Goal: Task Accomplishment & Management: Manage account settings

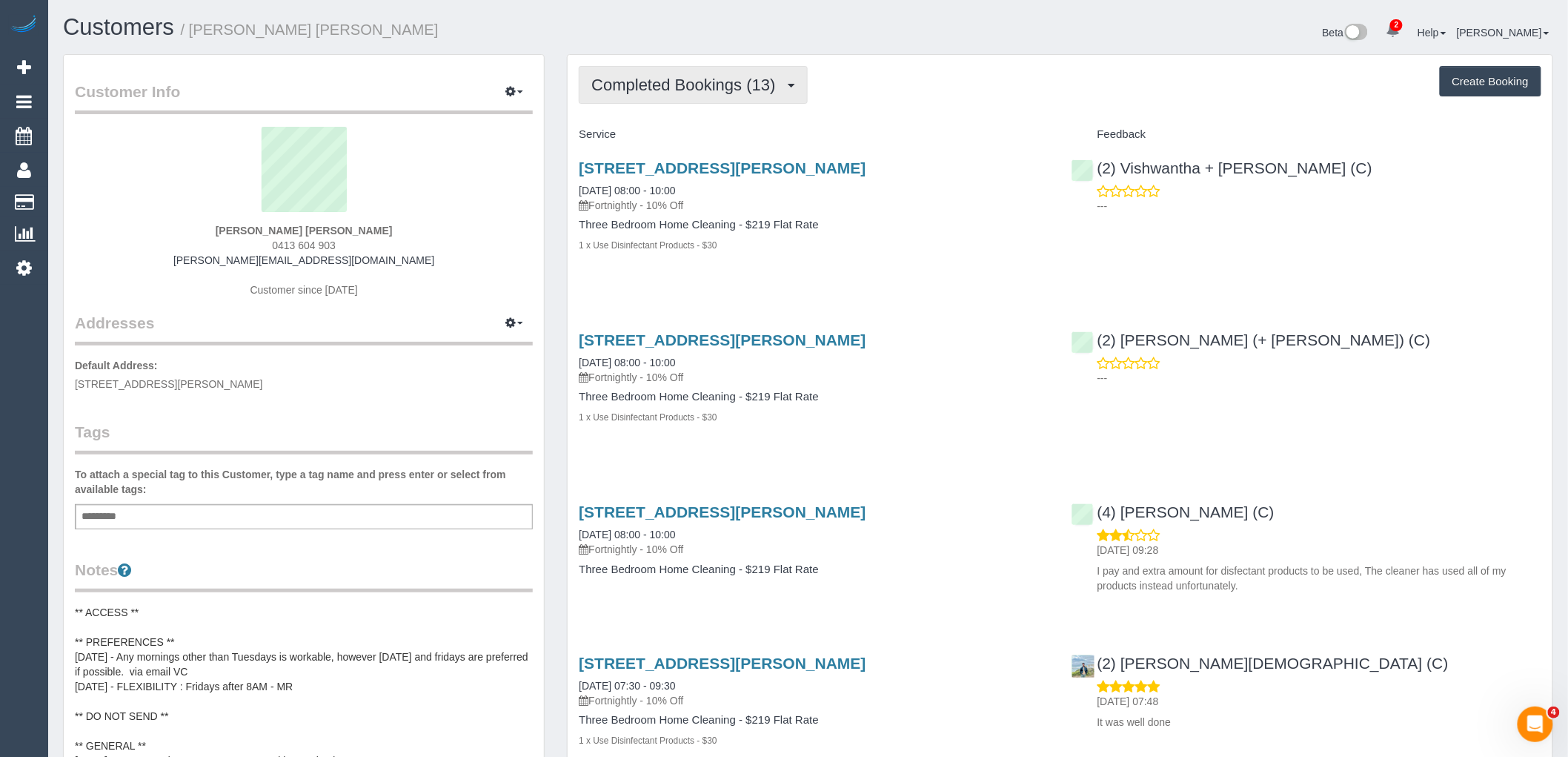
click at [663, 97] on button "Completed Bookings (13)" at bounding box center [693, 85] width 228 height 37
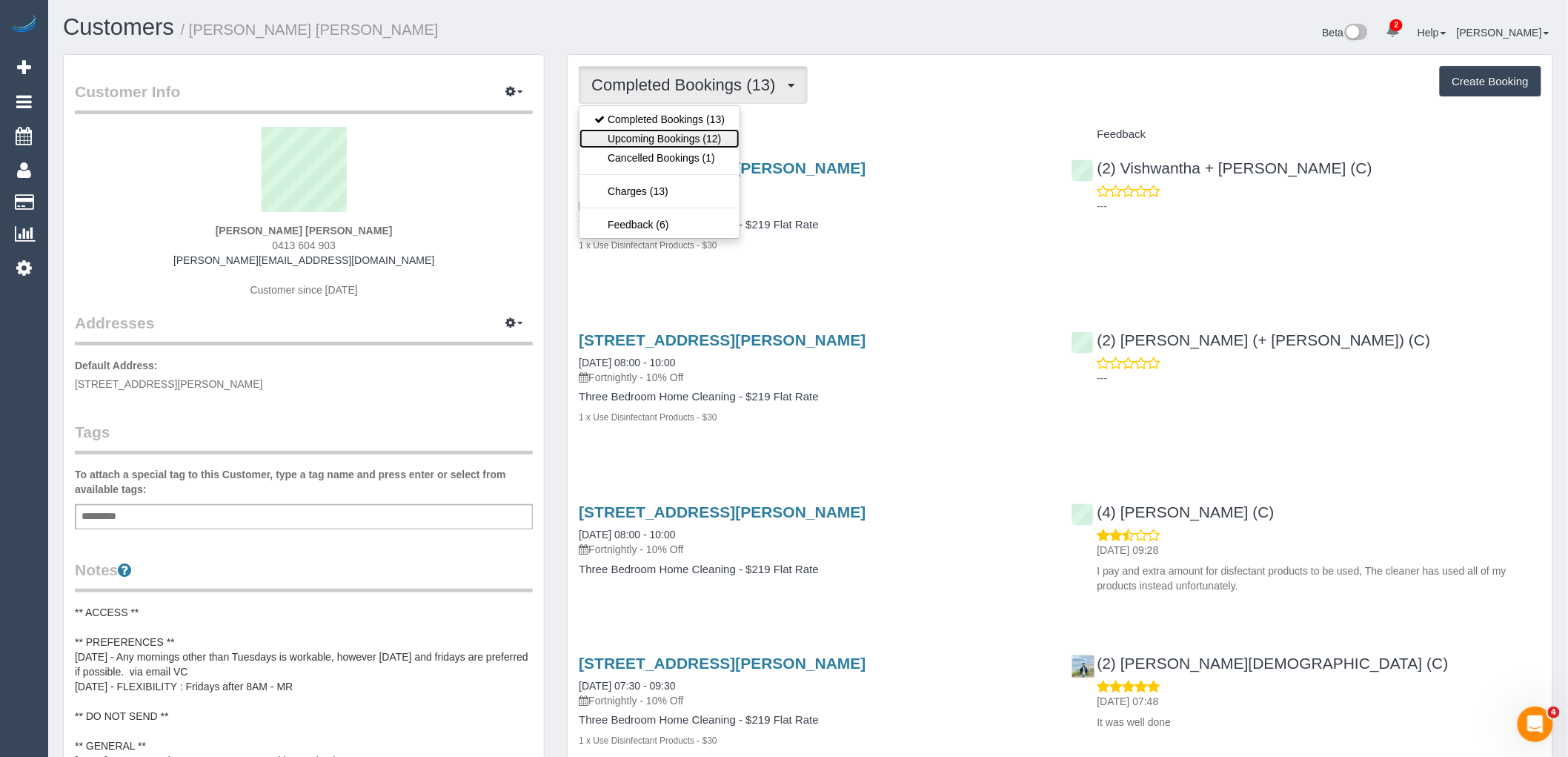
click at [668, 145] on link "Upcoming Bookings (12)" at bounding box center [660, 139] width 160 height 20
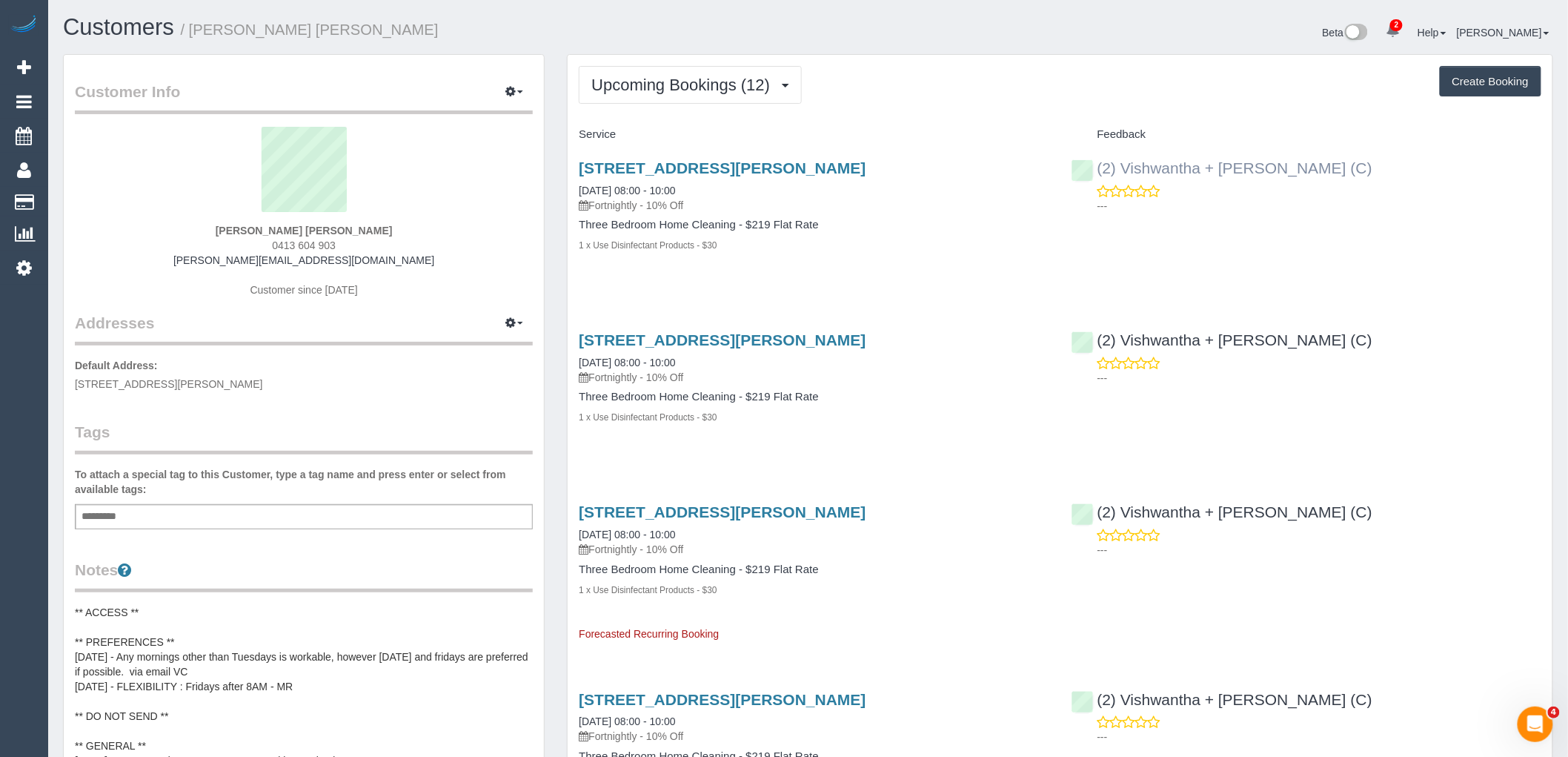
drag, startPoint x: 1355, startPoint y: 173, endPoint x: 1123, endPoint y: 168, distance: 232.1
click at [1123, 168] on div "(2) Vishwantha + Madhushika (C) ---" at bounding box center [1307, 183] width 493 height 73
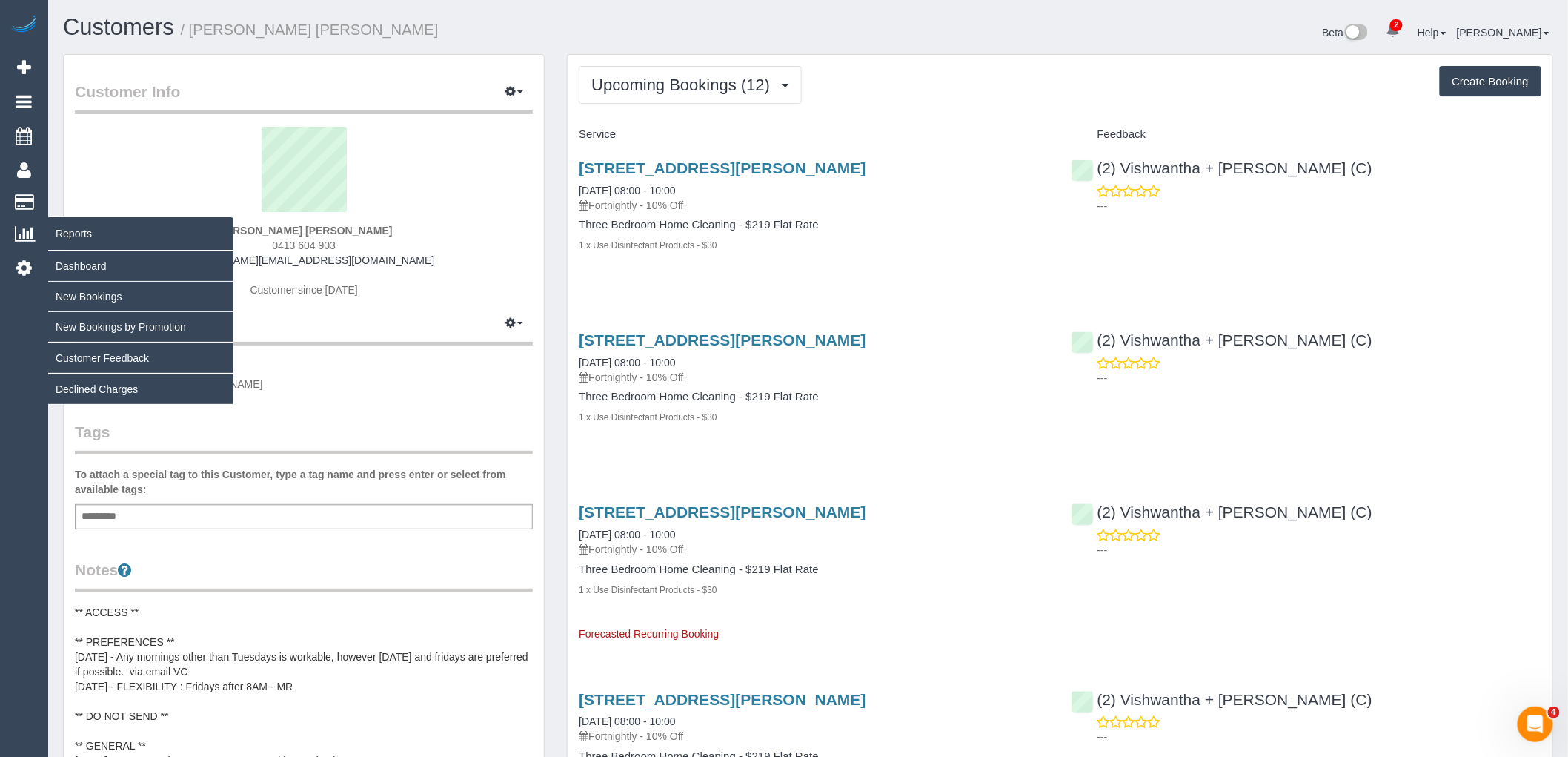
copy link "Vishwantha + Madhushika (C)"
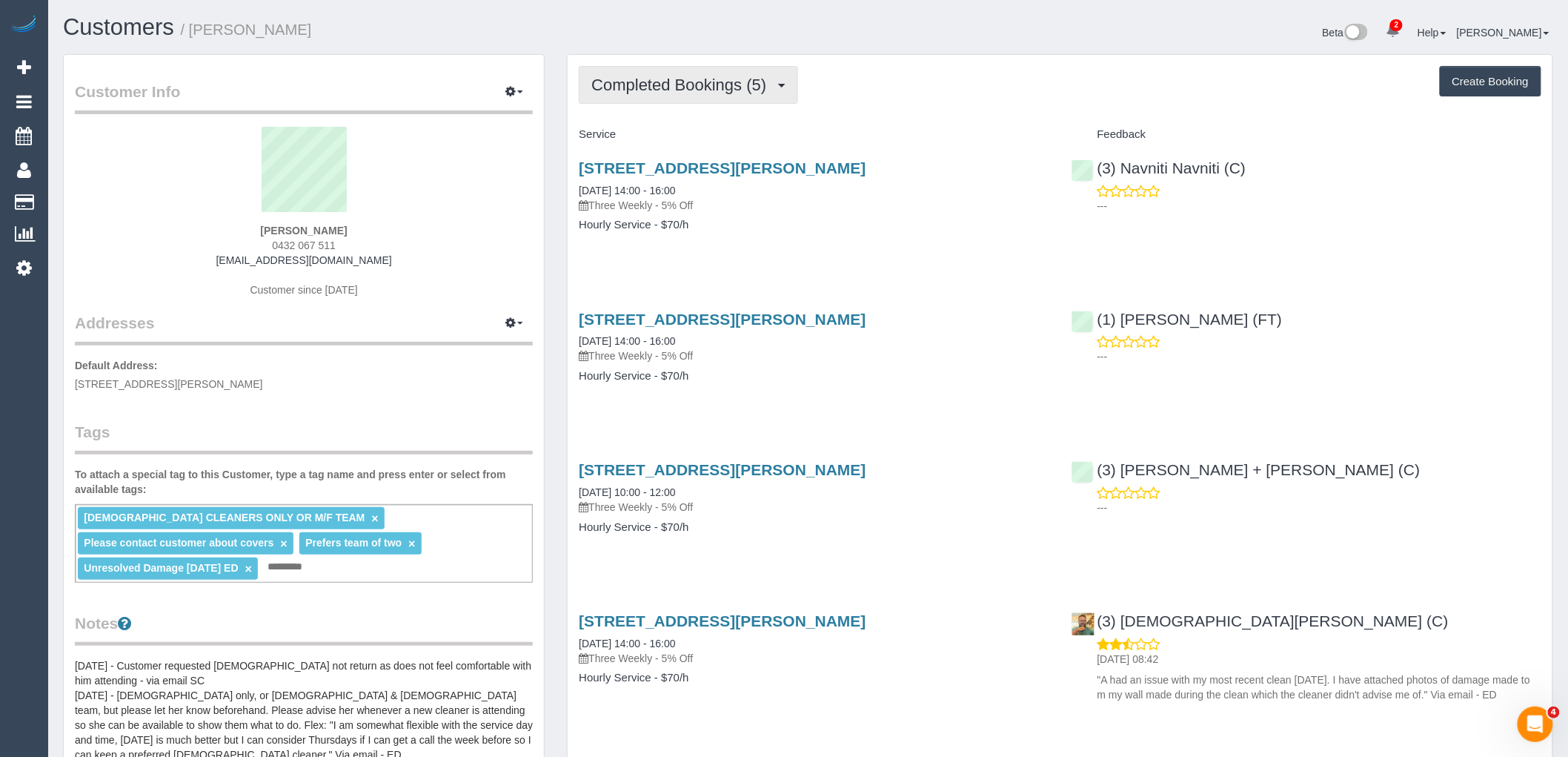
click at [623, 93] on span "Completed Bookings (5)" at bounding box center [682, 85] width 182 height 19
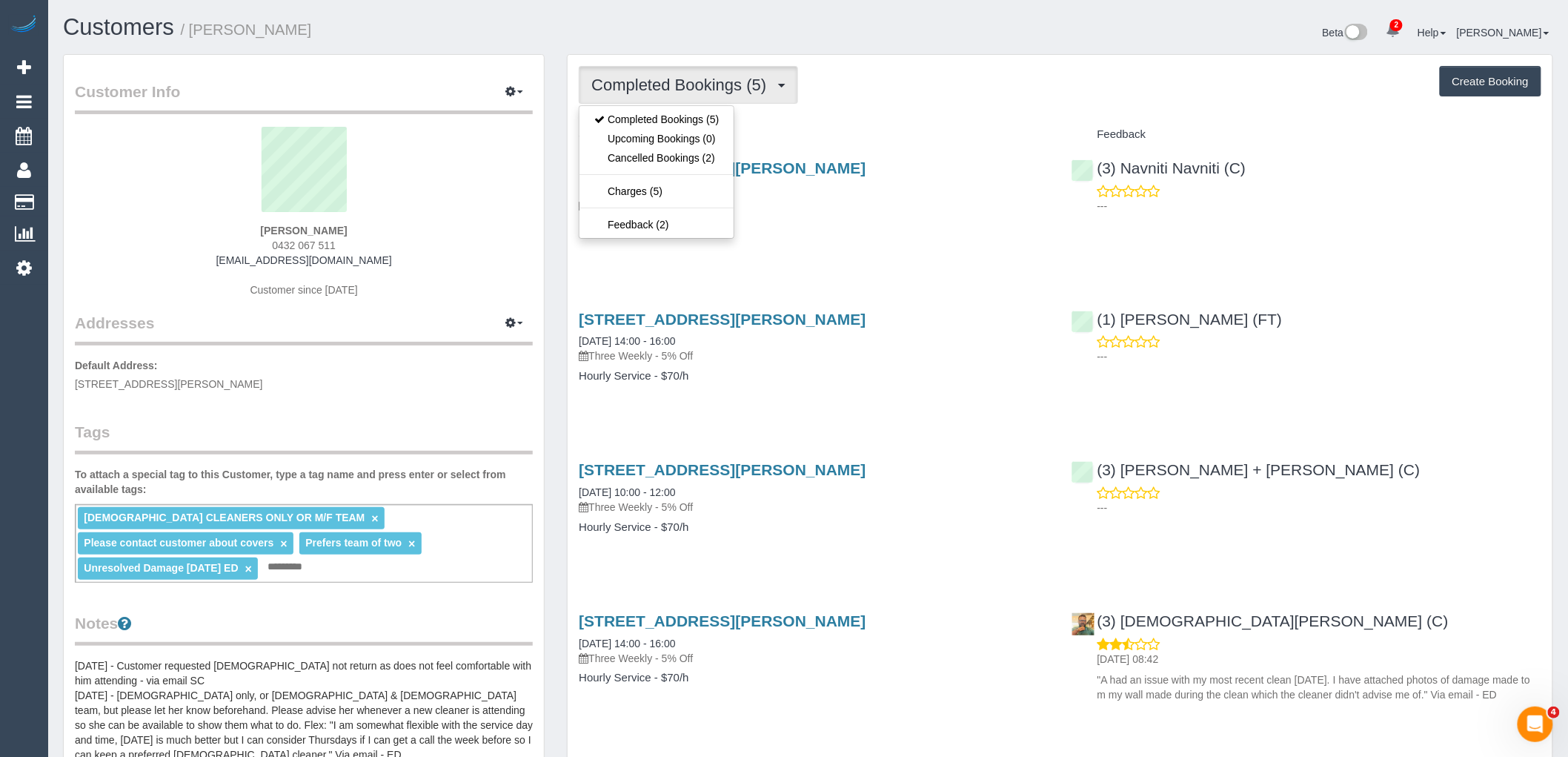
click at [842, 223] on h4 "Hourly Service - $70/h" at bounding box center [814, 224] width 470 height 13
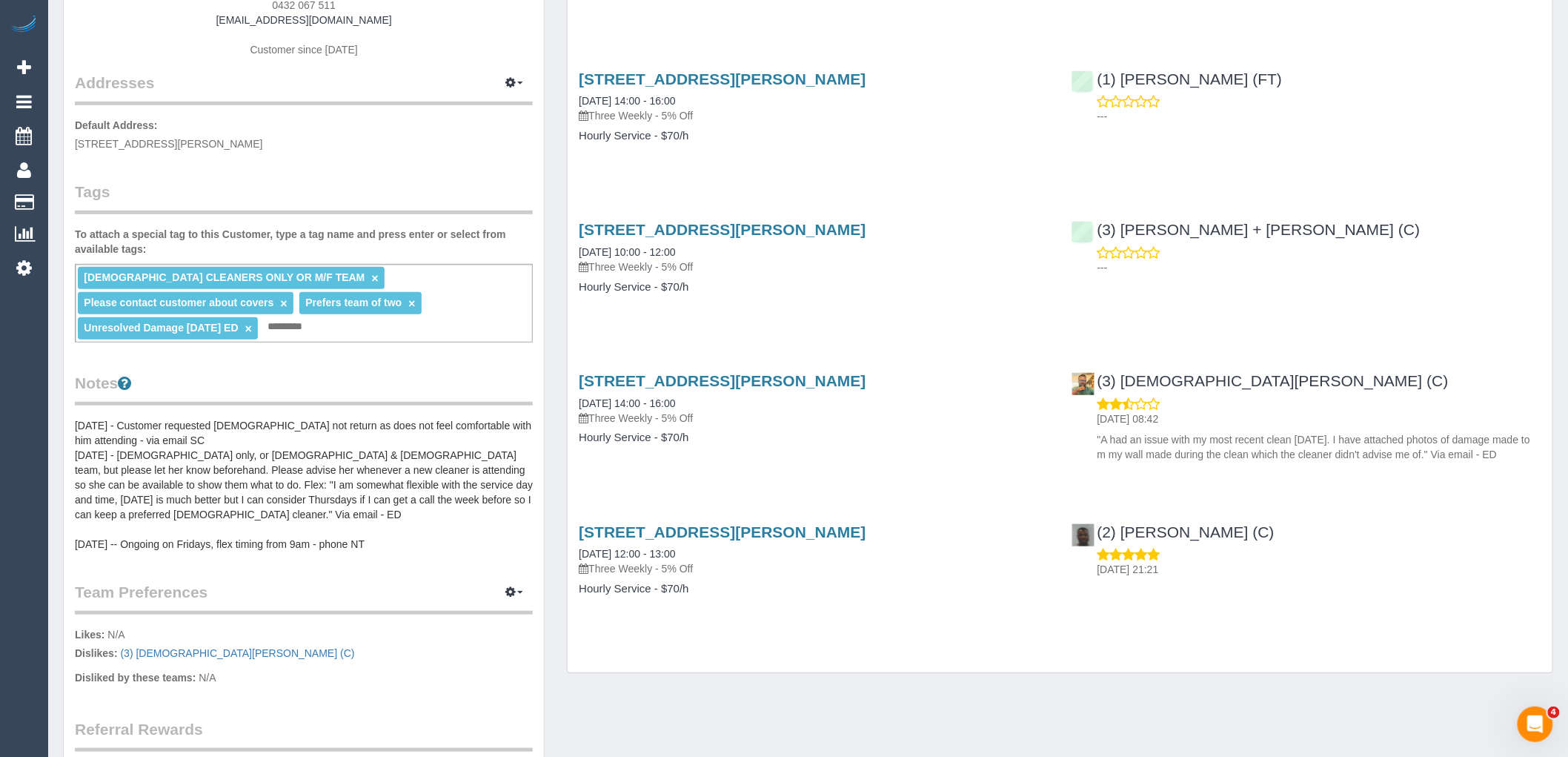
scroll to position [247, 0]
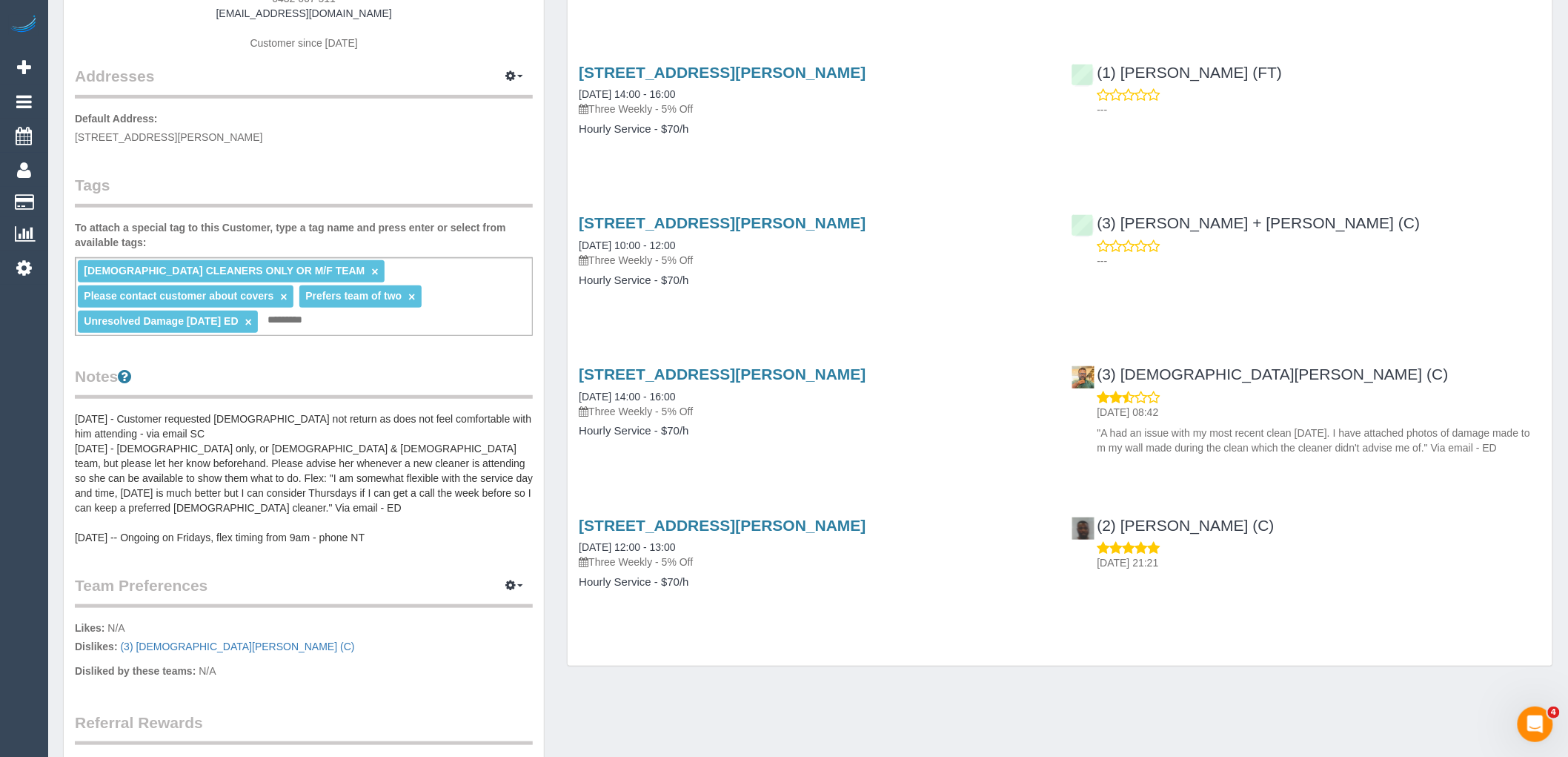
click at [263, 478] on pre "11/04/25 - Customer requested Buddhi not return as does not feel comfortable wi…" at bounding box center [304, 478] width 458 height 134
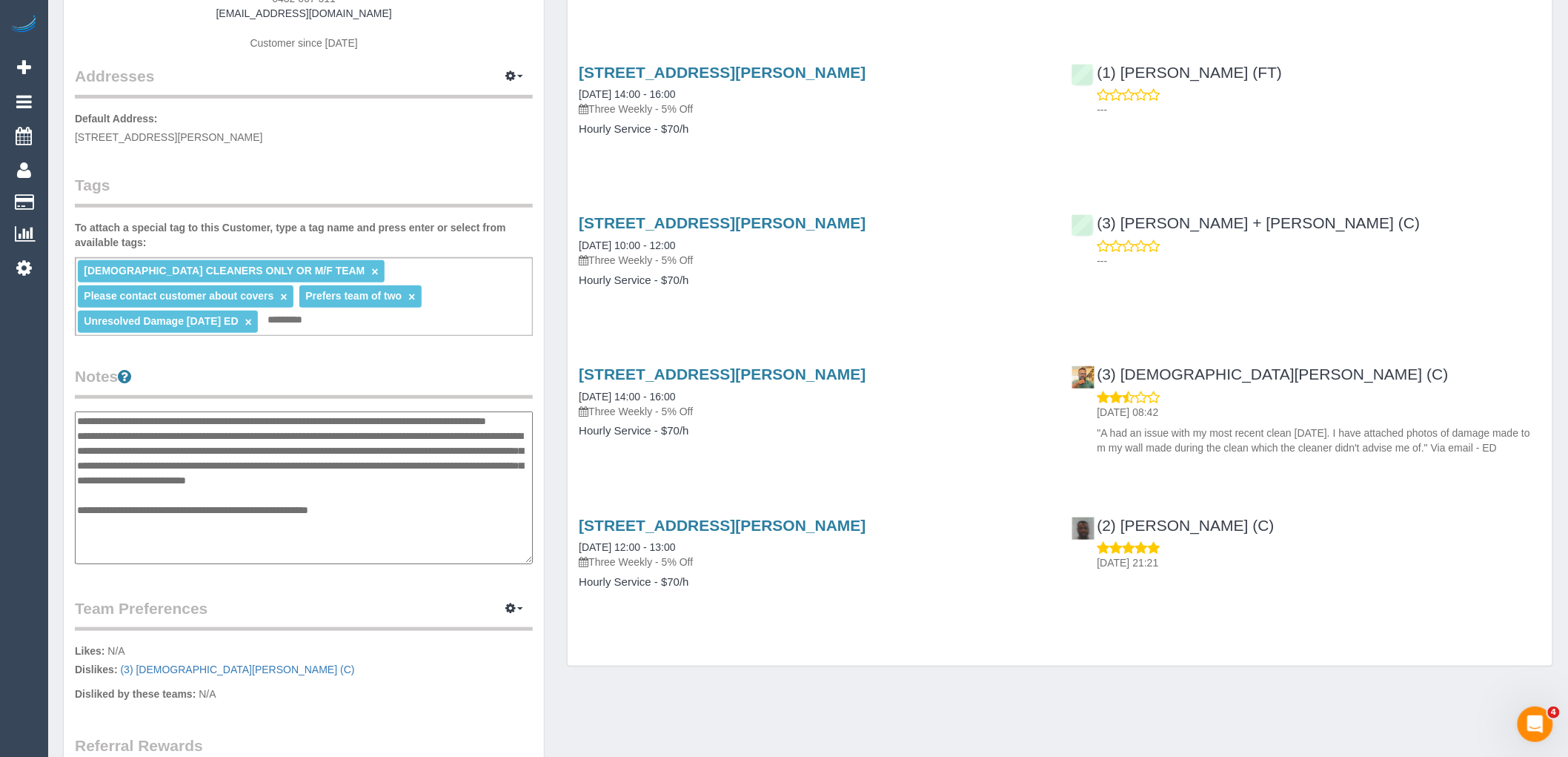
click at [80, 417] on textarea "**********" at bounding box center [304, 487] width 458 height 152
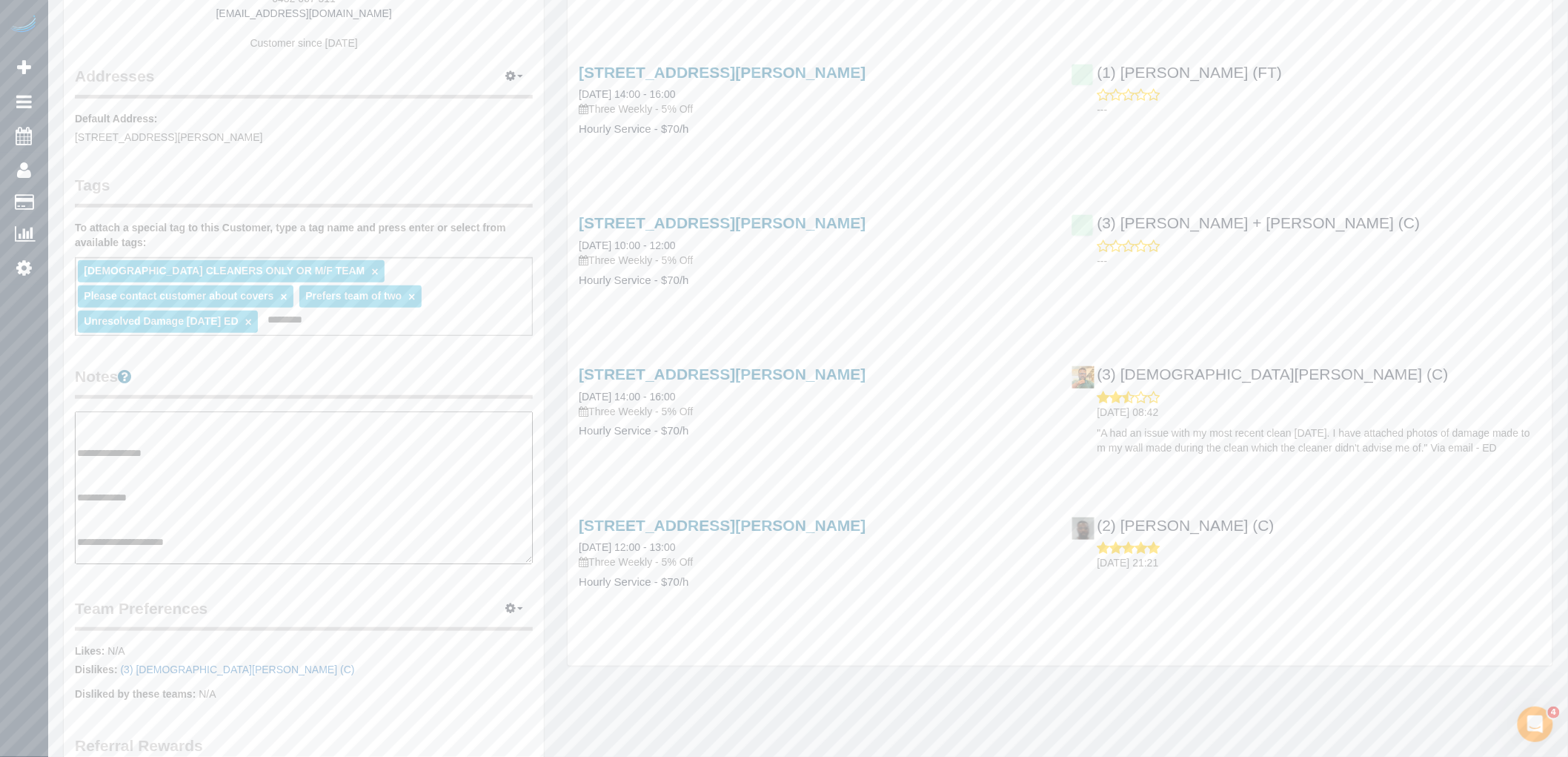
scroll to position [164, 0]
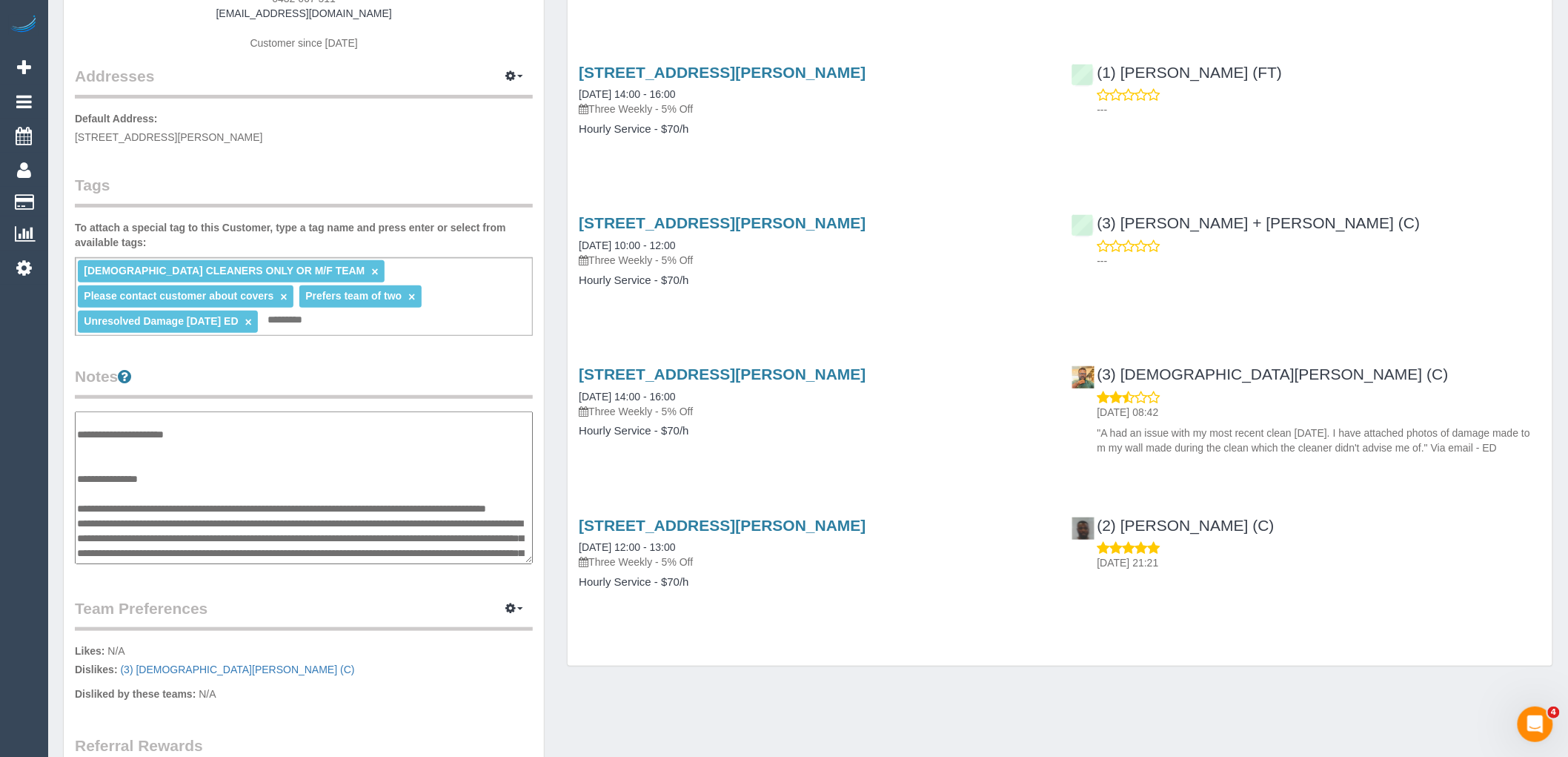
drag, startPoint x: 203, startPoint y: 517, endPoint x: 76, endPoint y: 501, distance: 128.0
click at [76, 501] on textarea "**********" at bounding box center [304, 487] width 458 height 152
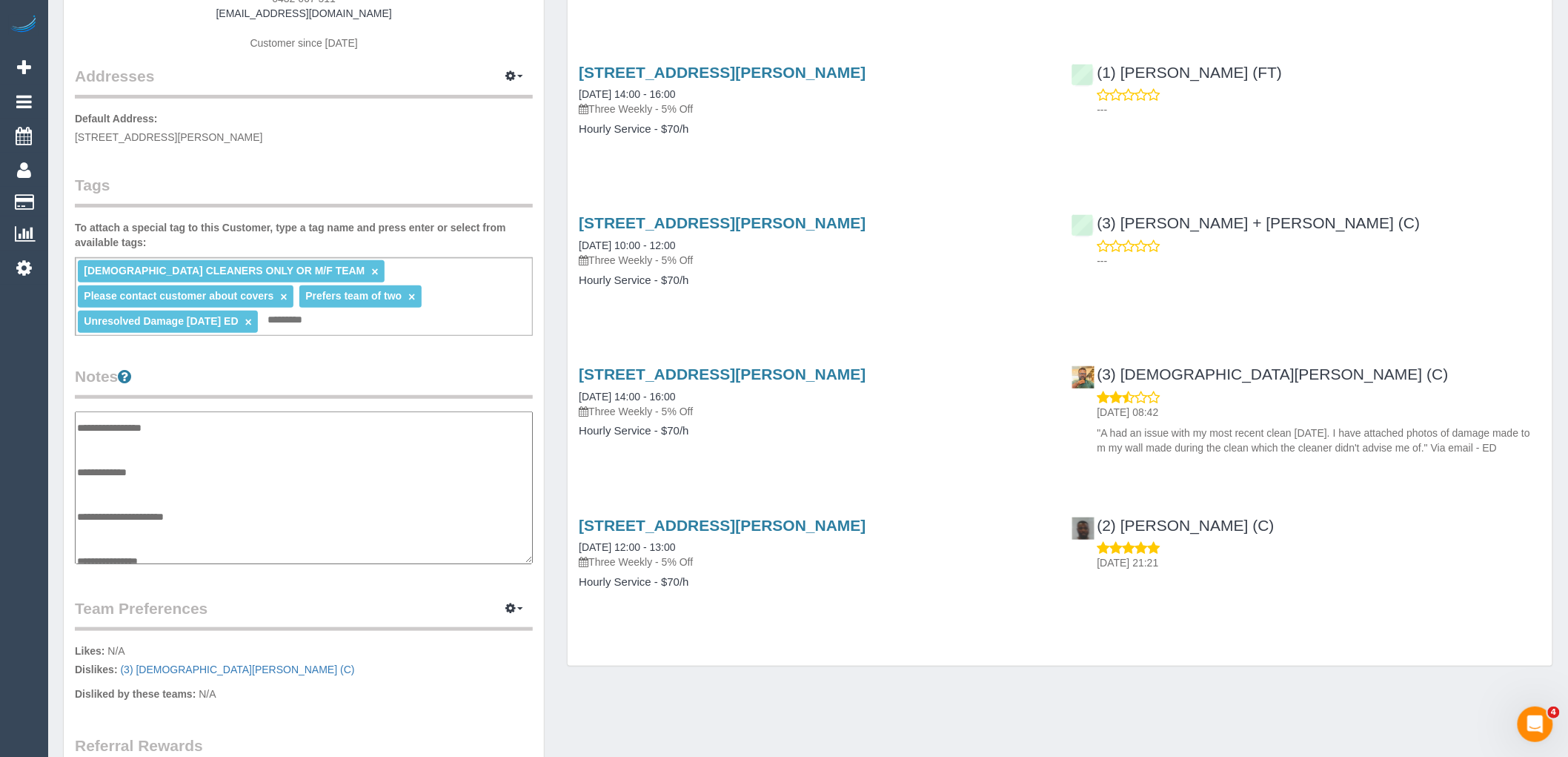
click at [119, 440] on textarea "**********" at bounding box center [304, 487] width 458 height 152
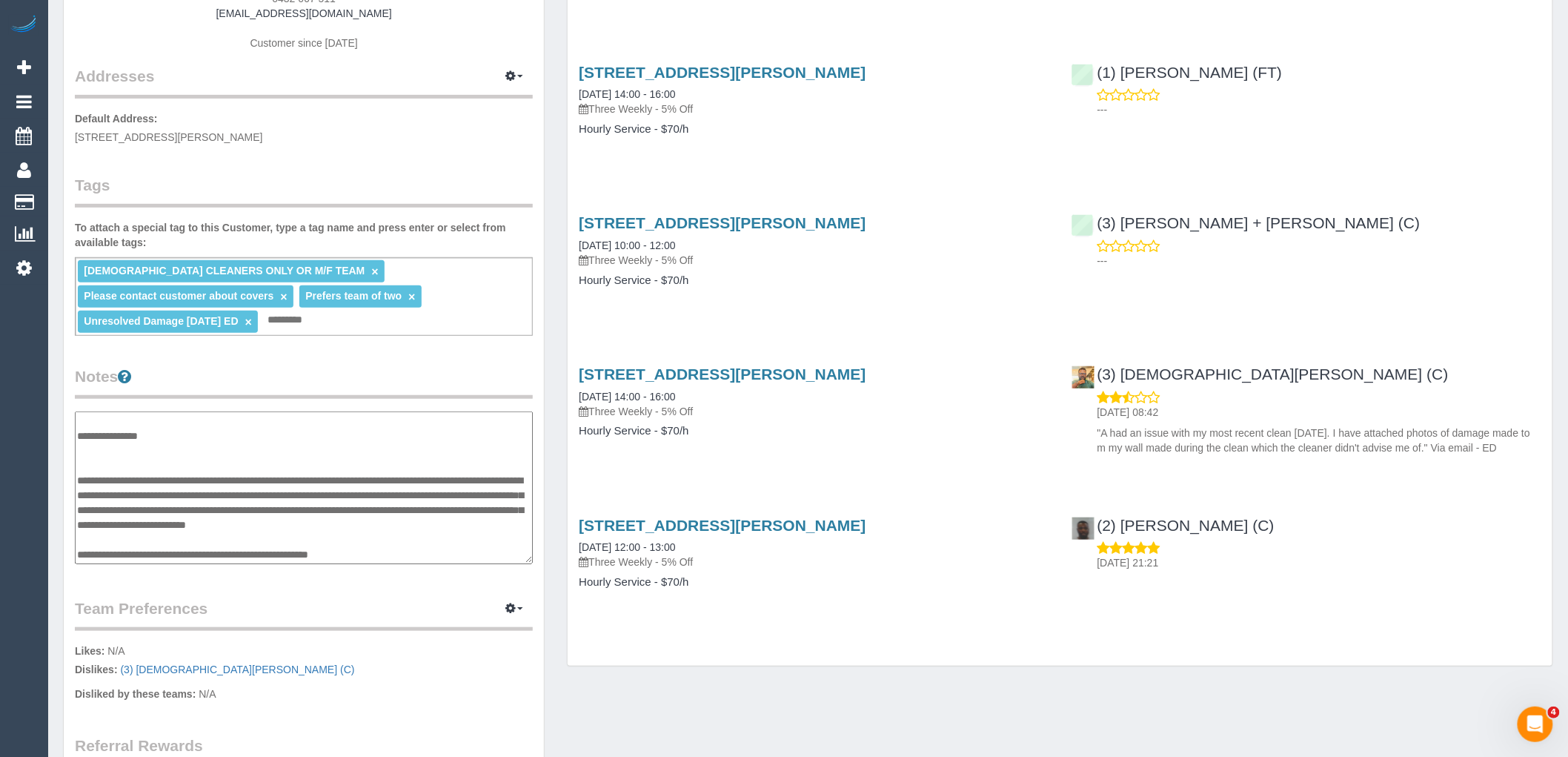
scroll to position [236, 0]
drag, startPoint x: 158, startPoint y: 526, endPoint x: 77, endPoint y: 460, distance: 104.5
click at [77, 460] on textarea "**********" at bounding box center [304, 487] width 458 height 152
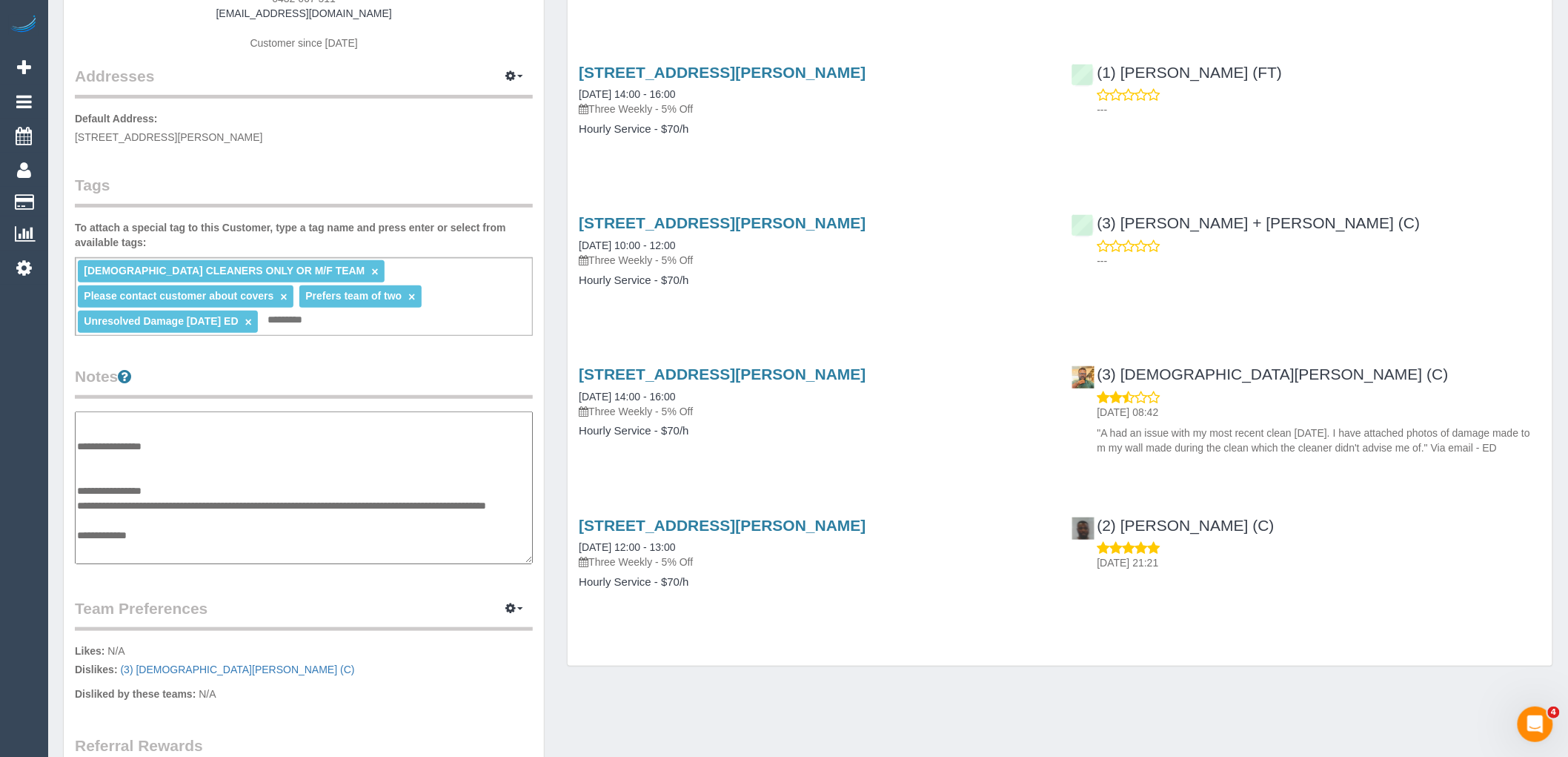
scroll to position [13, 0]
click at [119, 461] on textarea "**********" at bounding box center [304, 487] width 458 height 152
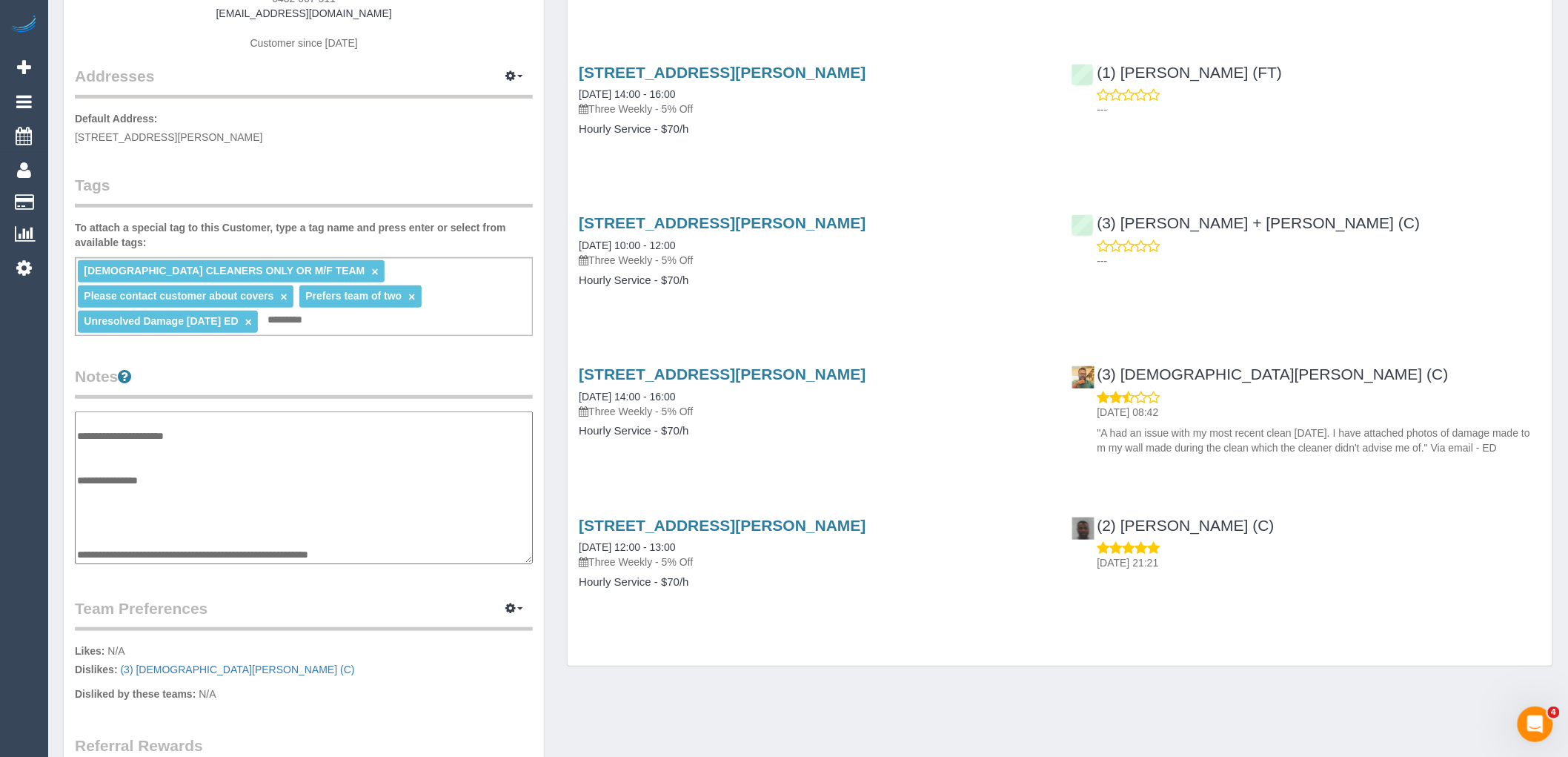
scroll to position [237, 0]
drag, startPoint x: 201, startPoint y: 550, endPoint x: 78, endPoint y: 551, distance: 123.0
click at [78, 551] on textarea "**********" at bounding box center [304, 487] width 458 height 152
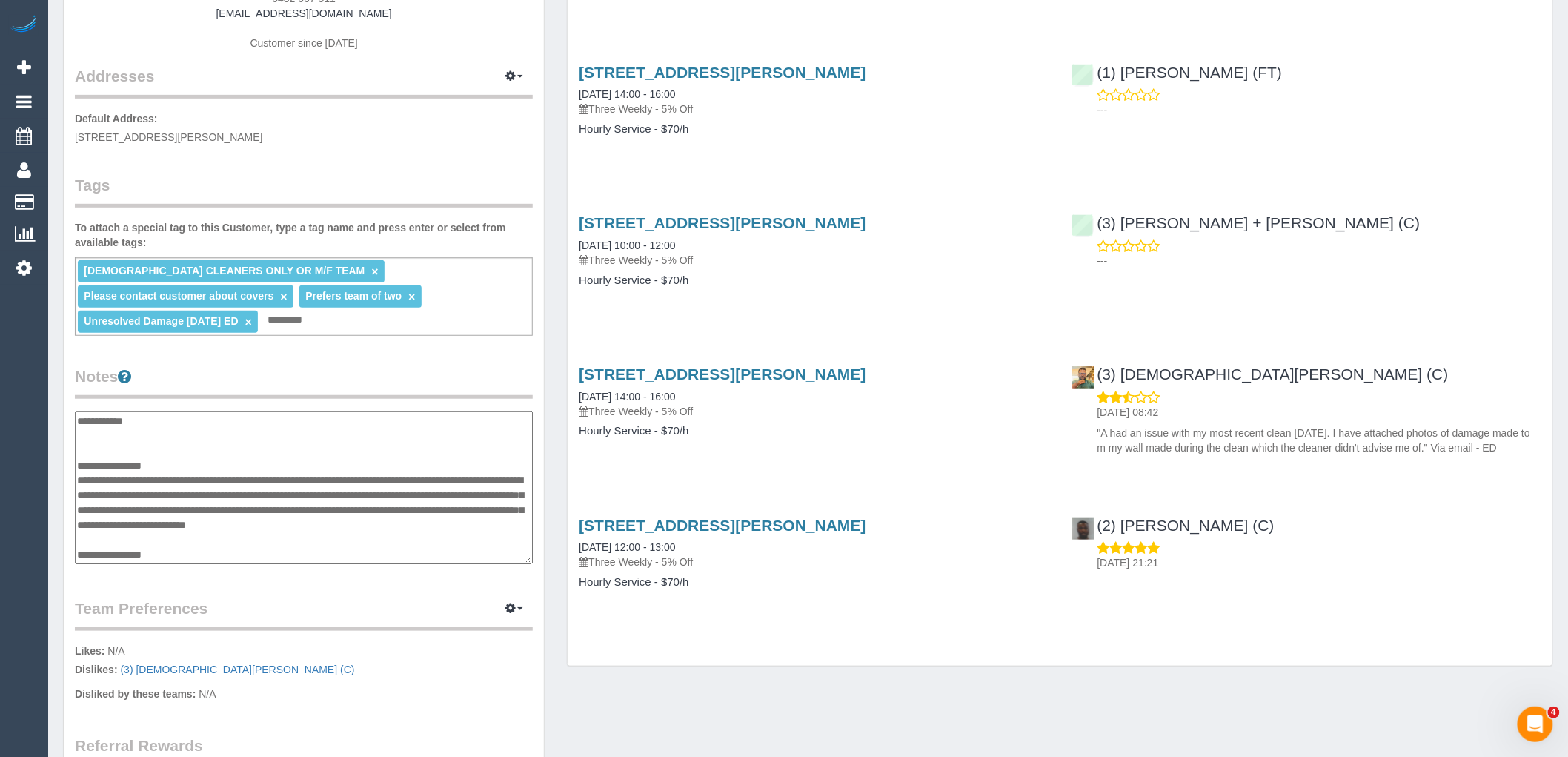
scroll to position [83, 0]
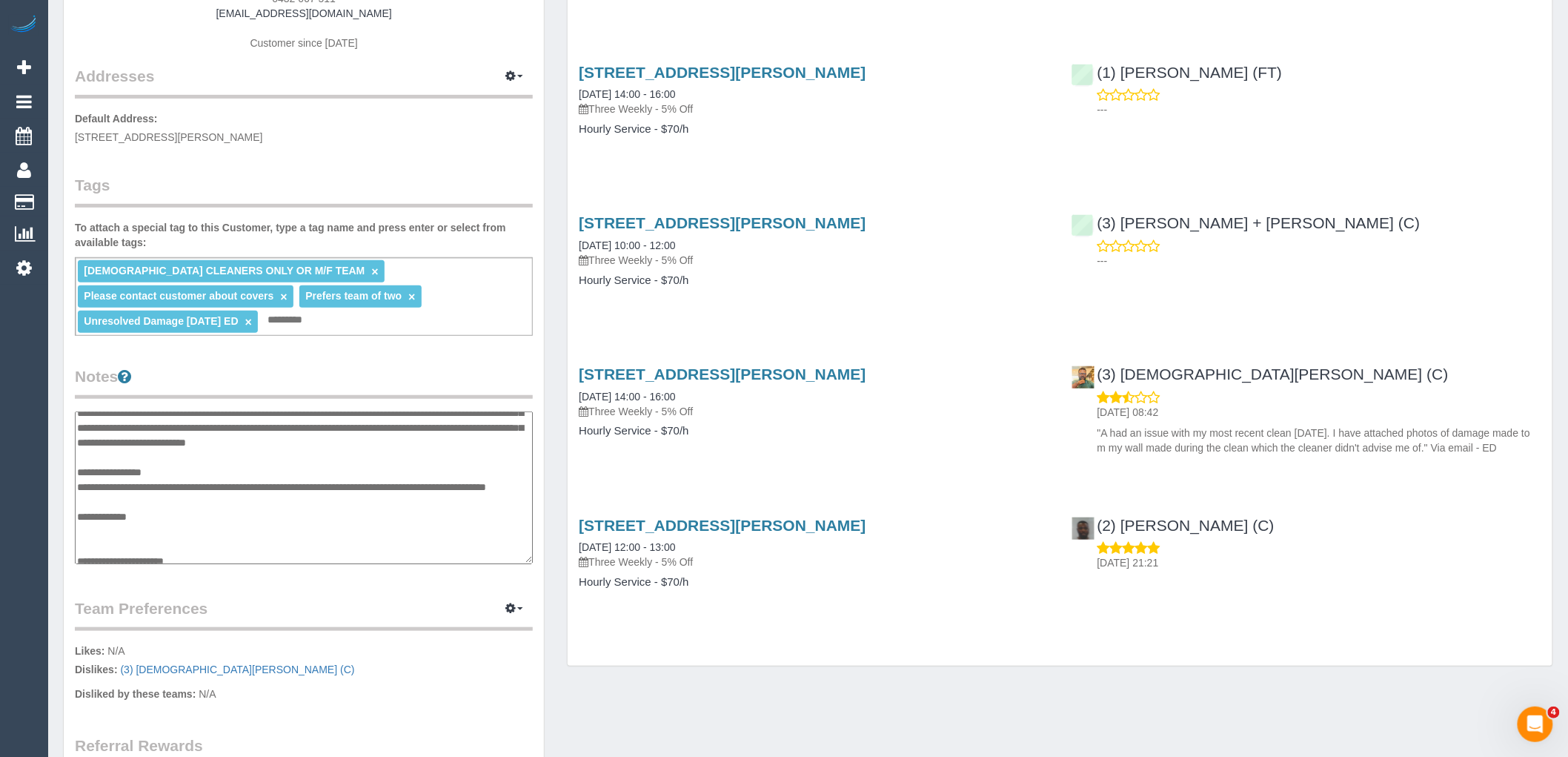
click at [128, 462] on textarea "**********" at bounding box center [304, 487] width 458 height 152
click at [168, 460] on textarea "**********" at bounding box center [304, 487] width 458 height 152
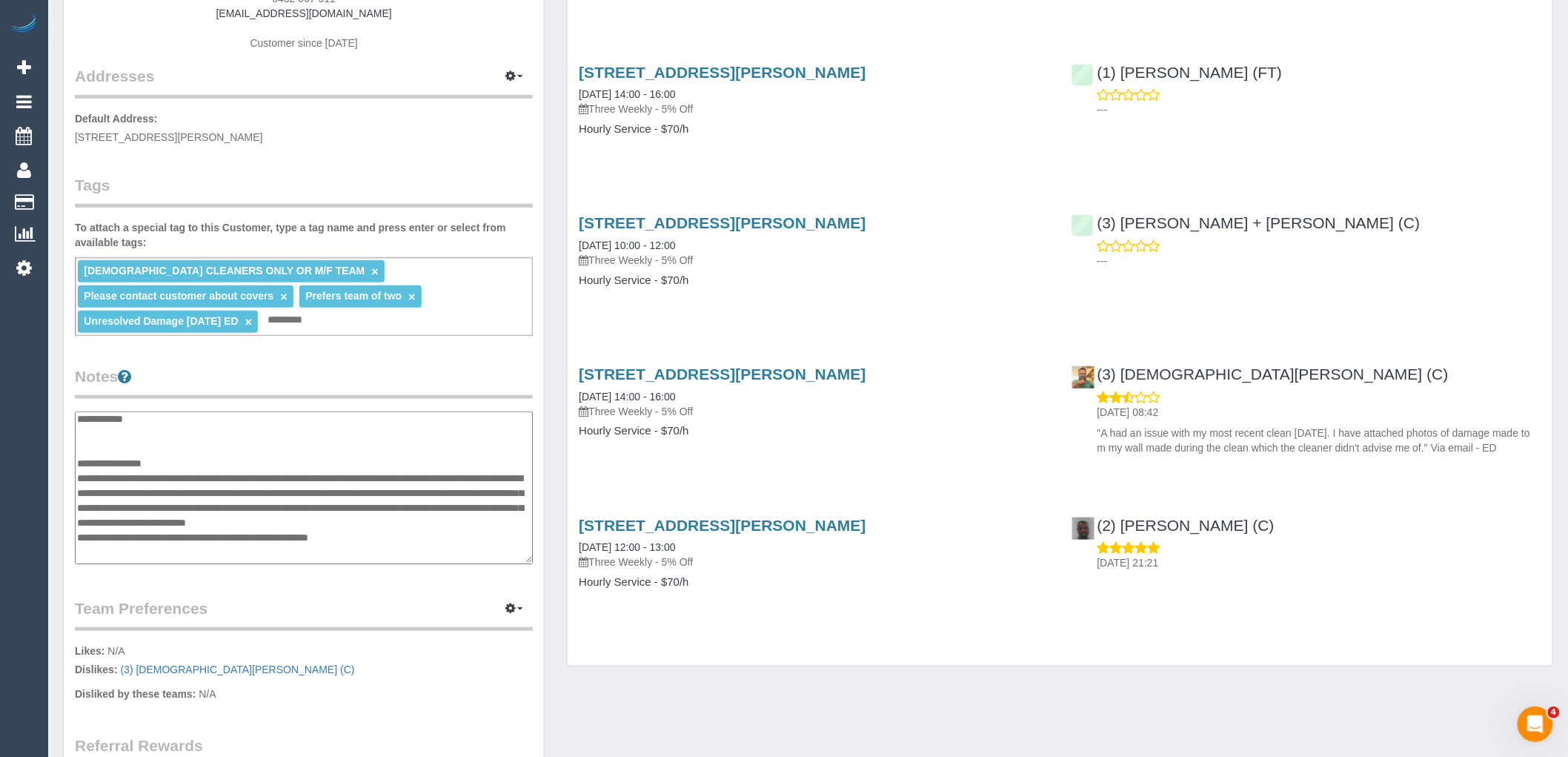
scroll to position [0, 0]
click at [227, 468] on textarea "**********" at bounding box center [304, 487] width 458 height 152
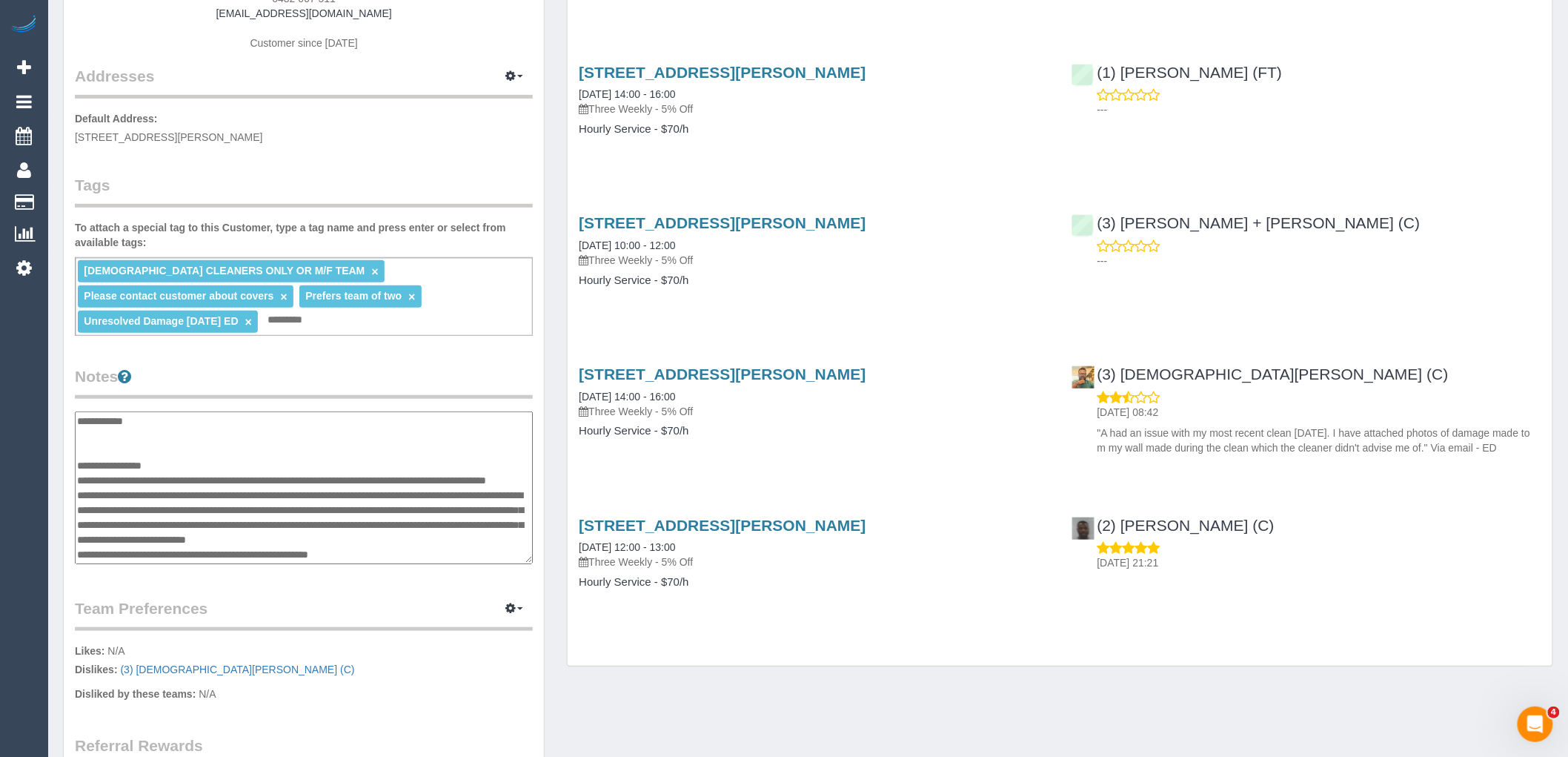
click at [169, 490] on textarea "**********" at bounding box center [304, 487] width 458 height 152
paste textarea "**********"
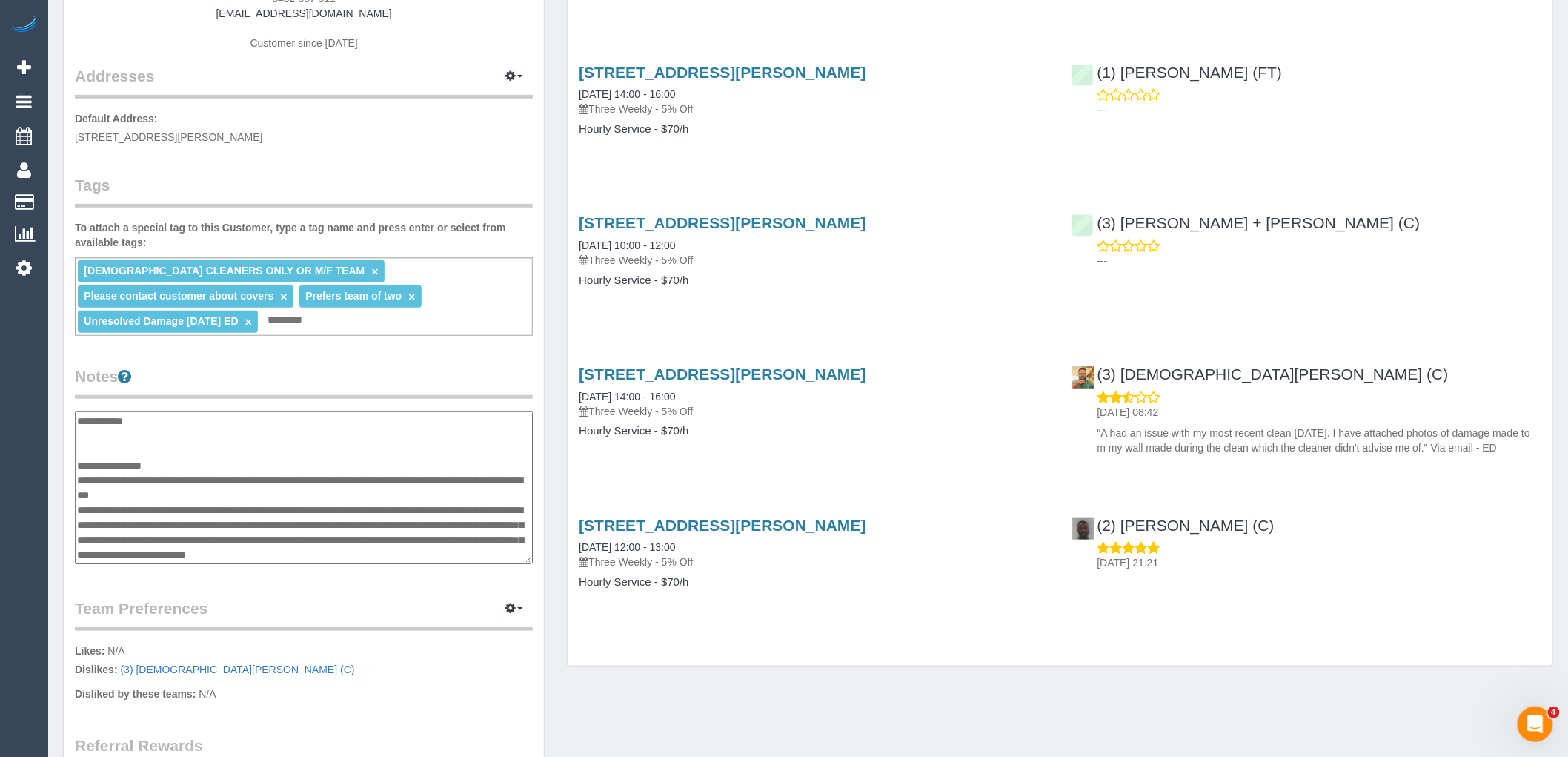
type textarea "**********"
click at [303, 380] on legend "Notes" at bounding box center [304, 382] width 458 height 33
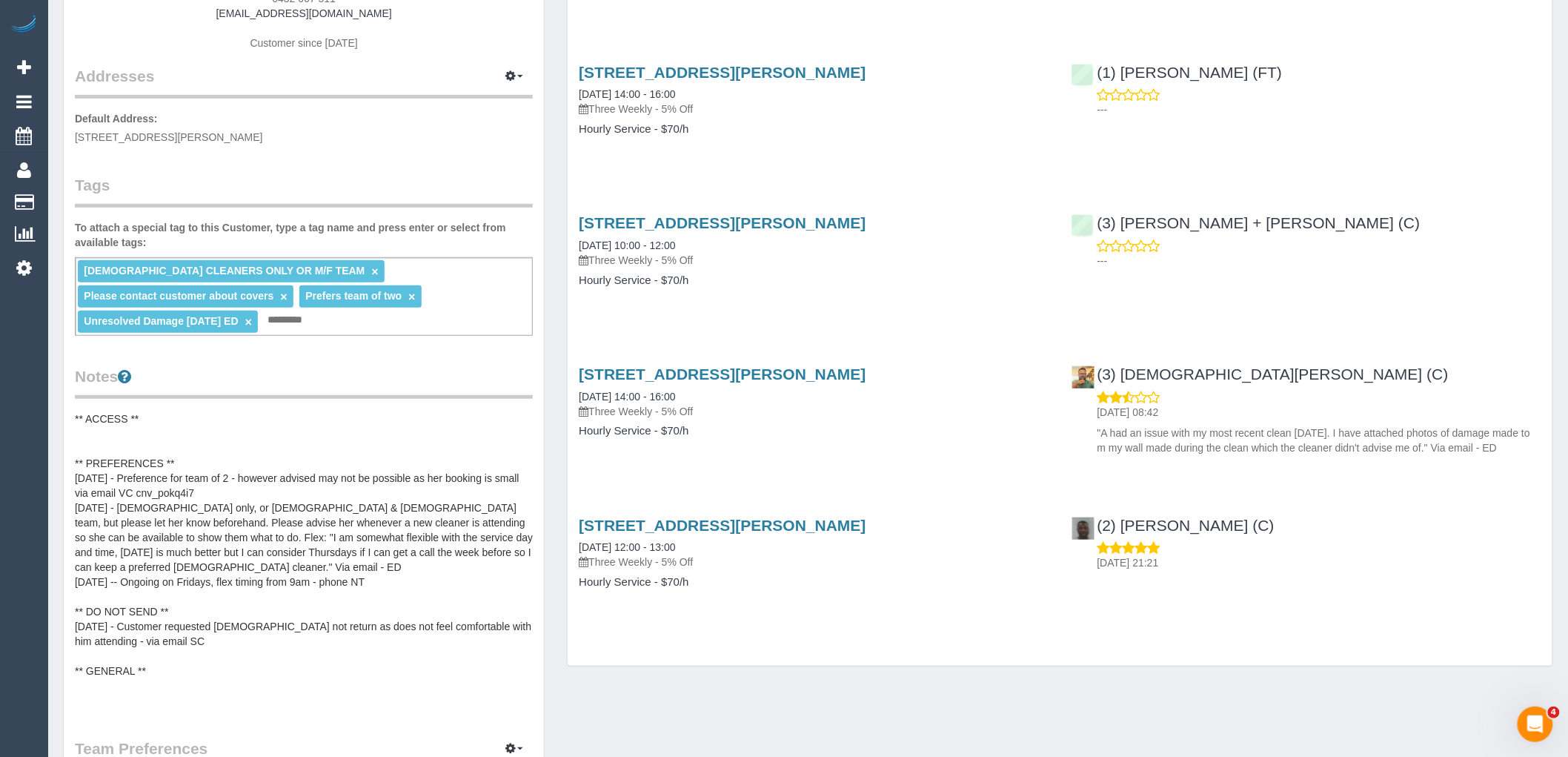
click at [410, 297] on link "×" at bounding box center [411, 297] width 7 height 13
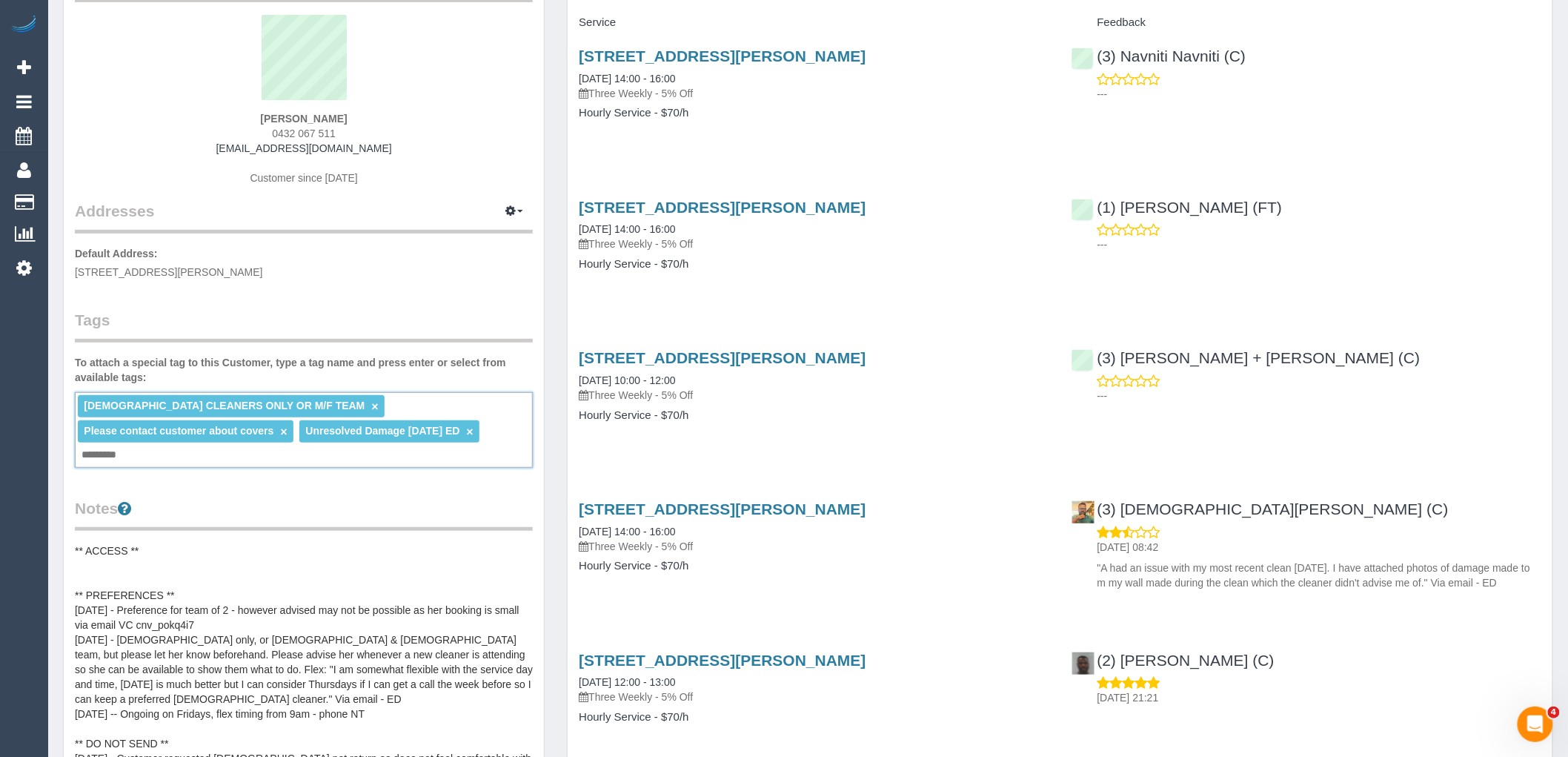
scroll to position [83, 0]
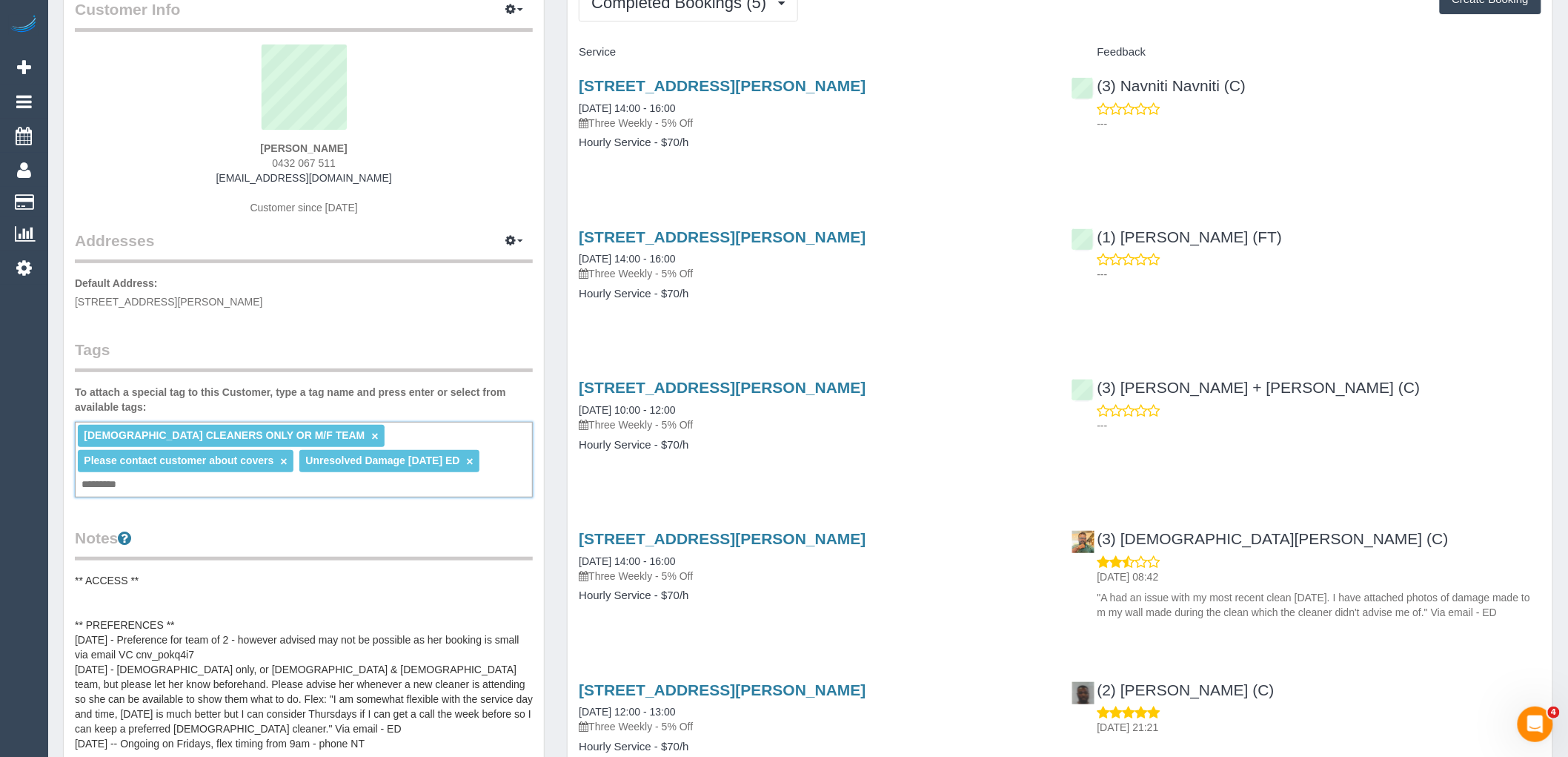
click at [283, 460] on link "×" at bounding box center [283, 461] width 7 height 13
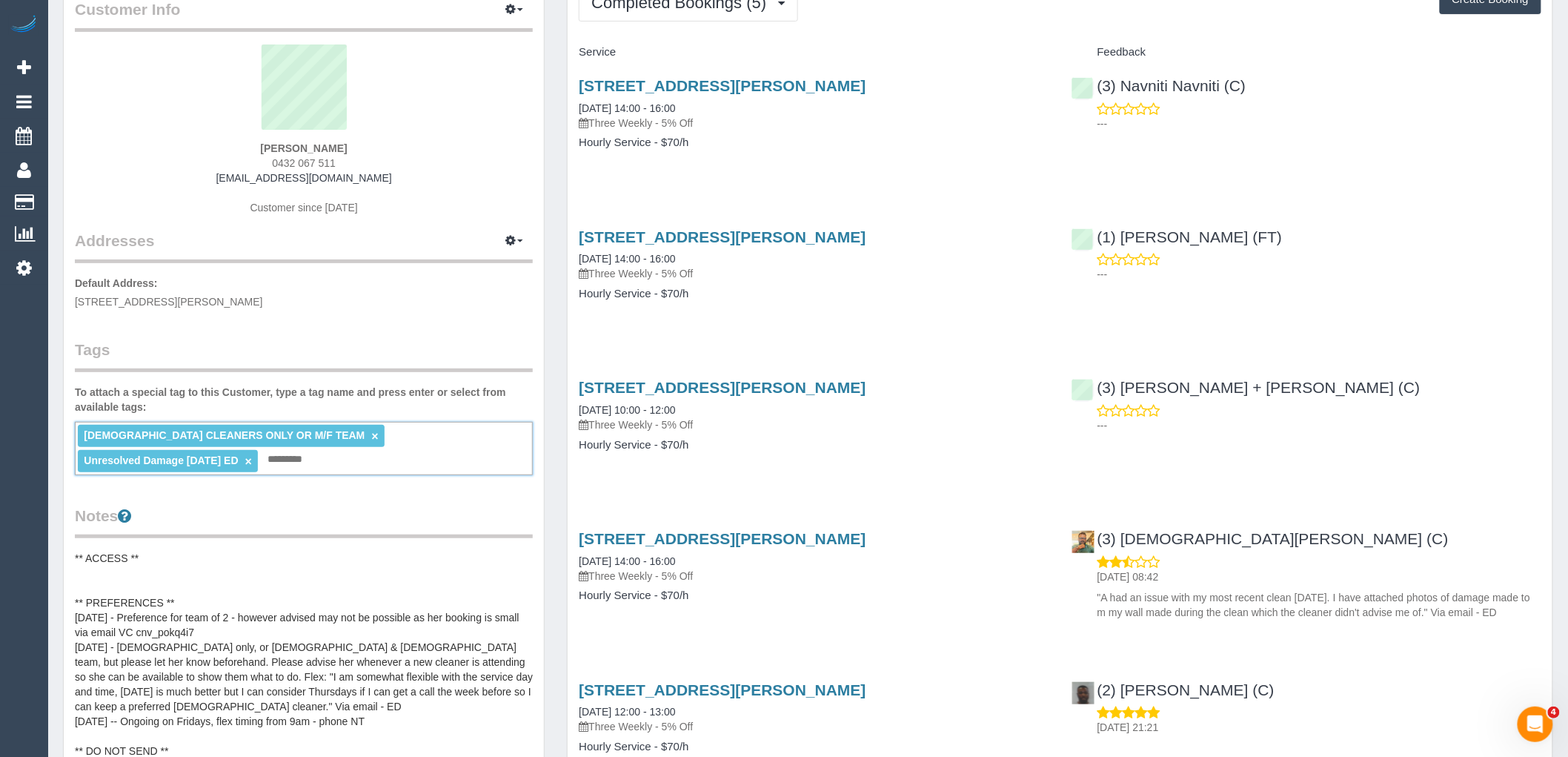
click at [322, 346] on legend "Tags" at bounding box center [304, 356] width 458 height 33
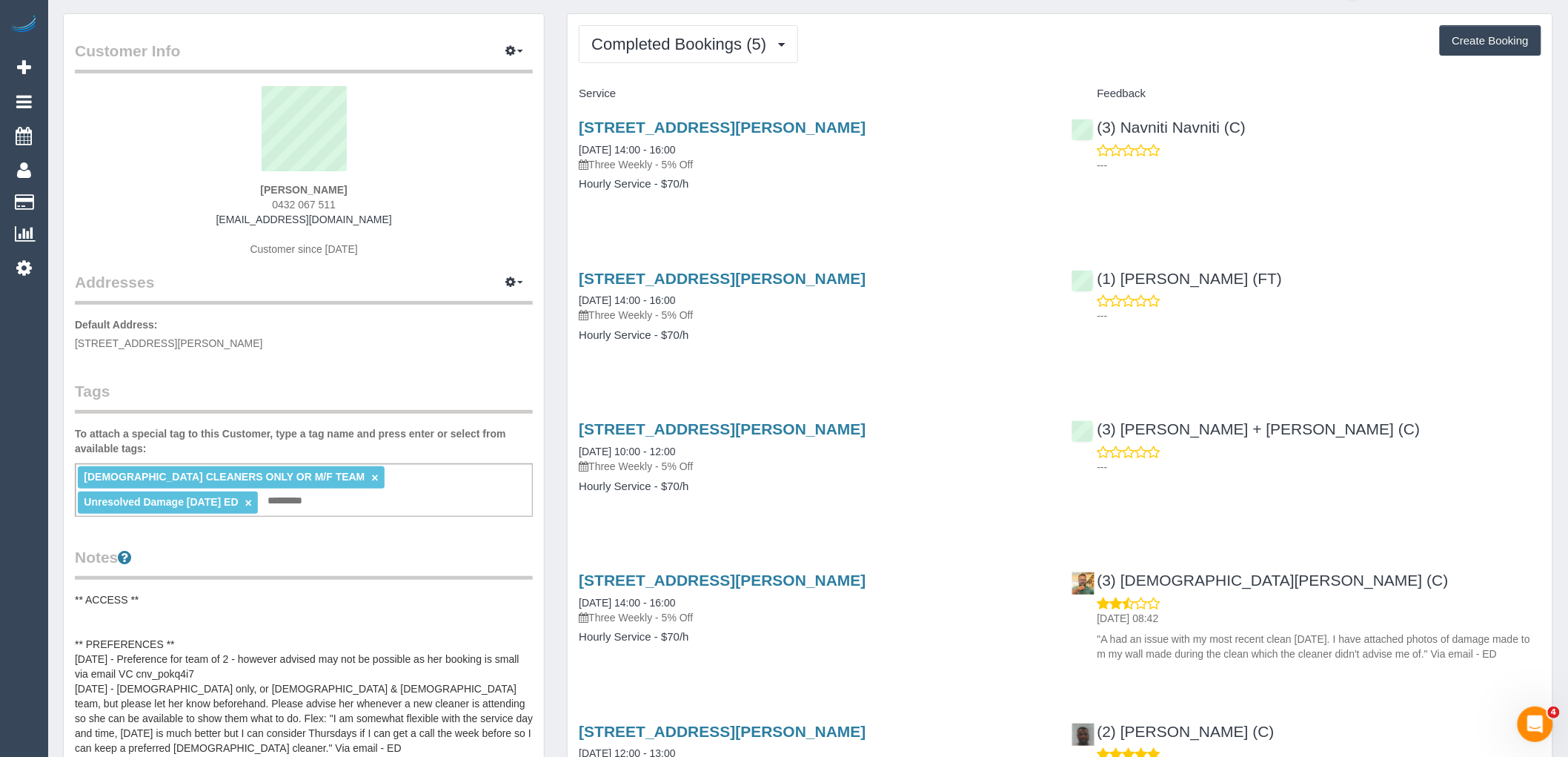
scroll to position [0, 0]
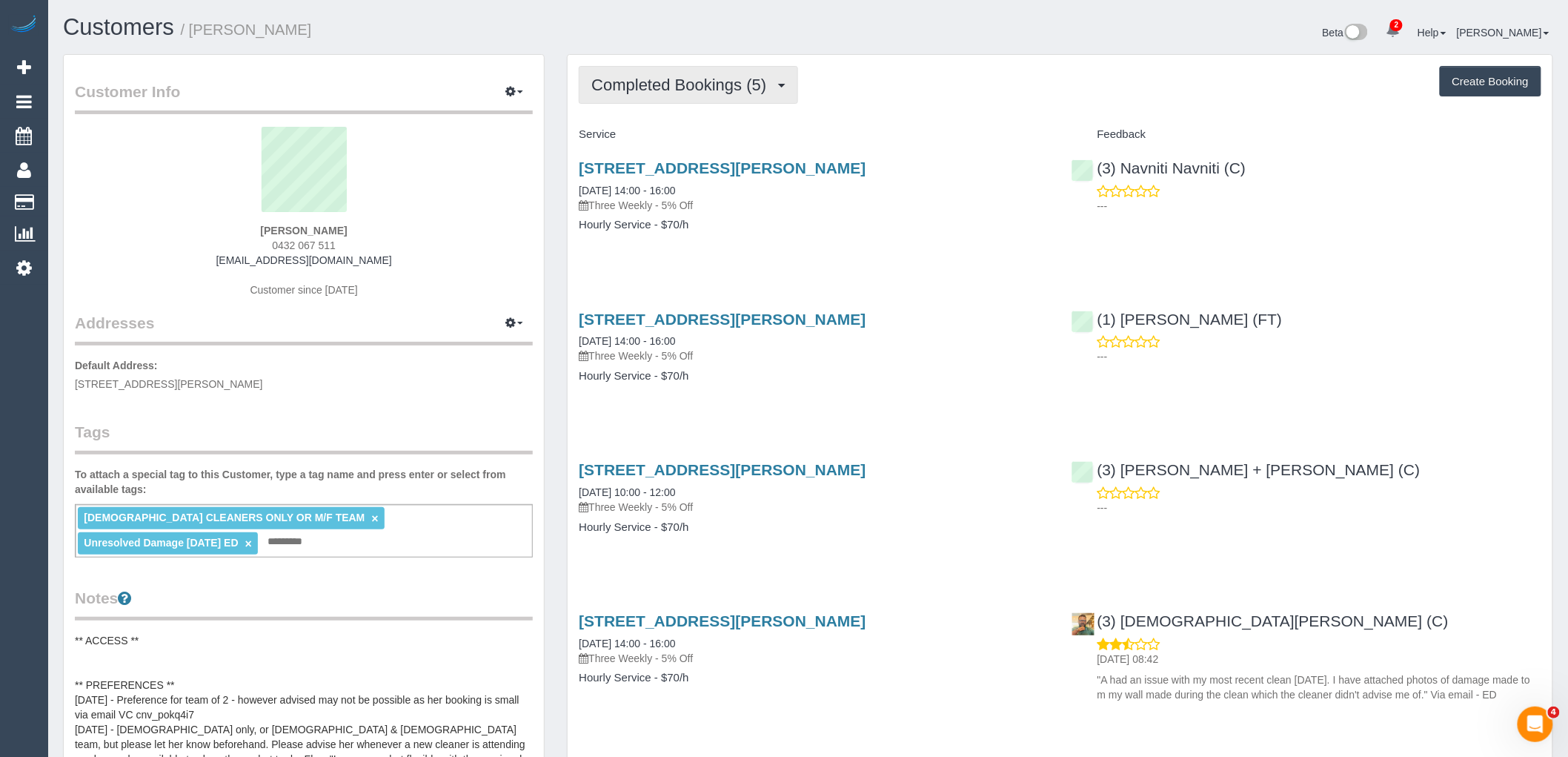
click at [692, 88] on span "Completed Bookings (5)" at bounding box center [682, 85] width 182 height 19
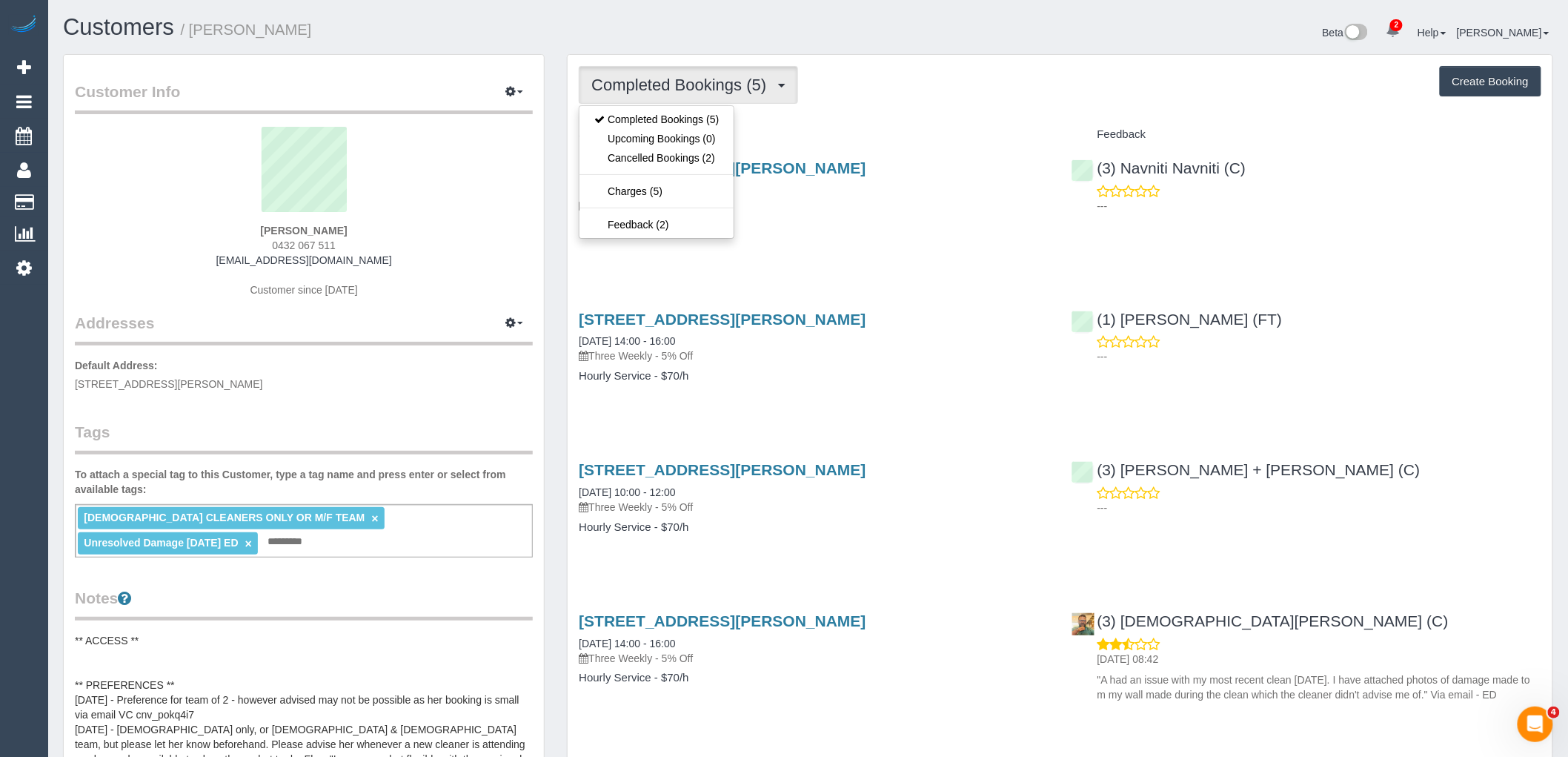
click at [854, 141] on h4 "Service" at bounding box center [814, 134] width 470 height 13
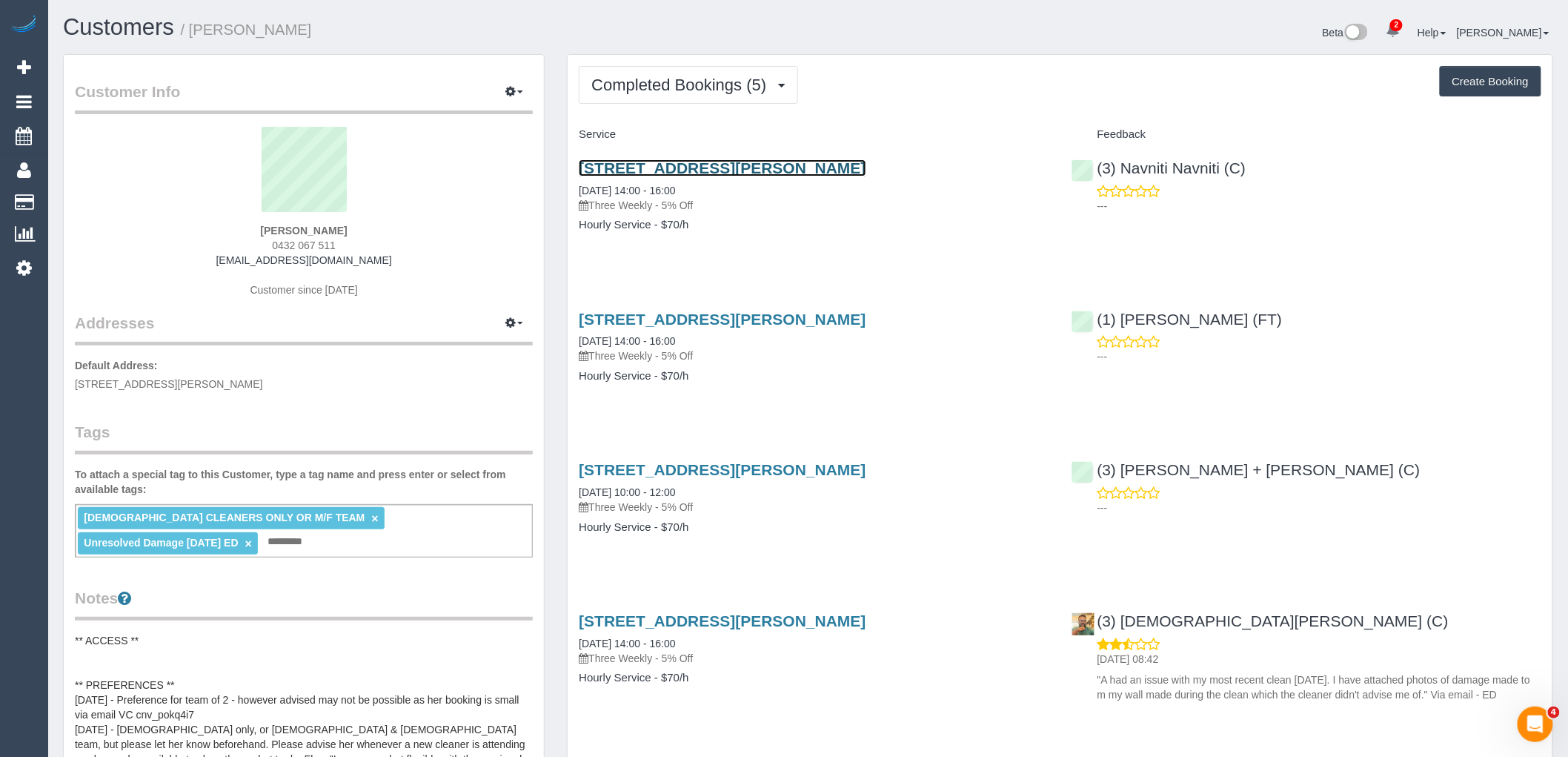
click at [727, 166] on link "55 Cameo Crescent, South Morang, VIC 3752" at bounding box center [723, 167] width 287 height 17
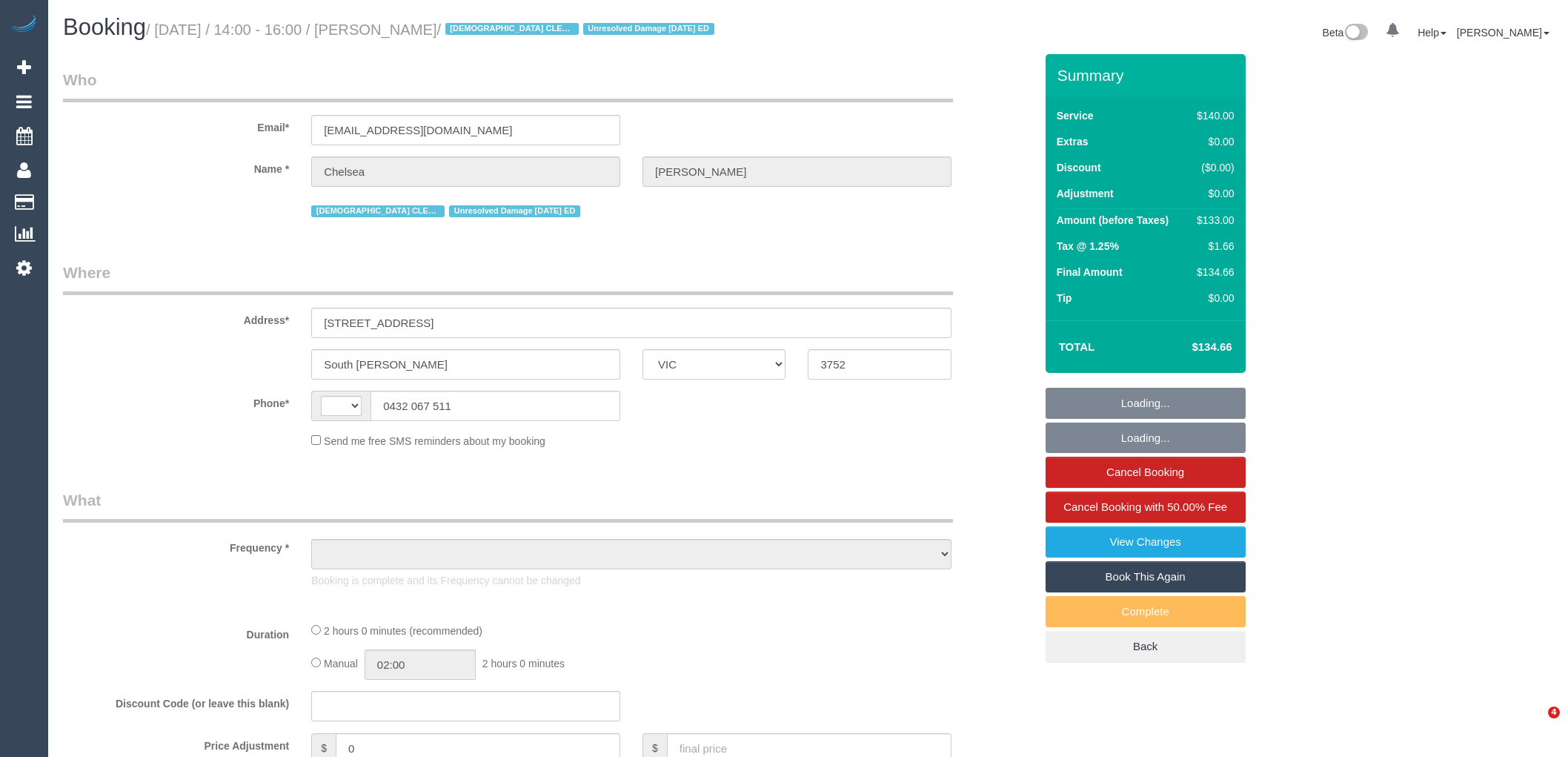
select select "VIC"
select select "string:AU"
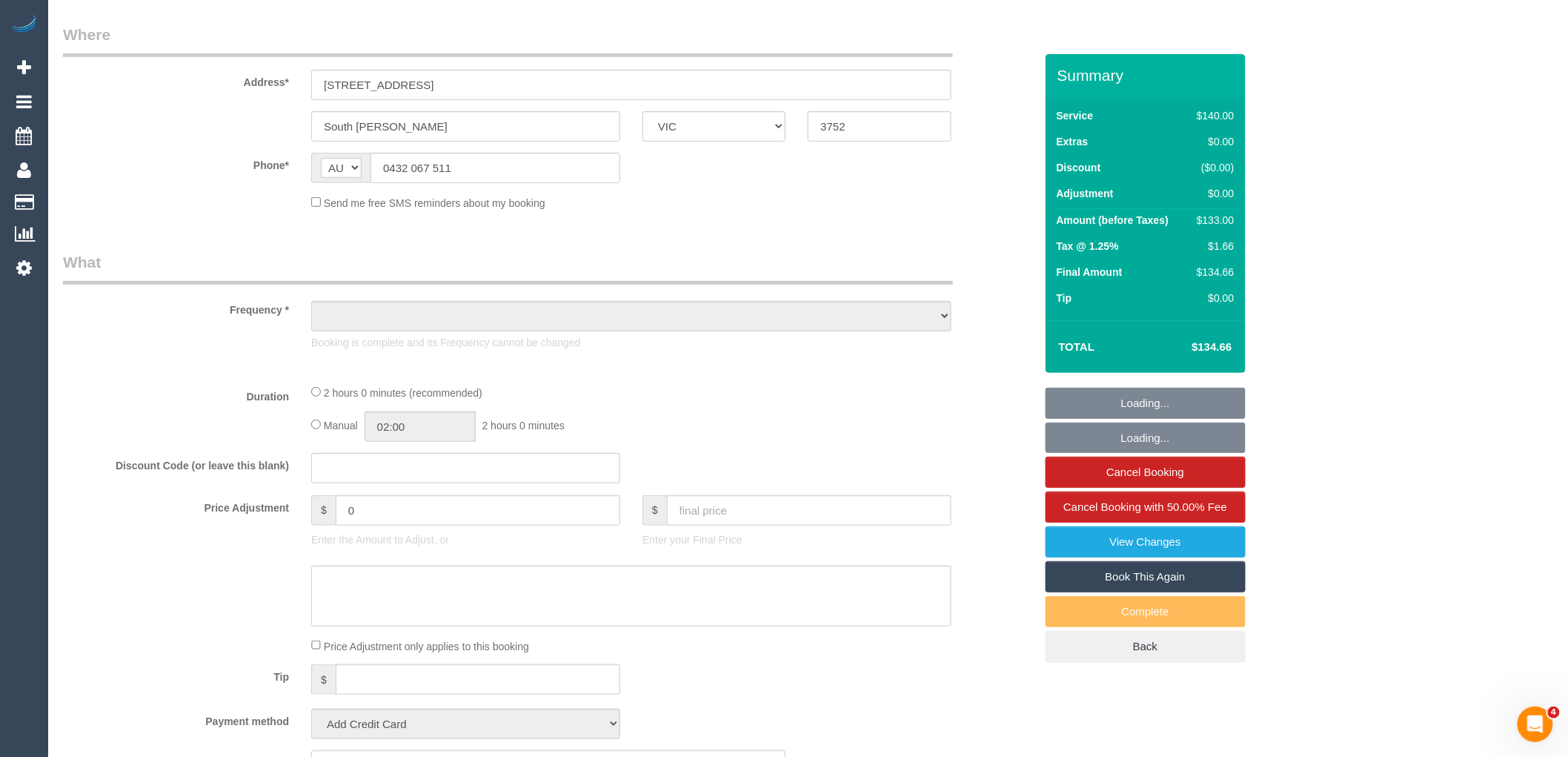
select select "object:615"
select select "string:stripe-pm_1QyW4T2GScqysDRVbTc8Z7oR"
select select "number:27"
select select "number:14"
select select "number:19"
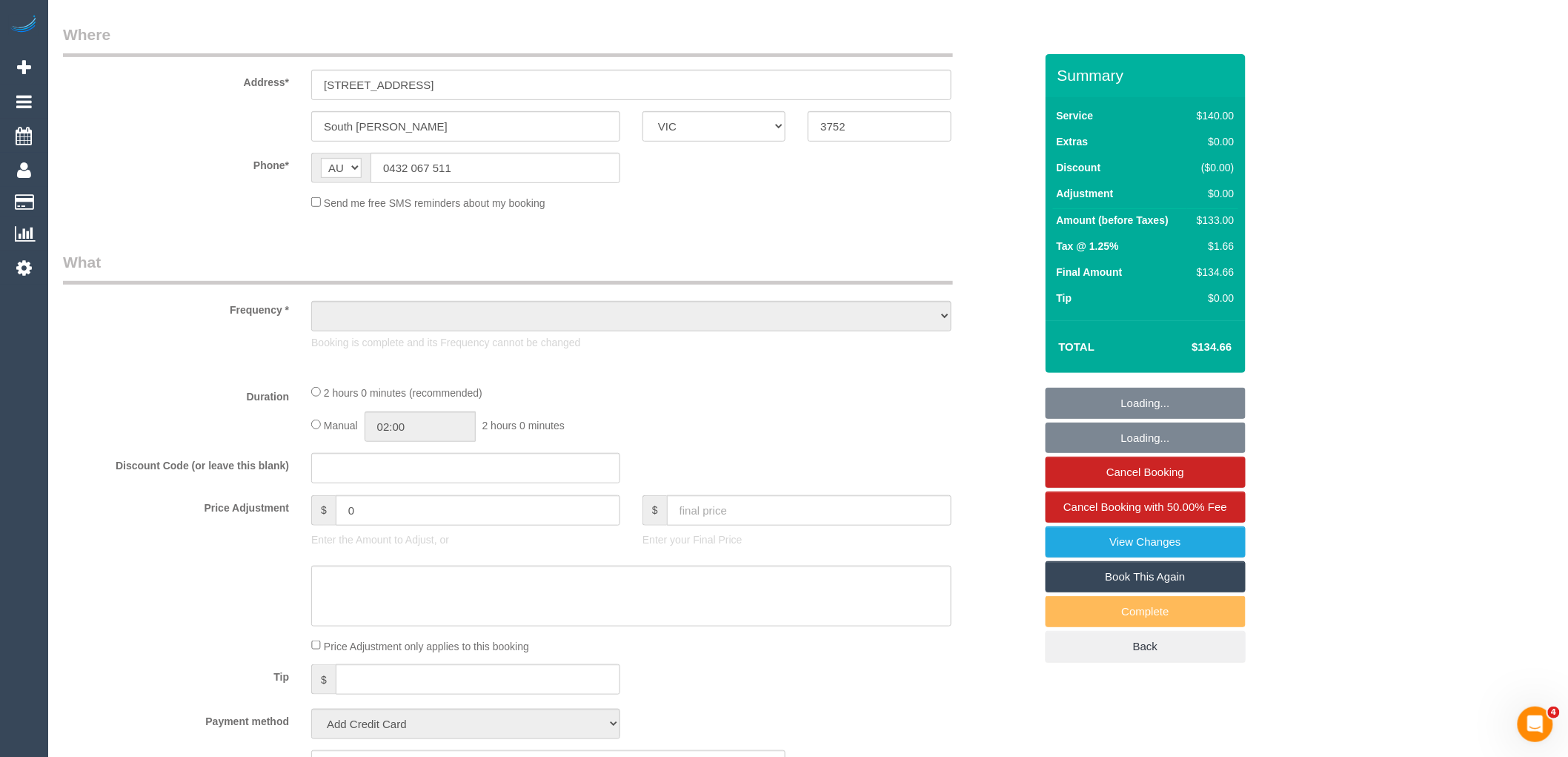
select select "number:36"
select select "number:35"
select select "number:26"
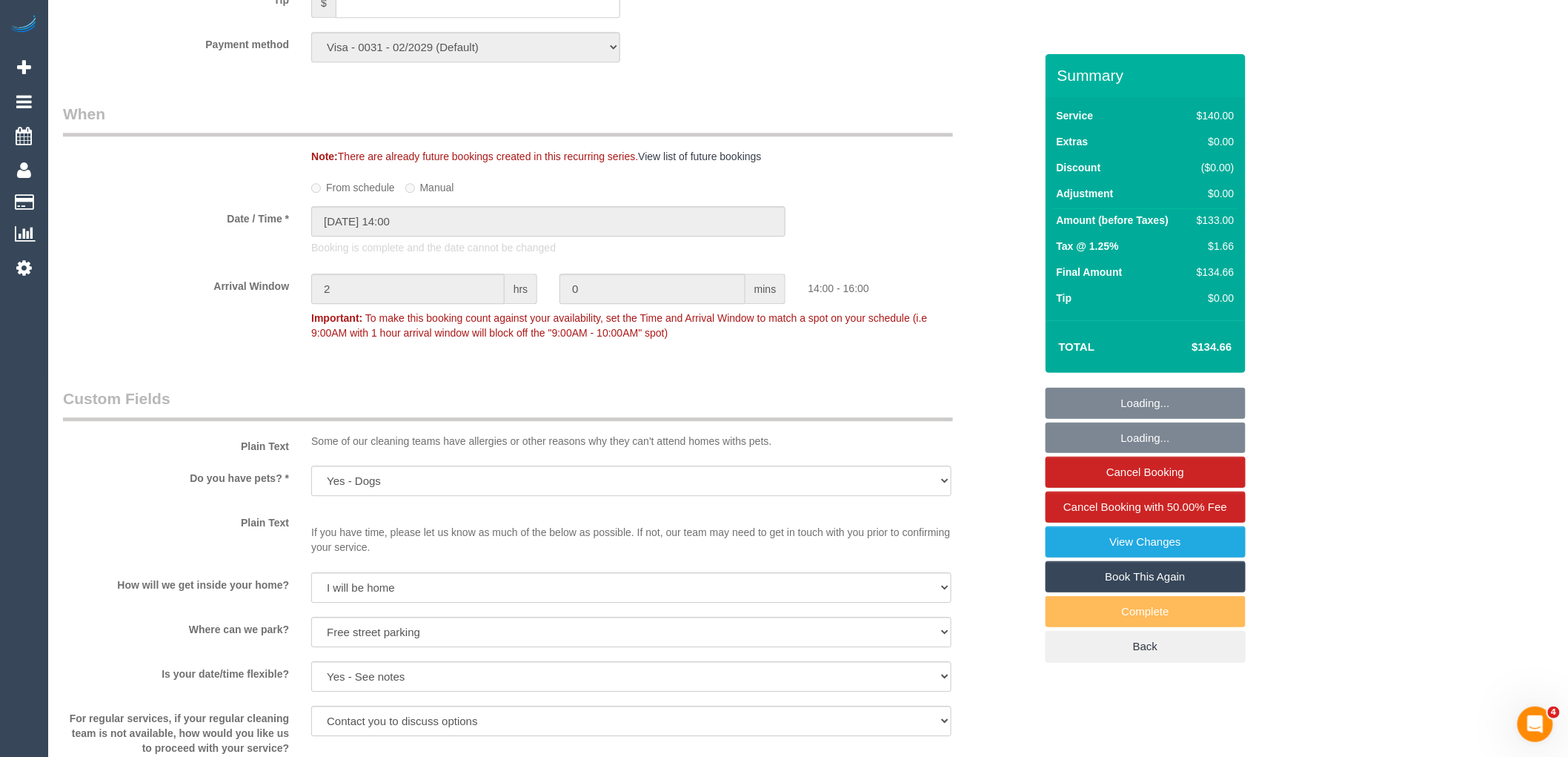
select select "object:1354"
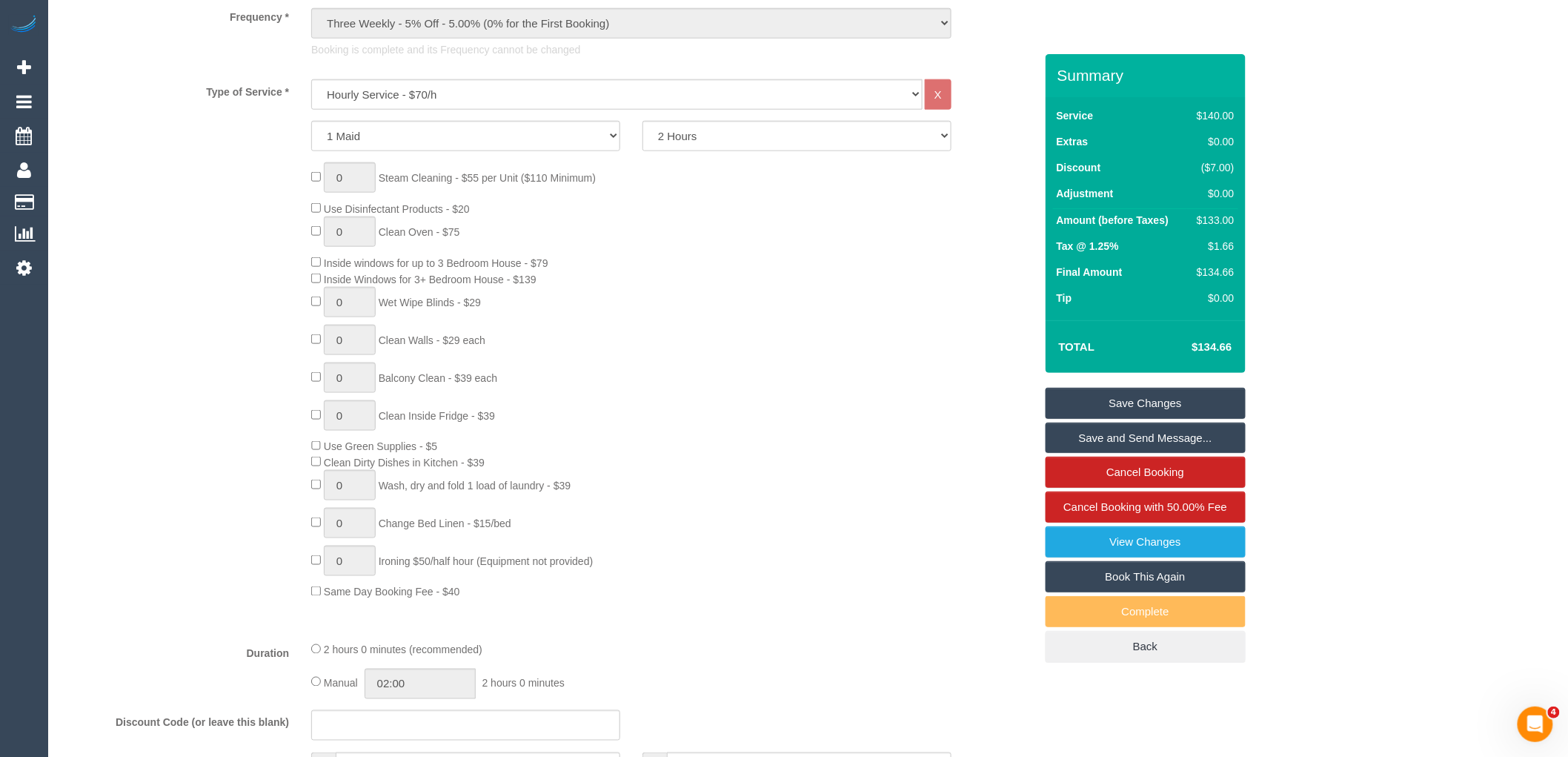
scroll to position [475, 0]
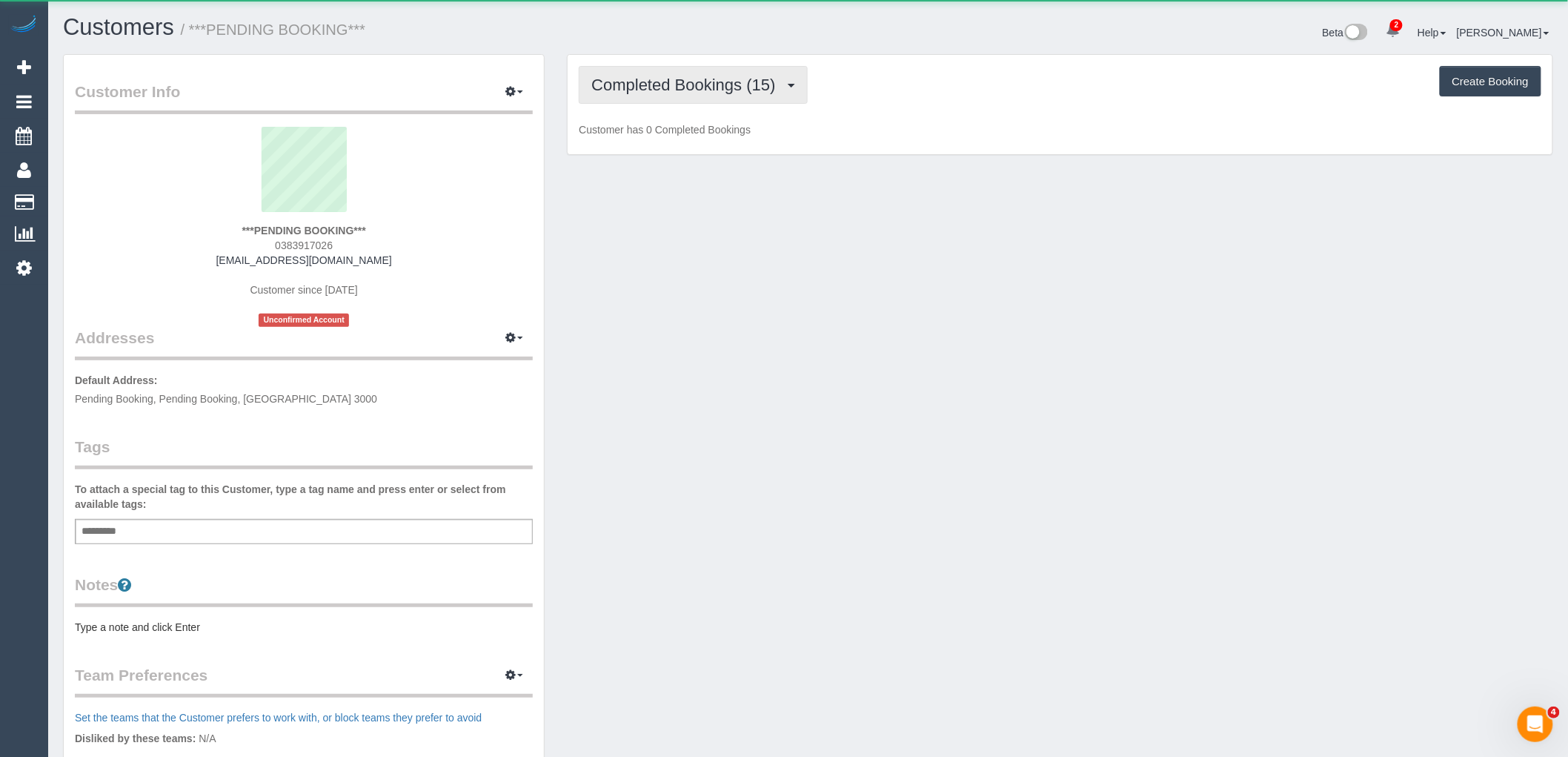
click at [716, 82] on span "Completed Bookings (15)" at bounding box center [687, 85] width 192 height 19
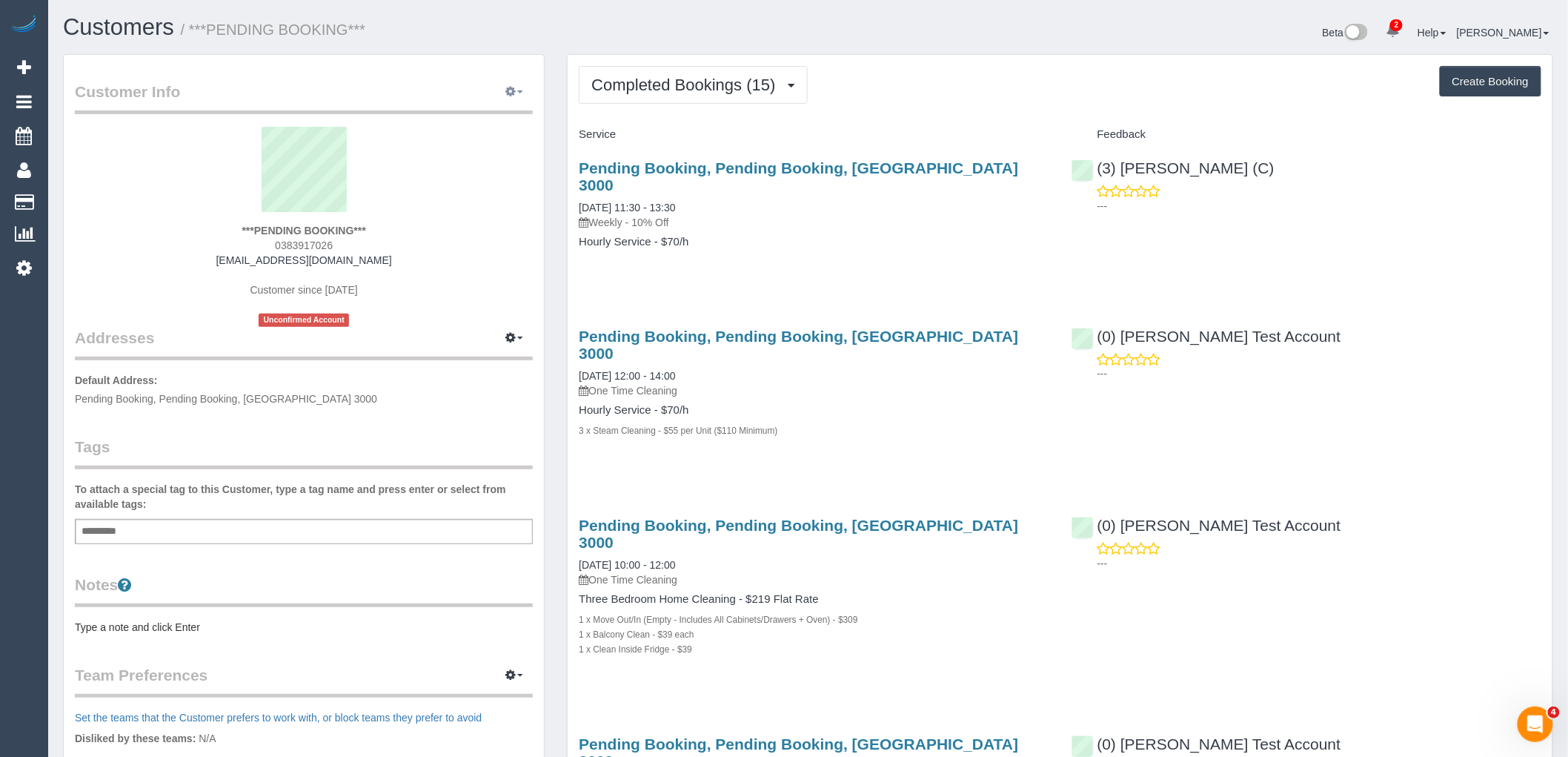
click at [514, 90] on icon "button" at bounding box center [510, 90] width 11 height 9
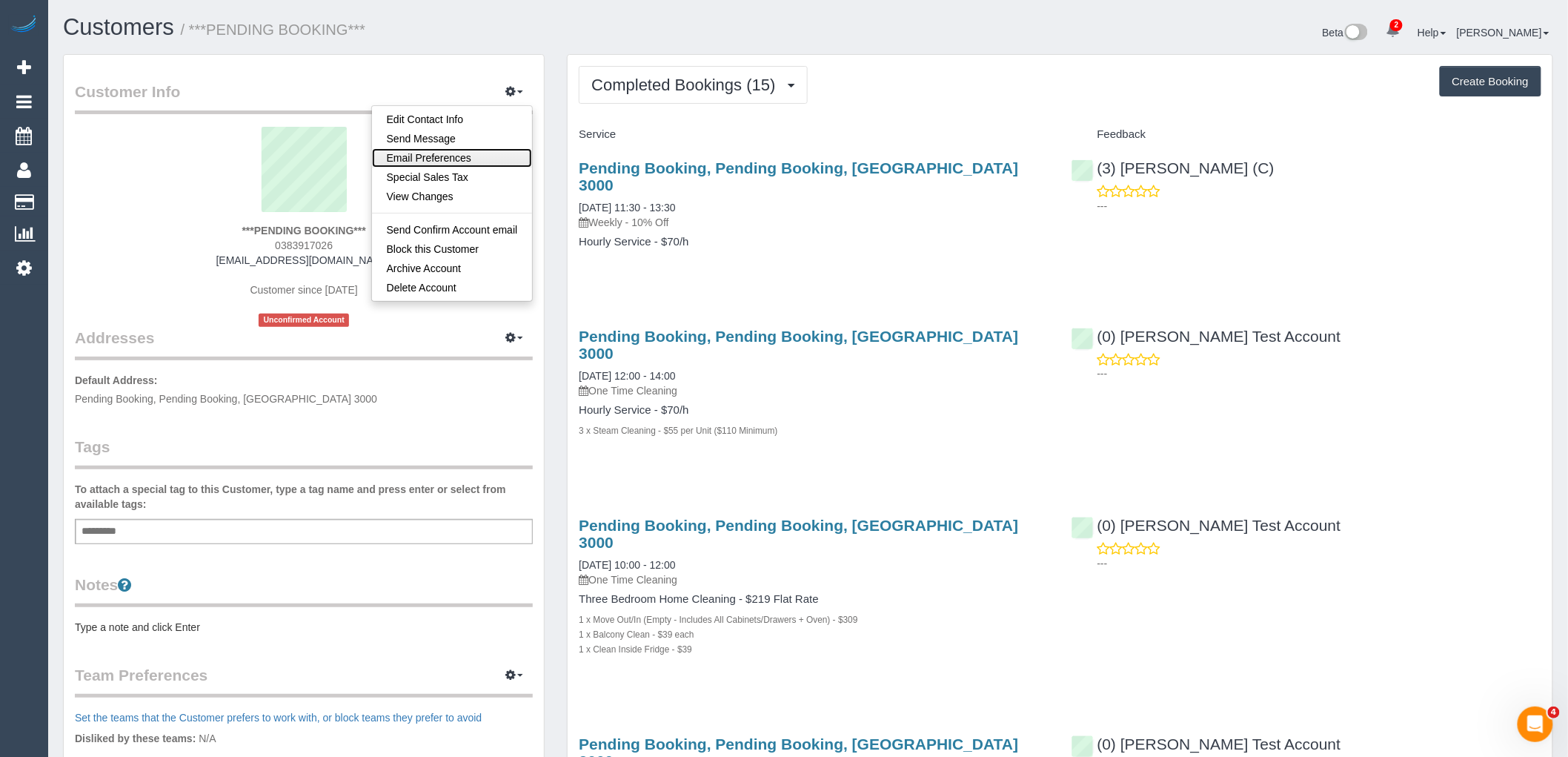
click at [460, 152] on link "Email Preferences" at bounding box center [452, 158] width 161 height 20
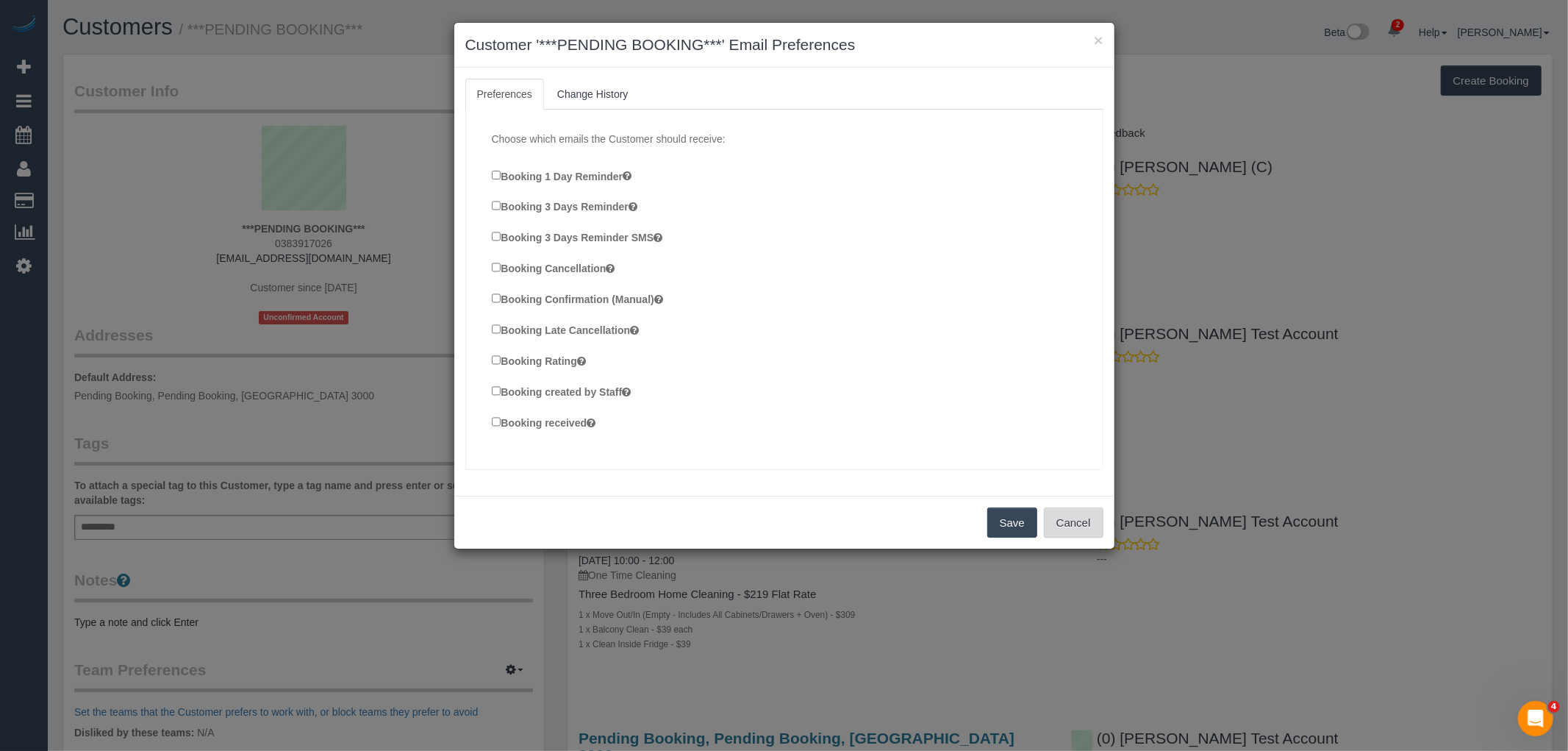
click at [1069, 519] on button "Cancel" at bounding box center [1074, 523] width 59 height 31
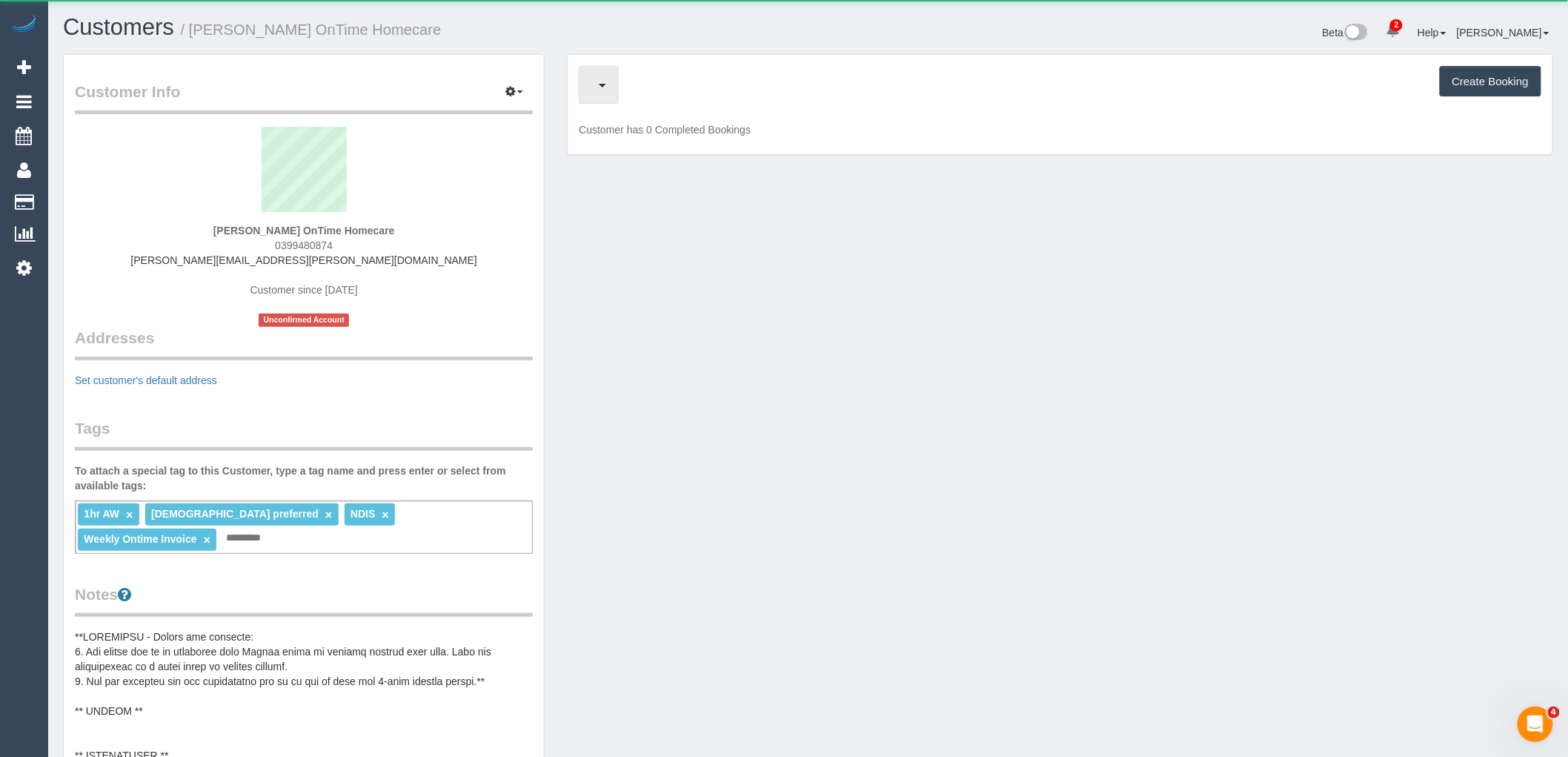
click at [599, 80] on span "button" at bounding box center [596, 85] width 8 height 19
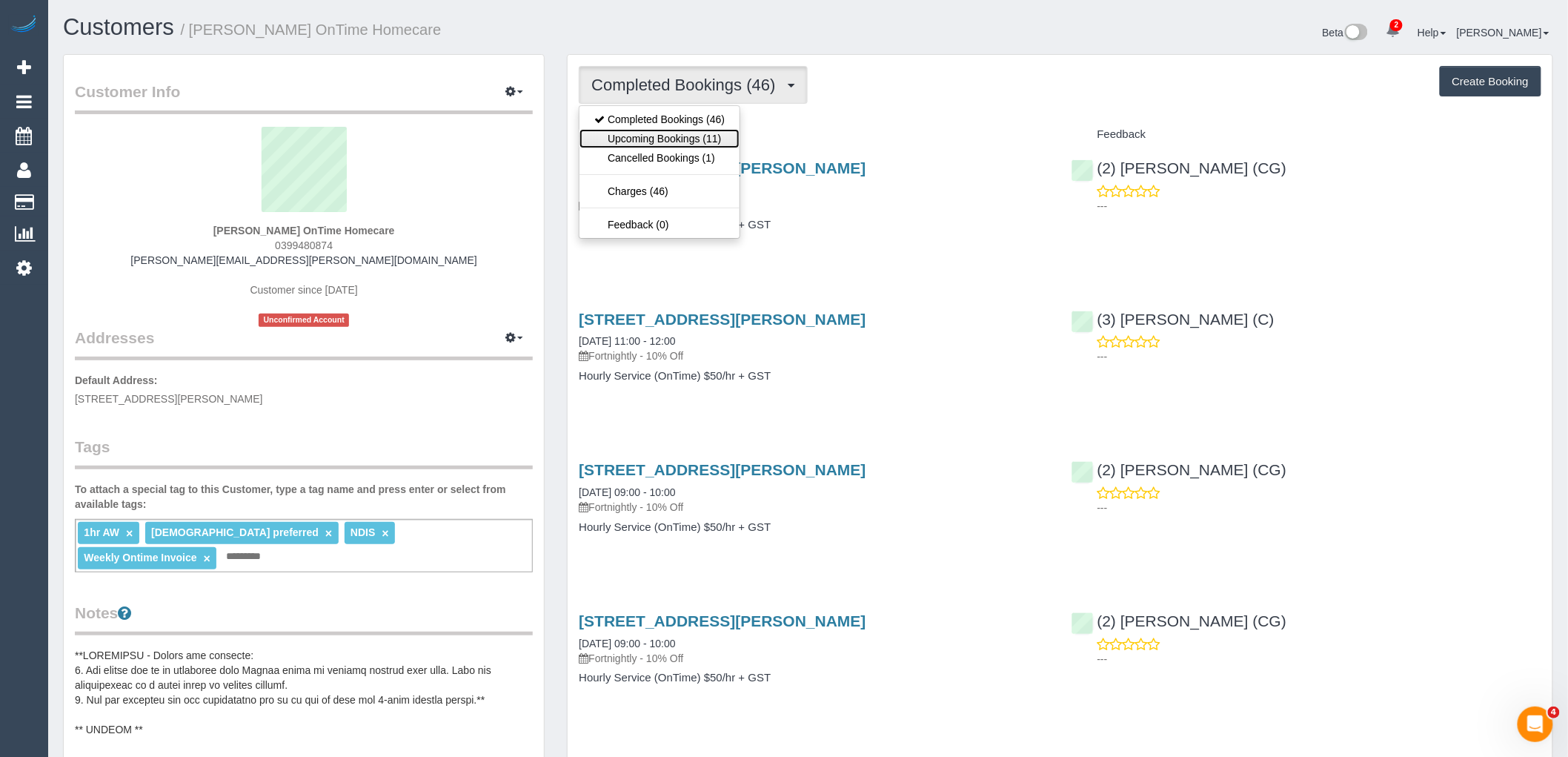
click at [662, 136] on link "Upcoming Bookings (11)" at bounding box center [660, 139] width 160 height 20
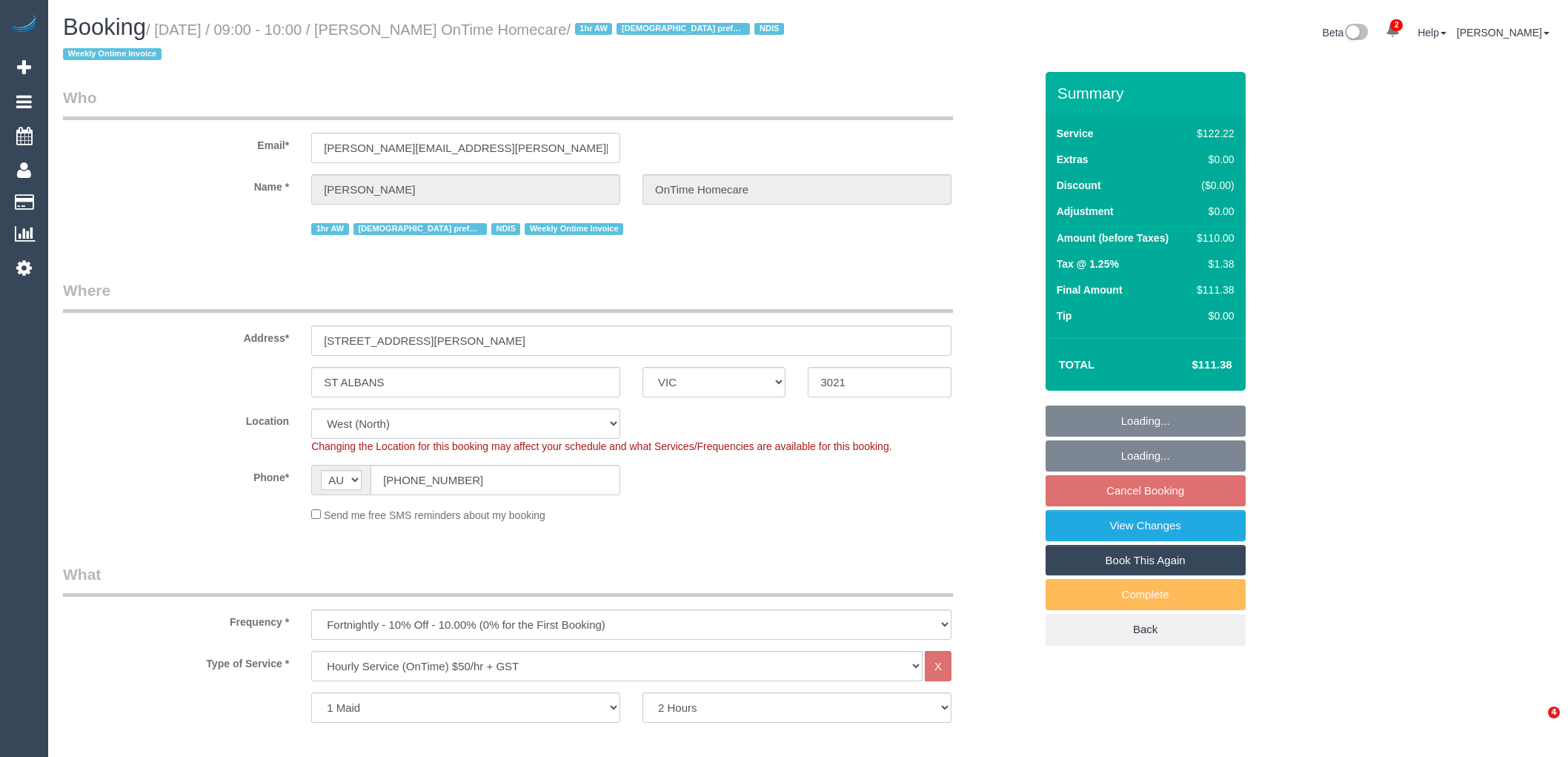
select select "VIC"
select select "number:27"
select select "number:14"
select select "number:19"
select select "number:22"
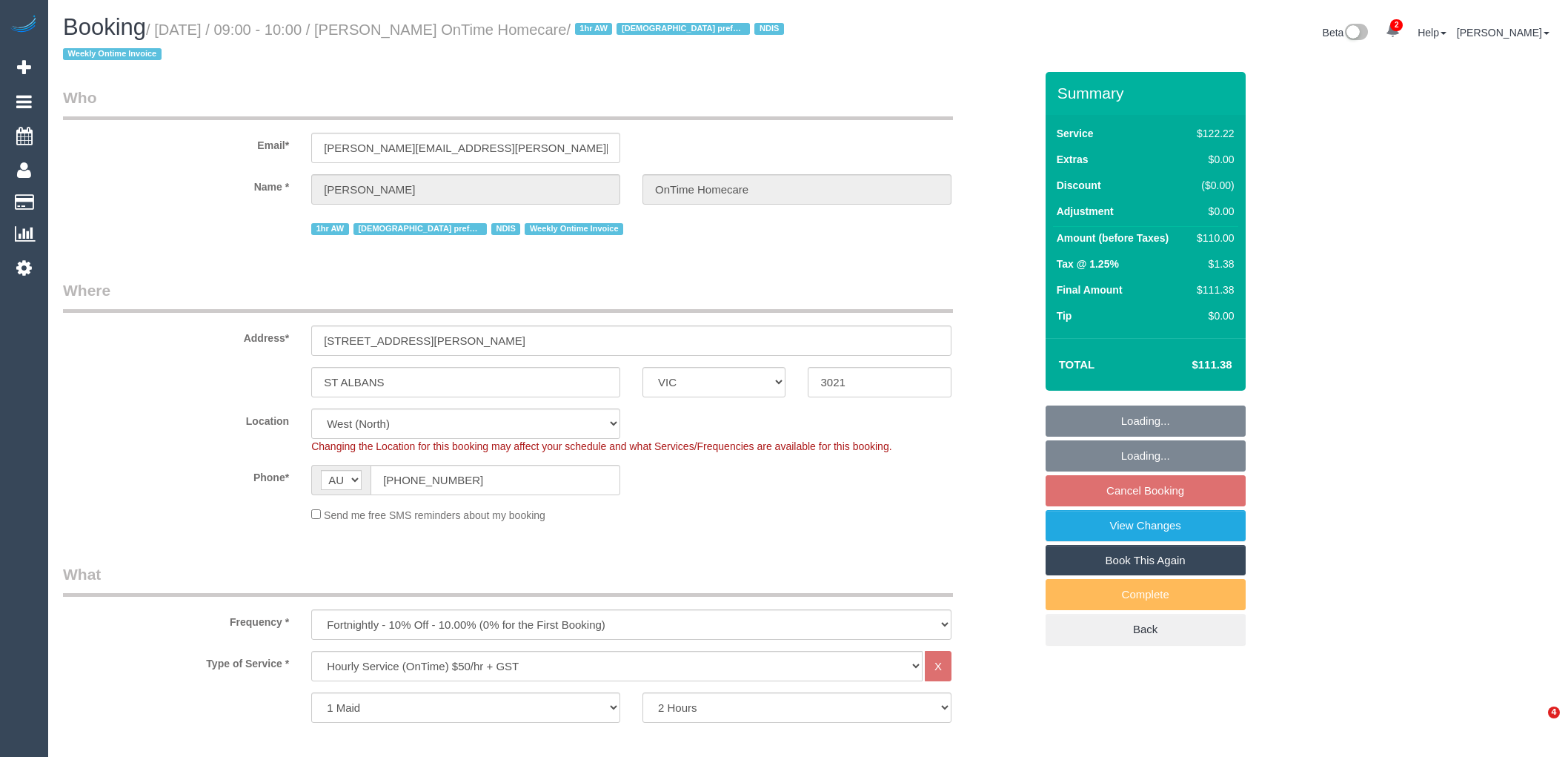
select select "number:35"
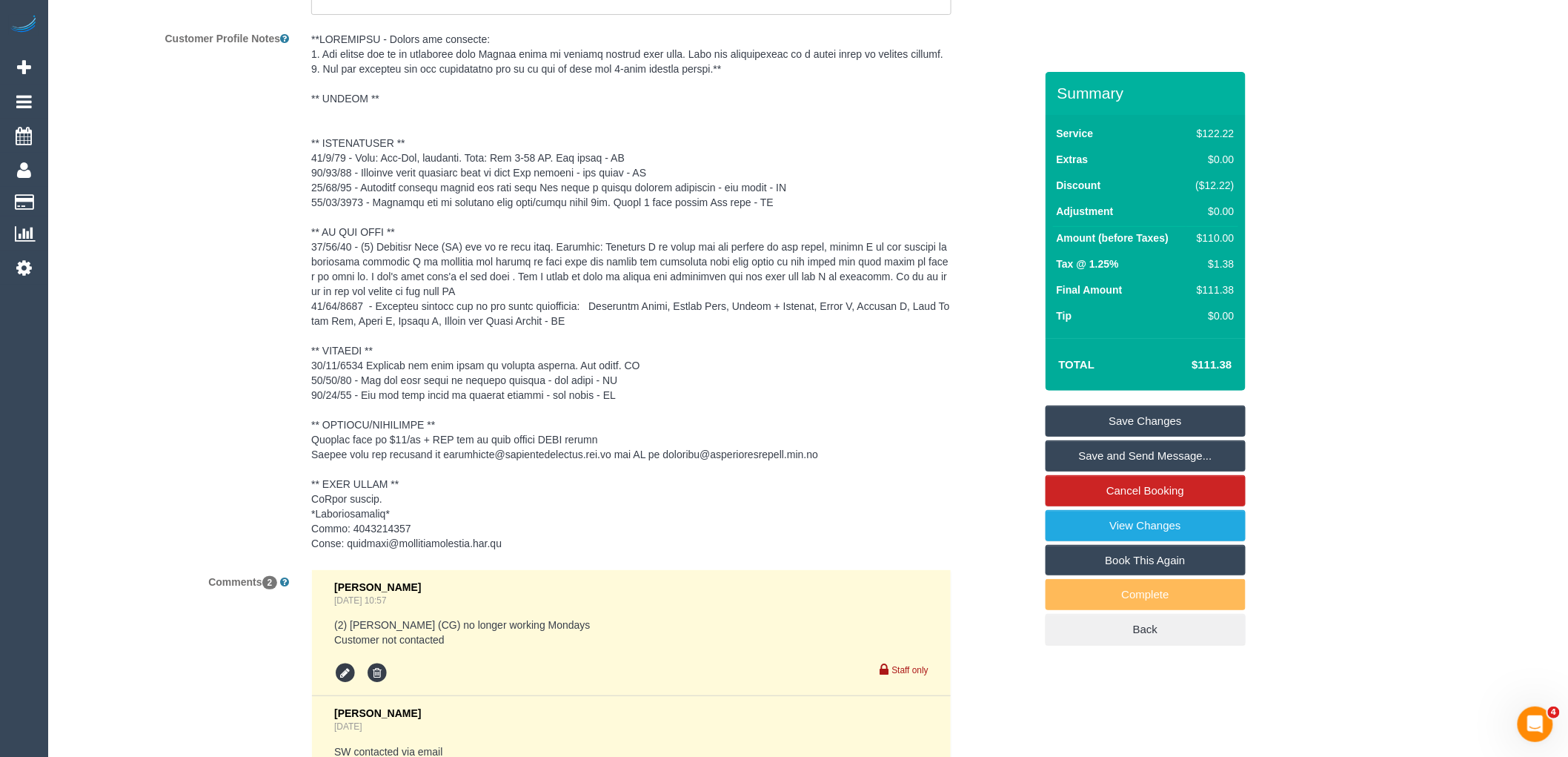
scroll to position [2467, 0]
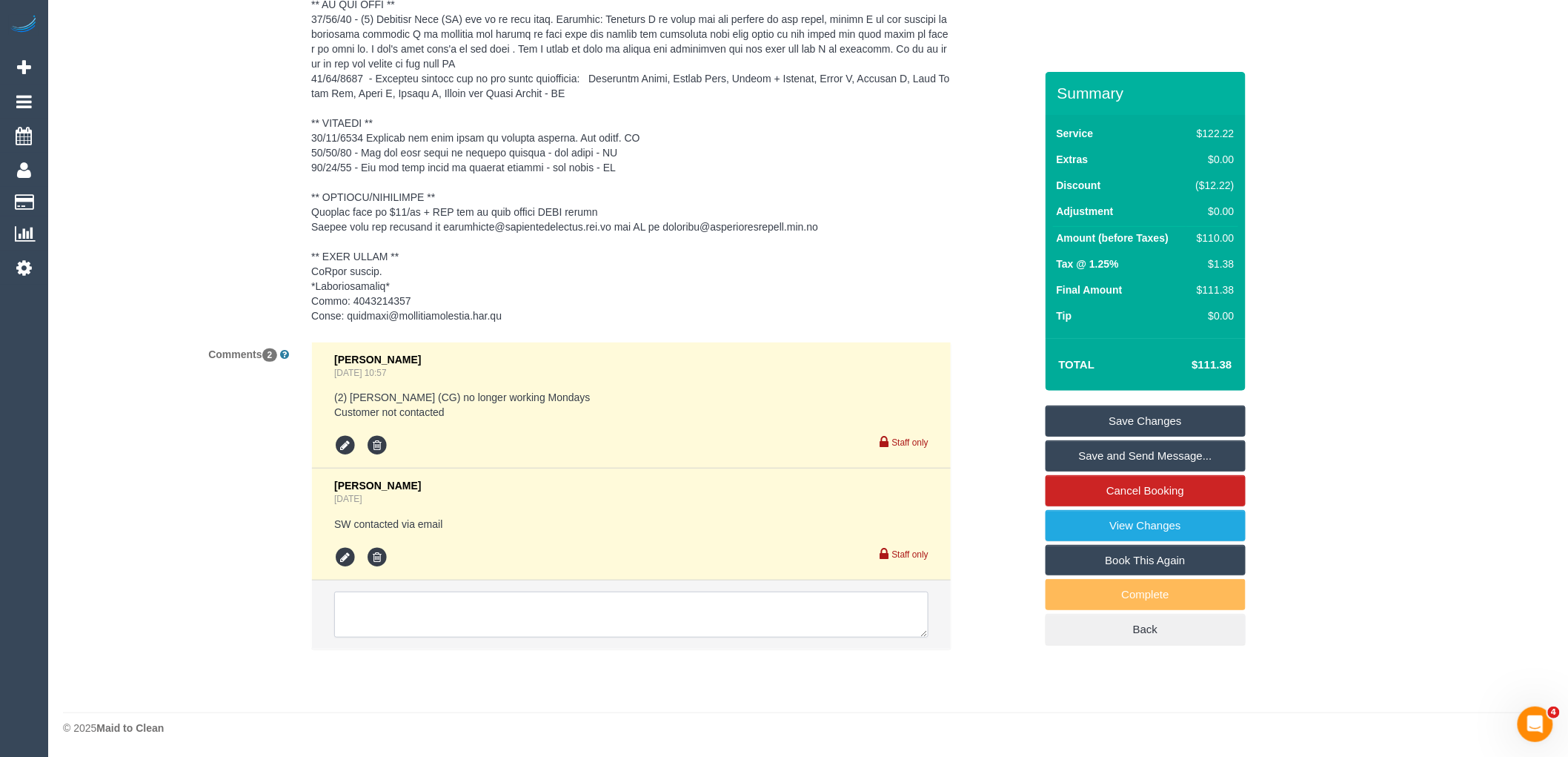
click at [450, 598] on textarea at bounding box center [631, 614] width 595 height 46
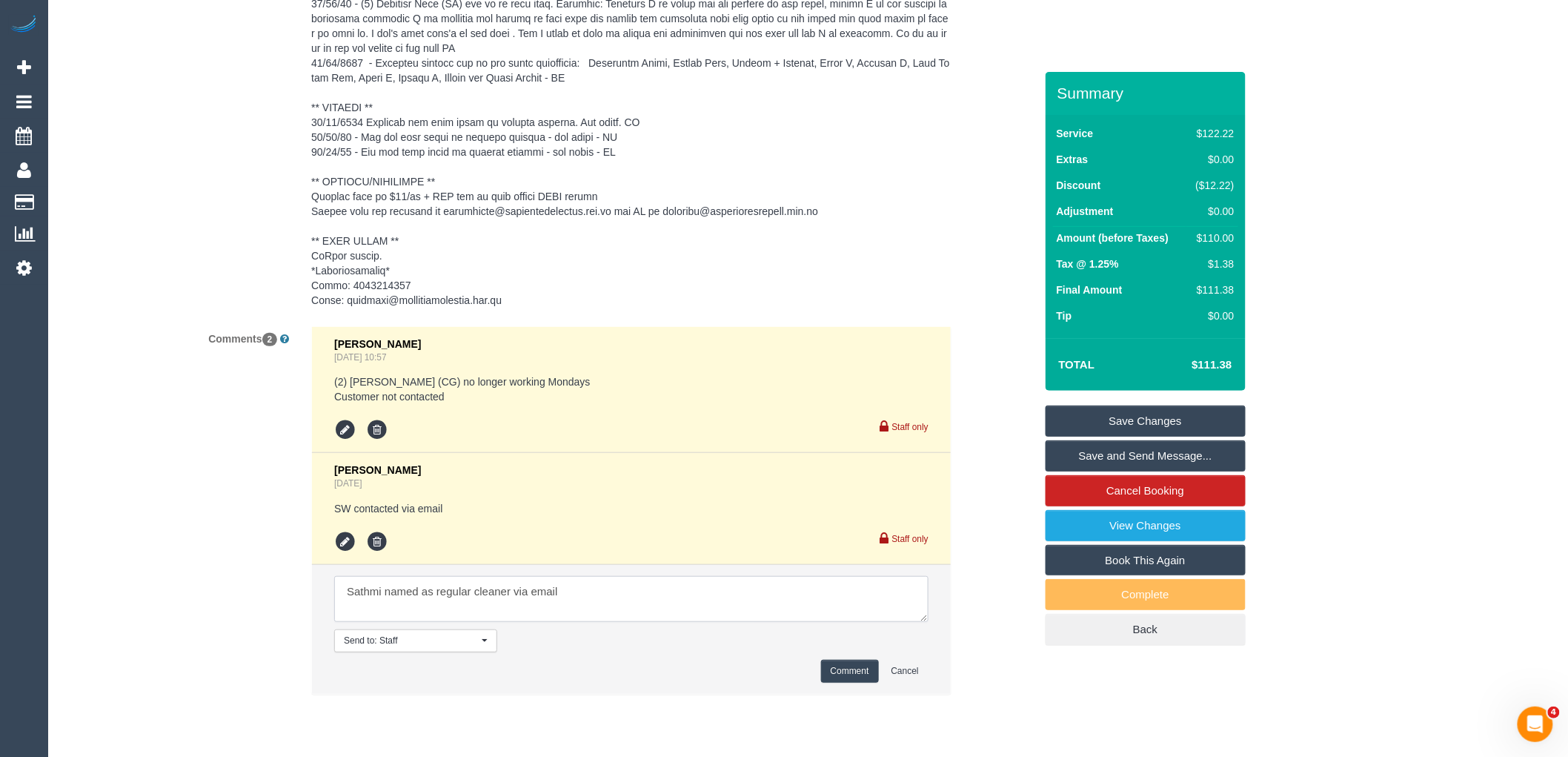
type textarea "Sathmi named as regular cleaner via email"
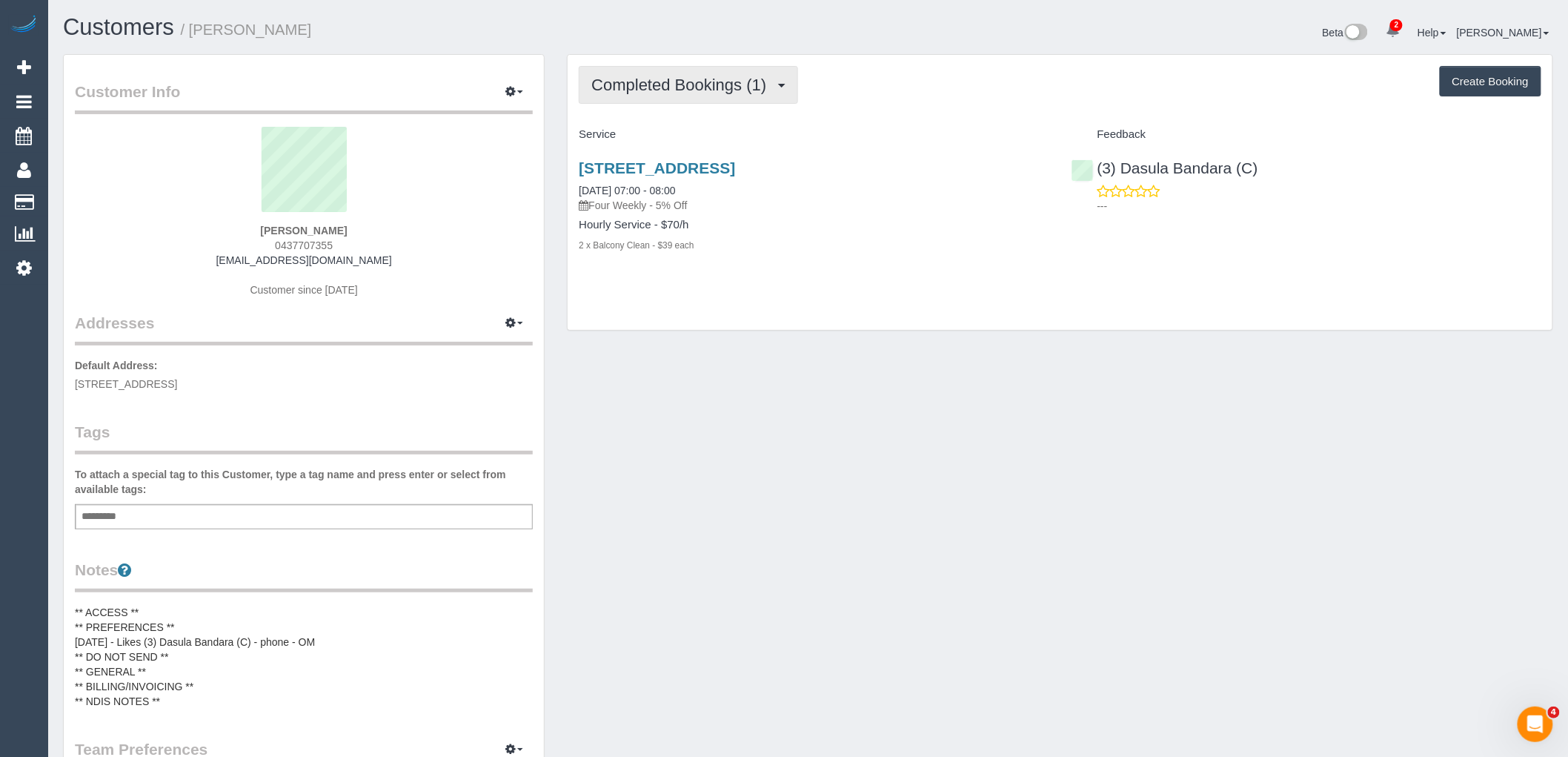
click at [715, 79] on span "Completed Bookings (1)" at bounding box center [682, 85] width 182 height 19
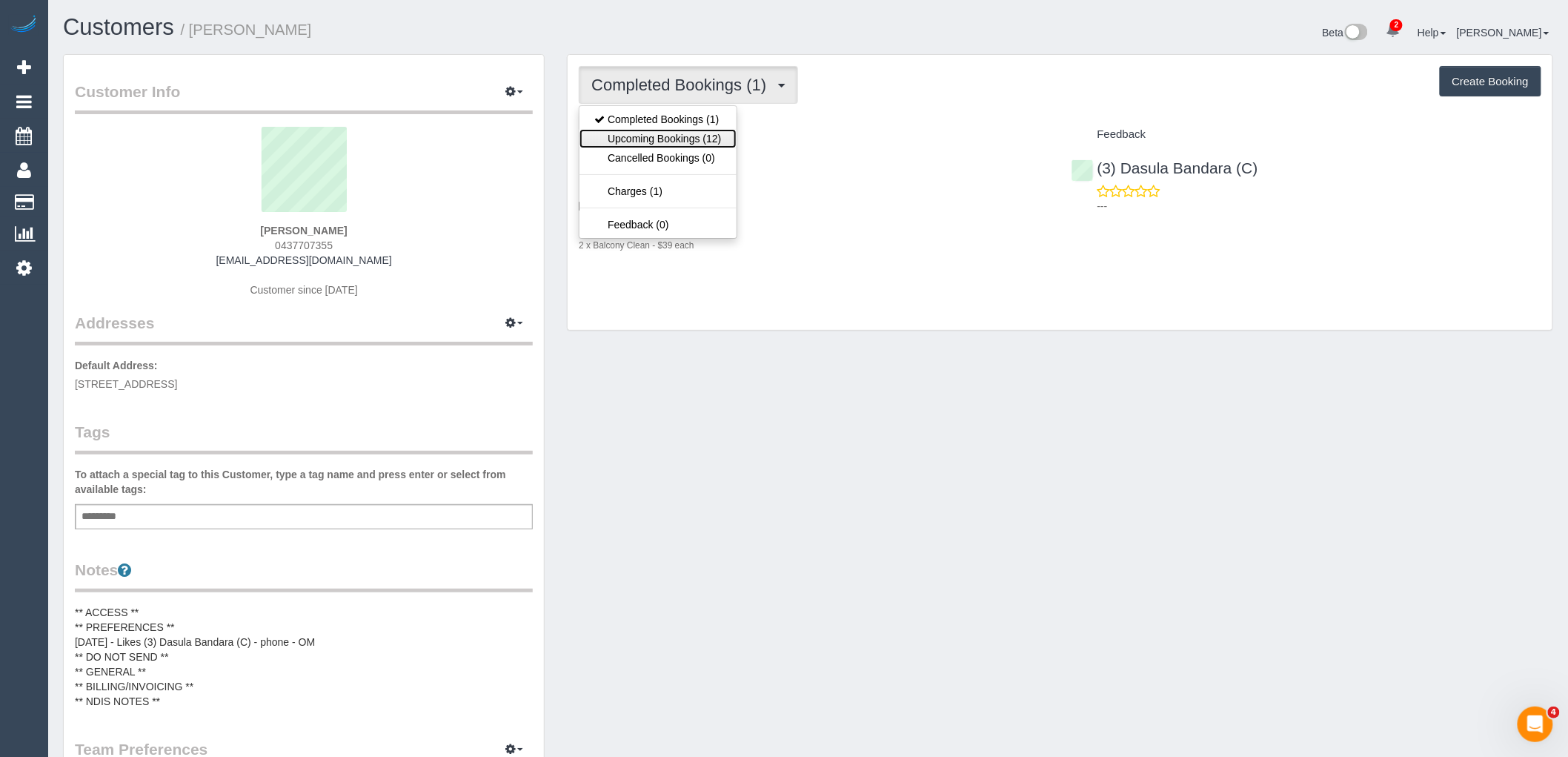
click at [710, 148] on link "Upcoming Bookings (12)" at bounding box center [658, 139] width 156 height 20
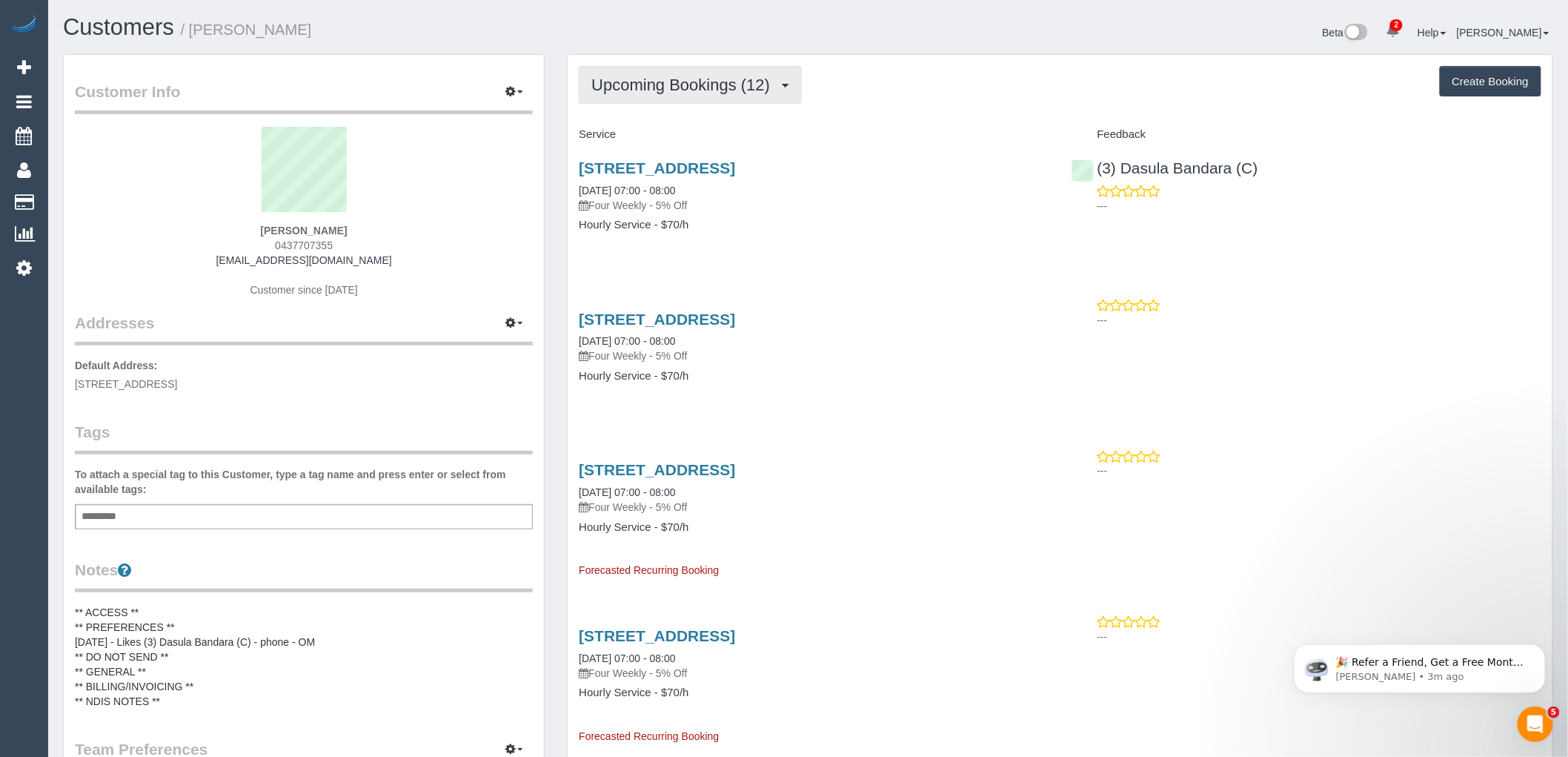
click at [645, 73] on button "Upcoming Bookings (12)" at bounding box center [690, 85] width 223 height 37
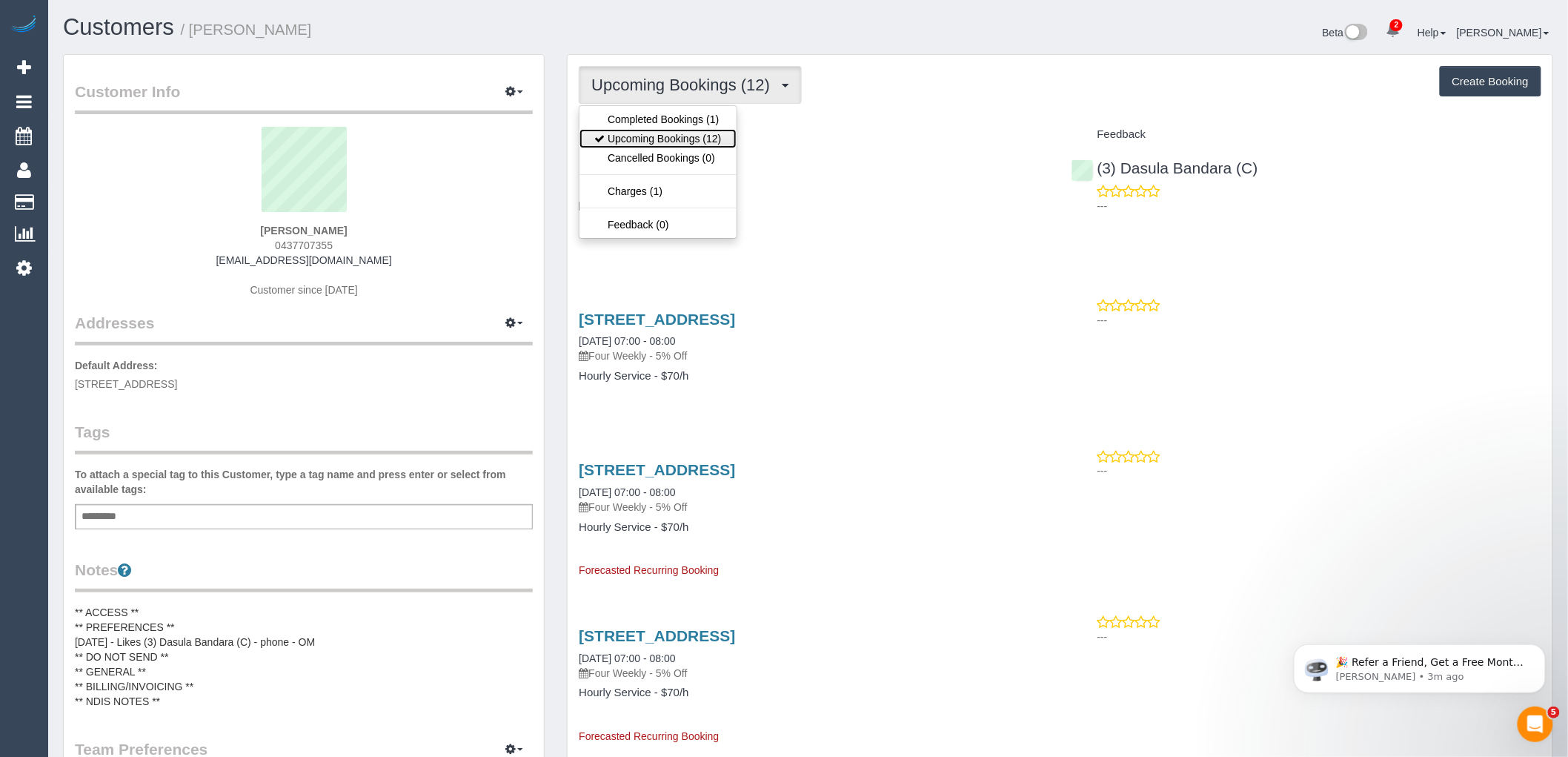
click at [656, 135] on link "Upcoming Bookings (12)" at bounding box center [658, 139] width 156 height 20
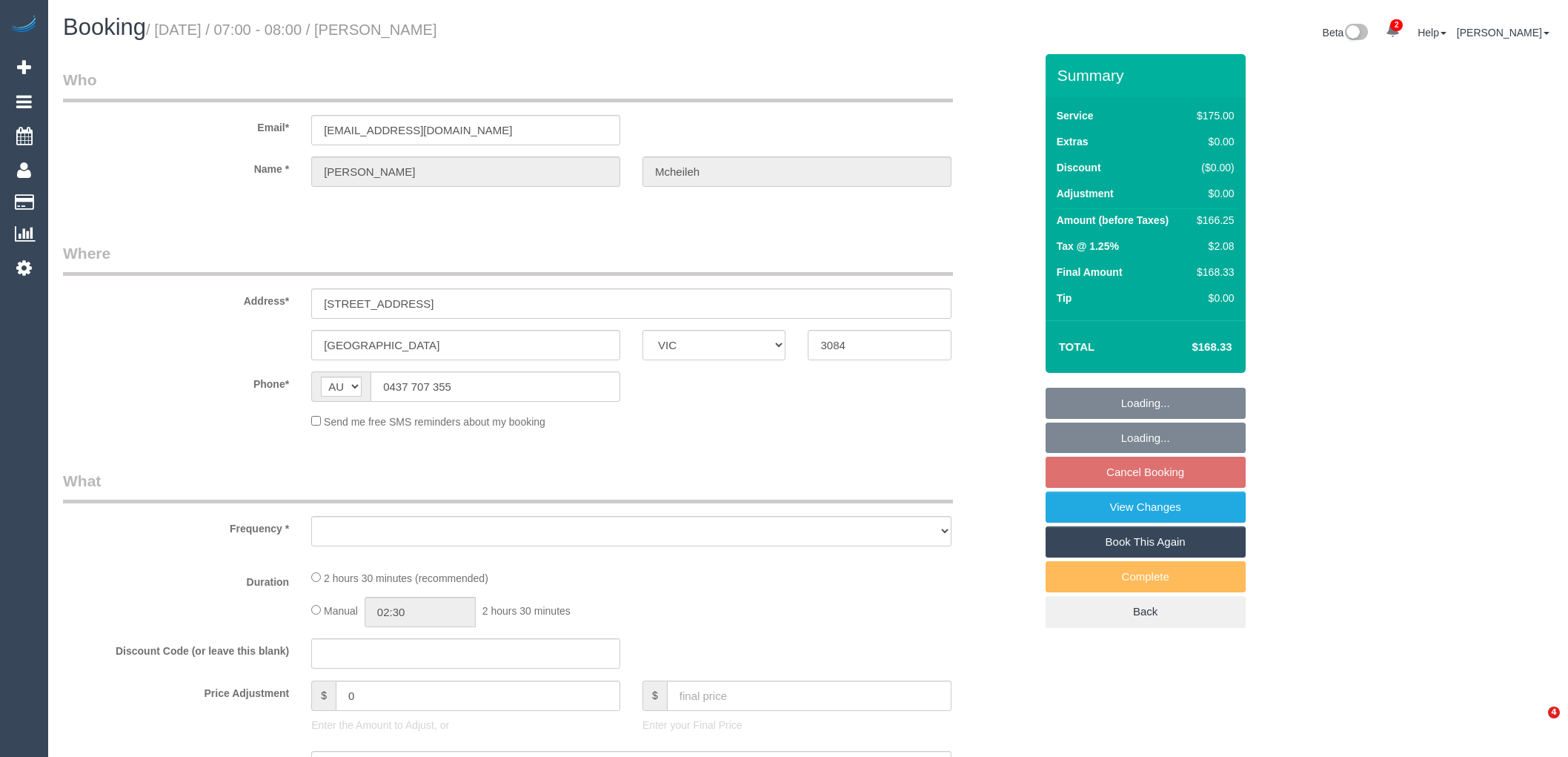
select select "VIC"
select select "string:stripe-pm_1RwOvx2GScqysDRVeUefEy69"
select select "object:570"
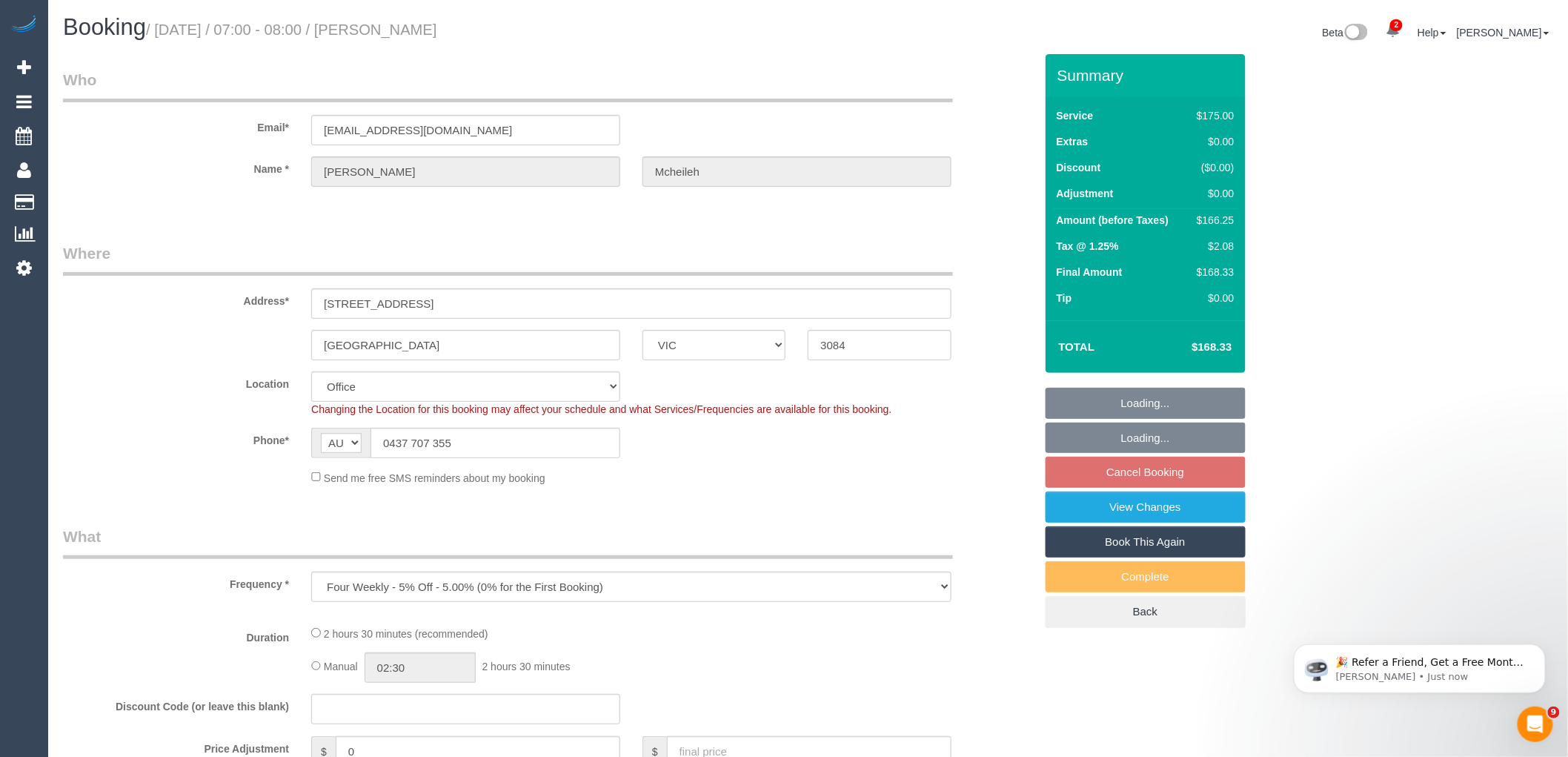
select select "150"
select select "number:29"
select select "number:14"
select select "number:19"
select select "number:25"
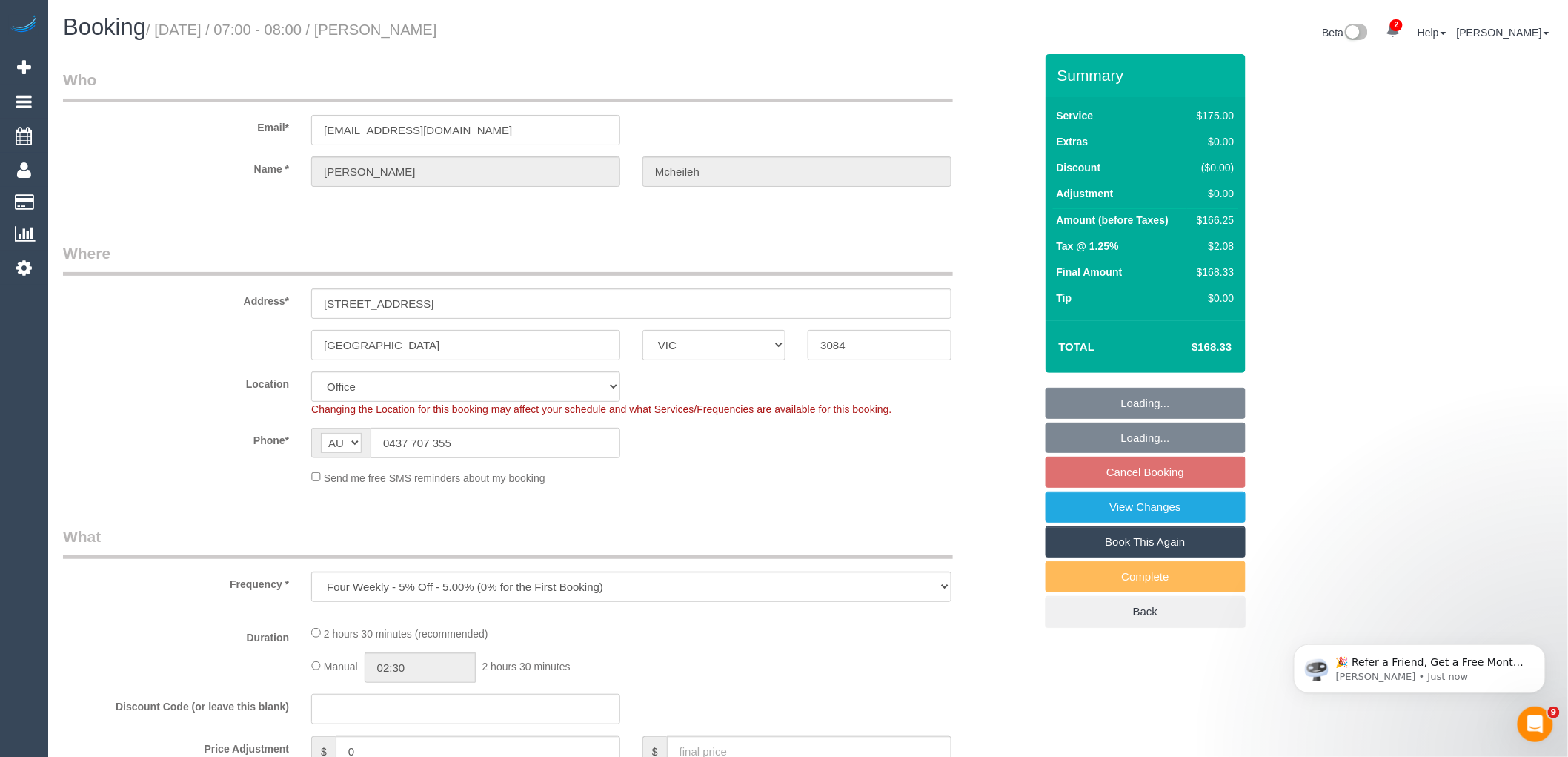
select select "number:35"
select select "number:12"
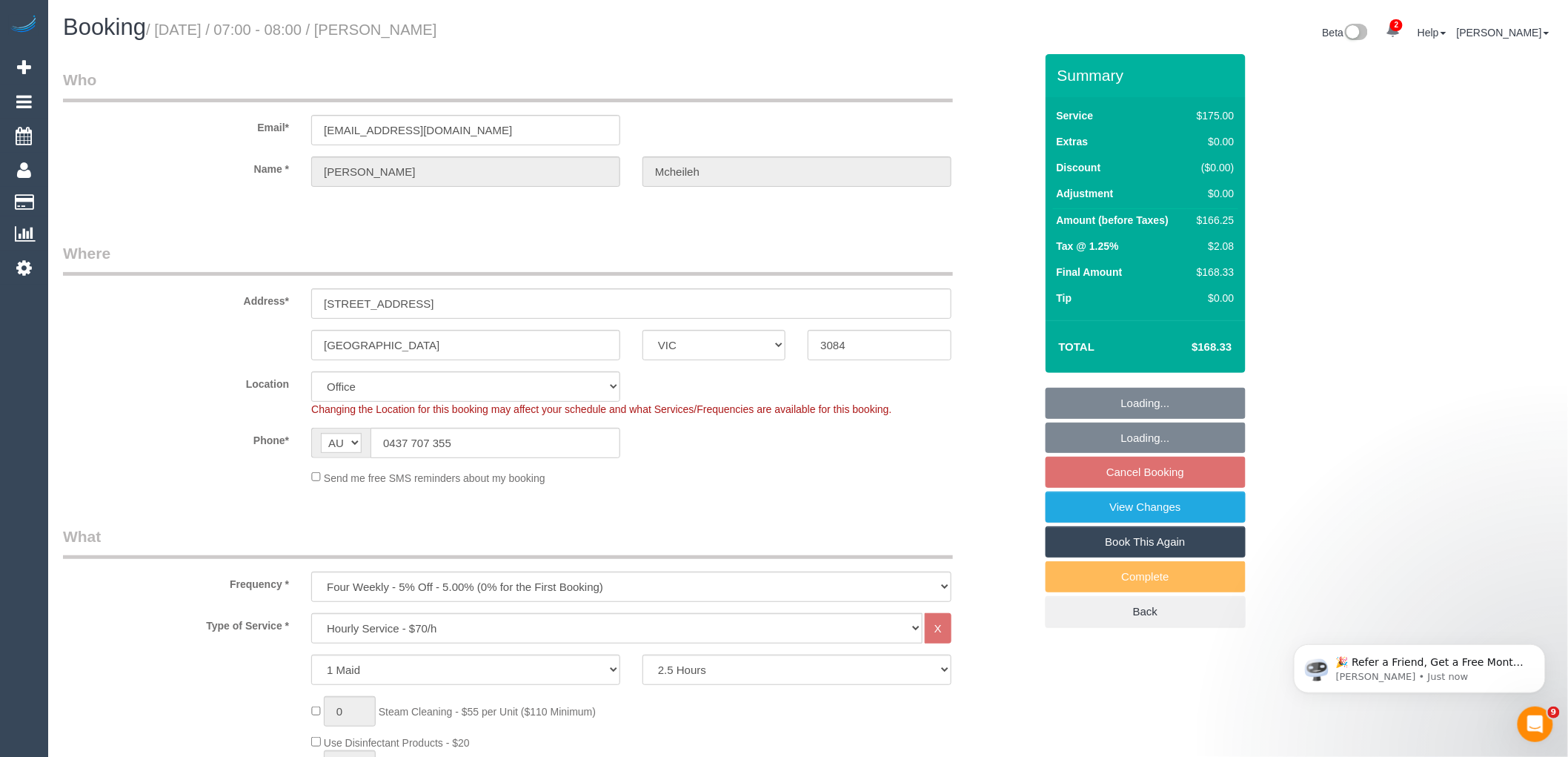
select select "object:2204"
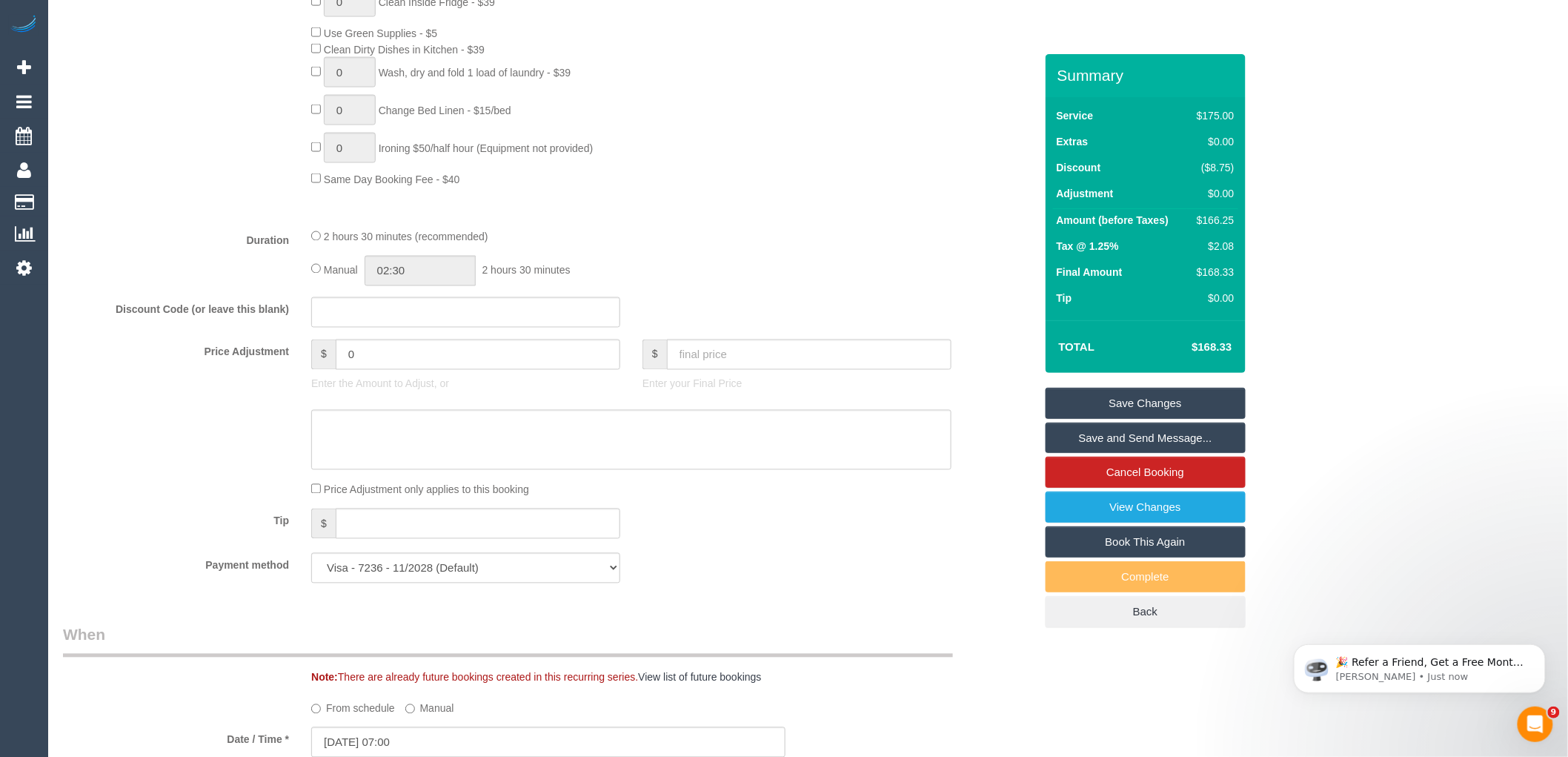
scroll to position [1235, 0]
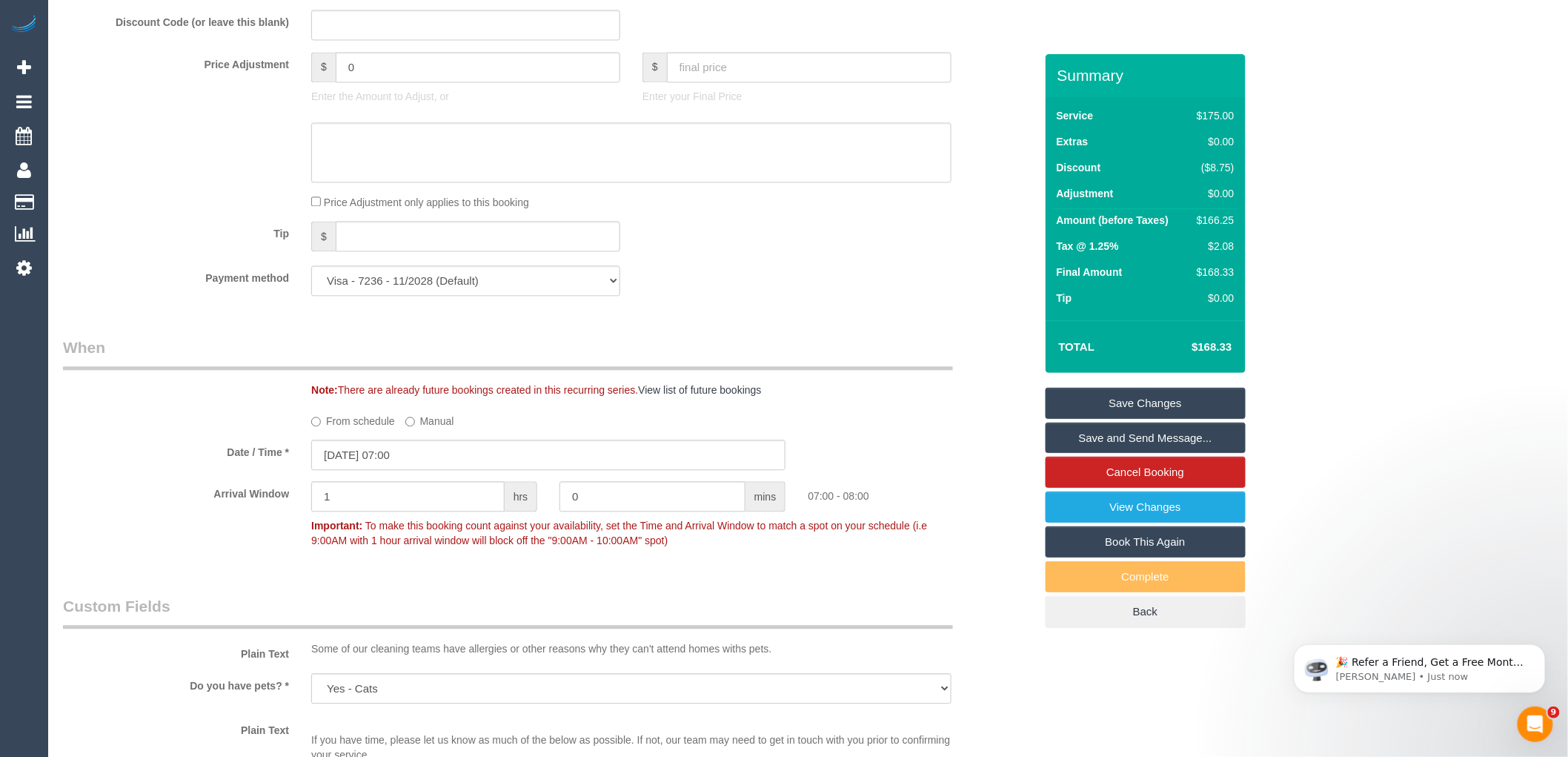
click at [324, 439] on sui-booking-spot "From schedule Manual Date / Time * 15/09/2025 07:00 Arrival Window 1 hrs 0 mins…" at bounding box center [549, 481] width 971 height 146
click at [324, 429] on label "From schedule" at bounding box center [353, 418] width 84 height 20
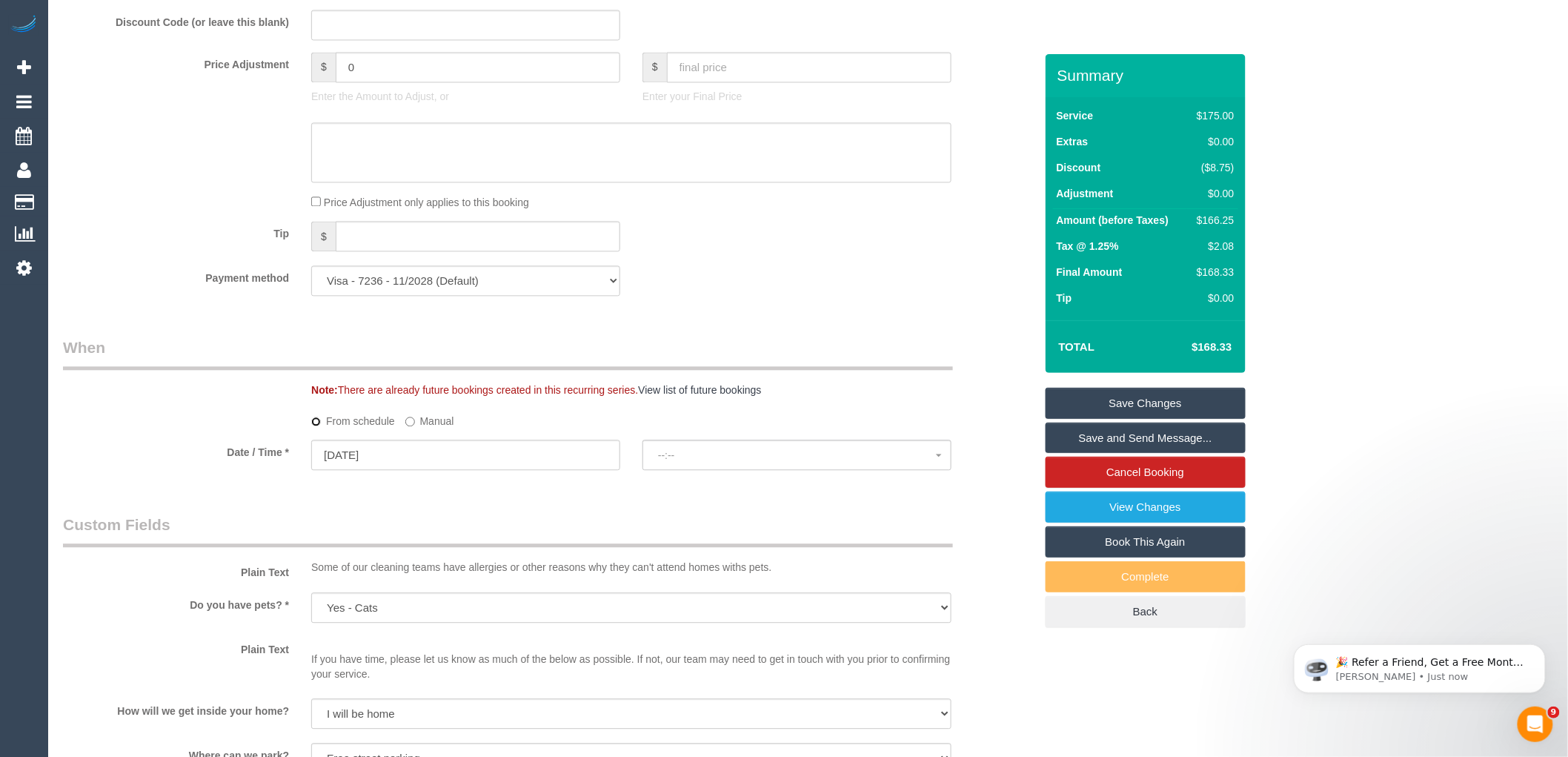
select select "spot6"
click at [460, 470] on input "15/09/2025" at bounding box center [466, 454] width 309 height 30
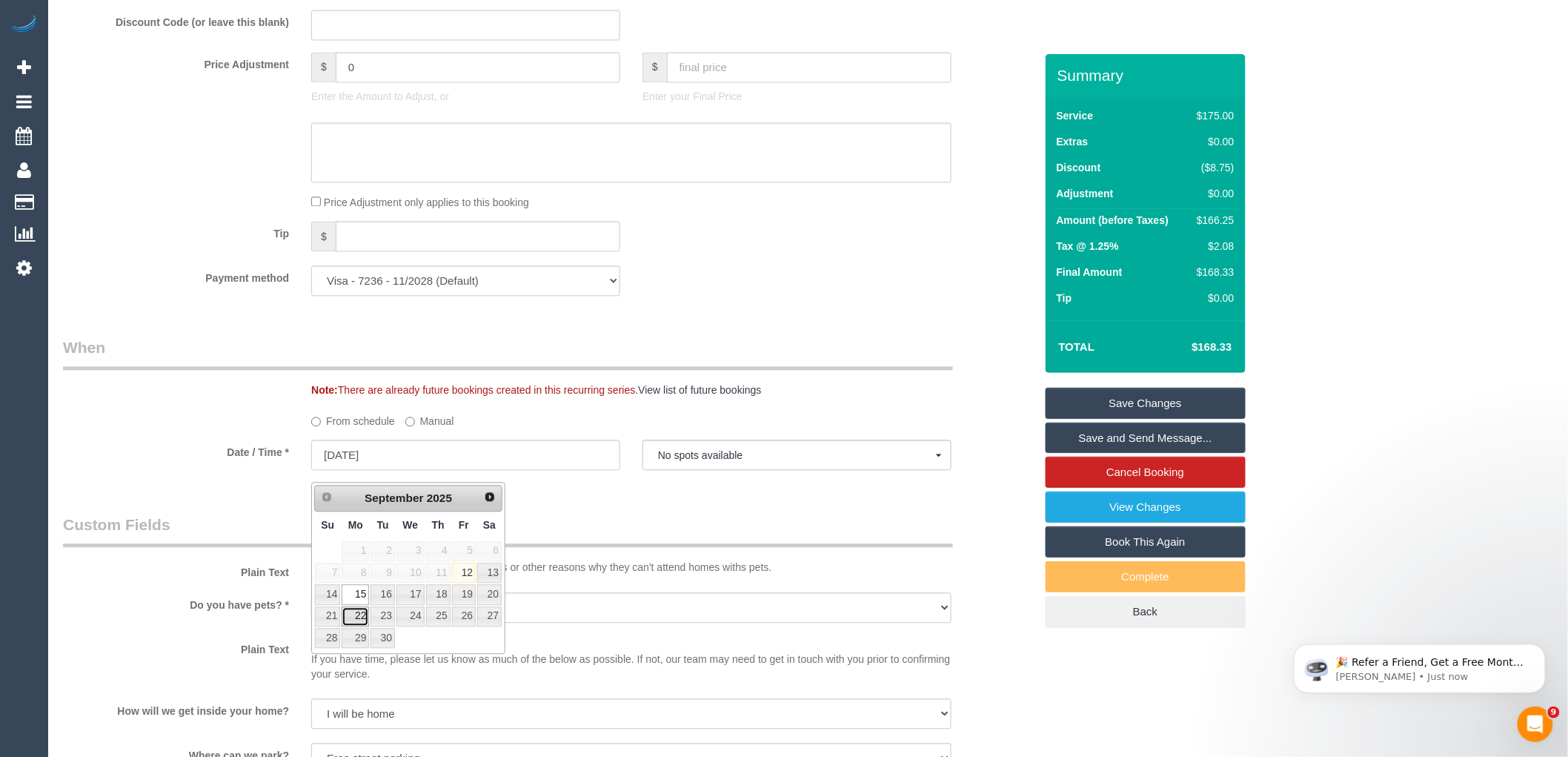
click at [367, 617] on link "22" at bounding box center [356, 616] width 28 height 20
type input "22/09/2025"
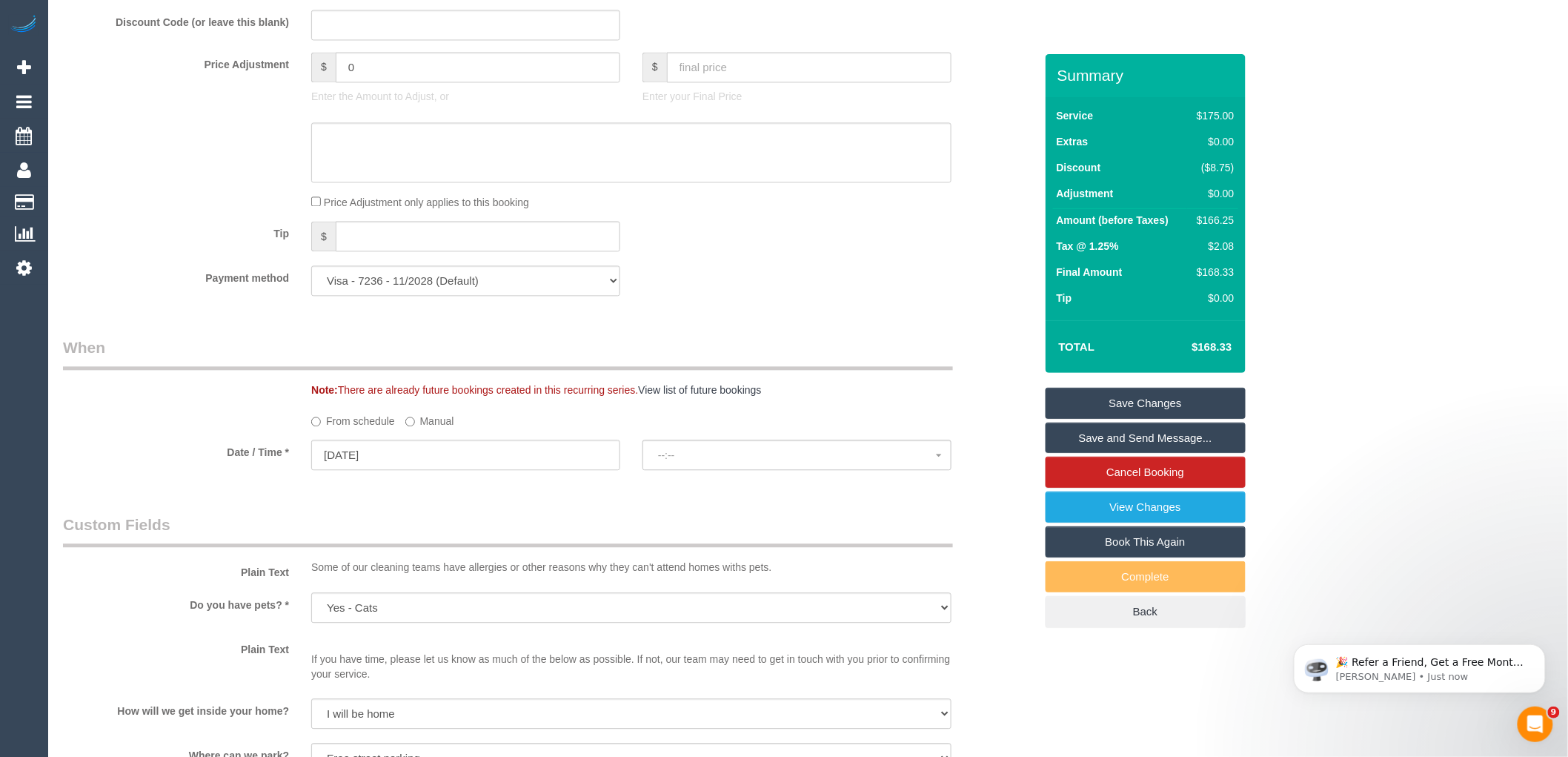
select select "spot11"
click at [788, 461] on span "--:--" at bounding box center [797, 455] width 278 height 12
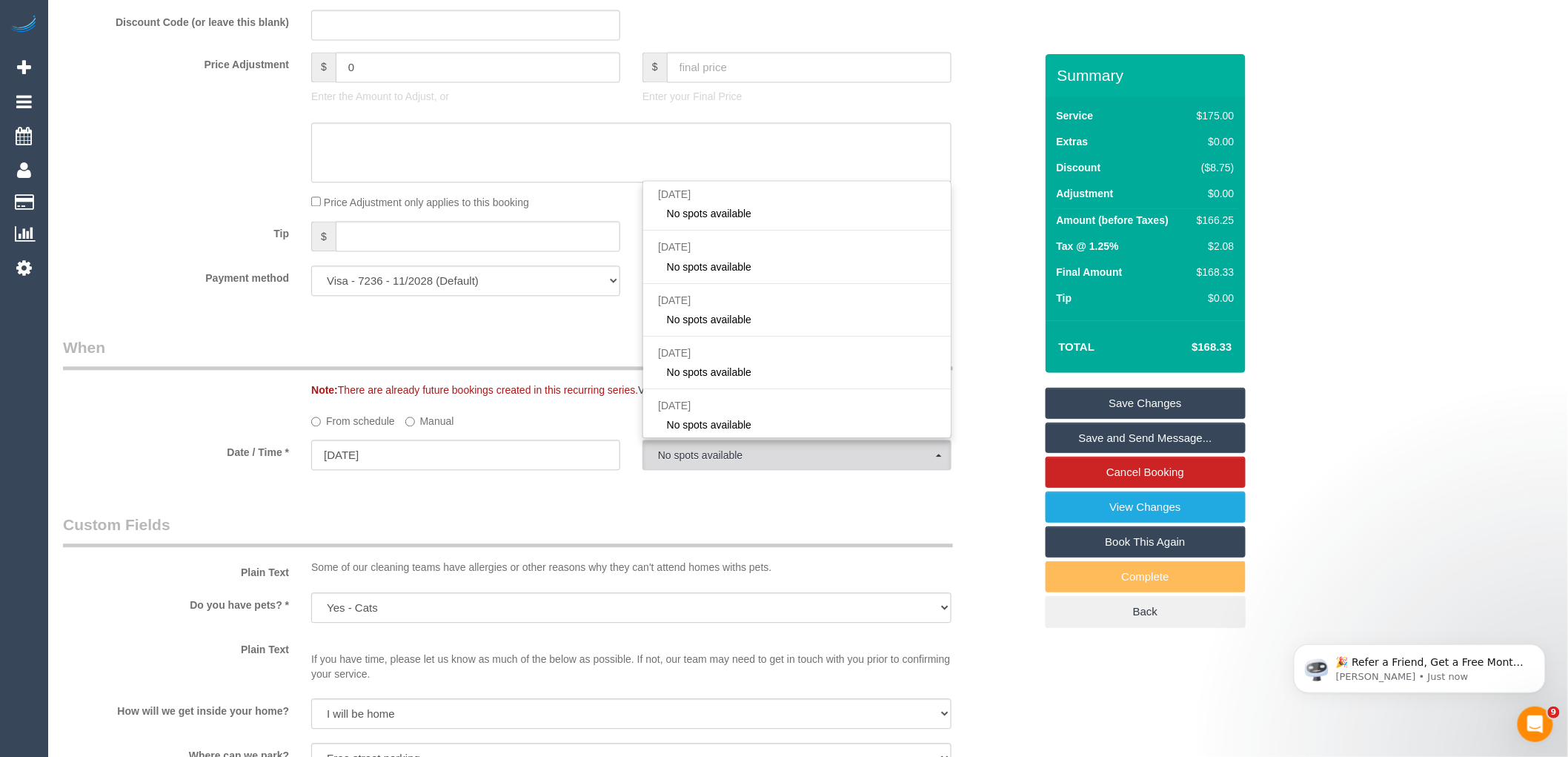
click at [501, 538] on legend "Custom Fields" at bounding box center [508, 531] width 891 height 33
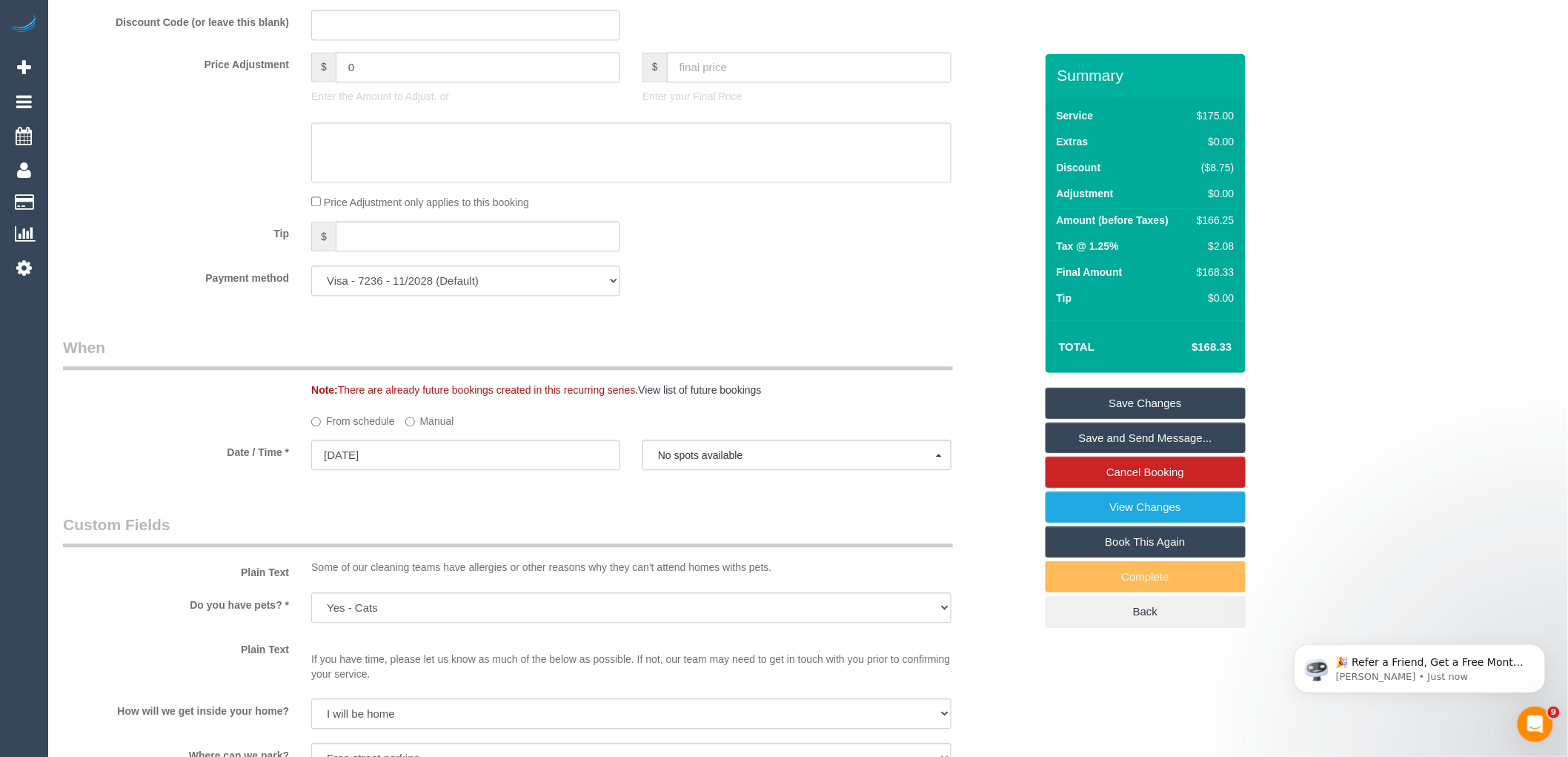
click at [431, 428] on label "Manual" at bounding box center [430, 418] width 49 height 20
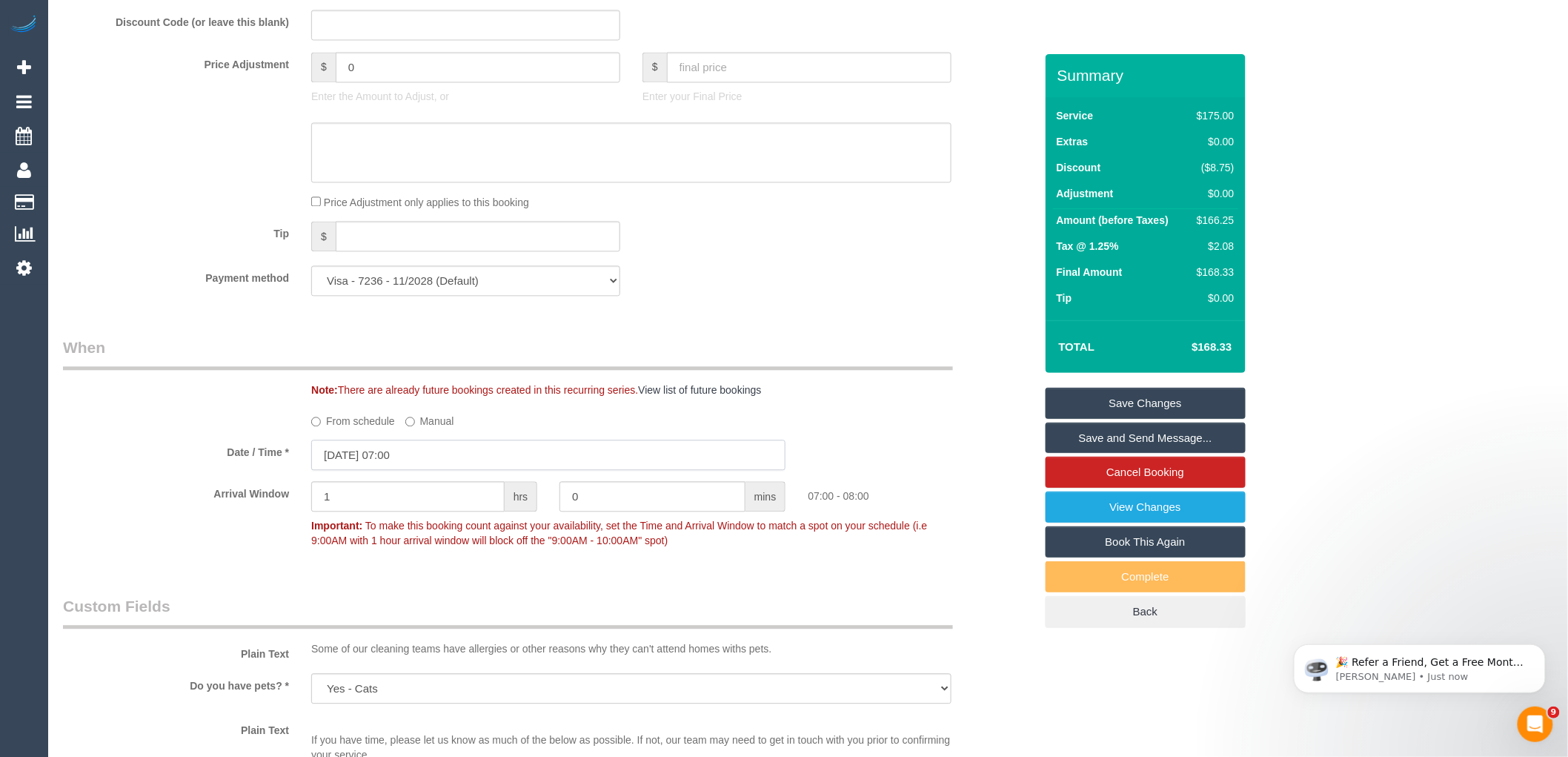
click at [427, 465] on input "15/09/2025 07:00" at bounding box center [549, 454] width 475 height 30
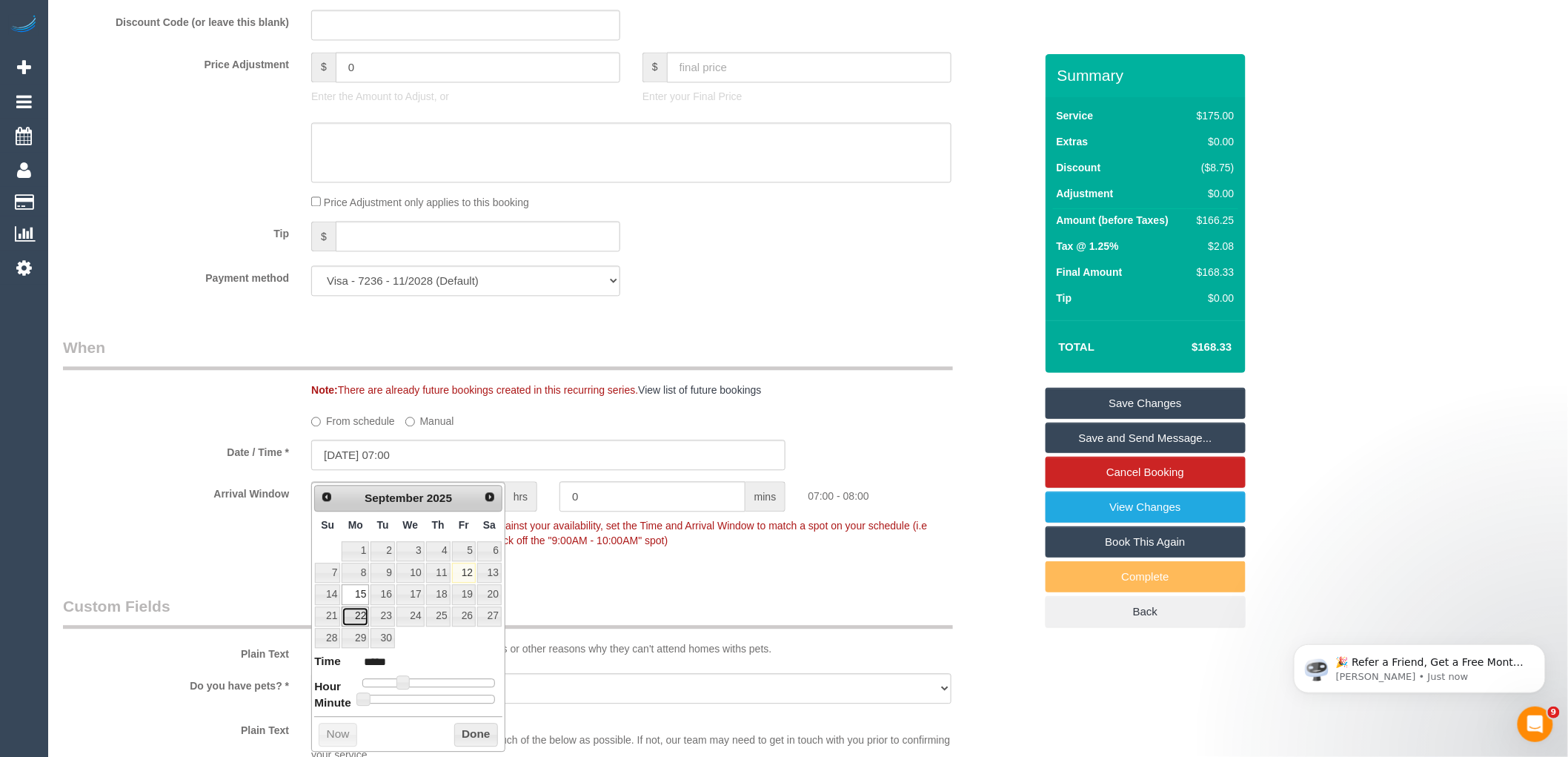
click at [354, 613] on link "22" at bounding box center [356, 616] width 28 height 20
type input "22/09/2025 08:00"
drag, startPoint x: 610, startPoint y: 573, endPoint x: 604, endPoint y: 559, distance: 15.2
click at [610, 565] on fieldset "When Note: There are already future bookings created in this recurring series. …" at bounding box center [549, 450] width 971 height 229
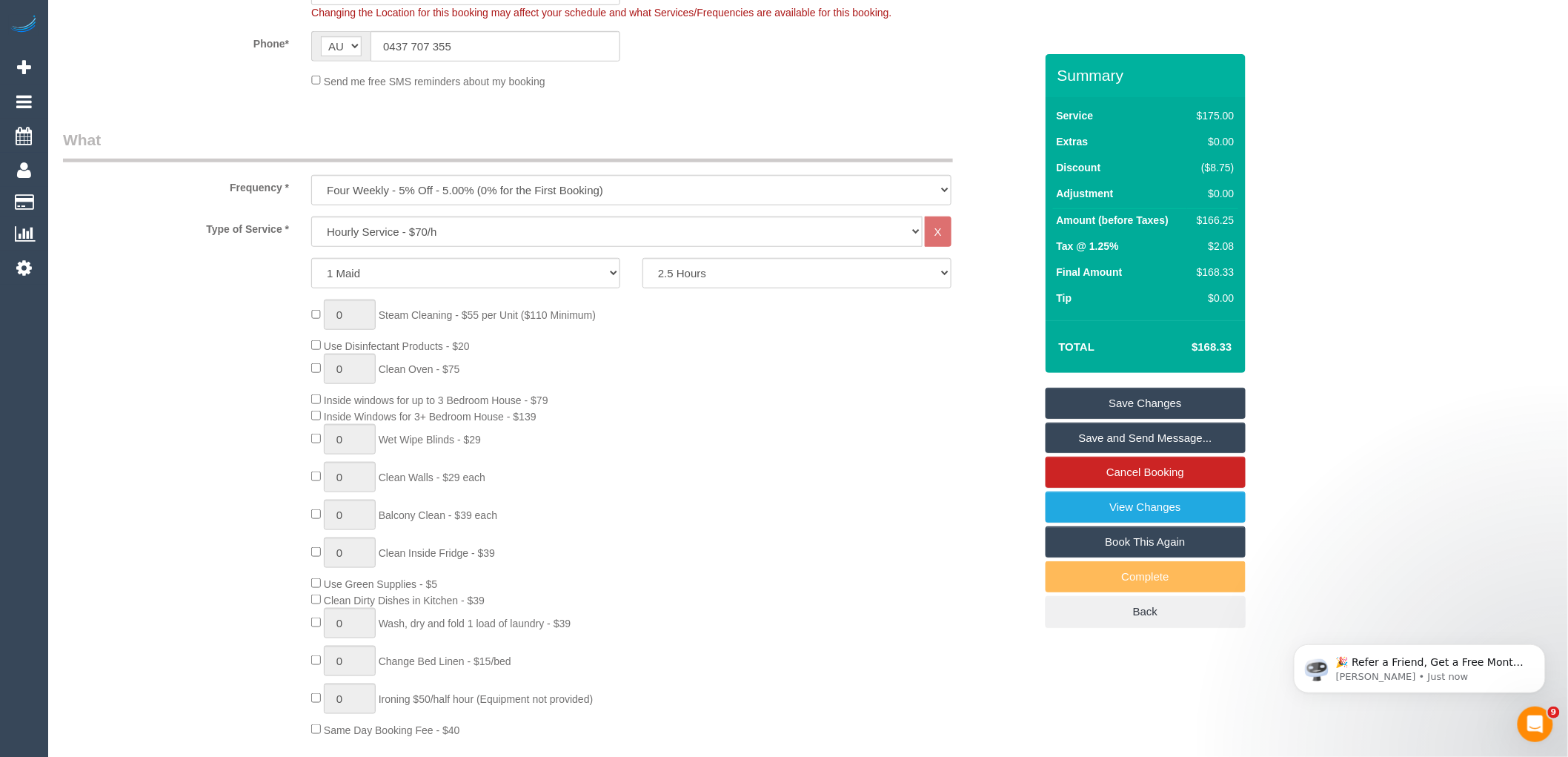
scroll to position [741, 0]
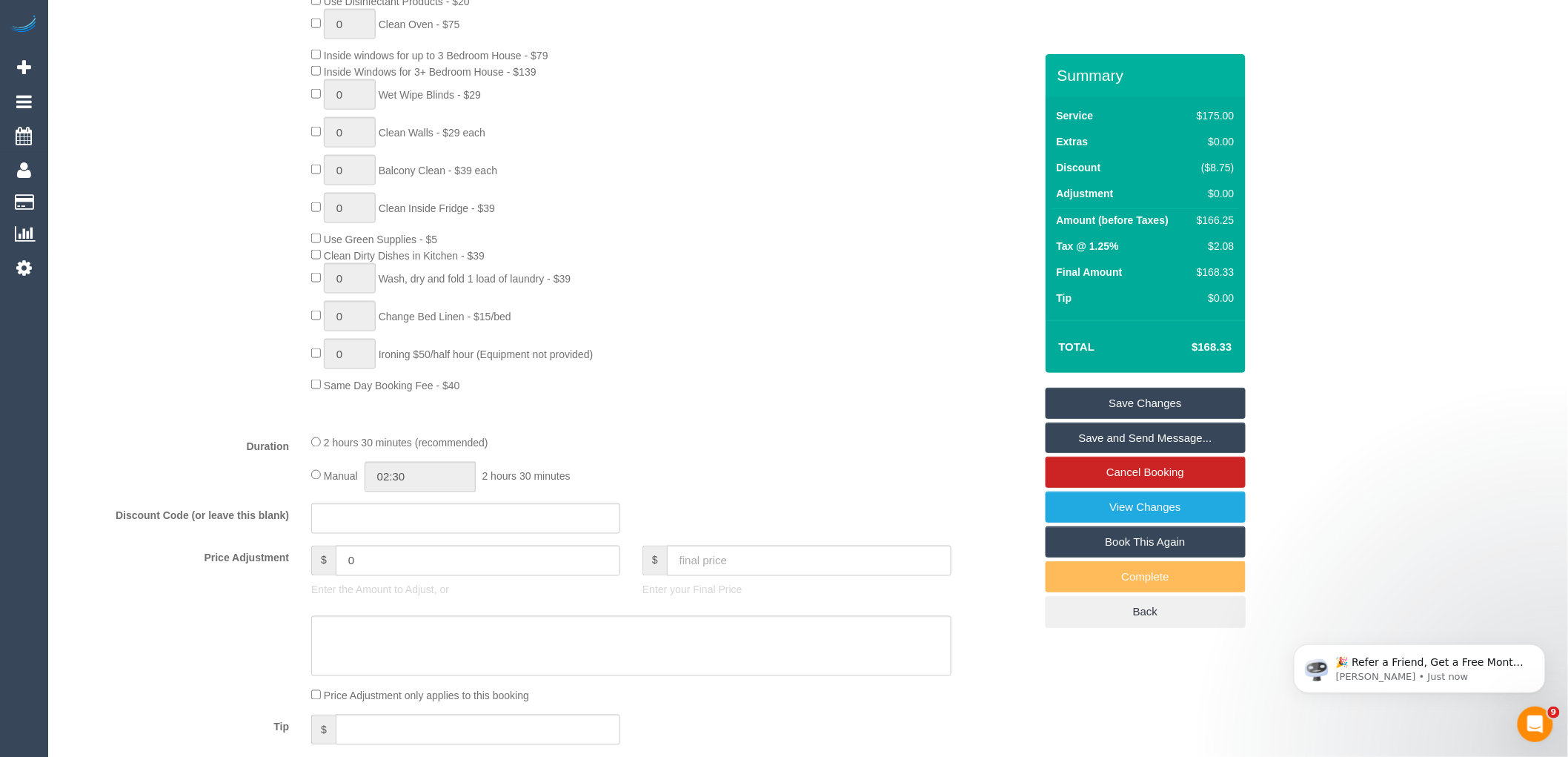
click at [441, 307] on div "0 Steam Cleaning - $55 per Unit ($110 Minimum) Use Disinfectant Products - $20 …" at bounding box center [672, 173] width 745 height 437
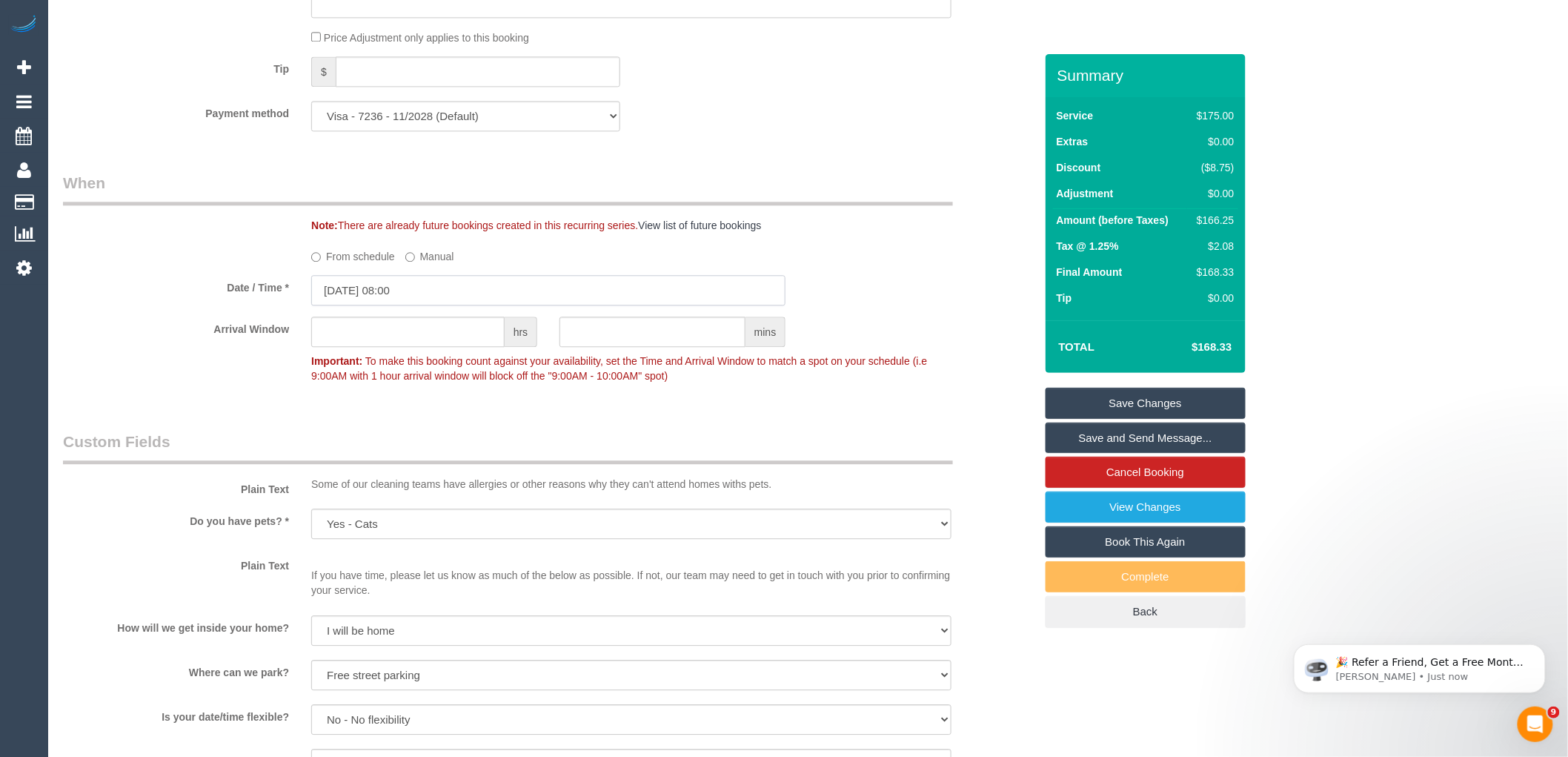
click at [453, 299] on input "22/09/2025 08:00" at bounding box center [549, 290] width 475 height 30
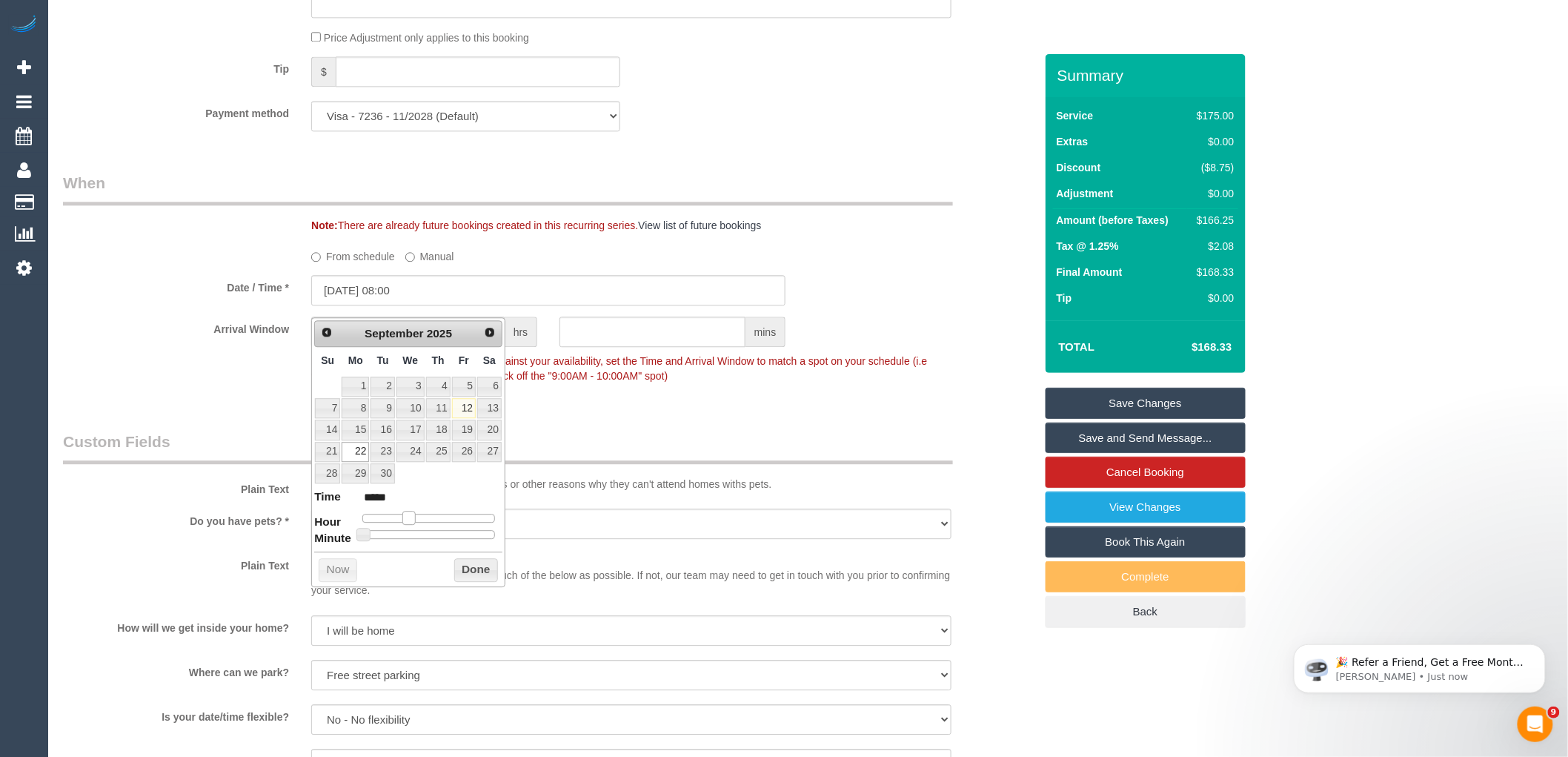
type input "22/09/2025 07:00"
type input "*****"
click at [404, 520] on span at bounding box center [403, 517] width 14 height 14
click at [493, 574] on button "Done" at bounding box center [476, 570] width 43 height 24
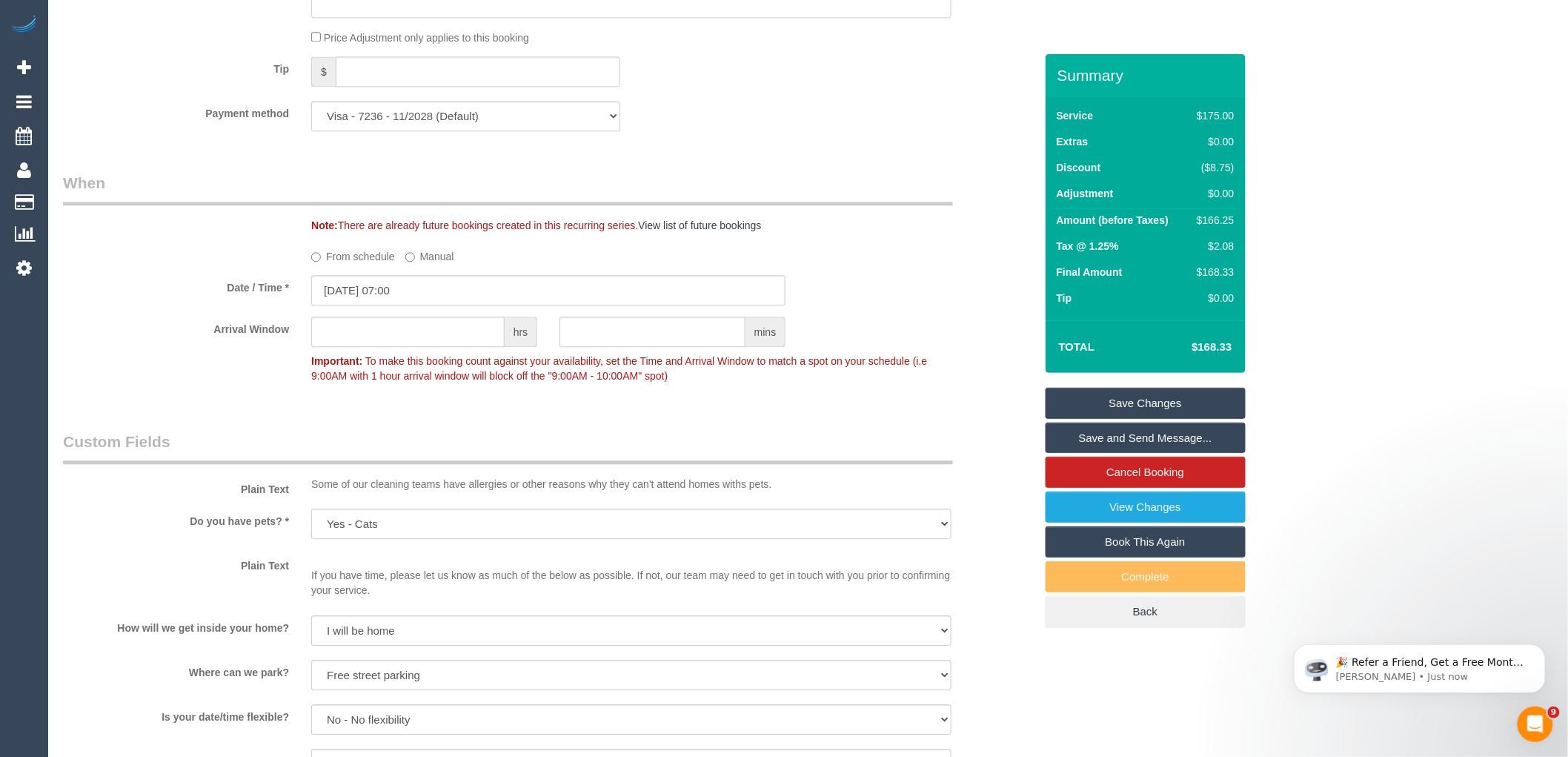
click at [460, 316] on sui-booking-spot "From schedule Manual Date / Time * 22/09/2025 07:00 Arrival Window hrs mins Imp…" at bounding box center [549, 317] width 971 height 146
click at [457, 344] on input "text" at bounding box center [408, 331] width 194 height 30
type input "1"
click at [527, 444] on legend "Custom Fields" at bounding box center [508, 447] width 891 height 33
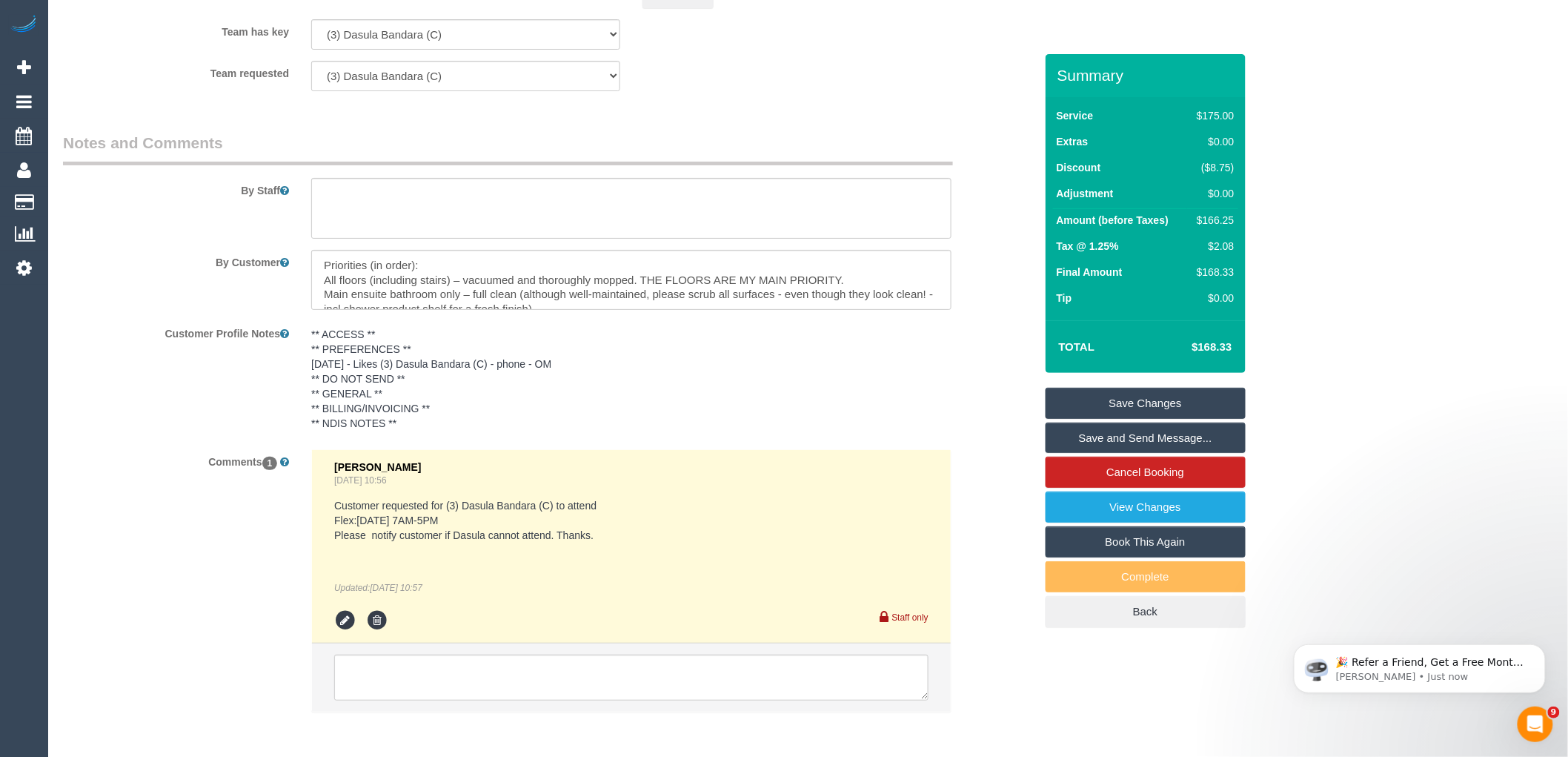
scroll to position [2426, 0]
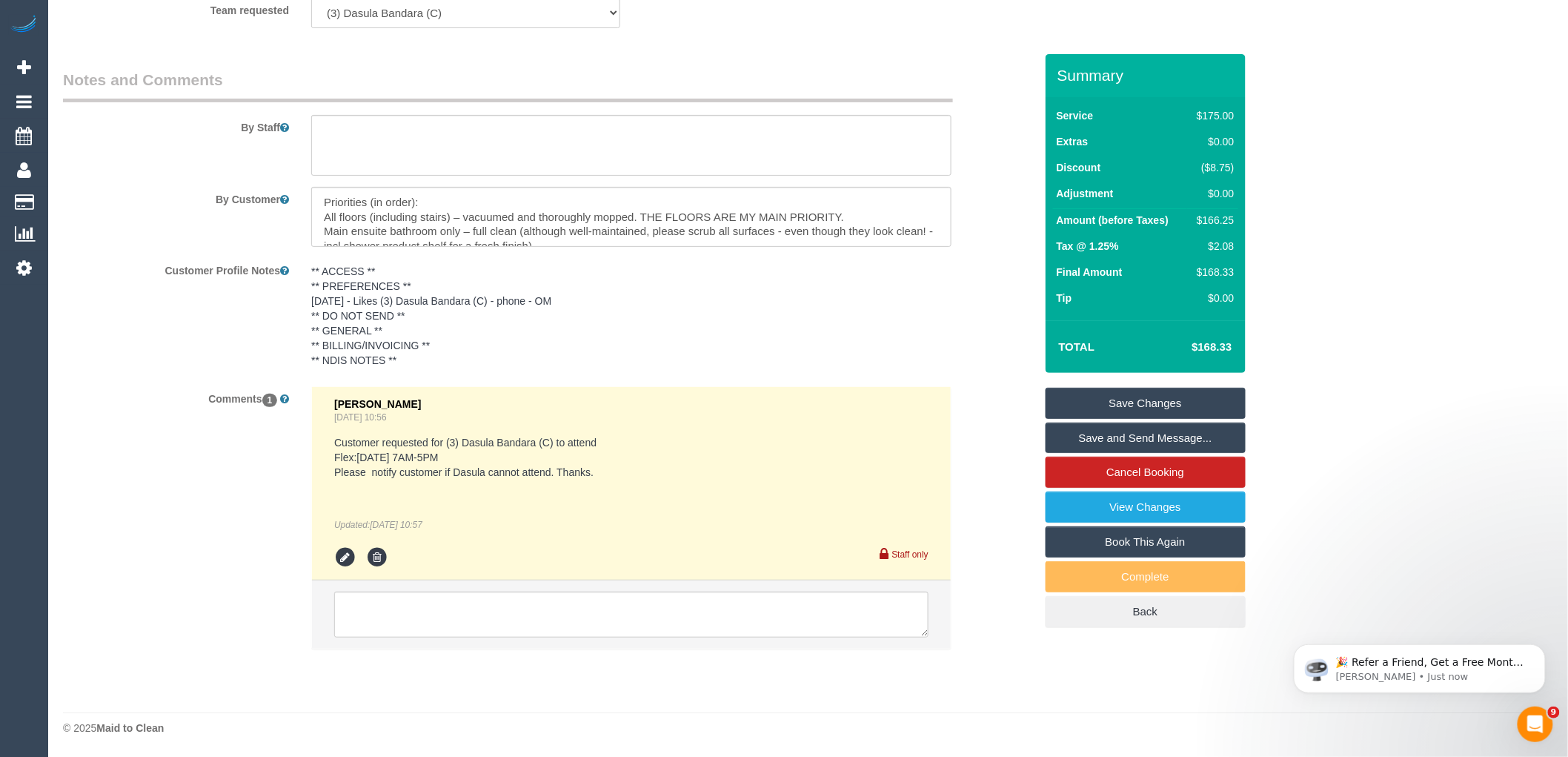
click at [493, 586] on li at bounding box center [631, 613] width 639 height 68
click at [494, 618] on textarea at bounding box center [631, 614] width 595 height 46
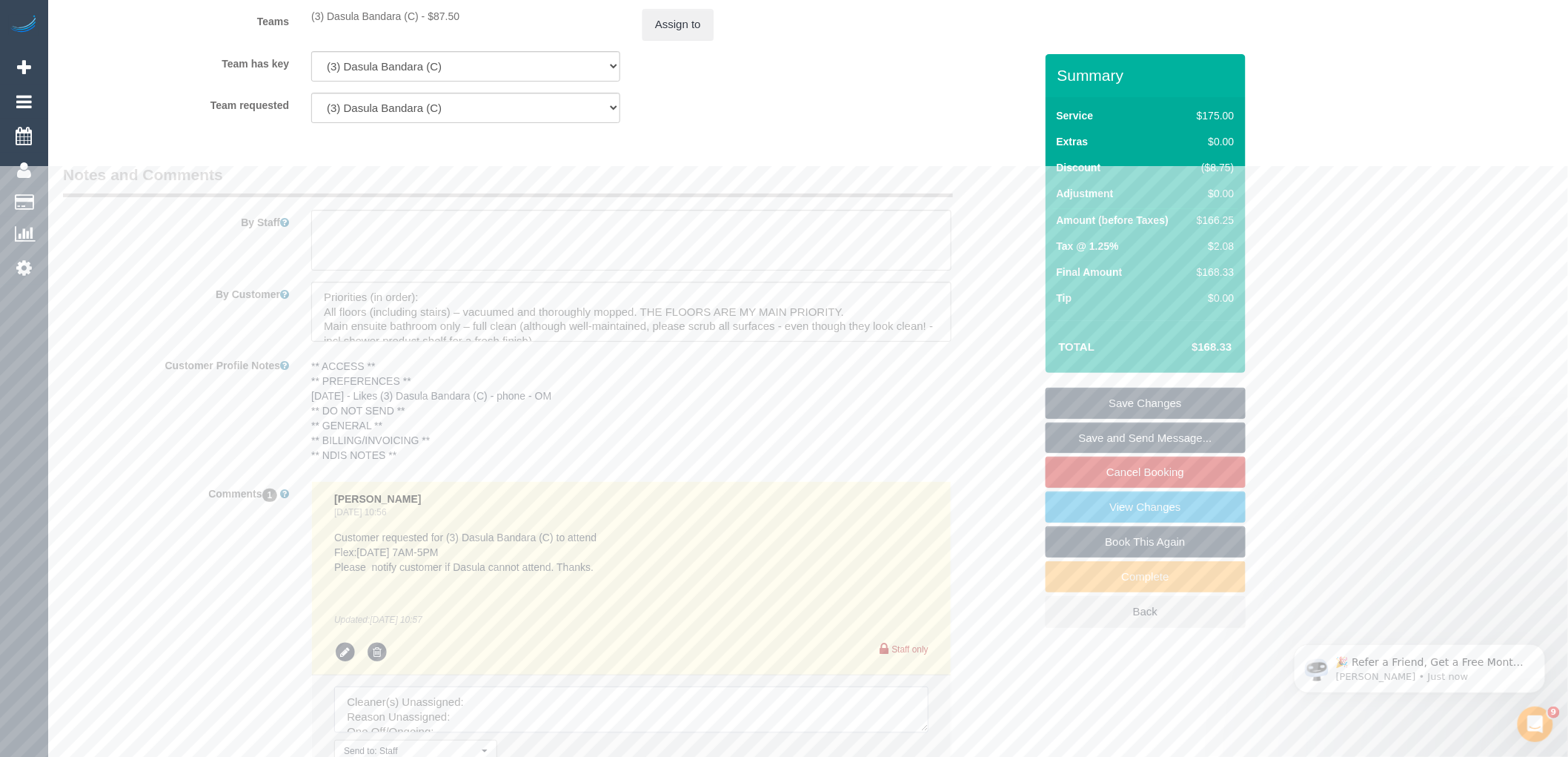
scroll to position [2158, 0]
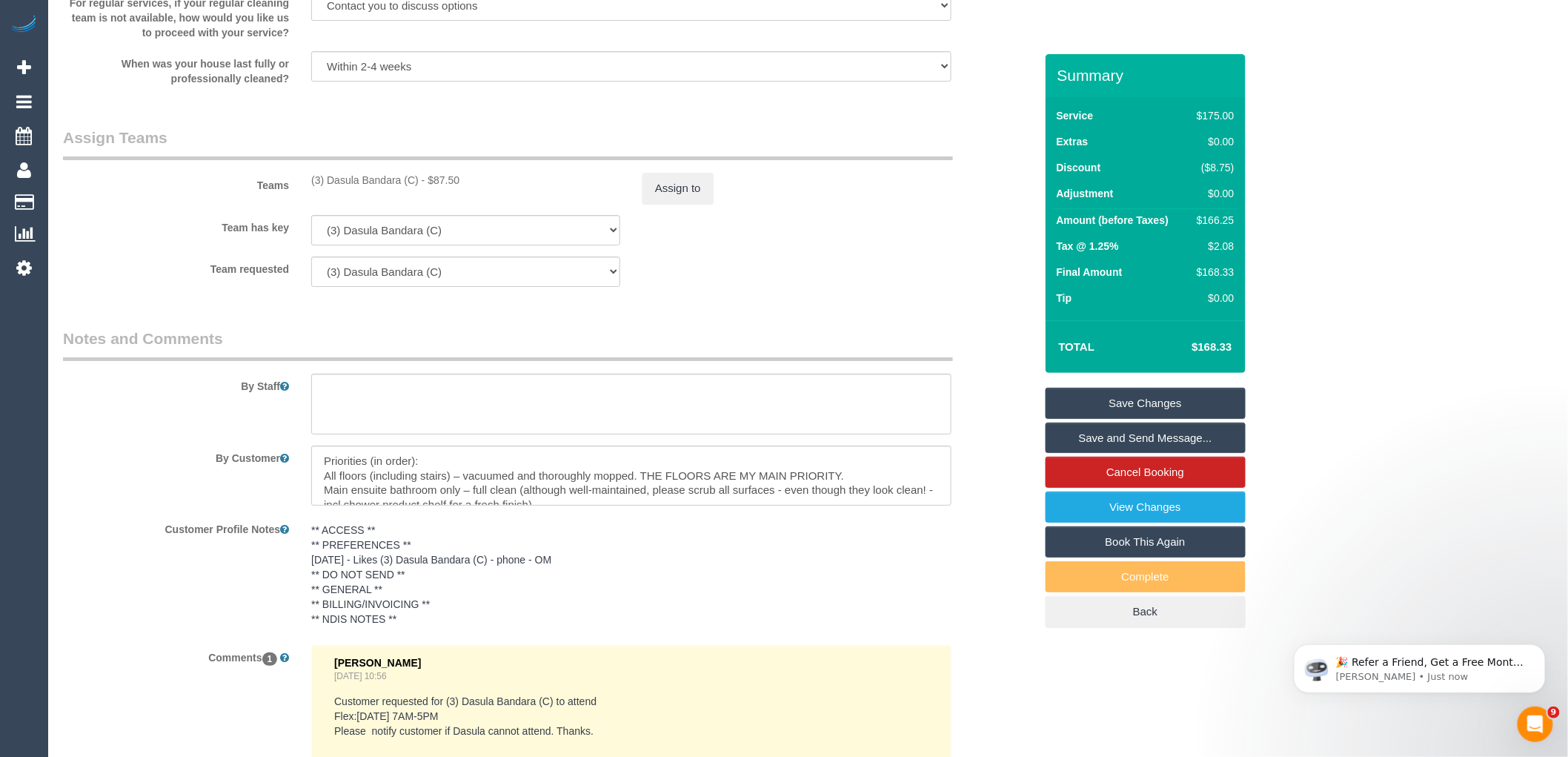
drag, startPoint x: 423, startPoint y: 188, endPoint x: 312, endPoint y: 185, distance: 111.0
click at [312, 185] on div "(3) Dasula Bandara (C) - $87.50" at bounding box center [466, 180] width 309 height 15
copy div "(3) Dasula Bandara (C)"
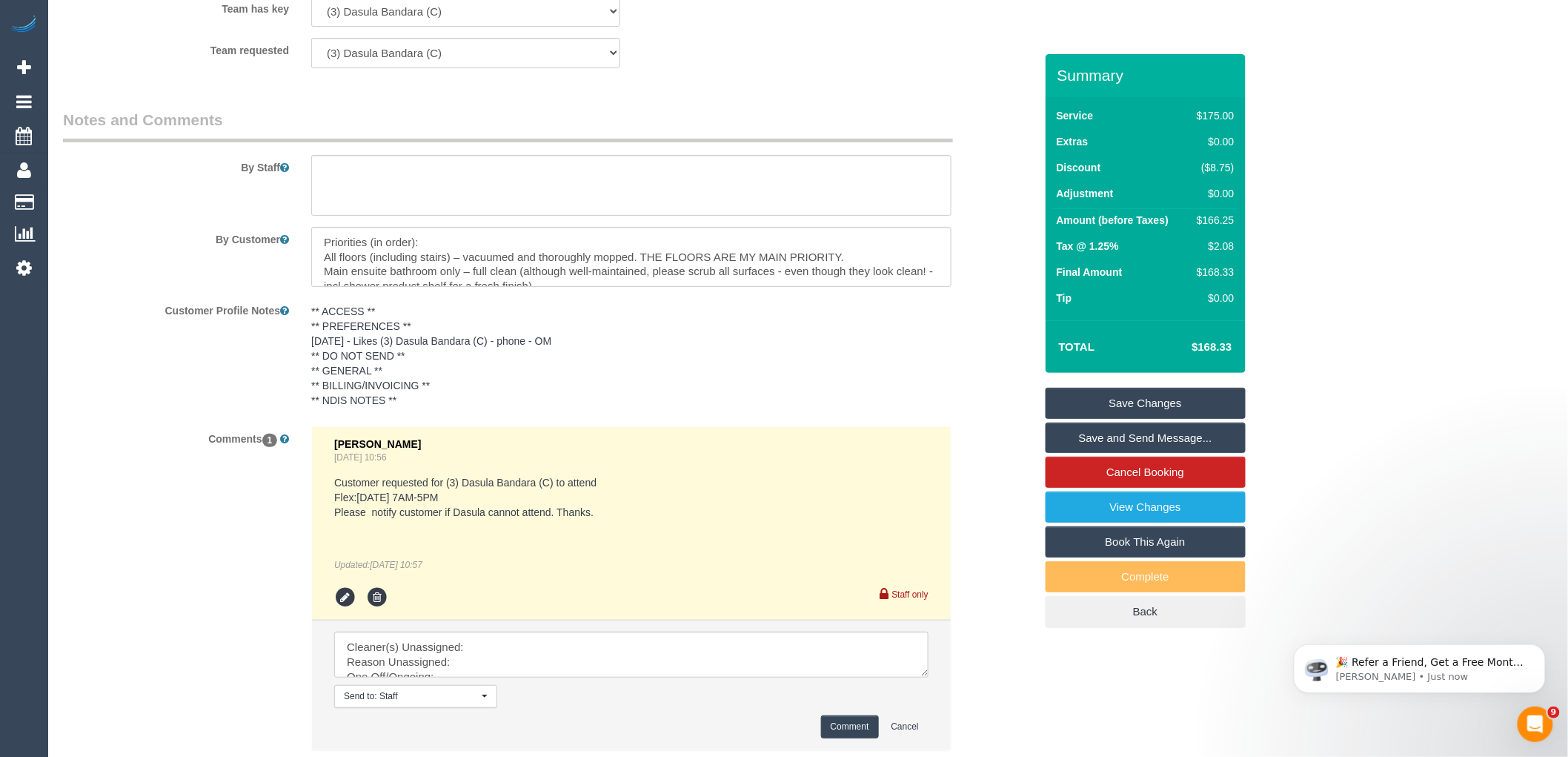
scroll to position [2487, 0]
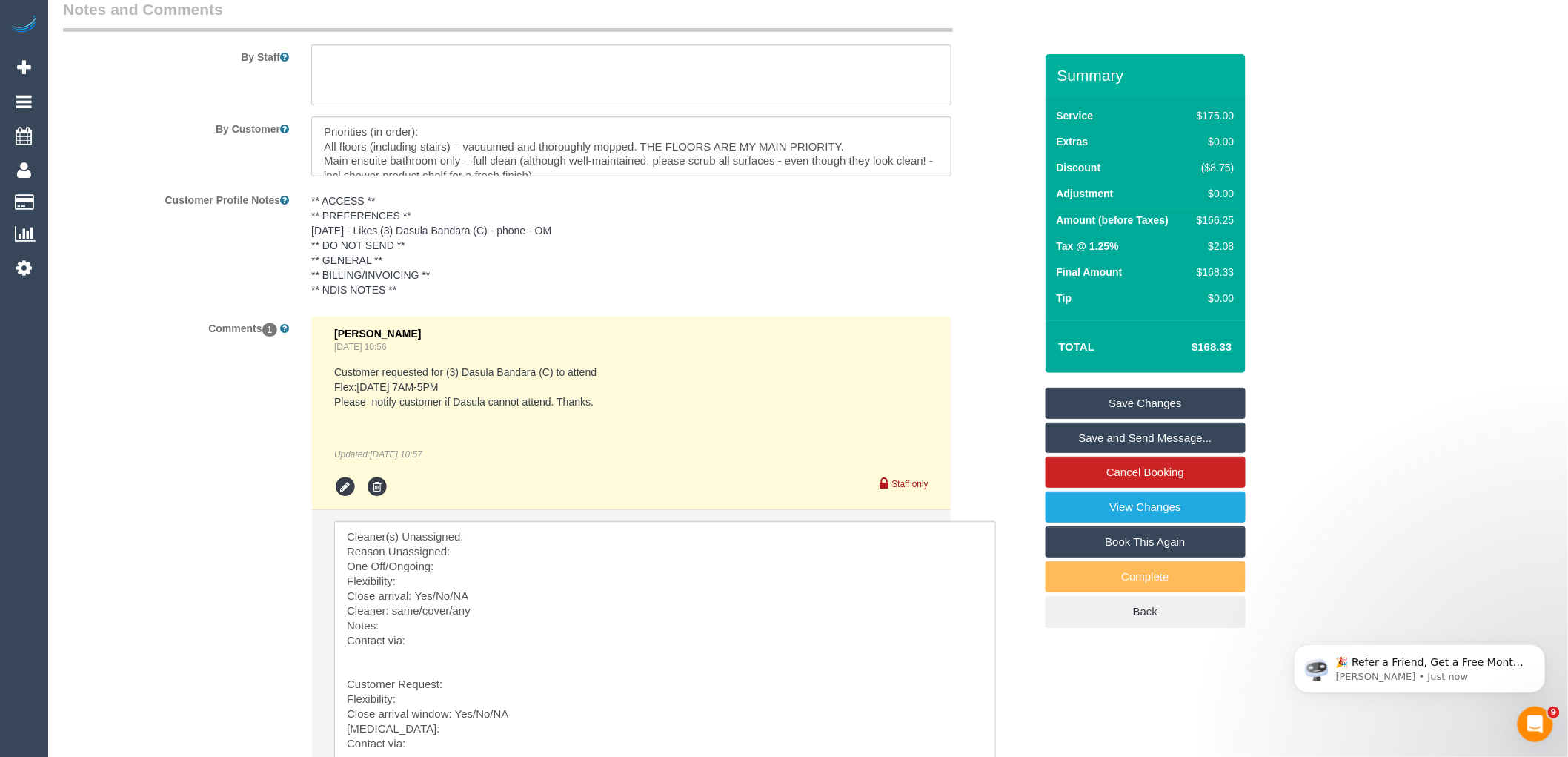
drag, startPoint x: 920, startPoint y: 574, endPoint x: 515, endPoint y: 580, distance: 405.0
click at [541, 542] on textarea at bounding box center [657, 649] width 646 height 257
paste textarea "(3) Dasula Bandara (C)"
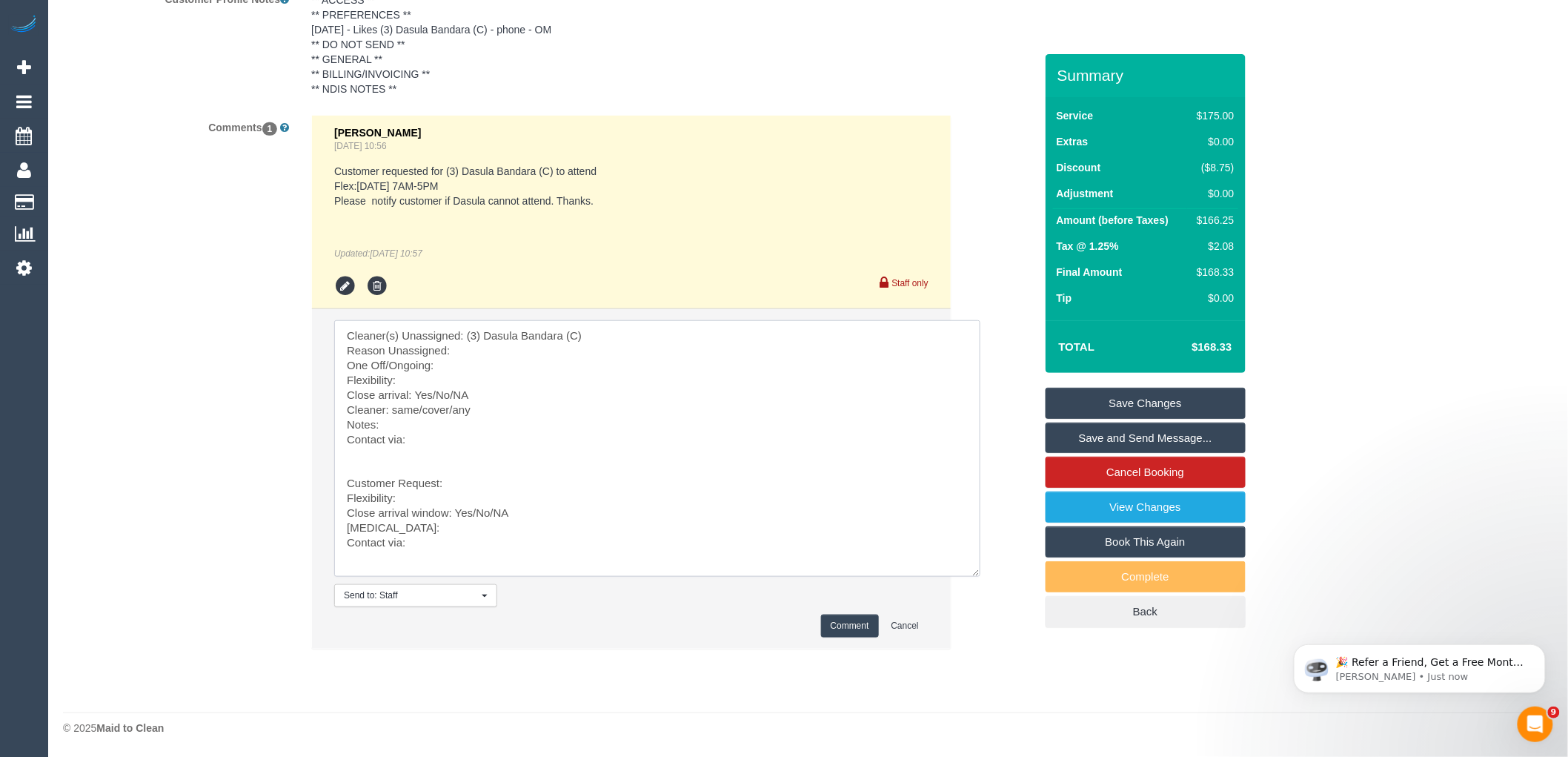
scroll to position [11, 0]
drag, startPoint x: 389, startPoint y: 452, endPoint x: 488, endPoint y: 616, distance: 191.6
click at [488, 616] on li "Send to: Staff Nothing selected Send to: Staff Send to: Customer Send to: Team …" at bounding box center [631, 478] width 639 height 339
click at [495, 354] on textarea at bounding box center [657, 448] width 646 height 257
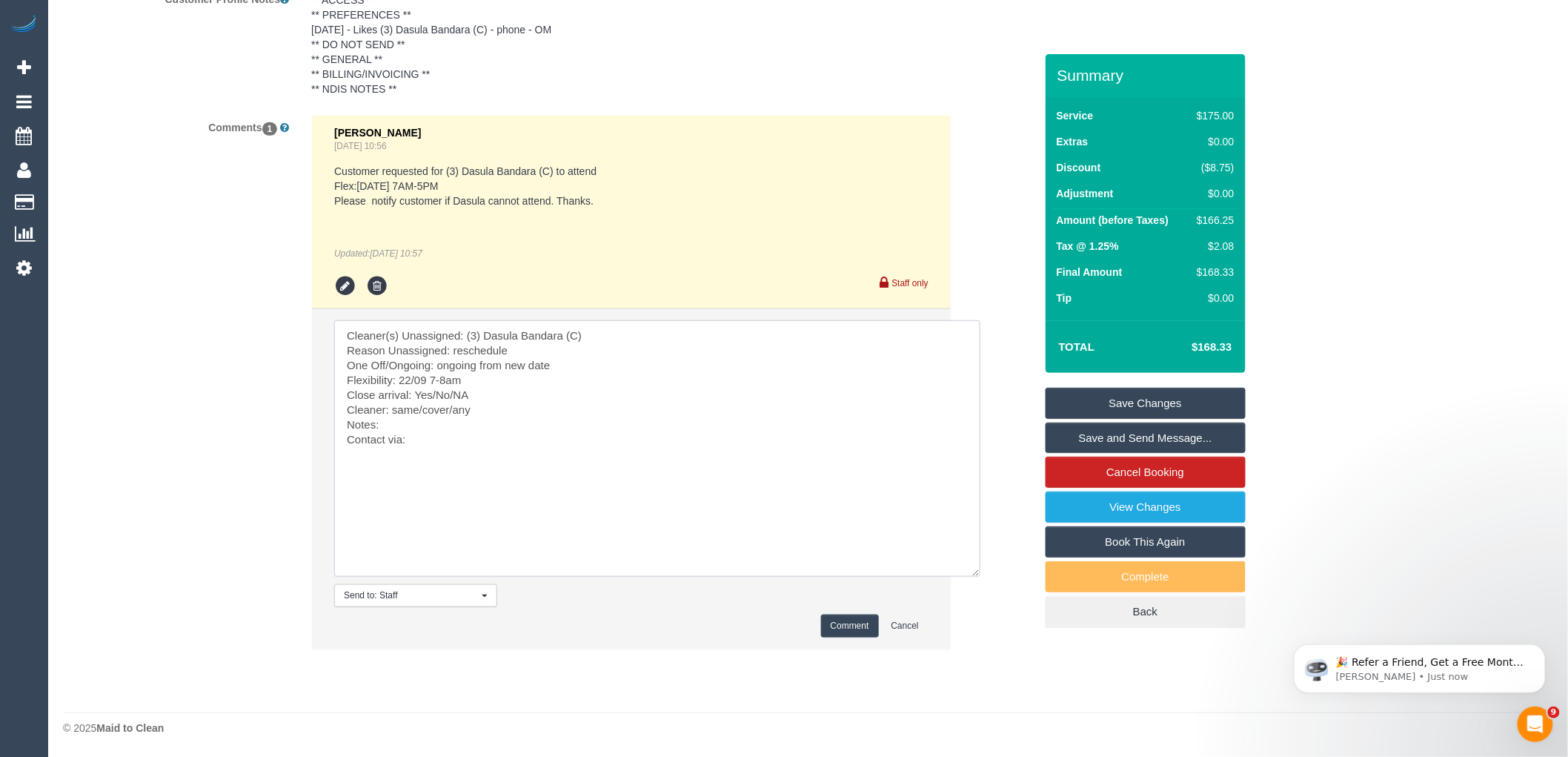
drag, startPoint x: 504, startPoint y: 389, endPoint x: 432, endPoint y: 394, distance: 72.2
click at [432, 394] on textarea at bounding box center [657, 448] width 646 height 257
drag, startPoint x: 450, startPoint y: 409, endPoint x: 417, endPoint y: 409, distance: 33.0
click at [417, 409] on textarea at bounding box center [657, 448] width 646 height 257
drag, startPoint x: 453, startPoint y: 410, endPoint x: 393, endPoint y: 408, distance: 60.0
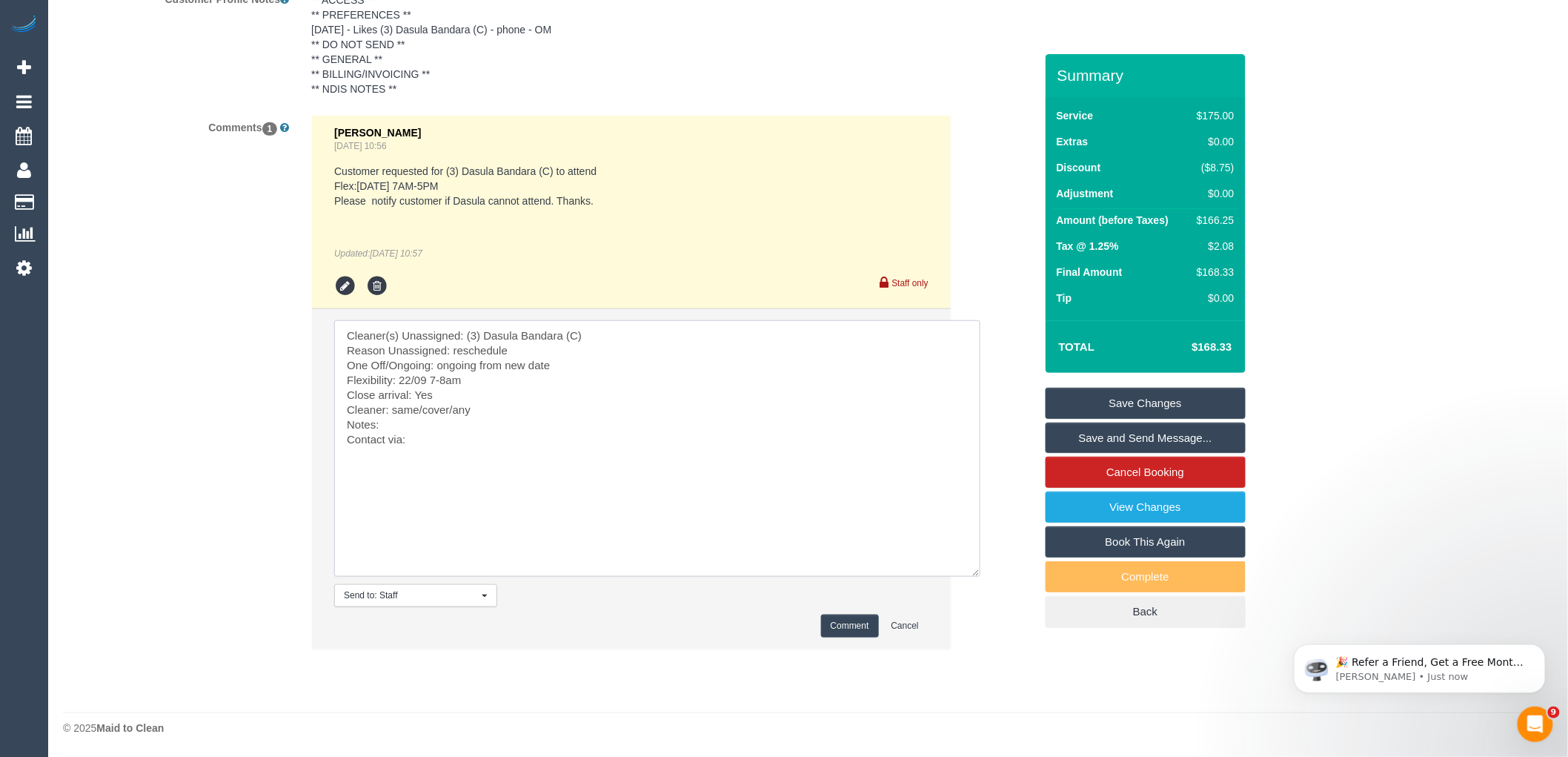
click at [393, 408] on textarea at bounding box center [657, 448] width 646 height 257
click at [437, 420] on textarea at bounding box center [657, 448] width 646 height 257
paste textarea "cnv_qe5holr"
click at [449, 439] on textarea at bounding box center [657, 448] width 646 height 257
type textarea "Cleaner(s) Unassigned: (3) Dasula Bandara (C) Reason Unassigned: reschedule One…"
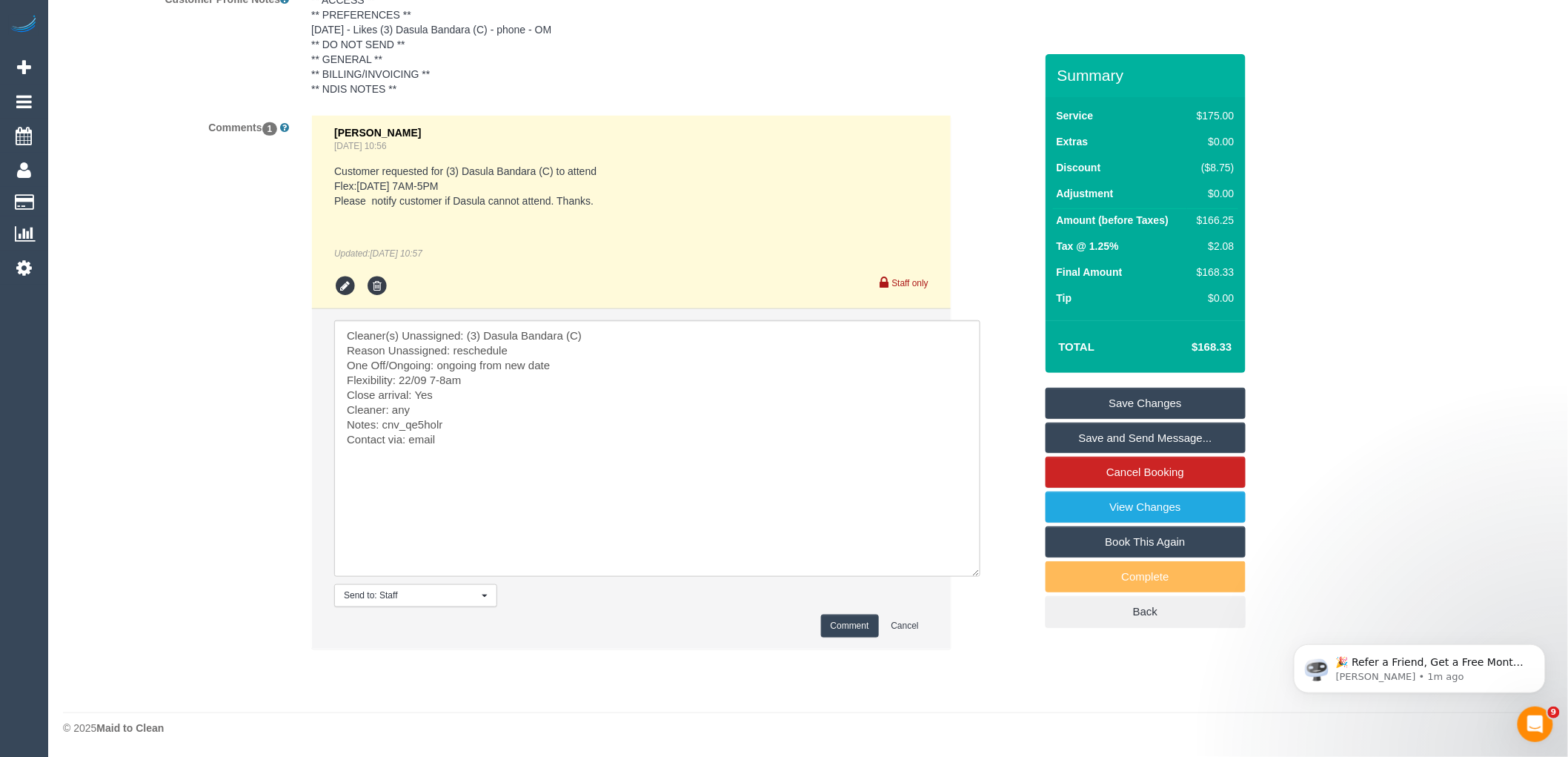
click at [868, 627] on button "Comment" at bounding box center [849, 625] width 58 height 23
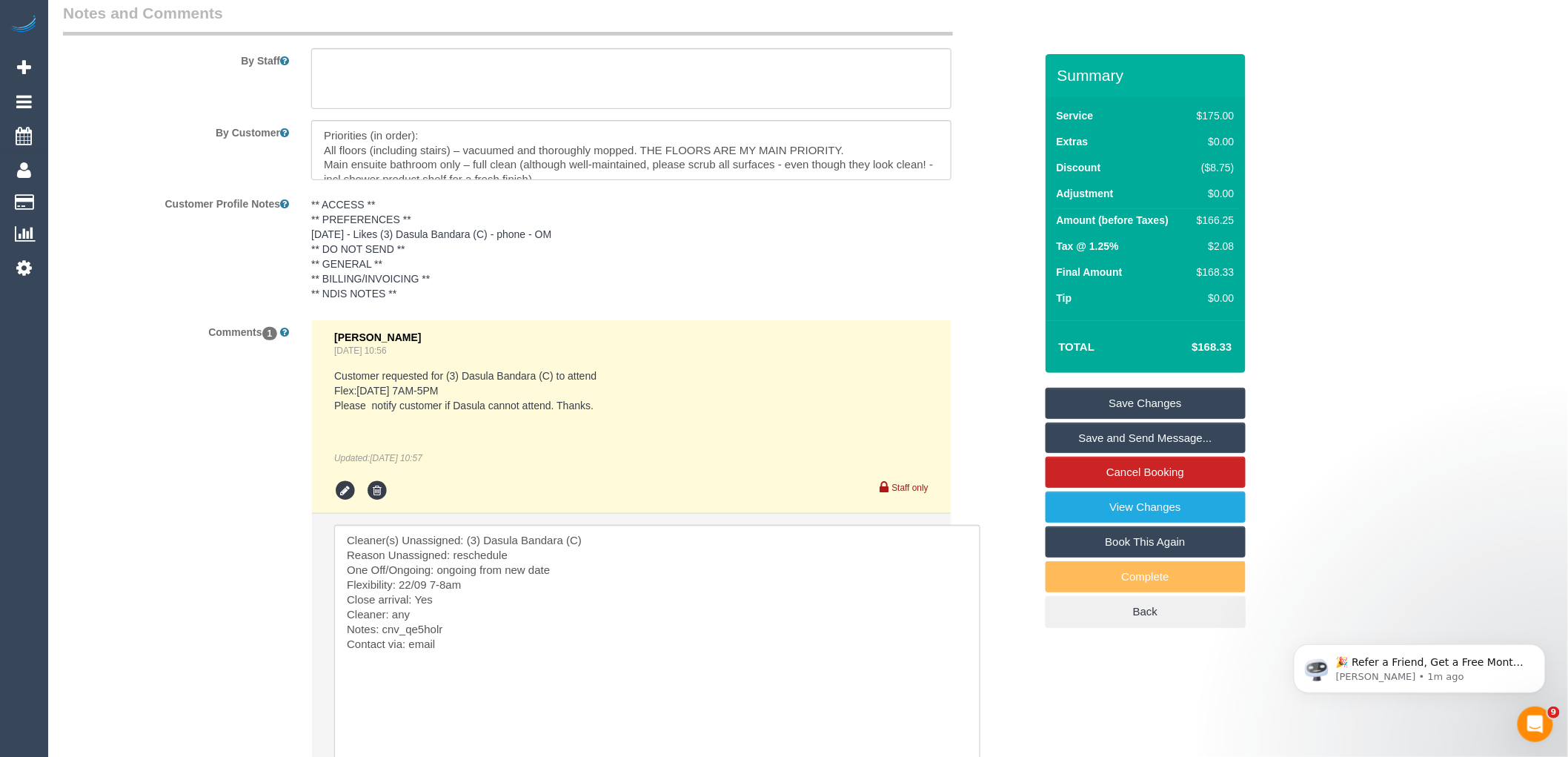
scroll to position [2122, 0]
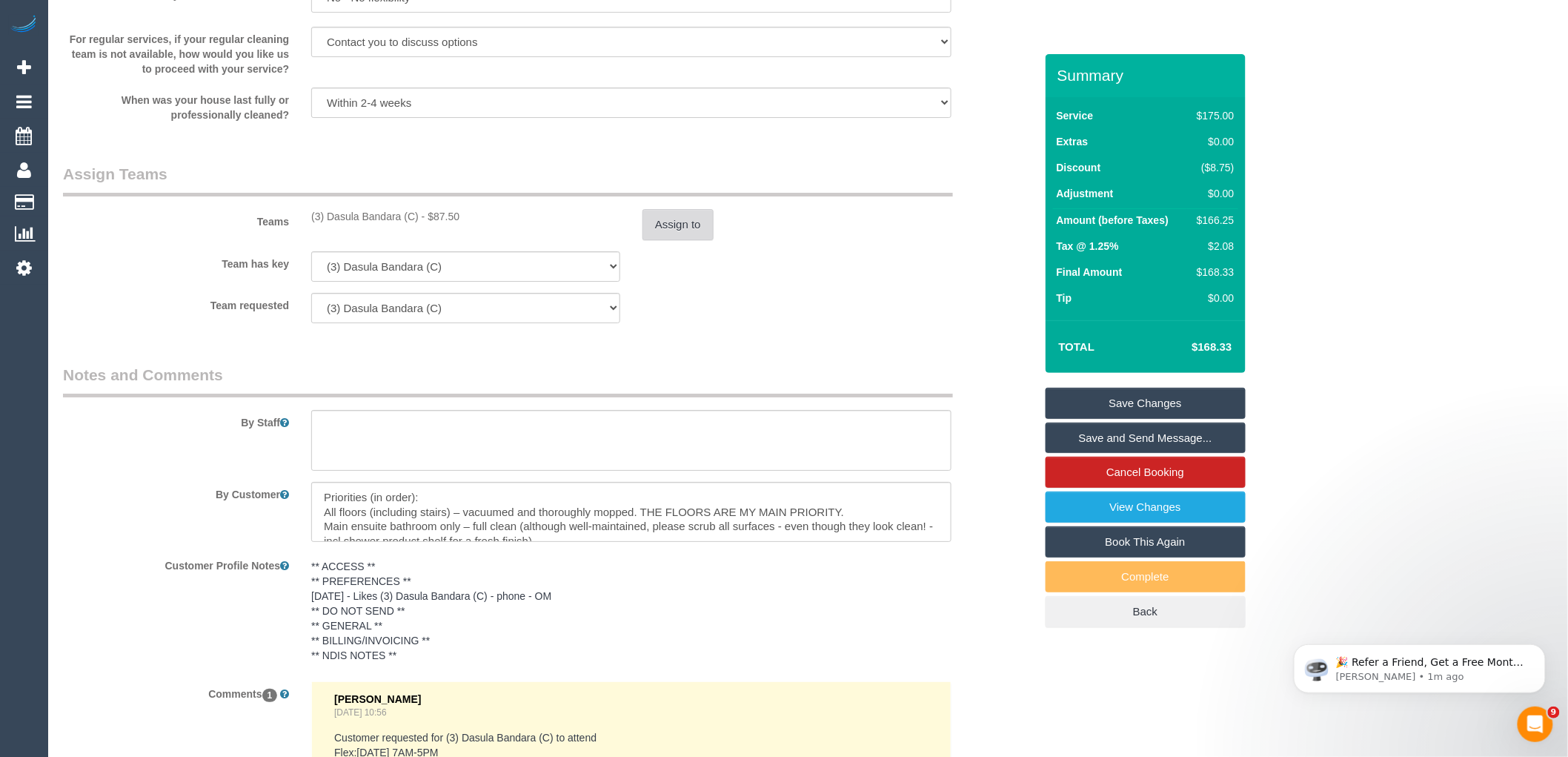
click at [684, 236] on button "Assign to" at bounding box center [678, 225] width 71 height 31
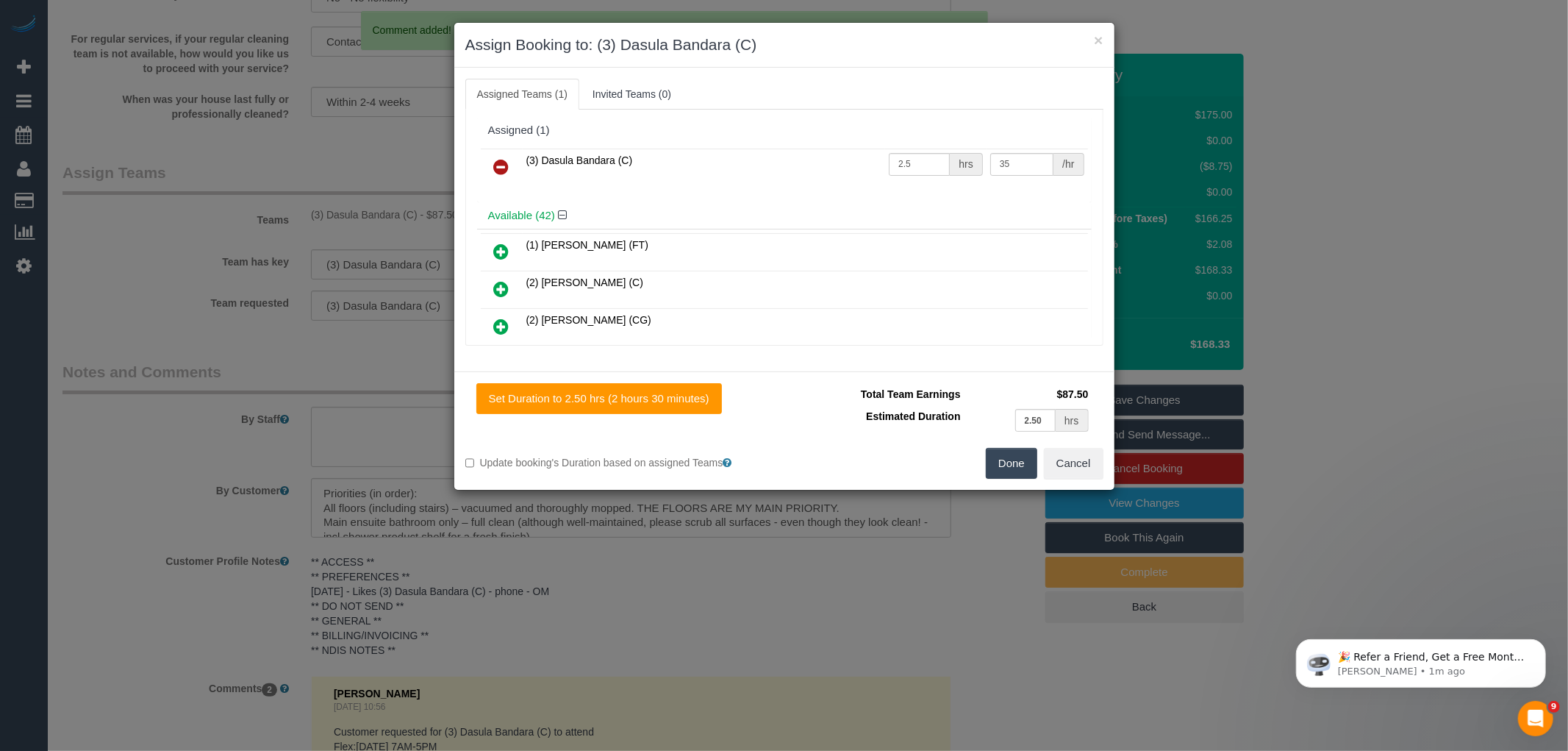
click at [506, 157] on link at bounding box center [501, 168] width 34 height 29
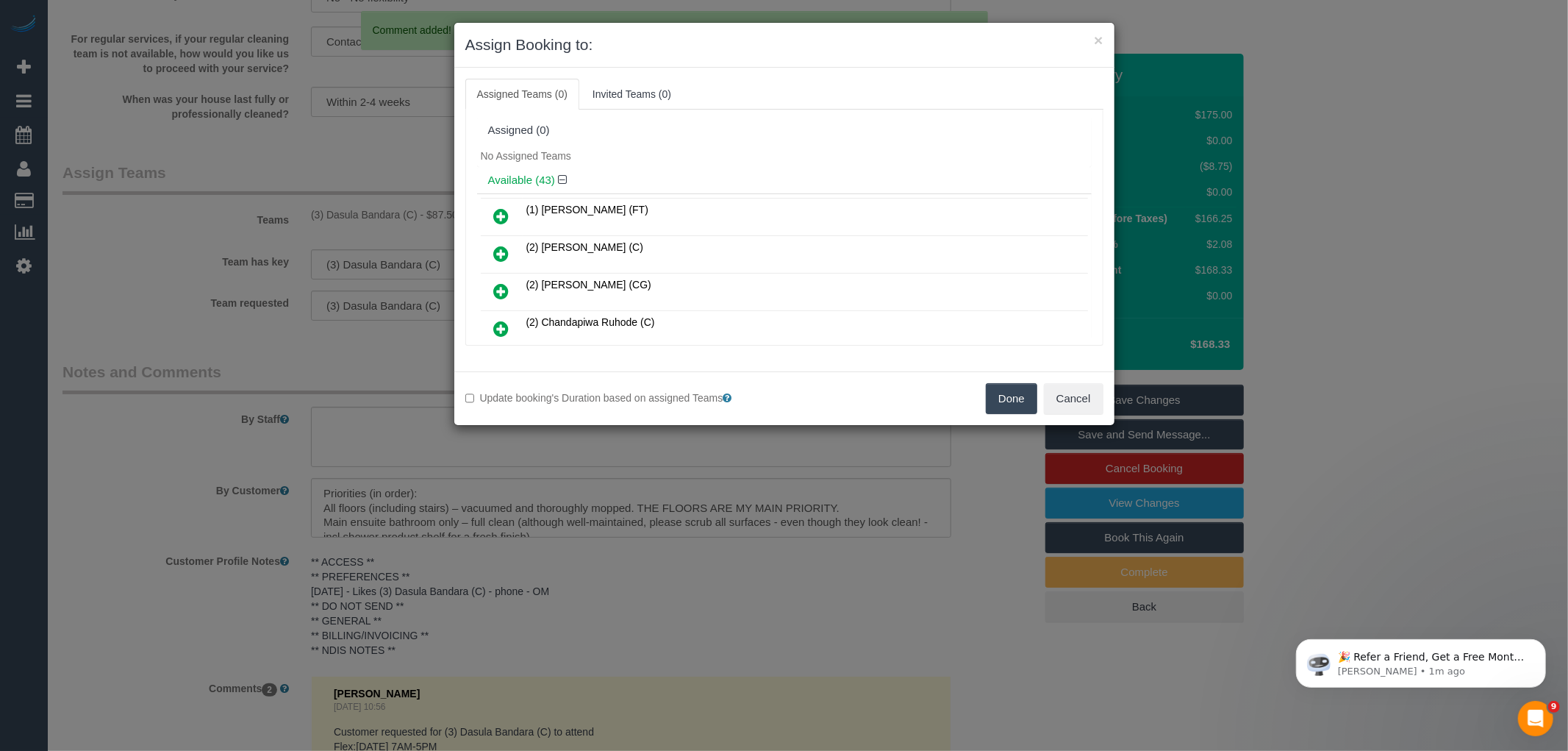
click at [1018, 387] on button "Done" at bounding box center [1011, 399] width 52 height 31
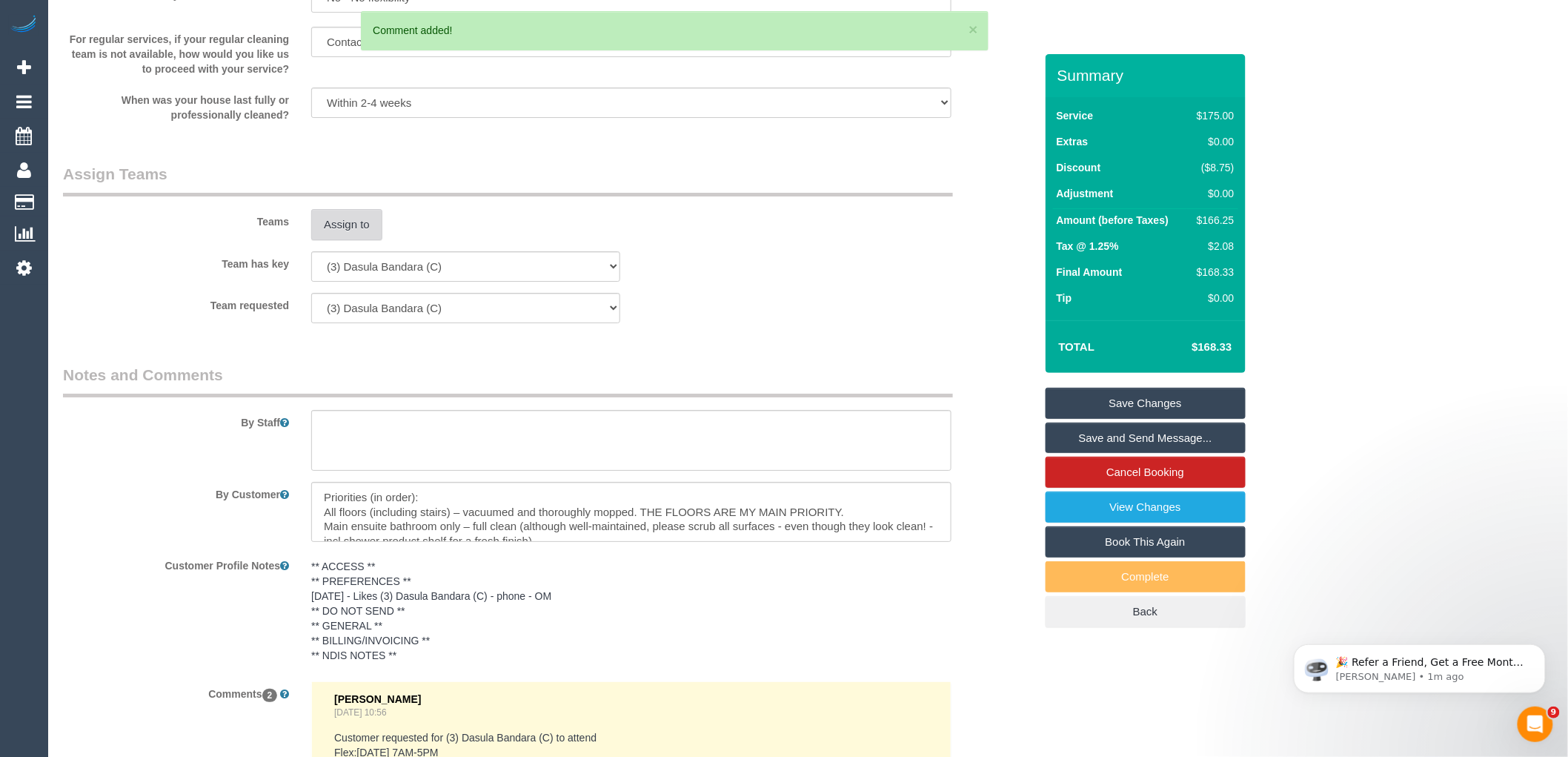
scroll to position [1463, 0]
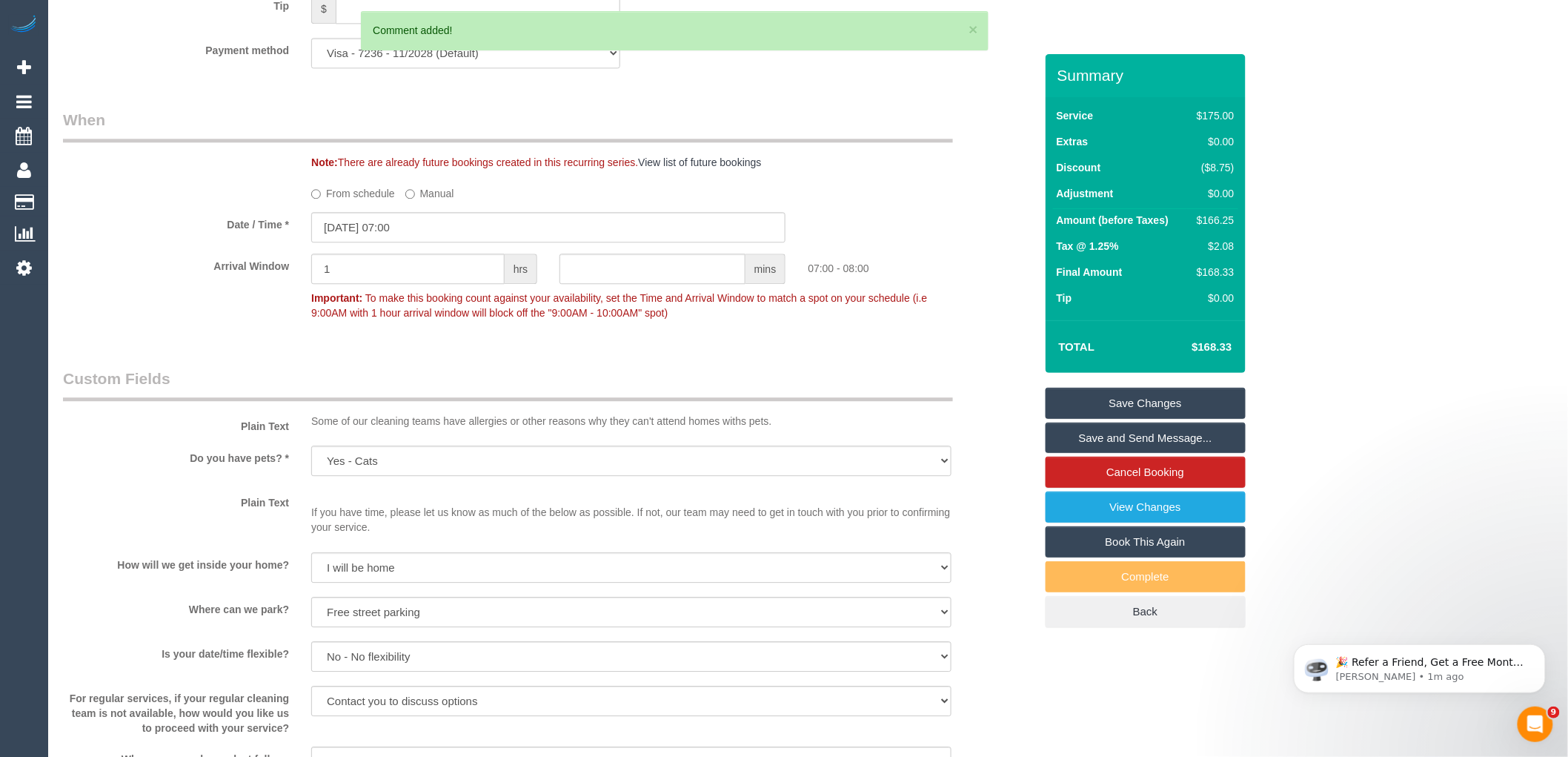
click at [1190, 383] on div "Summary Service $175.00 Extras $0.00 Discount ($8.75) Adjustment $0.00 Amount (…" at bounding box center [1146, 356] width 201 height 604
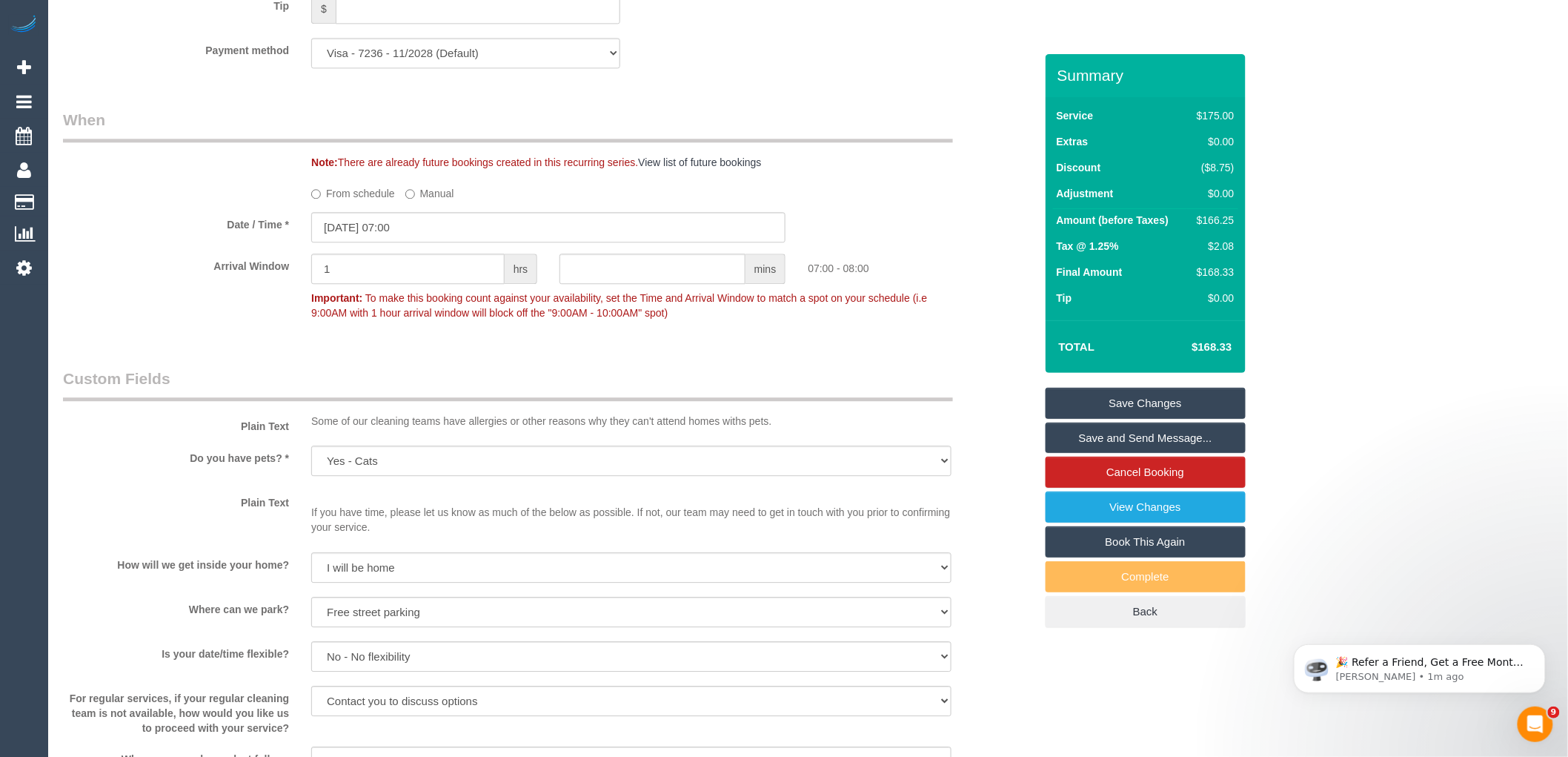
click at [1190, 399] on link "Save Changes" at bounding box center [1146, 403] width 201 height 31
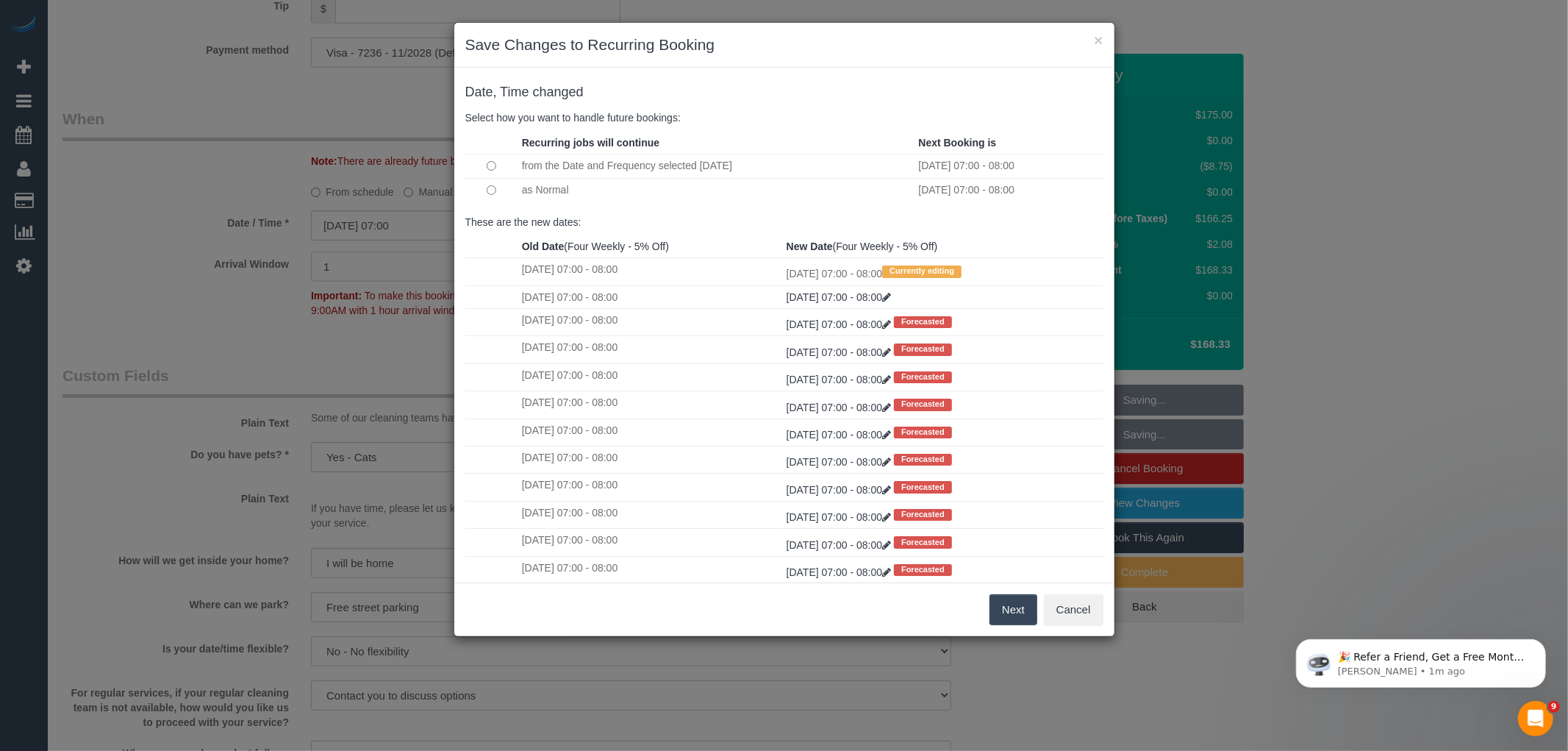
click at [1020, 612] on button "Next" at bounding box center [1013, 610] width 48 height 31
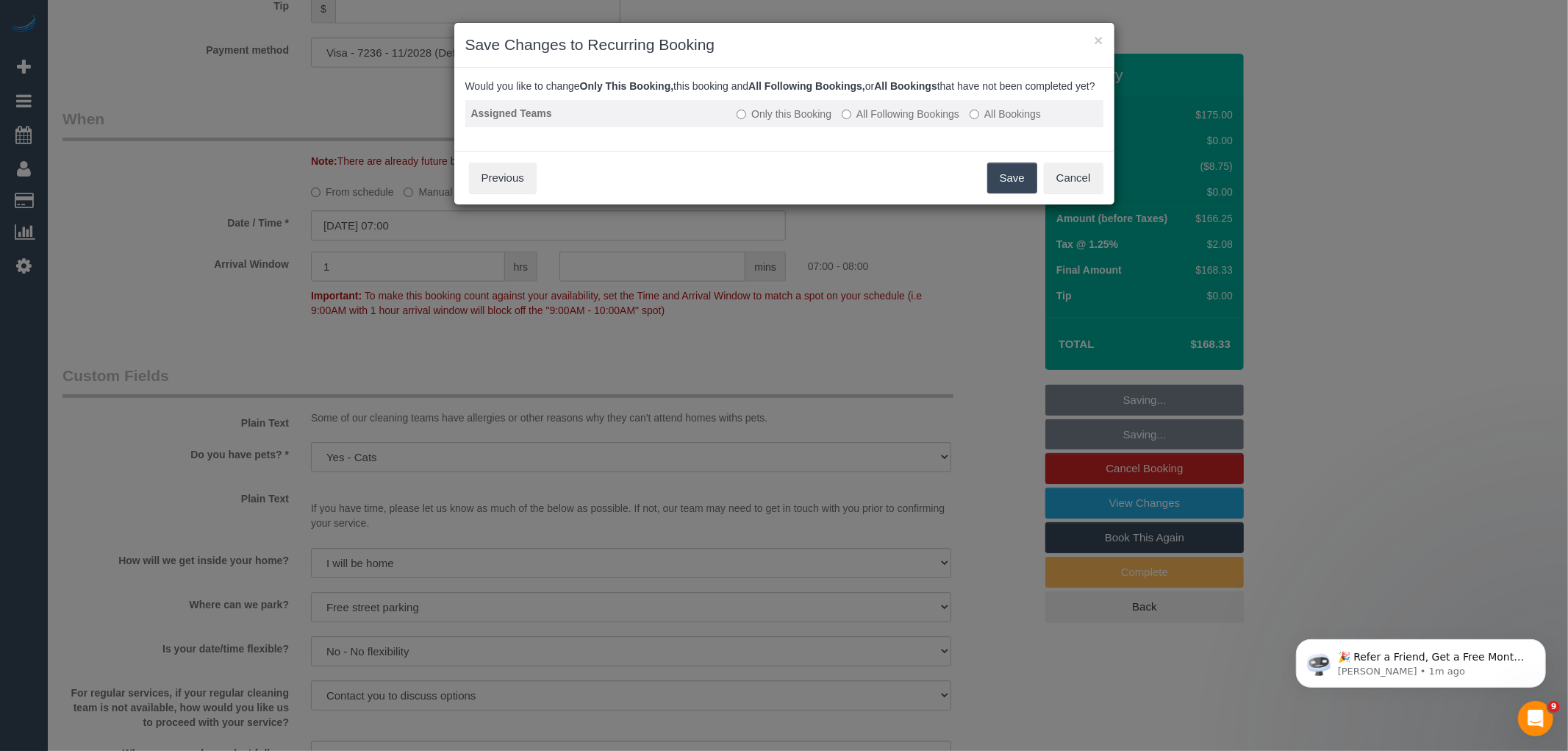
click at [921, 121] on label "All Following Bookings" at bounding box center [900, 113] width 118 height 15
click at [1021, 180] on button "Save" at bounding box center [1012, 178] width 50 height 31
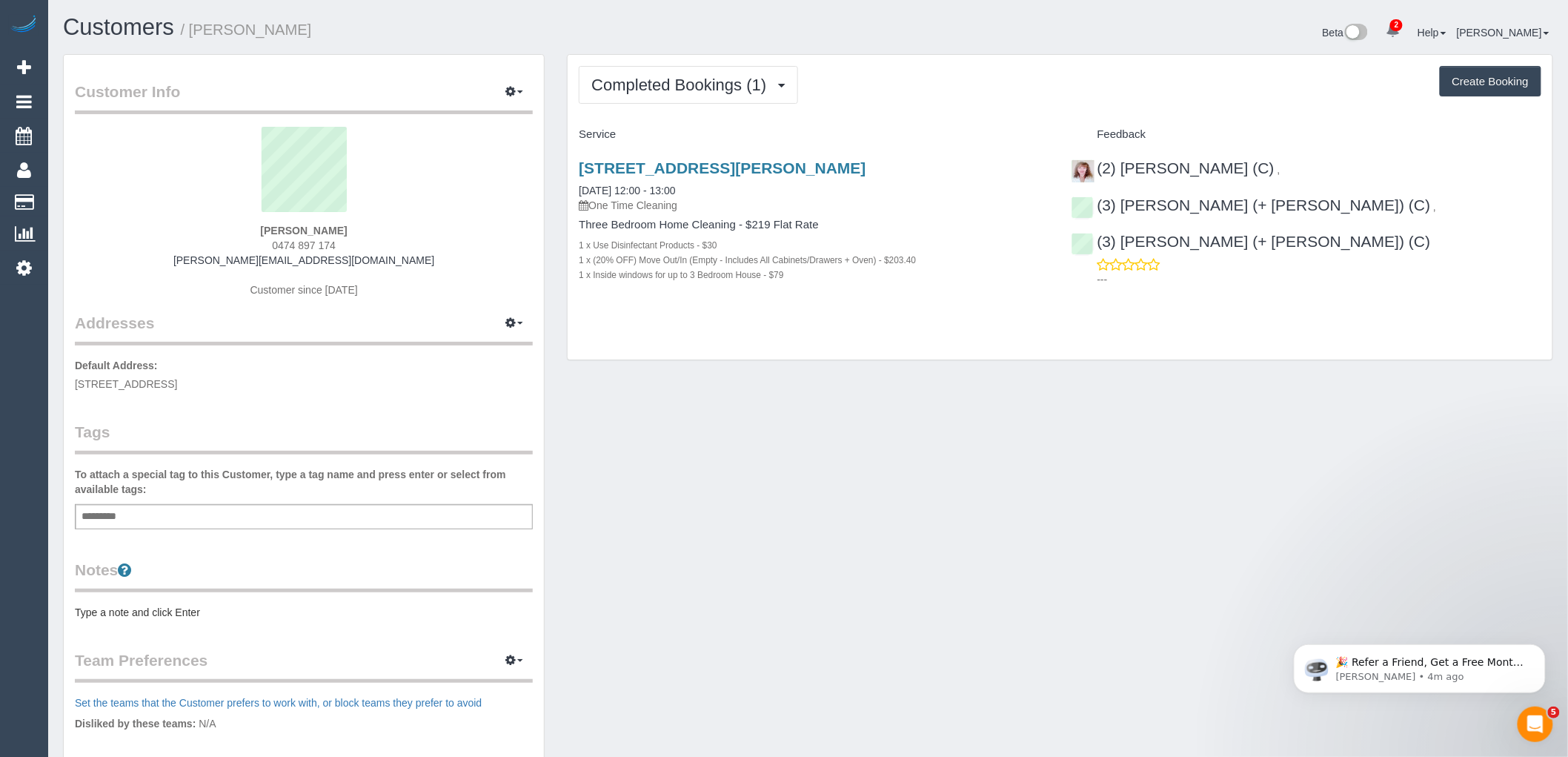
click at [300, 517] on div "Add a tag" at bounding box center [304, 517] width 458 height 26
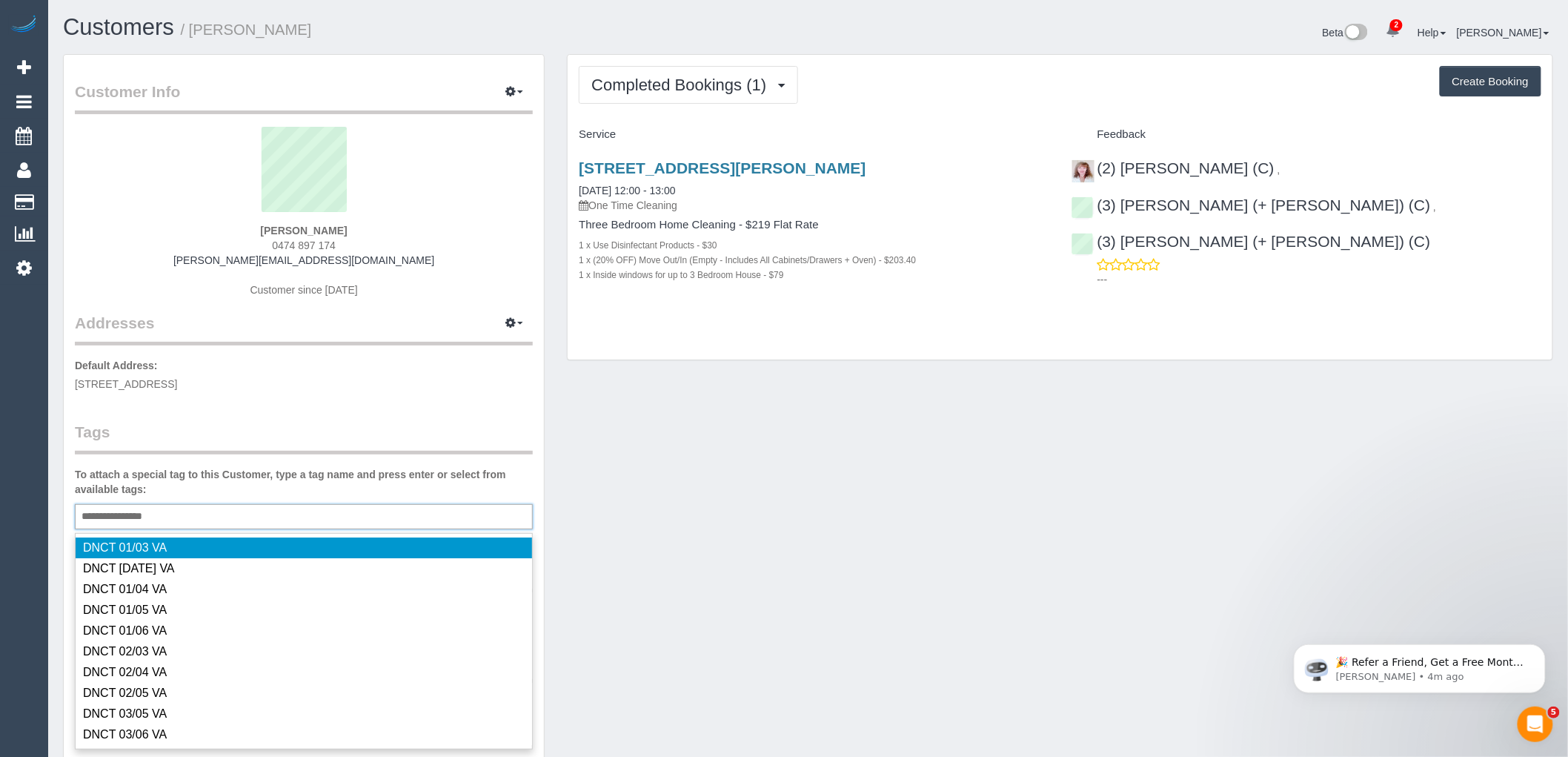
type input "**********"
click at [390, 351] on div "Addresses Manage Addresses Add New Address Default Address: [STREET_ADDRESS]" at bounding box center [304, 267] width 458 height 248
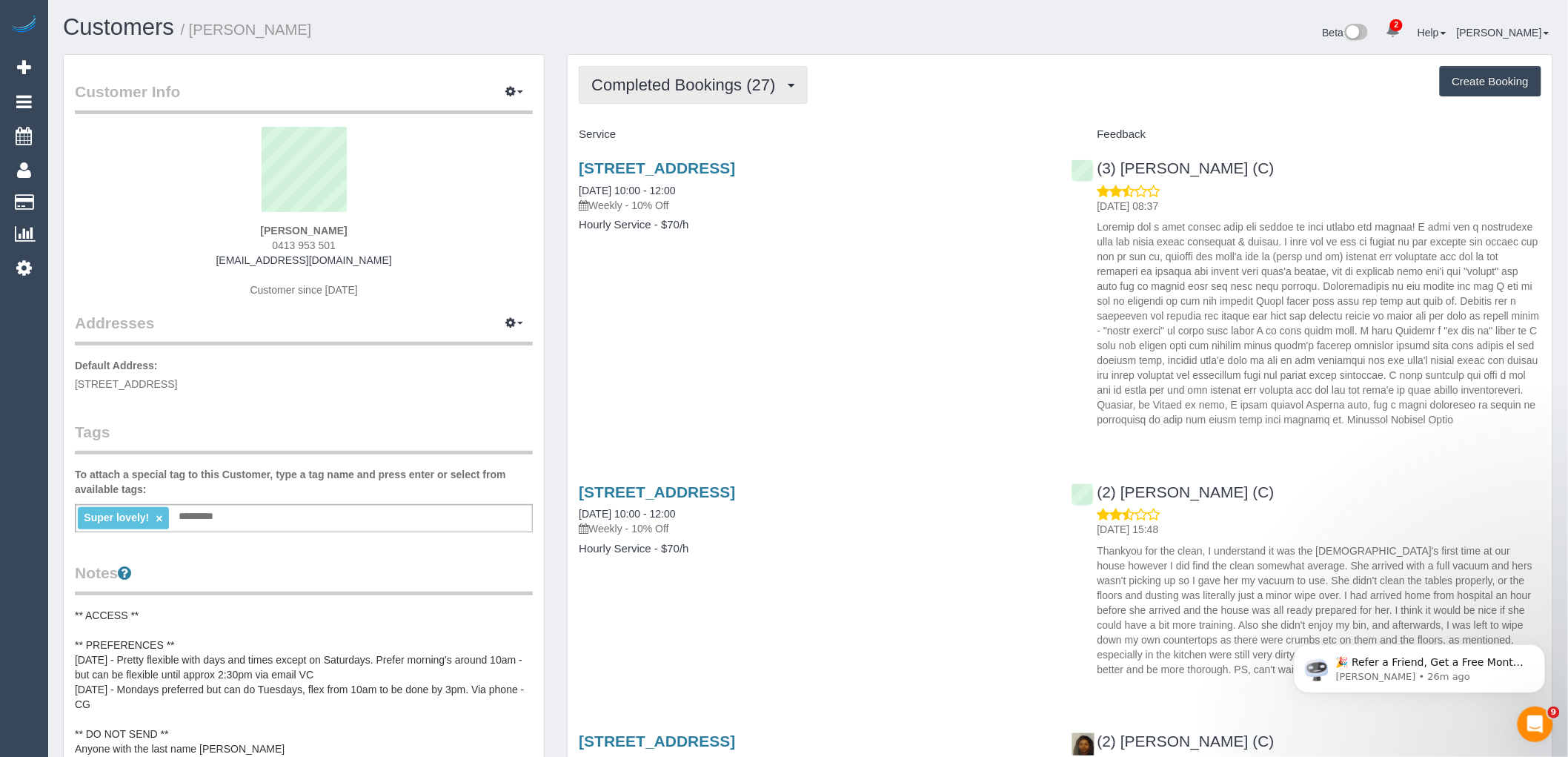
click at [736, 90] on span "Completed Bookings (27)" at bounding box center [687, 85] width 192 height 19
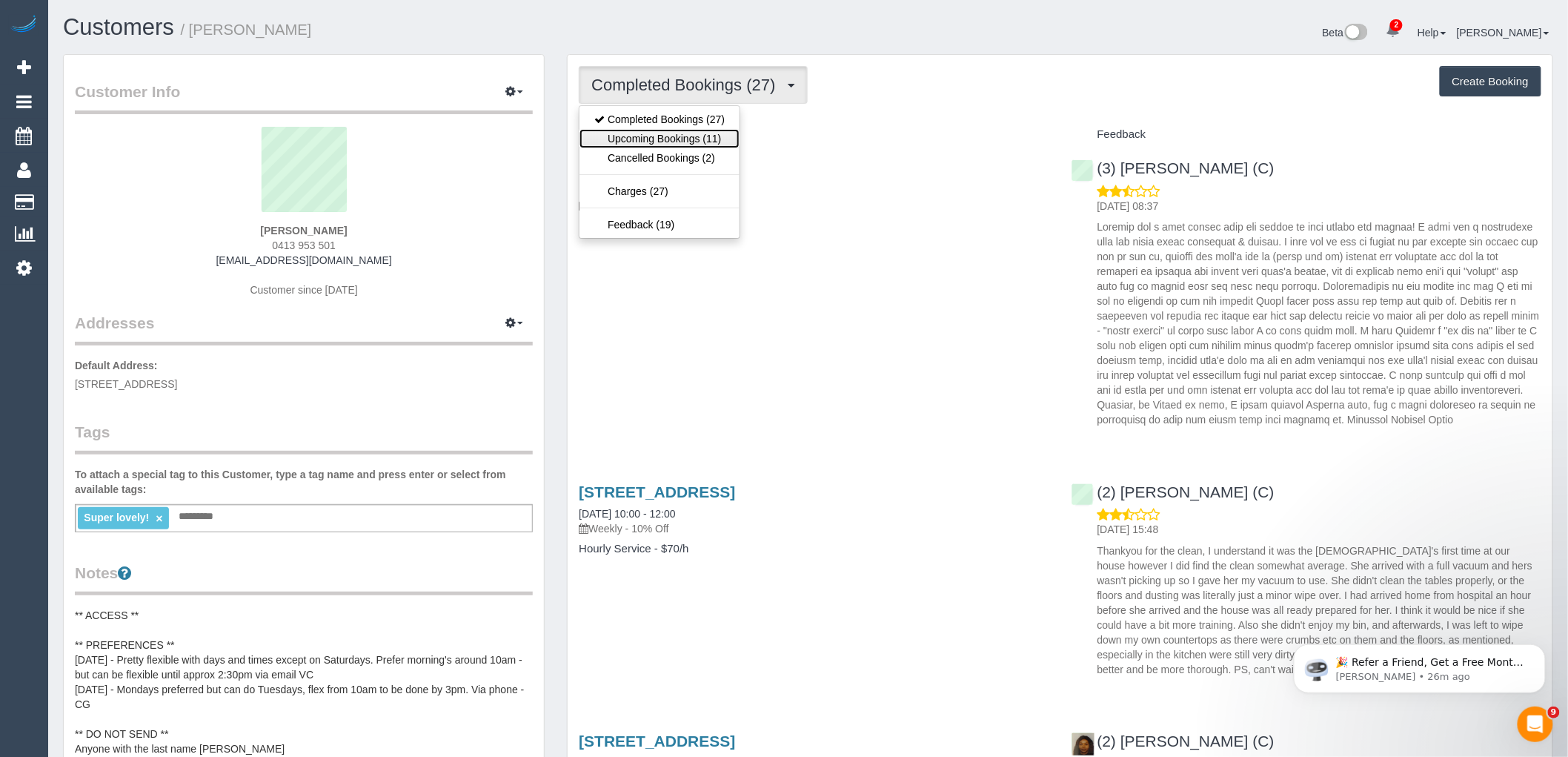
click at [725, 139] on link "Upcoming Bookings (11)" at bounding box center [660, 139] width 160 height 20
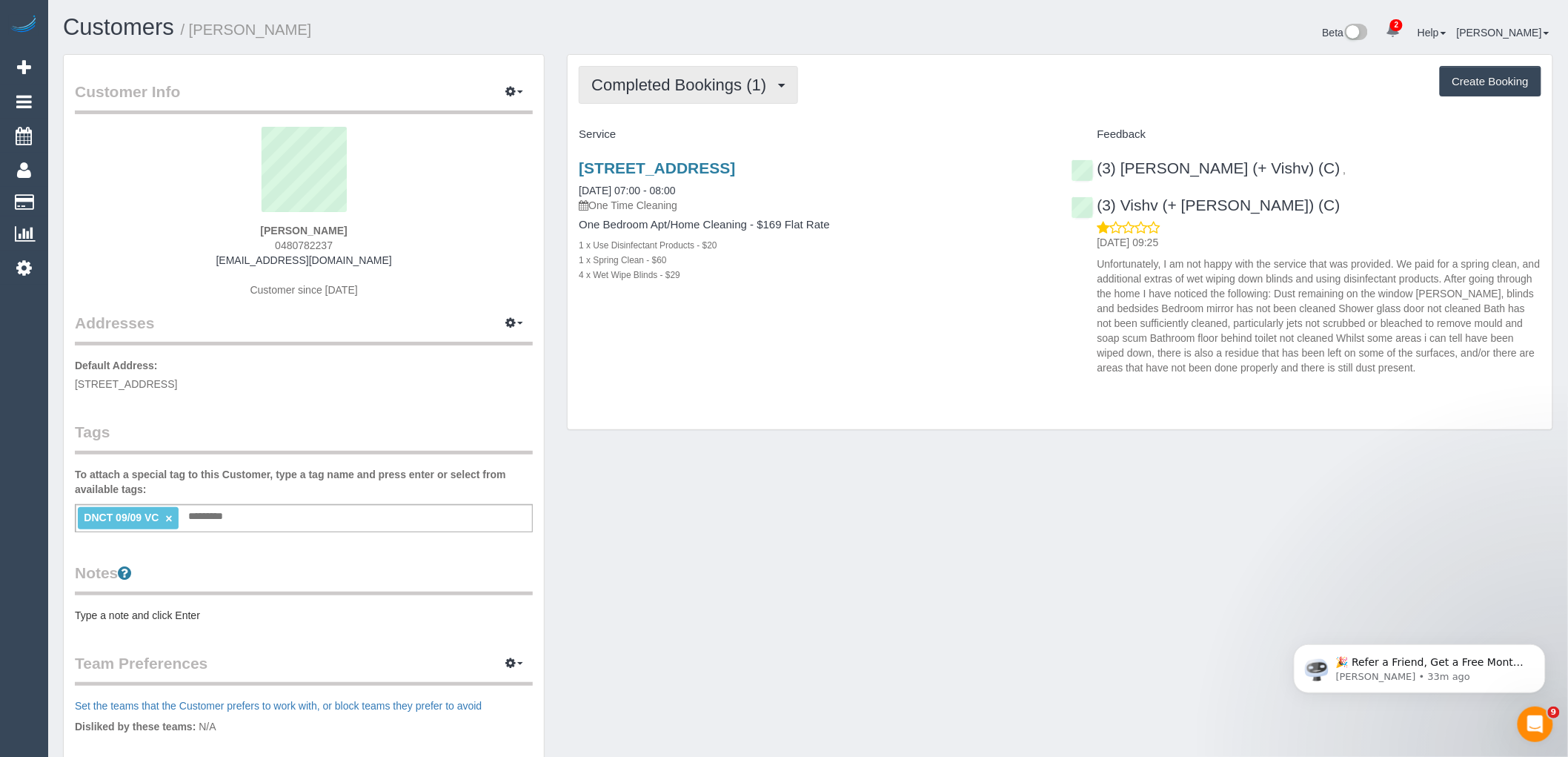
click at [713, 84] on span "Completed Bookings (1)" at bounding box center [682, 85] width 182 height 19
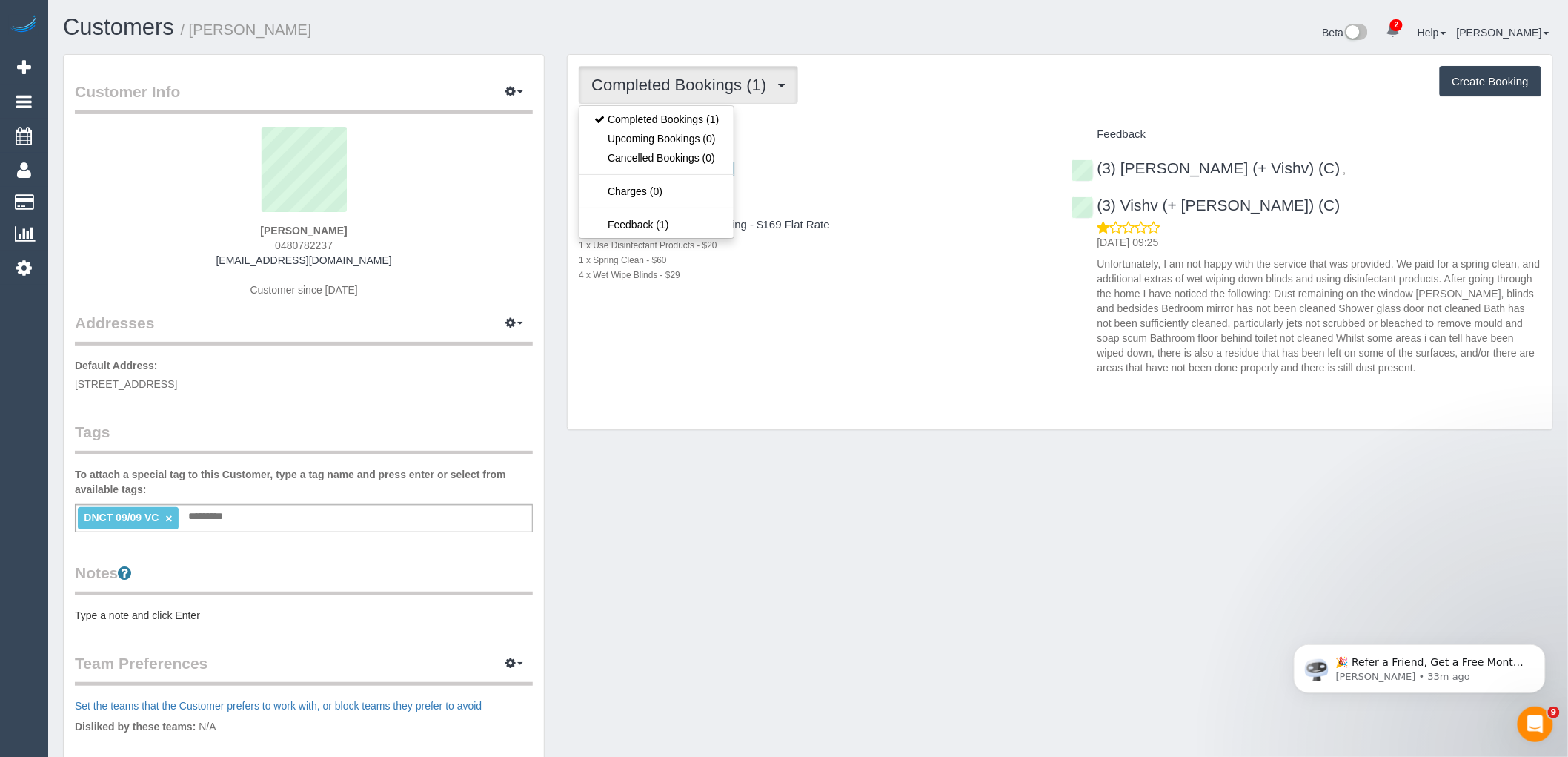
click at [895, 93] on div "Completed Bookings (1) Completed Bookings (1) Upcoming Bookings (0) Cancelled B…" at bounding box center [1060, 85] width 962 height 37
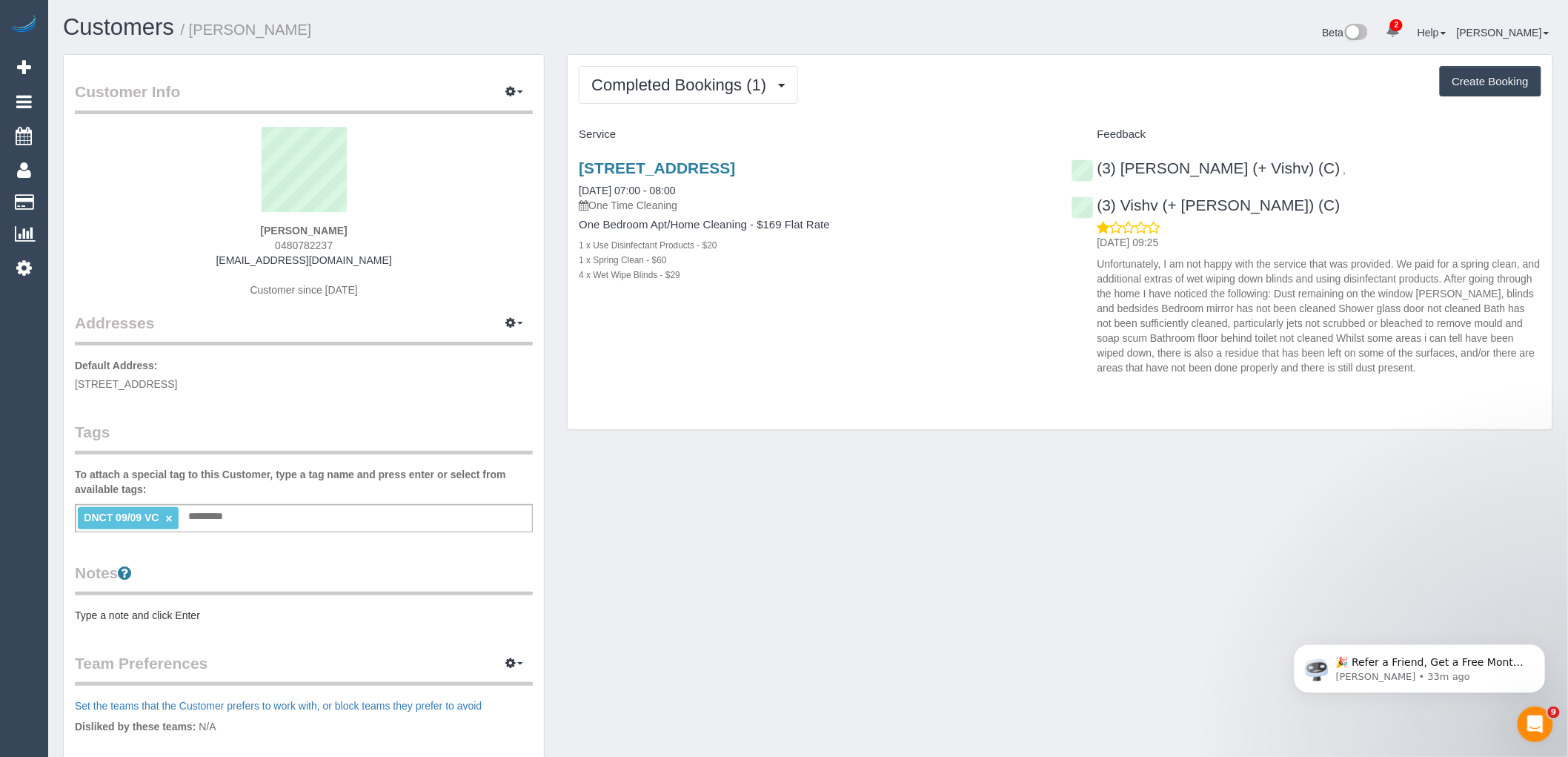
scroll to position [3, 0]
click at [1489, 78] on button "Create Booking" at bounding box center [1490, 79] width 101 height 31
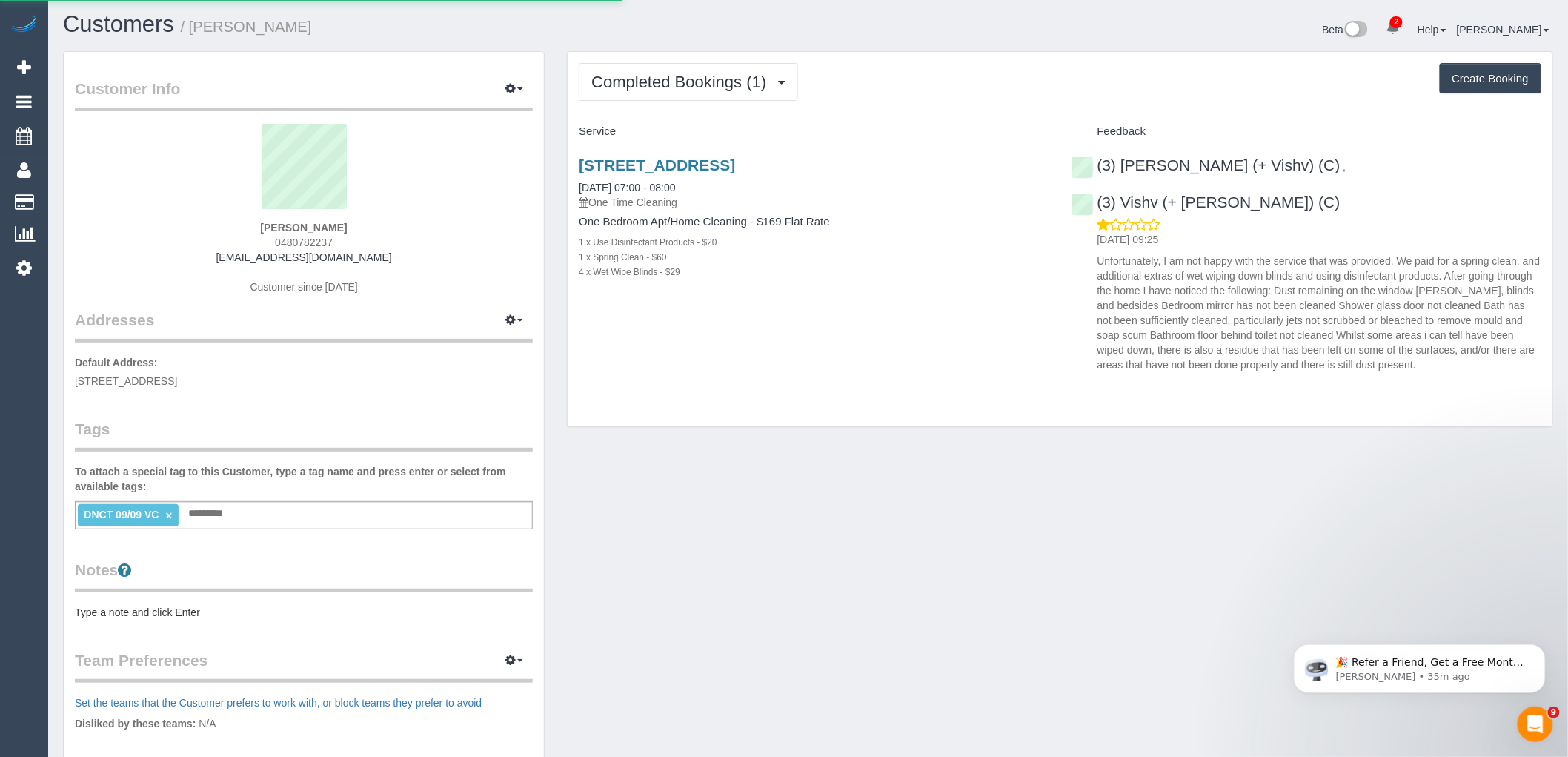
select select "VIC"
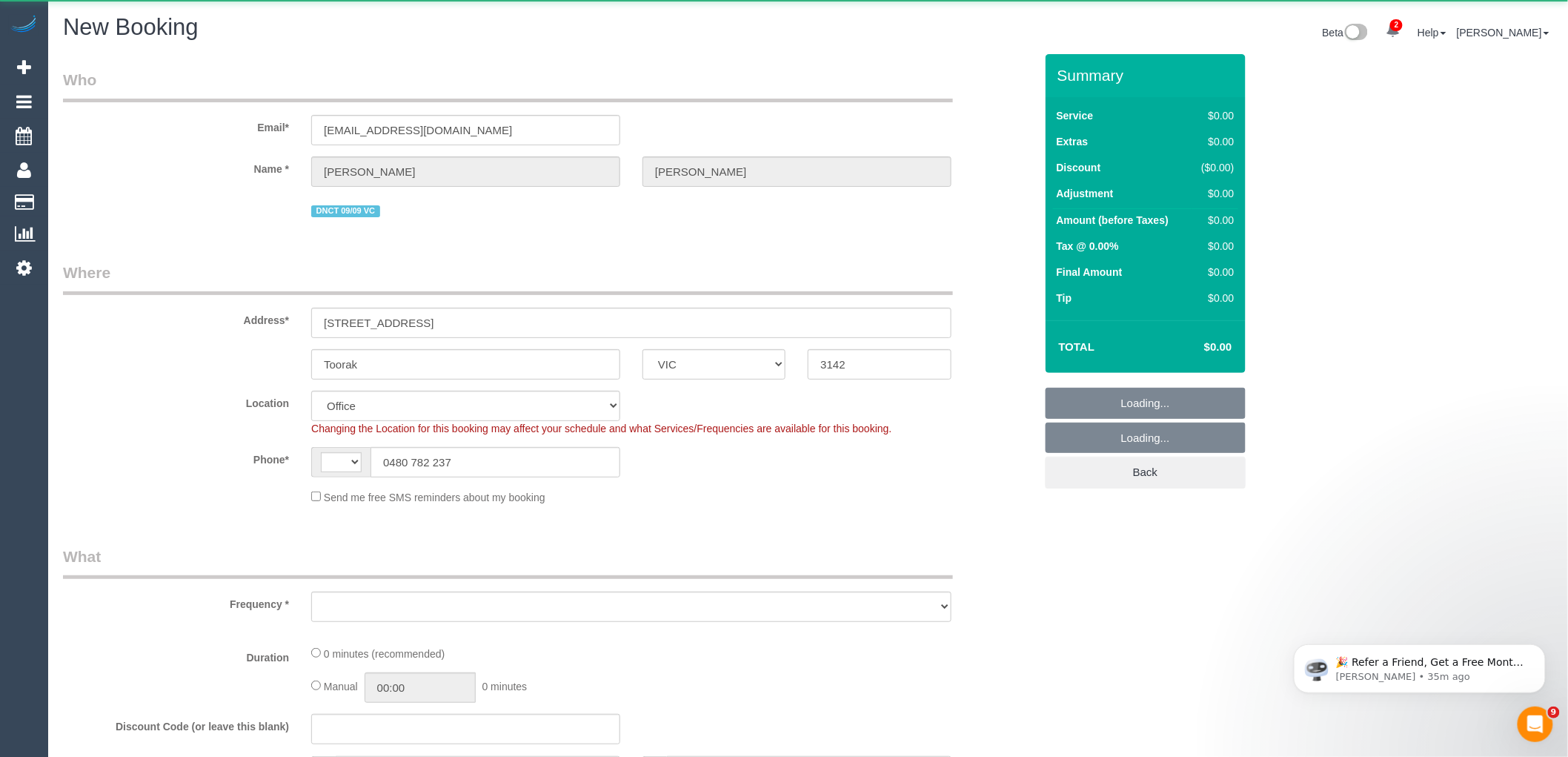
select select "string:AU"
select select "object:1655"
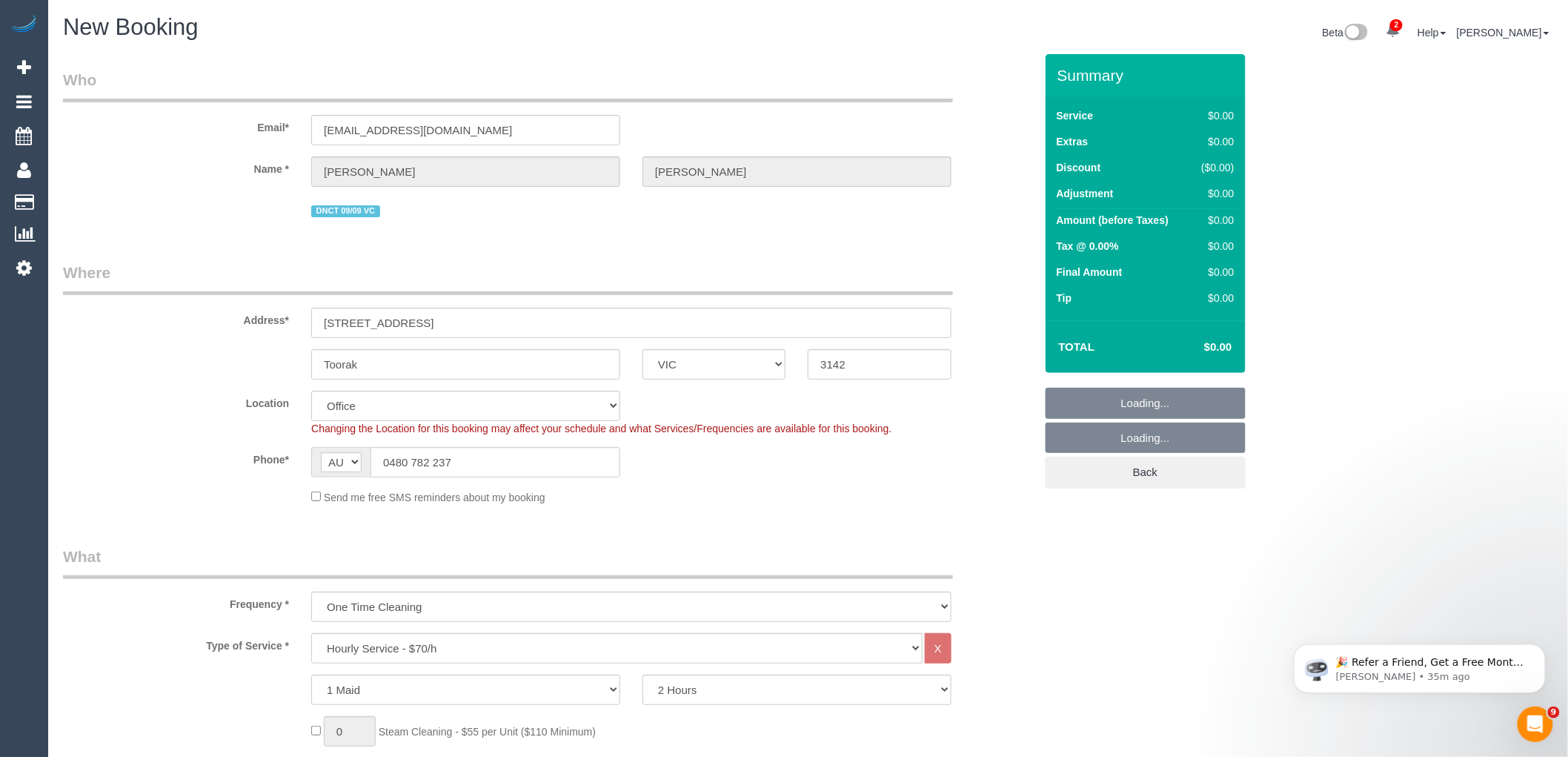
select select "string:stripe-pm_1S4bjc2GScqysDRVTse6BE4y"
select select "55"
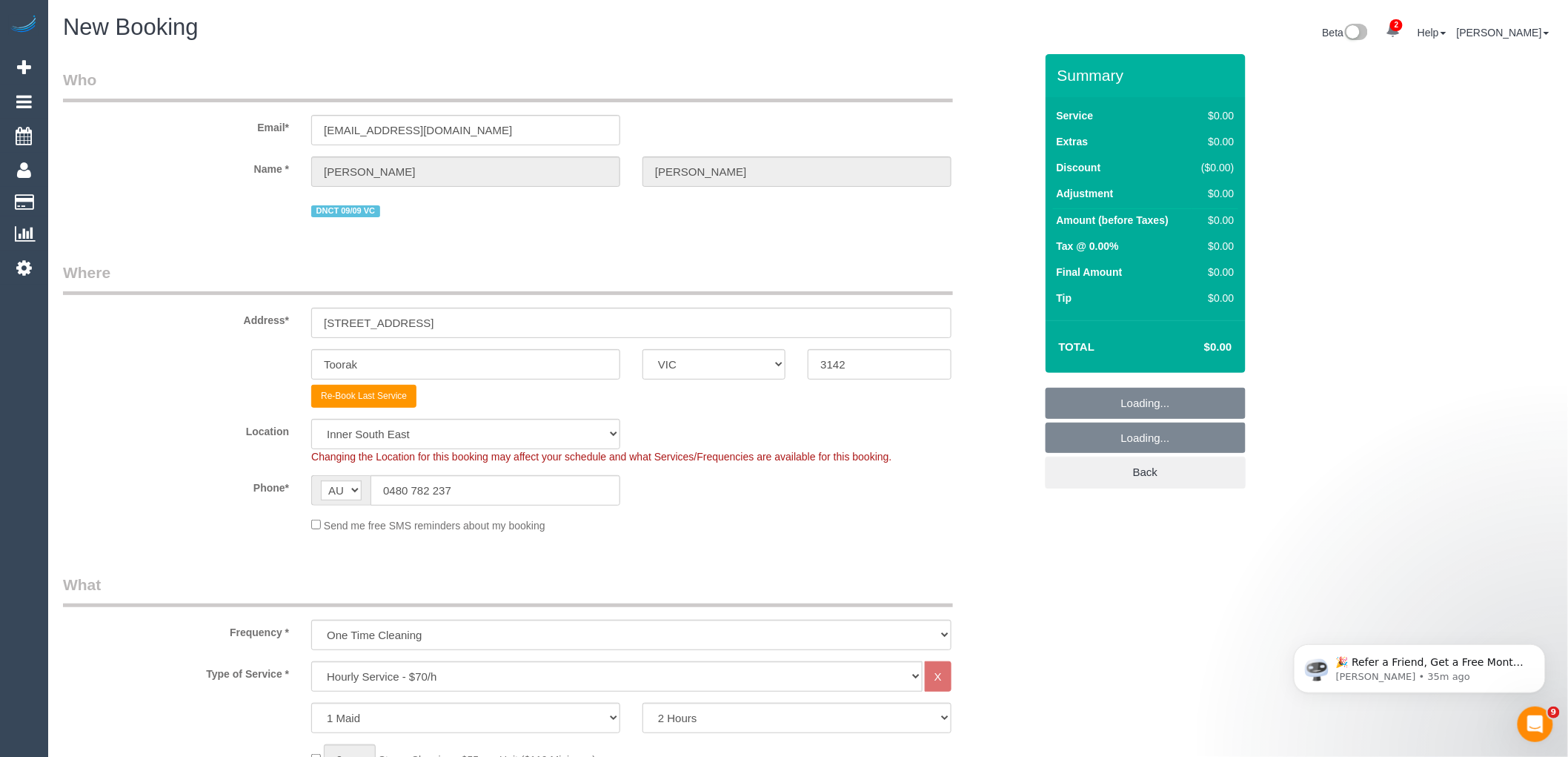
select select "object:2971"
click at [430, 447] on select "Office City East (North) East (South) Inner East Inner North (East) Inner North…" at bounding box center [466, 434] width 309 height 30
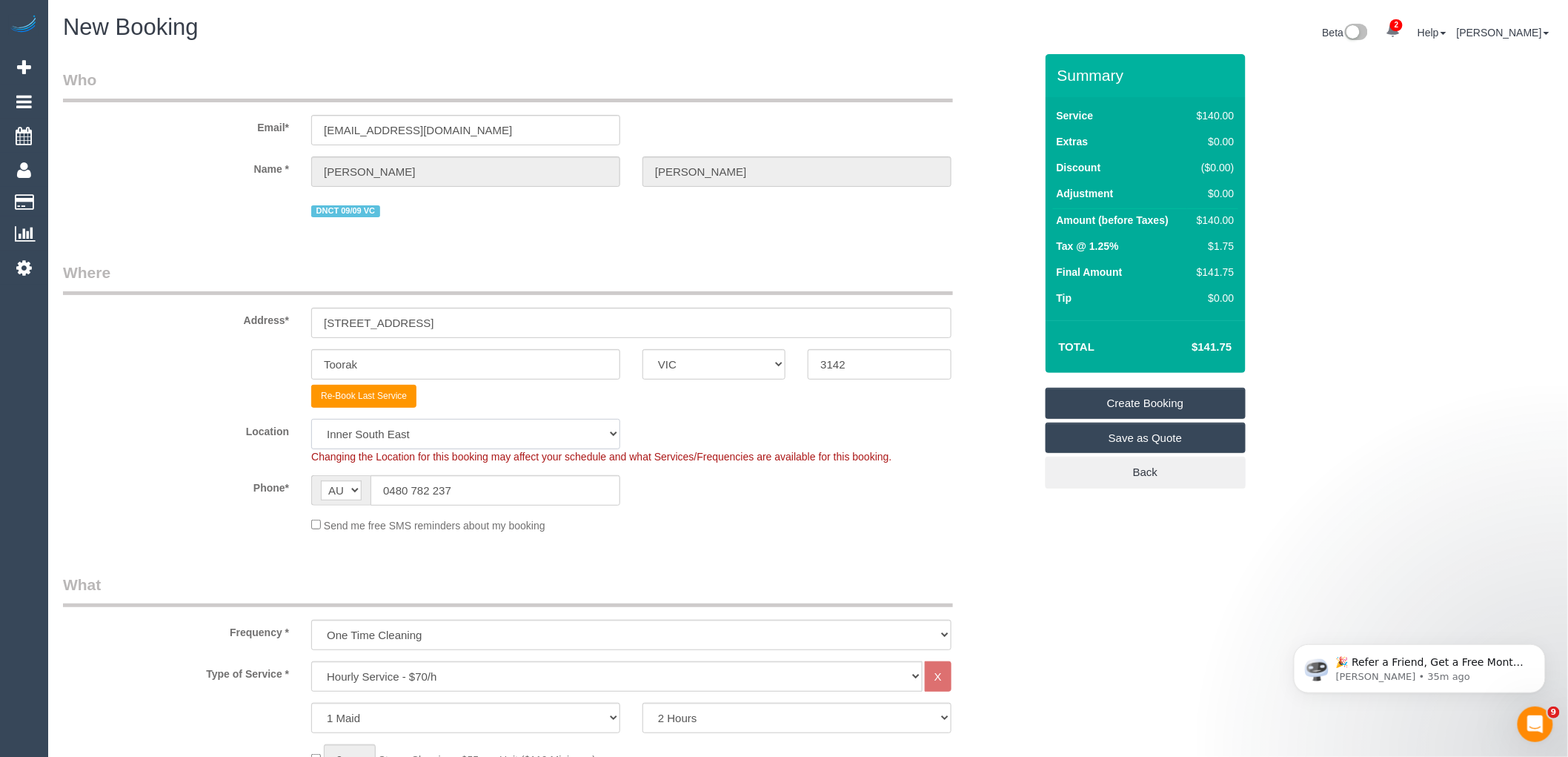
select select "50"
click at [312, 421] on select "Office City East (North) East (South) Inner East Inner North (East) Inner North…" at bounding box center [466, 434] width 309 height 30
select select "object:3553"
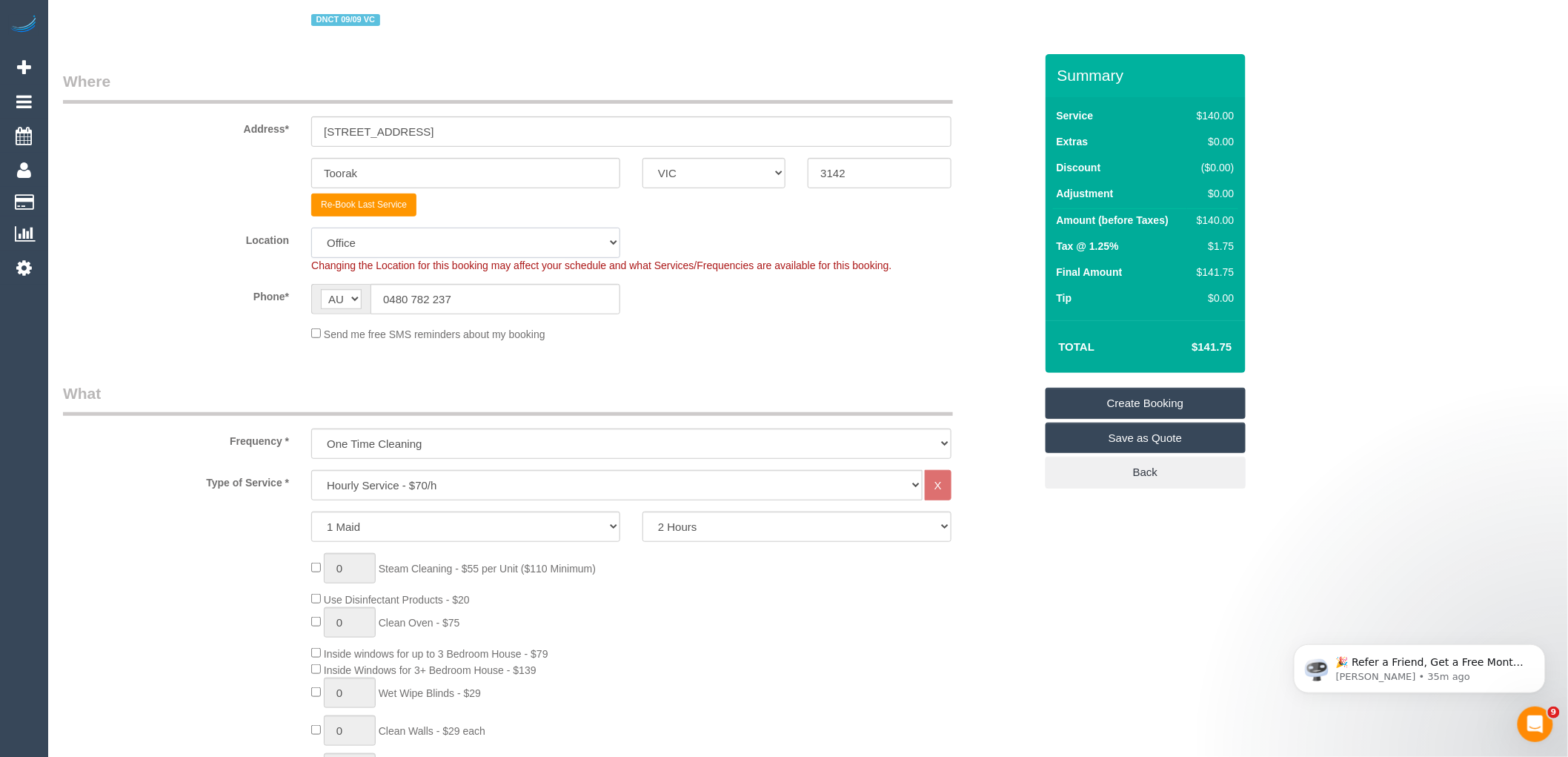
scroll to position [329, 0]
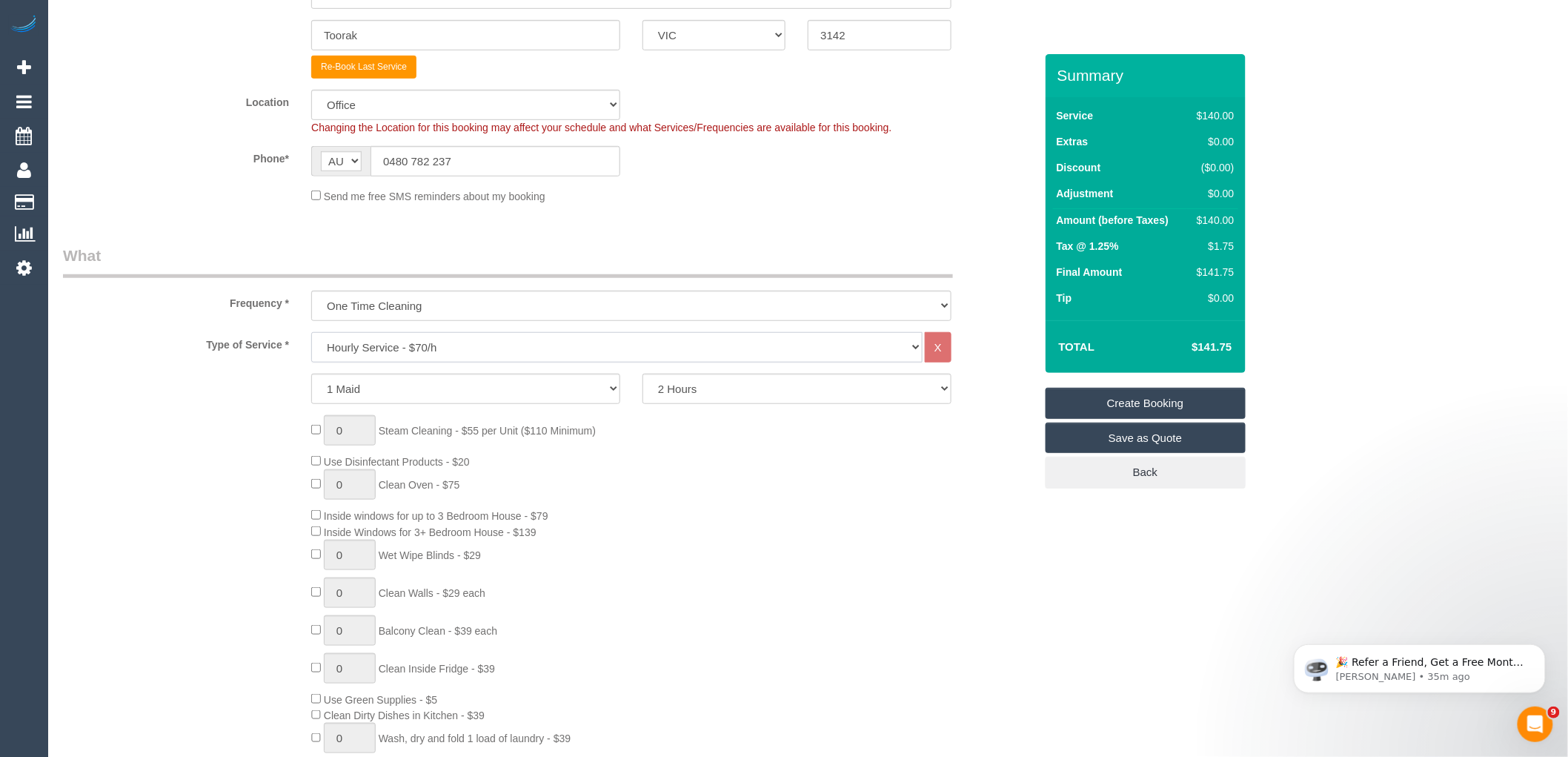
click at [456, 346] on select "Hourly Service - $70/h Hourly Service - $65/h Hourly Service - $60/h Hourly Ser…" at bounding box center [617, 347] width 611 height 30
select select "28"
click at [312, 334] on select "Hourly Service - $70/h Hourly Service - $65/h Hourly Service - $60/h Hourly Ser…" at bounding box center [617, 347] width 611 height 30
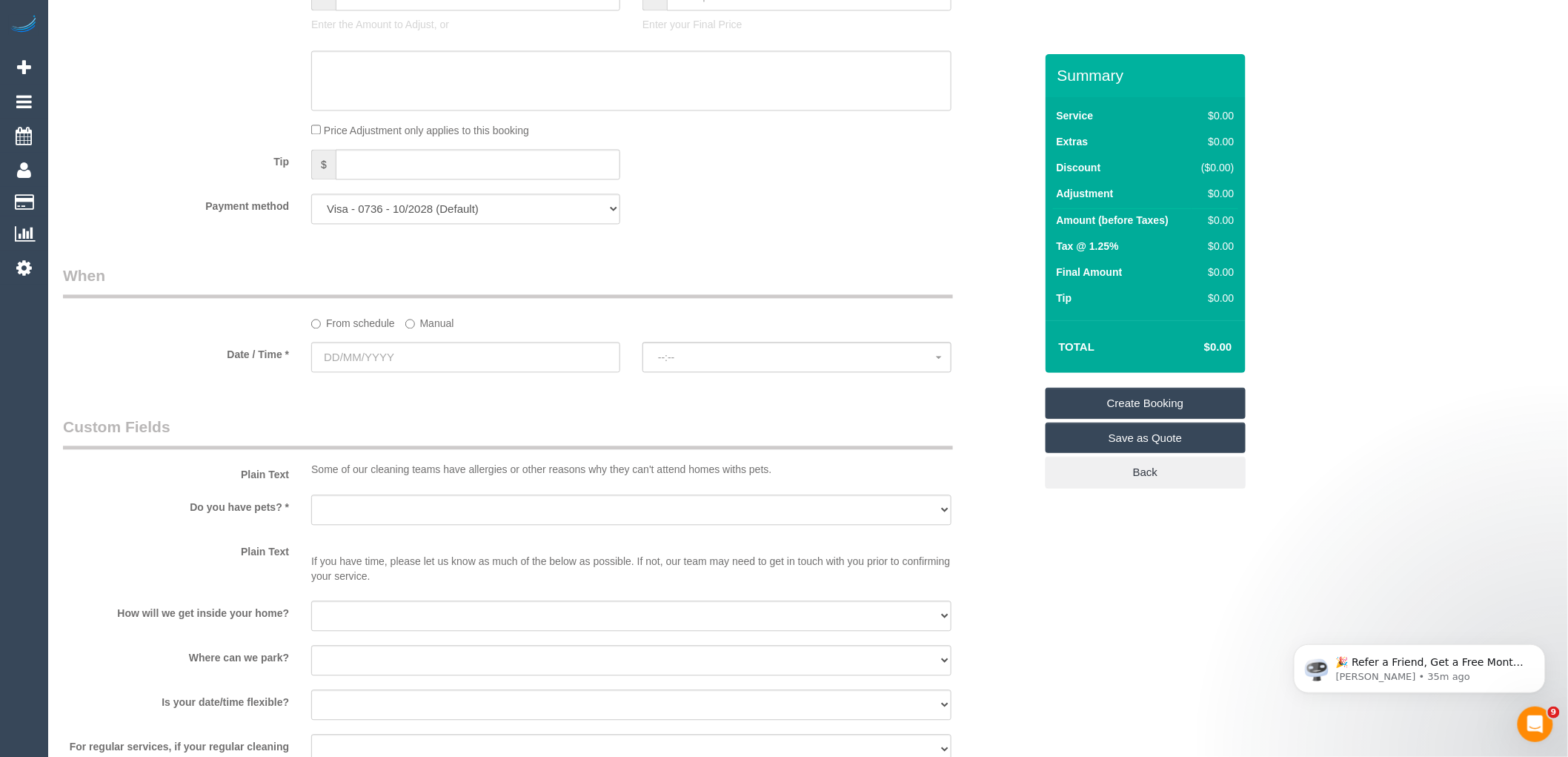
scroll to position [1235, 0]
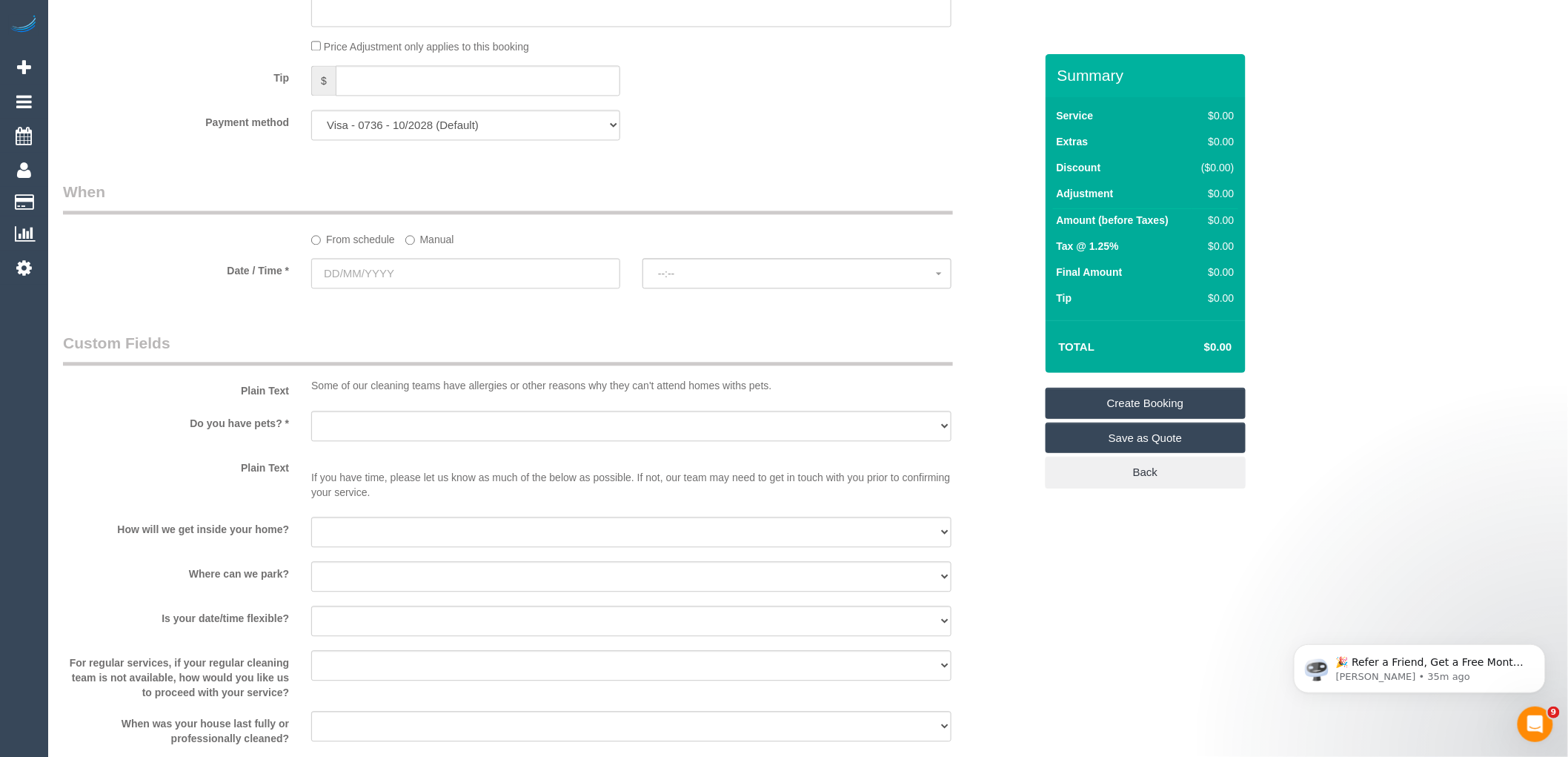
click at [436, 247] on label "Manual" at bounding box center [430, 237] width 49 height 20
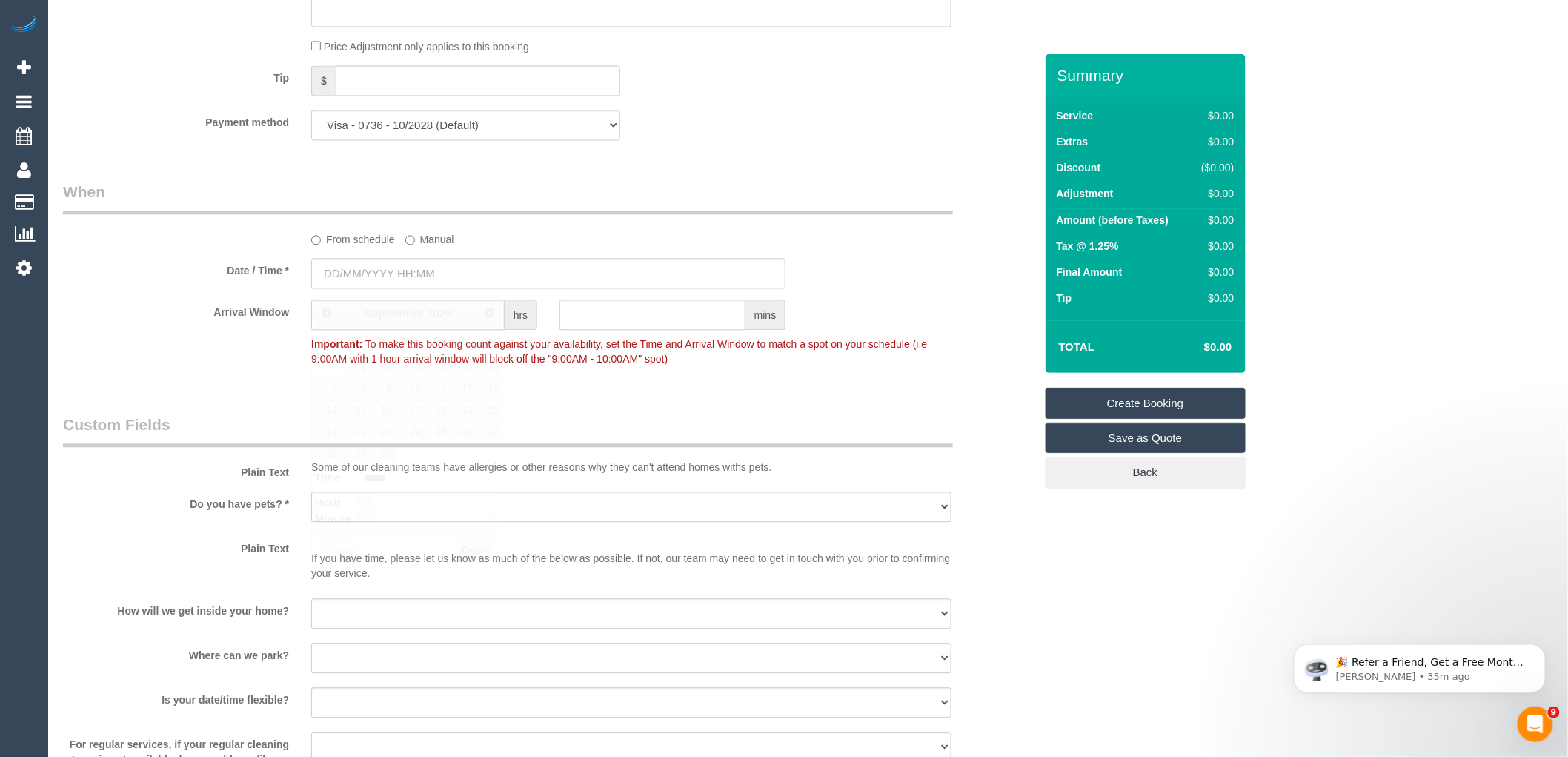
click at [447, 280] on input "text" at bounding box center [549, 272] width 475 height 30
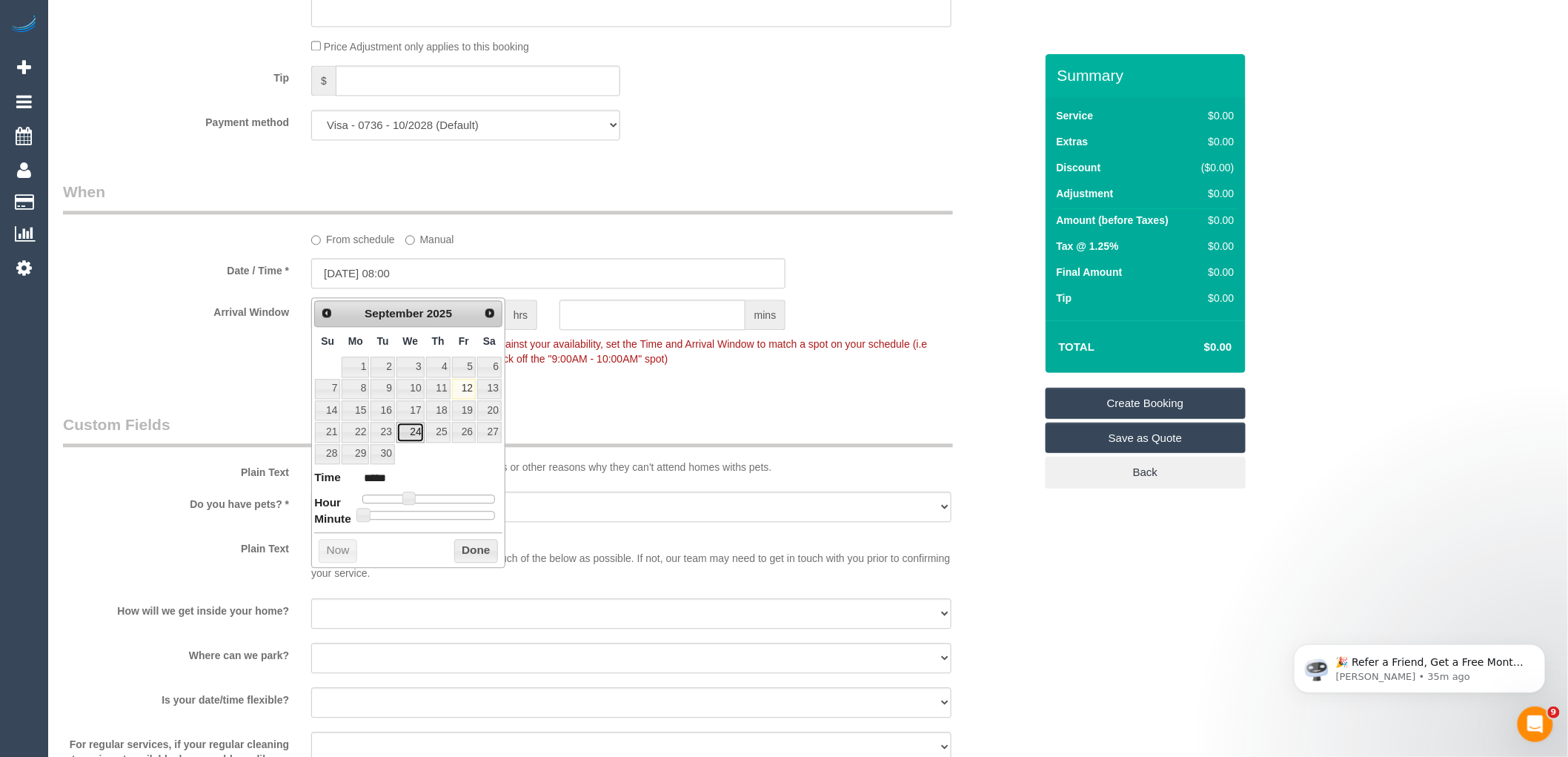
click at [411, 433] on link "24" at bounding box center [410, 432] width 29 height 20
drag, startPoint x: 411, startPoint y: 498, endPoint x: 419, endPoint y: 498, distance: 8.0
click at [416, 498] on span at bounding box center [409, 498] width 14 height 14
type input "24/09/2025 09:00"
type input "*****"
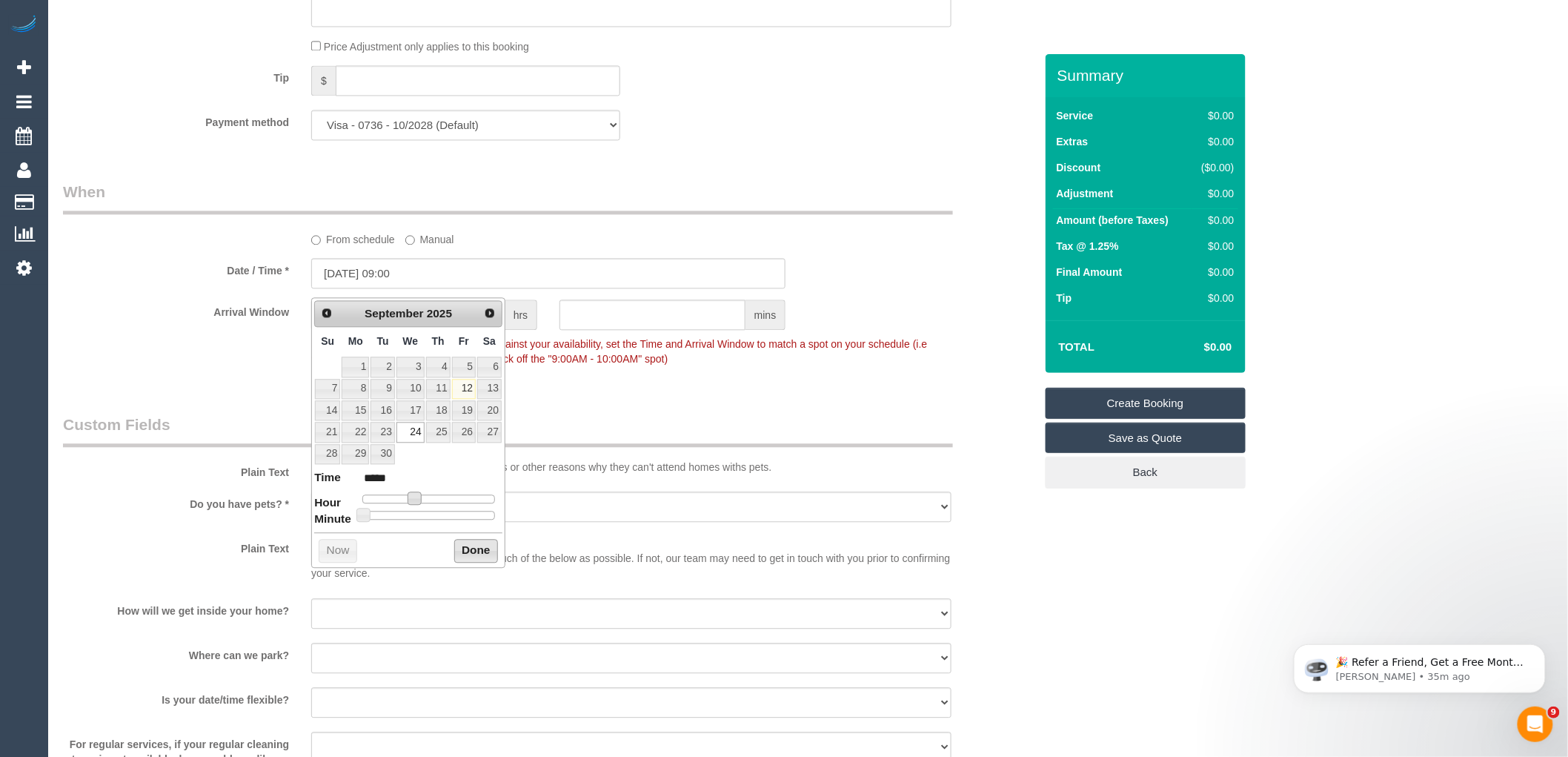
click at [475, 555] on button "Done" at bounding box center [476, 551] width 43 height 24
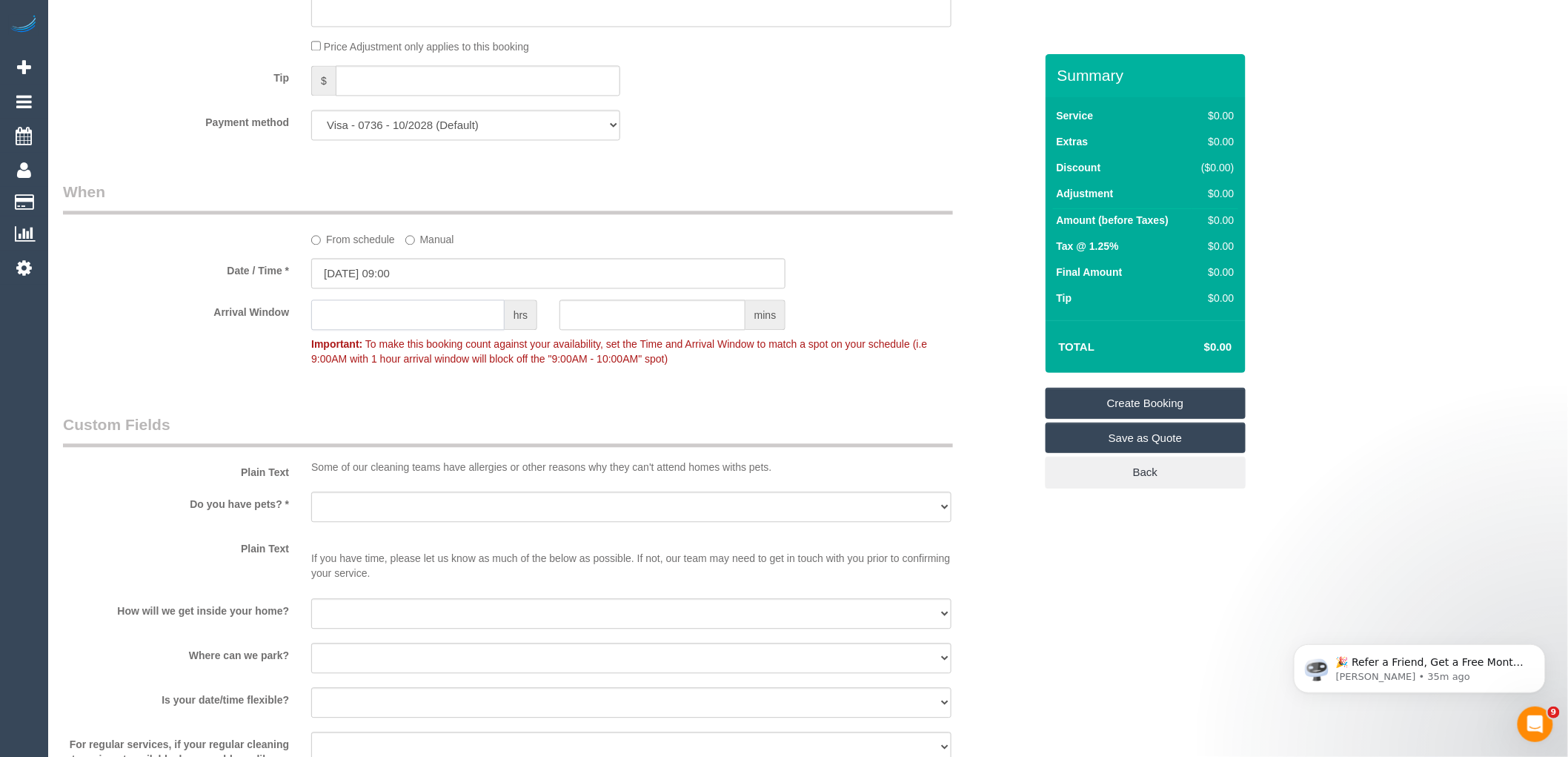
click at [484, 312] on input "text" at bounding box center [408, 315] width 194 height 30
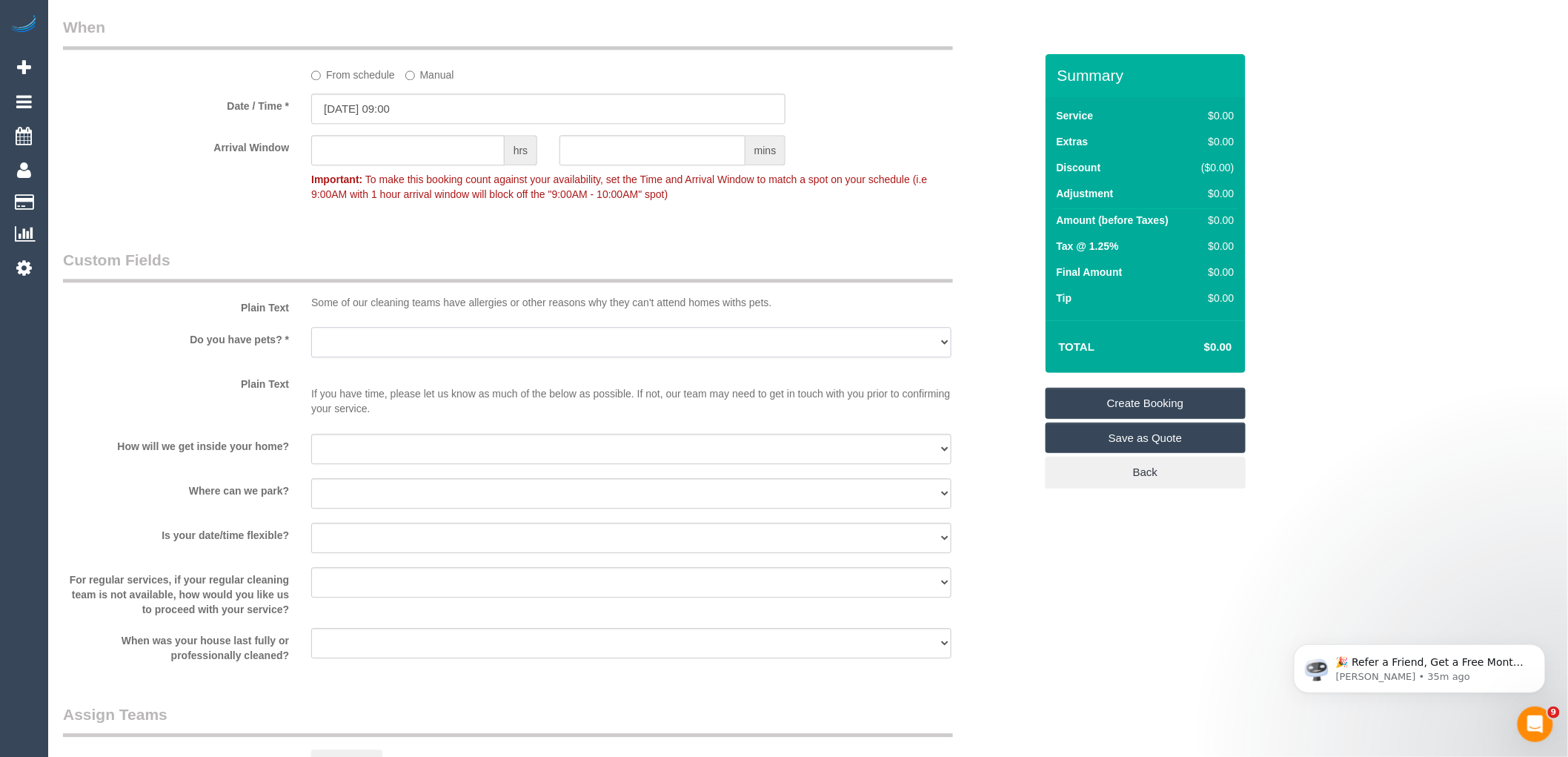
click at [376, 337] on select "Yes - Cats Yes - Dogs No pets Yes - Dogs and Cats Yes - Other" at bounding box center [631, 342] width 640 height 30
select select "number:28"
click at [312, 334] on select "Yes - Cats Yes - Dogs No pets Yes - Dogs and Cats Yes - Other" at bounding box center [631, 342] width 640 height 30
drag, startPoint x: 353, startPoint y: 452, endPoint x: 353, endPoint y: 470, distance: 18.0
click at [353, 452] on select "I will be home Key will be left (please provide details below) Lock box/Access …" at bounding box center [631, 448] width 640 height 30
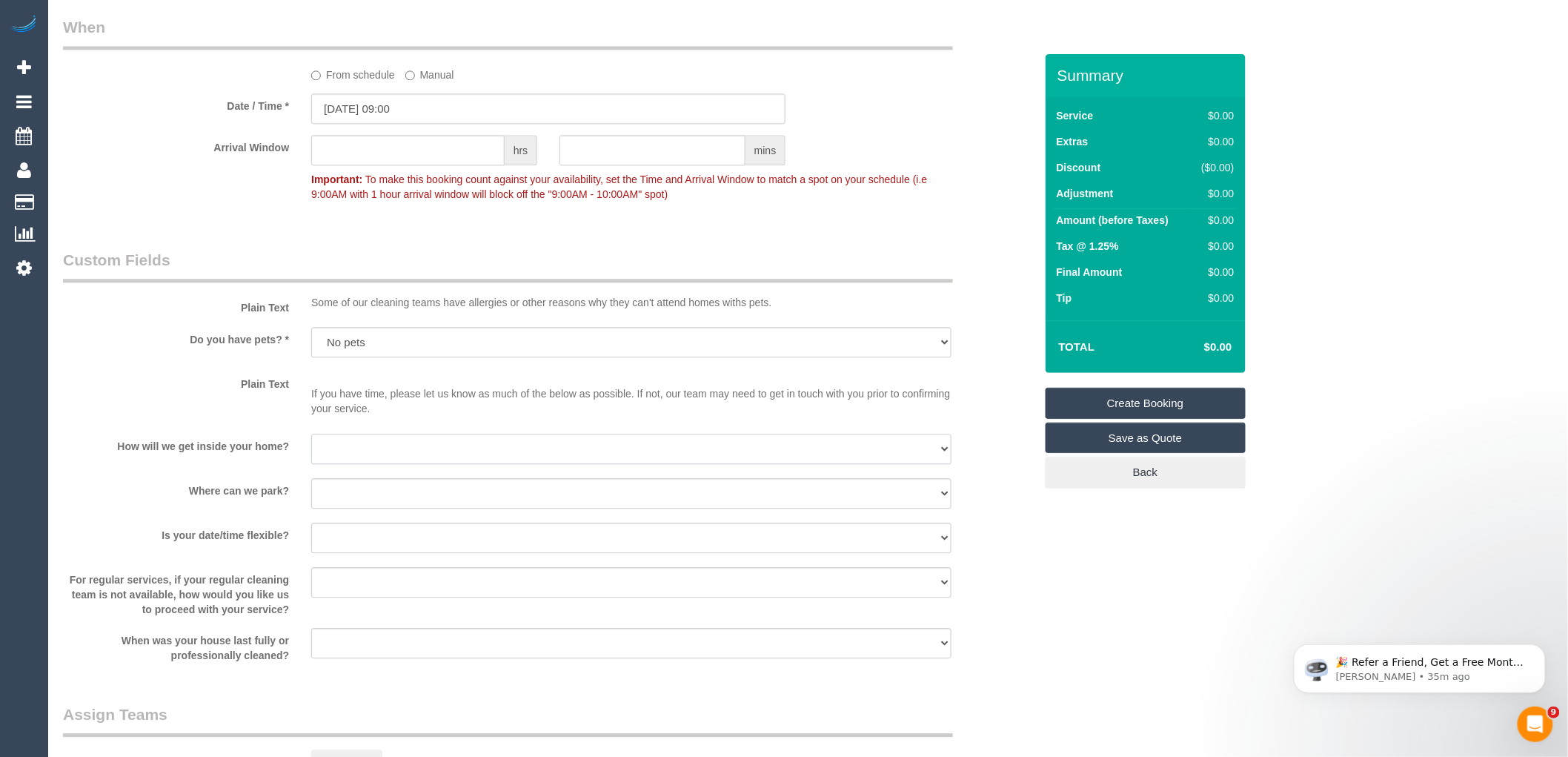
select select "number:14"
click at [312, 441] on select "I will be home Key will be left (please provide details below) Lock box/Access …" at bounding box center [631, 448] width 640 height 30
click at [354, 504] on select "I will provide parking on-site Free street parking Paid street parking (cost wi…" at bounding box center [631, 493] width 640 height 30
select select "number:18"
click at [312, 486] on select "I will provide parking on-site Free street parking Paid street parking (cost wi…" at bounding box center [631, 493] width 640 height 30
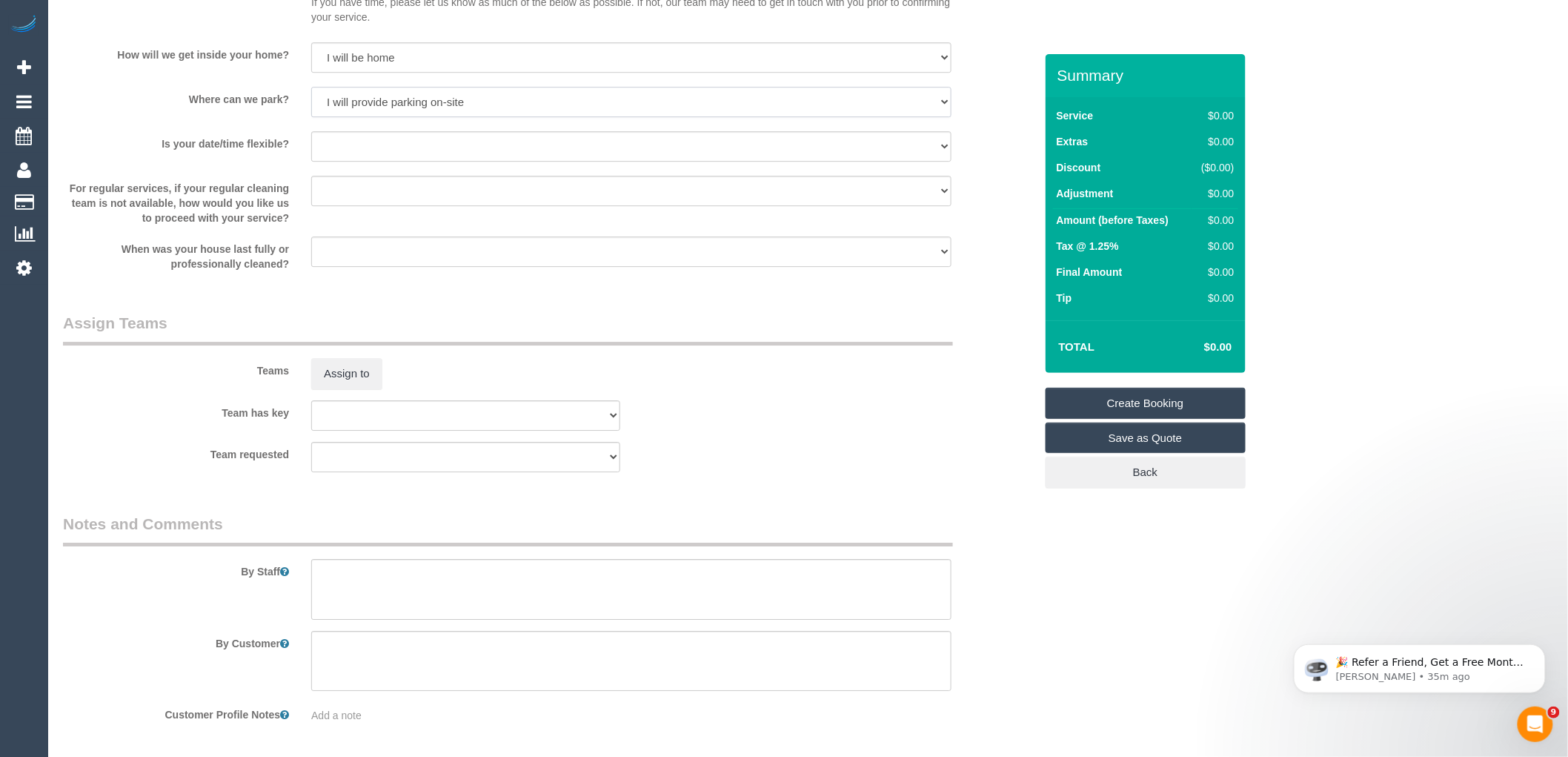
scroll to position [1857, 0]
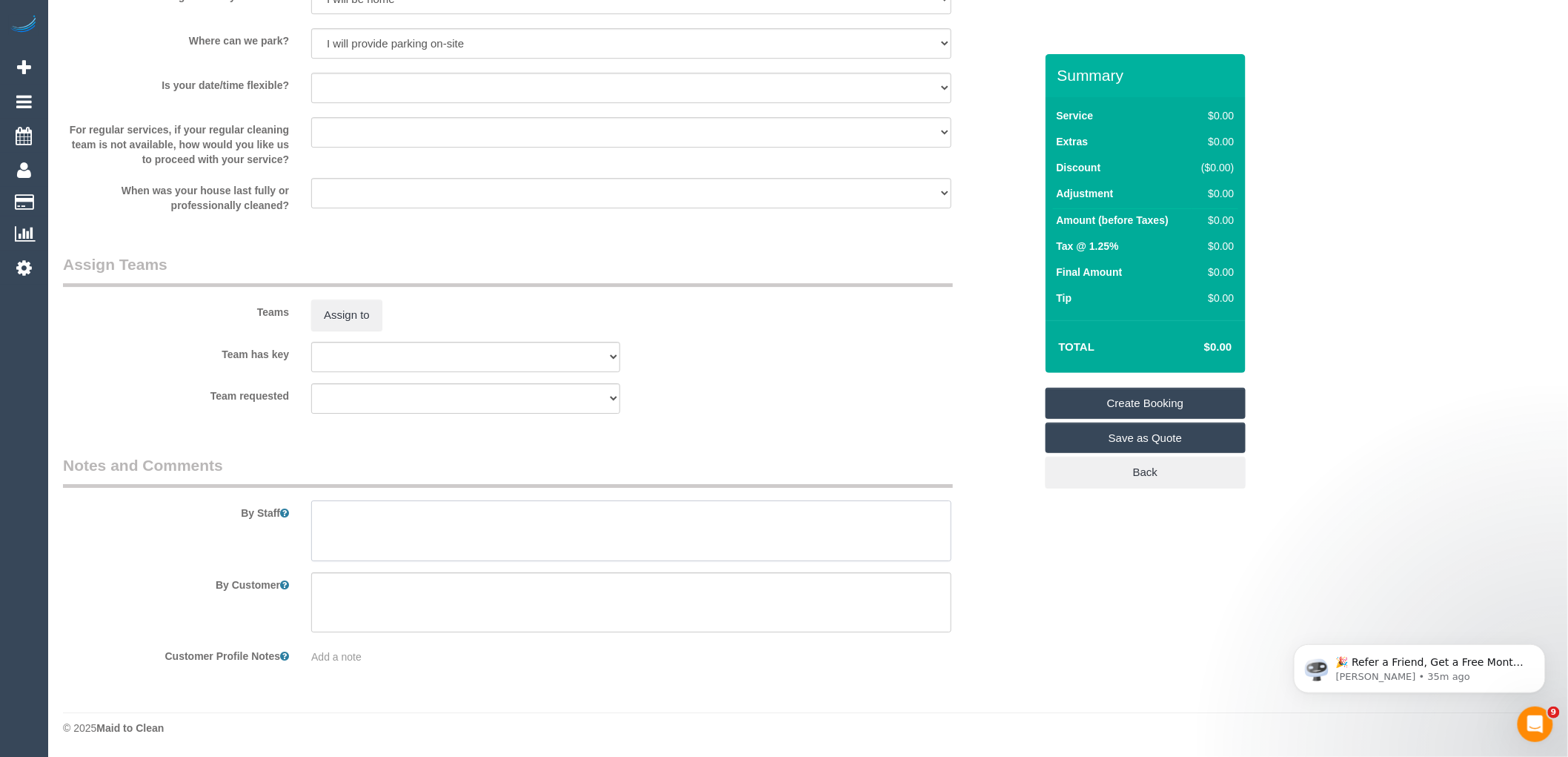
click at [423, 522] on textarea at bounding box center [631, 531] width 640 height 61
click at [427, 513] on textarea at bounding box center [631, 531] width 640 height 61
paste textarea "Bedroom mirror Shower glass door Bath jets to be scrubbed with bleach and small…"
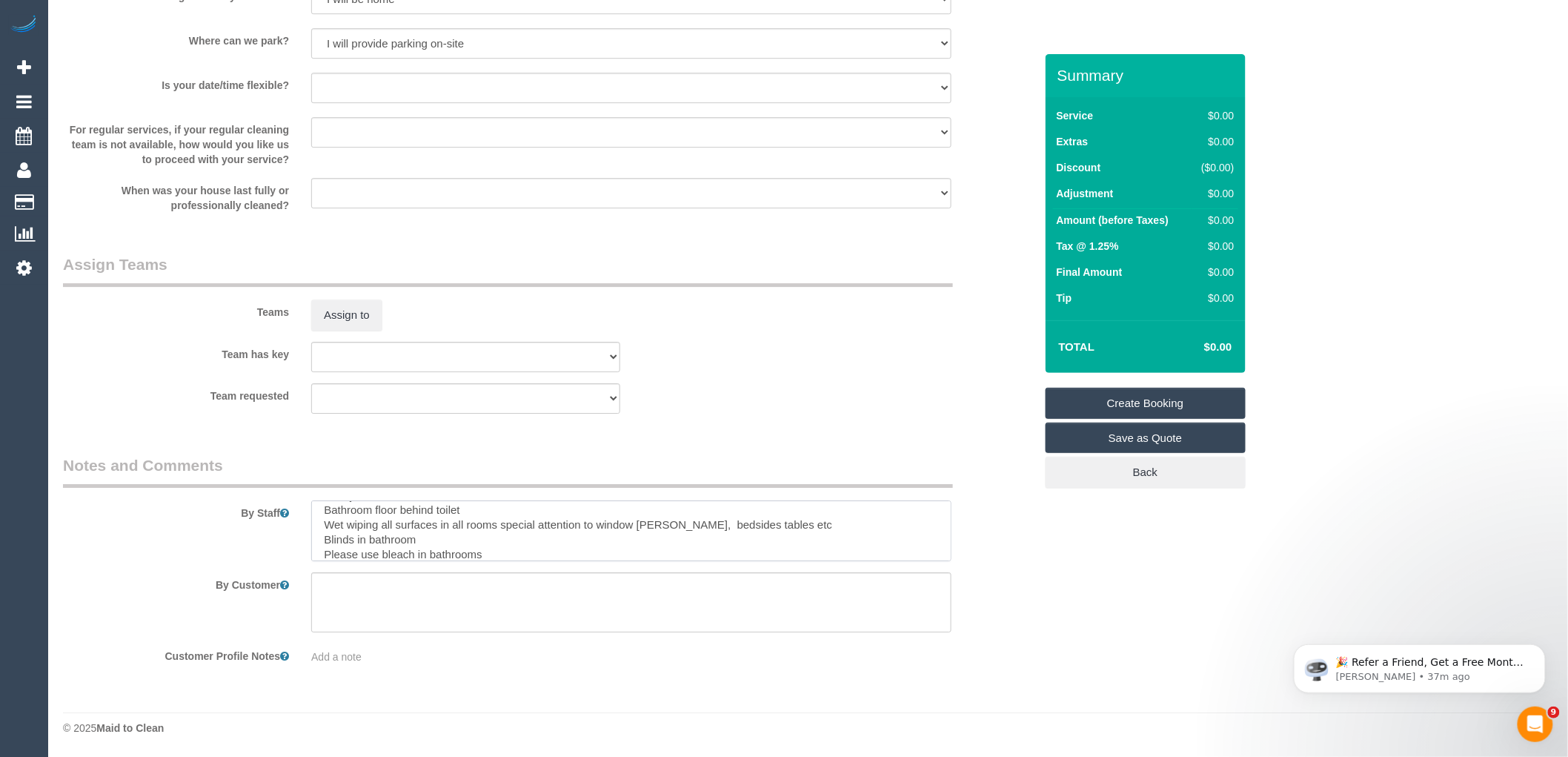
click at [936, 550] on textarea at bounding box center [631, 531] width 640 height 61
click at [458, 531] on textarea at bounding box center [631, 531] width 640 height 61
paste textarea "(3) Vishv (+ [PERSON_NAME]) (C)"
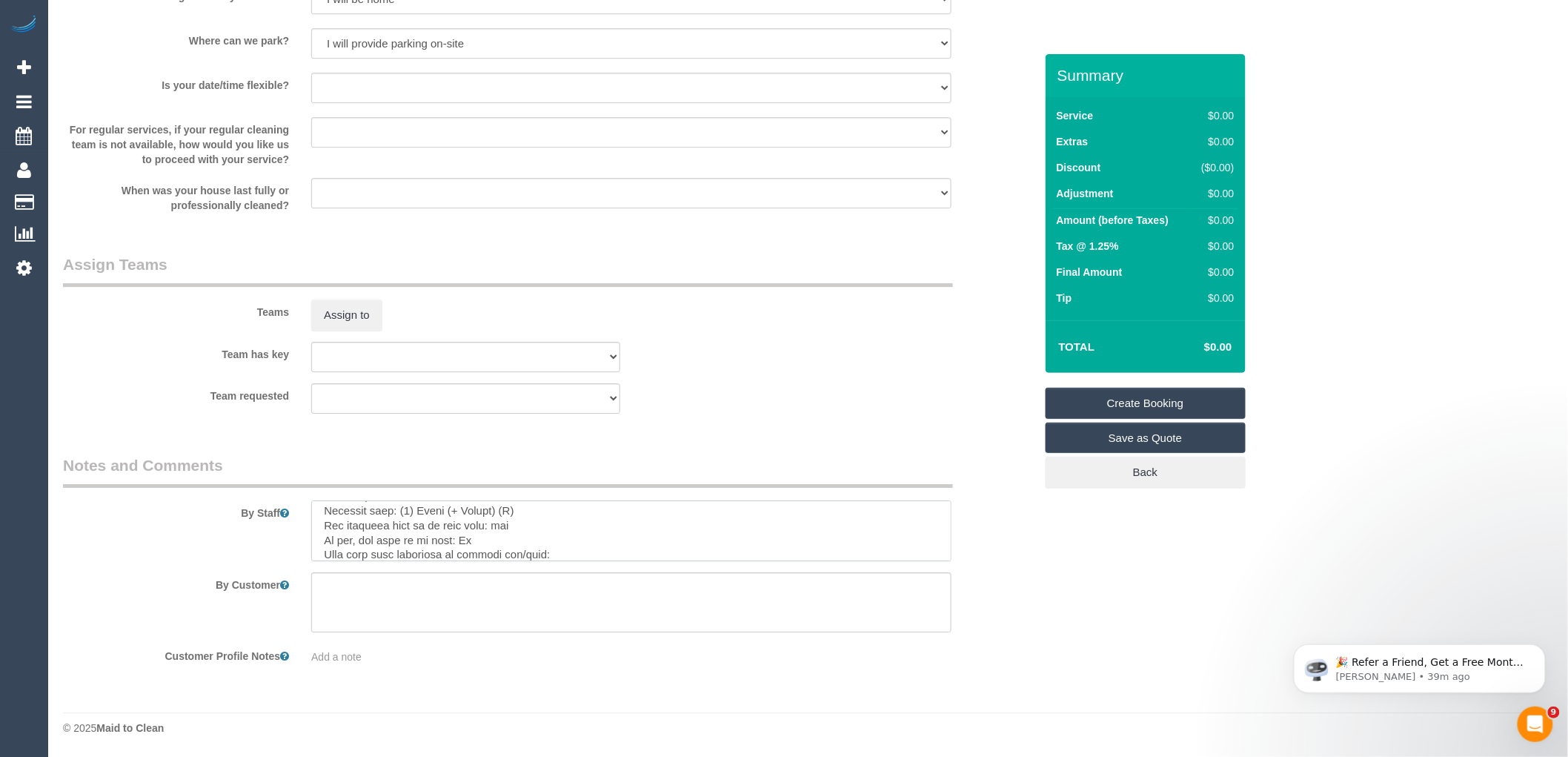
scroll to position [271, 0]
click at [643, 547] on textarea at bounding box center [631, 531] width 640 height 61
click at [646, 537] on textarea at bounding box center [631, 531] width 640 height 61
click at [579, 543] on textarea at bounding box center [631, 531] width 640 height 61
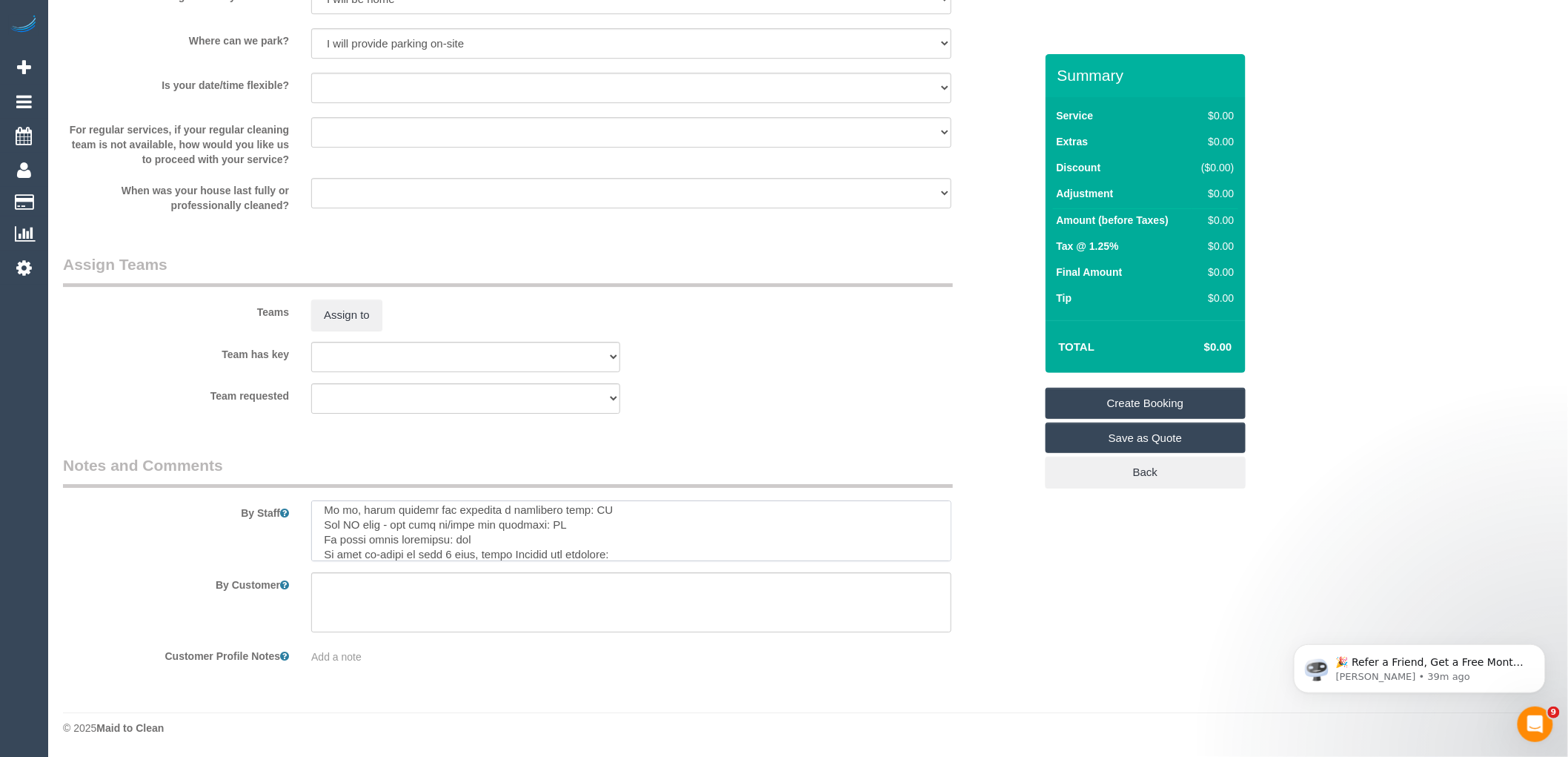
scroll to position [330, 0]
click at [657, 542] on textarea at bounding box center [631, 531] width 640 height 61
click at [549, 565] on sui-booking-comments "By Staff By Customer Customer Profile Notes Add a note" at bounding box center [549, 559] width 971 height 210
click at [550, 552] on textarea at bounding box center [631, 531] width 640 height 61
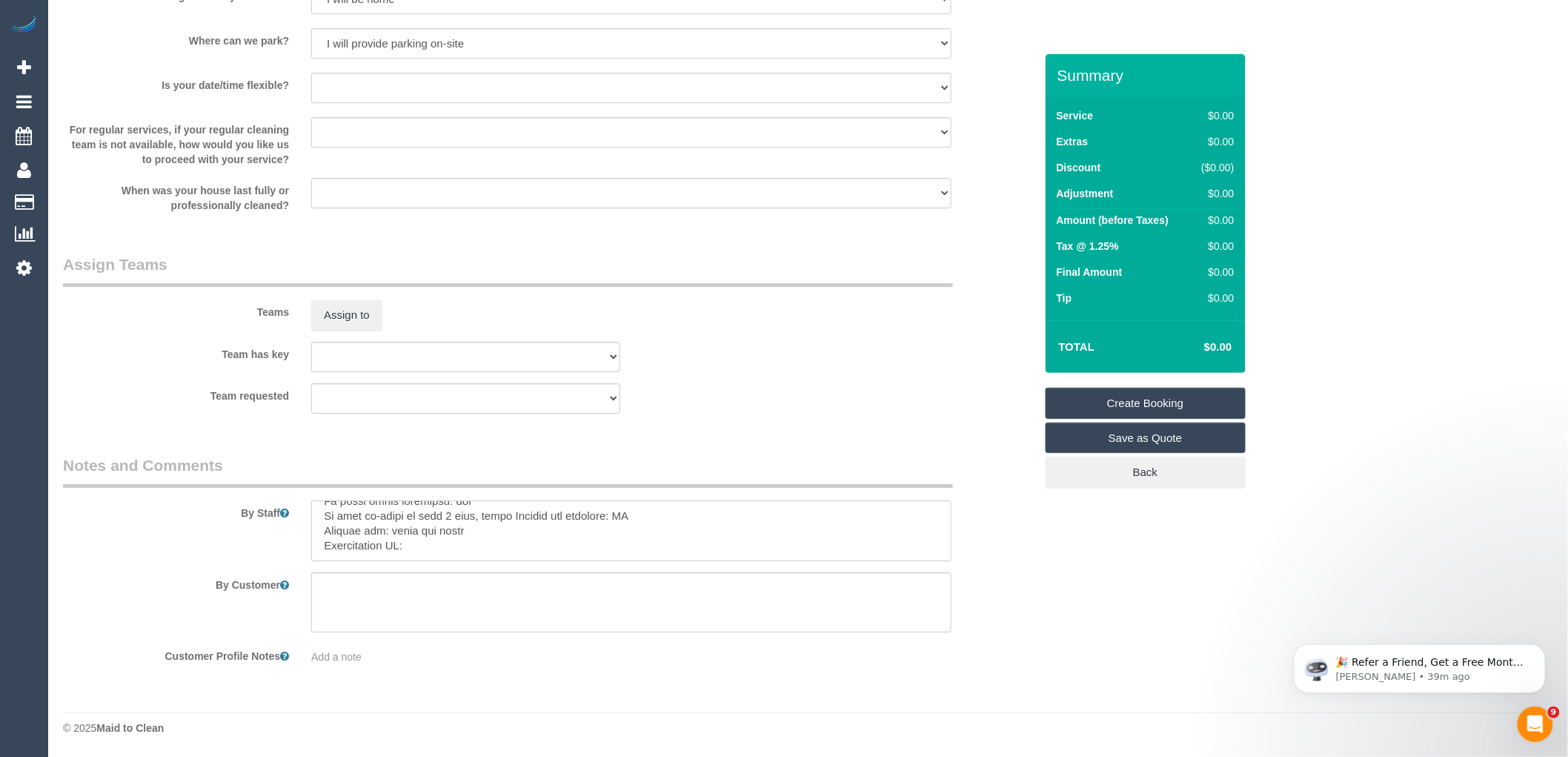
click at [540, 550] on textarea at bounding box center [631, 531] width 640 height 61
click at [541, 546] on textarea at bounding box center [631, 531] width 640 height 61
paste textarea "cnv_qd6fntb"
type textarea "Re-clean tasks: Bedroom mirror Shower glass door Bath jets to be scrubbed with …"
click at [1168, 405] on link "Create Booking" at bounding box center [1146, 403] width 201 height 31
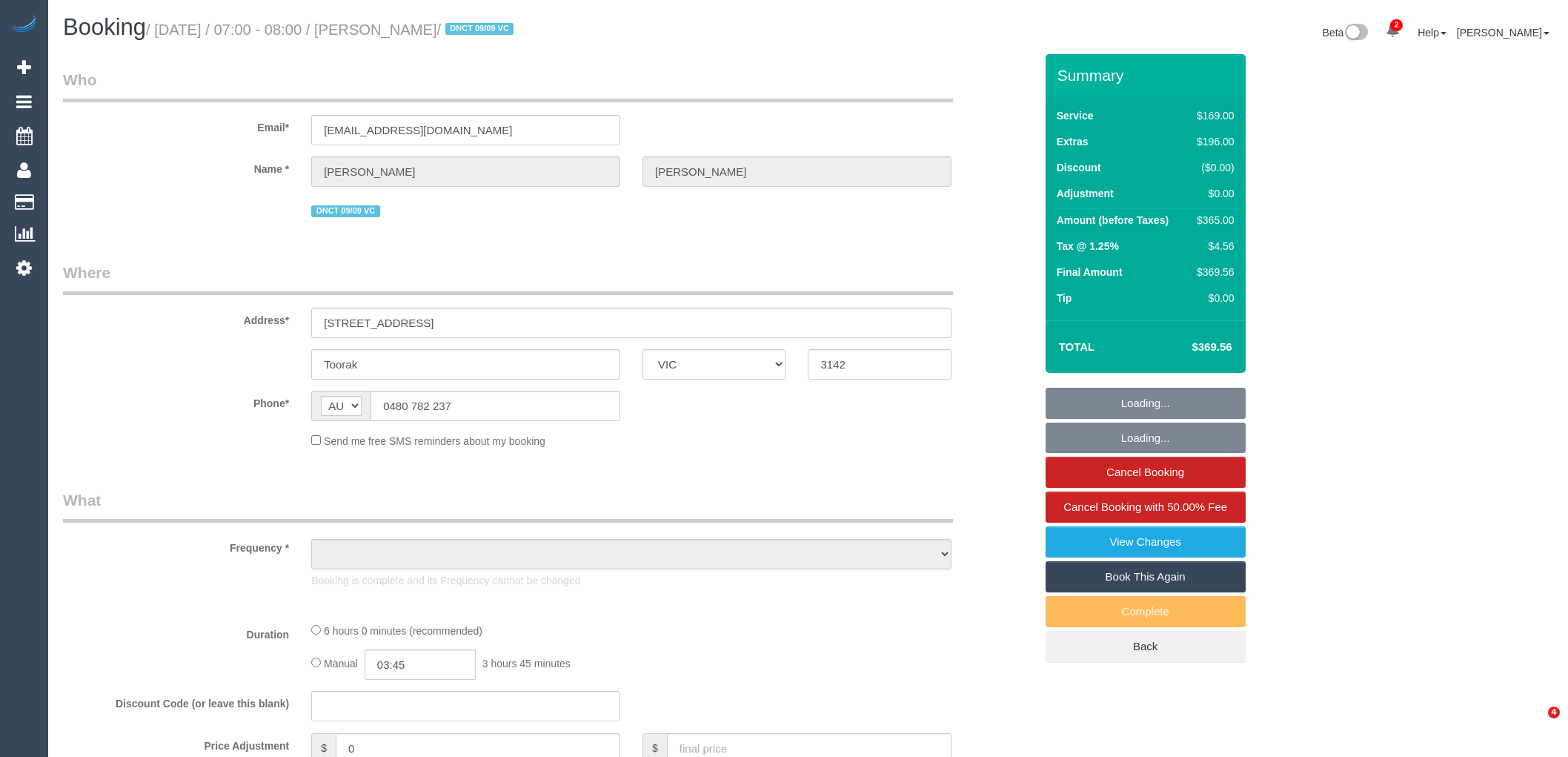
select select "VIC"
select select "spot1"
select select "number:28"
select select "number:14"
select select "number:18"
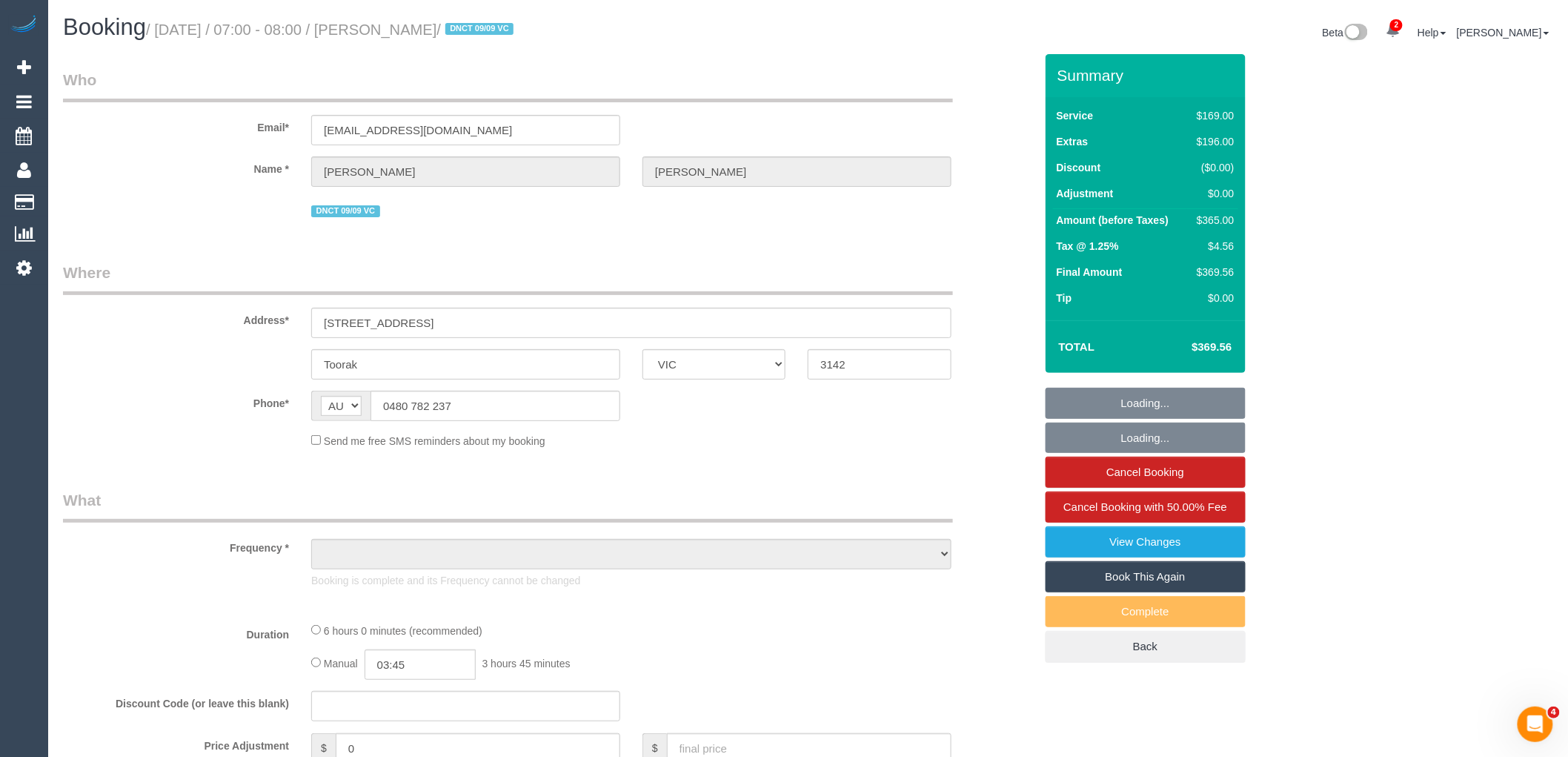
select select "number:24"
select select "number:33"
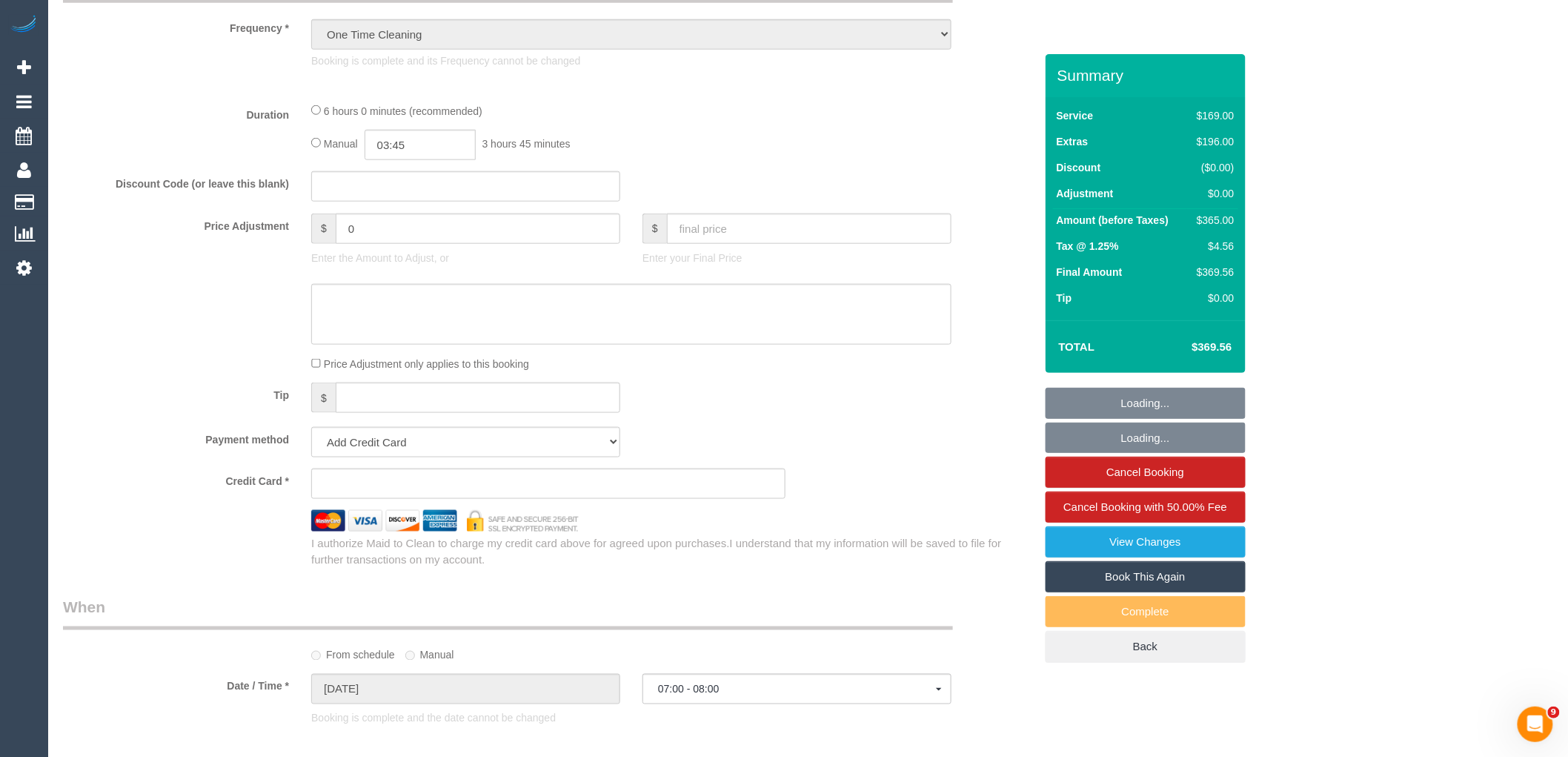
select select "object:847"
select select "string:stripe-pm_1S4bjc2GScqysDRVTse6BE4y"
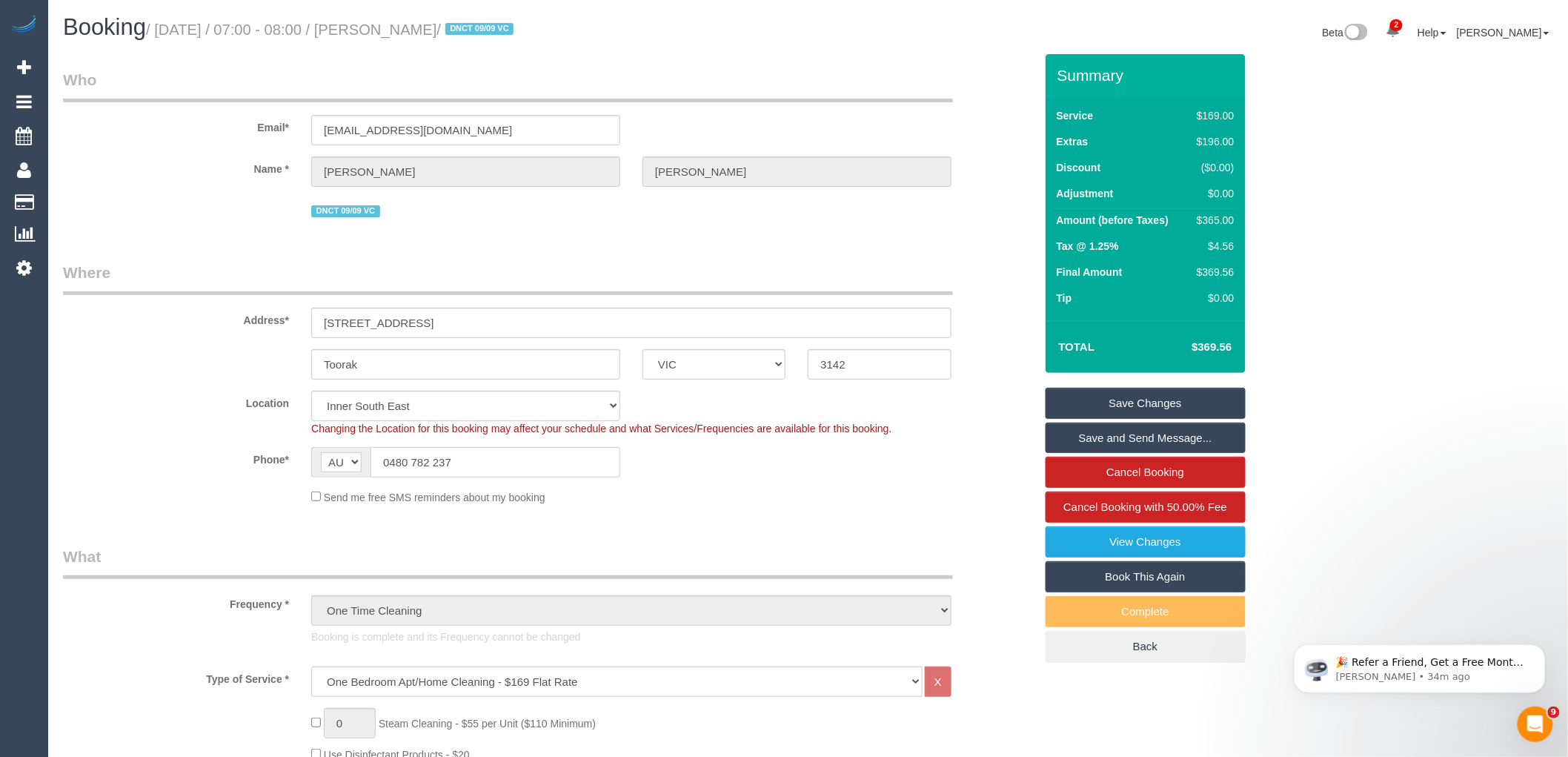
drag, startPoint x: 477, startPoint y: 459, endPoint x: 285, endPoint y: 462, distance: 192.0
click at [285, 462] on div "Phone* AF AL DZ AD AO AI AQ AG AR AM AW AU AT AZ BS BH BD BB BY BE BZ BJ BM BT …" at bounding box center [549, 462] width 994 height 30
click at [501, 231] on fieldset "Who Email* [EMAIL_ADDRESS][DOMAIN_NAME] Name * [PERSON_NAME] DNCT 09/09 VC" at bounding box center [549, 150] width 971 height 163
drag, startPoint x: 478, startPoint y: 134, endPoint x: 167, endPoint y: 135, distance: 311.0
click at [167, 135] on div "Email* [EMAIL_ADDRESS][DOMAIN_NAME]" at bounding box center [549, 107] width 994 height 77
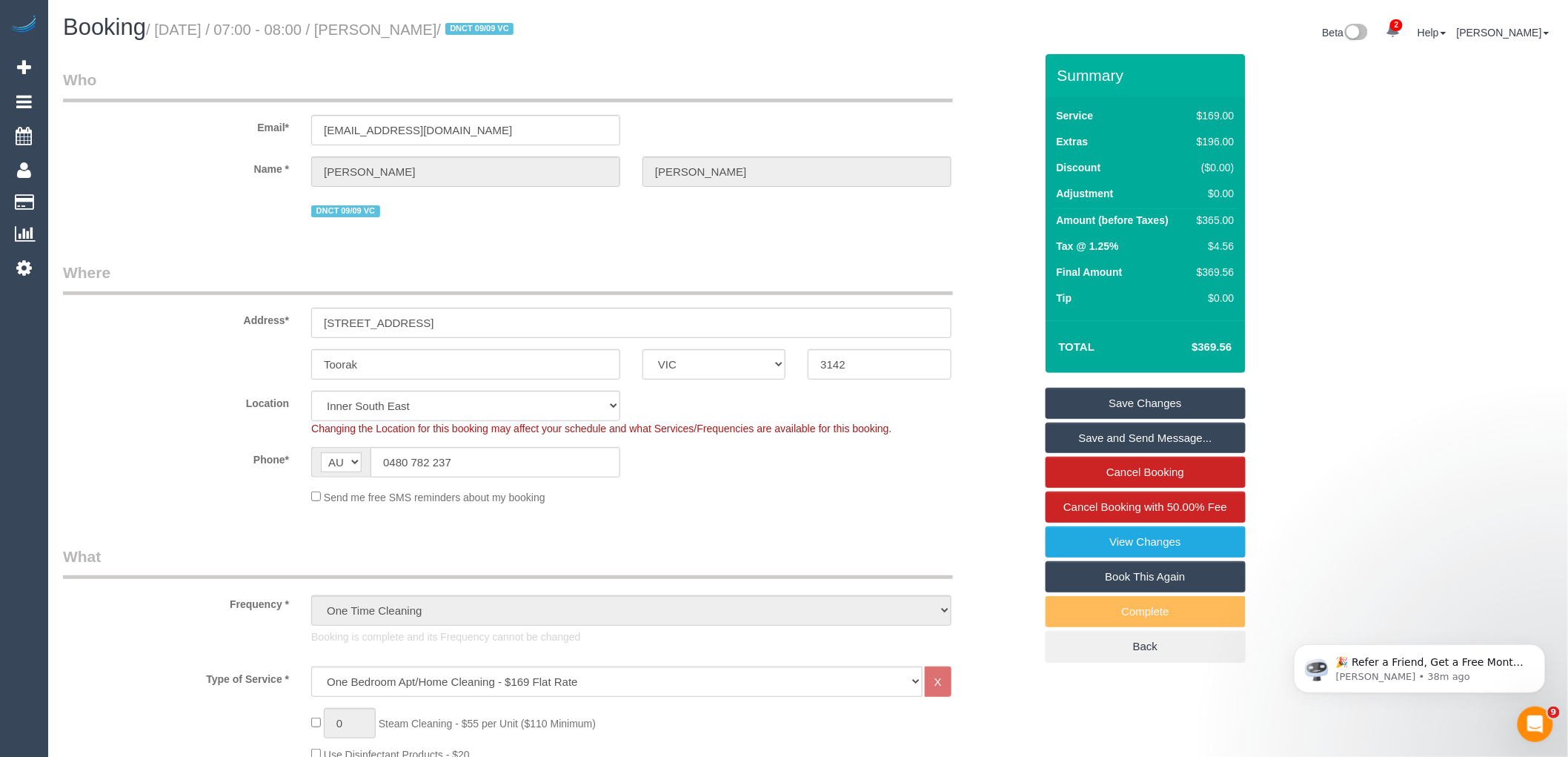
drag, startPoint x: 482, startPoint y: 26, endPoint x: 409, endPoint y: 29, distance: 73.1
click at [409, 29] on small "/ [DATE] / 07:00 - 08:00 / [PERSON_NAME] / DNCT 09/09 VC" at bounding box center [332, 29] width 372 height 17
copy small "[PERSON_NAME]"
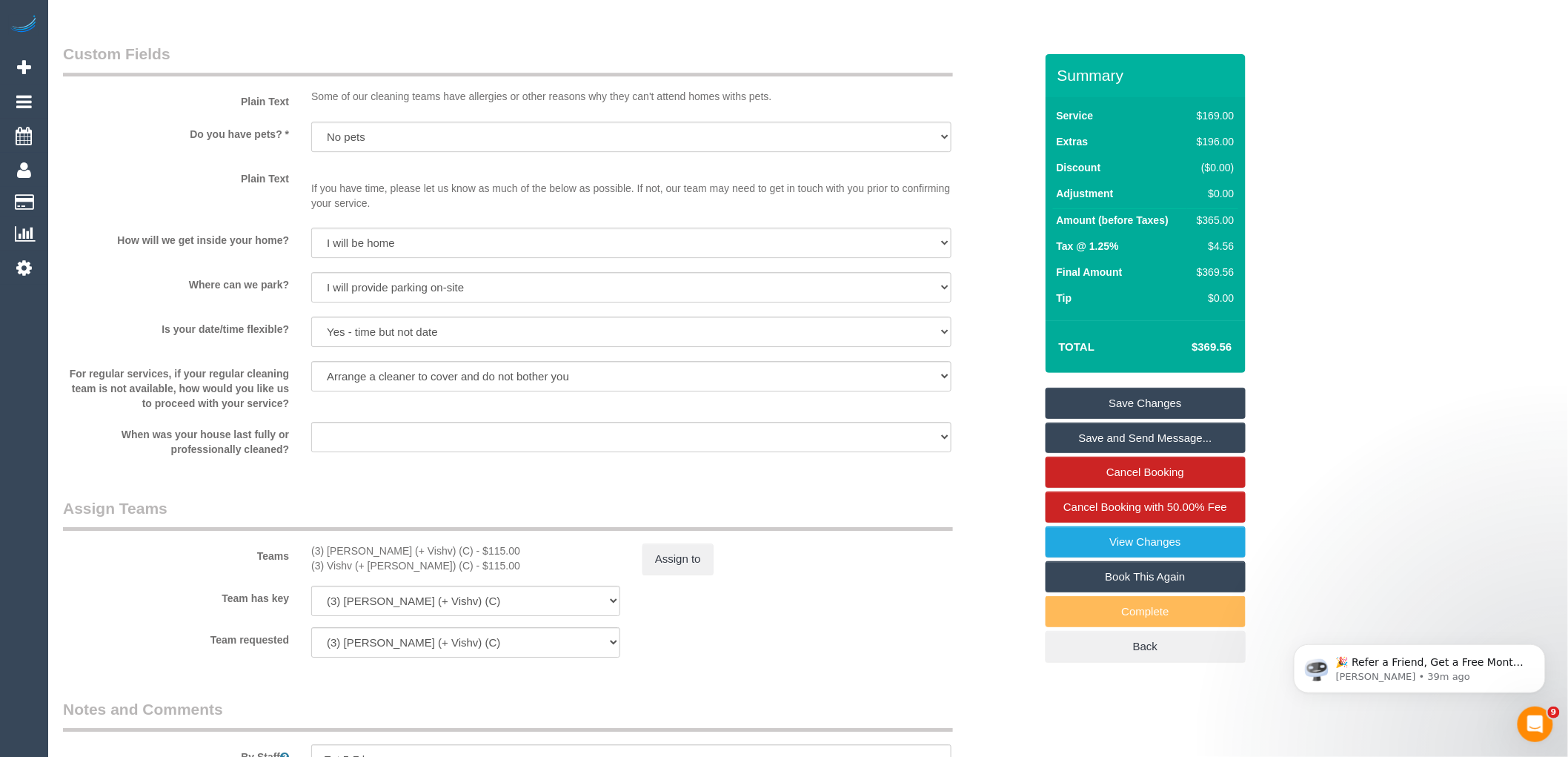
scroll to position [2267, 0]
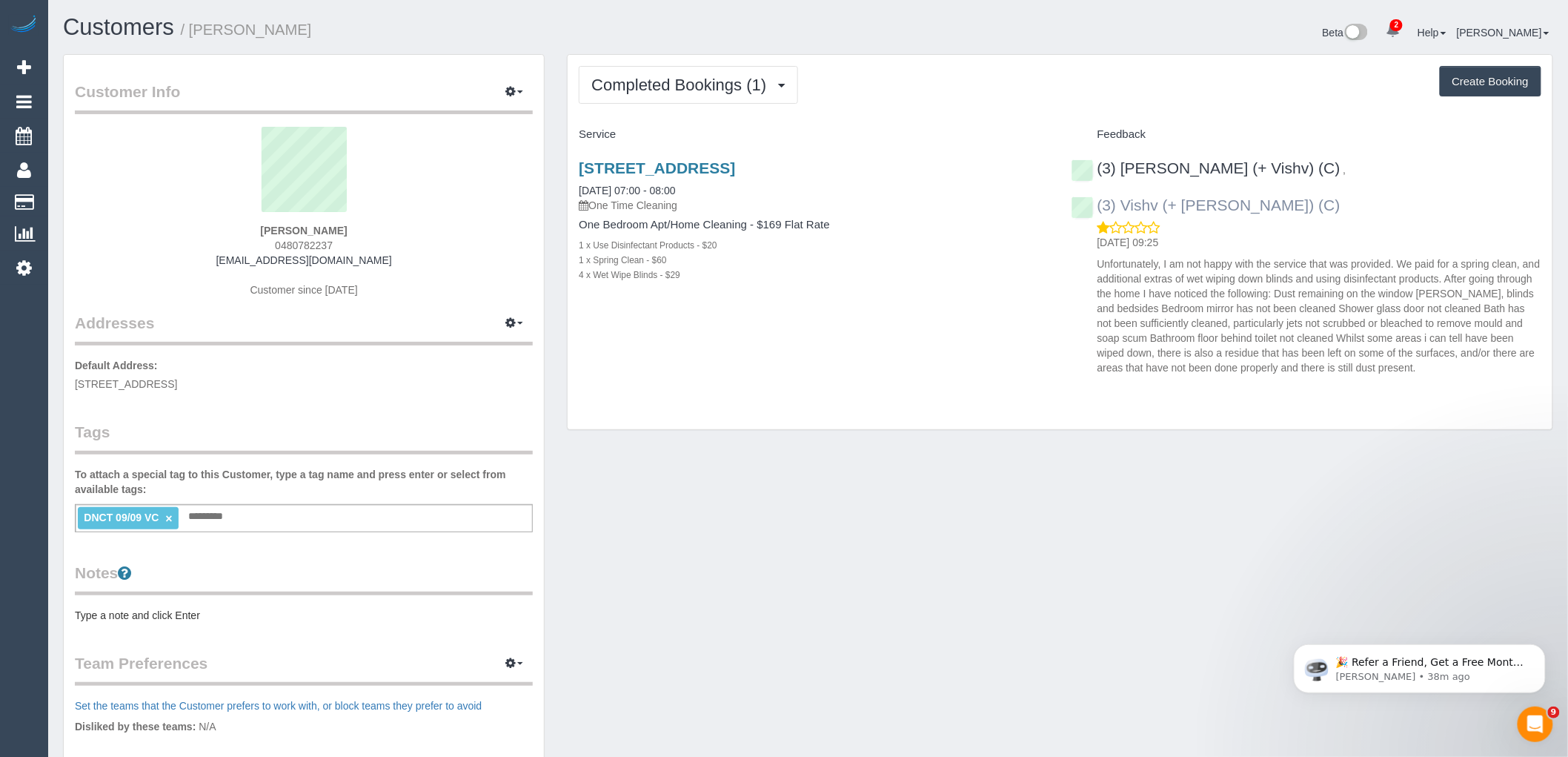
click at [1287, 169] on div "(3) [PERSON_NAME] (+ Vishv) (C) , (3) Vishv (+ [PERSON_NAME]) (C) [DATE] 09:25" at bounding box center [1307, 263] width 493 height 234
copy link "(3) Vishv (+ [PERSON_NAME]) (C)"
click at [680, 86] on span "Completed Bookings (1)" at bounding box center [682, 85] width 182 height 19
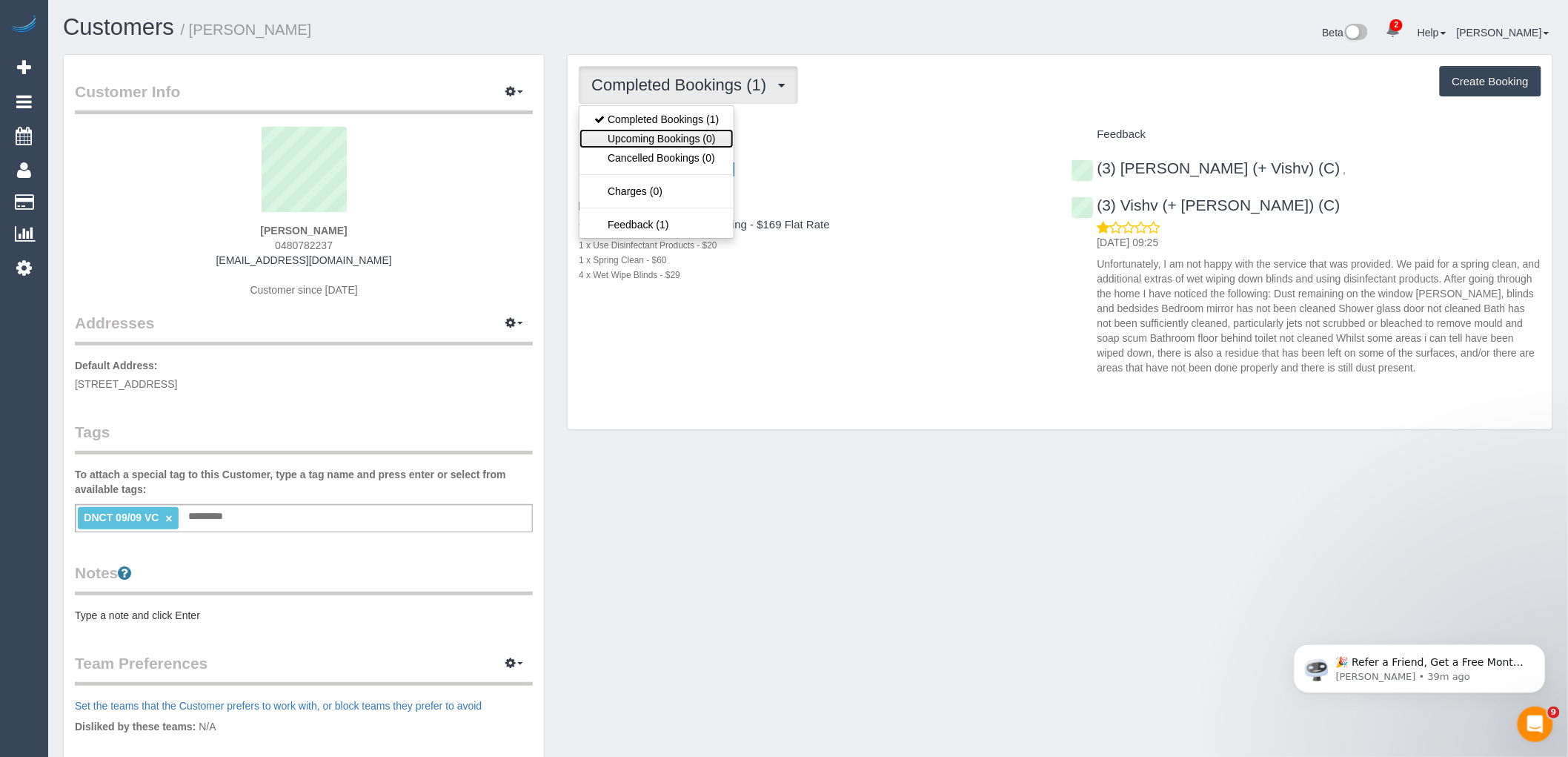
click at [712, 138] on link "Upcoming Bookings (0)" at bounding box center [657, 139] width 154 height 20
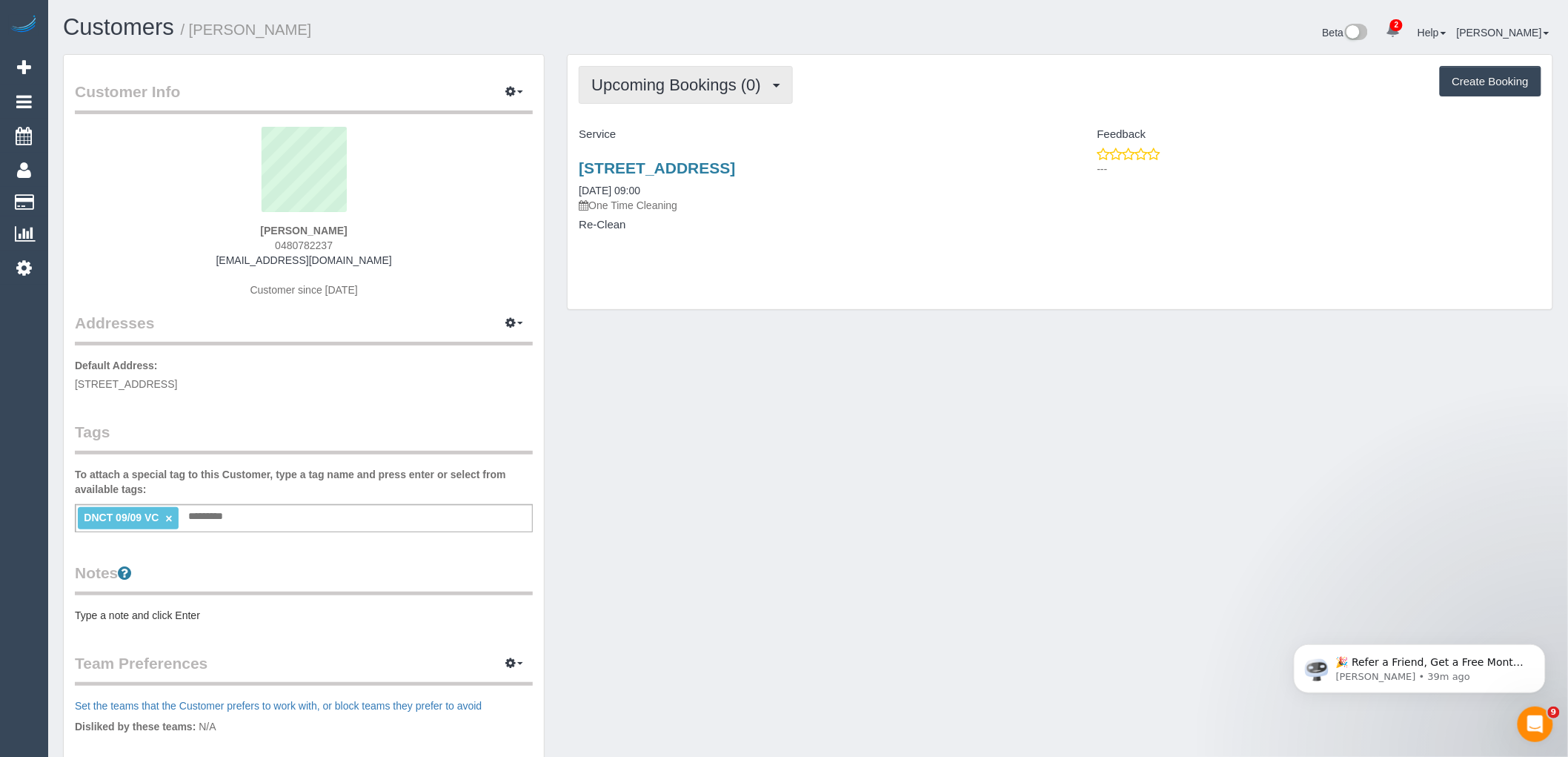
click at [716, 91] on span "Upcoming Bookings (0)" at bounding box center [680, 85] width 177 height 19
click at [857, 115] on div "Upcoming Bookings (0) Completed Bookings (1) Upcoming Bookings (0) Cancelled Bo…" at bounding box center [1061, 182] width 985 height 255
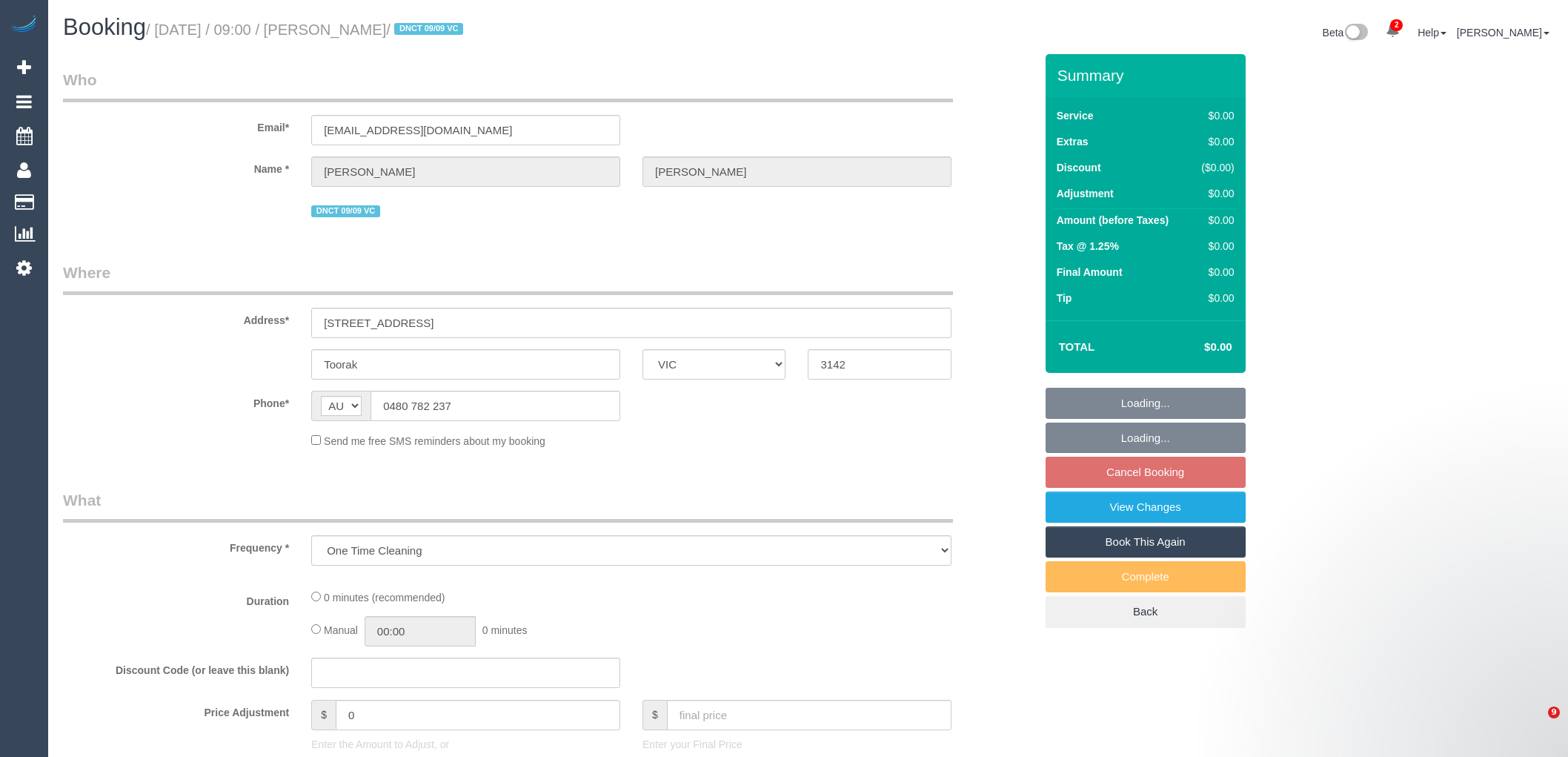
select select "VIC"
select select "string:stripe-pm_1S4bjc2GScqysDRVTse6BE4y"
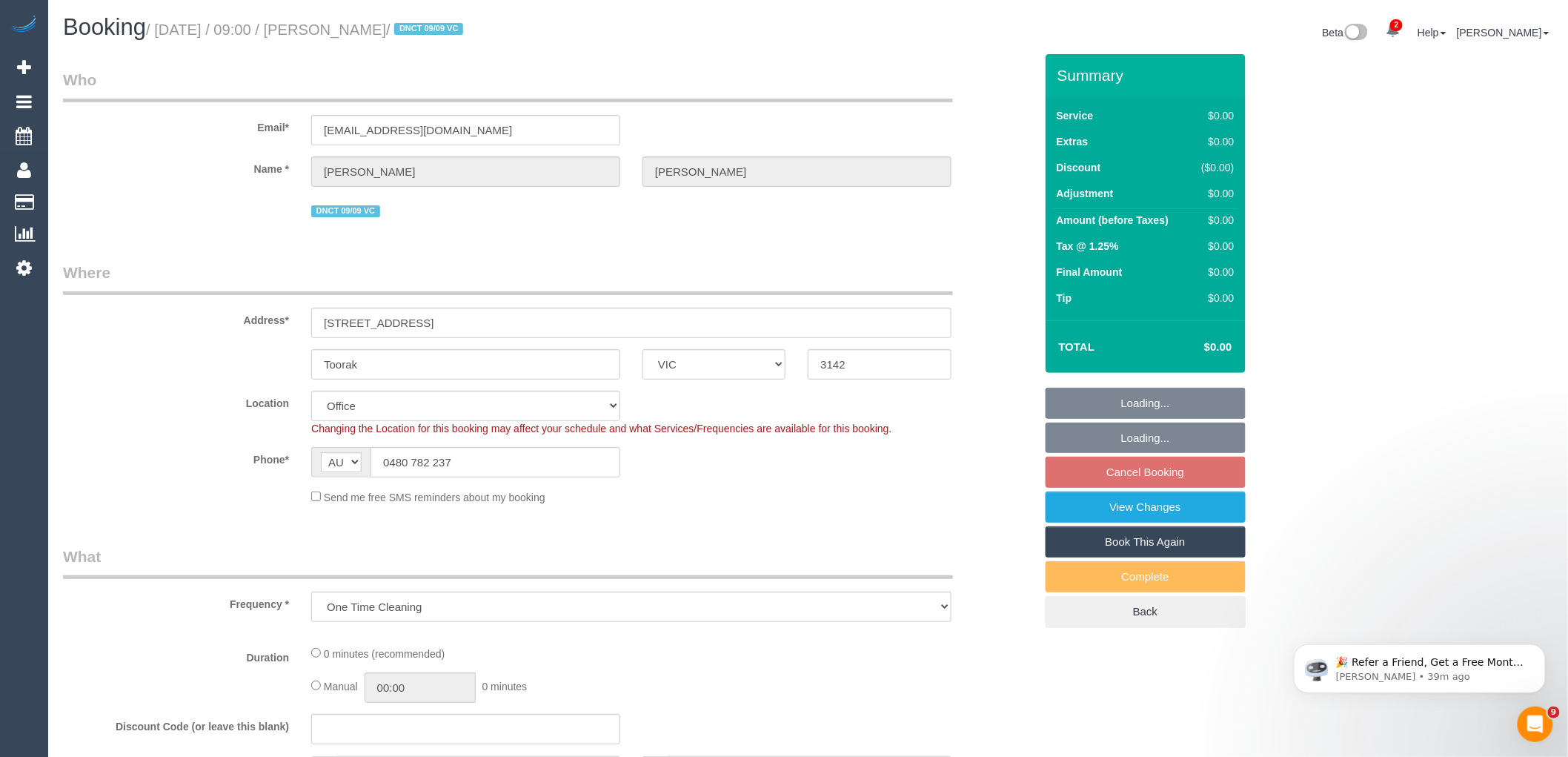
select select "object:556"
select select "number:28"
select select "number:14"
select select "number:18"
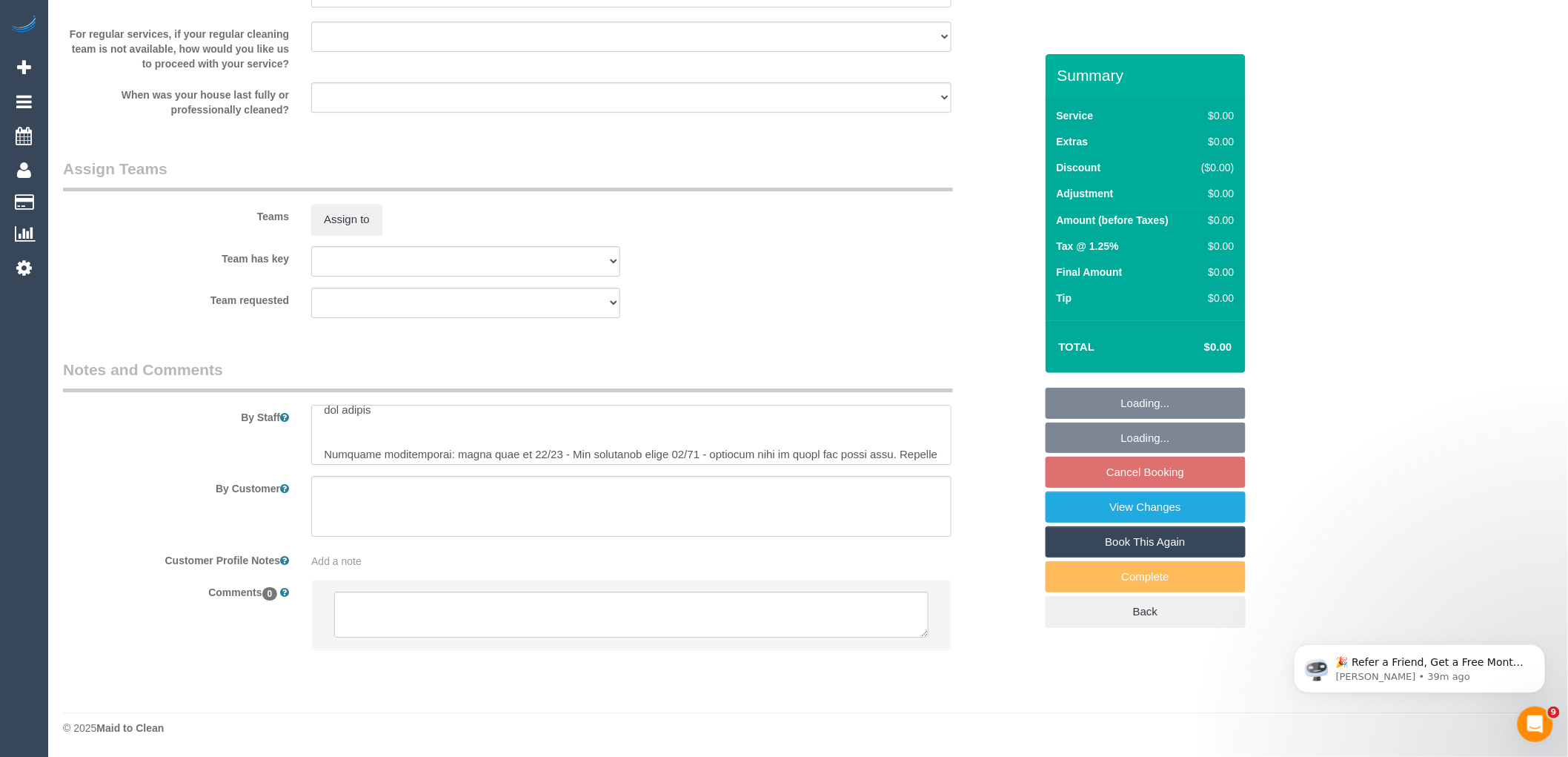
scroll to position [198, 0]
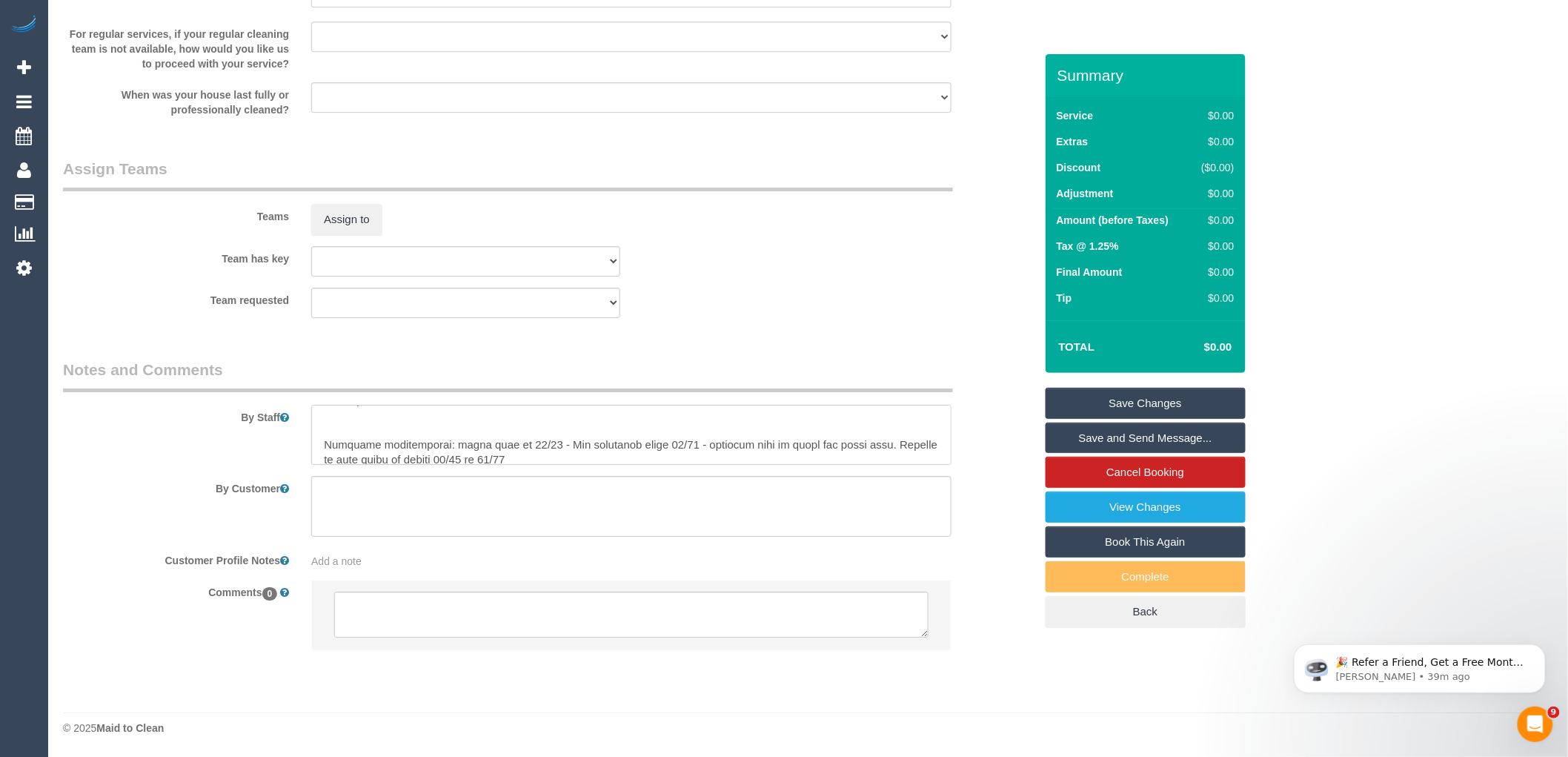
drag, startPoint x: 321, startPoint y: 444, endPoint x: 661, endPoint y: 461, distance: 340.4
click at [661, 461] on textarea at bounding box center [631, 436] width 640 height 61
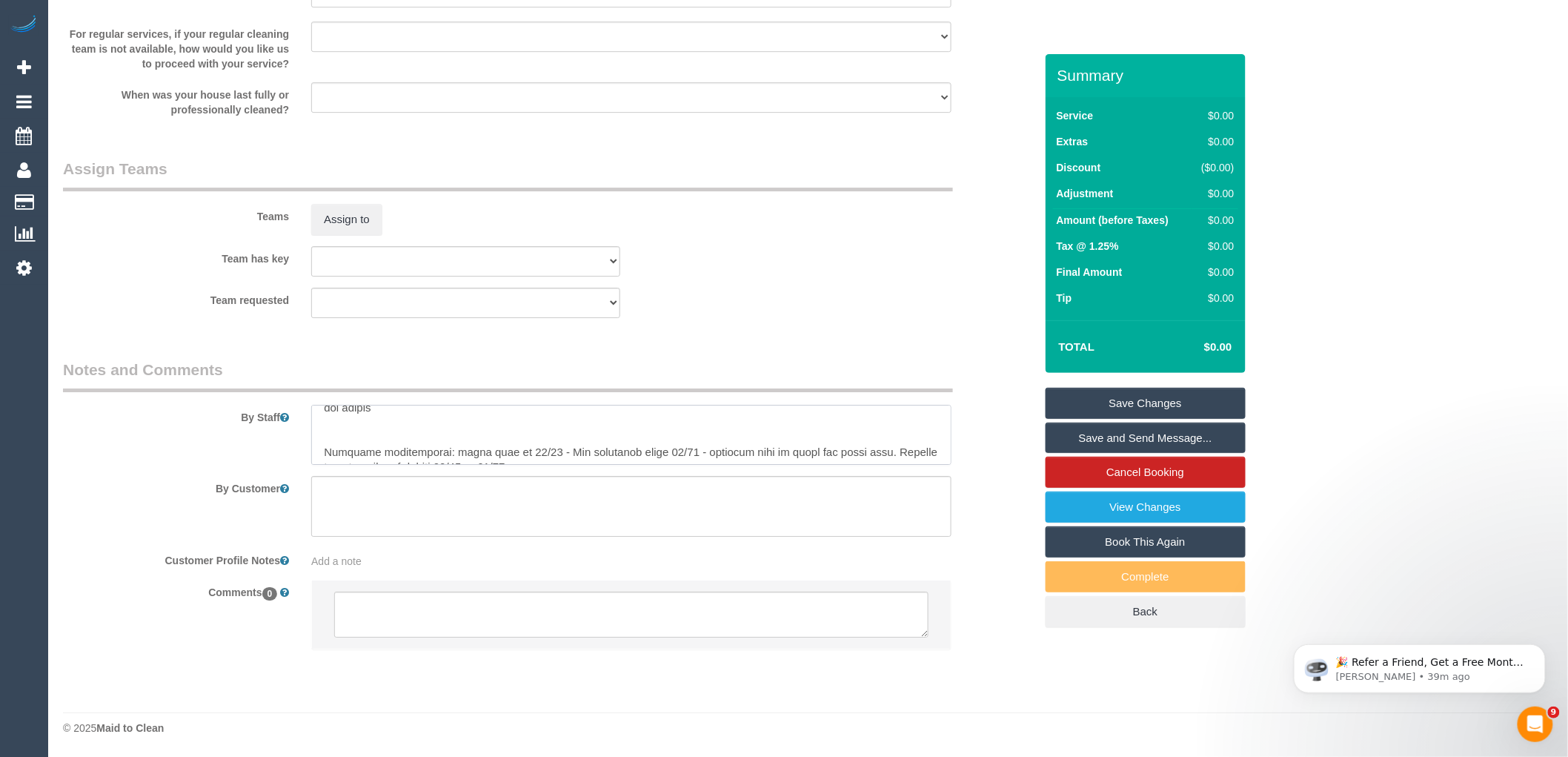
click at [326, 444] on textarea at bounding box center [631, 436] width 640 height 61
click at [530, 449] on textarea at bounding box center [631, 436] width 640 height 61
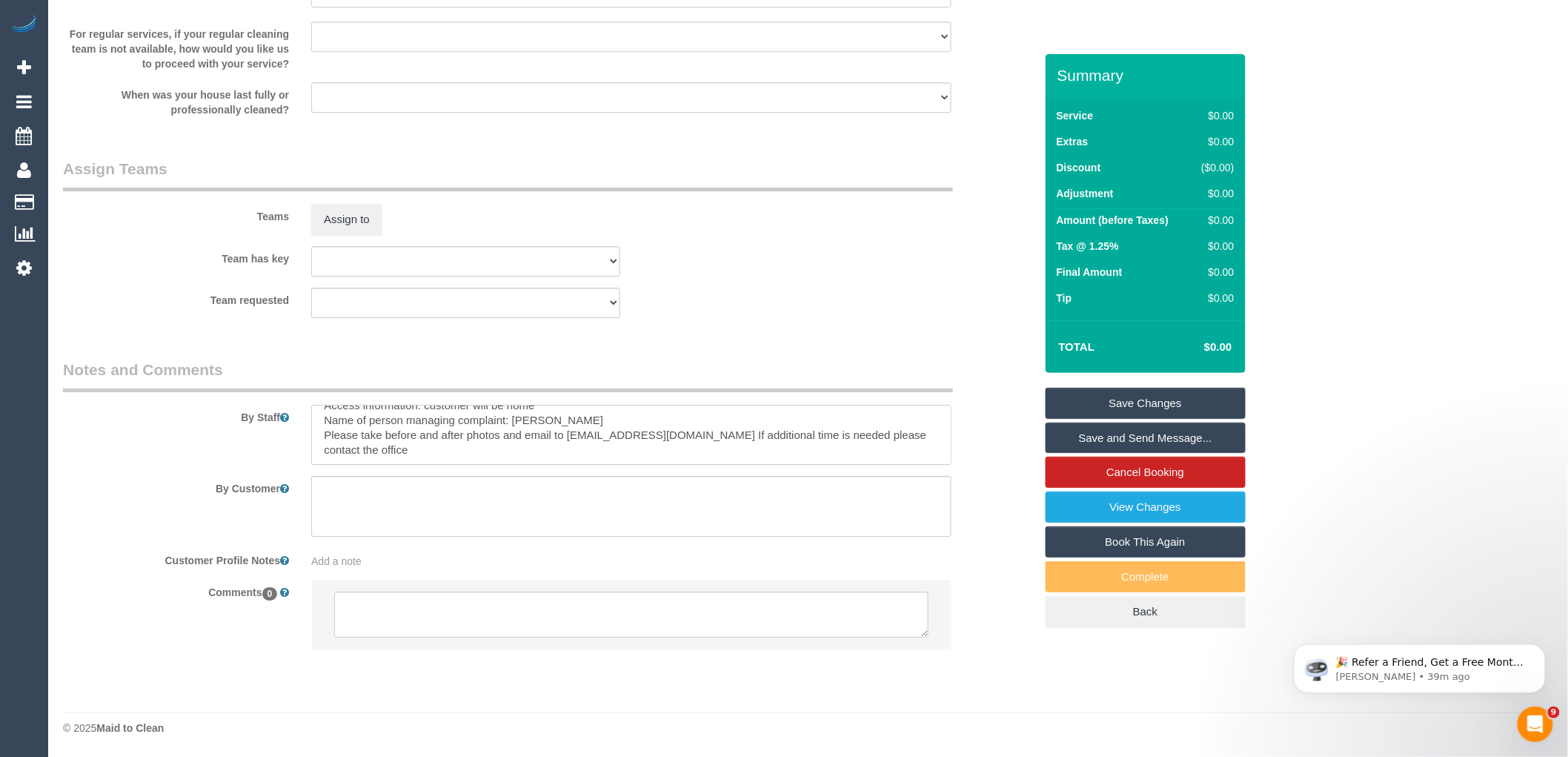
scroll to position [192, 0]
type textarea "Re-clean tasks: Bedroom mirror Shower glass door Bath jets to be scrubbed with …"
click at [494, 639] on li at bounding box center [631, 613] width 639 height 68
click at [502, 603] on textarea at bounding box center [631, 614] width 595 height 46
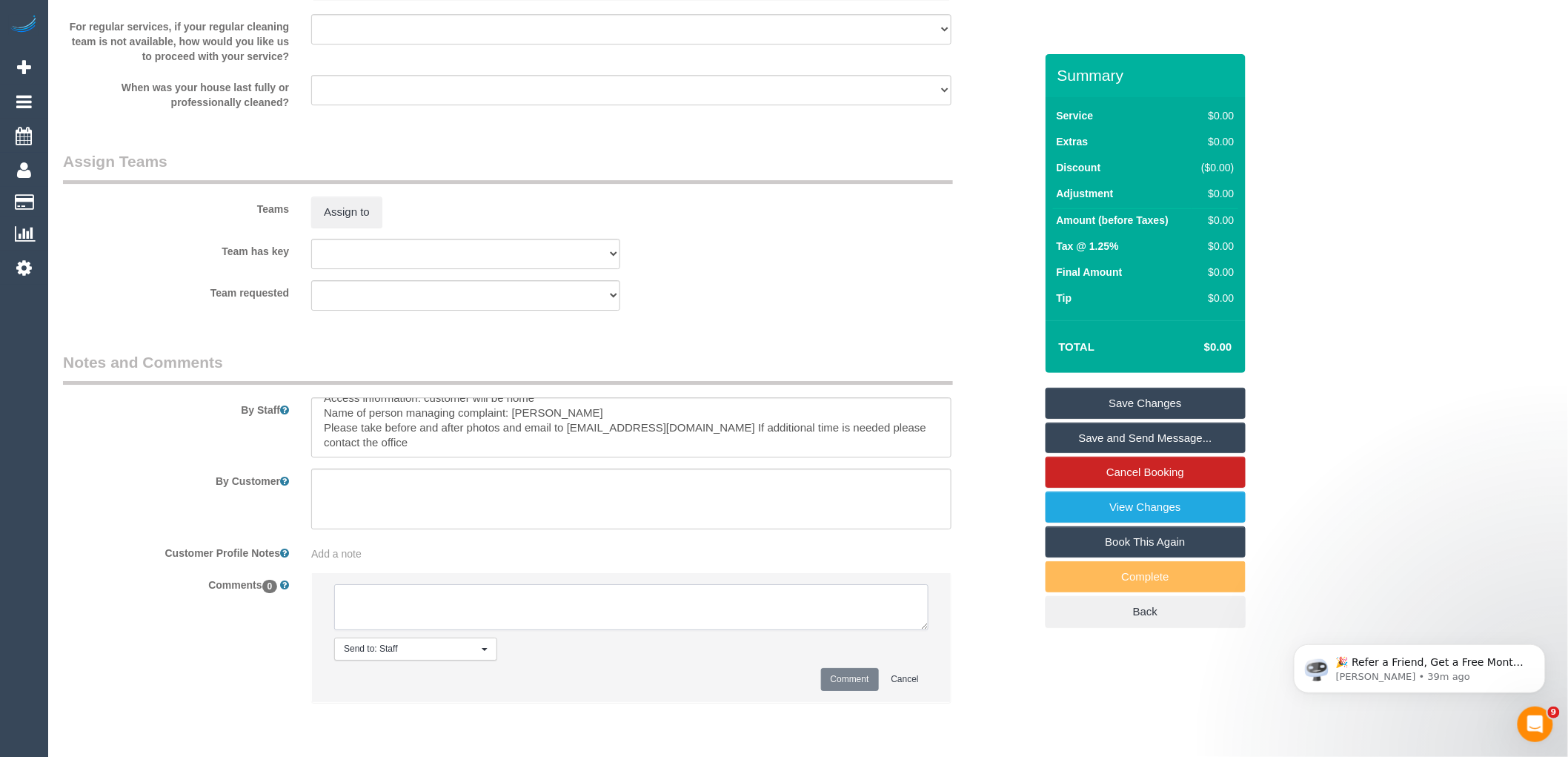
paste textarea "Customer availability: going away on 12/09 - Not returning until 23/09 - proper…"
type textarea "Customer availability: going away on 12/09 - Not returning until 23/09 - proper…"
click at [841, 684] on button "Comment" at bounding box center [849, 678] width 58 height 23
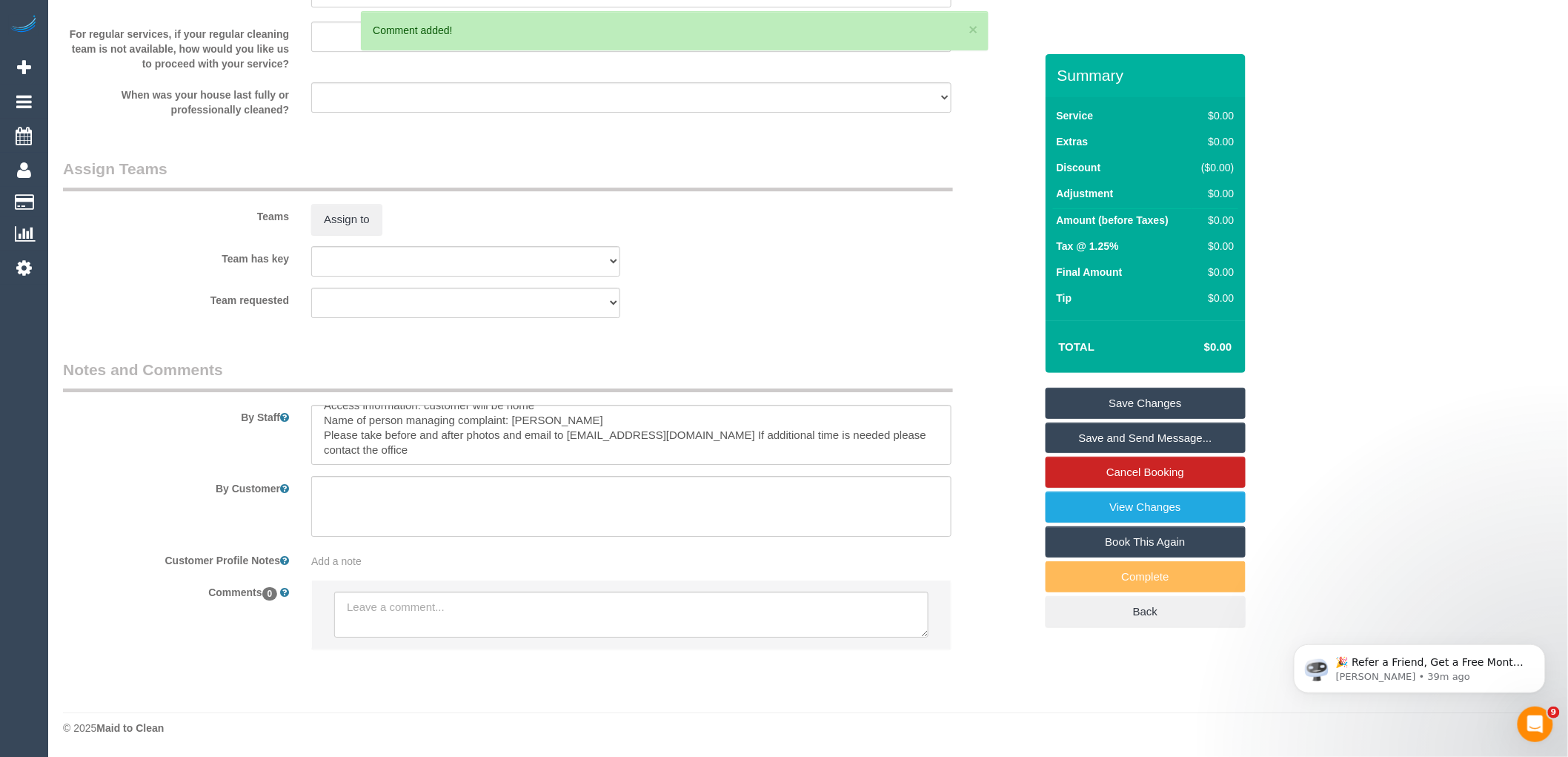
scroll to position [0, 0]
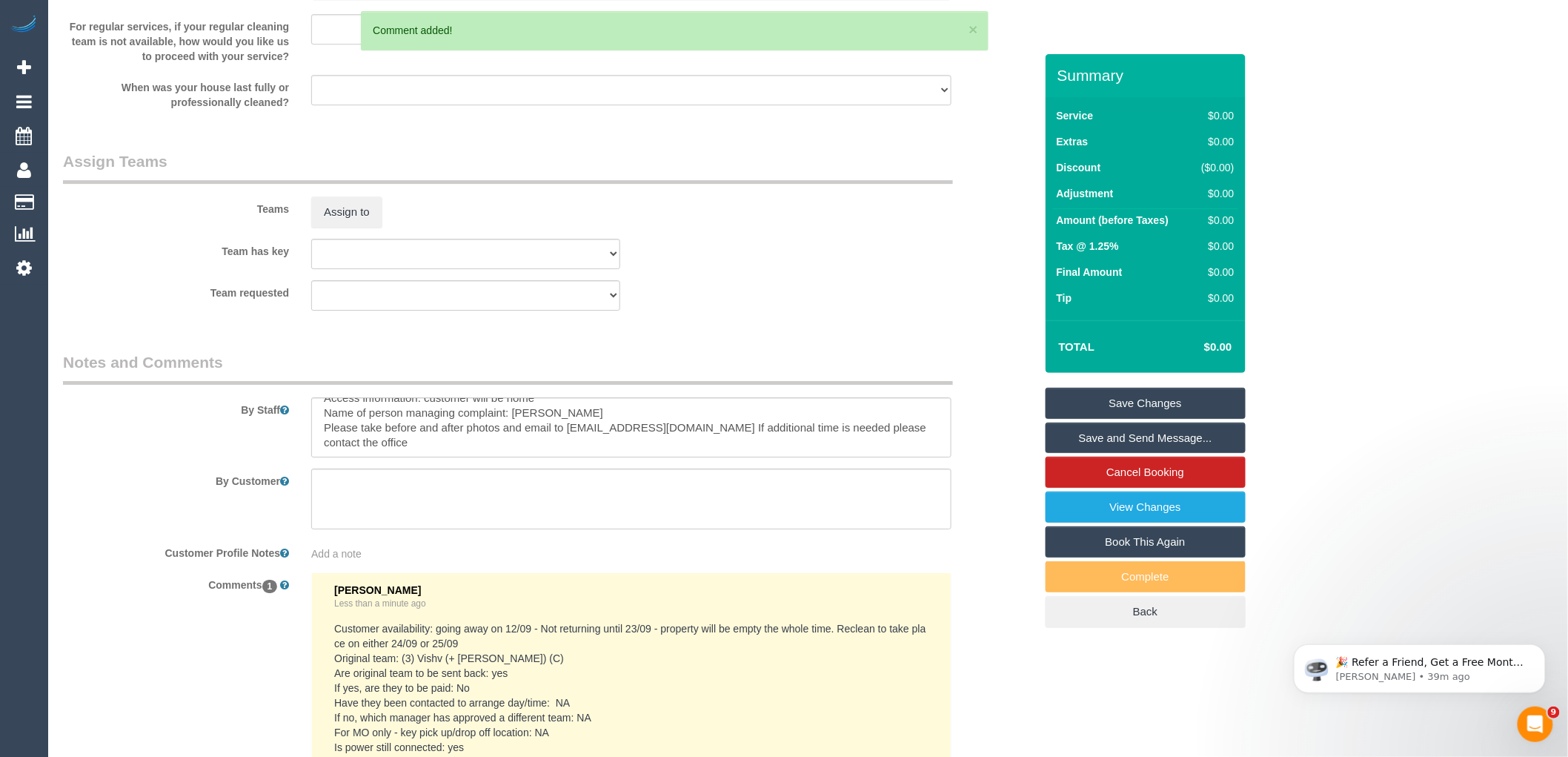
click at [1175, 400] on link "Save Changes" at bounding box center [1146, 403] width 201 height 31
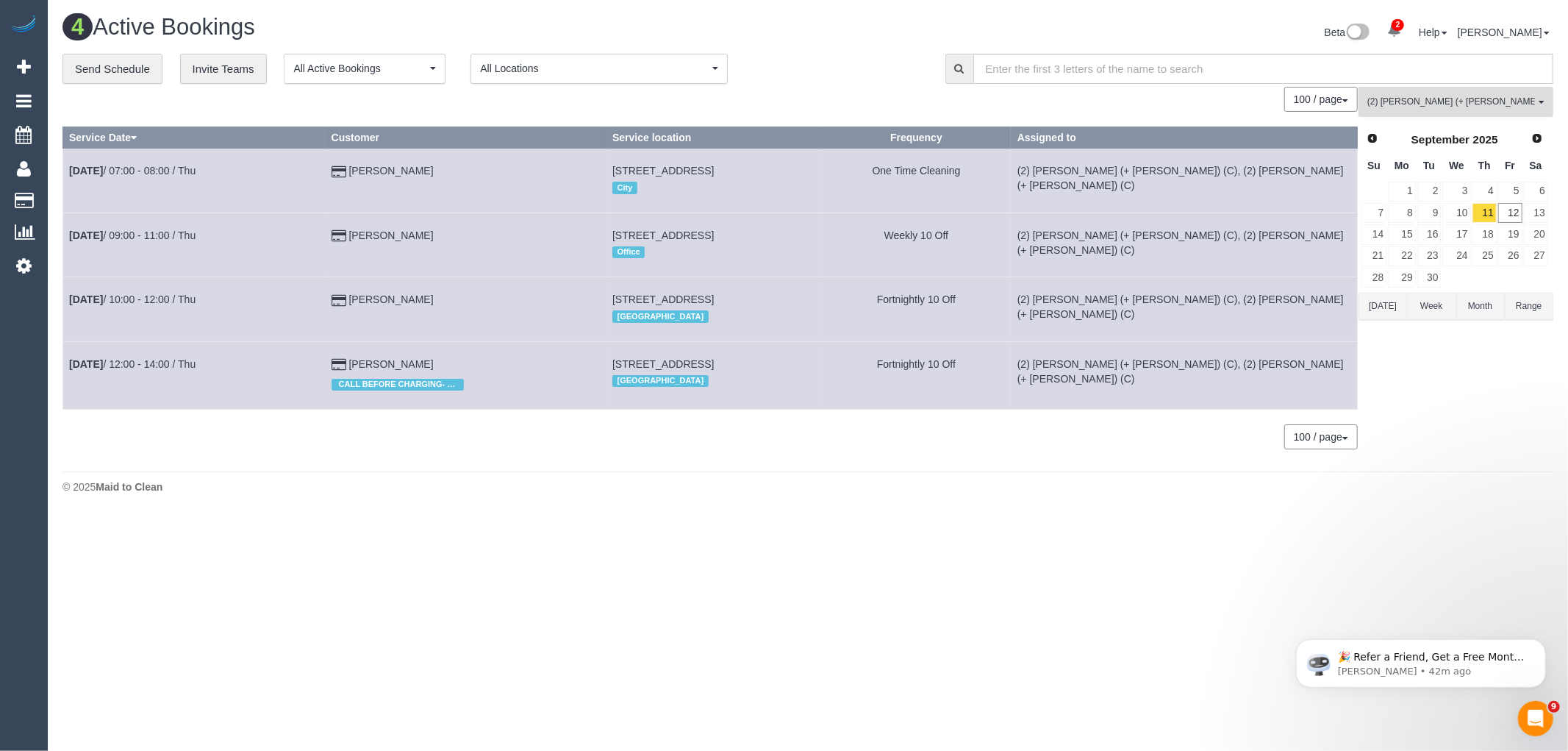
click at [1493, 95] on button "(2) [PERSON_NAME] (+ [PERSON_NAME]) (C) All Teams" at bounding box center [1456, 101] width 195 height 30
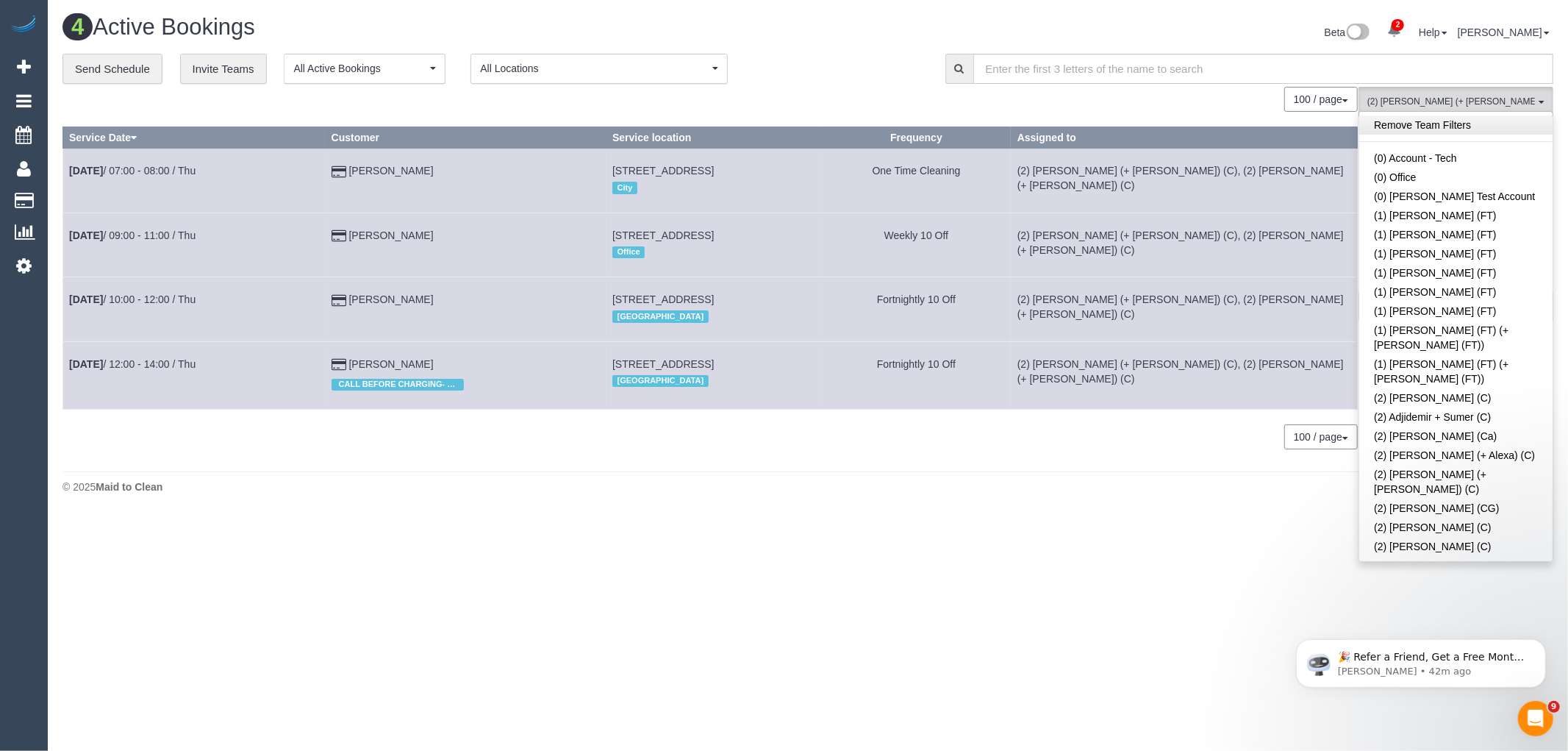
click at [1462, 125] on link "Remove Team Filters" at bounding box center [1456, 125] width 193 height 20
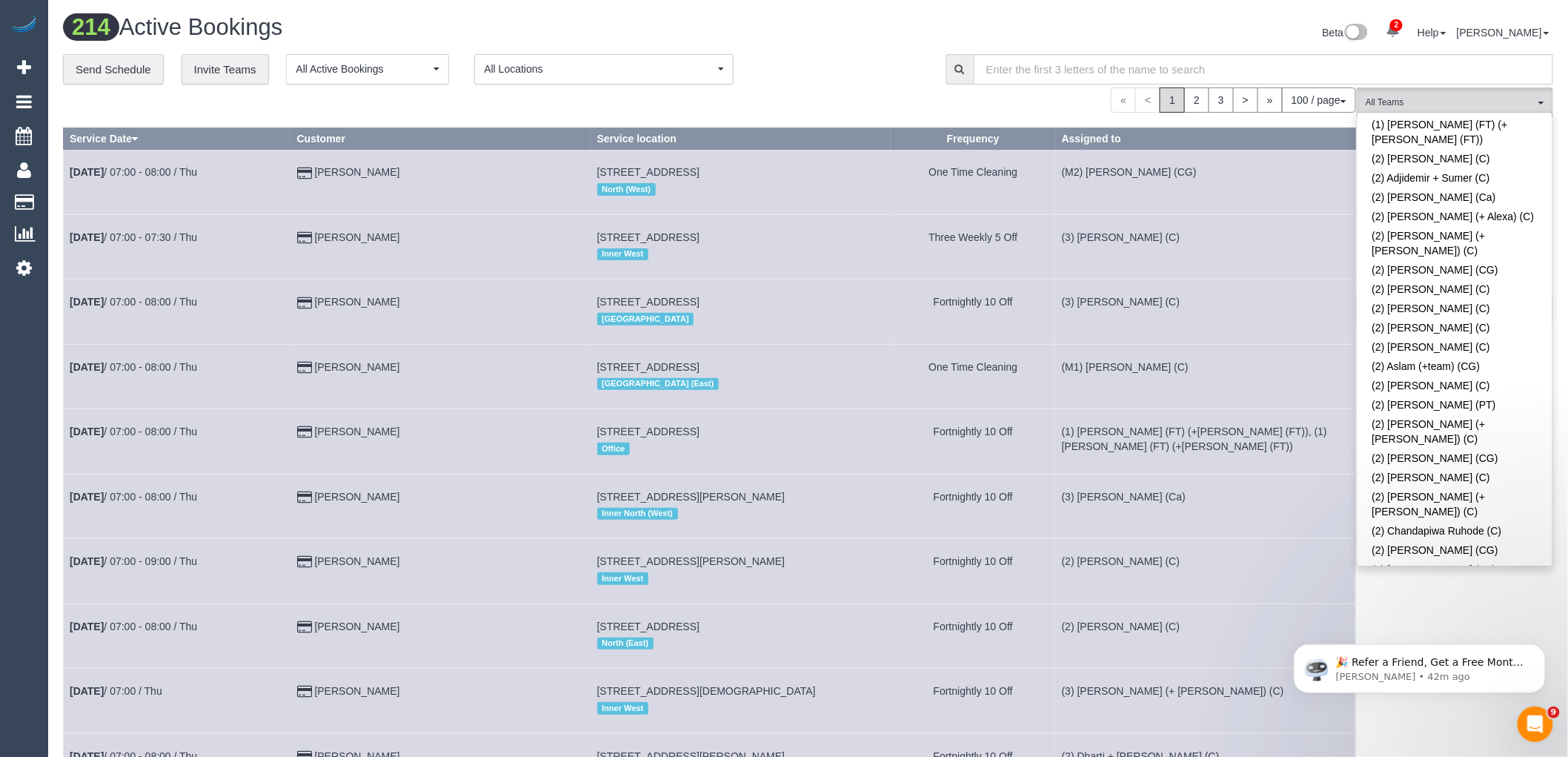
scroll to position [4452, 0]
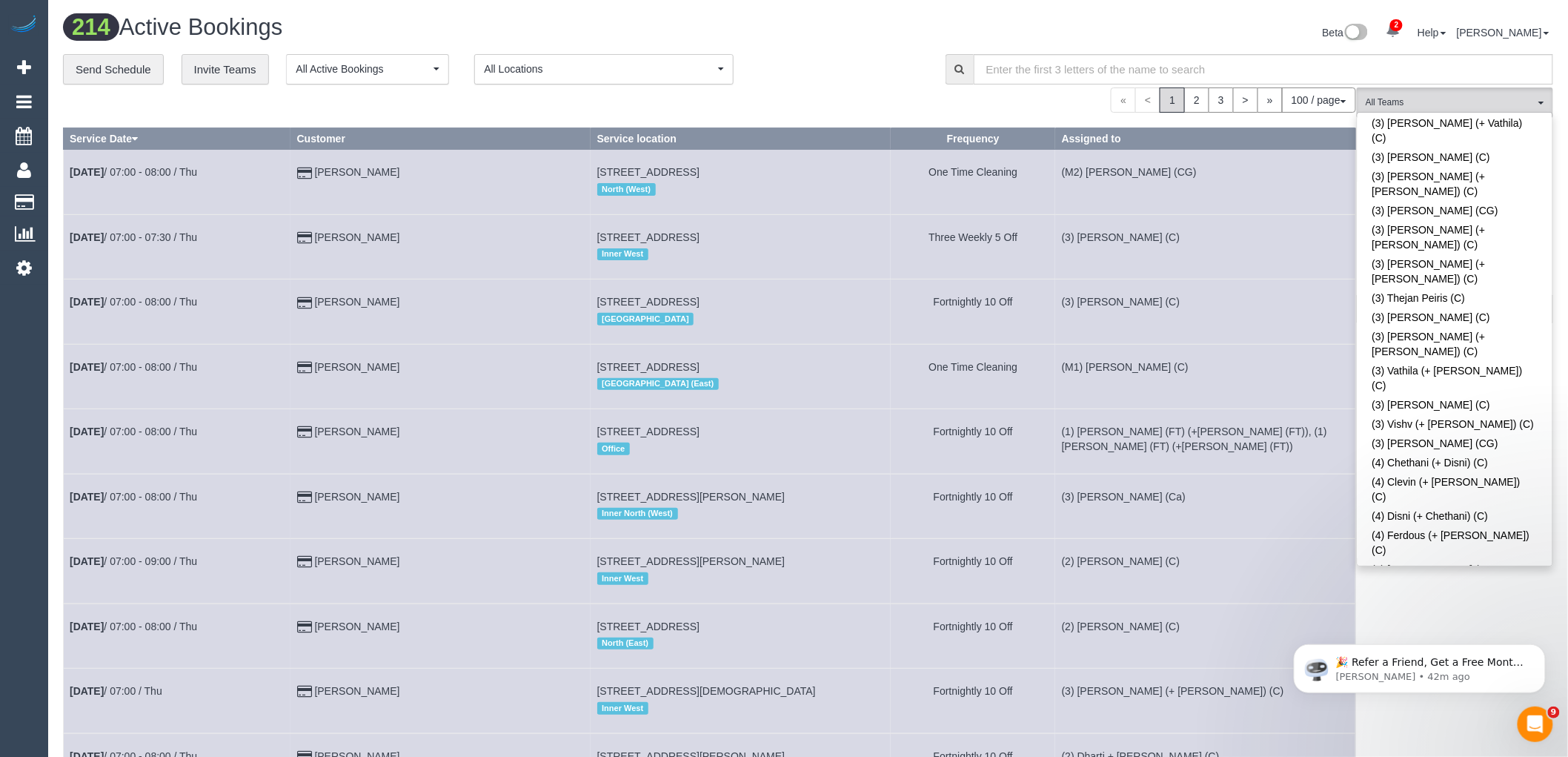
click at [801, 47] on div "214 Active Bookings Beta 2 Your Notifications You have 0 alerts × You have 100 …" at bounding box center [808, 34] width 1513 height 39
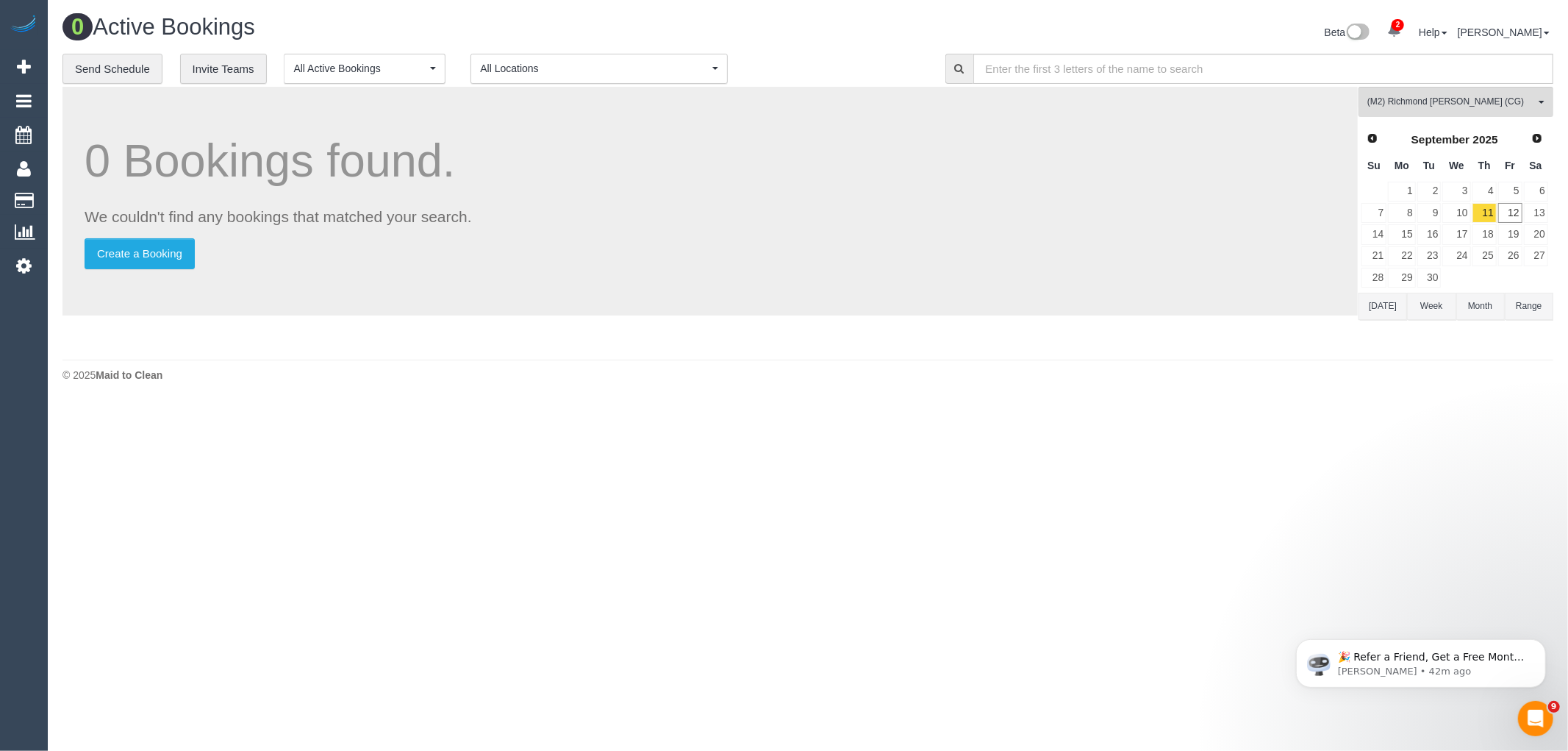
click at [1370, 304] on button "[DATE]" at bounding box center [1383, 306] width 49 height 27
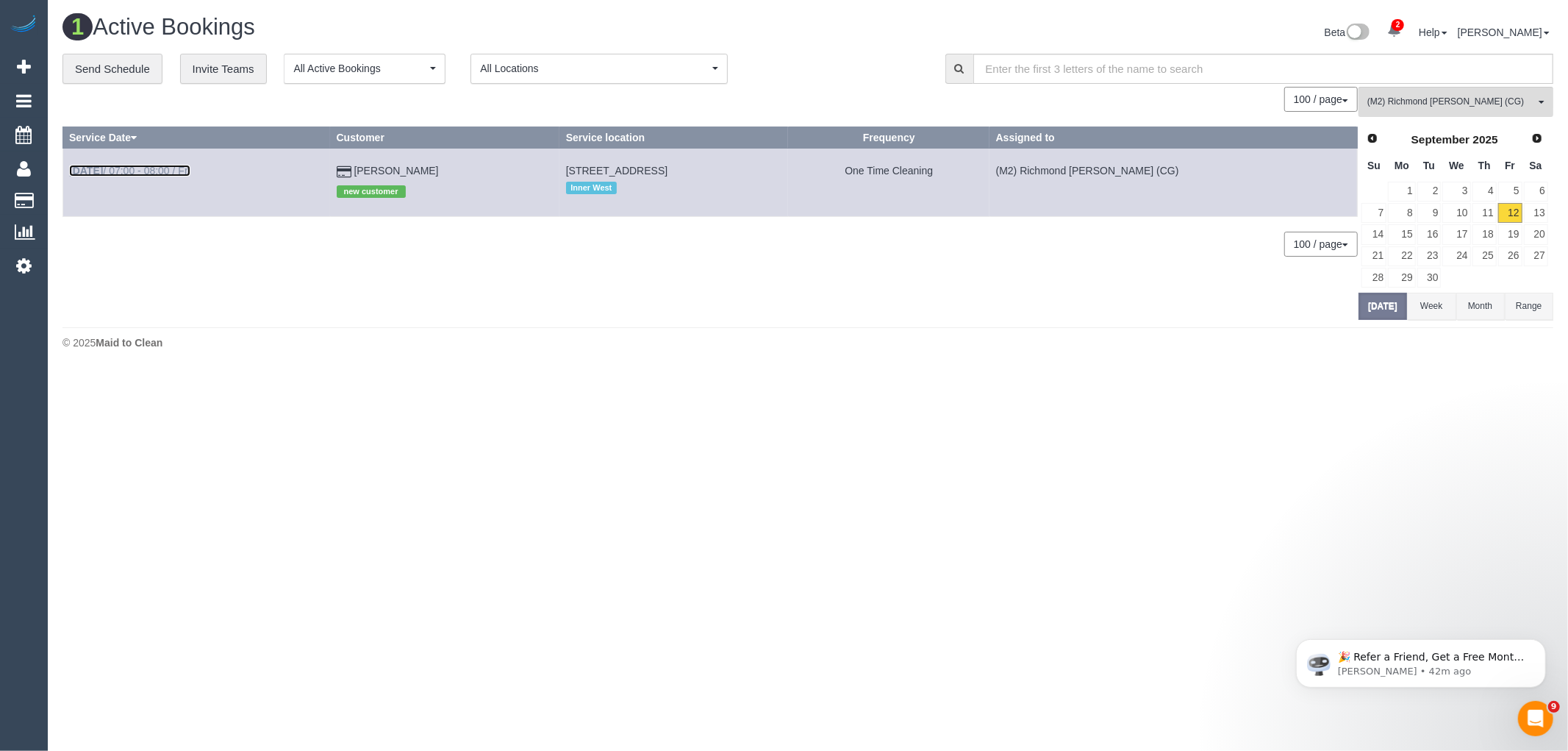
click at [119, 171] on link "[DATE] 07:00 - 08:00 / Fri" at bounding box center [130, 171] width 121 height 12
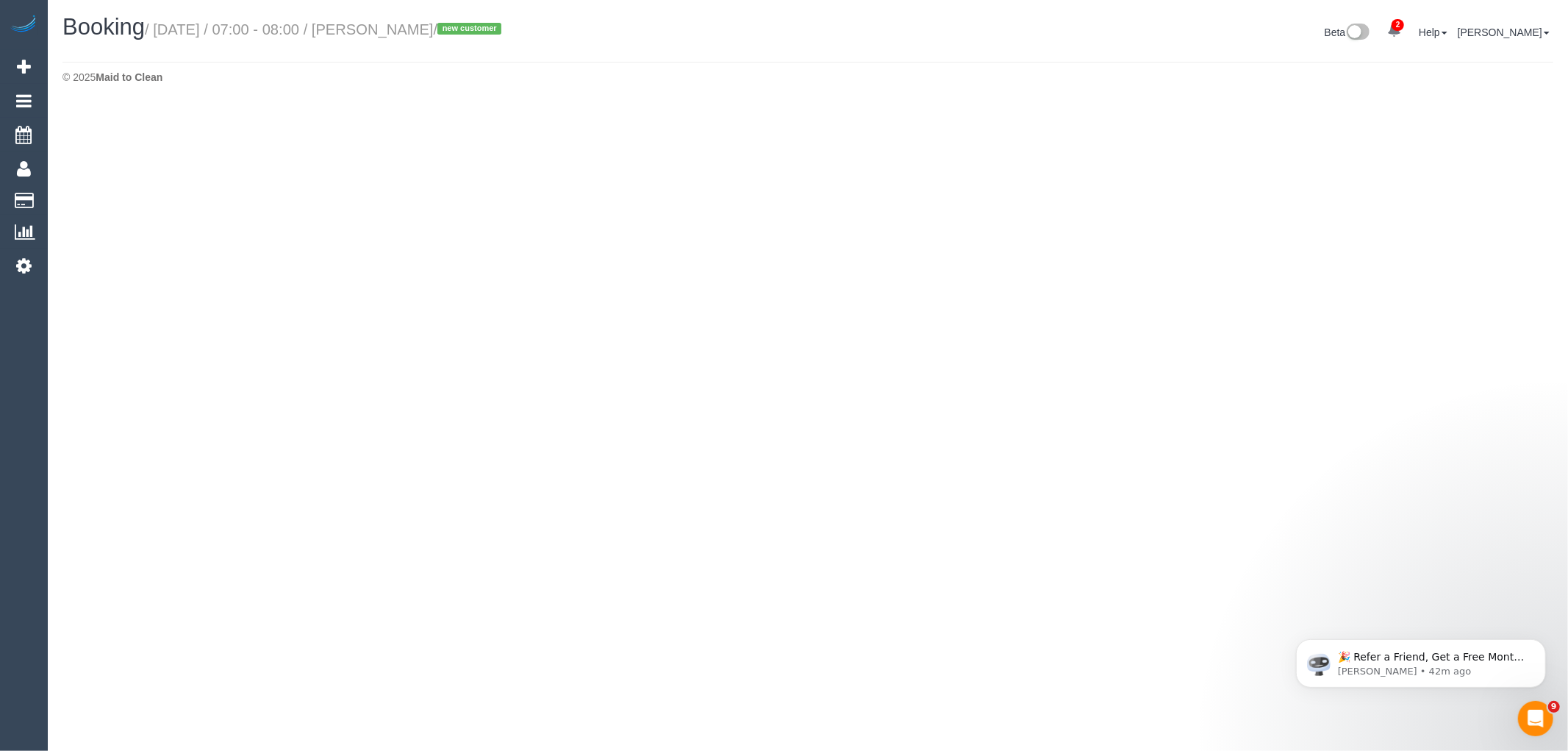
select select "VIC"
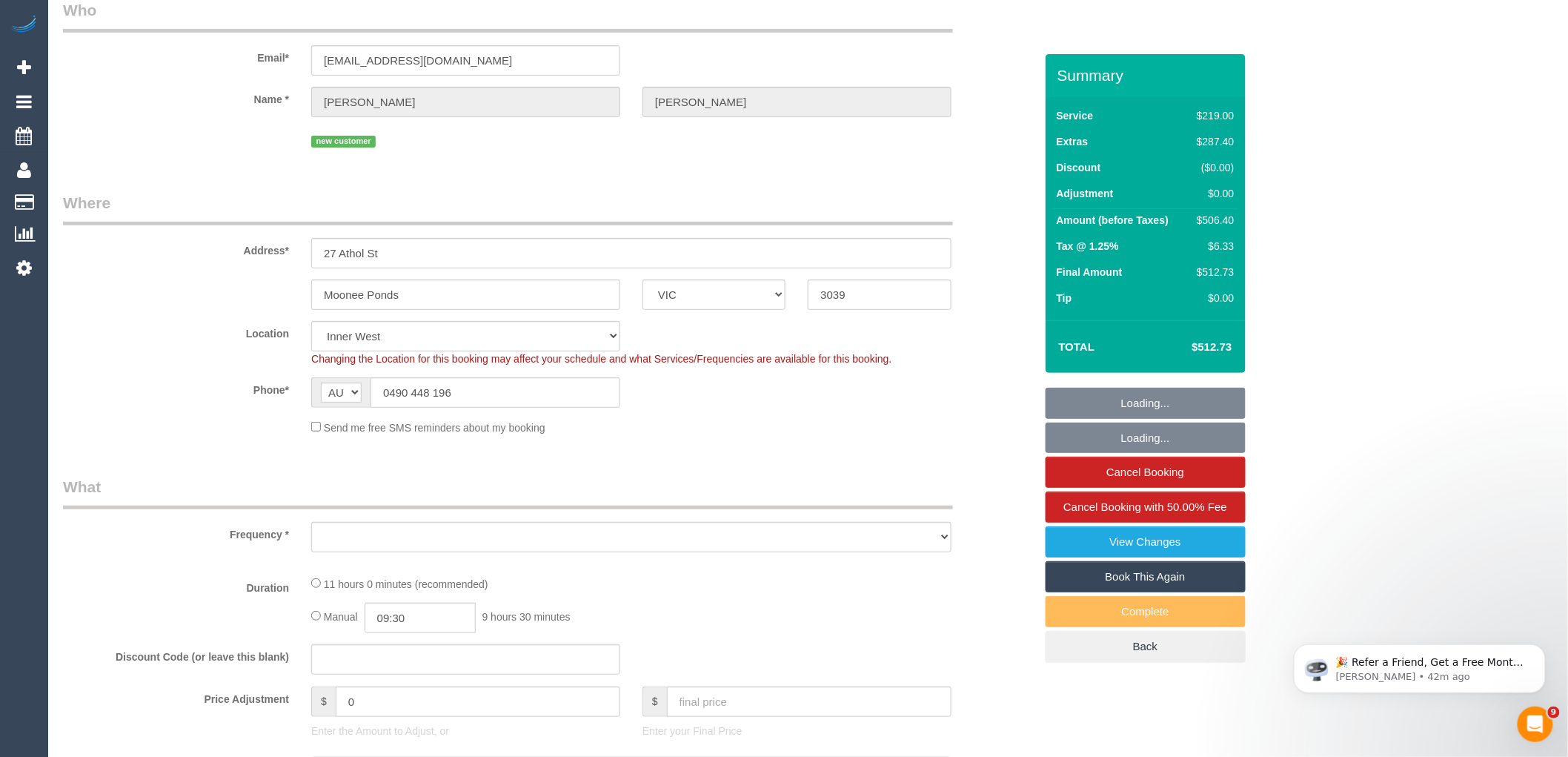
select select "number:28"
select select "number:15"
select select "number:19"
select select "number:25"
select select "number:12"
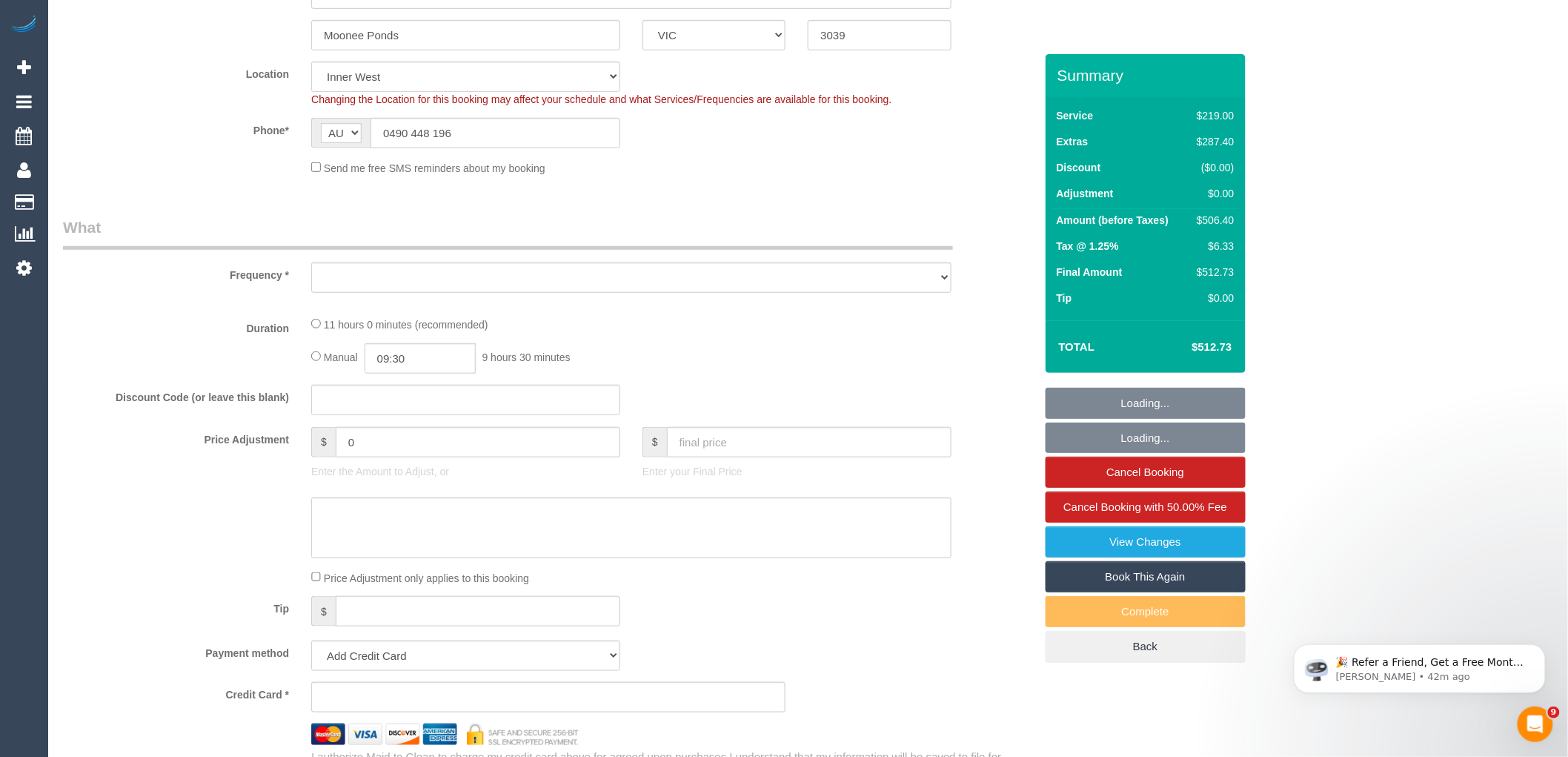
select select "object:5831"
select select "string:stripe-pm_1S5KZF2GScqysDRVonbyMLnx"
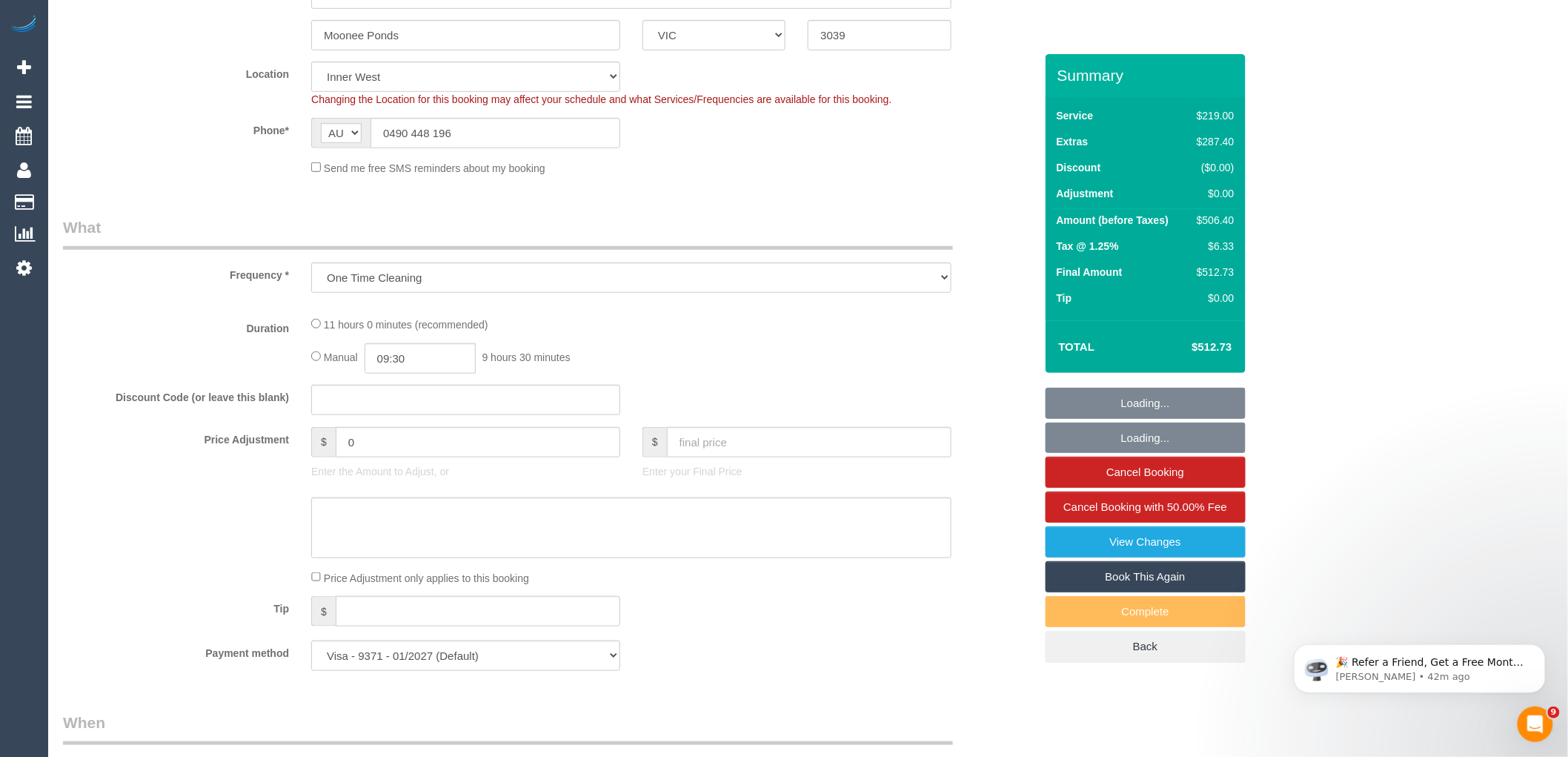
select select "object:5932"
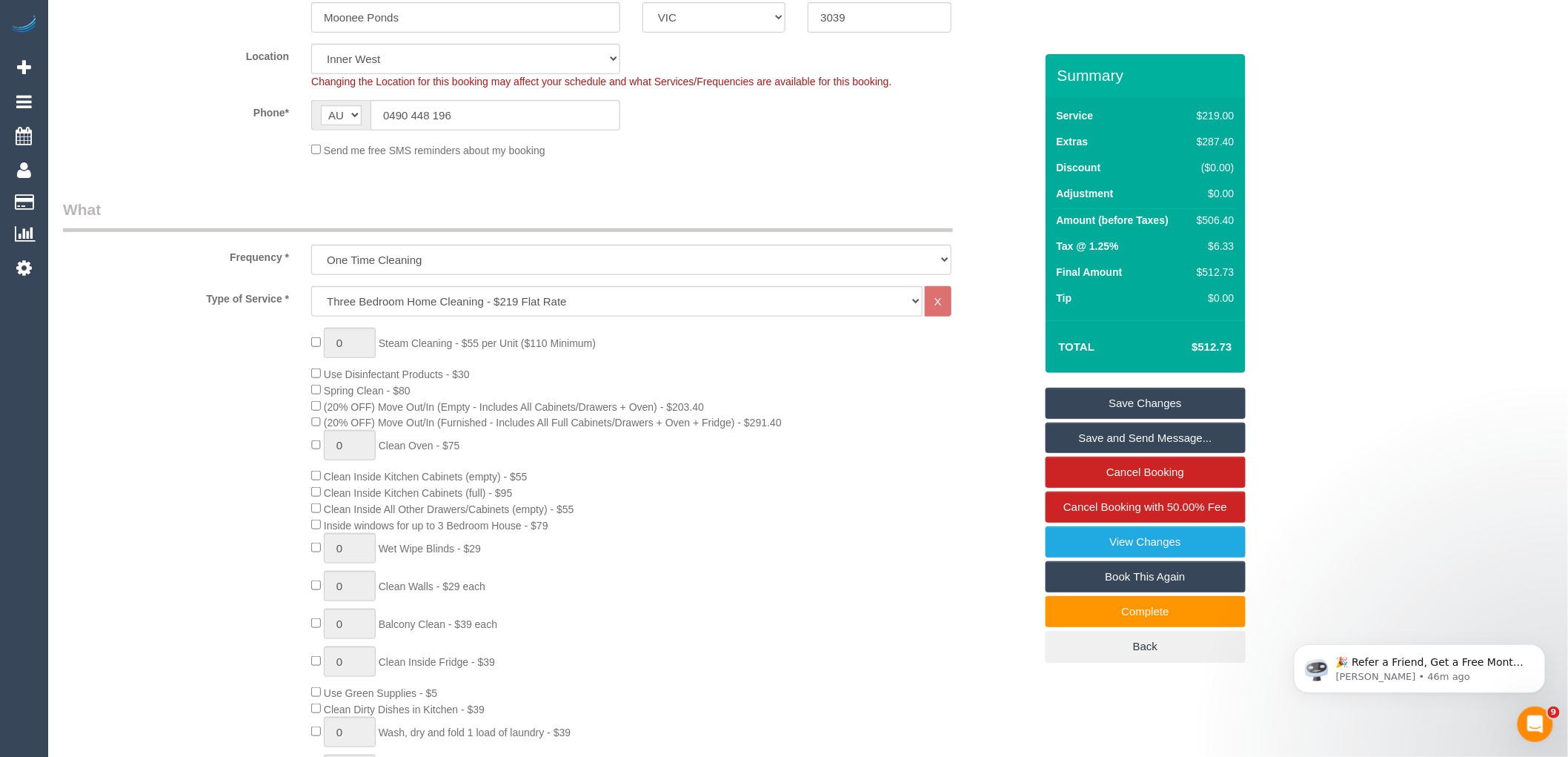
scroll to position [83, 0]
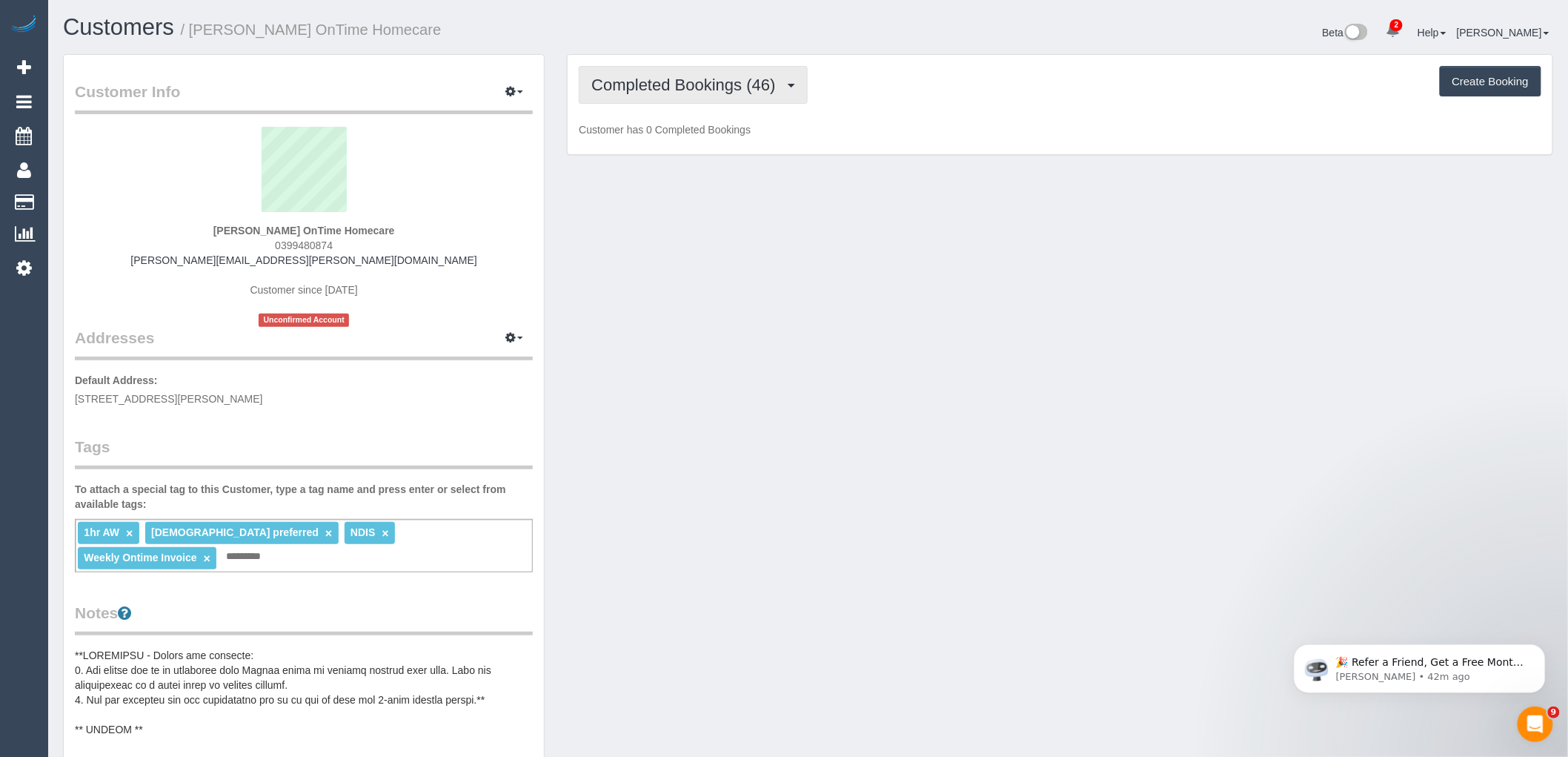
click at [743, 85] on span "Completed Bookings (46)" at bounding box center [687, 85] width 192 height 19
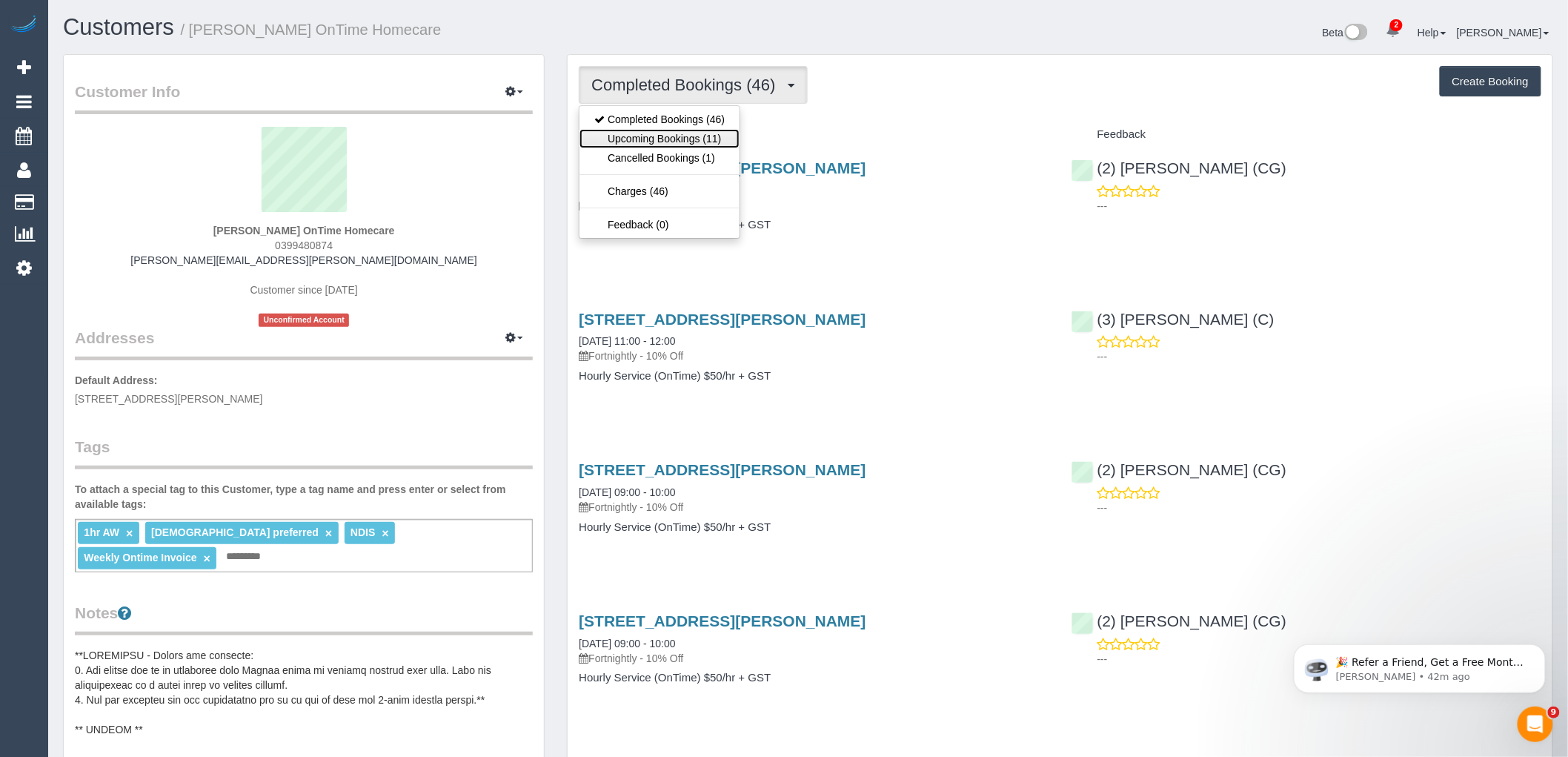
click at [720, 137] on link "Upcoming Bookings (11)" at bounding box center [660, 139] width 160 height 20
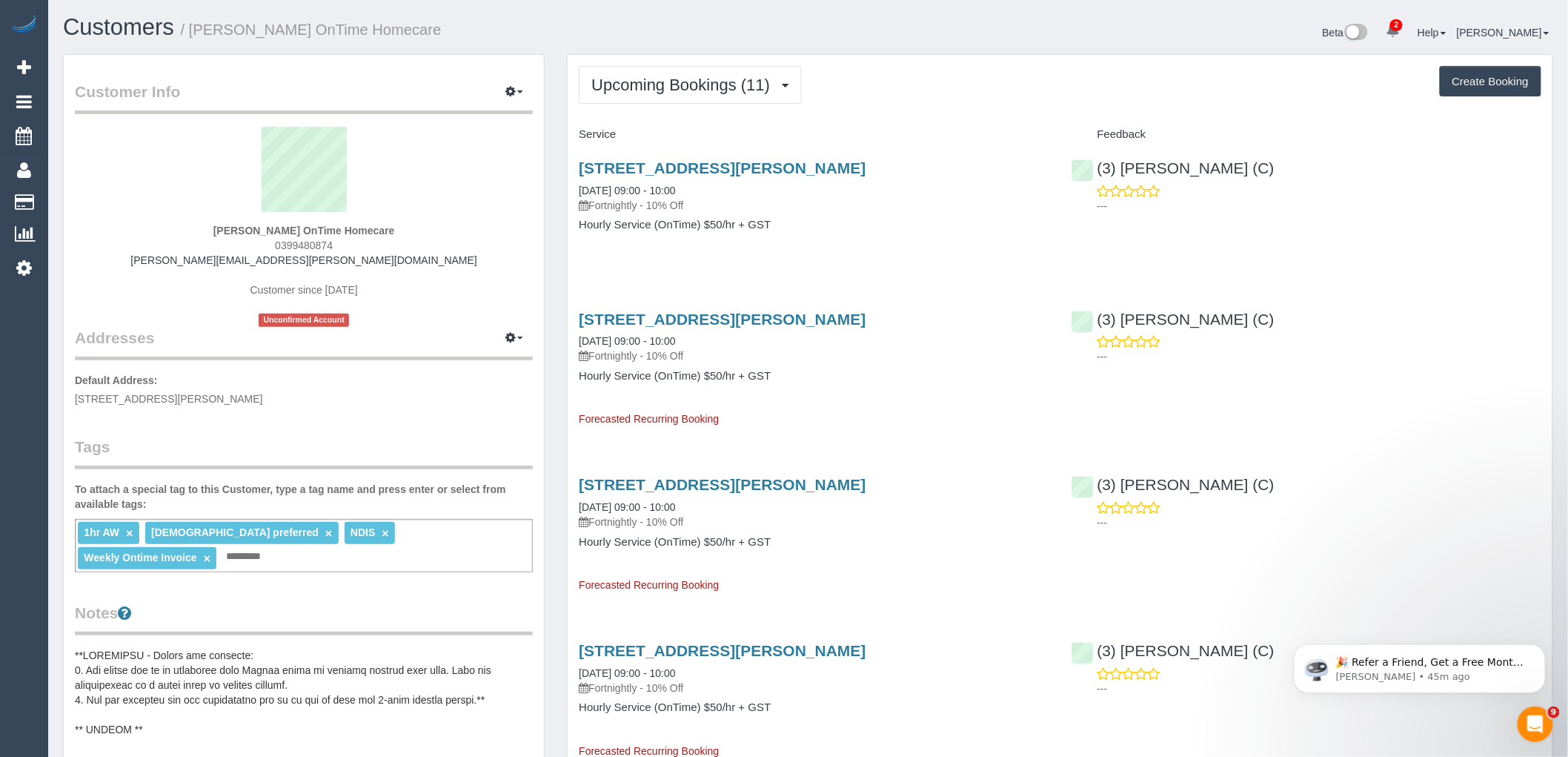
click at [163, 301] on div "[PERSON_NAME] OnTime Homecare 0399480874 [PERSON_NAME][EMAIL_ADDRESS][PERSON_NA…" at bounding box center [304, 227] width 458 height 201
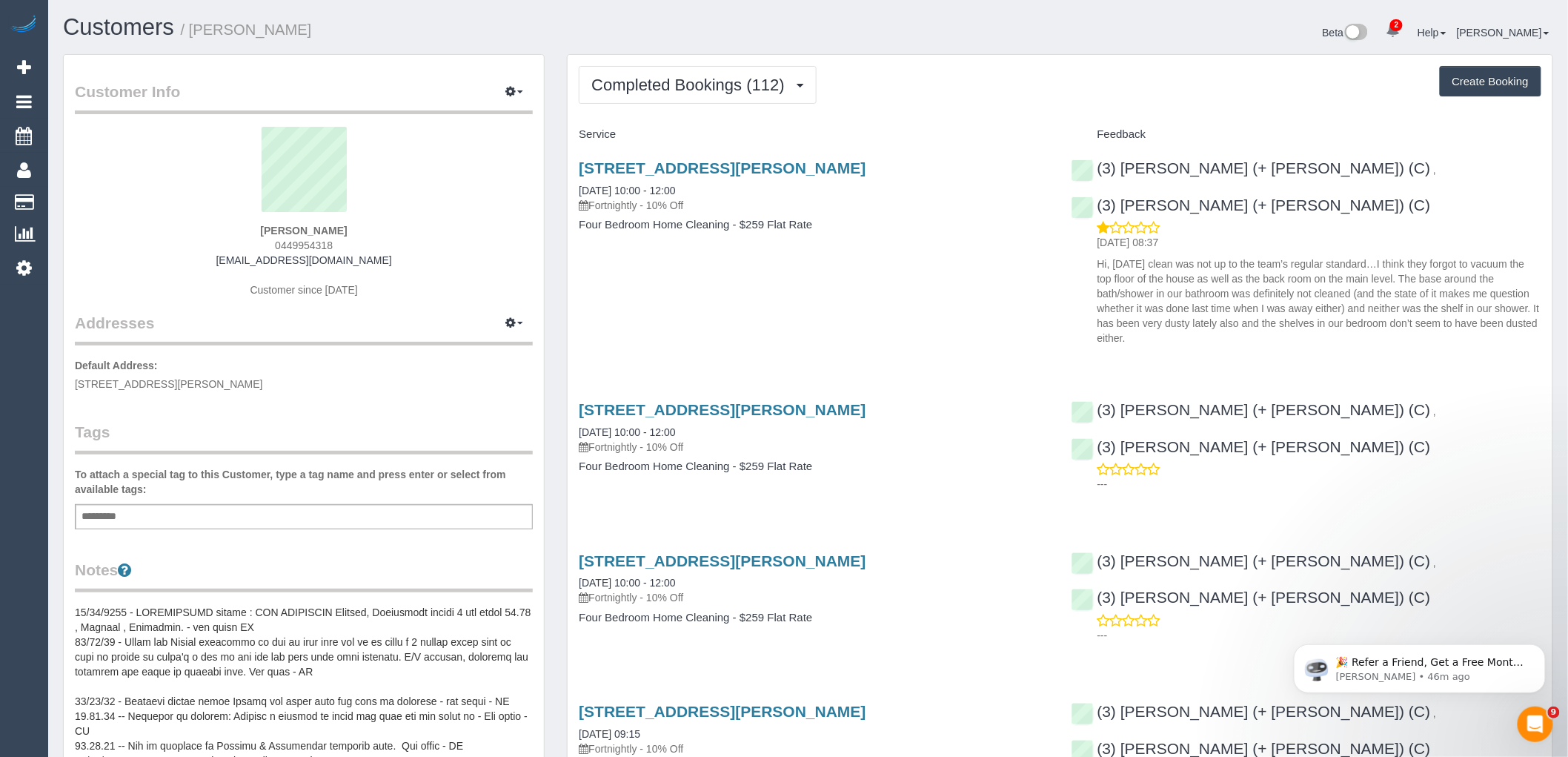
drag, startPoint x: 228, startPoint y: 219, endPoint x: 423, endPoint y: 234, distance: 195.6
click at [423, 234] on div "[PERSON_NAME] 0449954318 [EMAIL_ADDRESS][DOMAIN_NAME] Customer since [DATE]" at bounding box center [304, 219] width 458 height 185
copy div "[PERSON_NAME]"
click at [678, 285] on div "[STREET_ADDRESS][PERSON_NAME] [DATE] 10:00 - 12:00 Fortnightly - 10% Off Four B…" at bounding box center [1061, 249] width 985 height 204
click at [664, 79] on span "Completed Bookings (112)" at bounding box center [692, 85] width 201 height 19
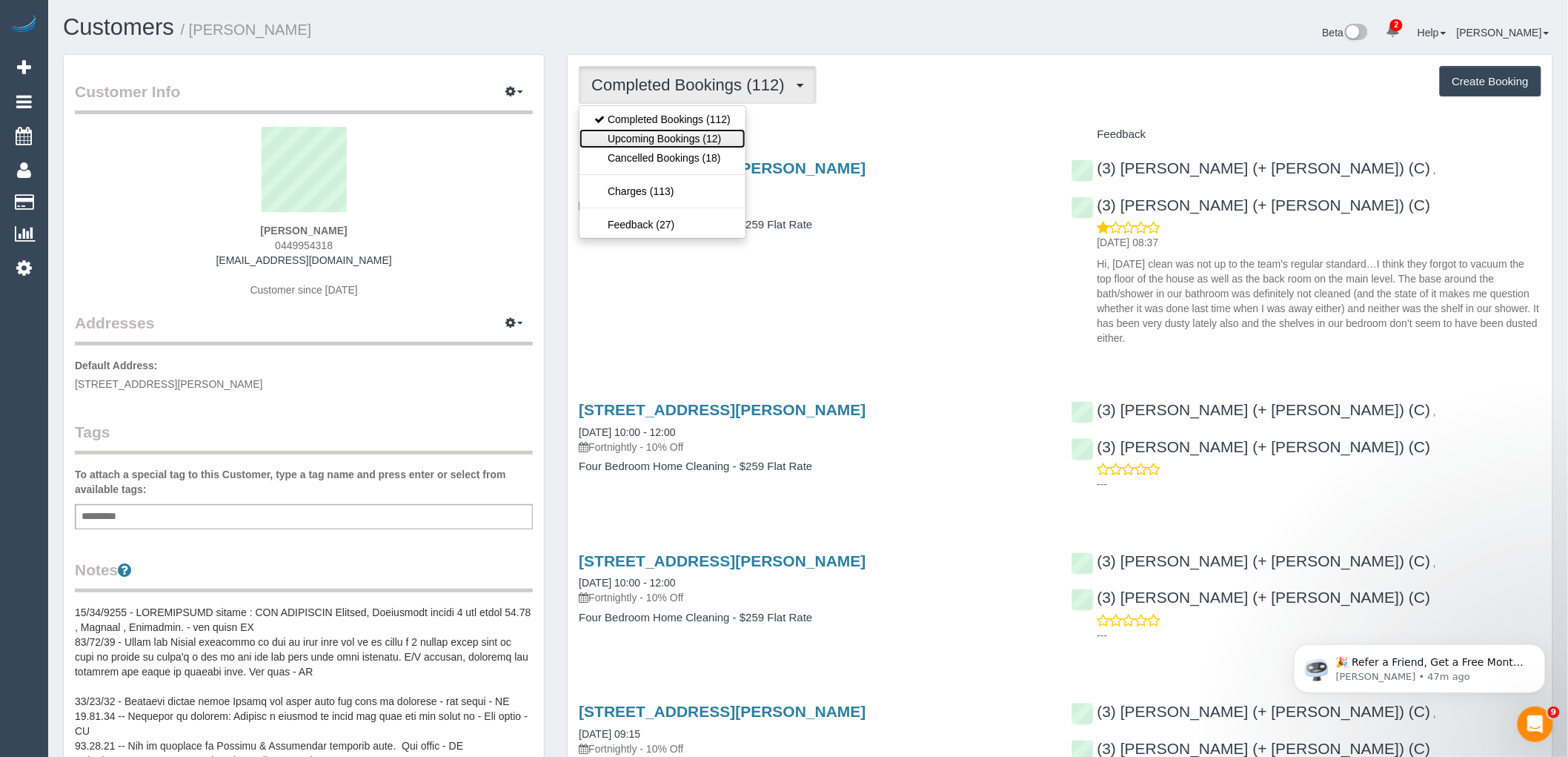
click at [679, 135] on link "Upcoming Bookings (12)" at bounding box center [663, 139] width 166 height 20
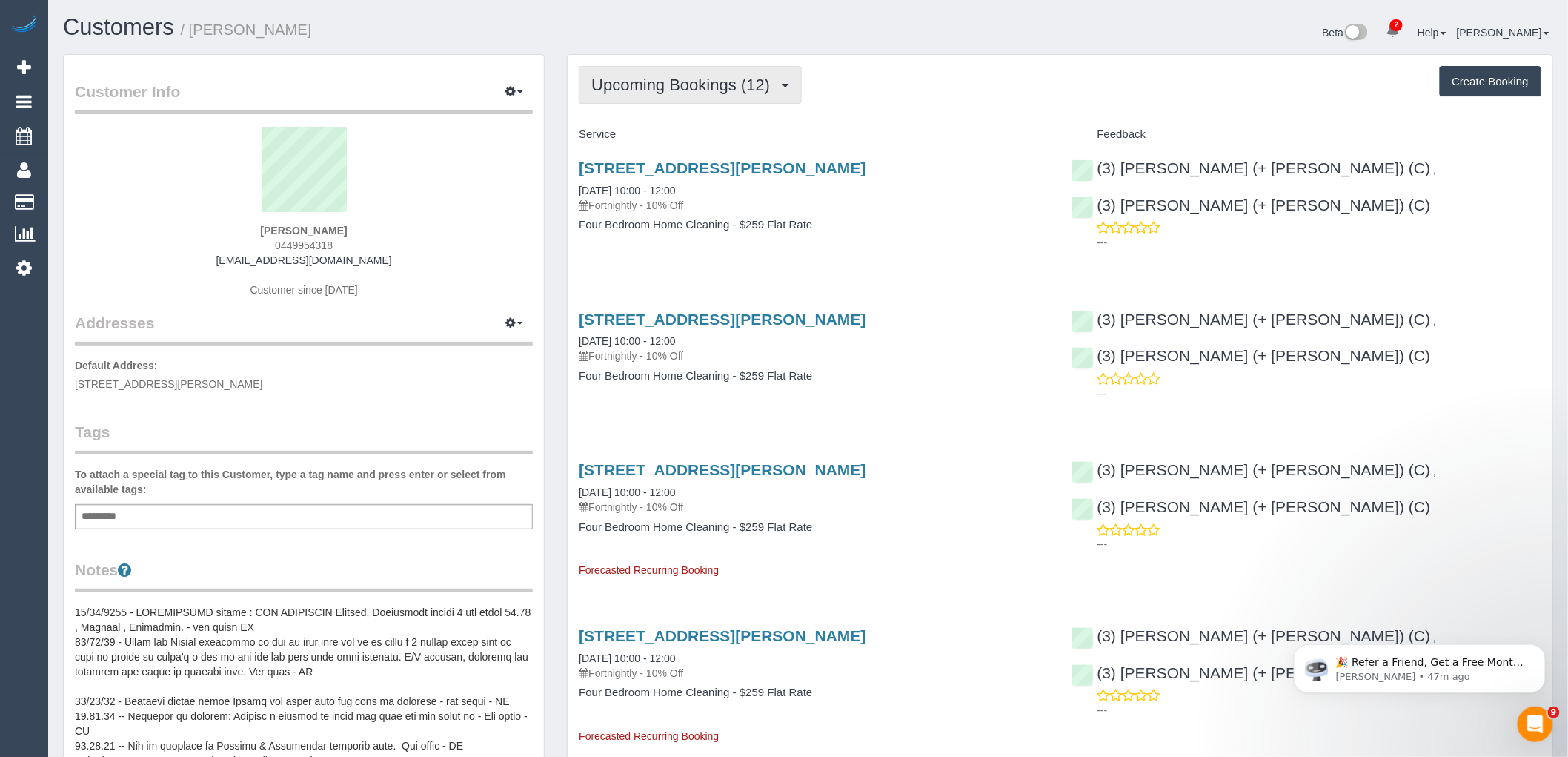
click at [710, 89] on span "Upcoming Bookings (12)" at bounding box center [684, 85] width 186 height 19
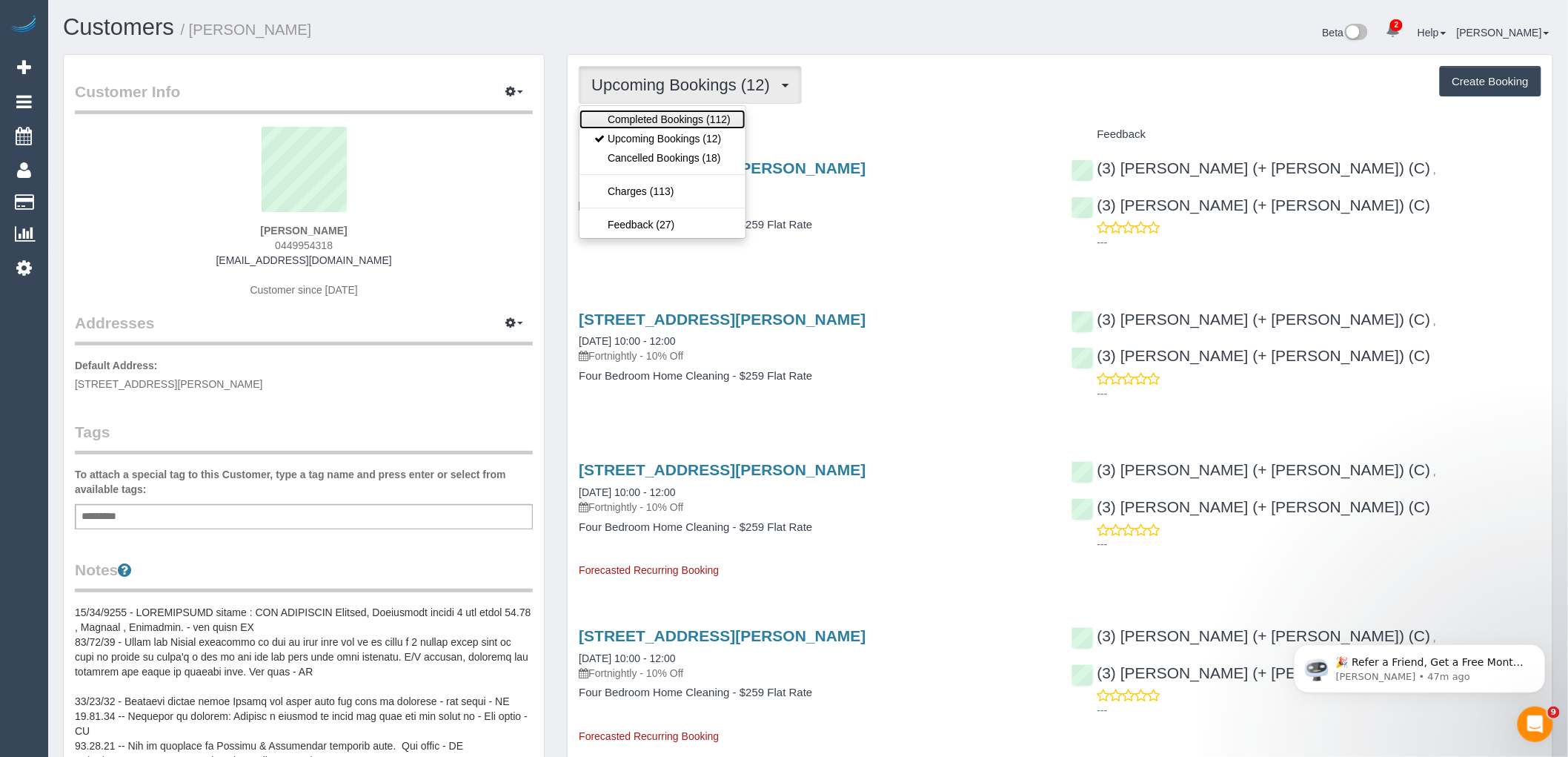
click at [690, 122] on link "Completed Bookings (112)" at bounding box center [663, 120] width 166 height 20
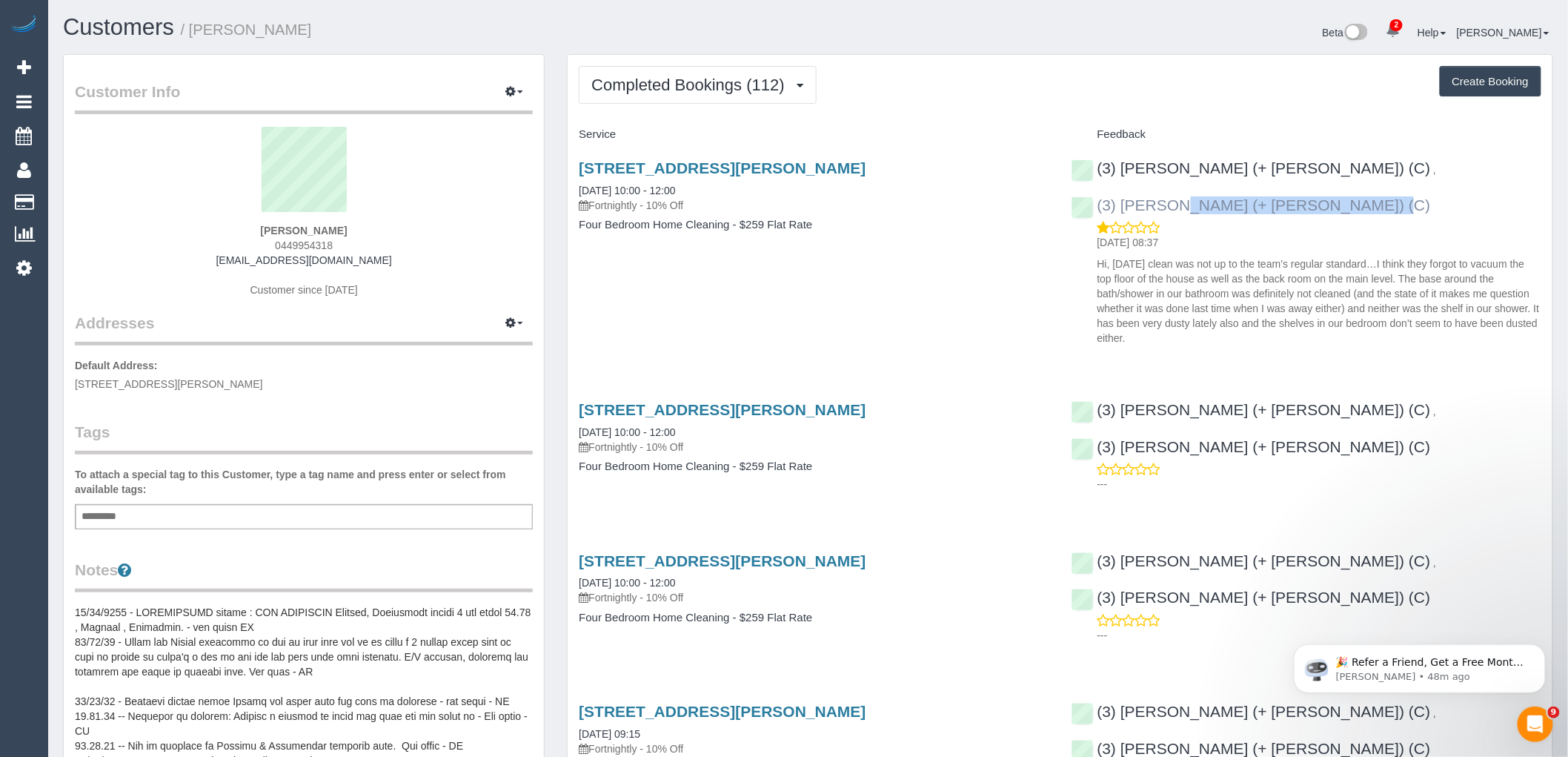
drag, startPoint x: 1366, startPoint y: 183, endPoint x: 1309, endPoint y: 173, distance: 57.9
click at [1309, 173] on div "(3) [PERSON_NAME] (+ [PERSON_NAME]) (C) , (3) [PERSON_NAME] (+ [PERSON_NAME]) (…" at bounding box center [1307, 249] width 493 height 204
copy link "(3) [PERSON_NAME] (+ [PERSON_NAME]) (C)"
drag, startPoint x: 374, startPoint y: 230, endPoint x: 131, endPoint y: 233, distance: 243.0
click at [139, 227] on div "[PERSON_NAME] 0449954318 [EMAIL_ADDRESS][DOMAIN_NAME] Customer since [DATE]" at bounding box center [304, 219] width 458 height 185
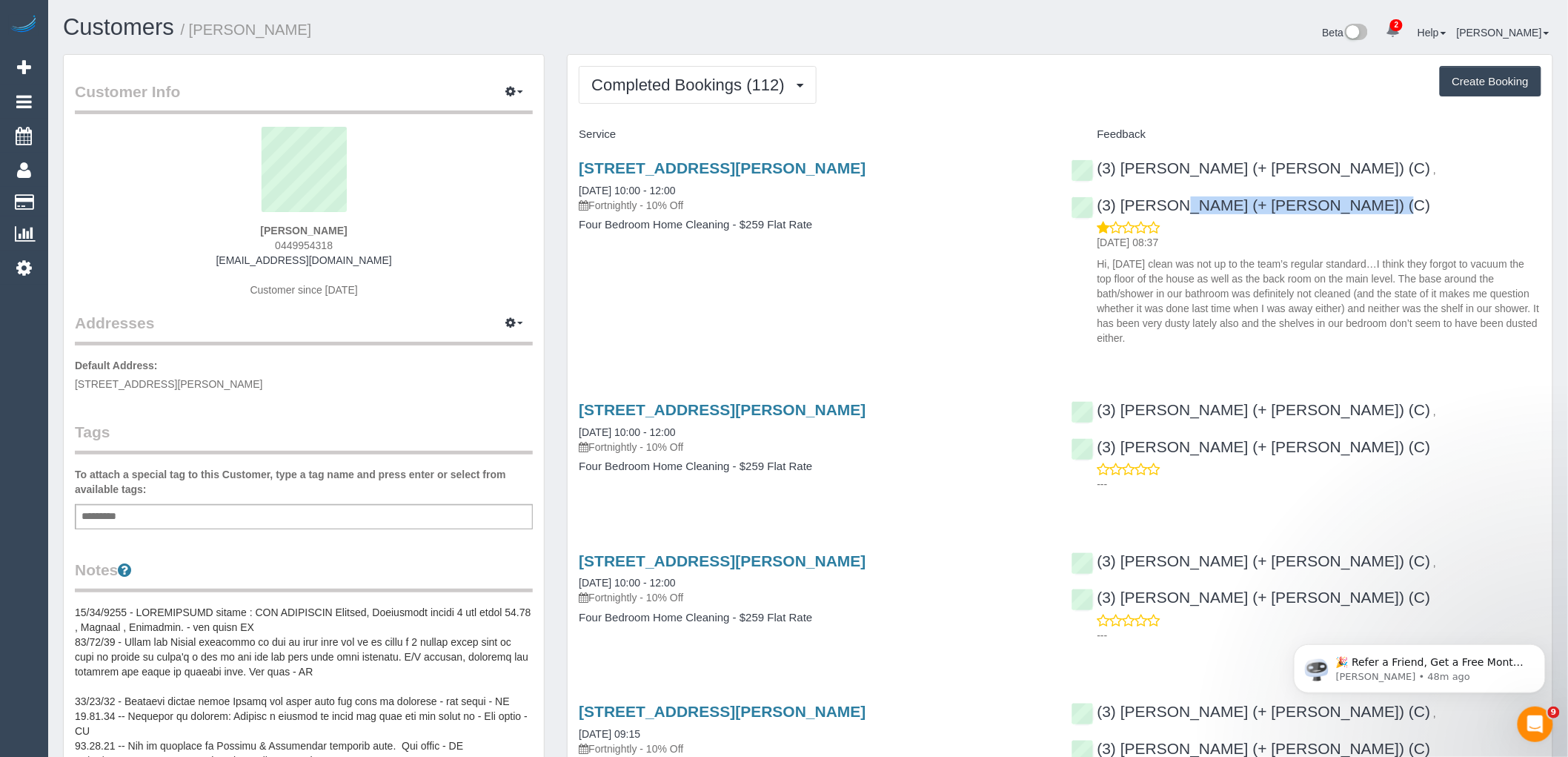
copy strong "[PERSON_NAME]"
drag, startPoint x: 905, startPoint y: 170, endPoint x: 580, endPoint y: 173, distance: 325.0
click at [580, 173] on h3 "[STREET_ADDRESS][PERSON_NAME]" at bounding box center [814, 167] width 470 height 17
copy link "[STREET_ADDRESS][PERSON_NAME]"
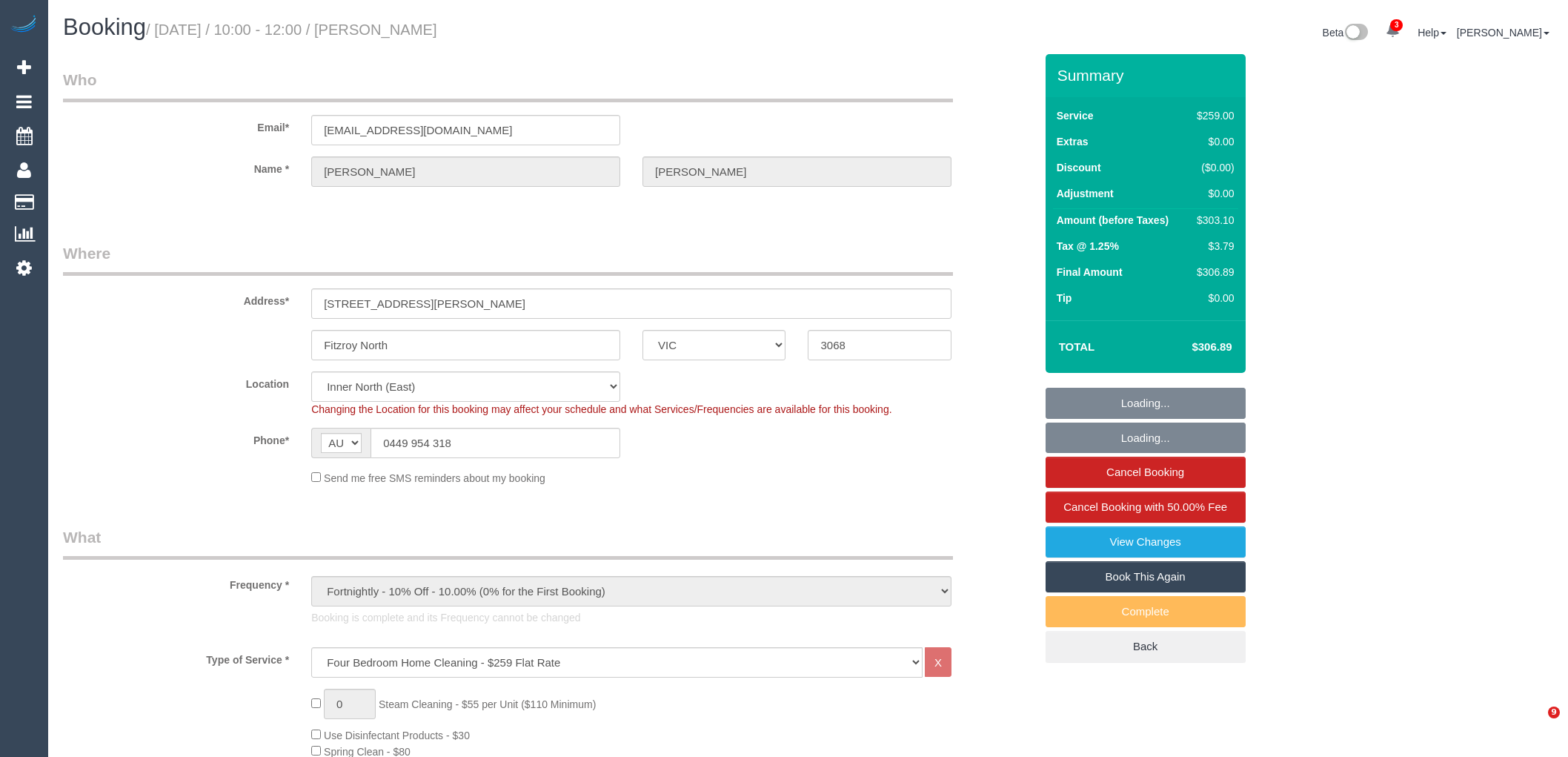
select select "VIC"
select select "string:stripe-pm_1KJ4L02GScqysDRV5zh1ioYv"
select select "spot1"
select select "number:27"
select select "number:14"
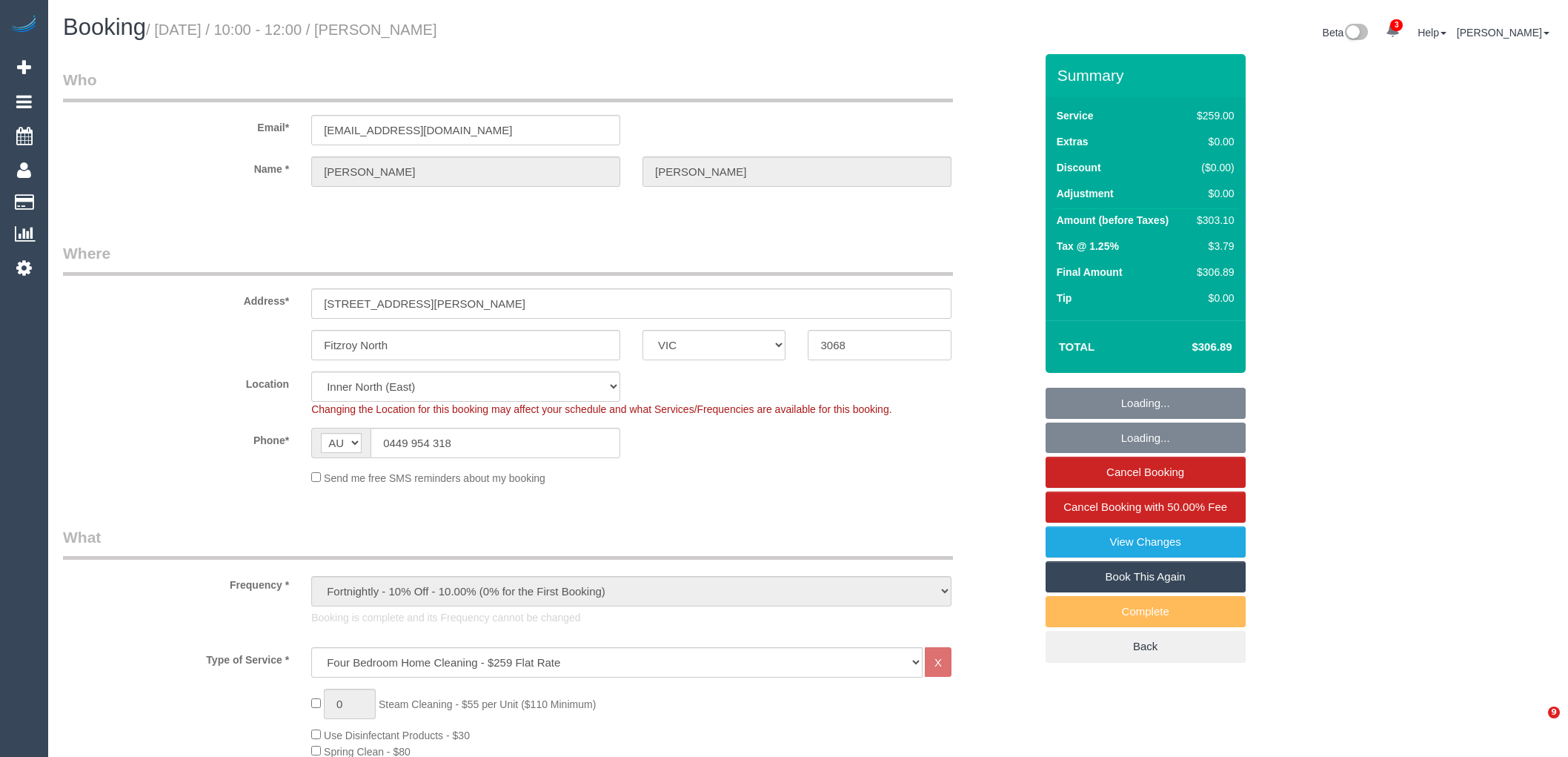
select select "number:19"
select select "number:34"
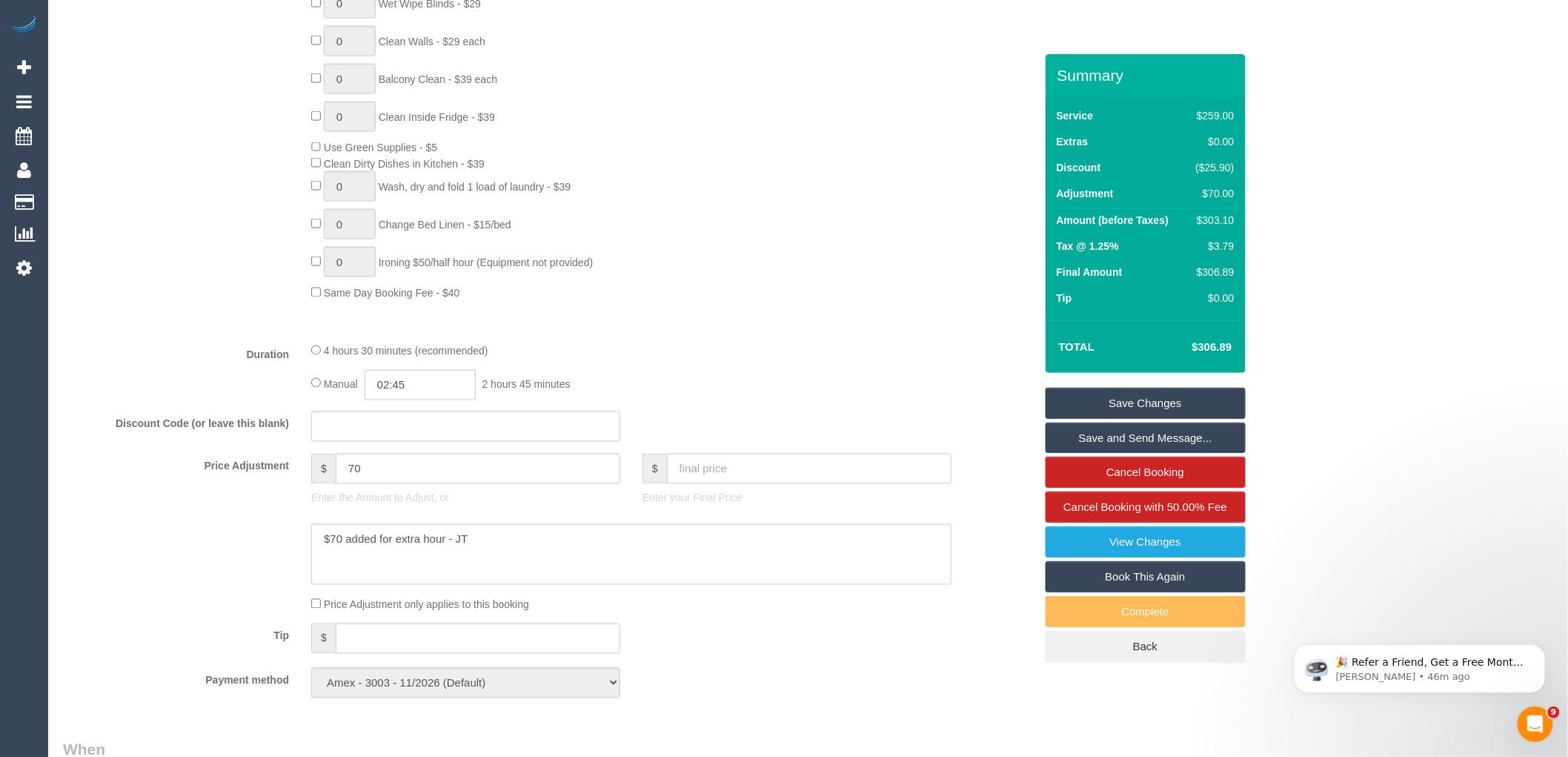
scroll to position [329, 0]
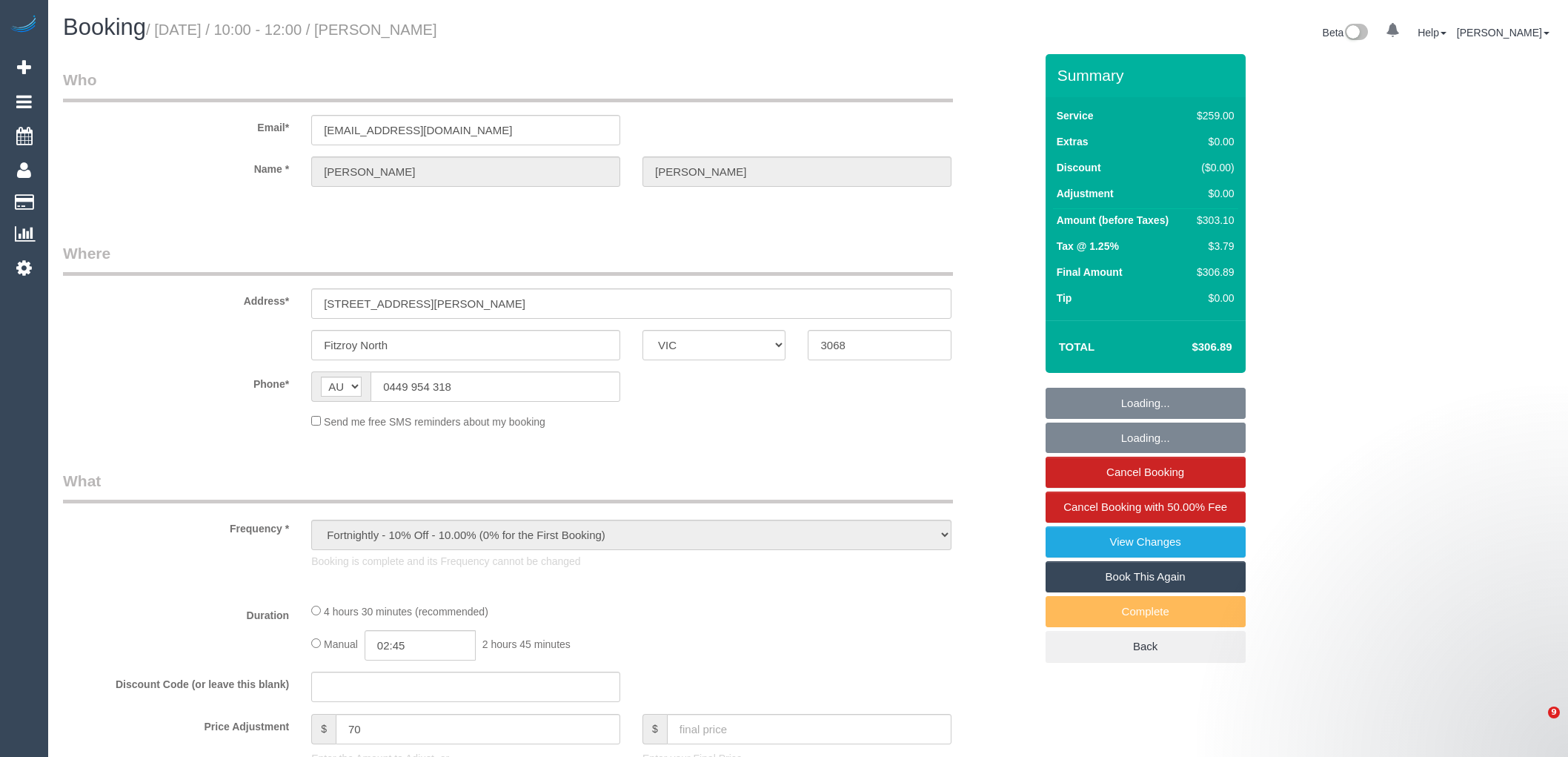
select select "VIC"
select select "string:stripe-pm_1KJ4L02GScqysDRV5zh1ioYv"
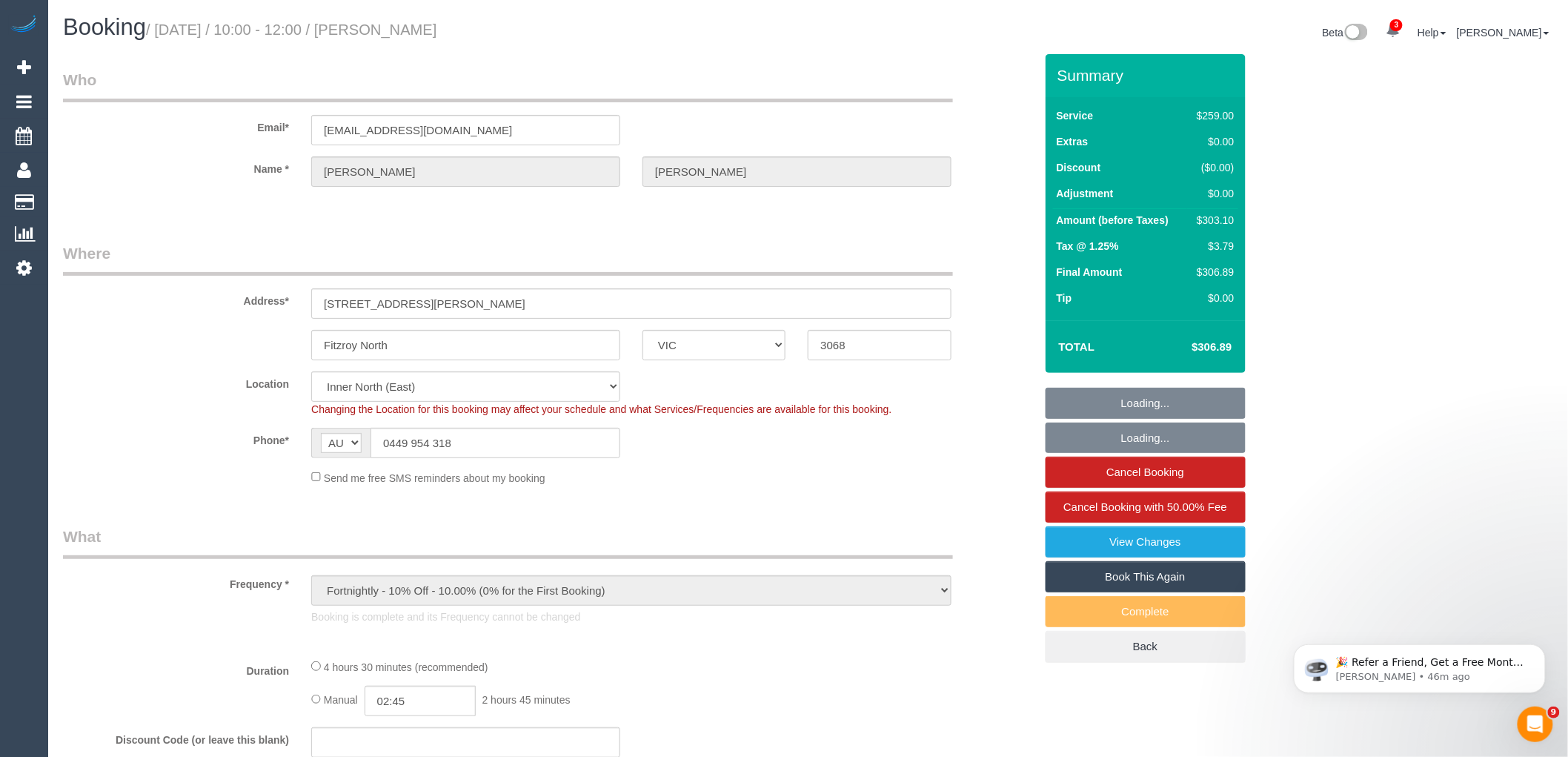
select select "number:27"
select select "number:14"
select select "number:19"
select select "number:34"
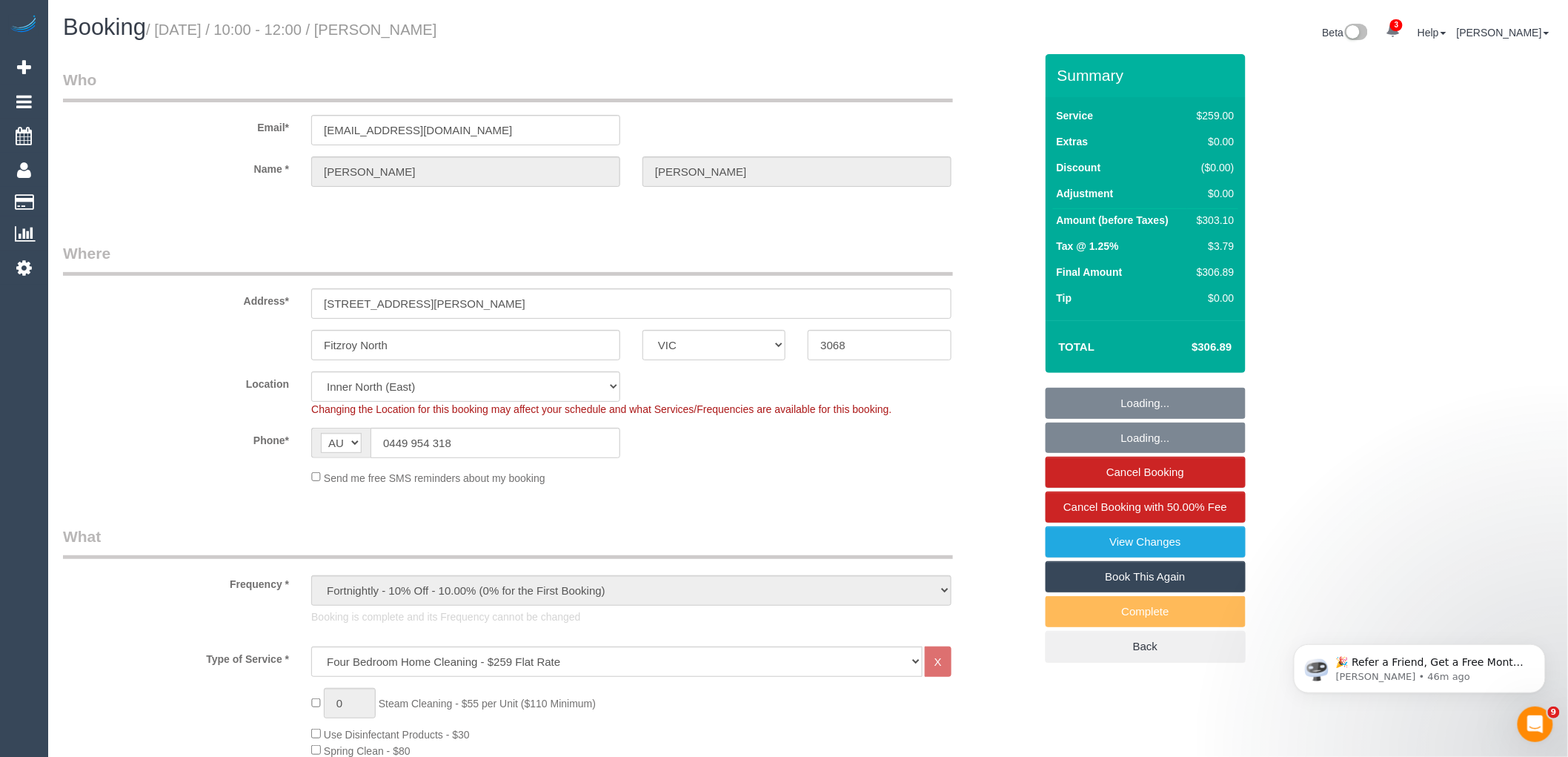
select select "object:817"
select select "spot1"
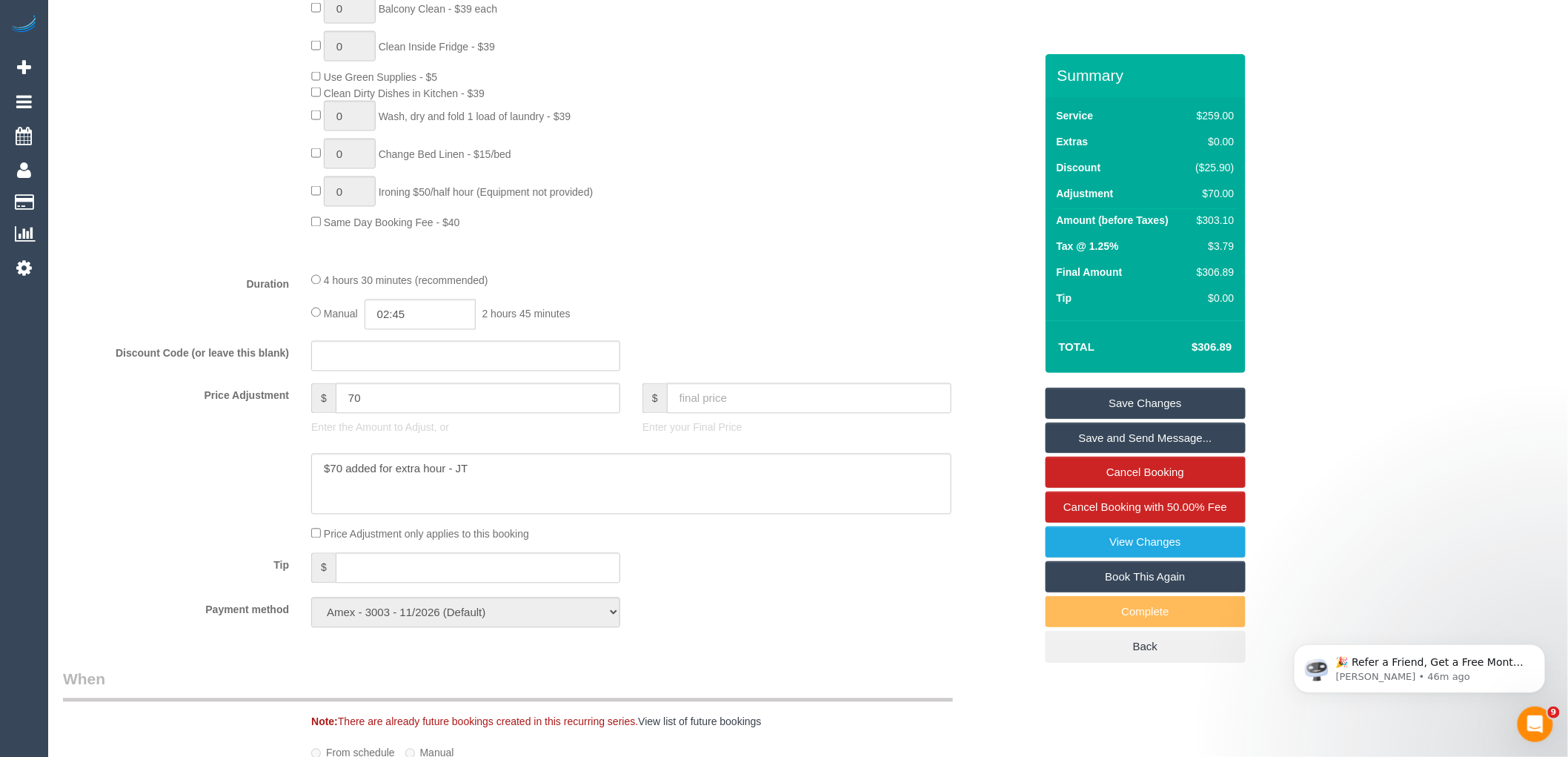
scroll to position [975, 0]
click at [404, 414] on input "70" at bounding box center [479, 399] width 285 height 30
type input "7"
type input "-35"
click at [520, 472] on textarea at bounding box center [631, 485] width 640 height 61
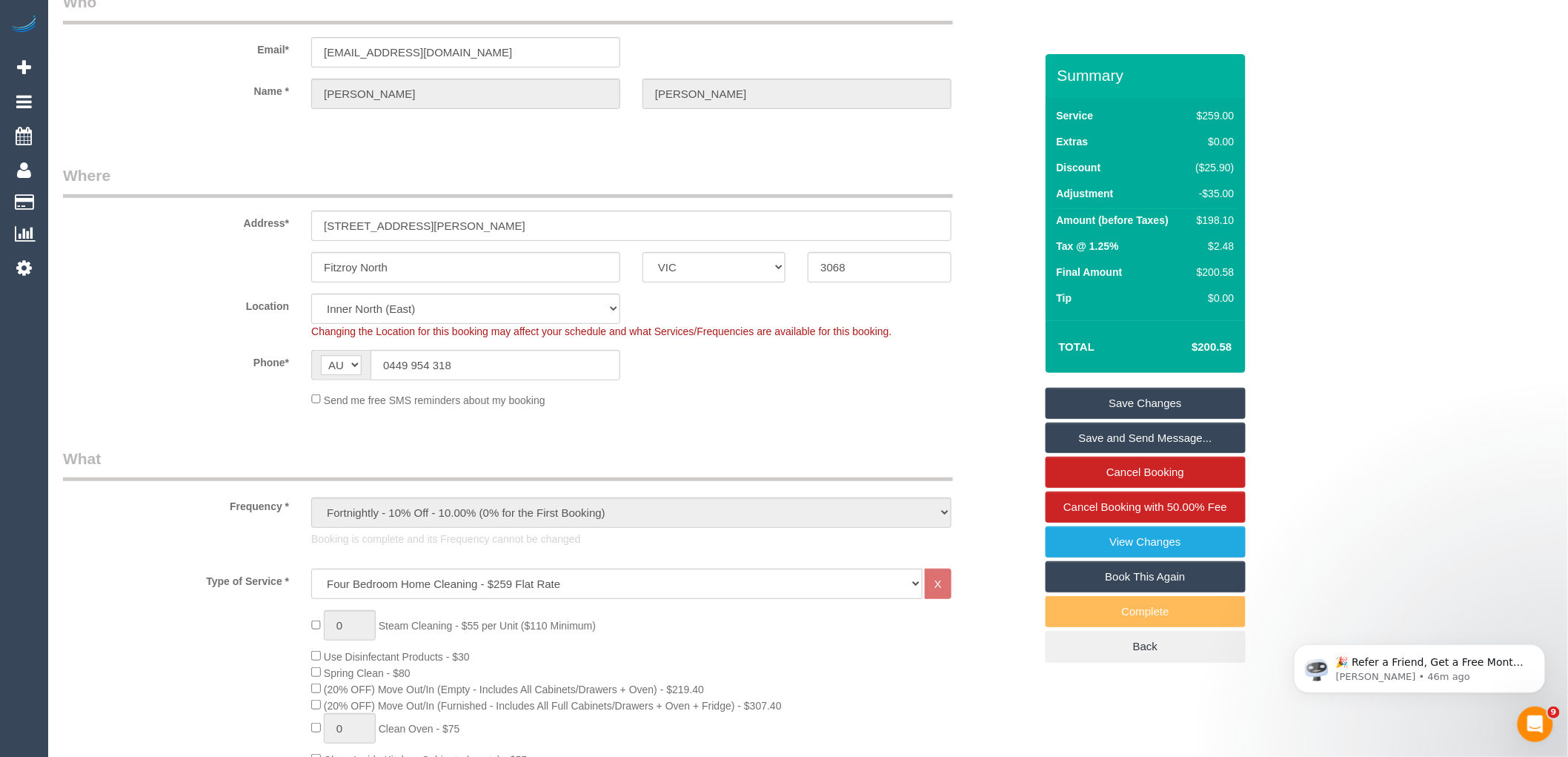
scroll to position [70, 0]
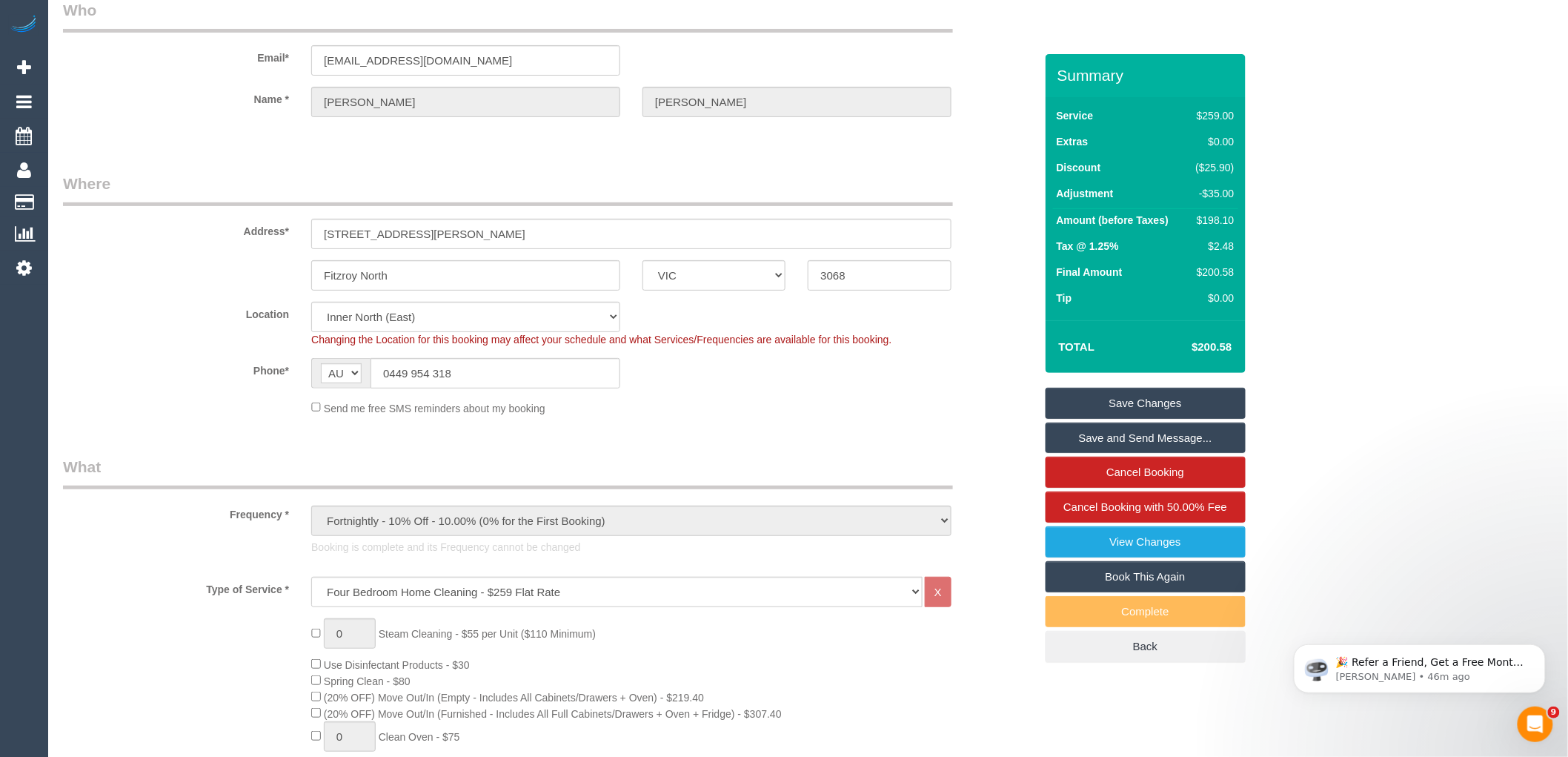
type textarea "$70 added for extra hour - JT $105 (1.5hr) discount applied due to complaint vi…"
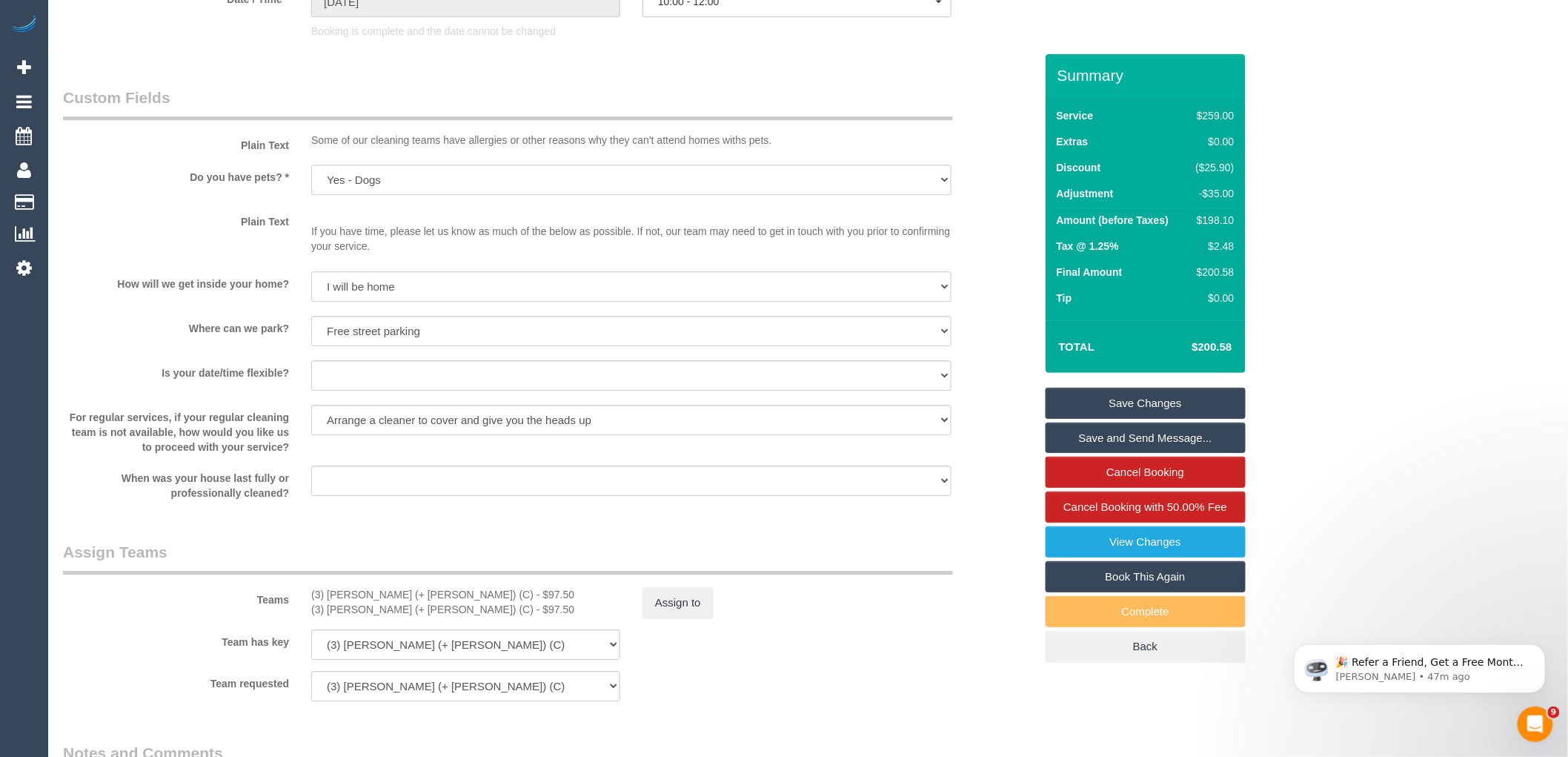
scroll to position [2128, 0]
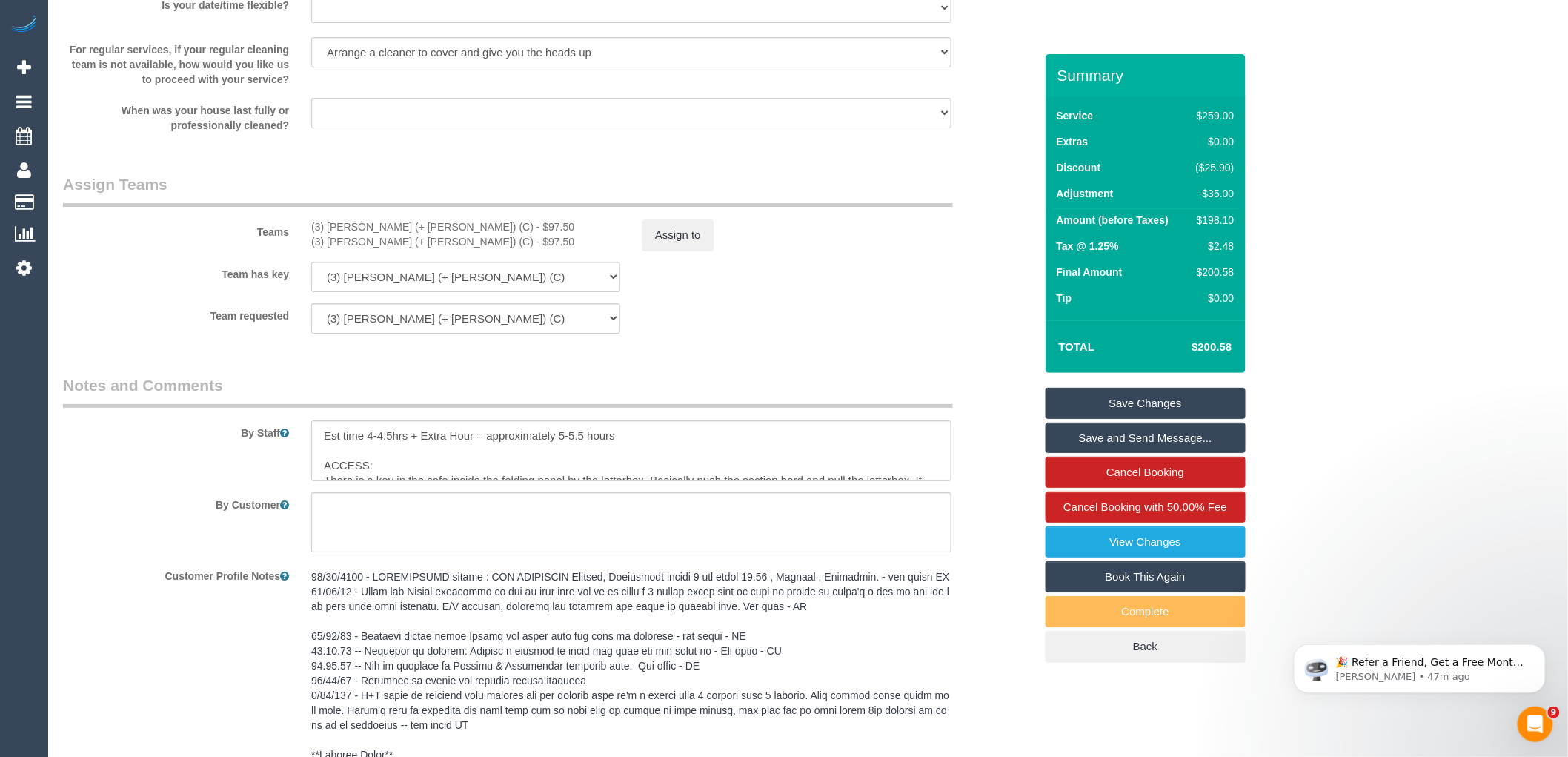
drag, startPoint x: 923, startPoint y: 286, endPoint x: 978, endPoint y: 289, distance: 55.1
click at [923, 286] on div "Team has key (3) [PERSON_NAME] (+ [PERSON_NAME]) (C) (3) [PERSON_NAME] (+ [PERS…" at bounding box center [549, 276] width 994 height 30
click at [1180, 402] on link "Save Changes" at bounding box center [1146, 403] width 201 height 31
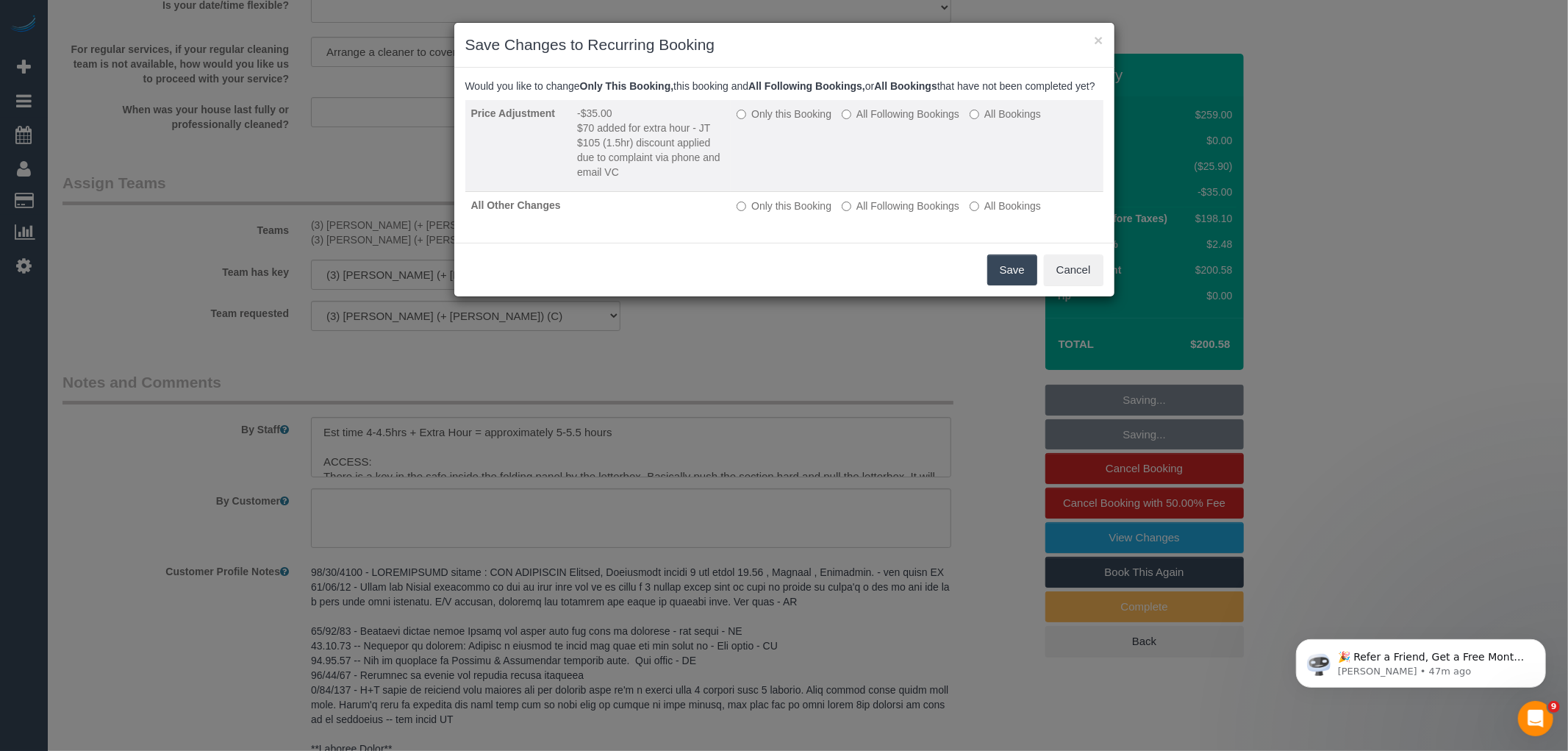
click at [804, 121] on label "Only this Booking" at bounding box center [783, 113] width 95 height 15
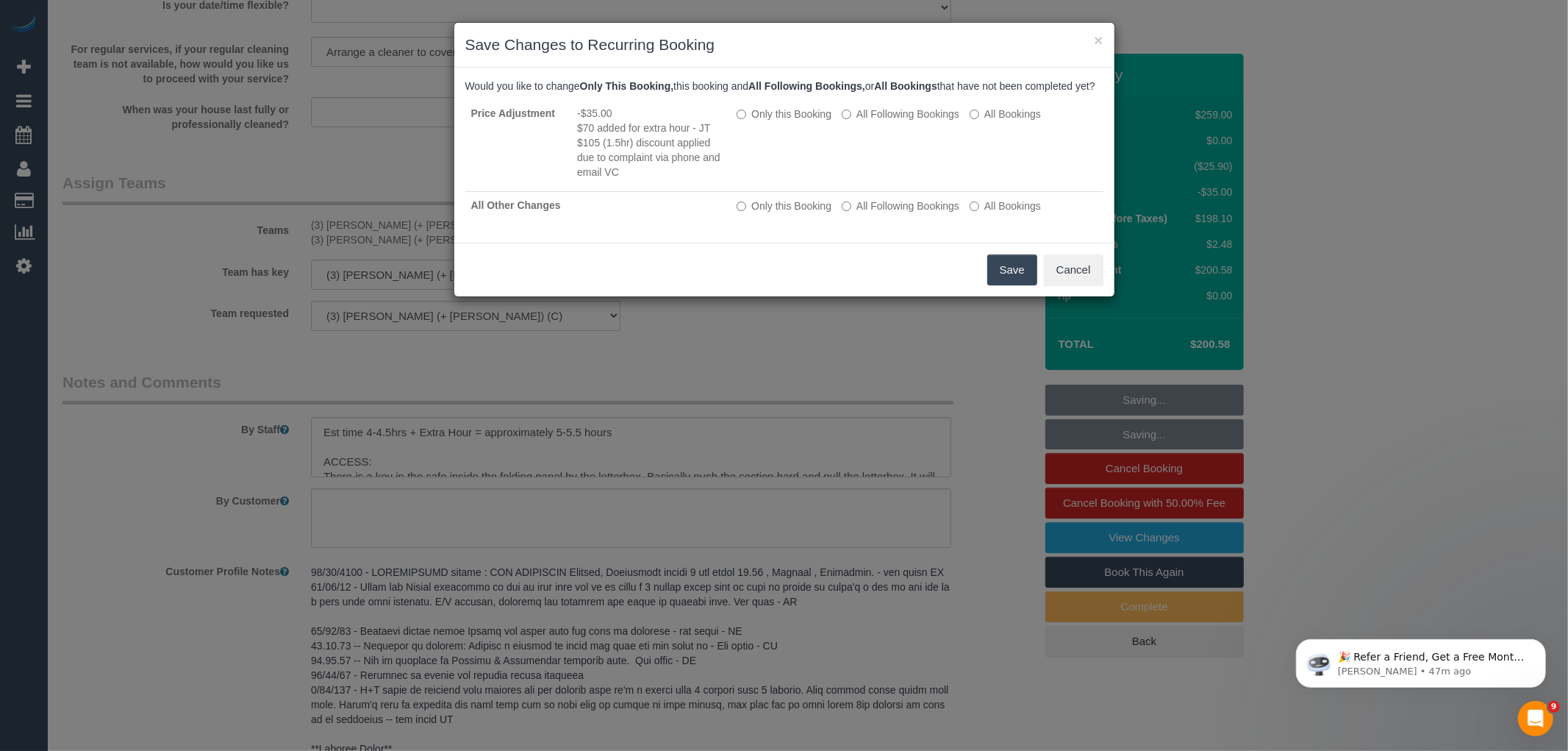
click at [1013, 281] on button "Save" at bounding box center [1012, 270] width 50 height 31
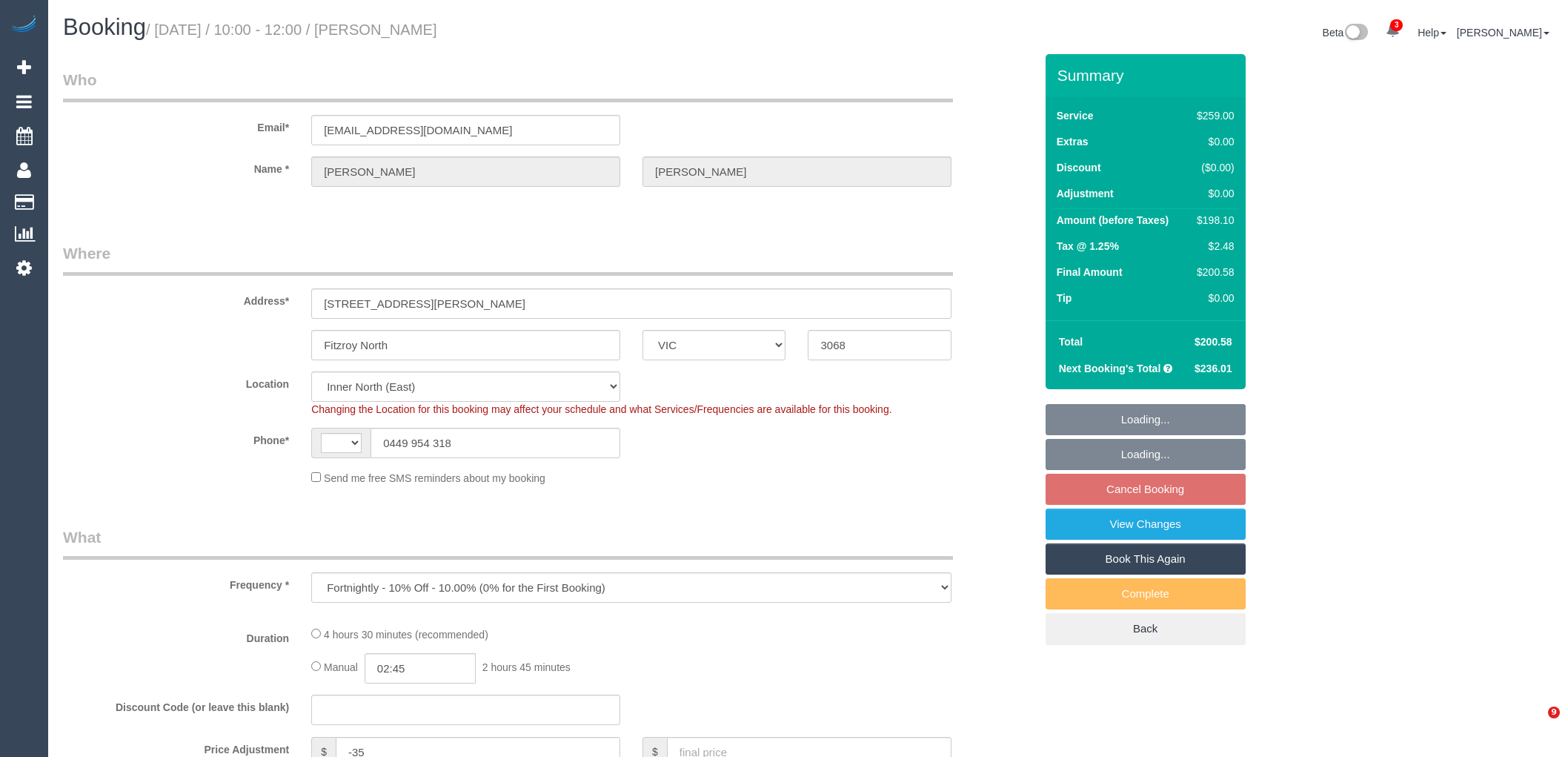
select select "VIC"
select select "object:564"
select select "string:AU"
select select "string:stripe-pm_1KJ4L02GScqysDRV5zh1ioYv"
select select "number:27"
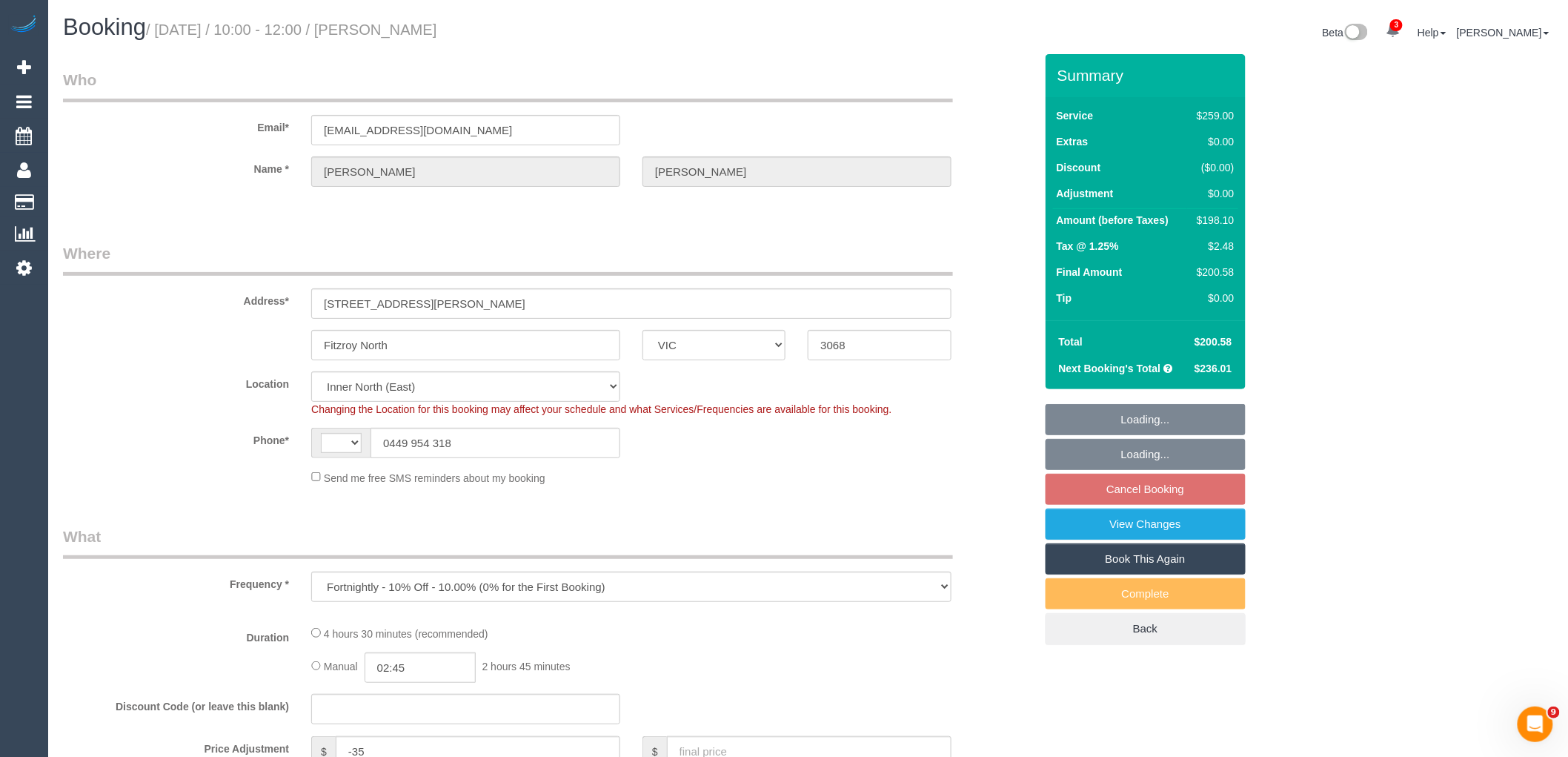
select select "number:14"
select select "number:19"
select select "number:34"
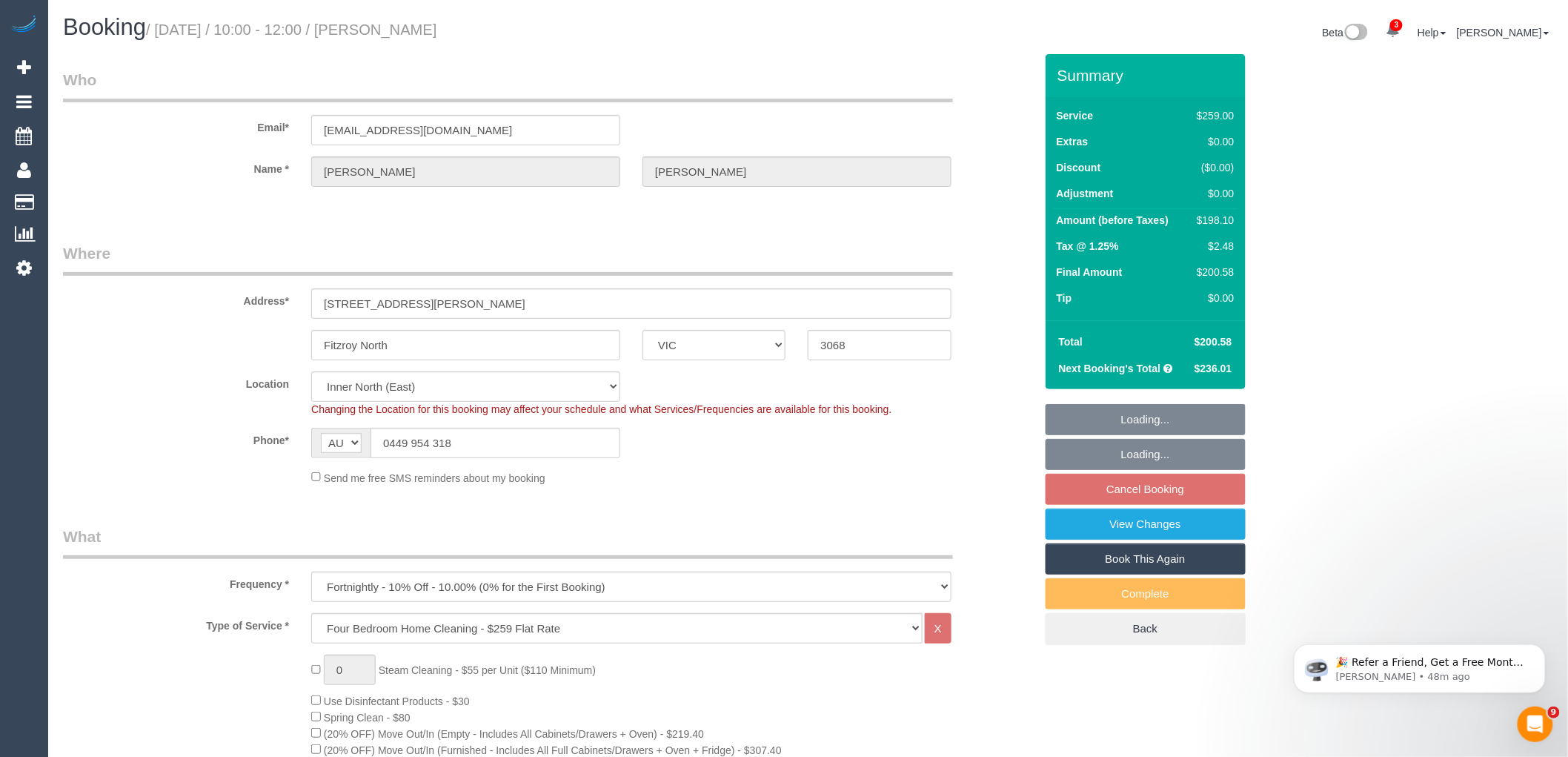
select select "spot3"
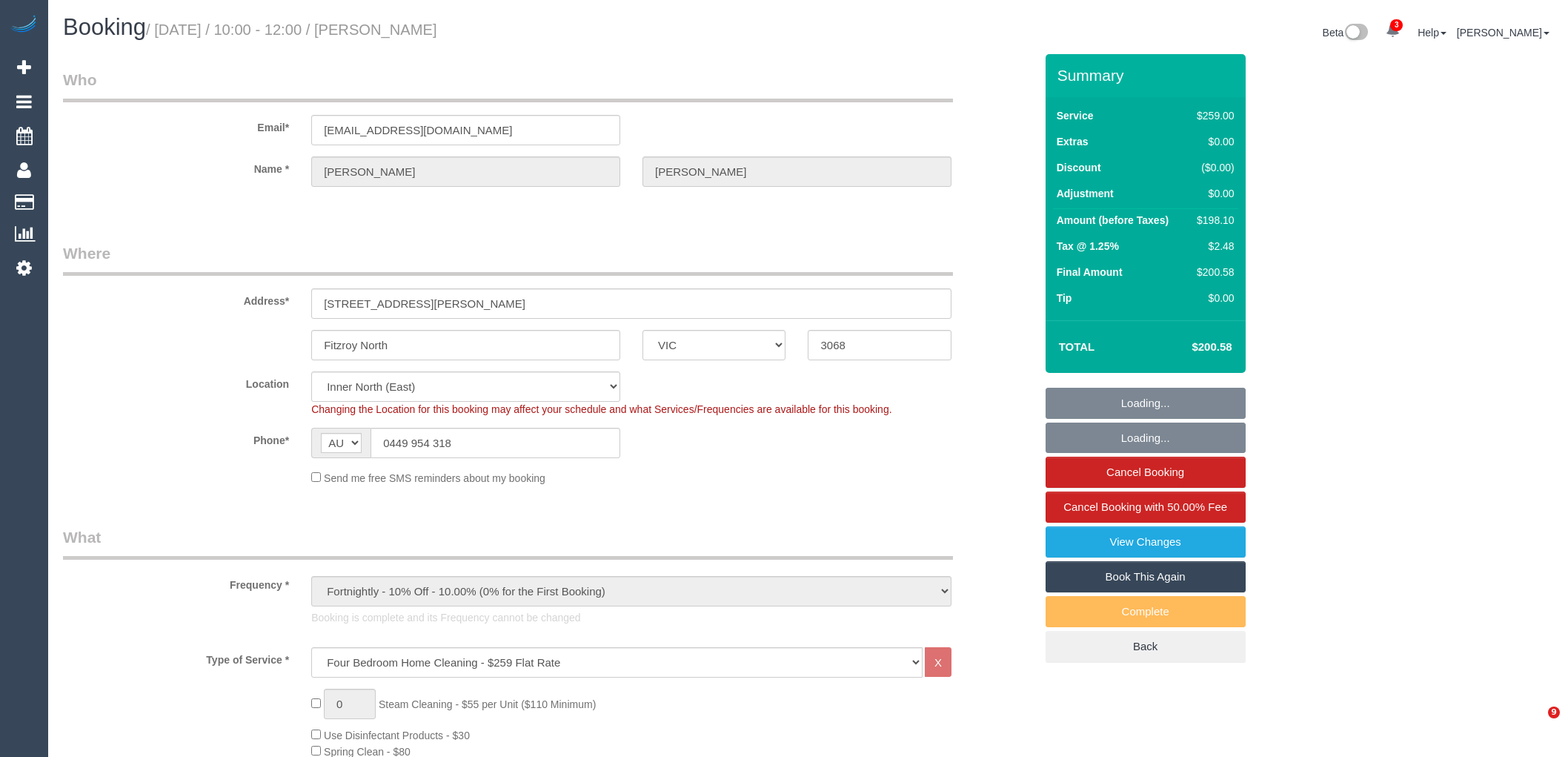
select select "VIC"
select select "string:stripe-pm_1KJ4L02GScqysDRV5zh1ioYv"
select select "number:27"
select select "number:14"
select select "number:19"
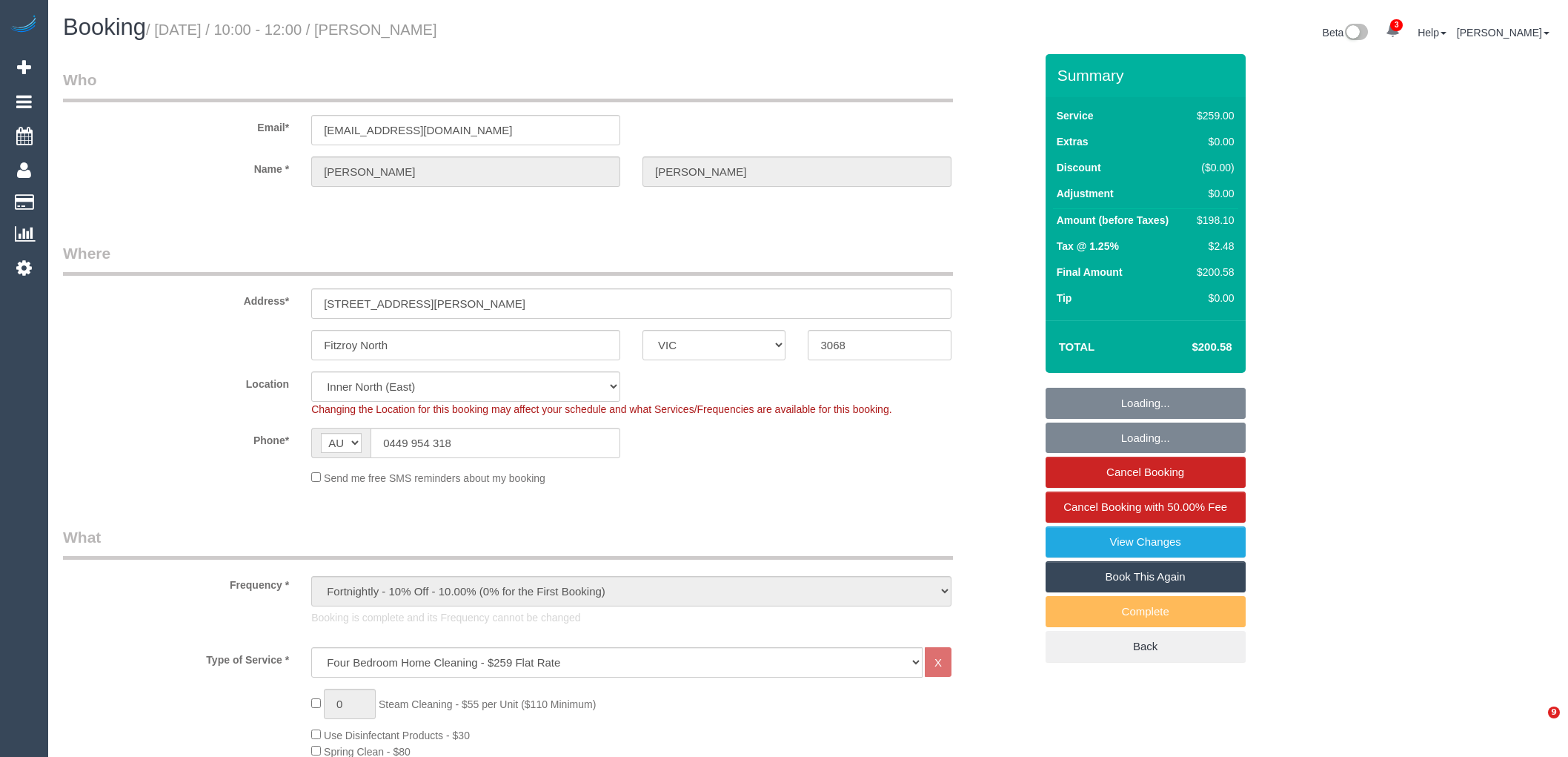
select select "number:34"
select select "object:1667"
select select "spot1"
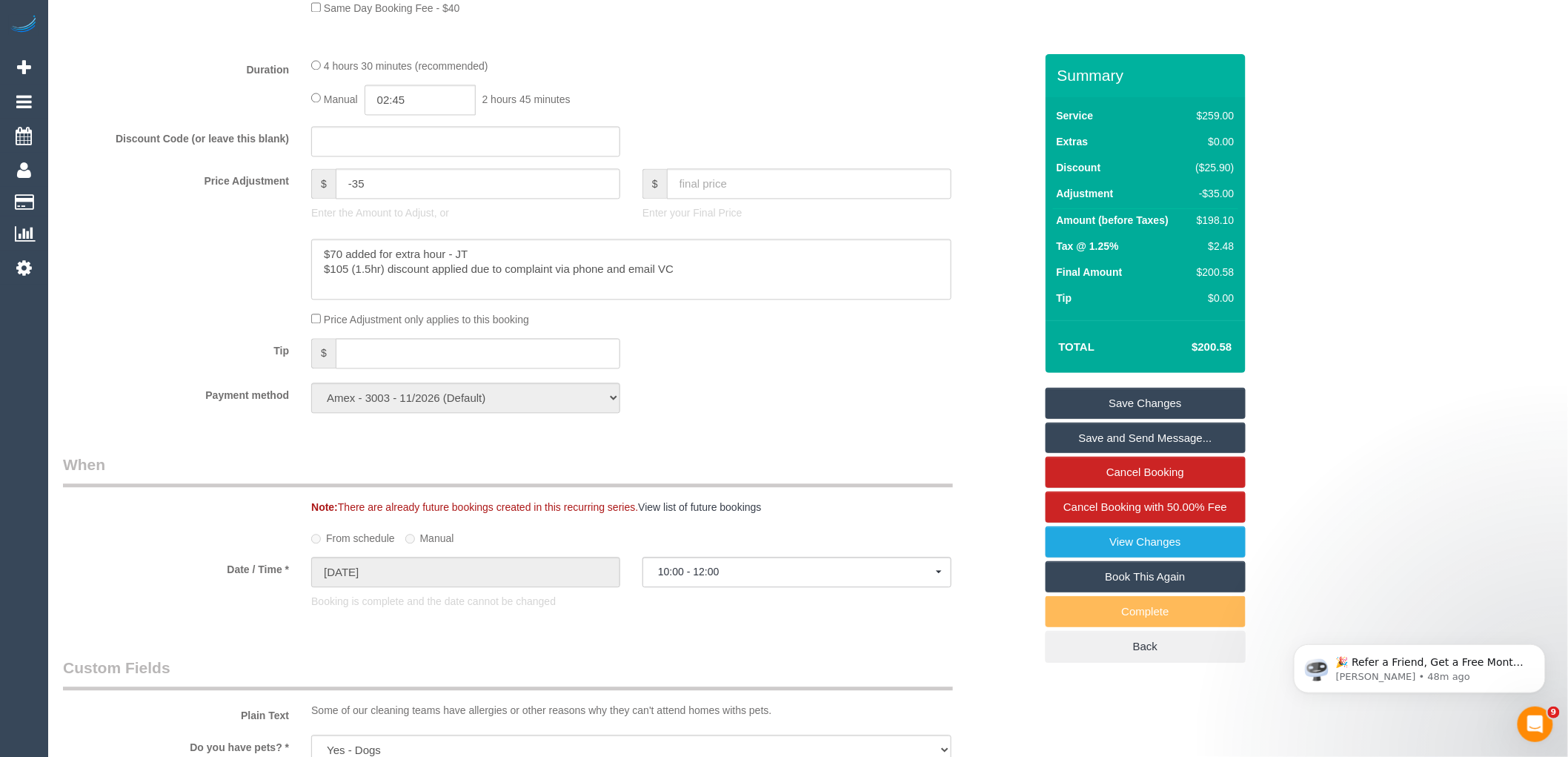
scroll to position [988, 0]
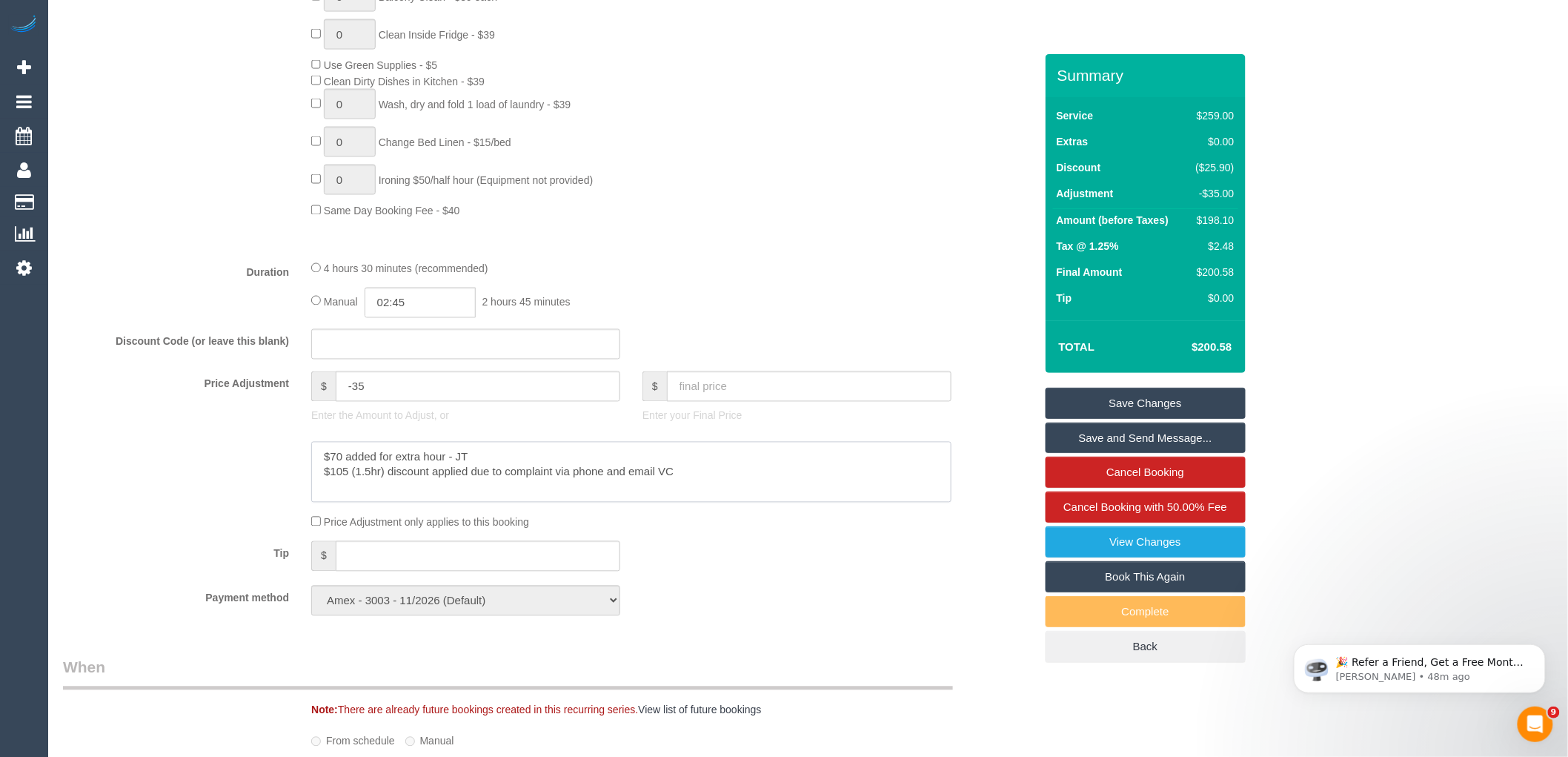
drag, startPoint x: 447, startPoint y: 492, endPoint x: 267, endPoint y: 491, distance: 180.0
click at [267, 491] on div at bounding box center [549, 472] width 994 height 61
type textarea "$70 added for extra hour - JT"
drag, startPoint x: 399, startPoint y: 400, endPoint x: 313, endPoint y: 404, distance: 86.1
click at [313, 402] on div "$ -35" at bounding box center [466, 386] width 309 height 30
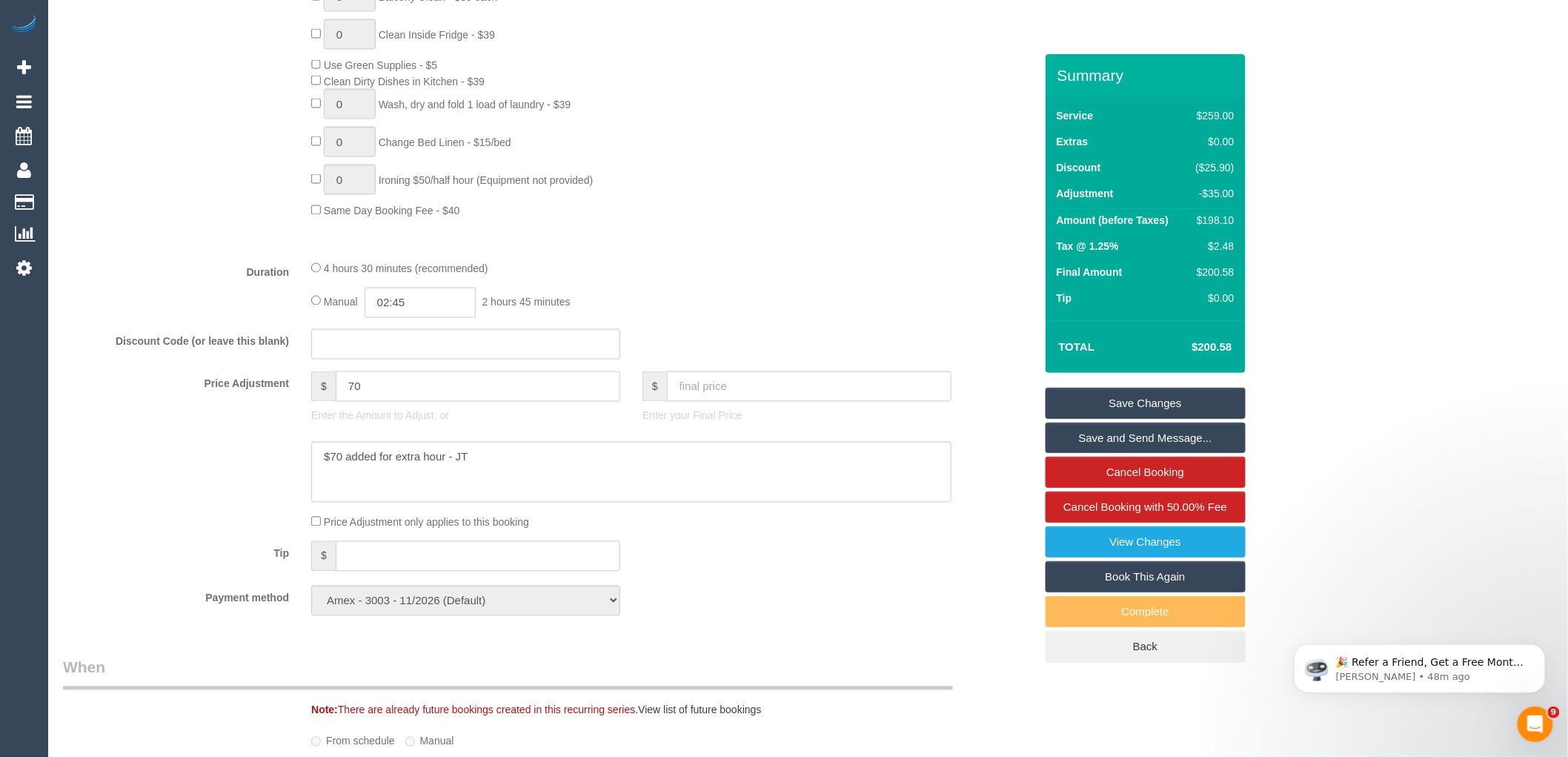
type input "70"
click at [1179, 411] on link "Save Changes" at bounding box center [1146, 403] width 201 height 31
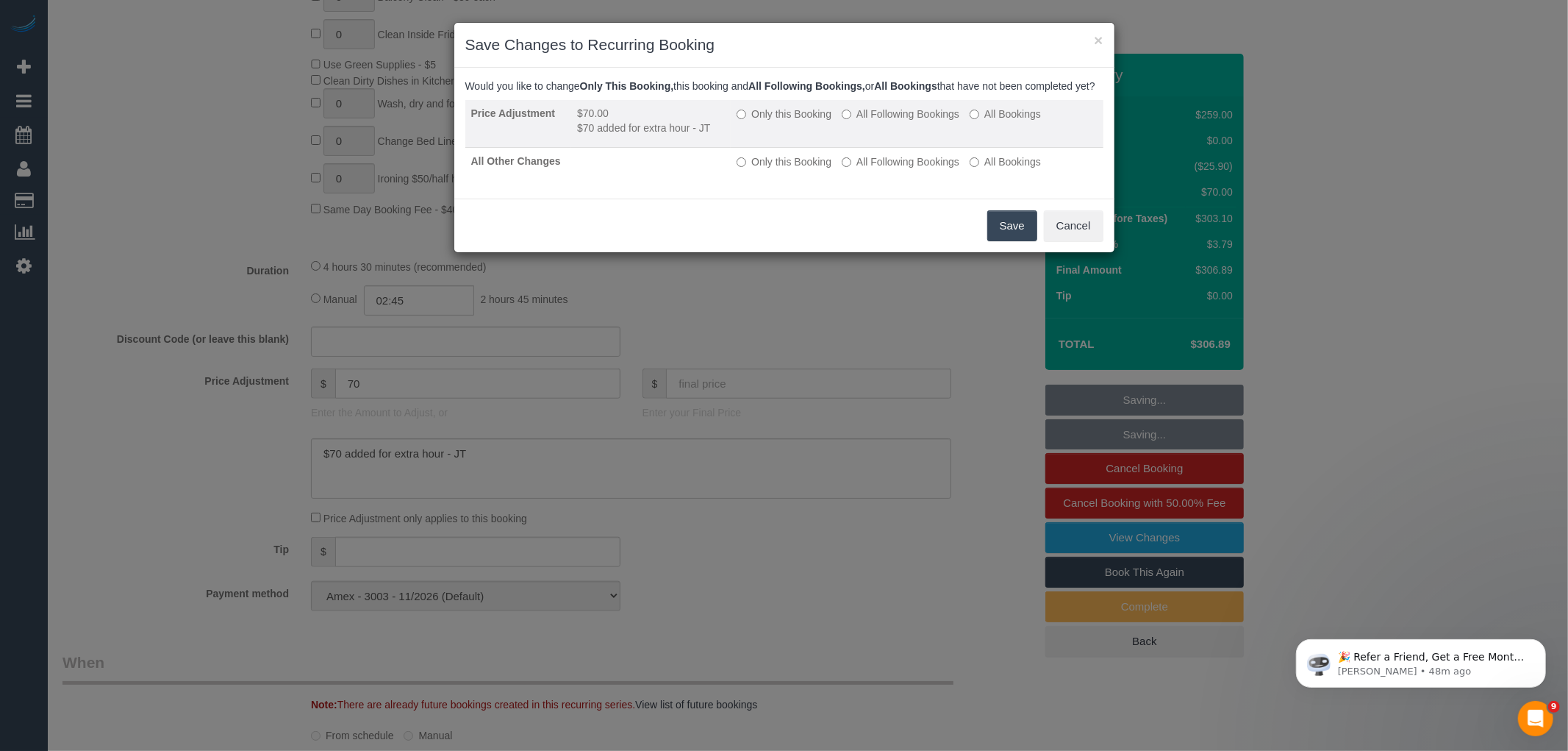
click at [781, 121] on label "Only this Booking" at bounding box center [783, 113] width 95 height 15
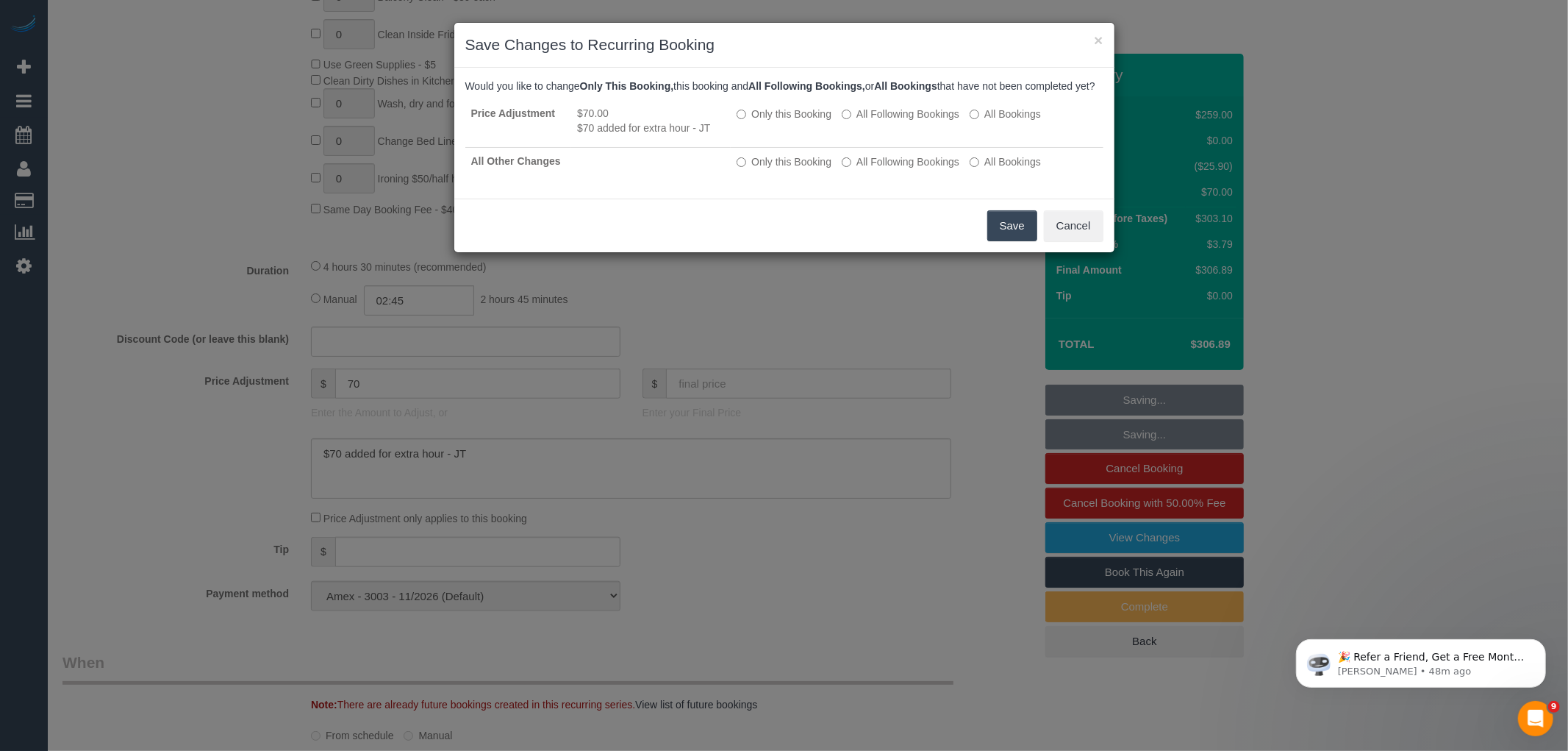
click at [1012, 241] on button "Save" at bounding box center [1012, 226] width 50 height 31
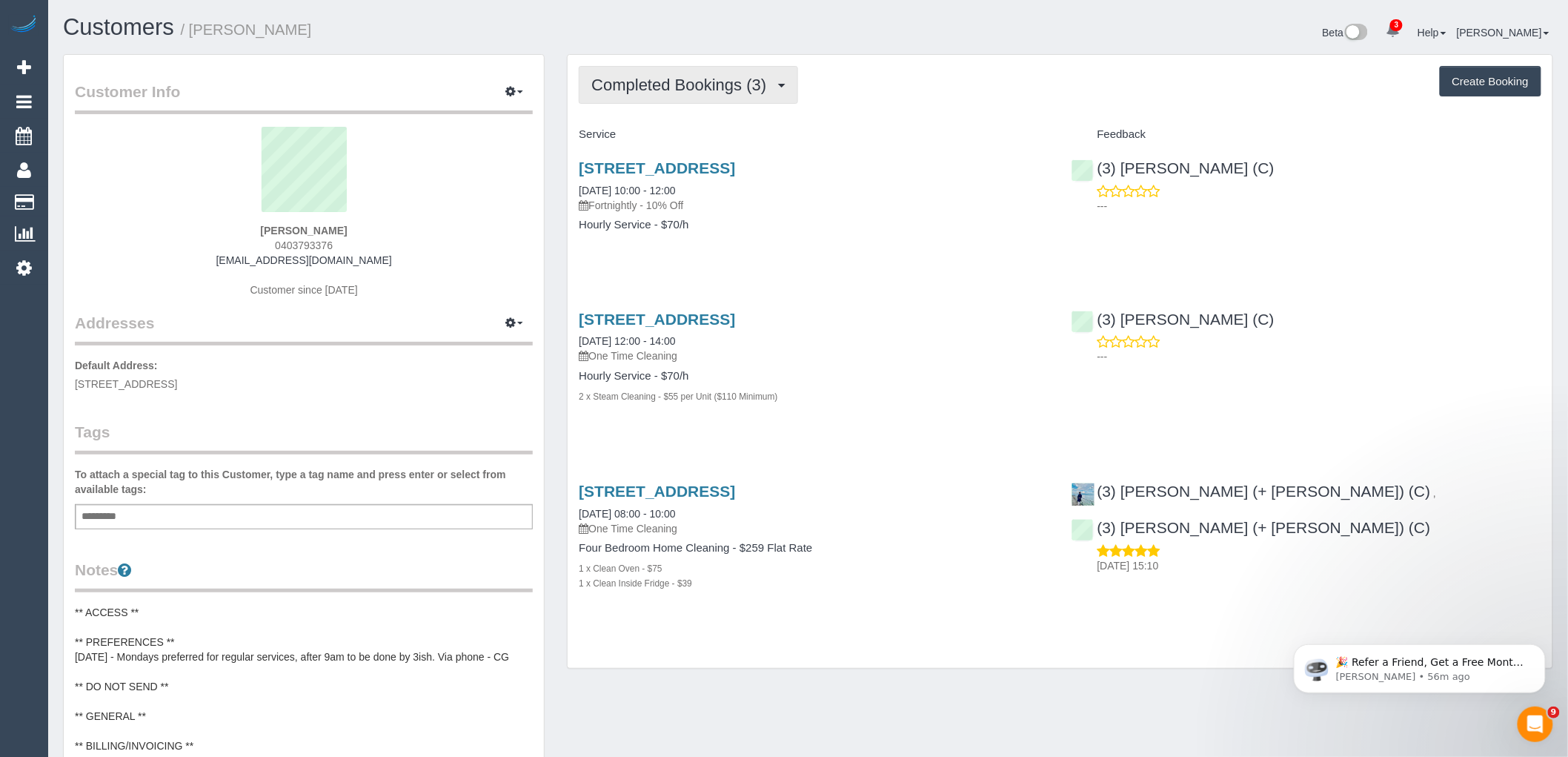
click at [736, 91] on span "Completed Bookings (3)" at bounding box center [682, 85] width 182 height 19
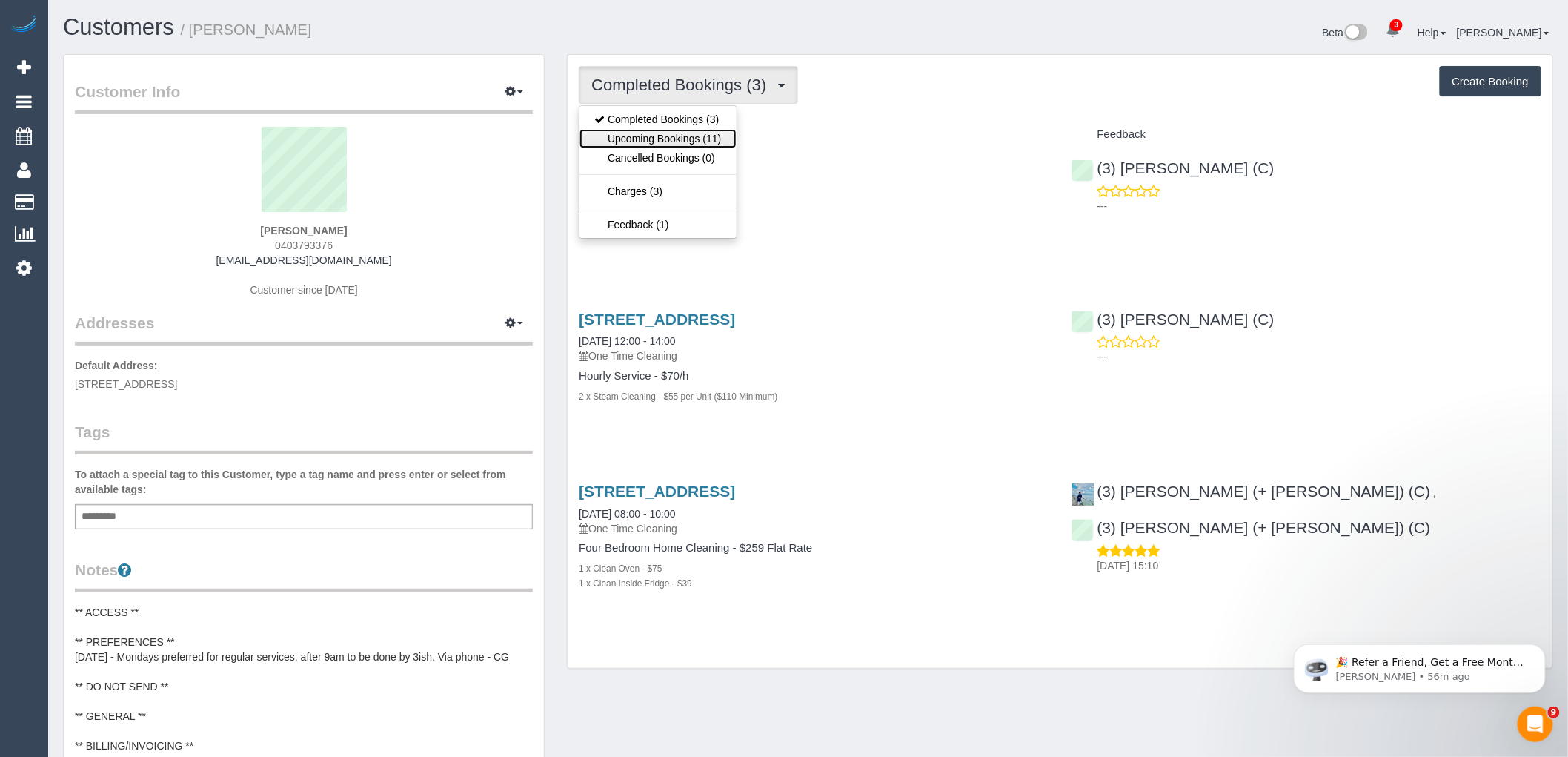
click at [707, 140] on link "Upcoming Bookings (11)" at bounding box center [658, 139] width 156 height 20
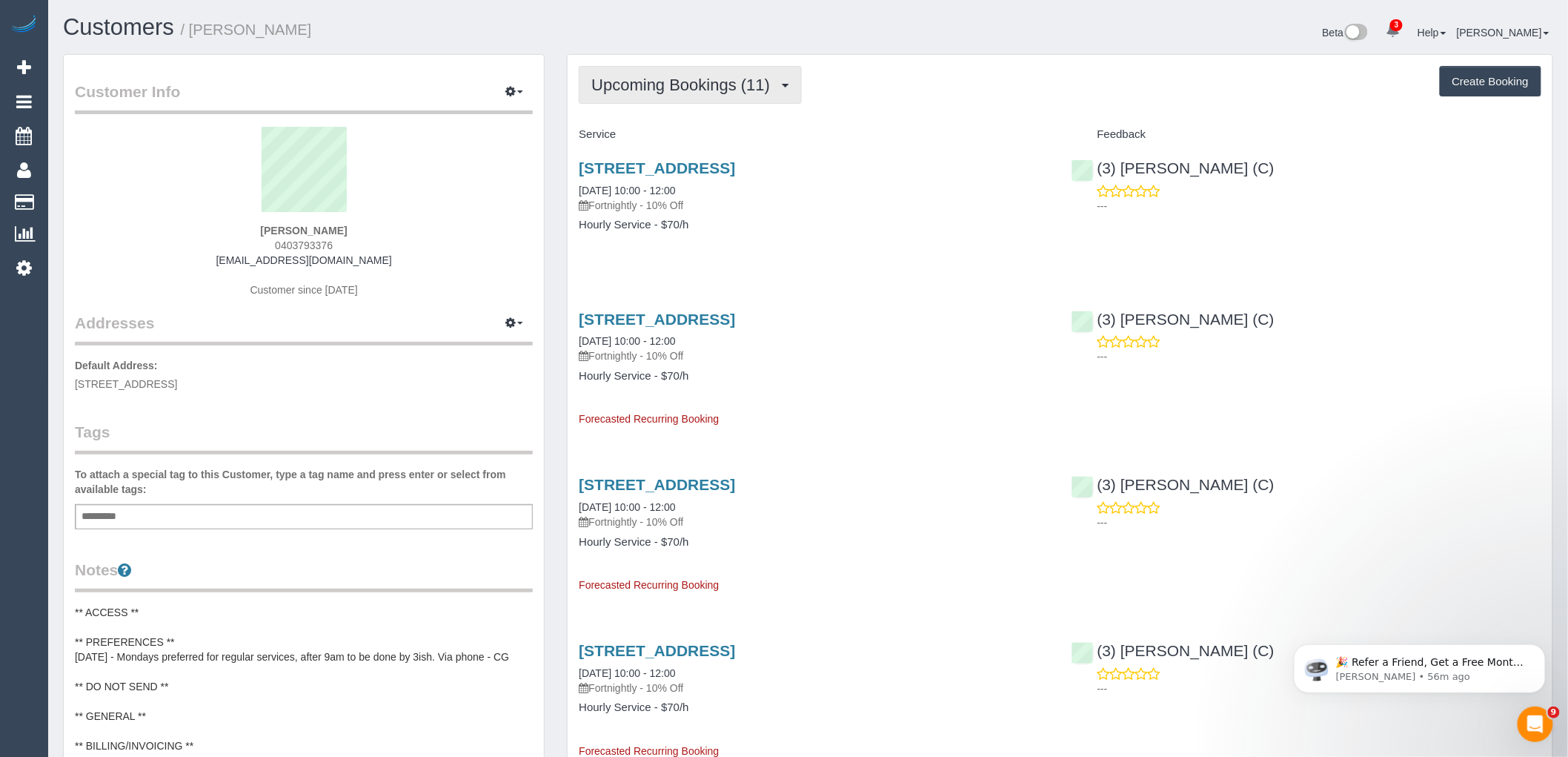
click at [737, 80] on span "Upcoming Bookings (11)" at bounding box center [684, 85] width 186 height 19
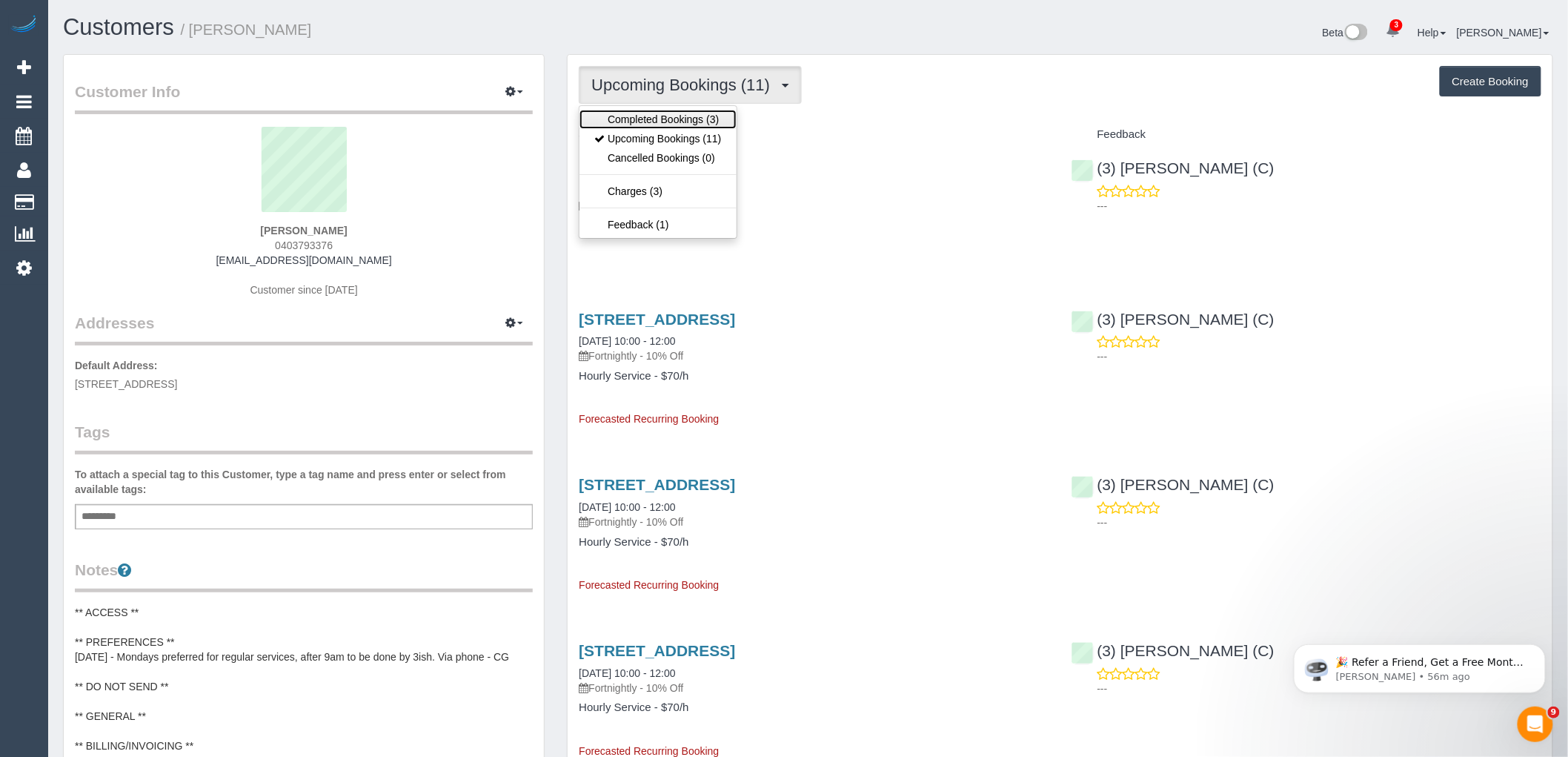
click at [717, 127] on link "Completed Bookings (3)" at bounding box center [658, 120] width 156 height 20
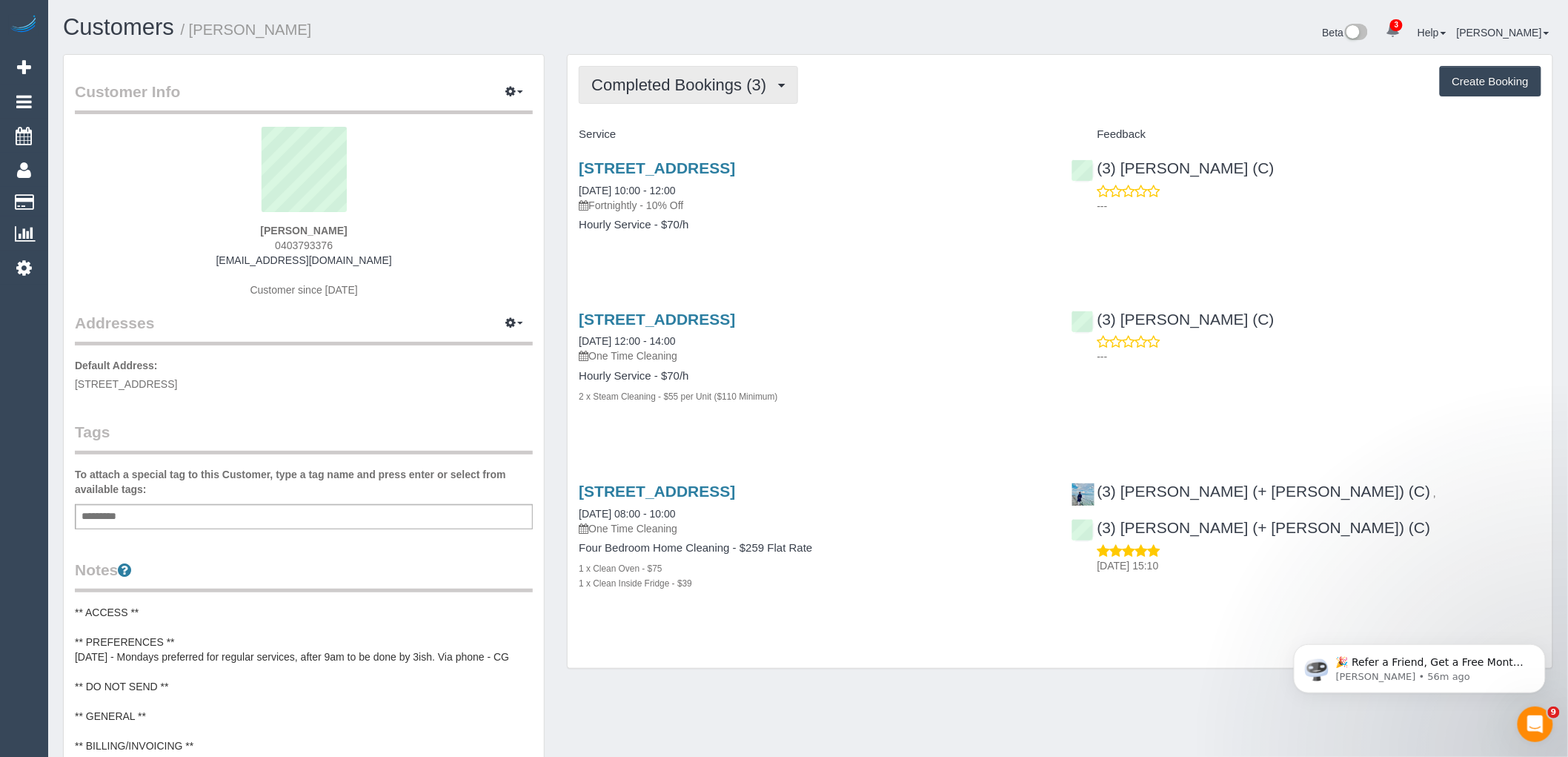
click at [679, 91] on span "Completed Bookings (3)" at bounding box center [682, 85] width 182 height 19
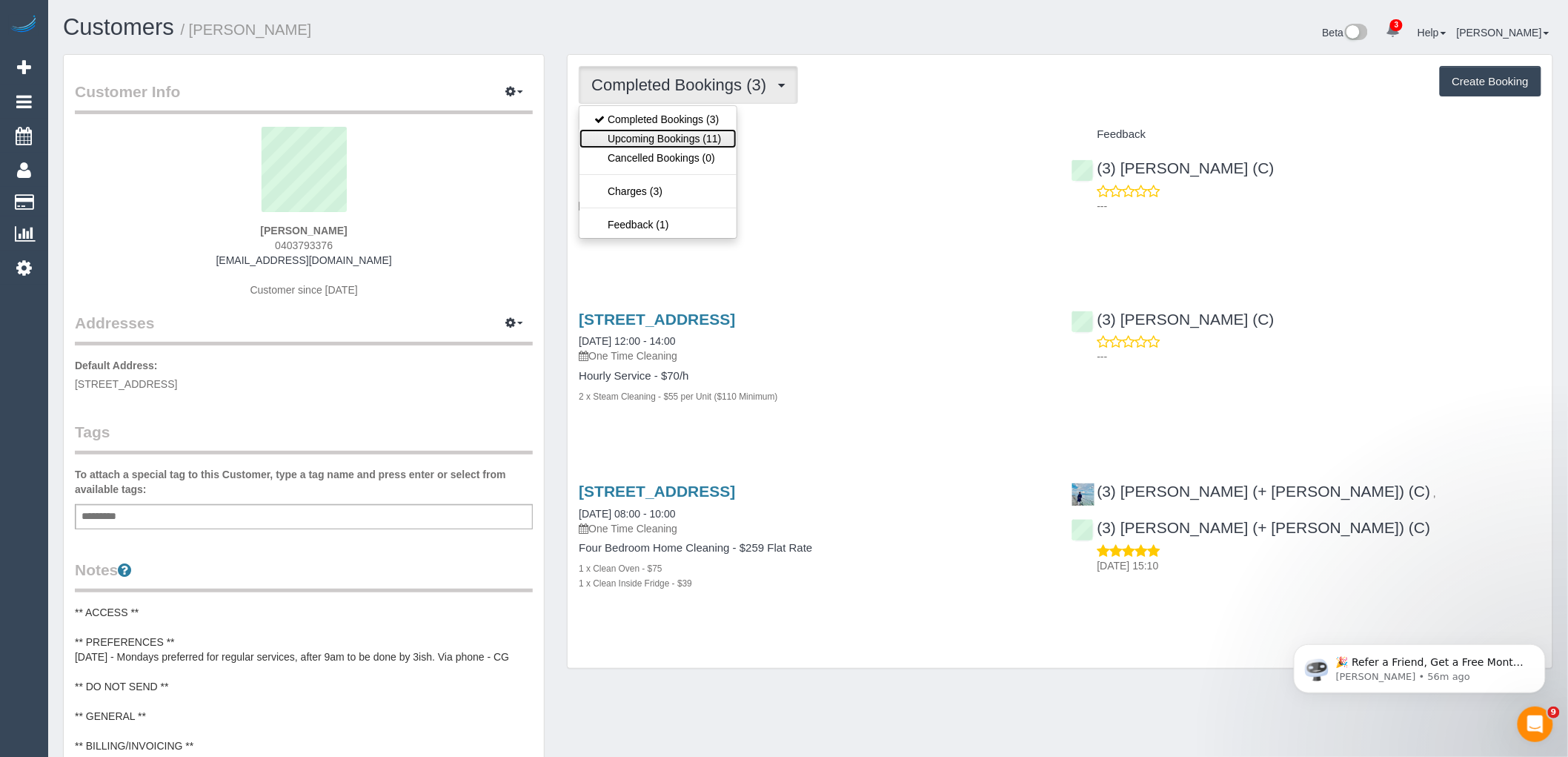
click at [686, 134] on link "Upcoming Bookings (11)" at bounding box center [658, 139] width 156 height 20
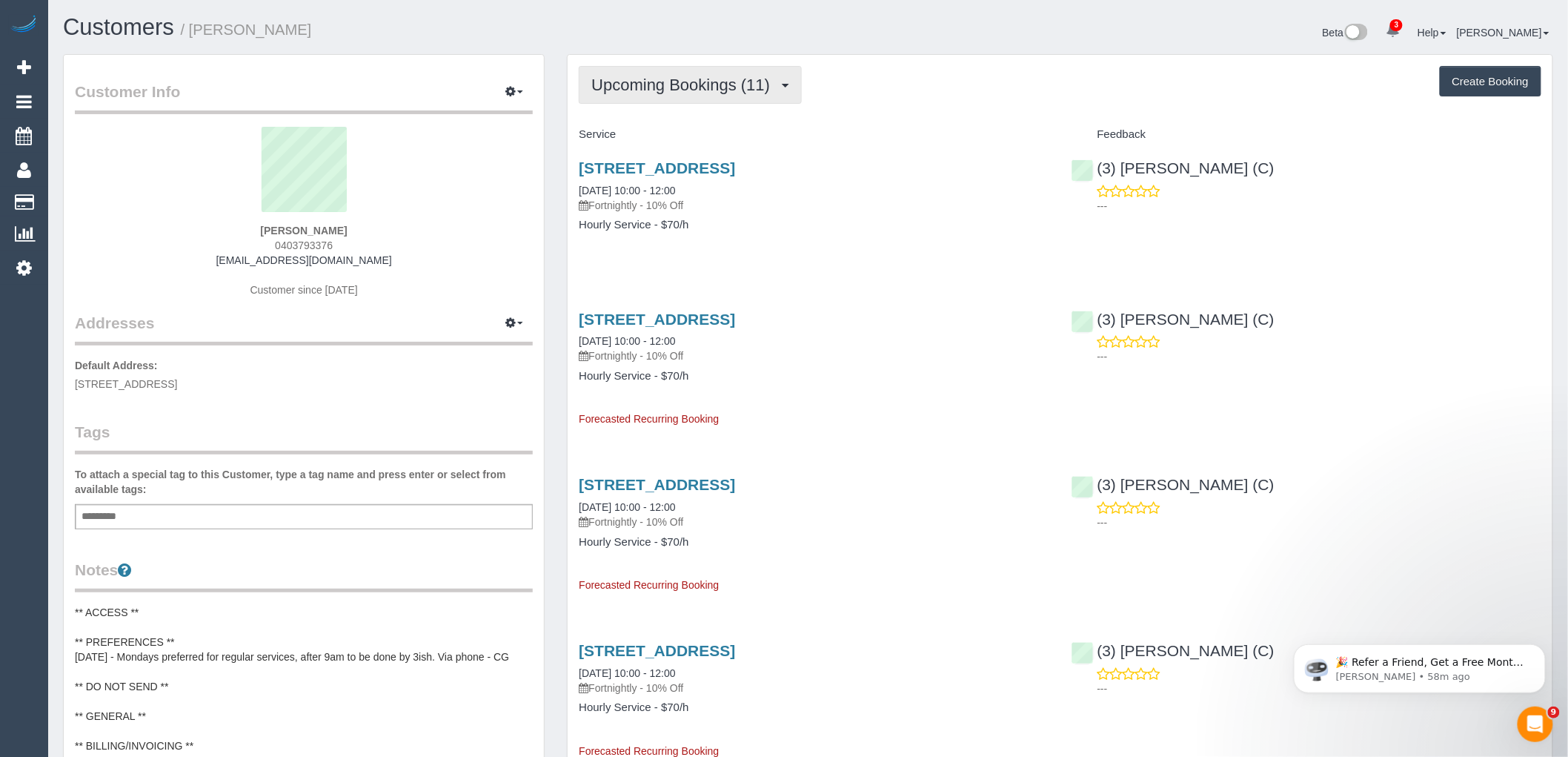
click at [703, 83] on span "Upcoming Bookings (11)" at bounding box center [684, 85] width 186 height 19
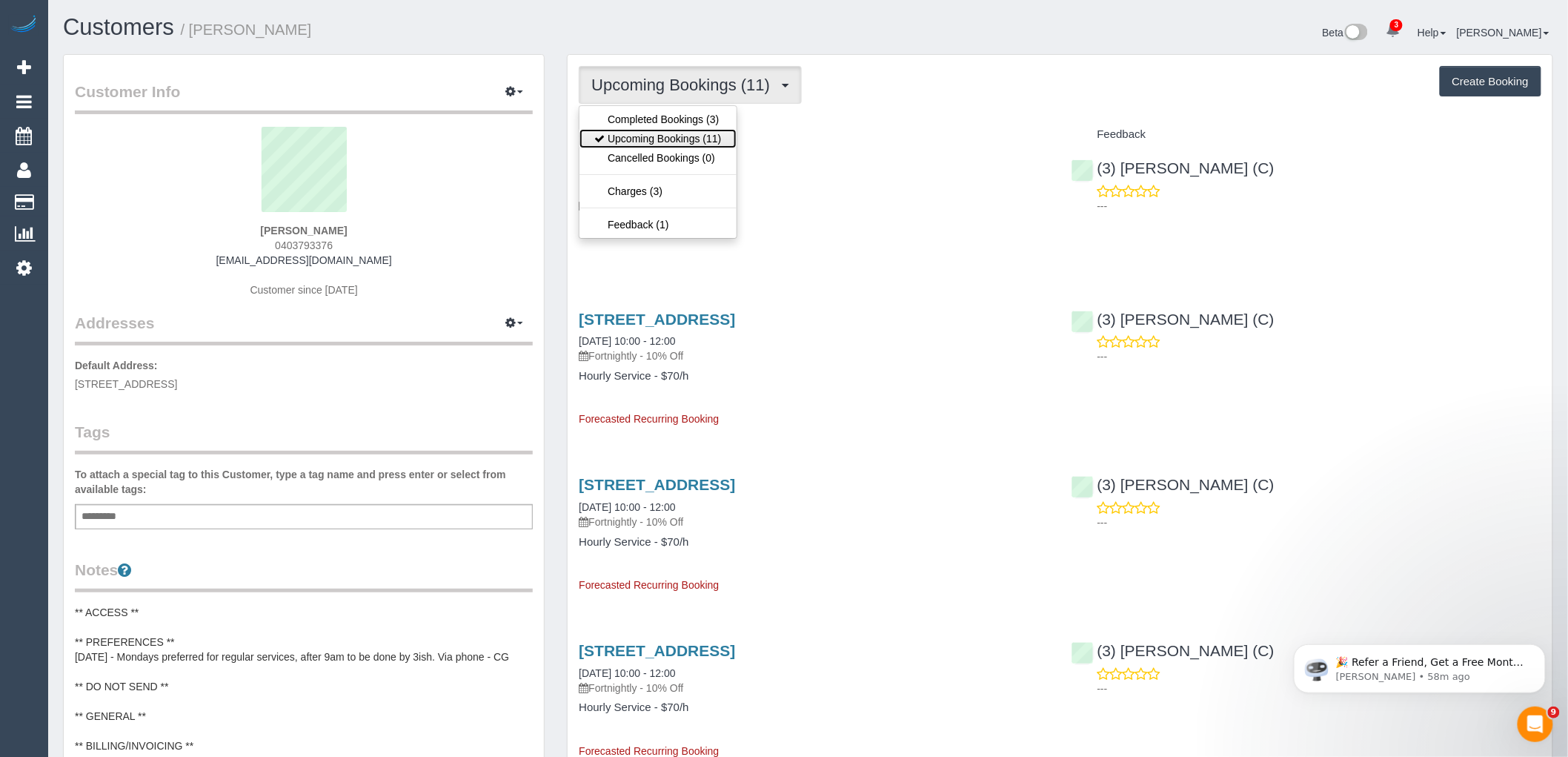
click at [671, 138] on link "Upcoming Bookings (11)" at bounding box center [658, 139] width 156 height 20
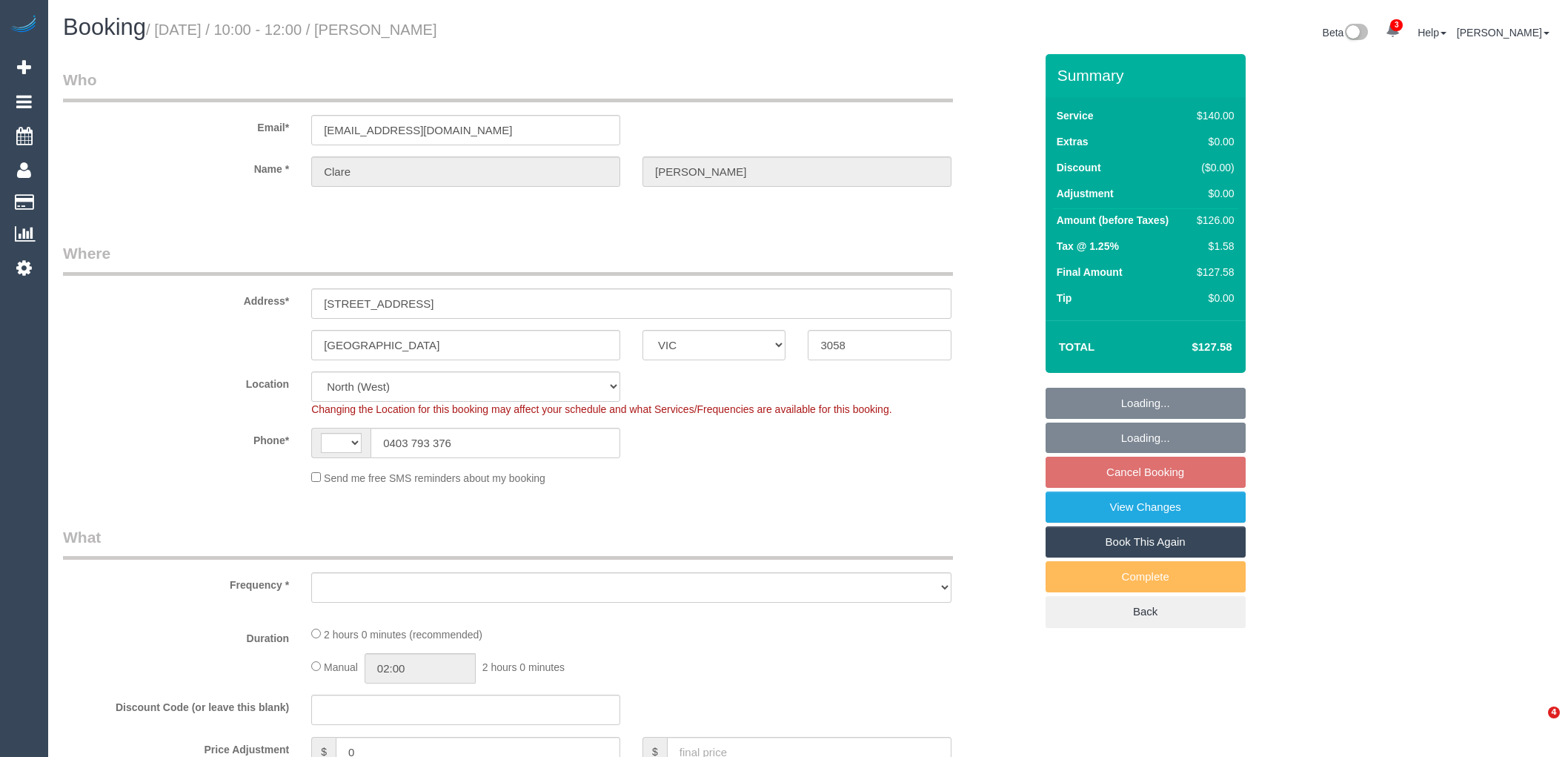
select select "VIC"
select select "string:AU"
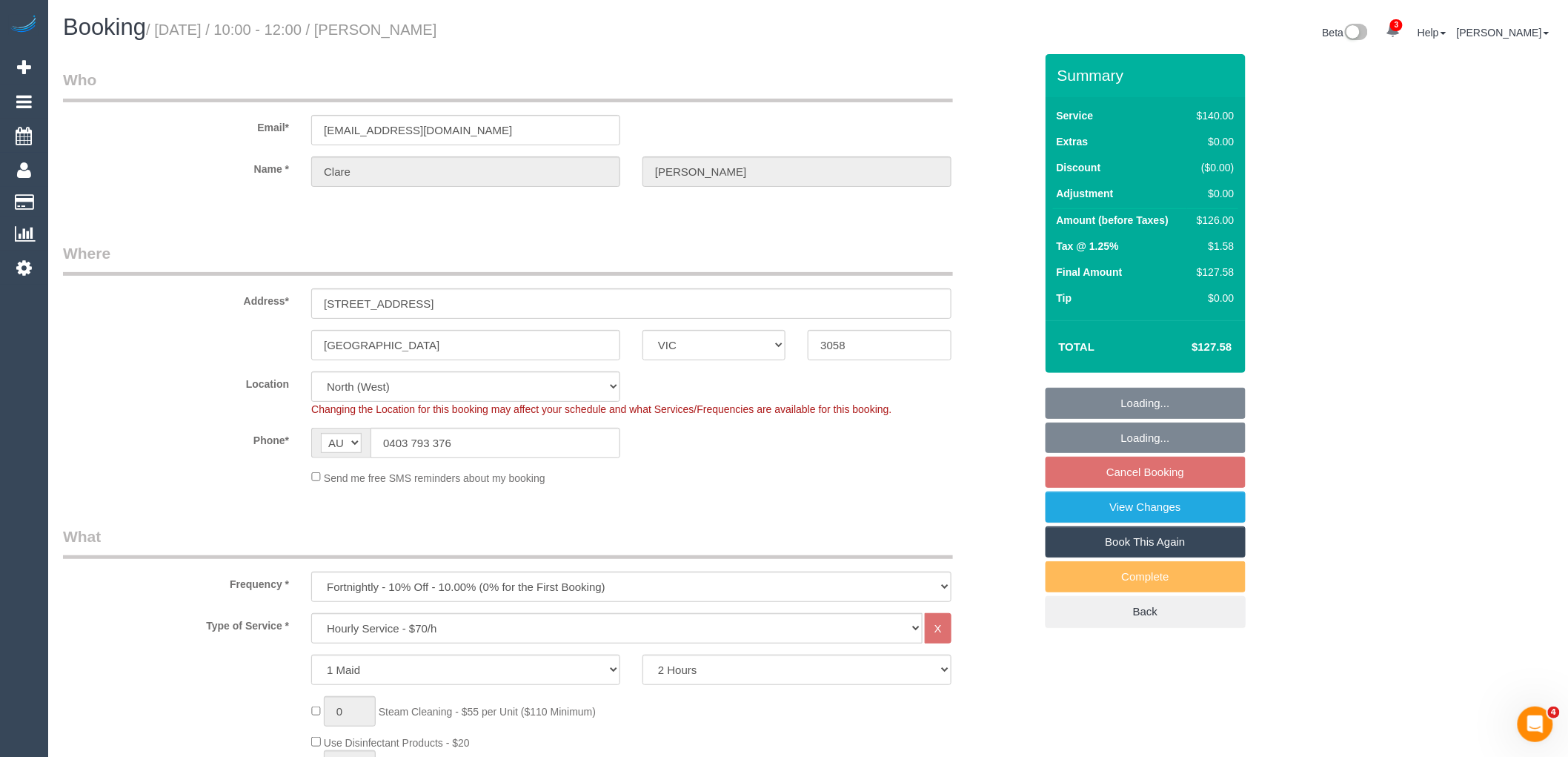
select select "object:893"
select select "number:28"
select select "number:14"
select select "number:19"
select select "number:36"
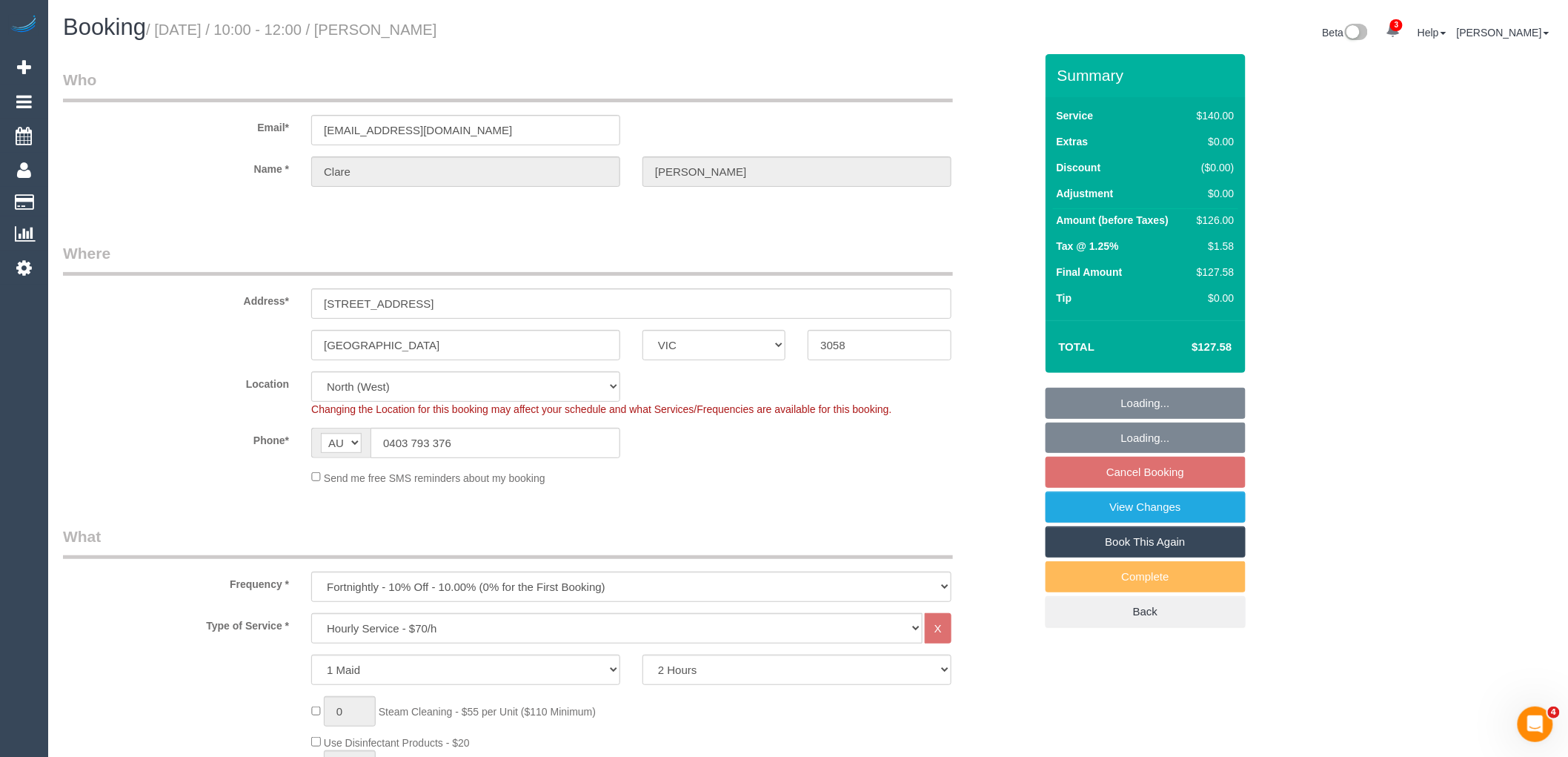
select select "number:34"
select select "number:11"
select select "spot1"
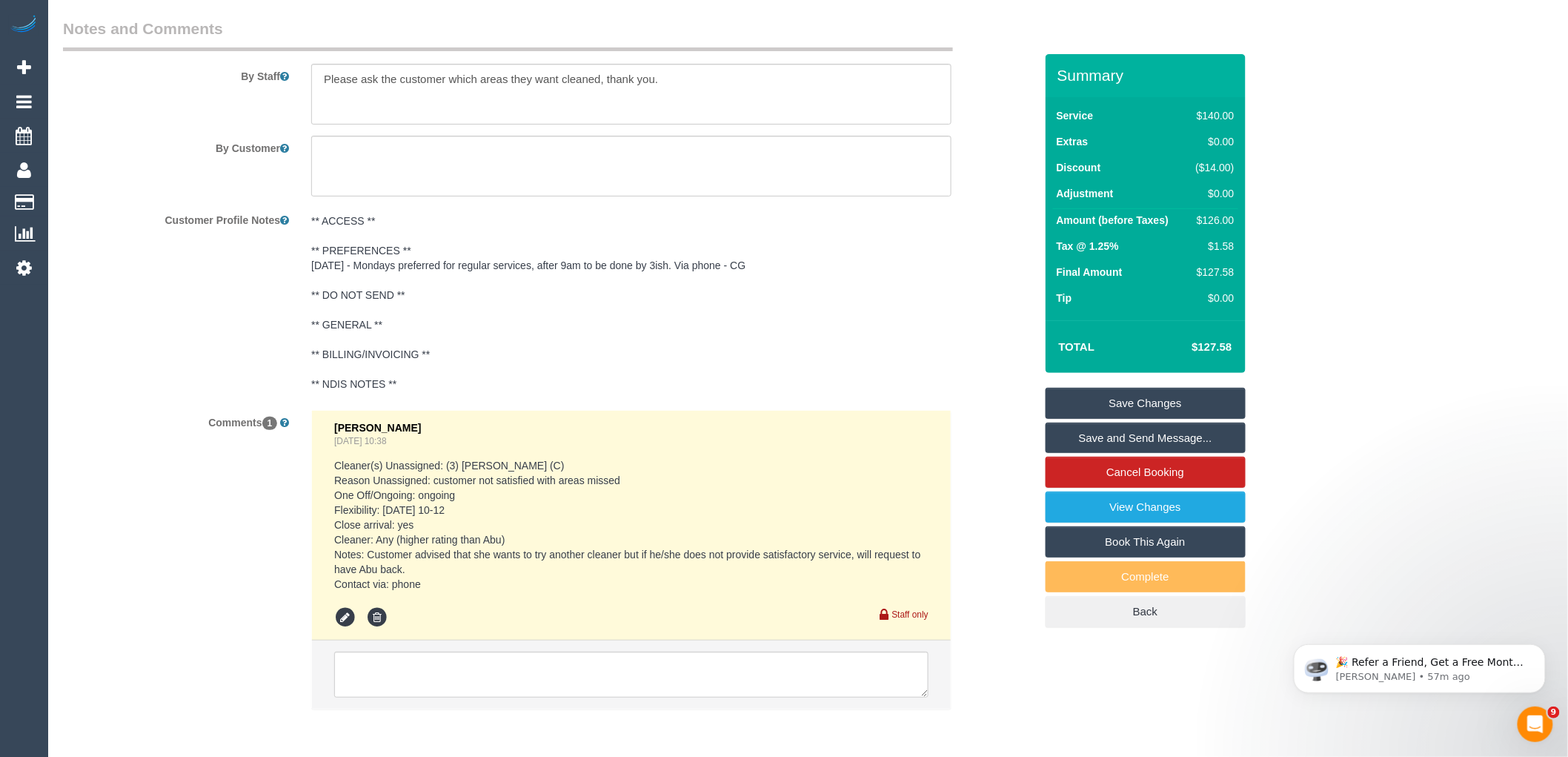
scroll to position [2430, 0]
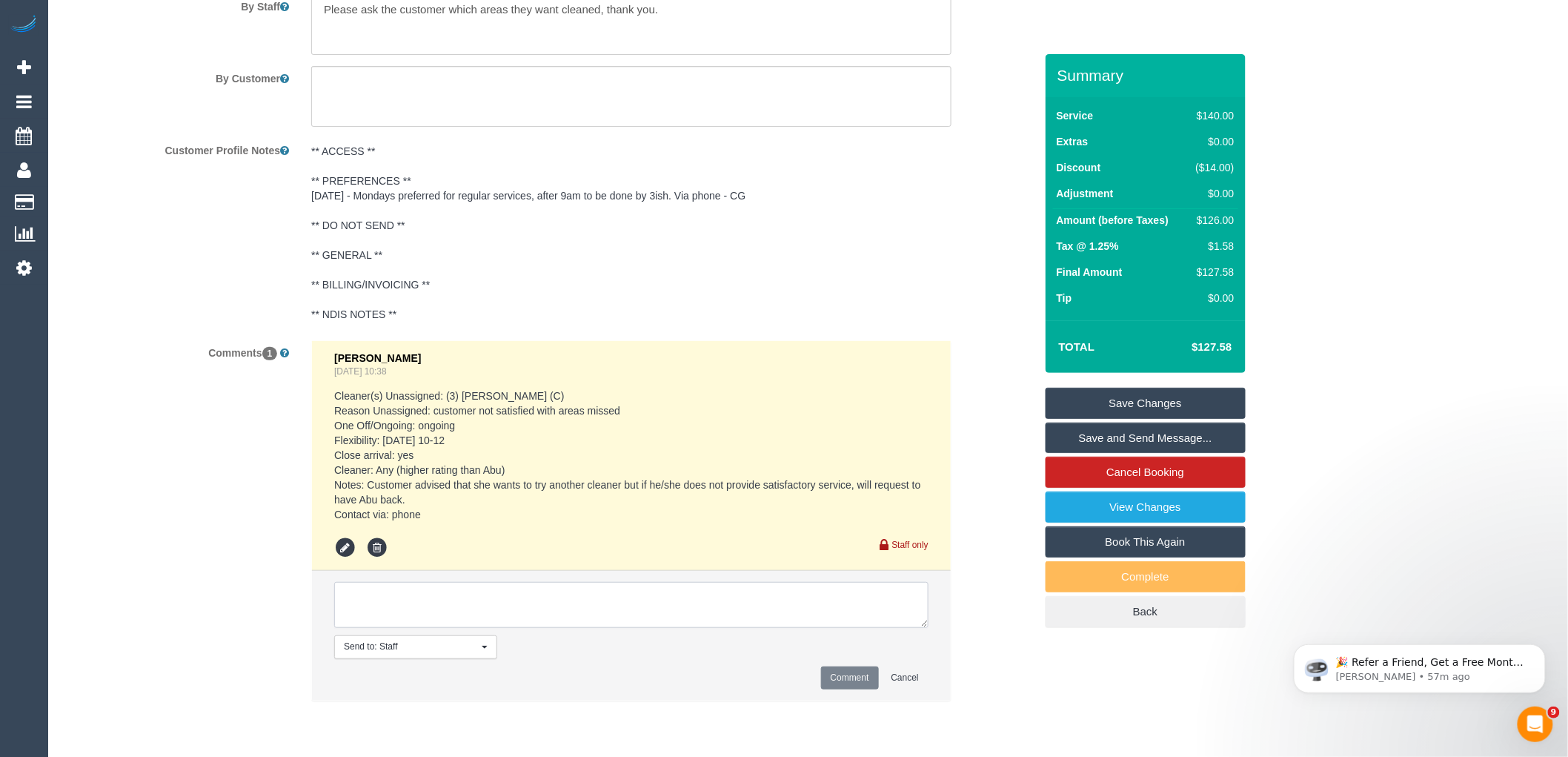
click at [592, 623] on textarea at bounding box center [631, 605] width 595 height 46
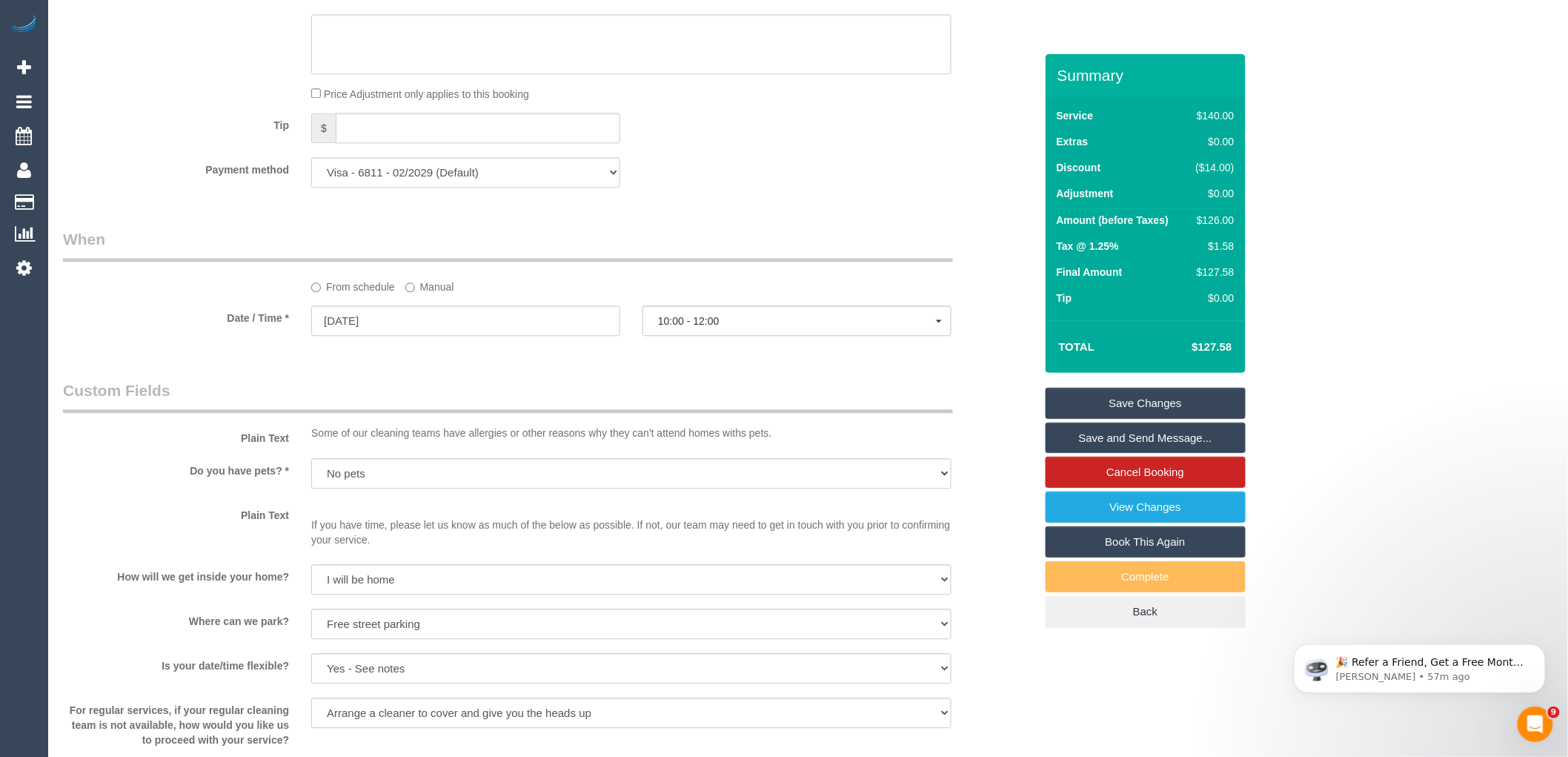
scroll to position [1030, 0]
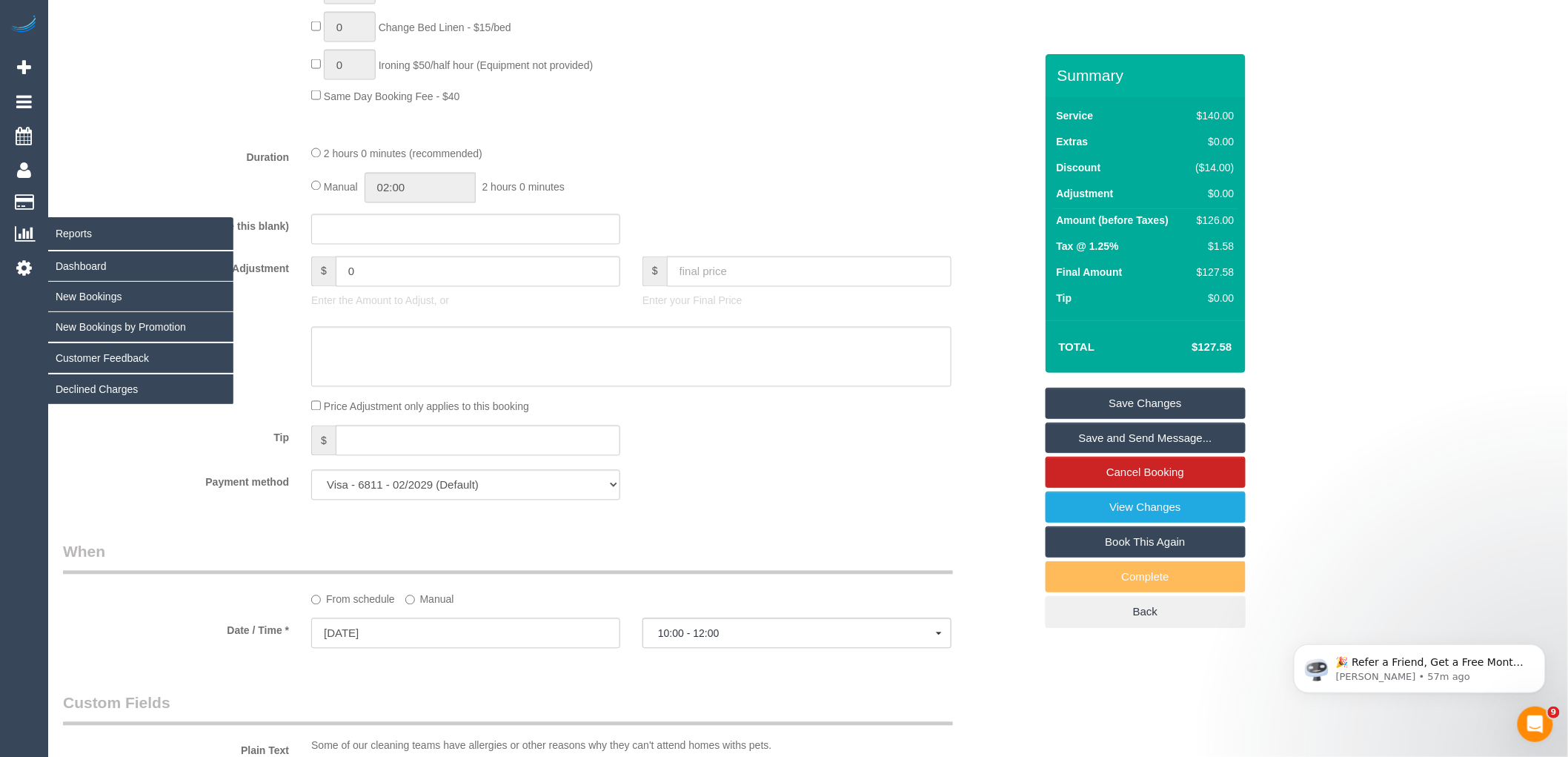
type textarea "Cleaner(s) Unassigned: Reason Unassigned: One Off/Ongoing: Flexibility: Close a…"
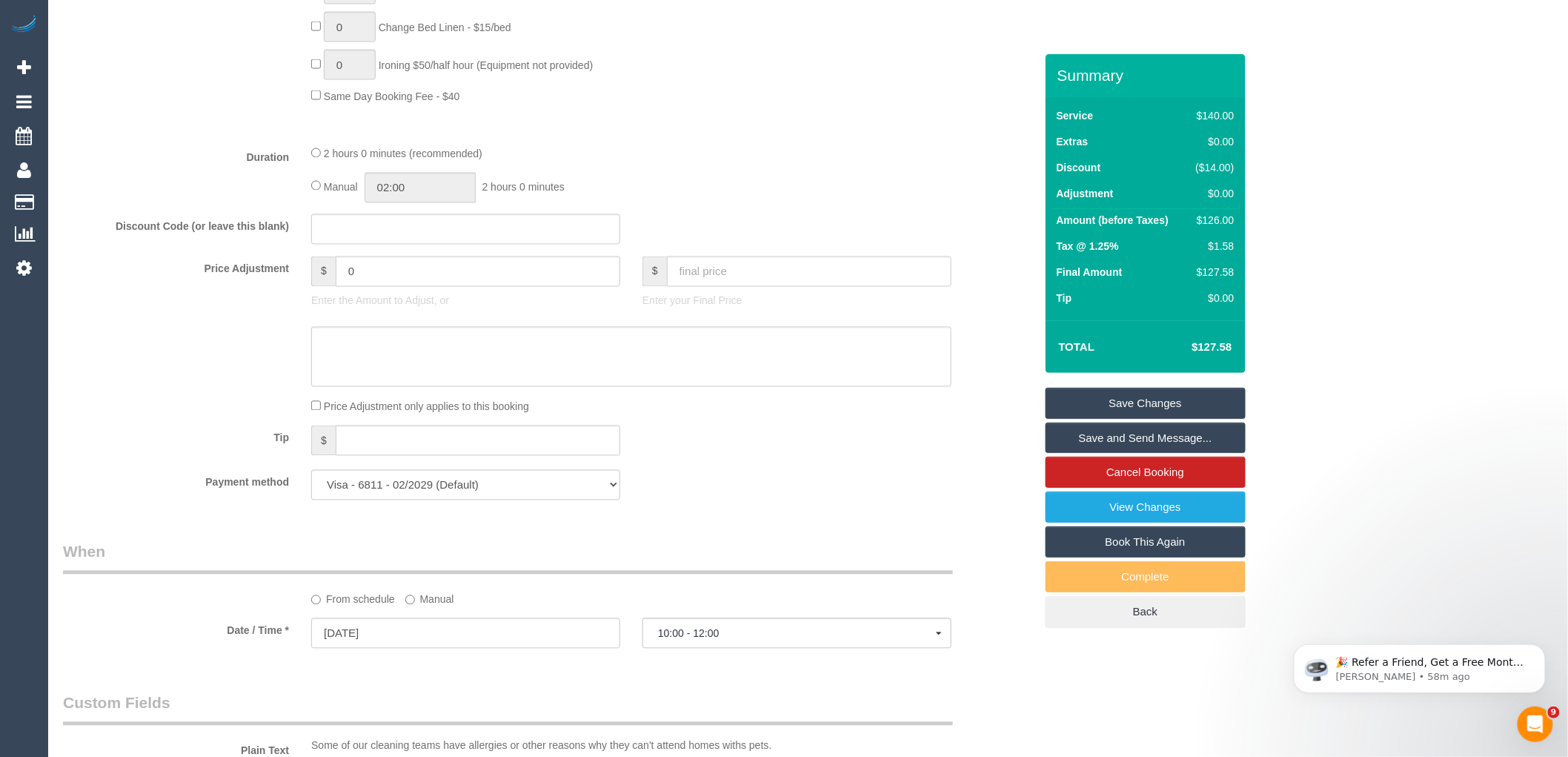
scroll to position [1194, 0]
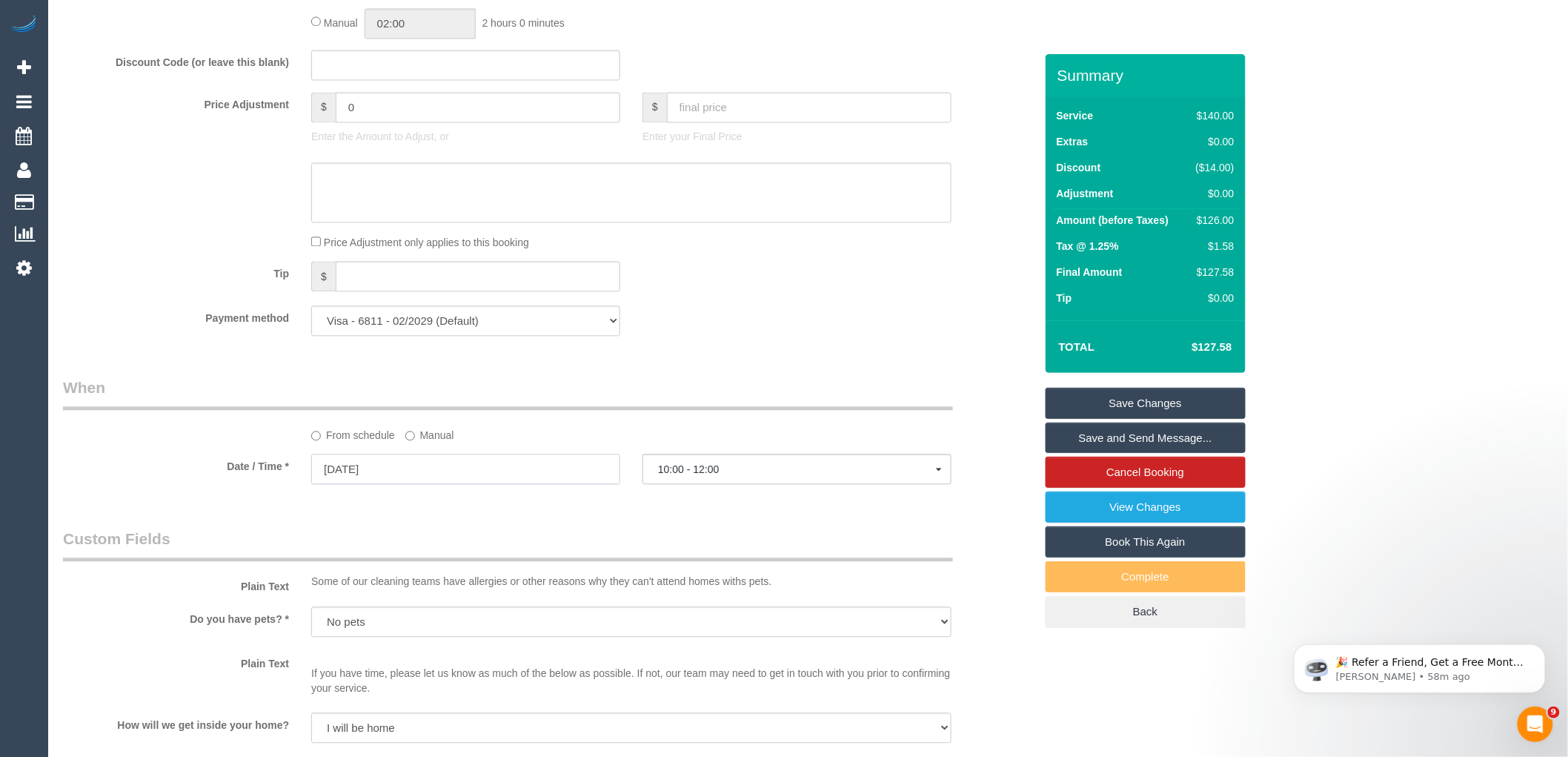
click at [427, 470] on input "15/09/2025" at bounding box center [466, 468] width 309 height 30
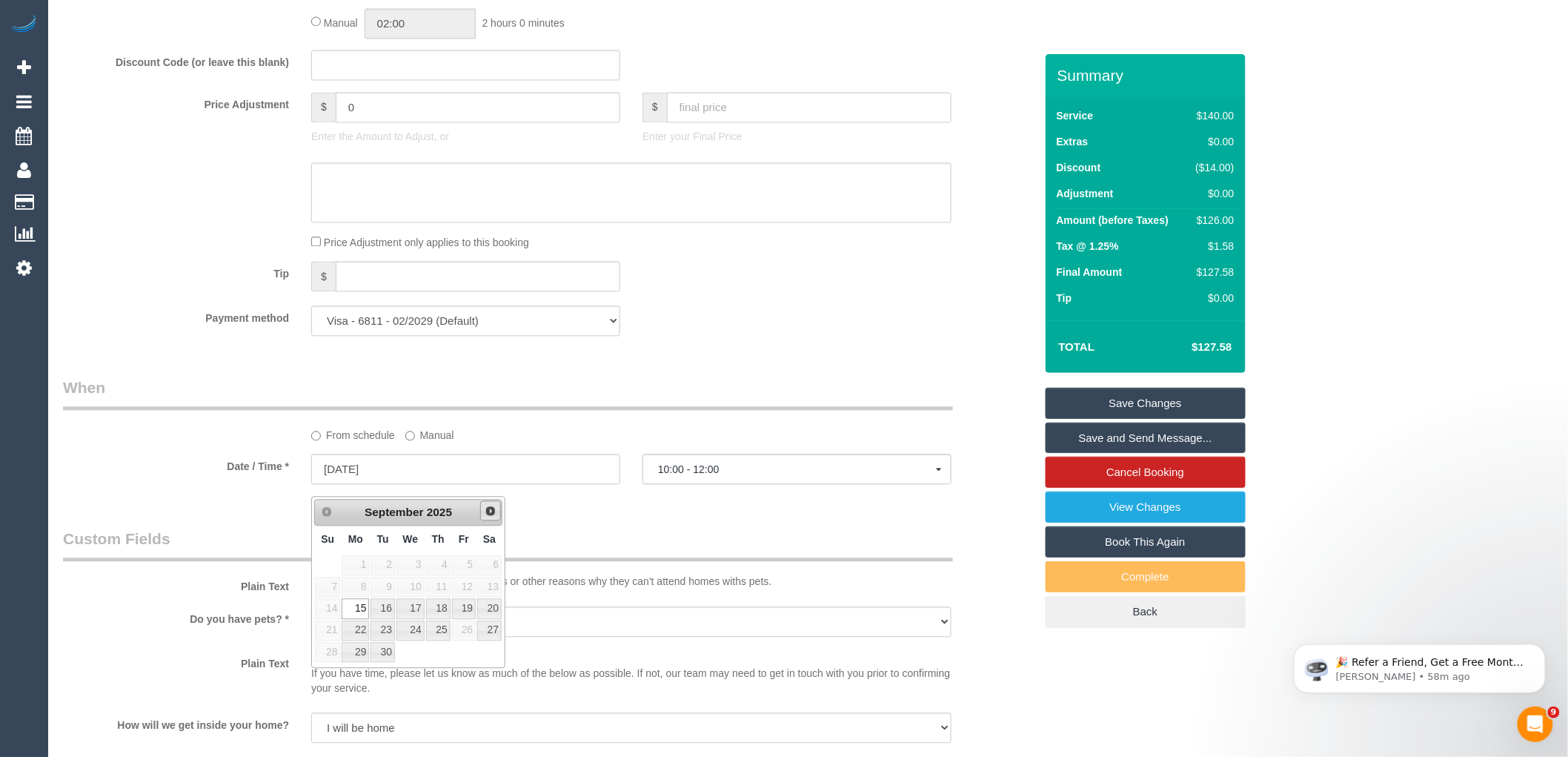
click at [493, 504] on span "Next" at bounding box center [491, 510] width 12 height 12
click at [357, 587] on link "6" at bounding box center [356, 587] width 28 height 20
type input "06/10/2025"
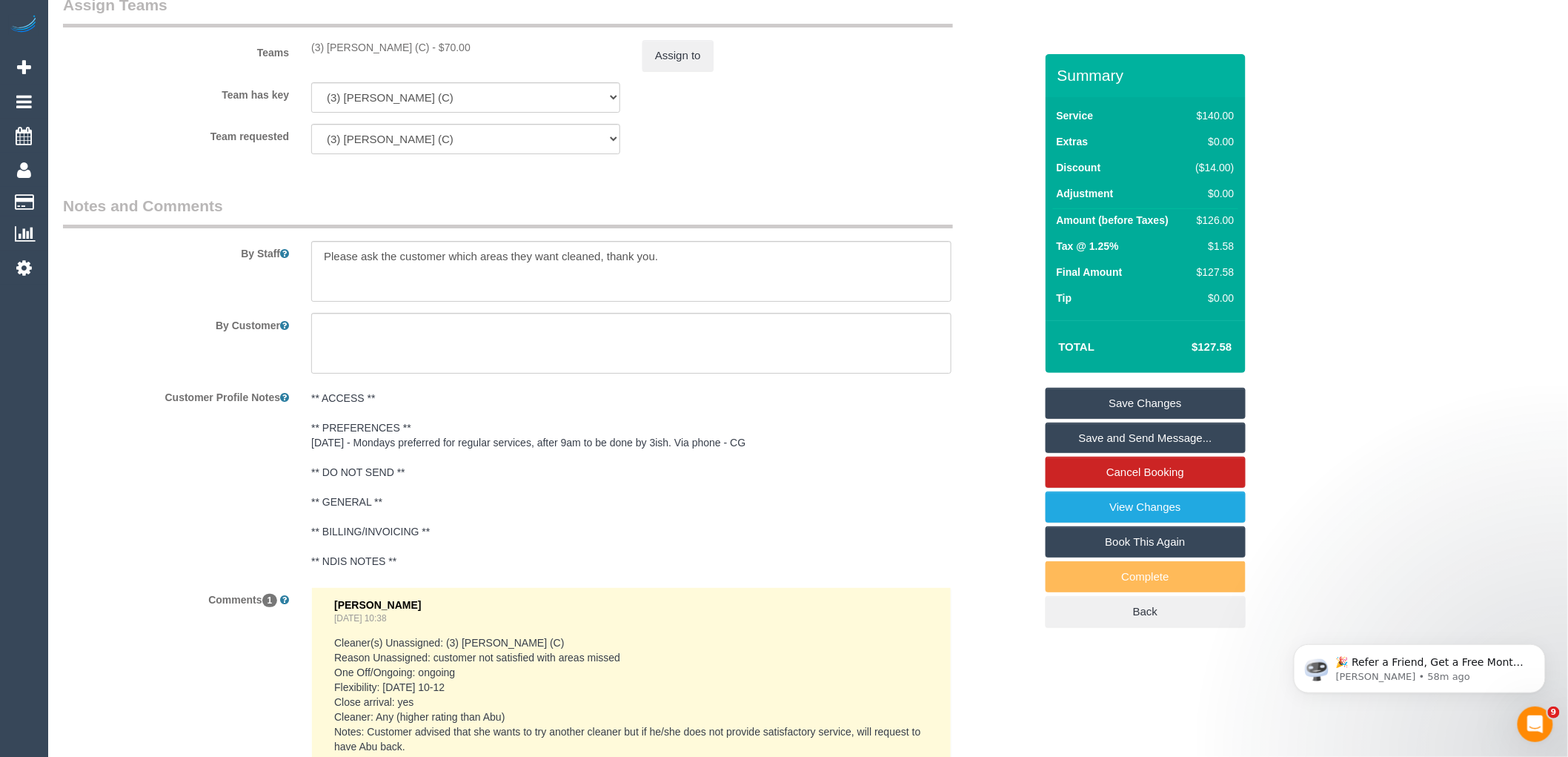
scroll to position [1772, 0]
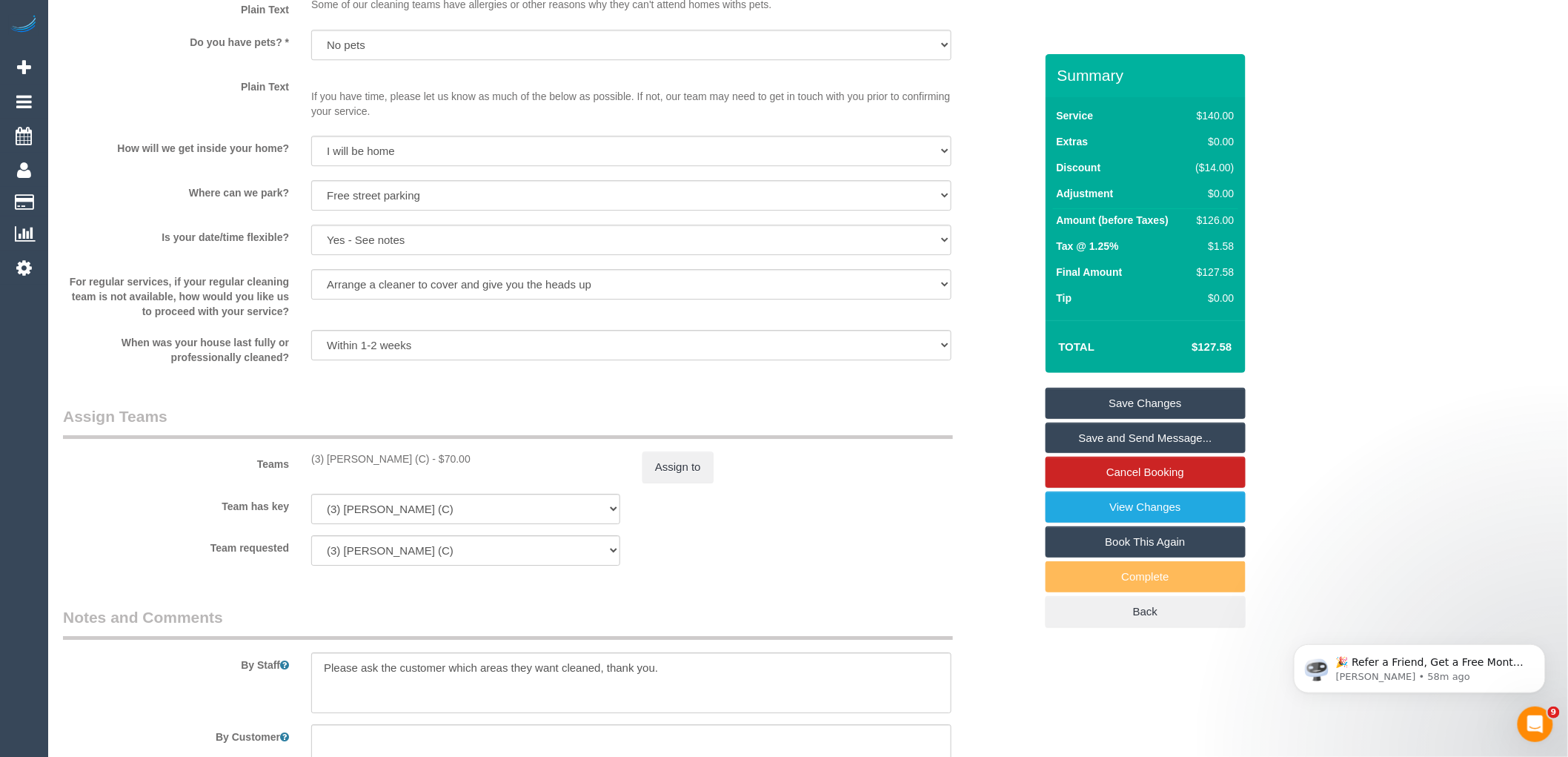
select select "spot23"
drag, startPoint x: 301, startPoint y: 464, endPoint x: 293, endPoint y: 465, distance: 8.1
click at [293, 465] on div "Teams (3) Luke HJ (C) - $70.00 Assign to" at bounding box center [549, 443] width 994 height 77
copy div "(3) Luke HJ (C)"
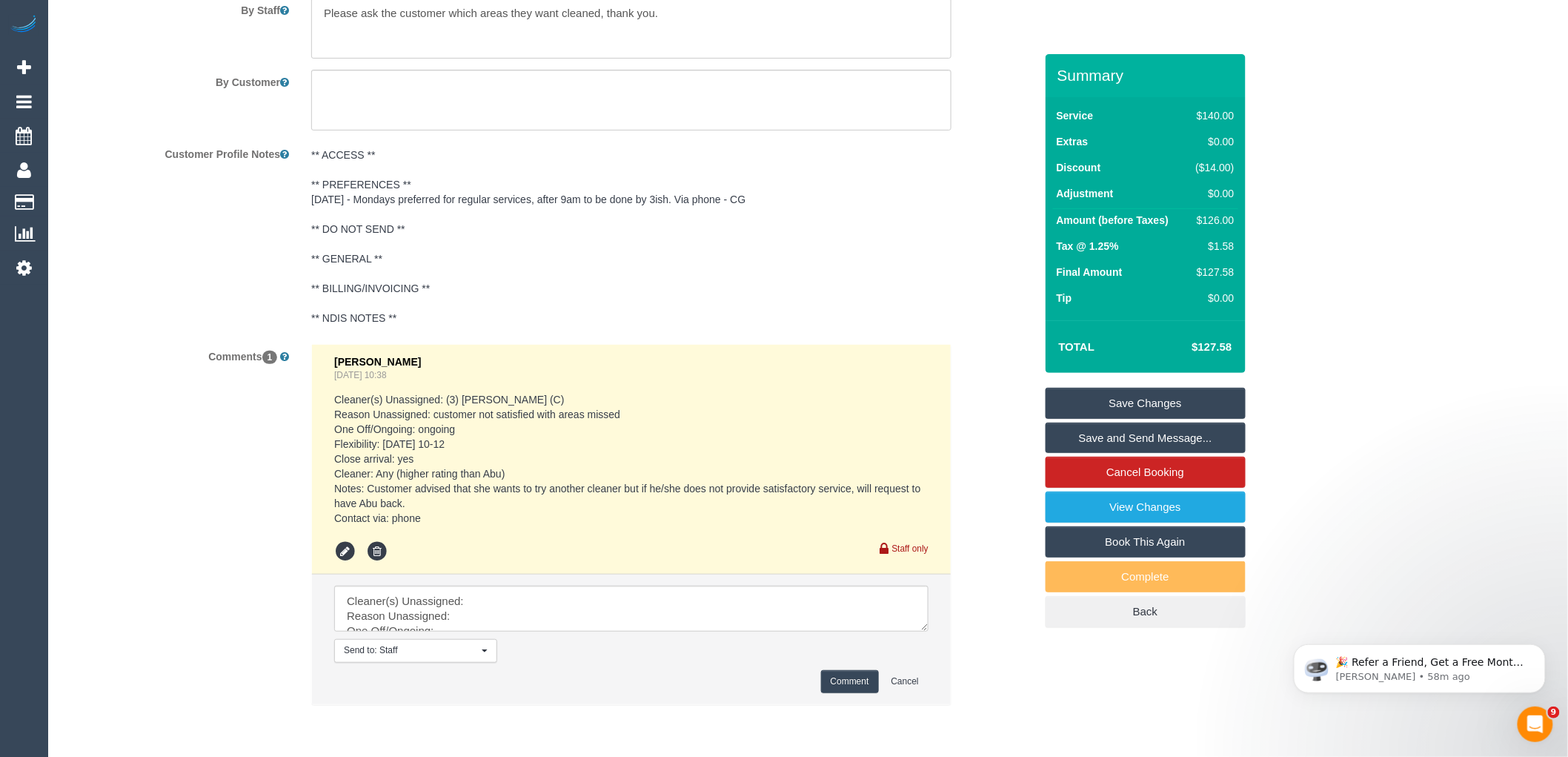
scroll to position [2491, 0]
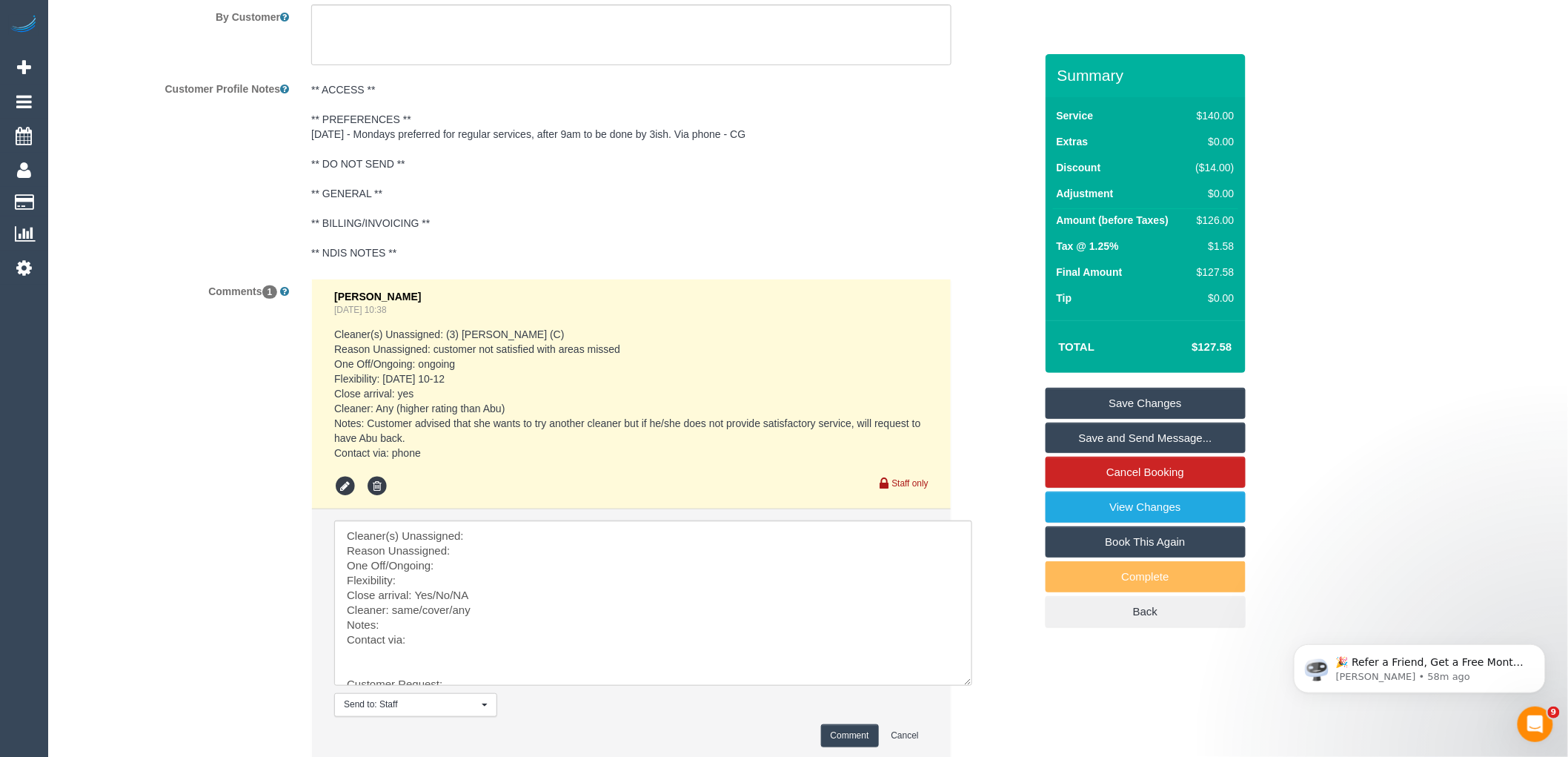
drag, startPoint x: 923, startPoint y: 574, endPoint x: 675, endPoint y: 660, distance: 262.5
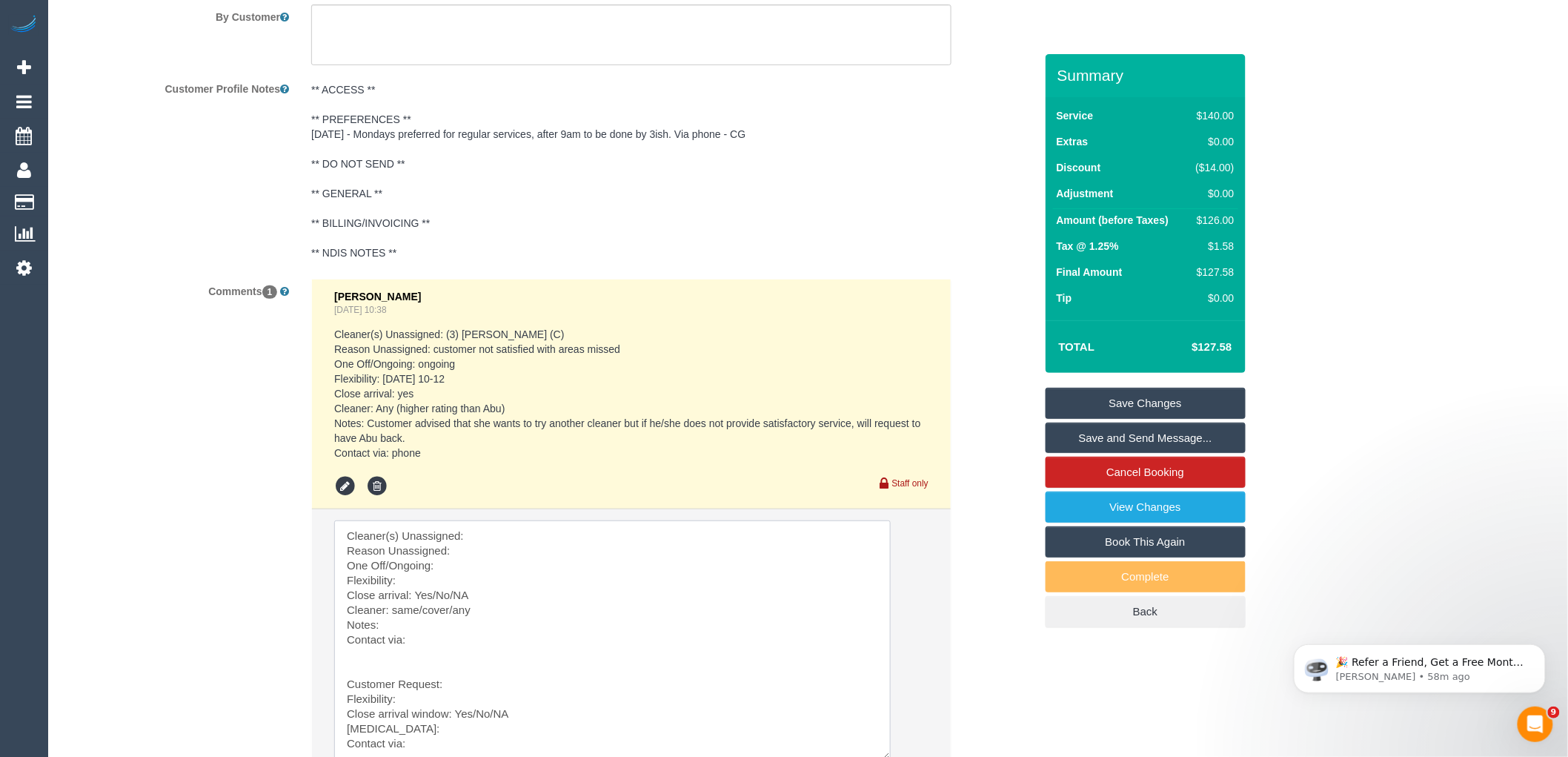
click at [558, 539] on textarea at bounding box center [612, 640] width 556 height 240
paste textarea "(3) Luke HJ (C)"
click at [345, 560] on textarea at bounding box center [612, 640] width 556 height 240
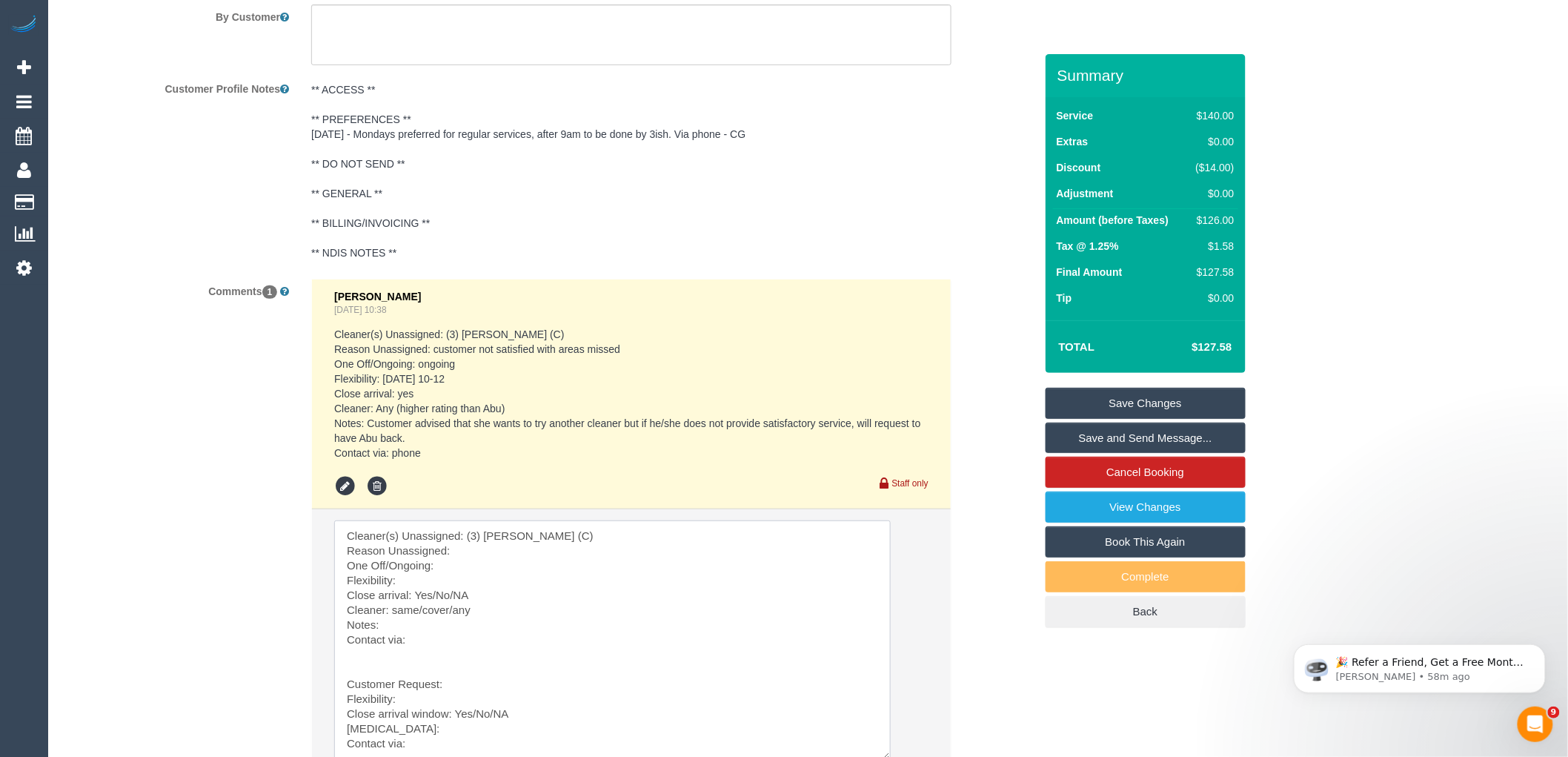
drag, startPoint x: 398, startPoint y: 670, endPoint x: 445, endPoint y: 753, distance: 95.4
click at [445, 753] on textarea at bounding box center [612, 640] width 556 height 240
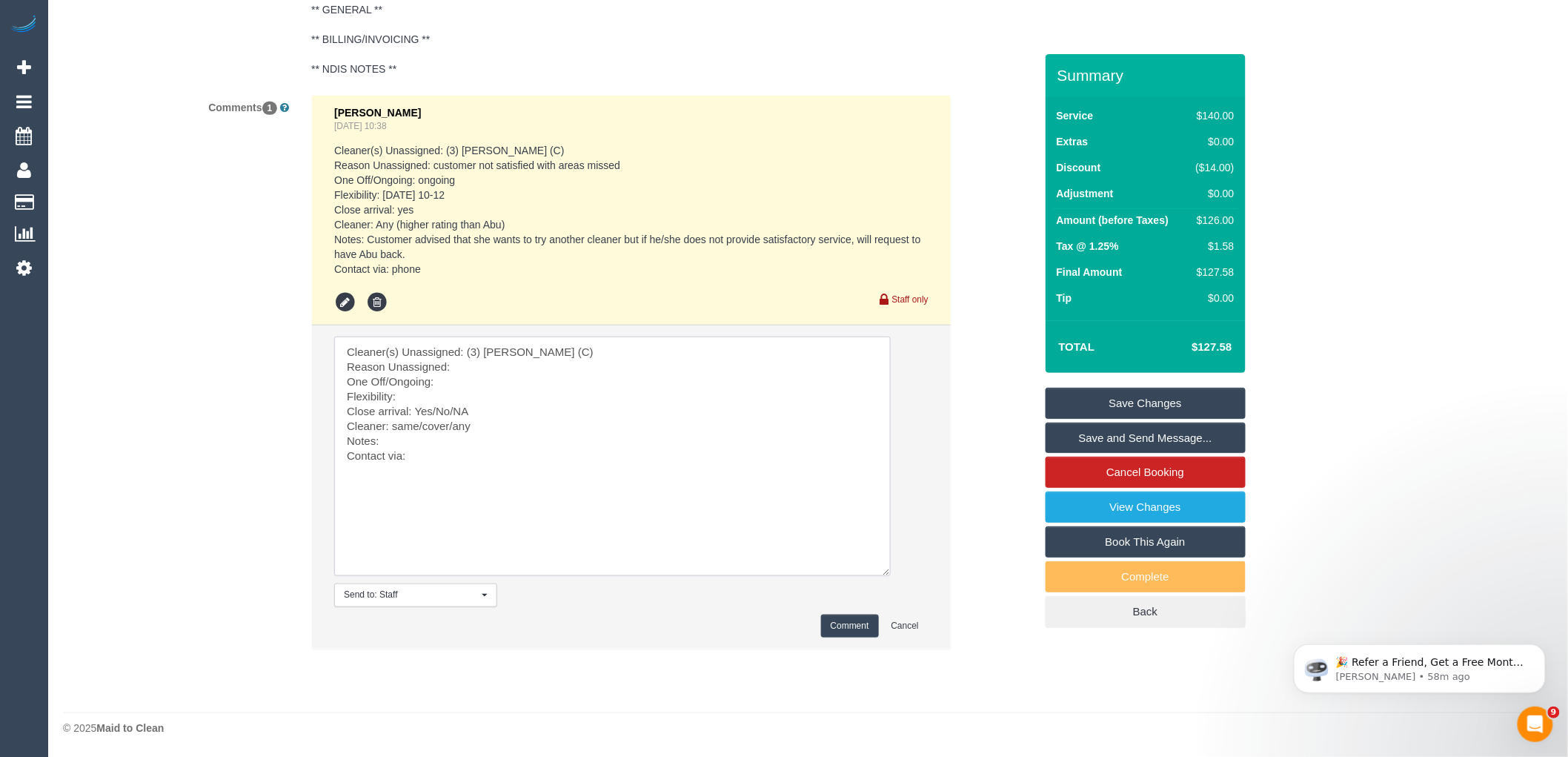
scroll to position [2685, 0]
click at [495, 359] on textarea at bounding box center [612, 456] width 556 height 240
click at [487, 373] on textarea at bounding box center [612, 456] width 556 height 240
click at [434, 406] on textarea at bounding box center [612, 456] width 556 height 240
click at [467, 417] on textarea at bounding box center [612, 456] width 556 height 240
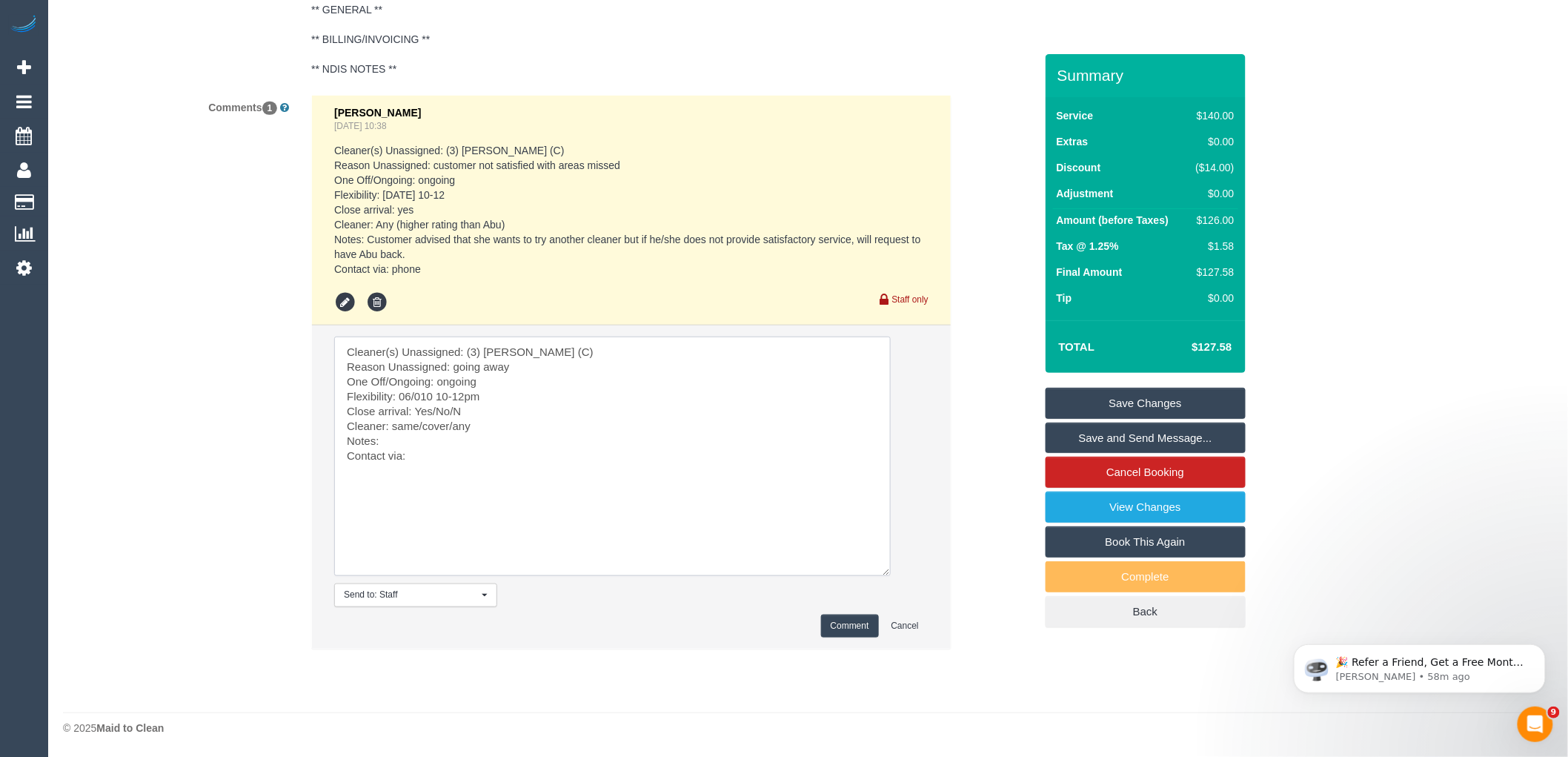
drag, startPoint x: 468, startPoint y: 409, endPoint x: 434, endPoint y: 411, distance: 34.1
click at [434, 411] on textarea at bounding box center [612, 456] width 556 height 240
drag, startPoint x: 450, startPoint y: 425, endPoint x: 393, endPoint y: 427, distance: 57.0
click at [393, 427] on textarea at bounding box center [612, 456] width 556 height 240
click at [429, 457] on textarea at bounding box center [612, 456] width 556 height 240
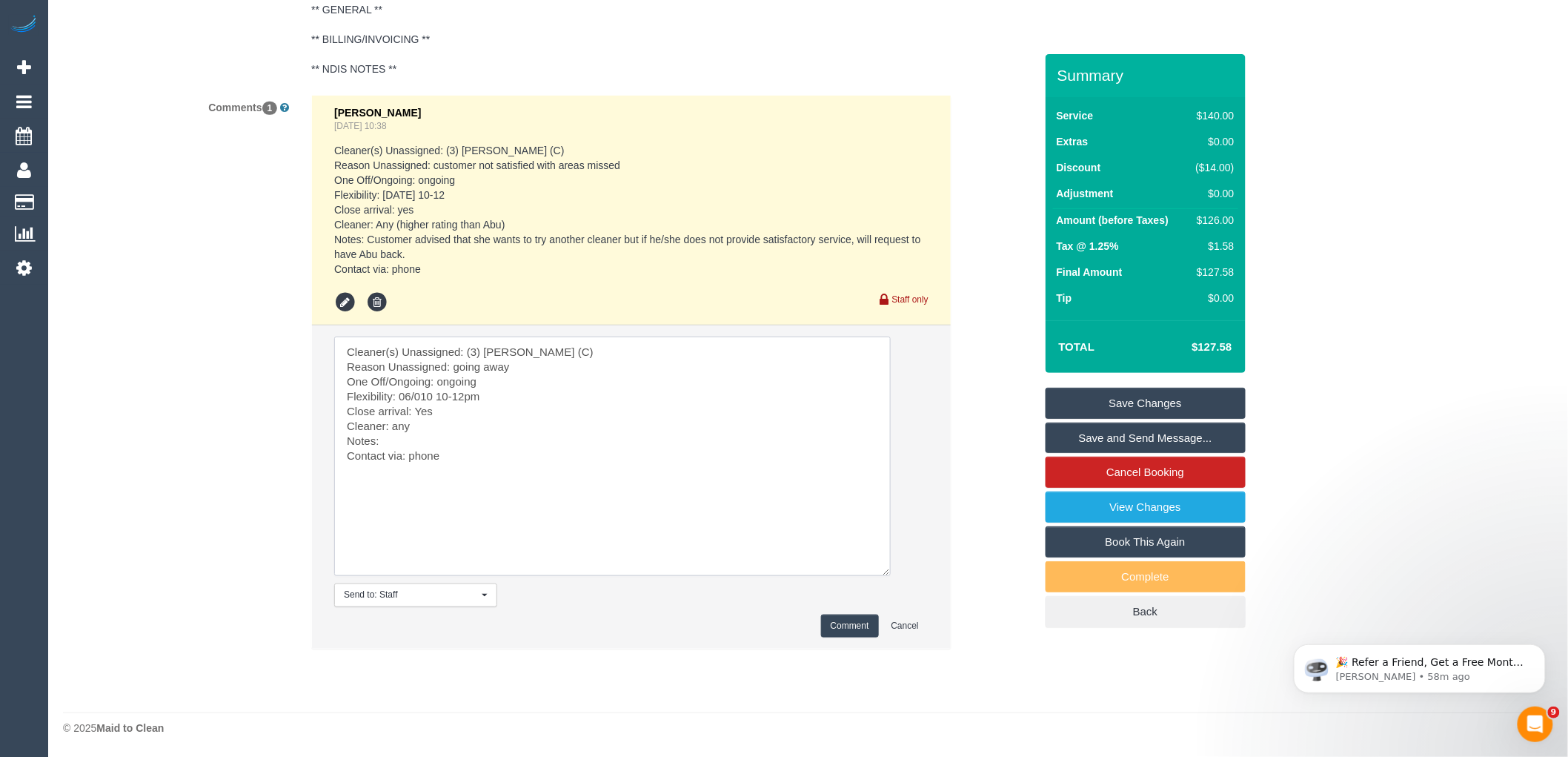
type textarea "Cleaner(s) Unassigned: (3) Luke HJ (C) Reason Unassigned: going away One Off/On…"
click at [847, 616] on button "Comment" at bounding box center [849, 625] width 58 height 23
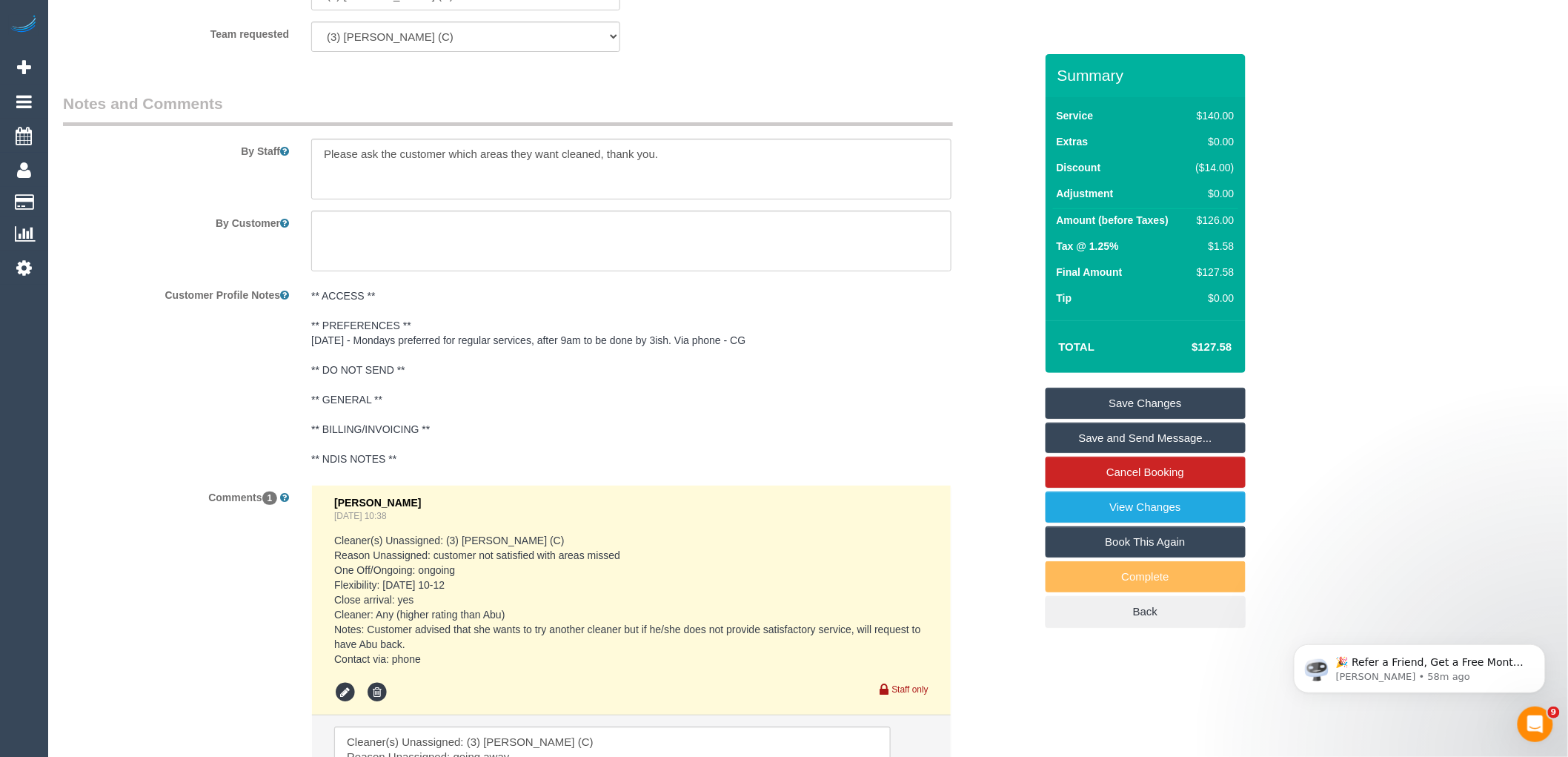
scroll to position [2108, 0]
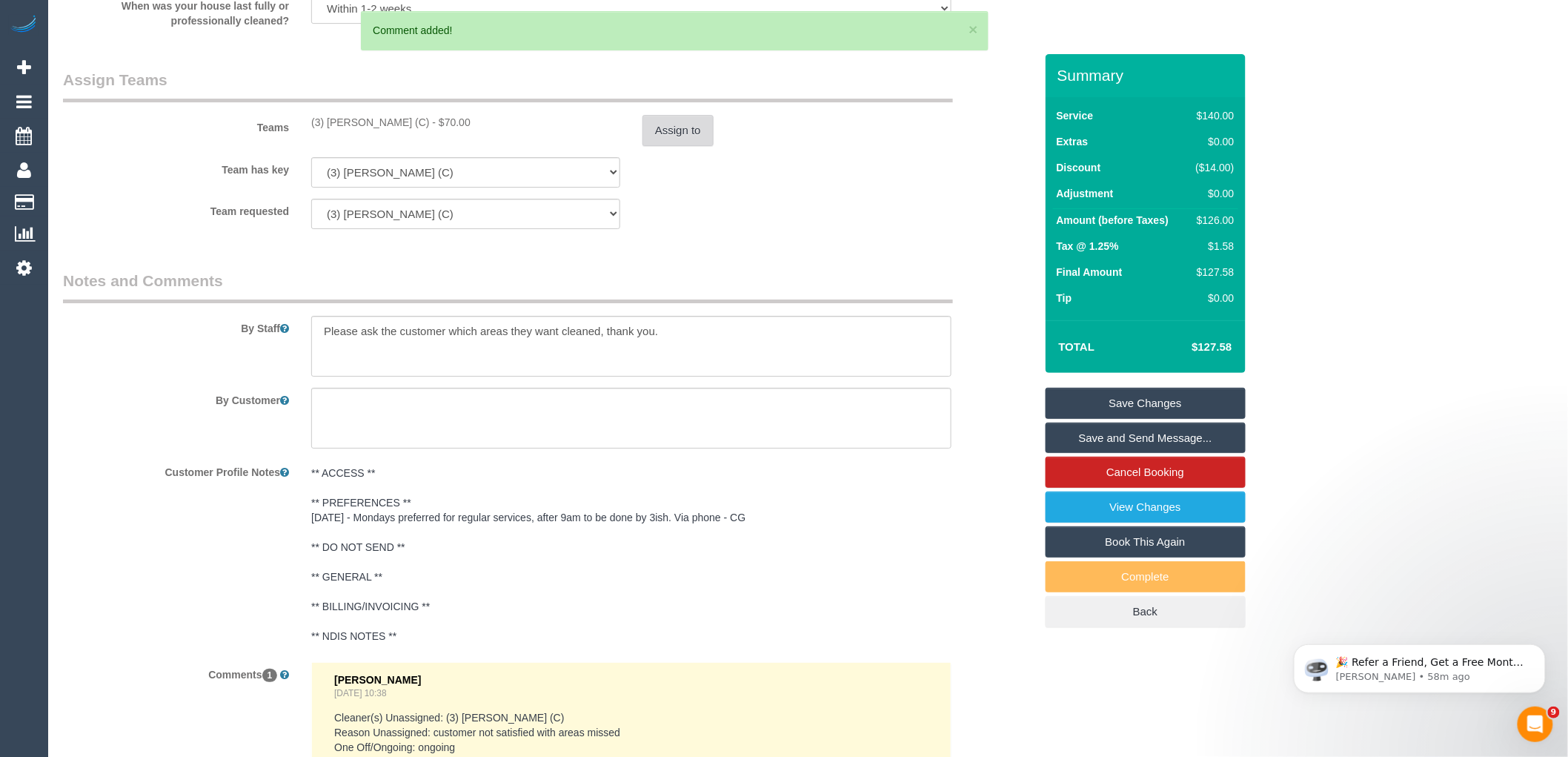
click at [678, 127] on button "Assign to" at bounding box center [678, 131] width 71 height 31
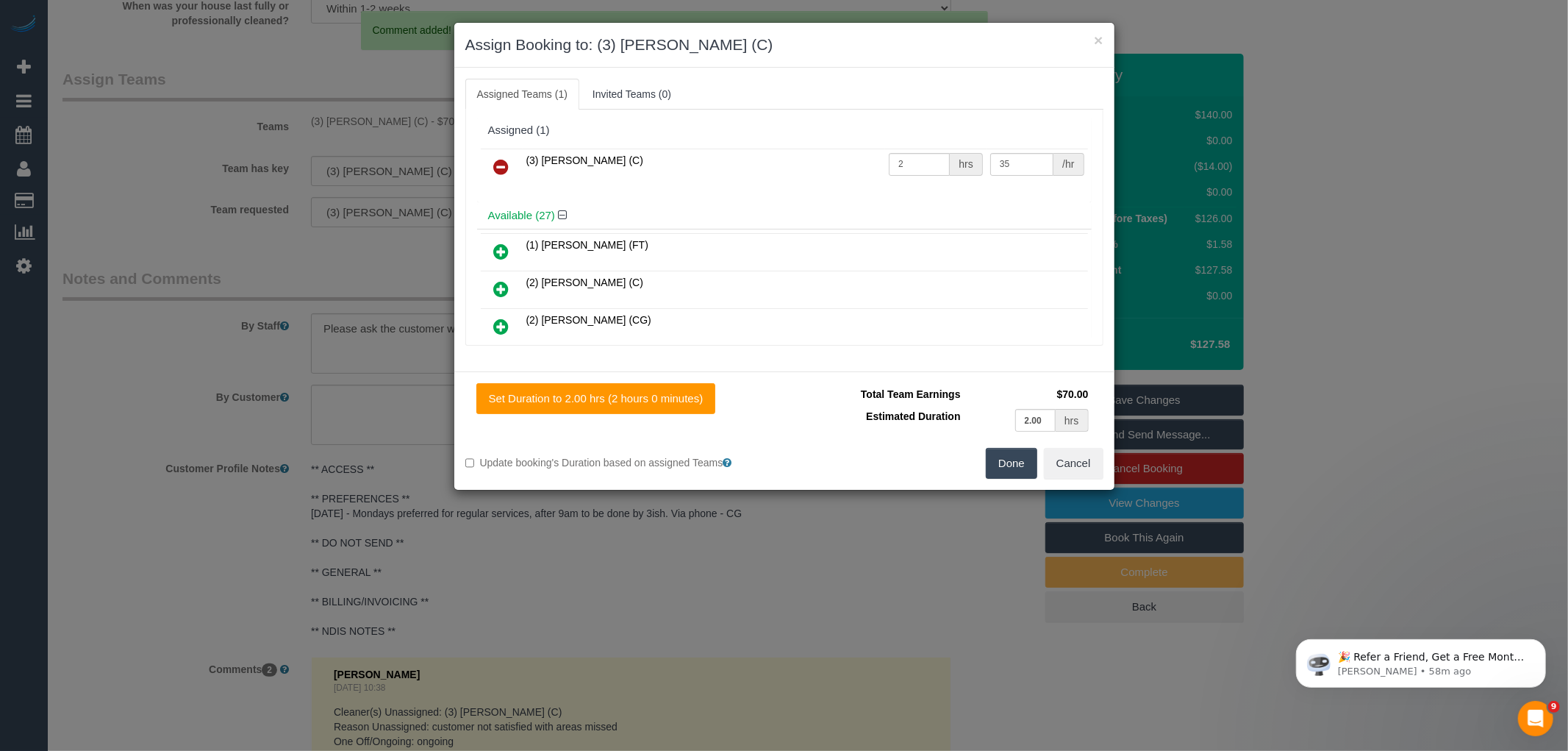
click at [502, 169] on icon at bounding box center [502, 167] width 16 height 18
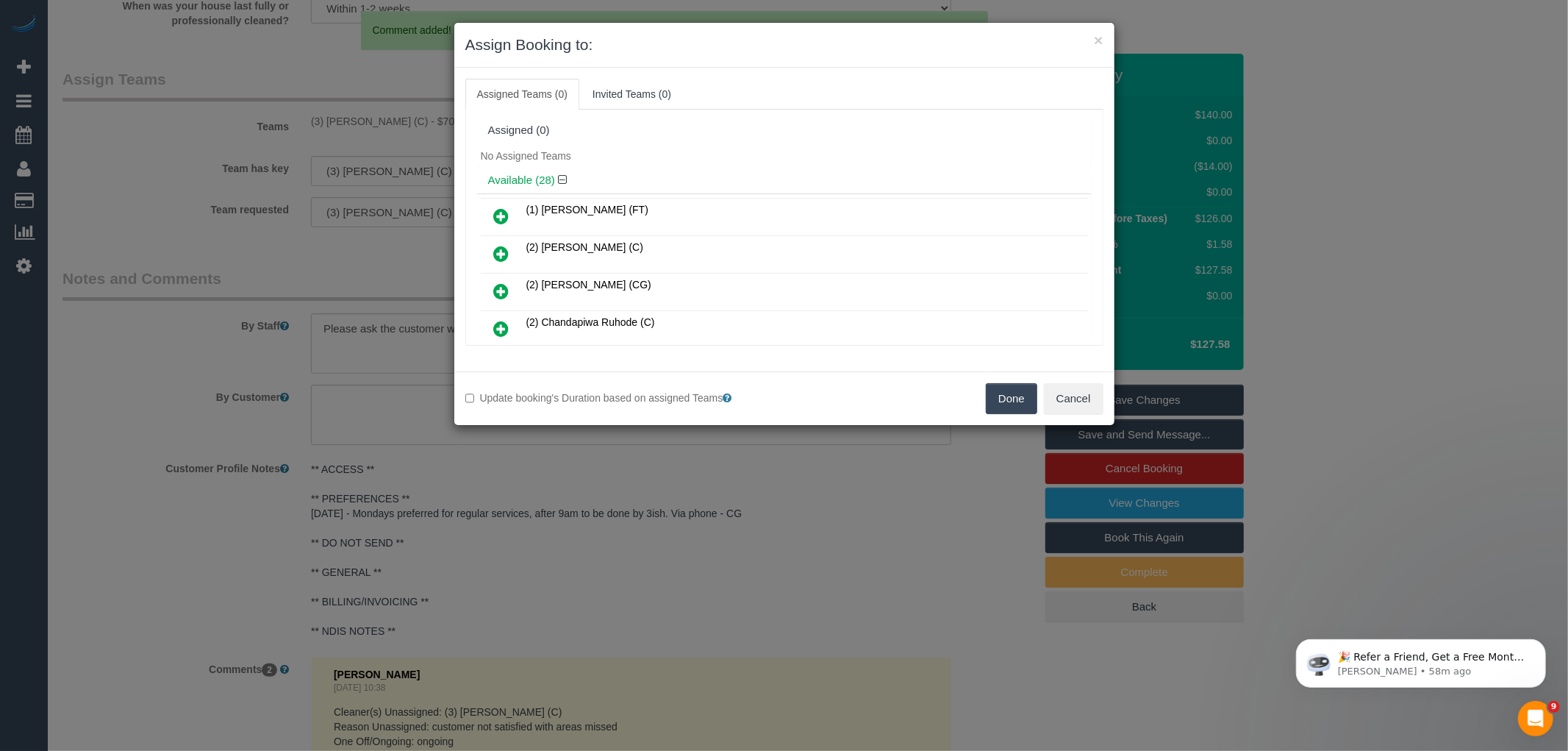
click at [1008, 399] on button "Done" at bounding box center [1011, 399] width 52 height 31
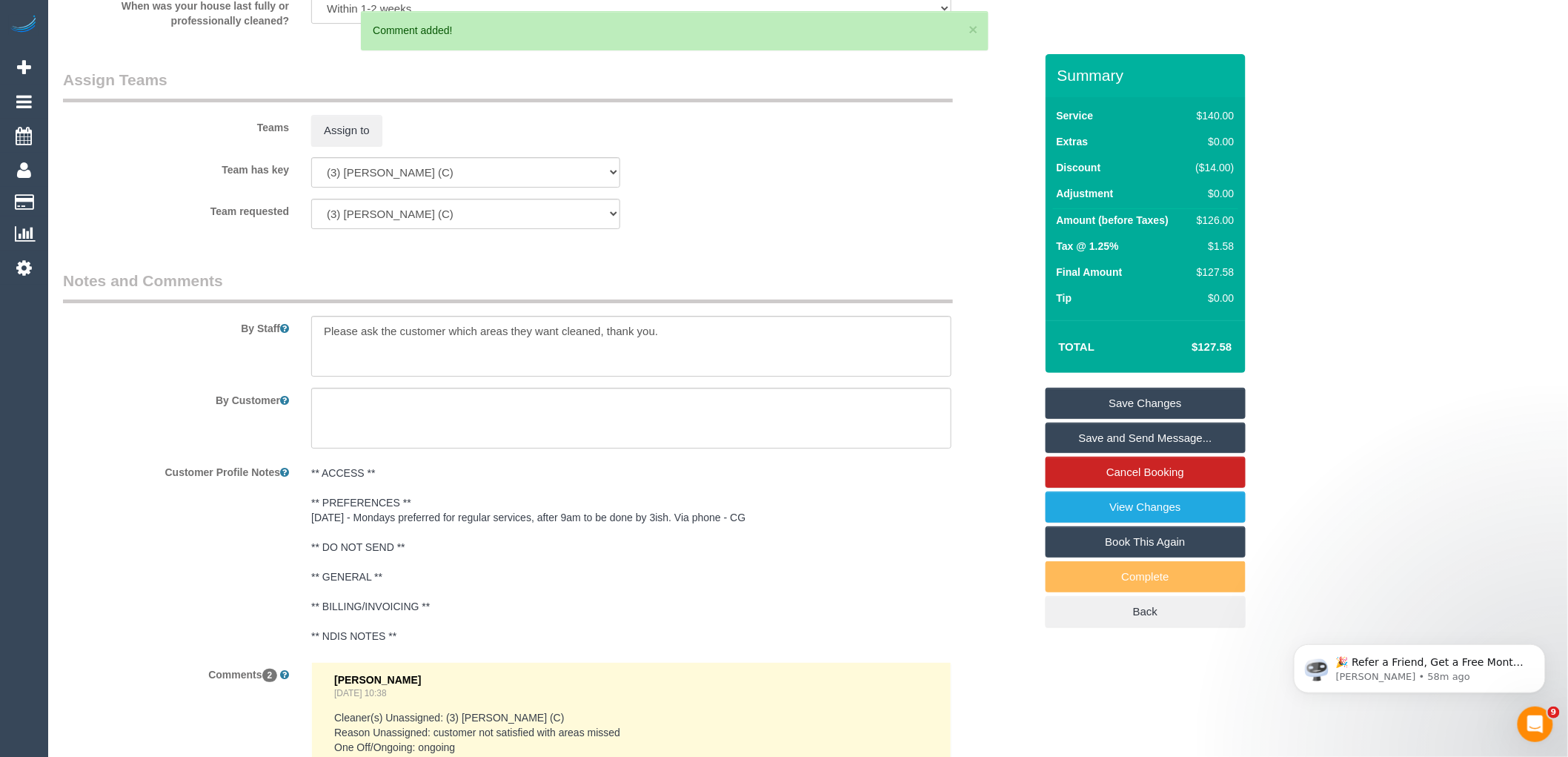
click at [1152, 400] on link "Save Changes" at bounding box center [1146, 403] width 201 height 31
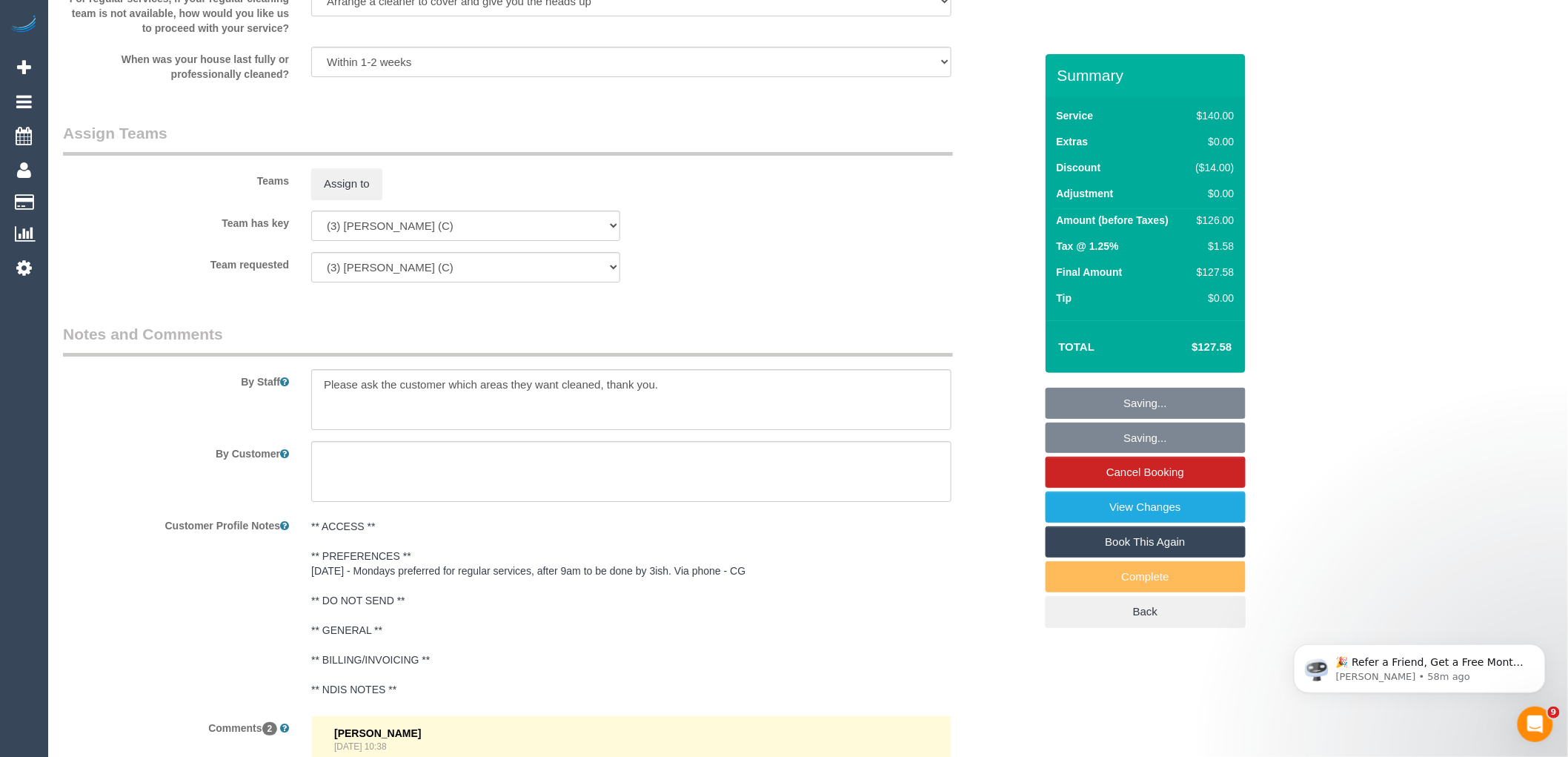
scroll to position [2026, 0]
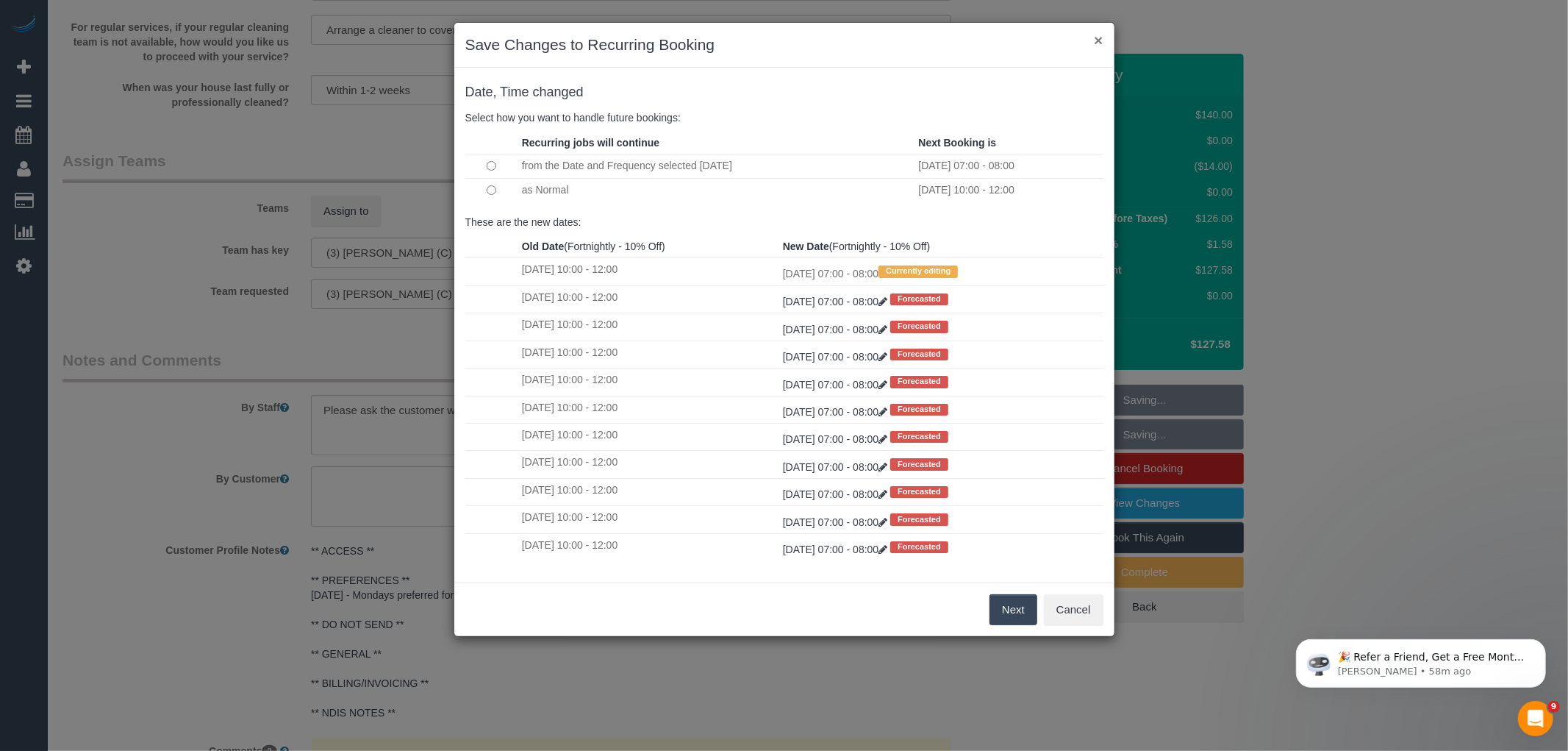
click at [1100, 42] on button "×" at bounding box center [1098, 40] width 9 height 16
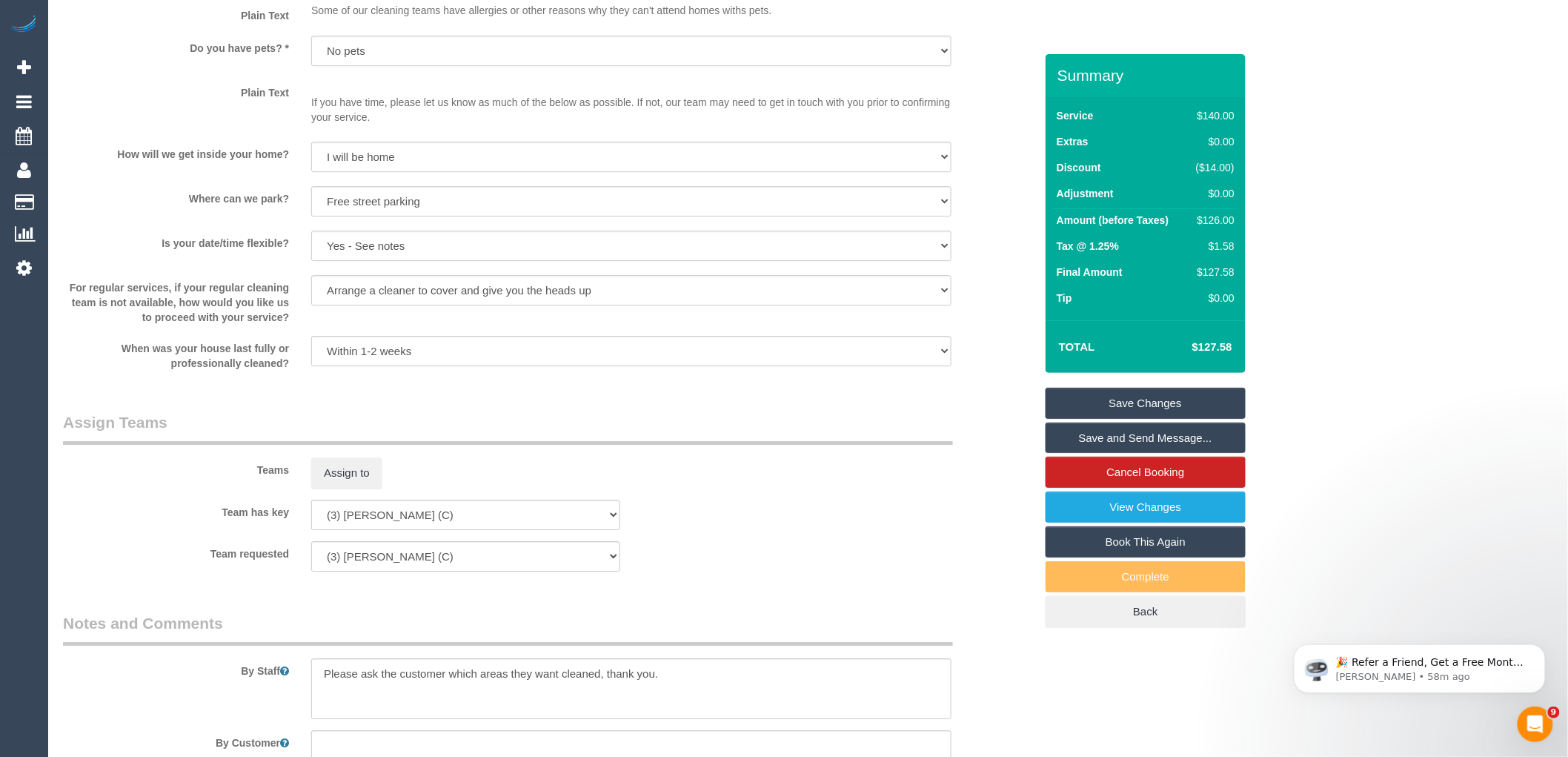
scroll to position [1532, 0]
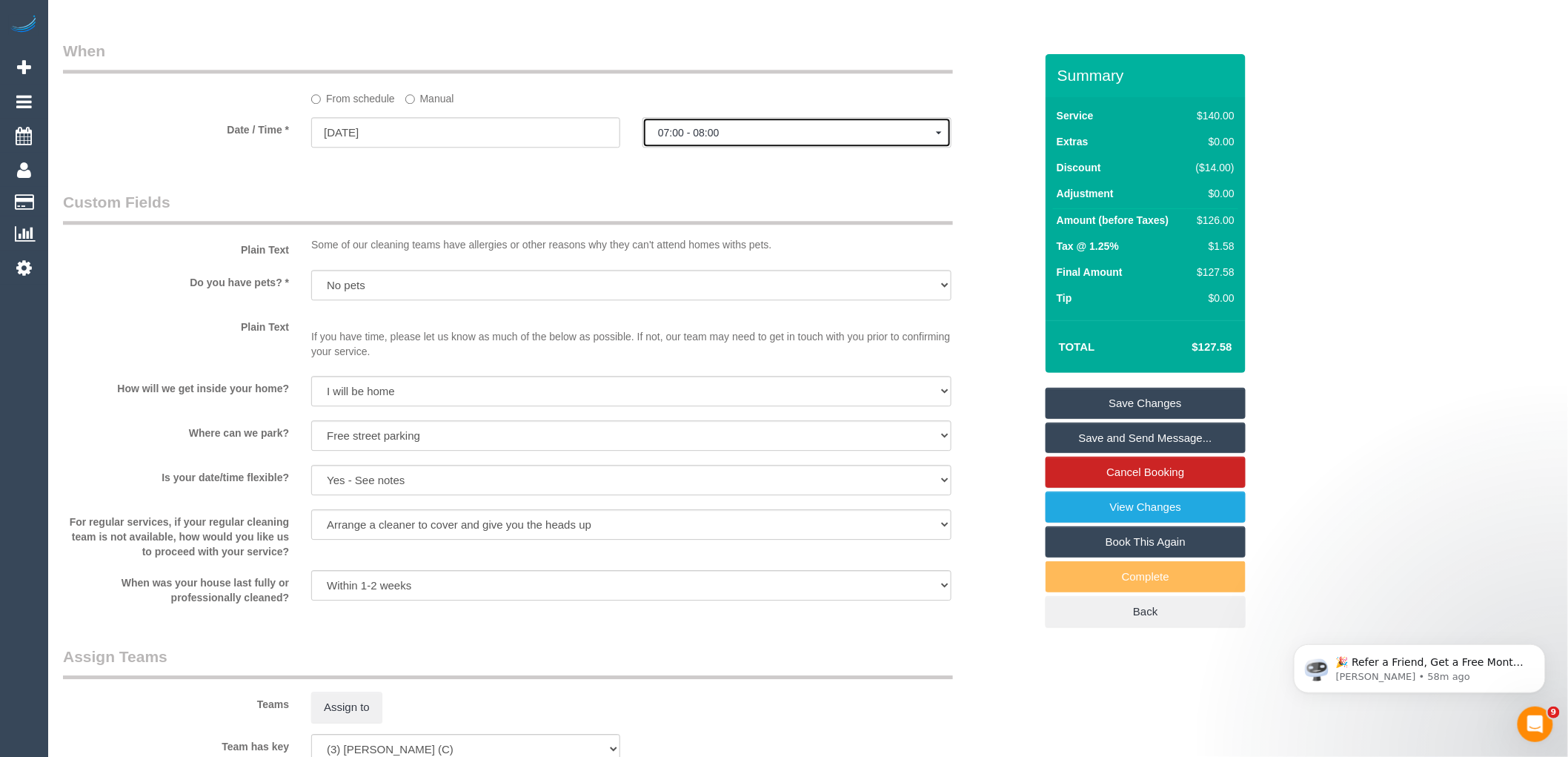
click at [767, 134] on button "07:00 - 08:00" at bounding box center [797, 132] width 309 height 30
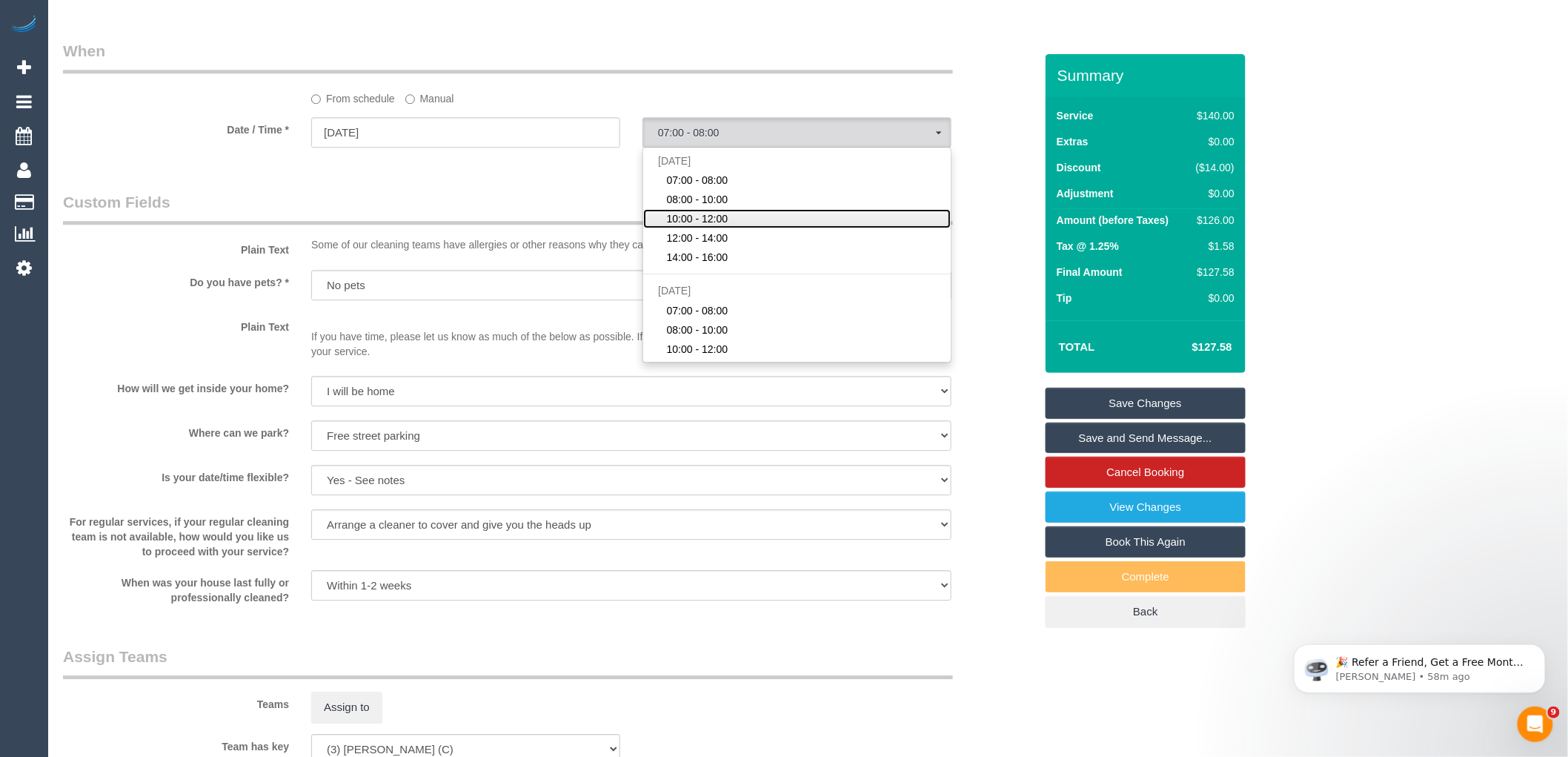
click at [737, 228] on link "10:00 - 12:00" at bounding box center [796, 219] width 308 height 20
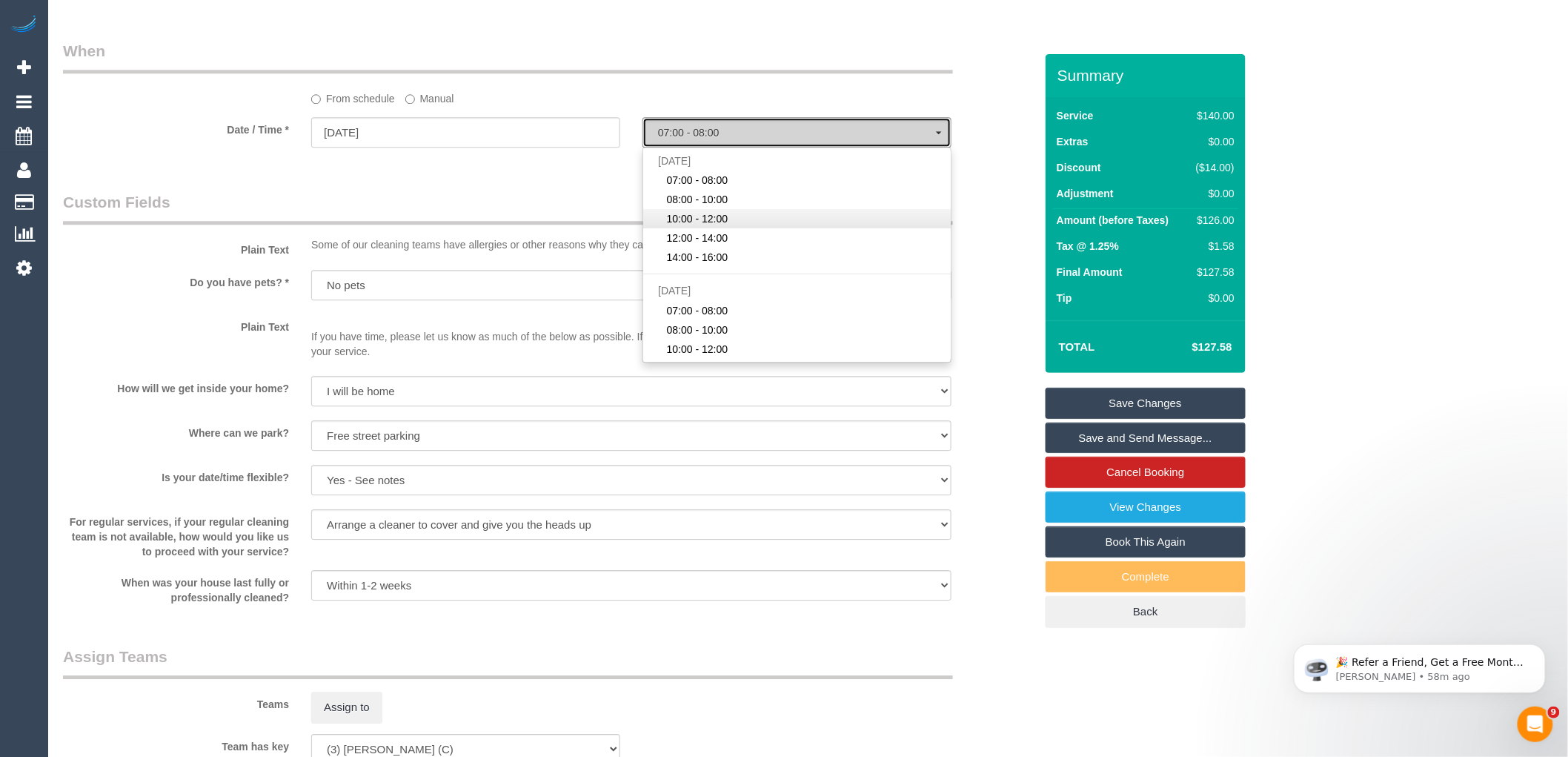
select select "spot25"
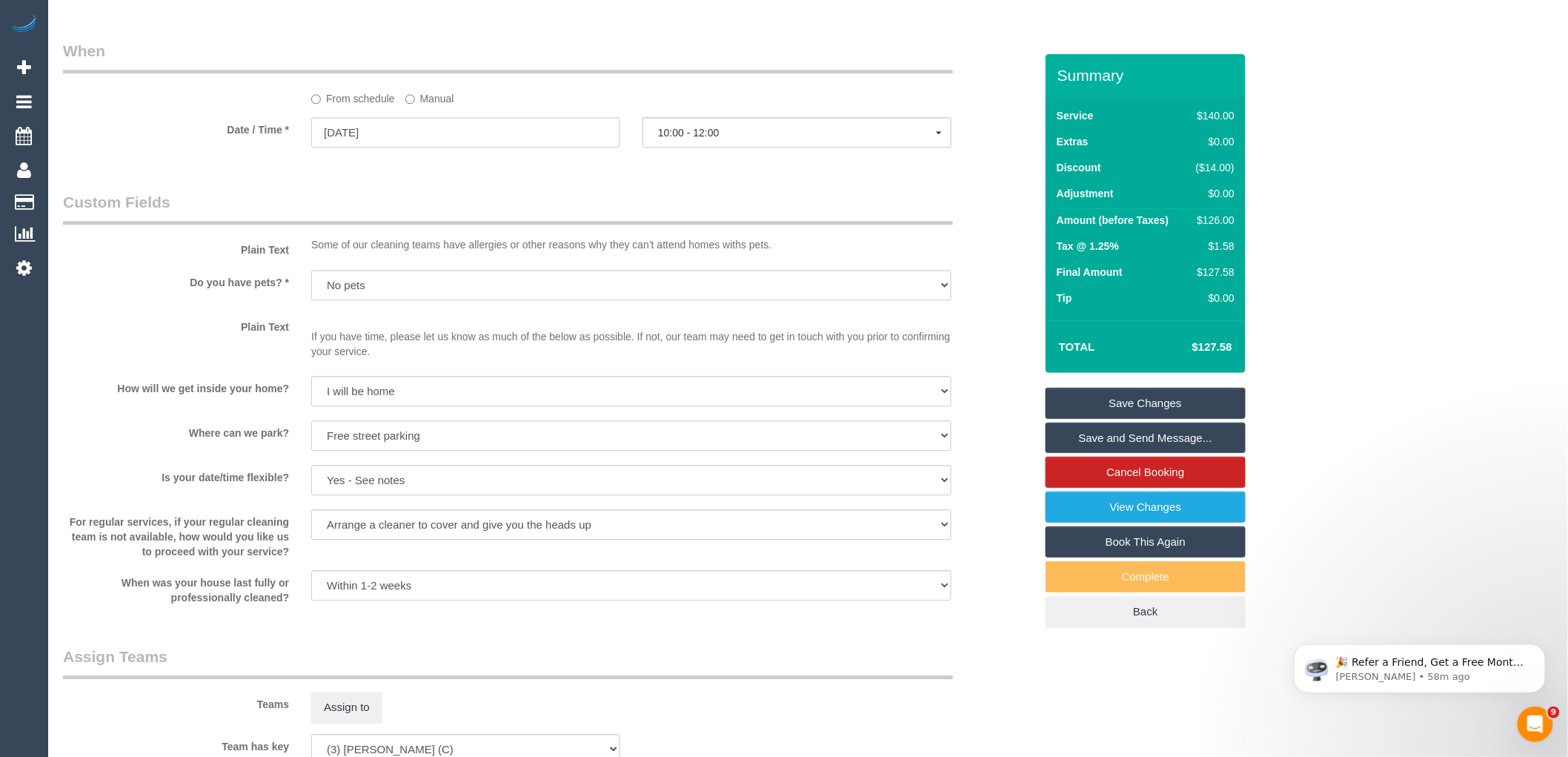
click at [1209, 409] on link "Save Changes" at bounding box center [1146, 403] width 201 height 31
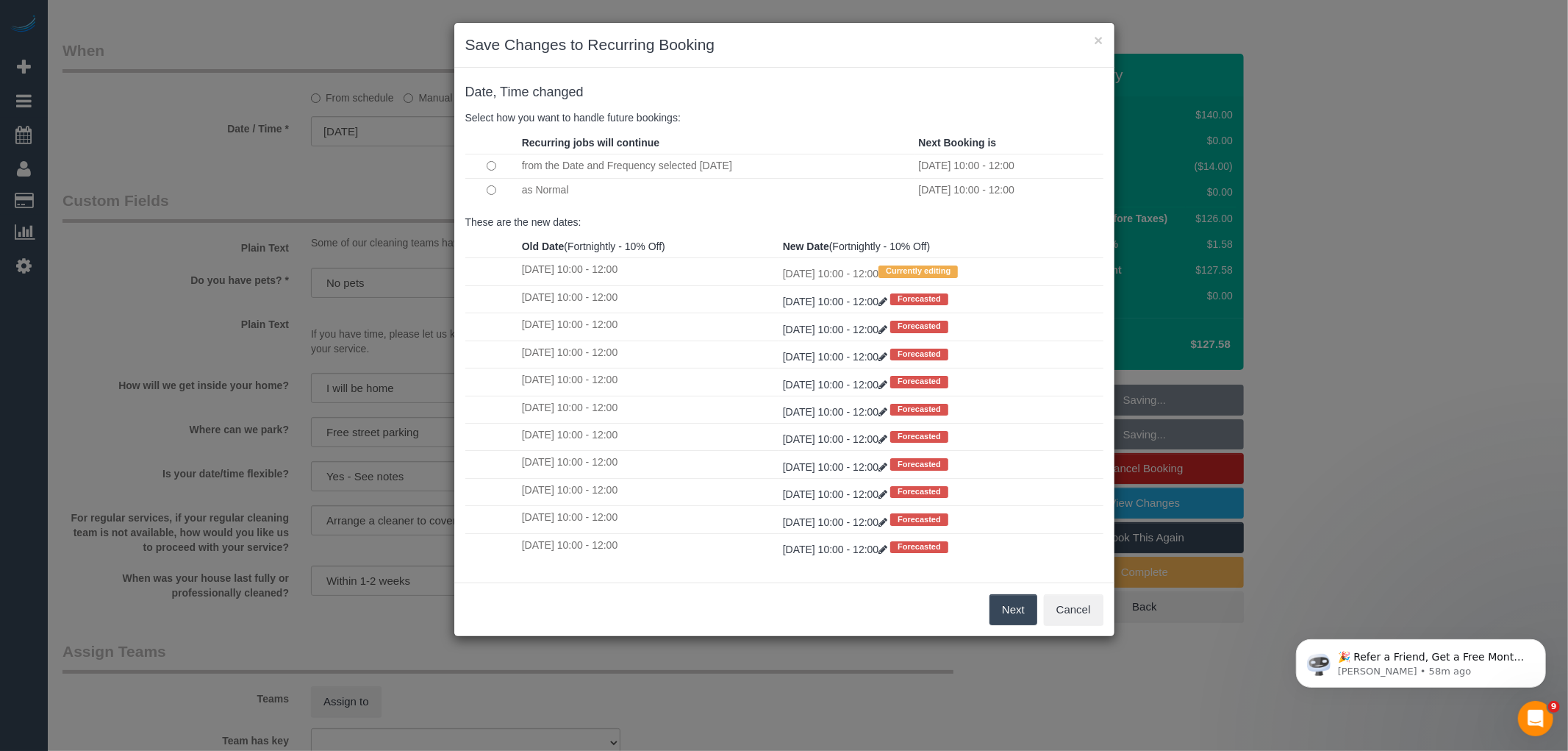
click at [1020, 615] on button "Next" at bounding box center [1013, 610] width 48 height 31
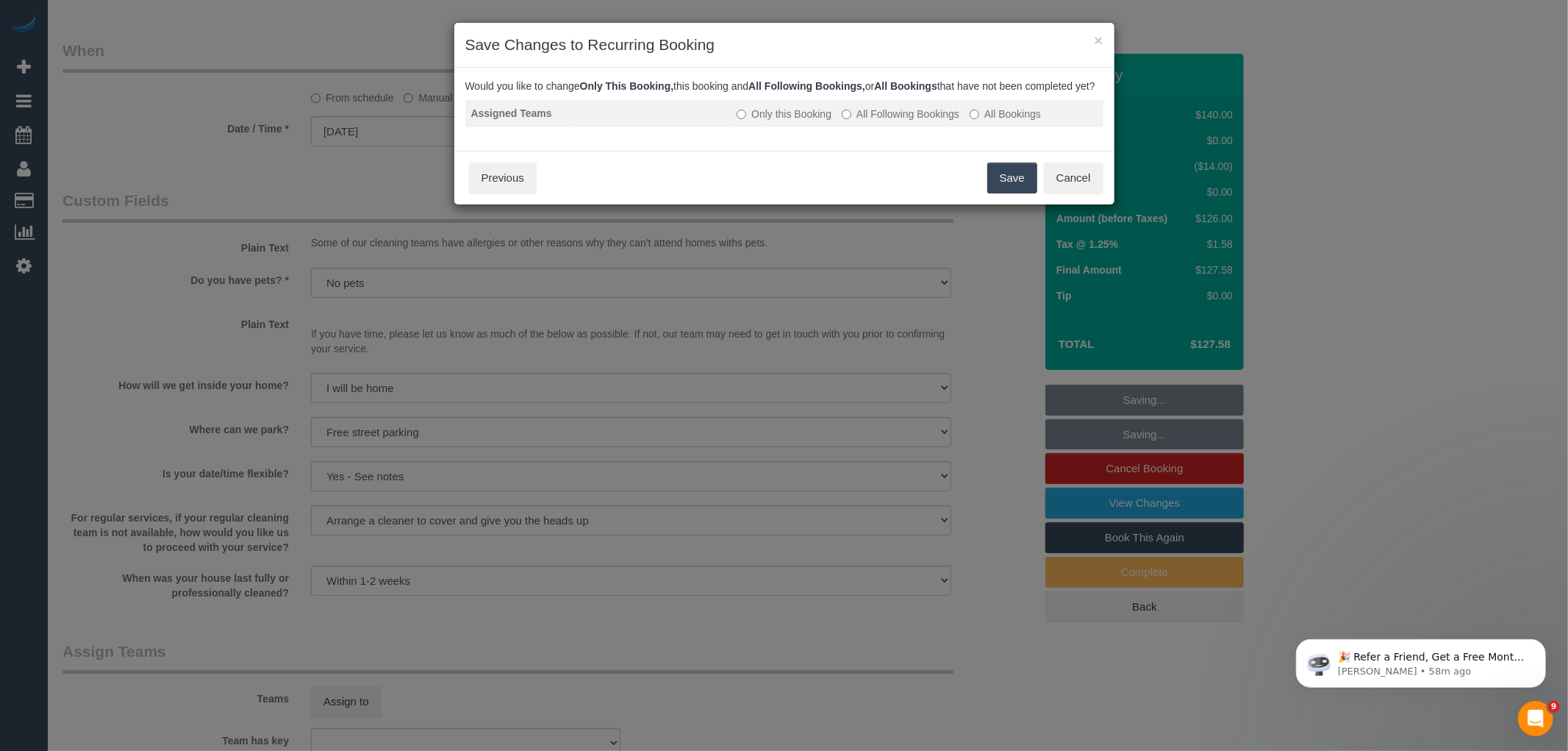
click at [898, 121] on label "All Following Bookings" at bounding box center [900, 113] width 118 height 15
click at [1009, 190] on button "Save" at bounding box center [1012, 178] width 50 height 31
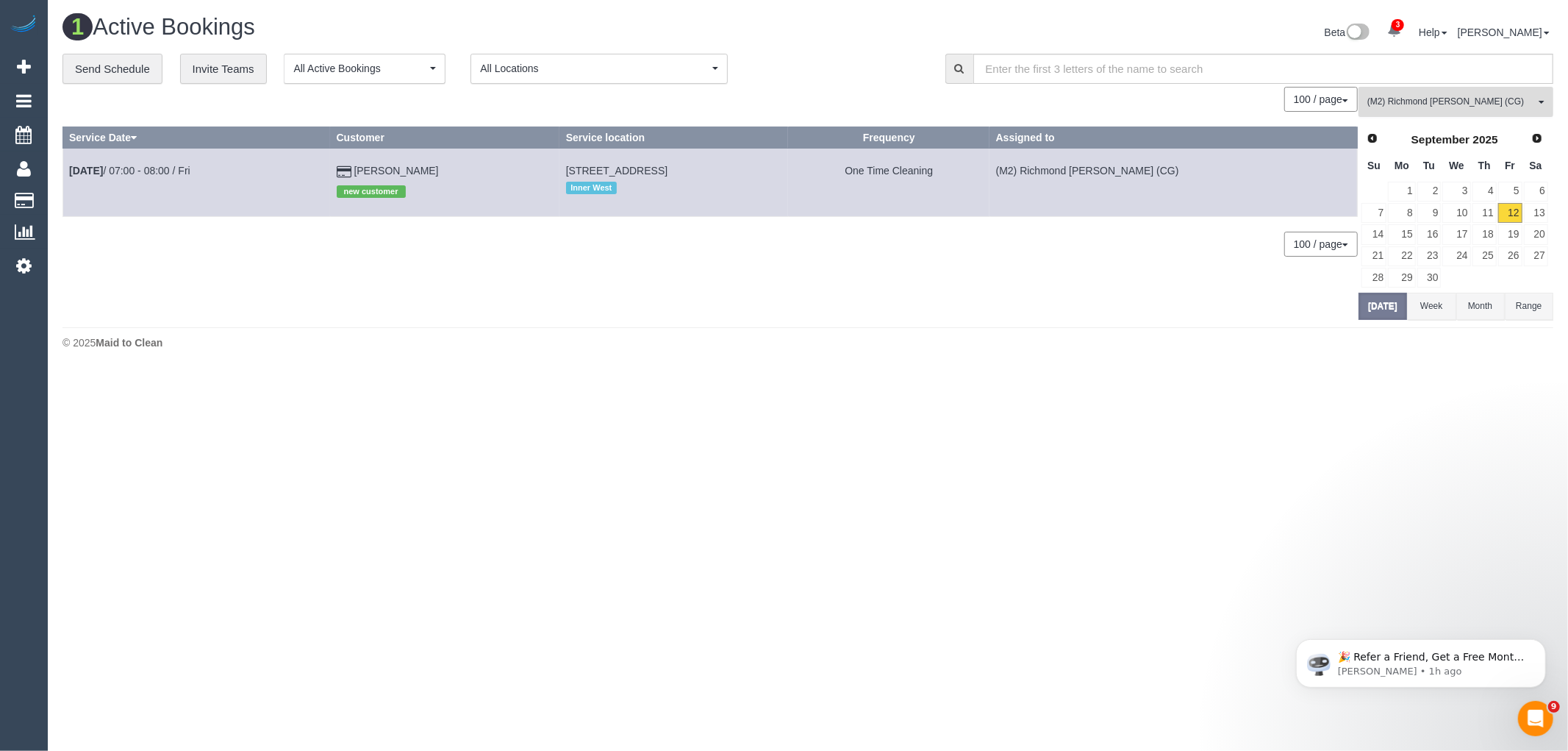
click at [1496, 112] on button "(M2) Richmond Amoah (CG) All Teams" at bounding box center [1456, 101] width 195 height 30
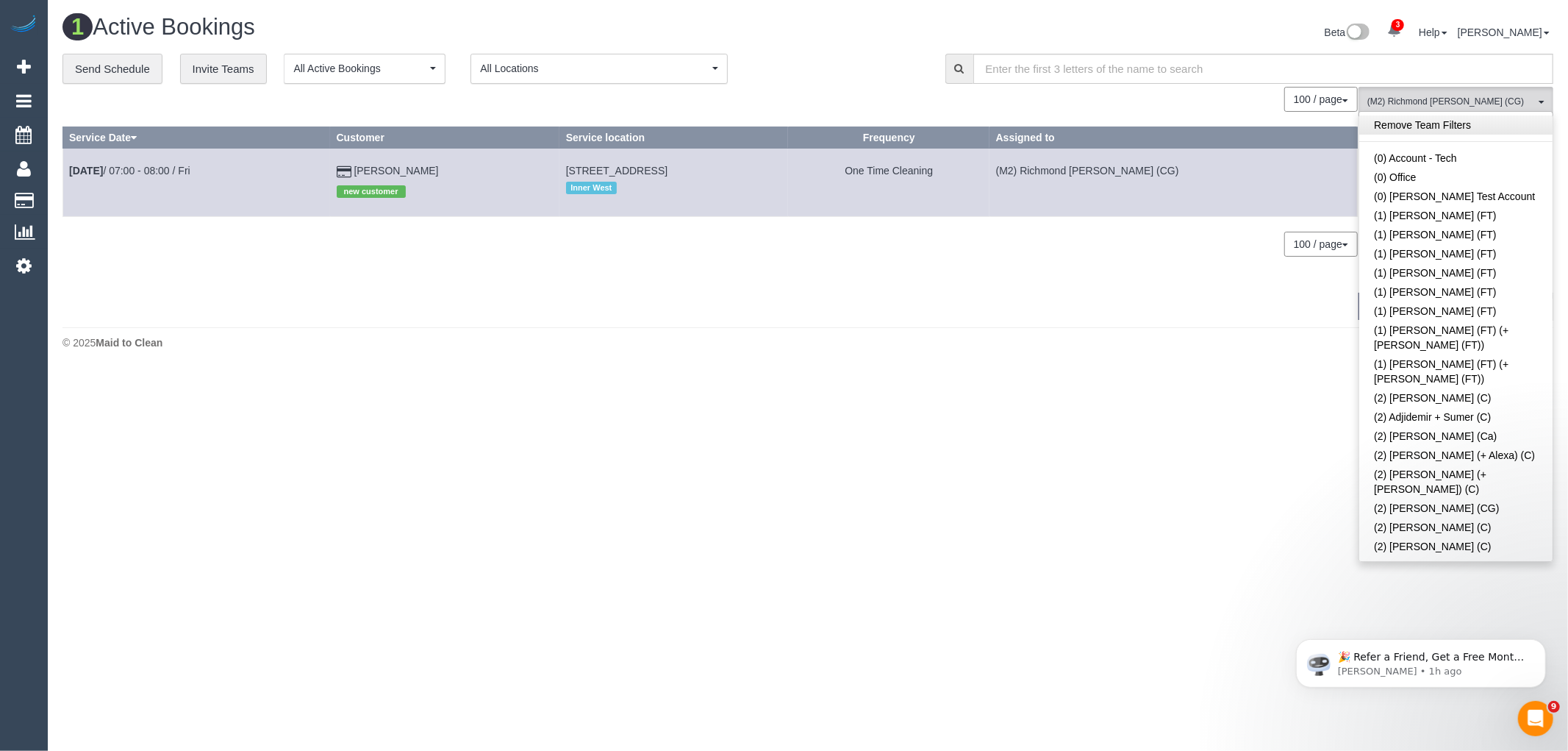
click at [1451, 133] on link "Remove Team Filters" at bounding box center [1456, 125] width 193 height 20
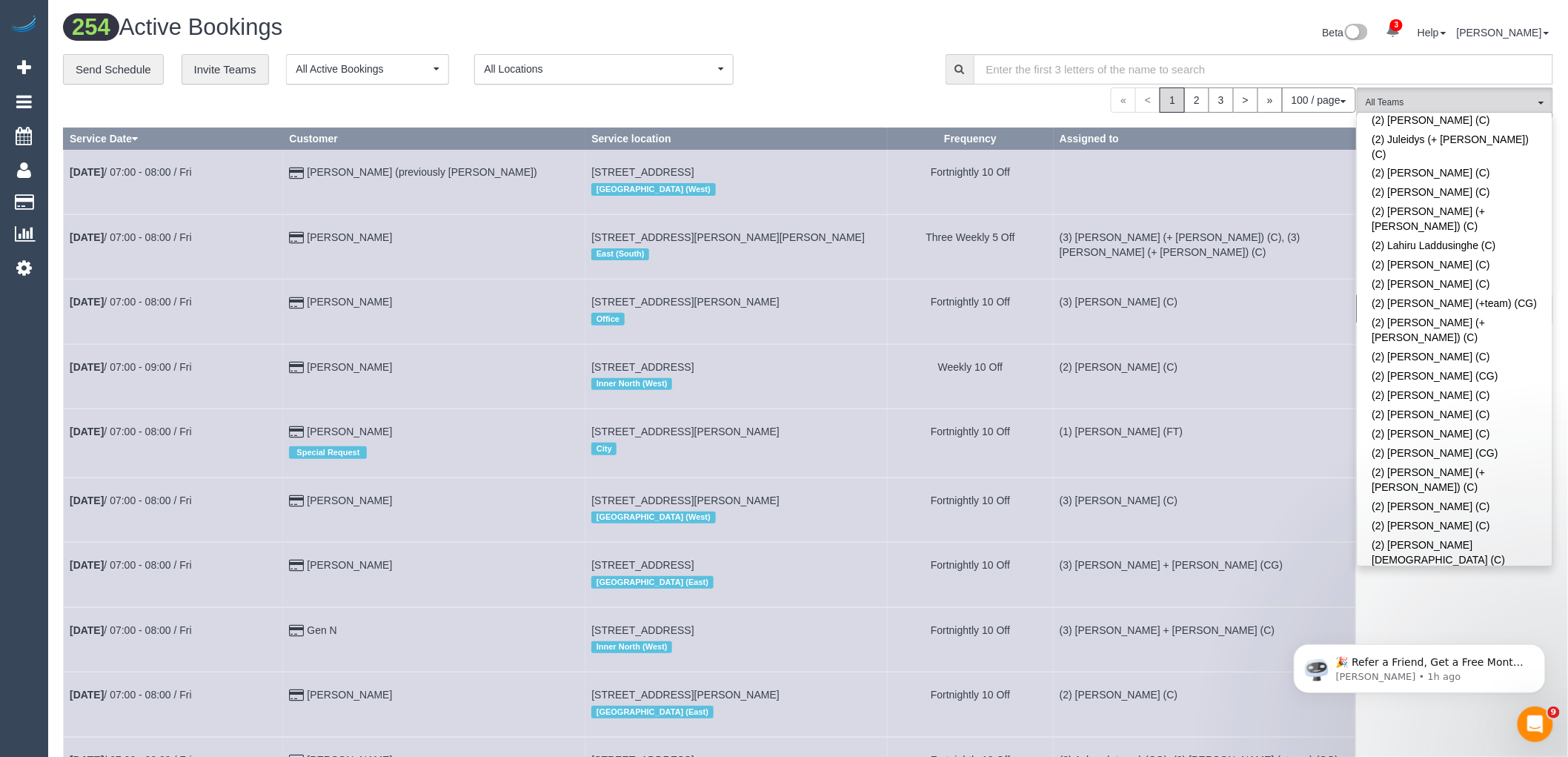
click at [1463, 570] on link "(2) Reggy Cogulet (PT)" at bounding box center [1455, 580] width 195 height 20
click at [935, 27] on div "Beta 3 Your Notifications You have 0 alerts × You have 2 to charge for 12/09/20…" at bounding box center [1188, 34] width 757 height 39
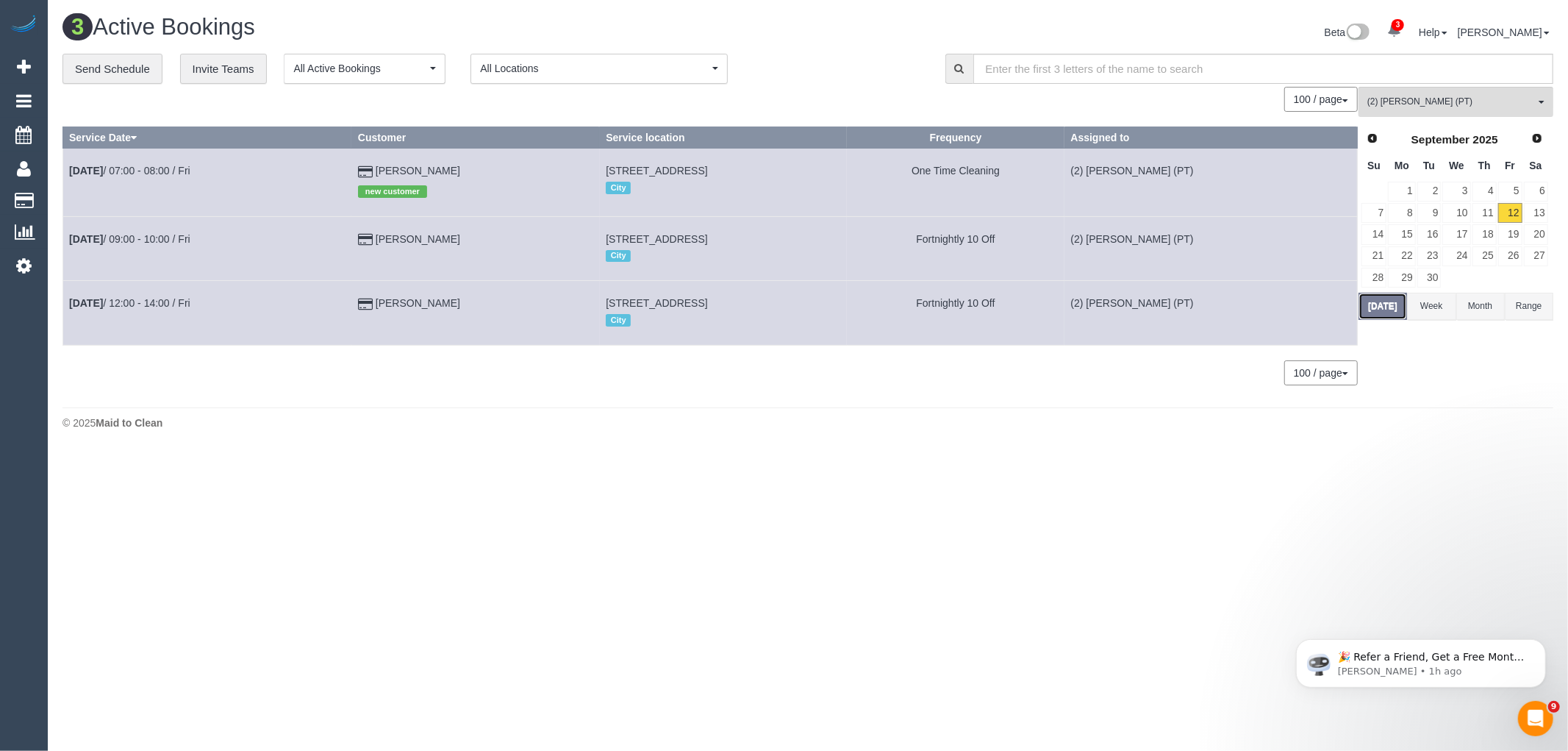
click at [1386, 310] on button "Today" at bounding box center [1383, 306] width 49 height 27
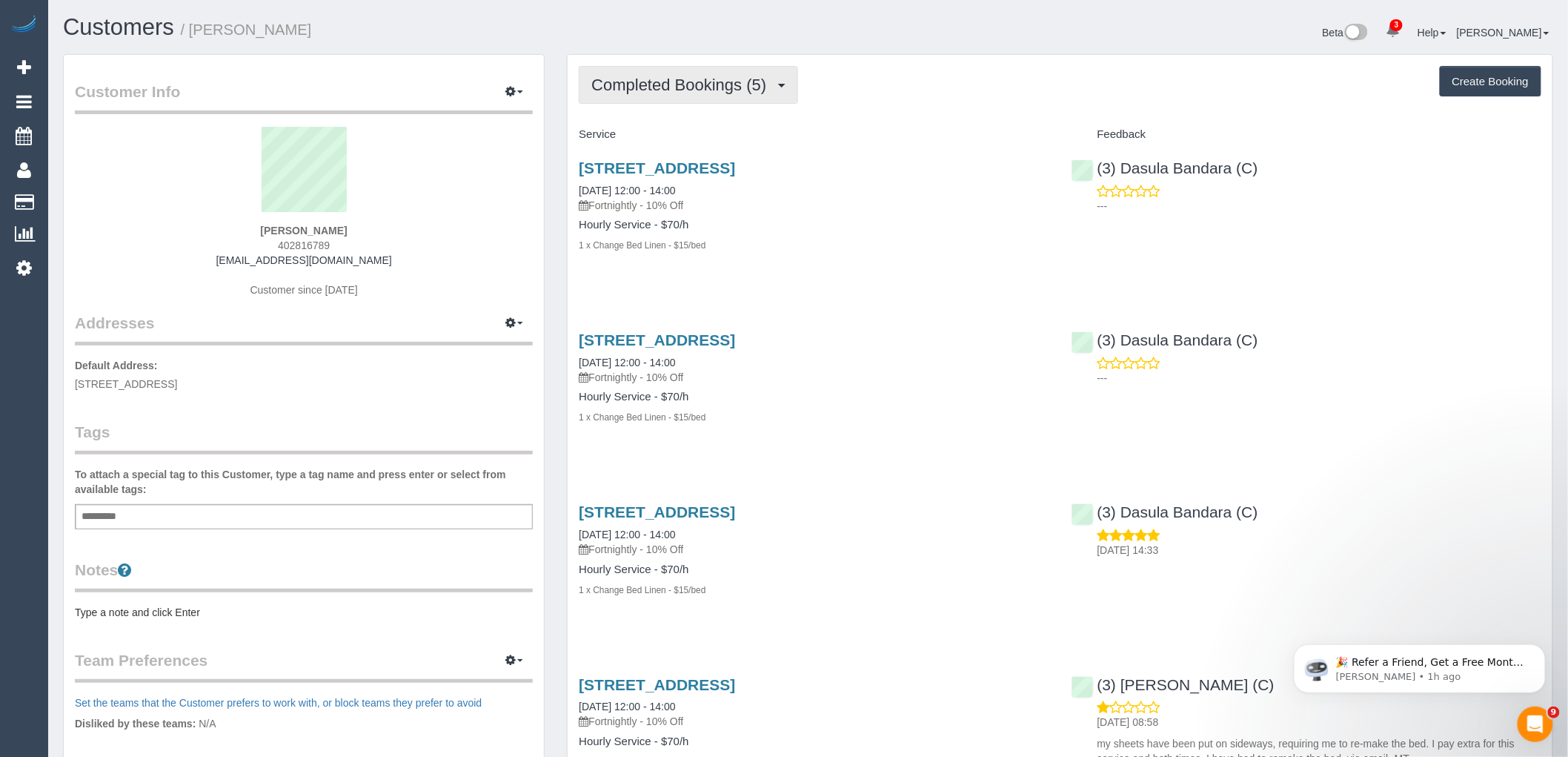
click at [702, 86] on span "Completed Bookings (5)" at bounding box center [682, 85] width 182 height 19
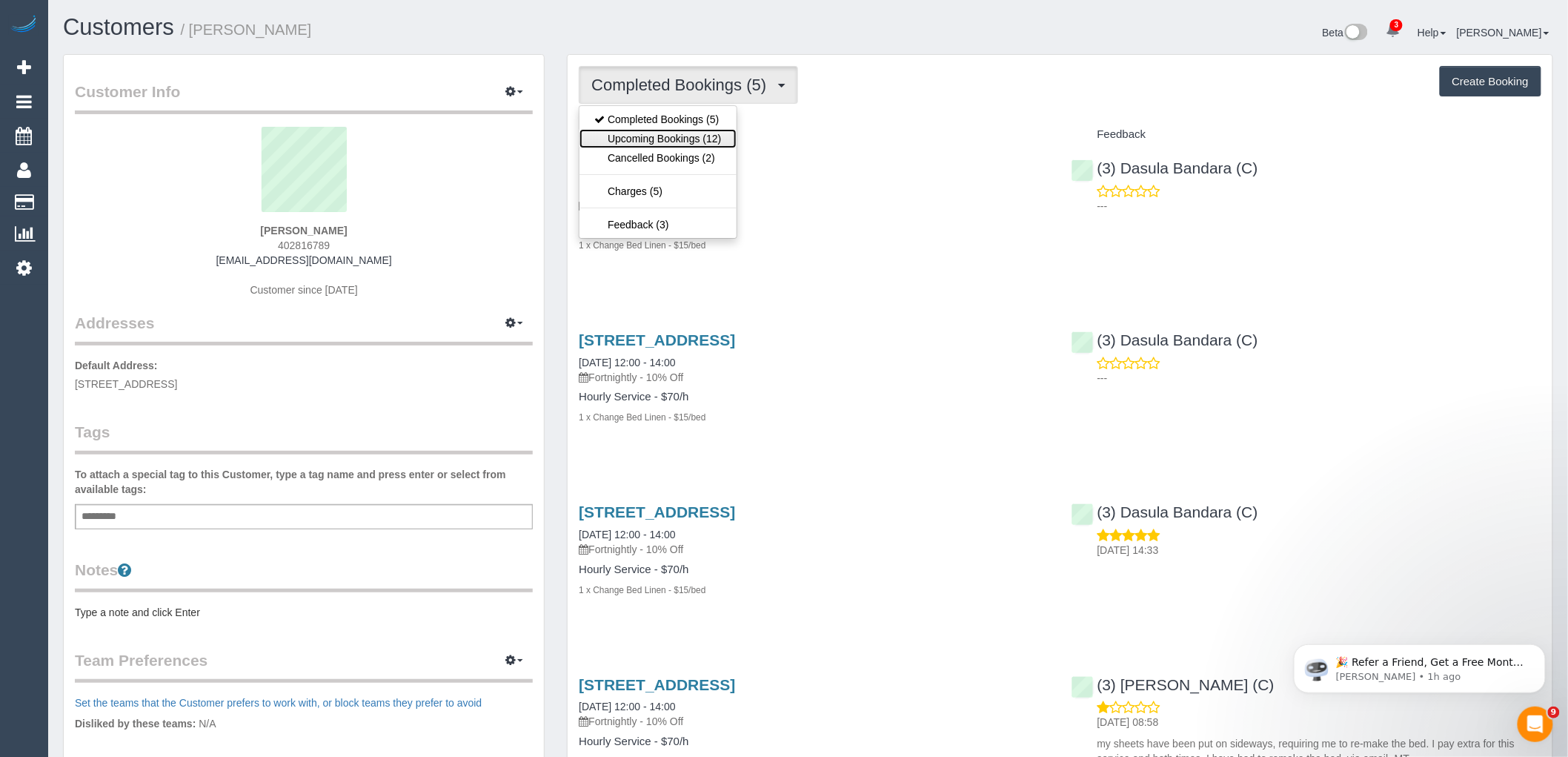
click at [702, 144] on link "Upcoming Bookings (12)" at bounding box center [658, 139] width 156 height 20
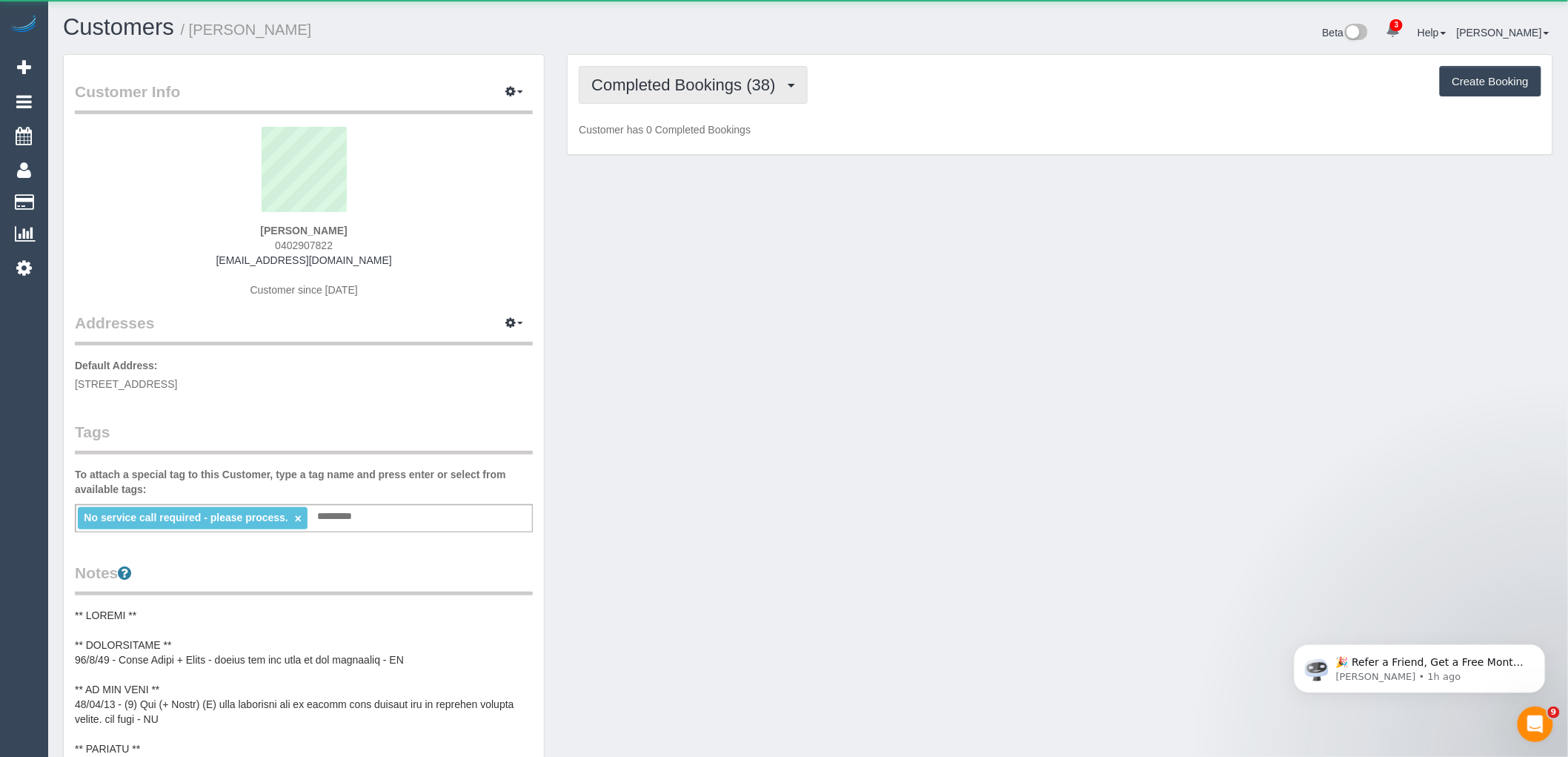
click at [718, 86] on span "Completed Bookings (38)" at bounding box center [687, 85] width 192 height 19
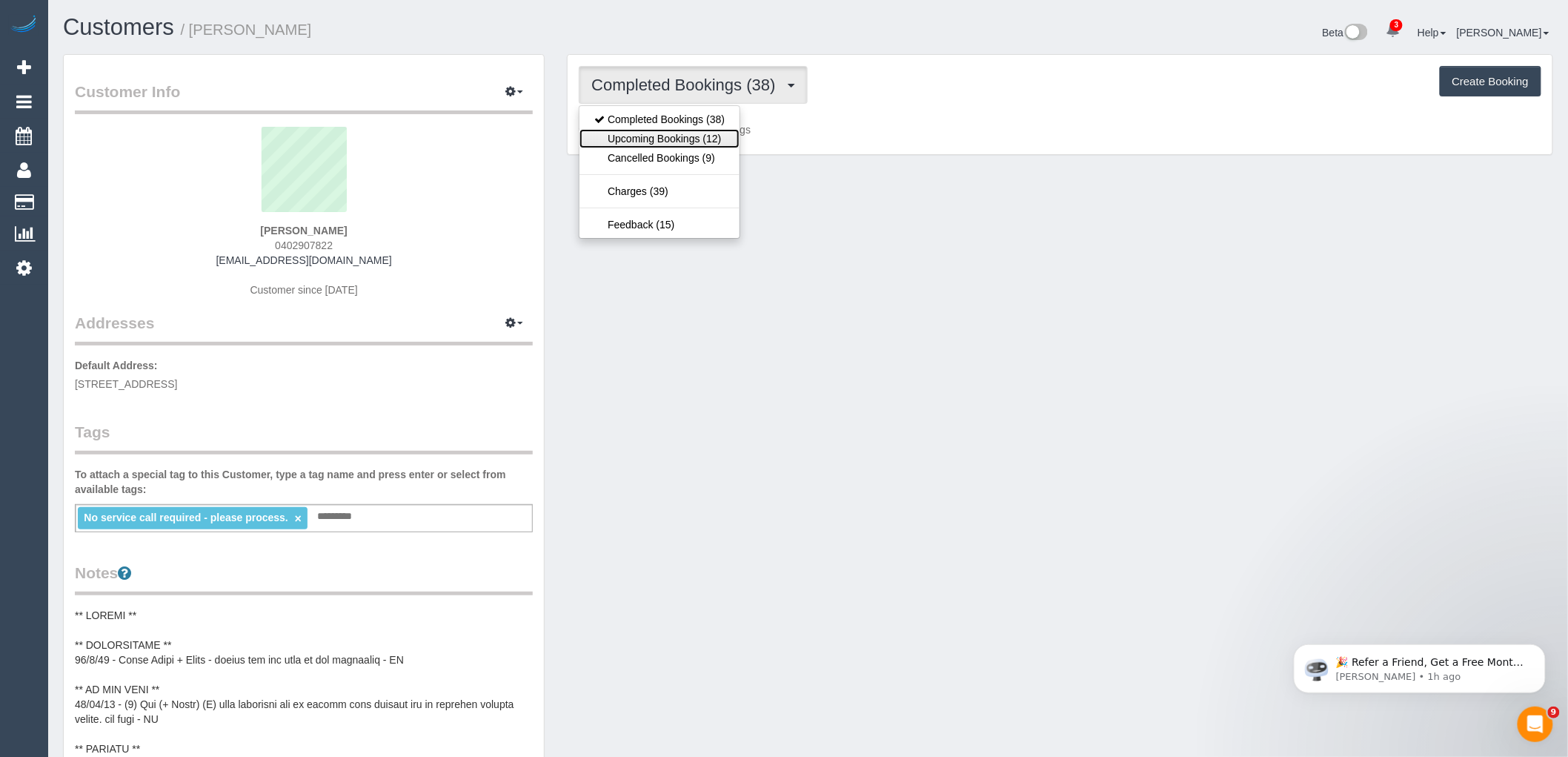
click at [725, 141] on link "Upcoming Bookings (12)" at bounding box center [660, 139] width 160 height 20
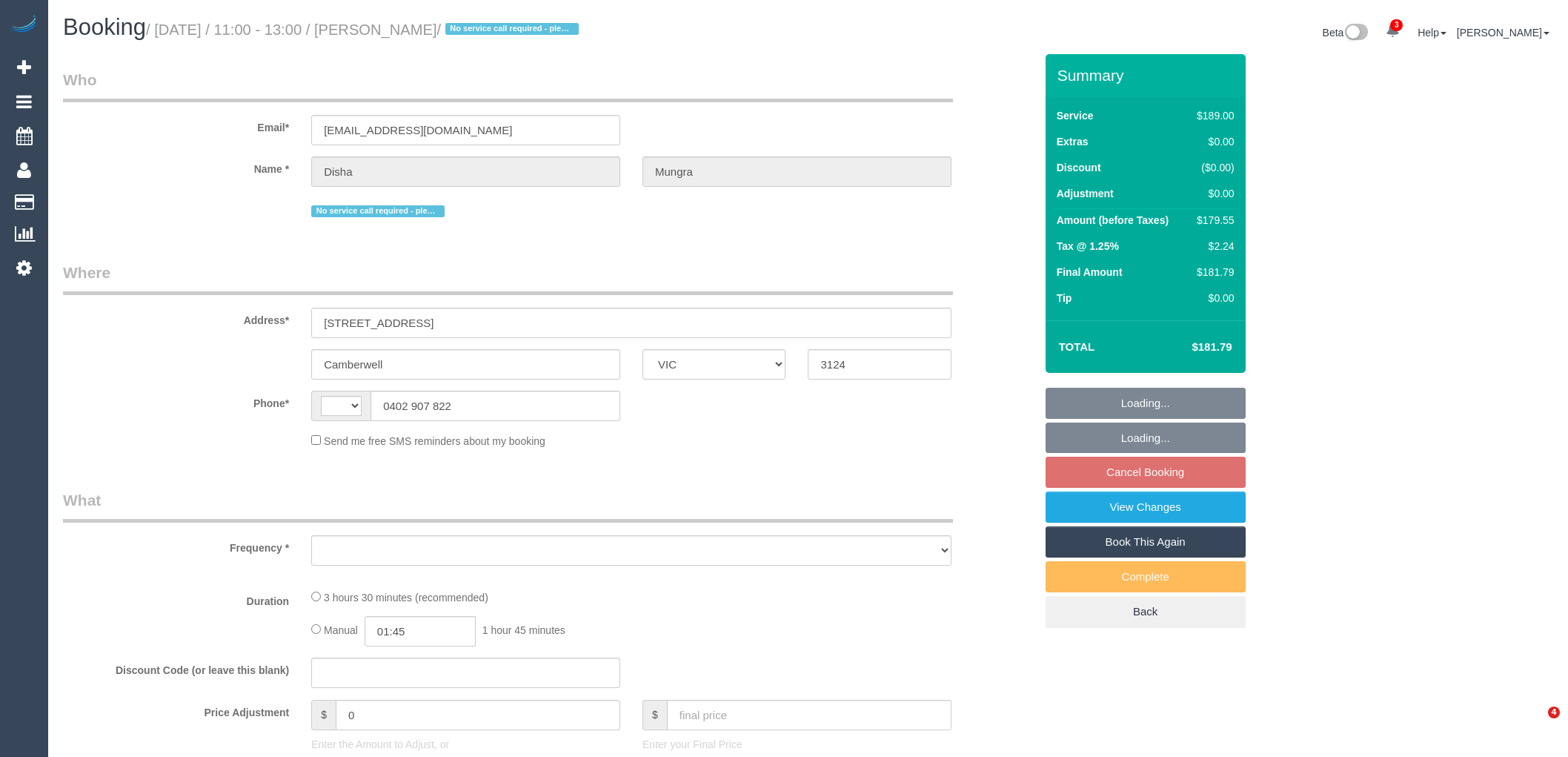
select select "VIC"
select select "object:321"
select select "string:stripe-pm_1RgbCQ2GScqysDRV5j9Qnxrp"
select select "number:28"
select select "number:14"
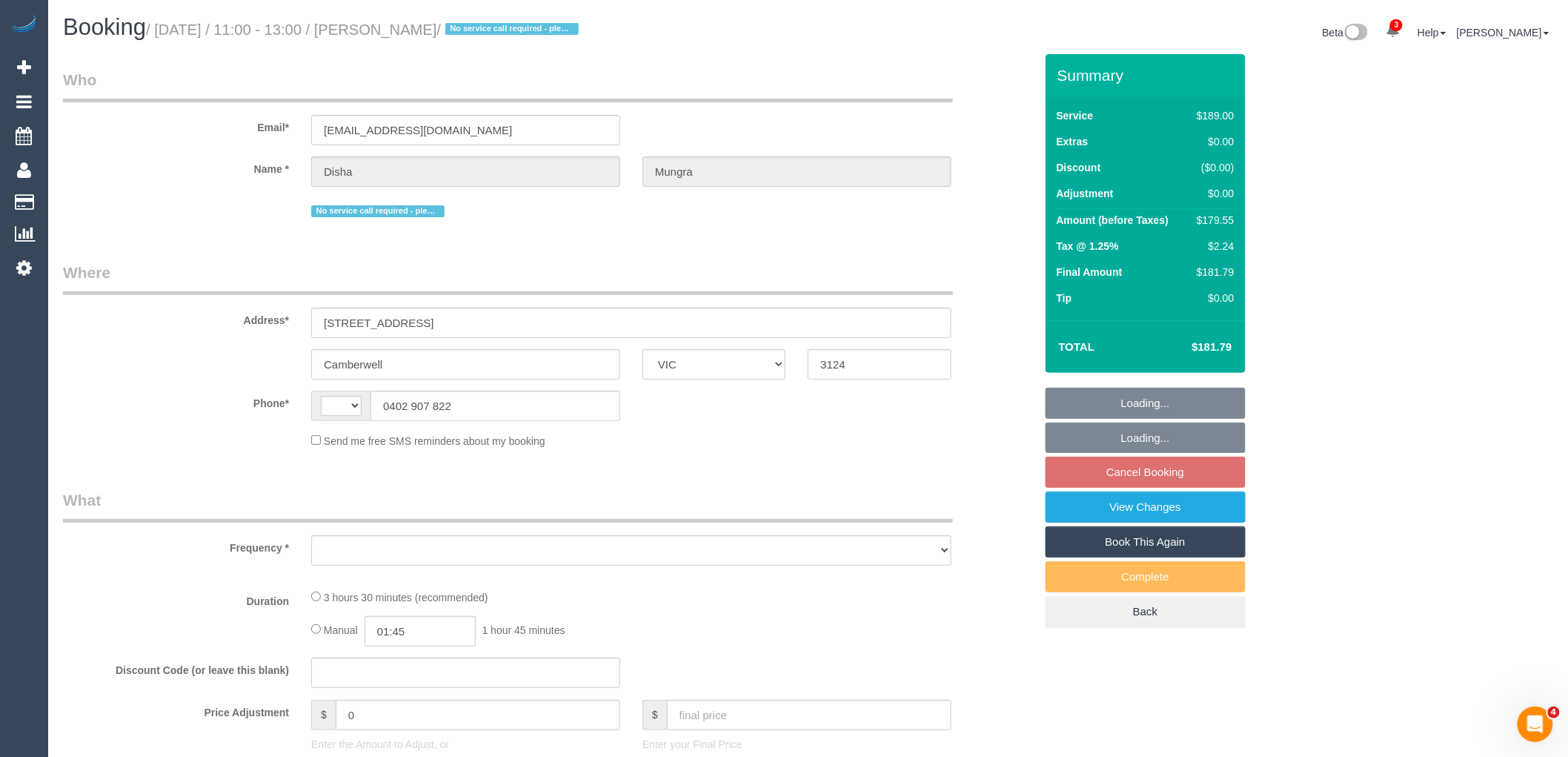
select select "number:19"
select select "number:22"
select select "number:35"
select select "number:12"
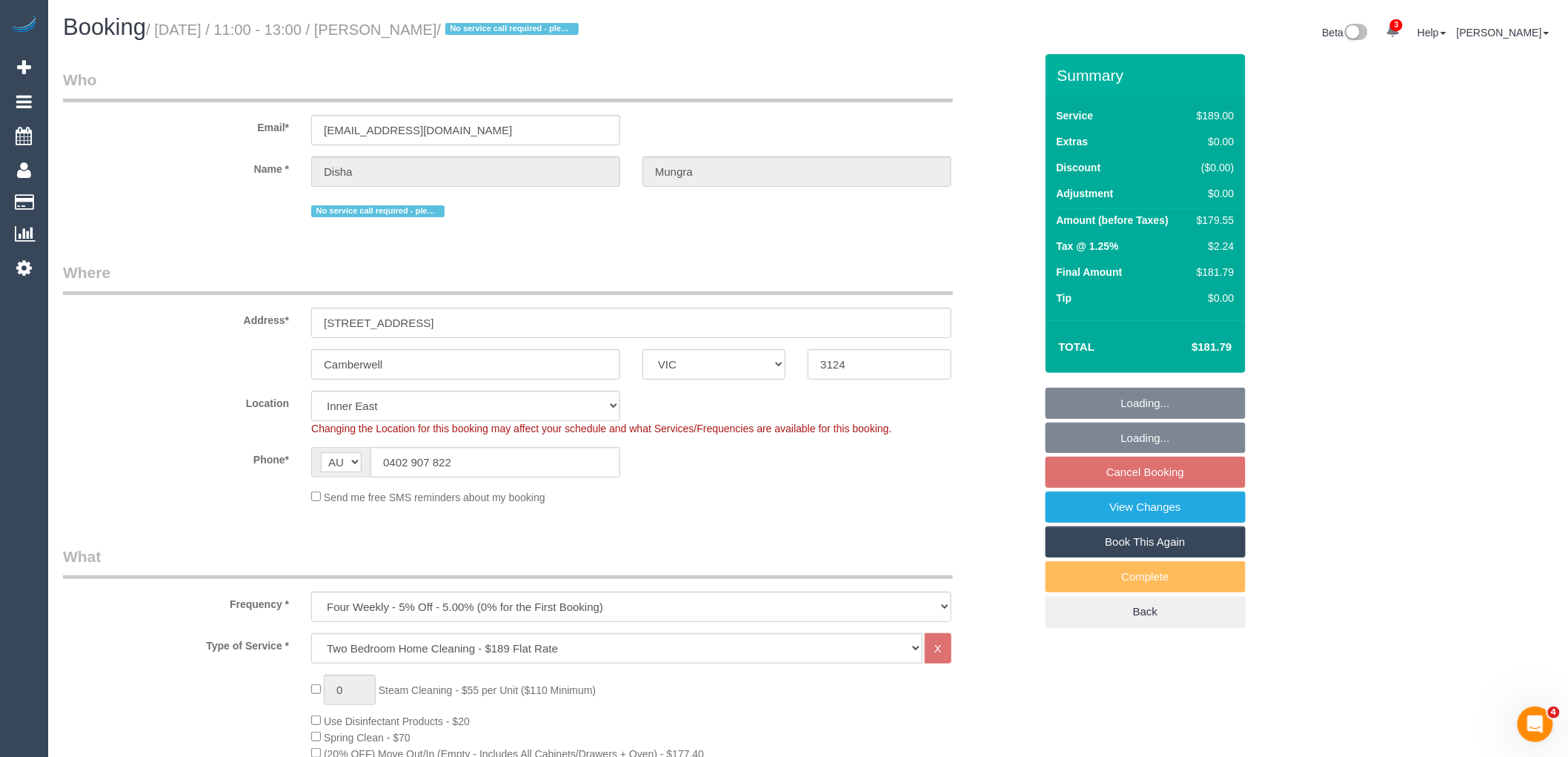
select select "string:AU"
select select "object:870"
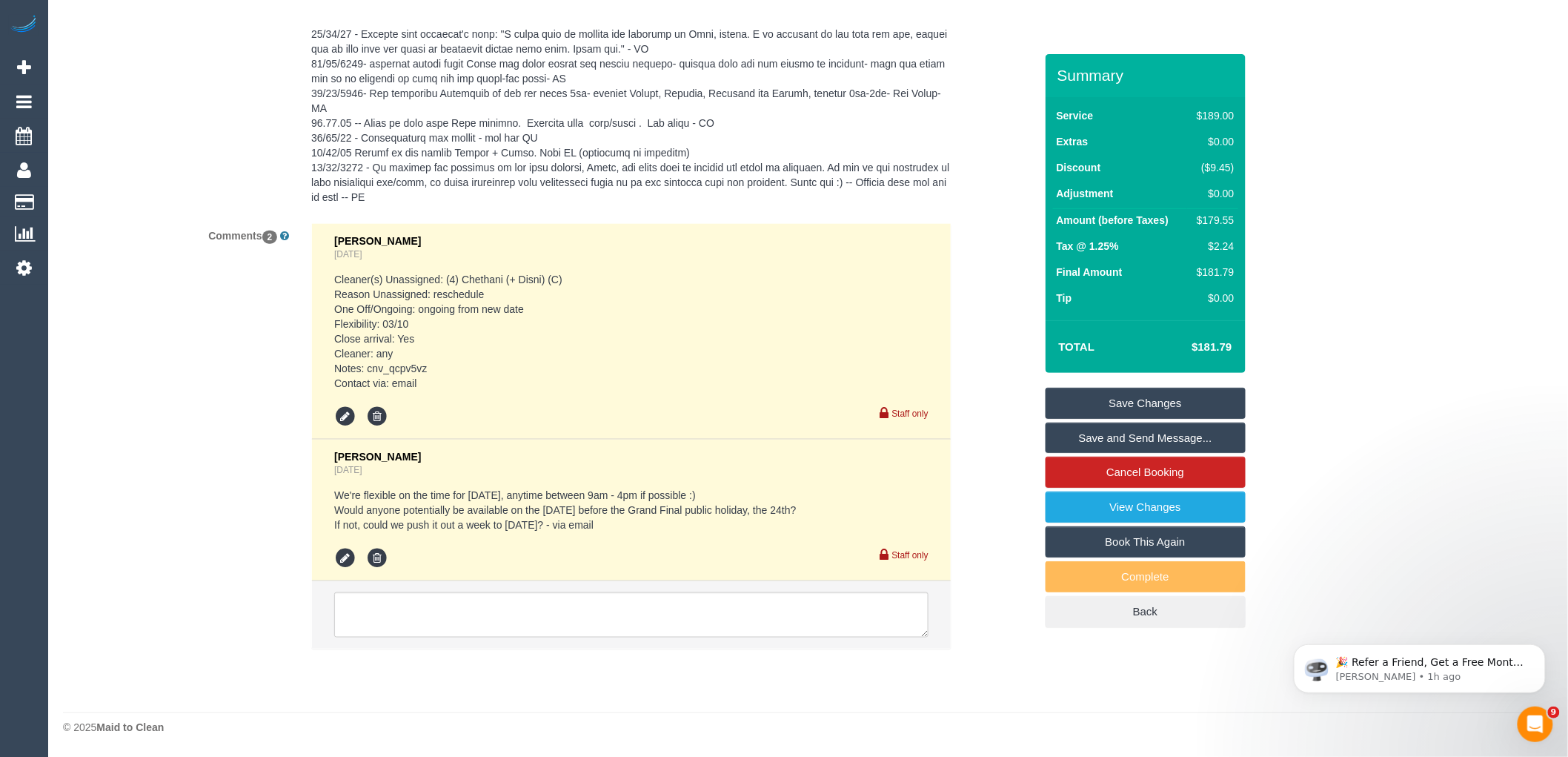
scroll to position [2892, 0]
click at [354, 558] on icon at bounding box center [345, 557] width 23 height 23
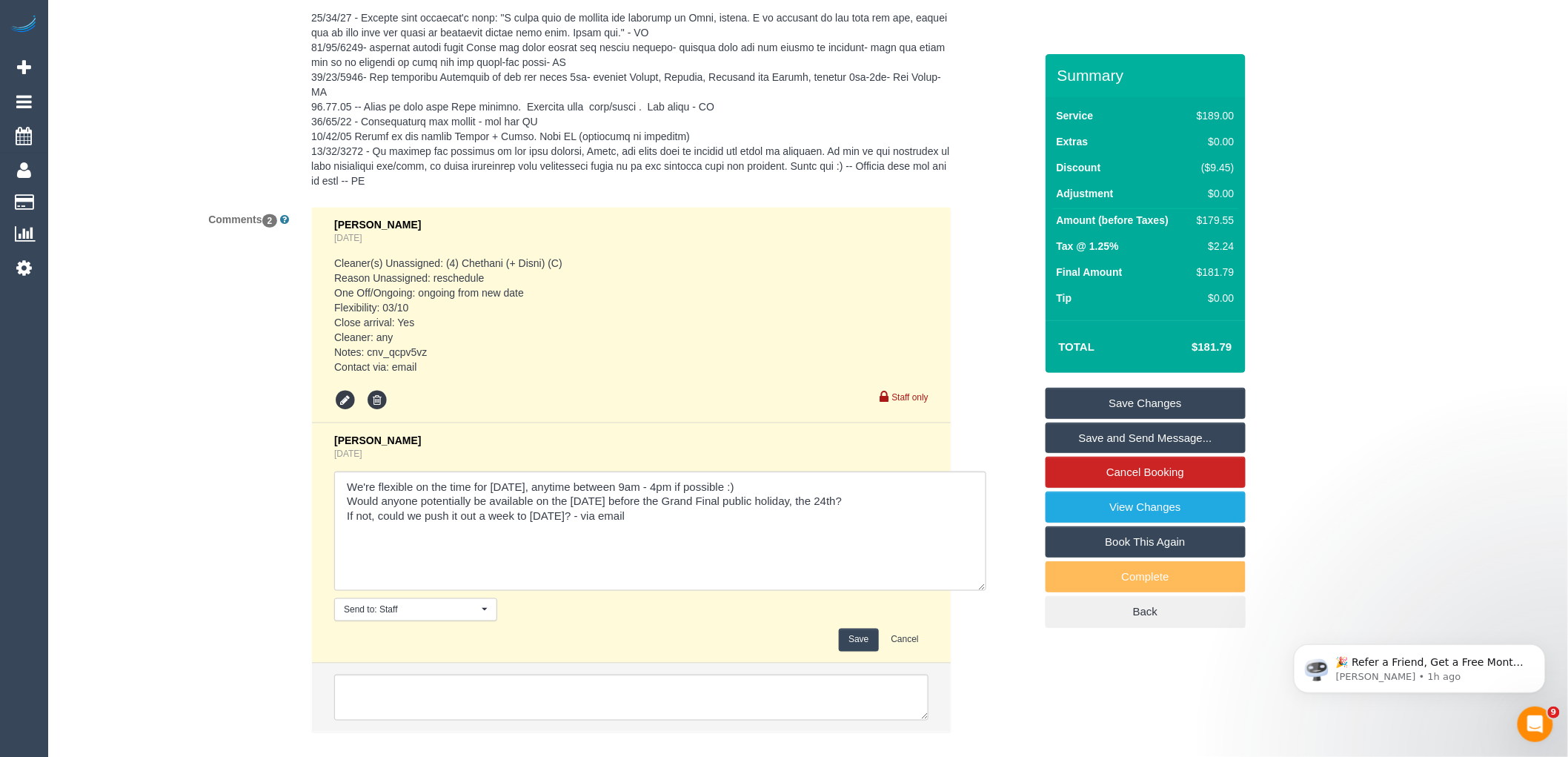
drag, startPoint x: 926, startPoint y: 531, endPoint x: 1007, endPoint y: 633, distance: 130.2
click at [987, 591] on textarea at bounding box center [661, 531] width 653 height 119
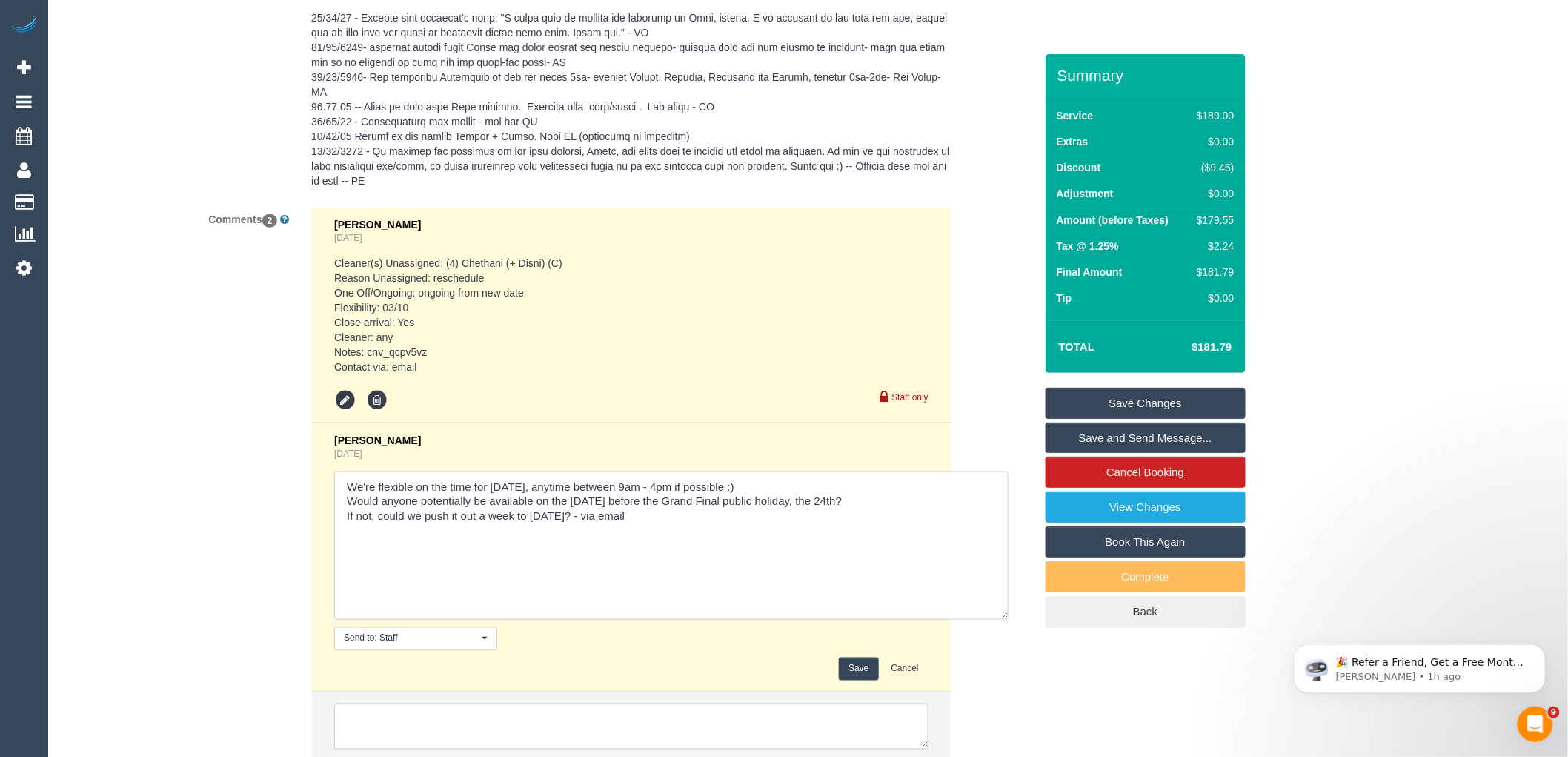
drag, startPoint x: 701, startPoint y: 536, endPoint x: 338, endPoint y: 519, distance: 363.4
click at [338, 519] on textarea at bounding box center [671, 546] width 674 height 148
type textarea "We're flexible on the time for Friday 3 Oct, anytime between 9am - 4pm if possi…"
click at [857, 680] on button "Save" at bounding box center [859, 669] width 39 height 23
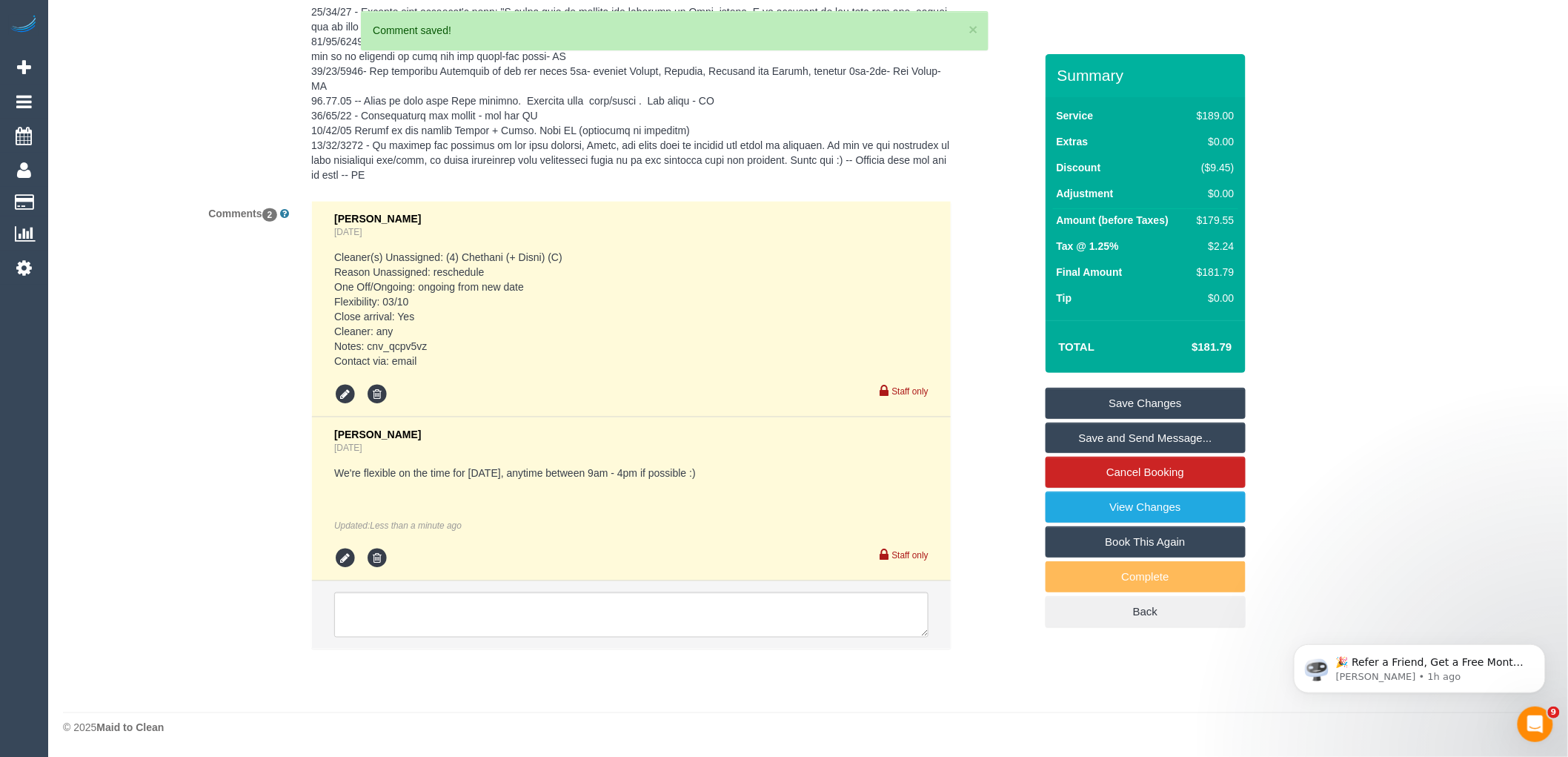
scroll to position [2915, 0]
click at [475, 609] on textarea at bounding box center [631, 614] width 595 height 46
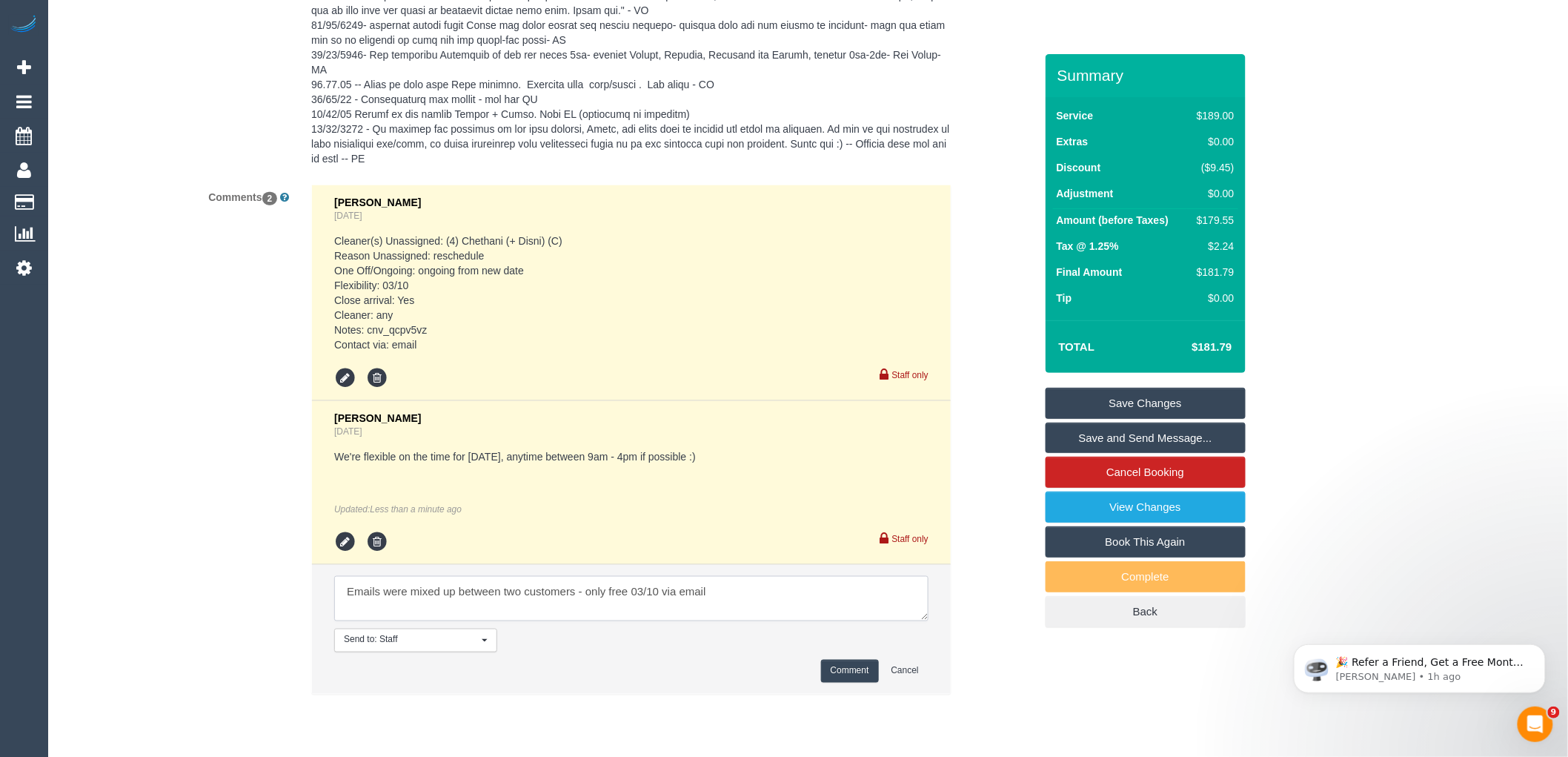
type textarea "Emails were mixed up between two customers - only free 03/10 via email"
click at [840, 682] on button "Comment" at bounding box center [849, 670] width 58 height 23
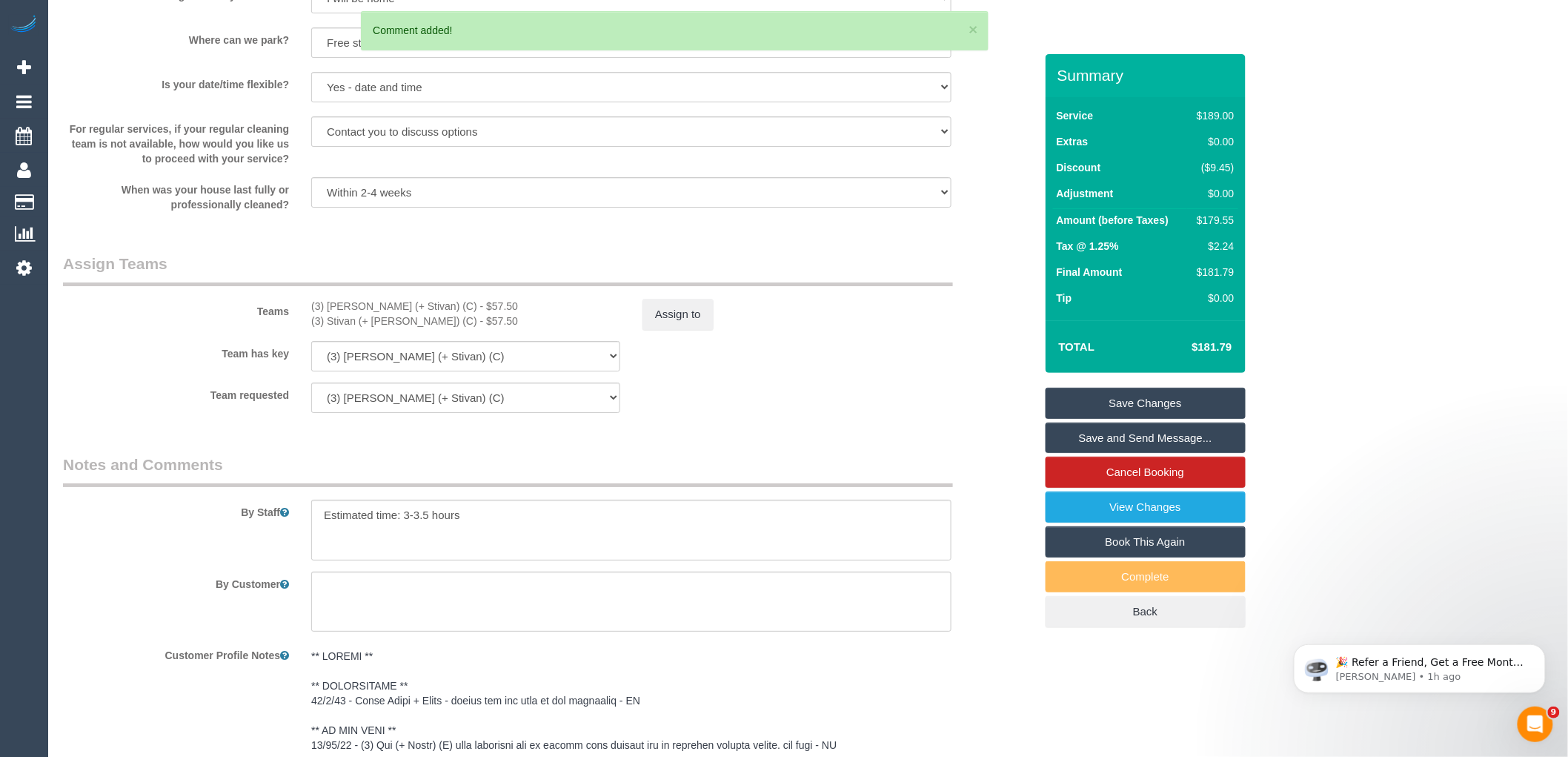
scroll to position [1597, 0]
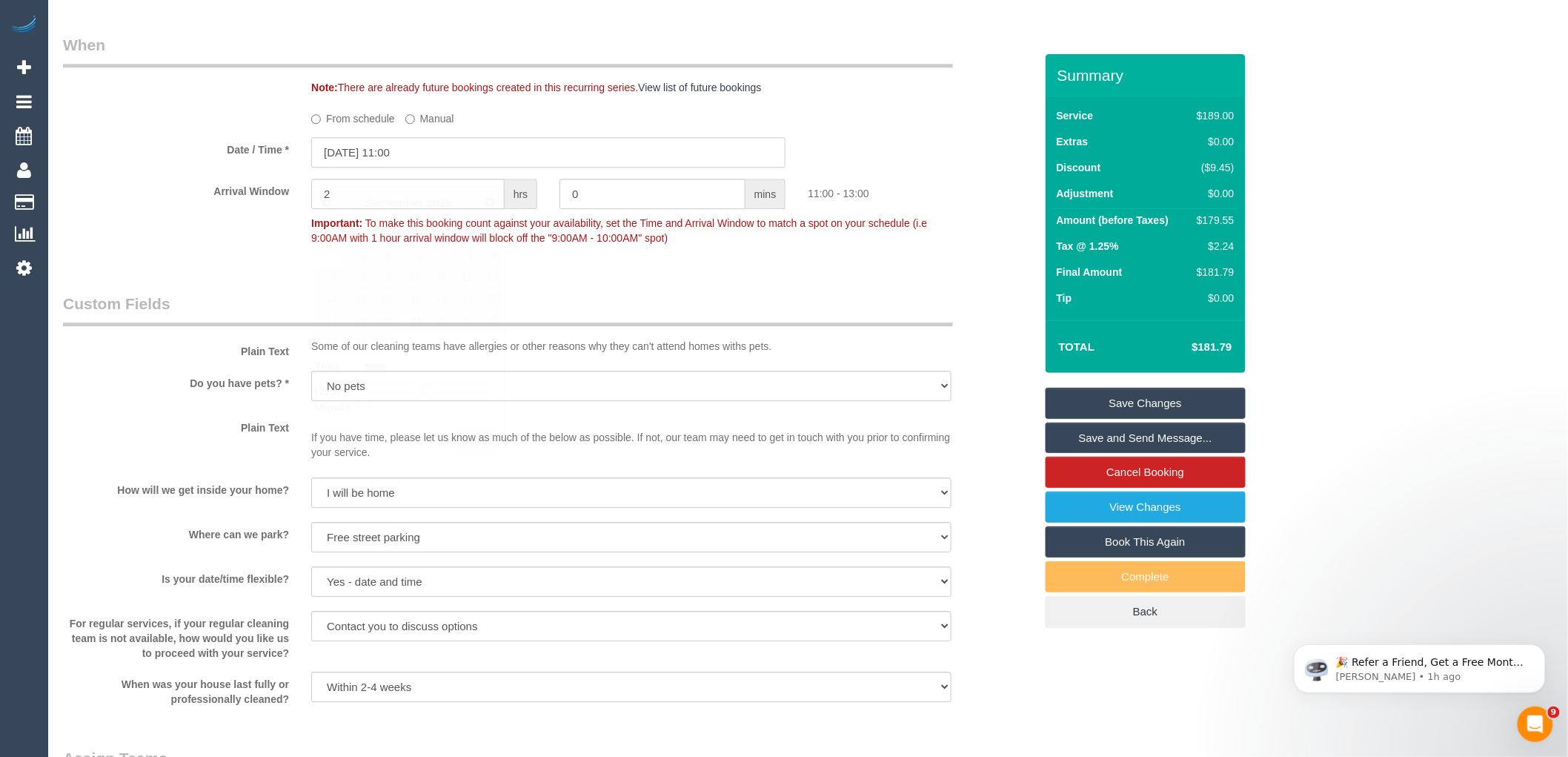
click at [498, 167] on input "24/09/2025 11:00" at bounding box center [549, 151] width 475 height 30
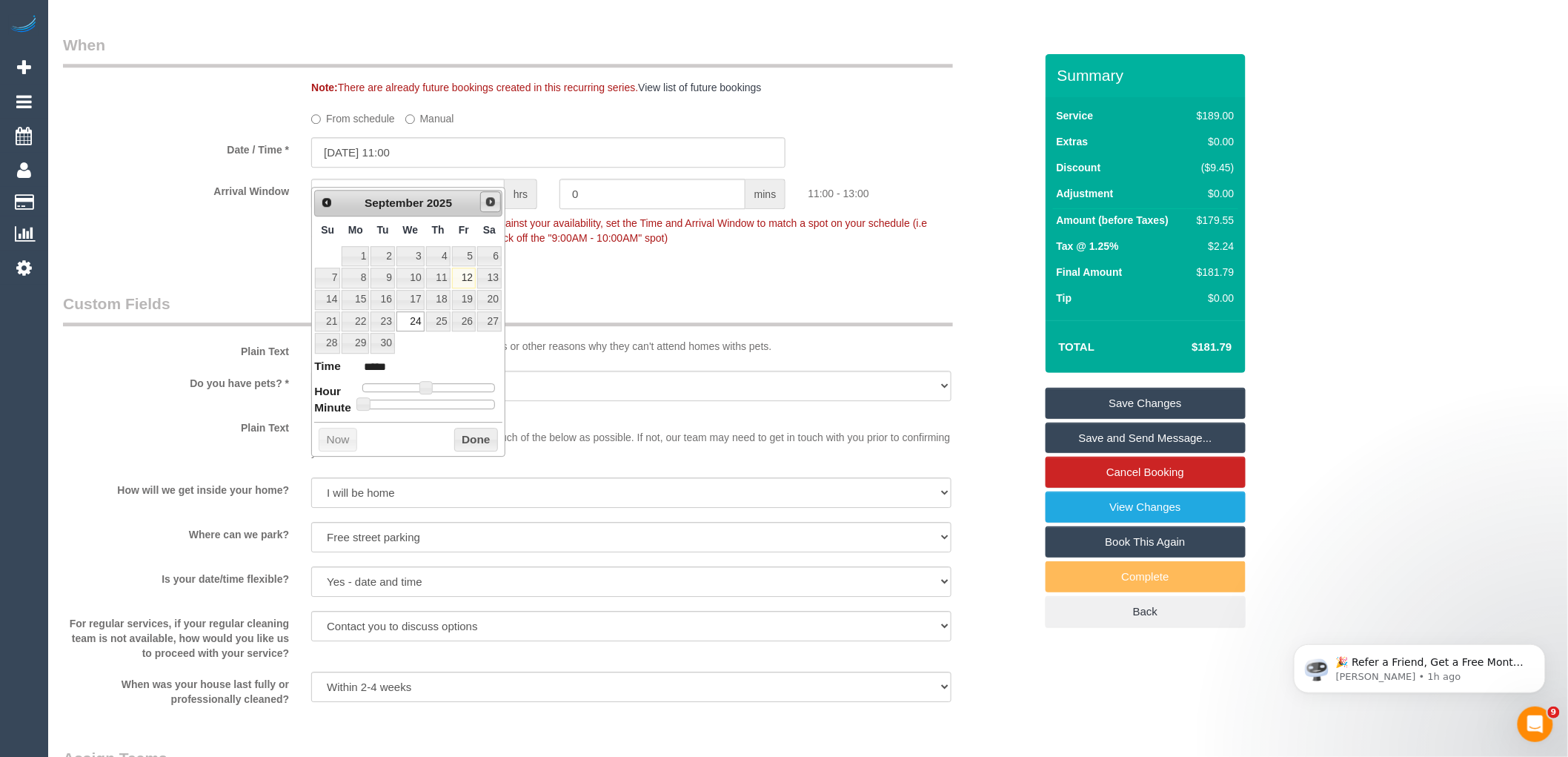
click at [492, 205] on span "Next" at bounding box center [491, 202] width 12 height 12
click at [467, 255] on link "3" at bounding box center [464, 256] width 24 height 20
type input "03/10/2025 11:00"
click at [469, 258] on link "3" at bounding box center [464, 256] width 24 height 20
click at [475, 438] on button "Done" at bounding box center [476, 439] width 43 height 24
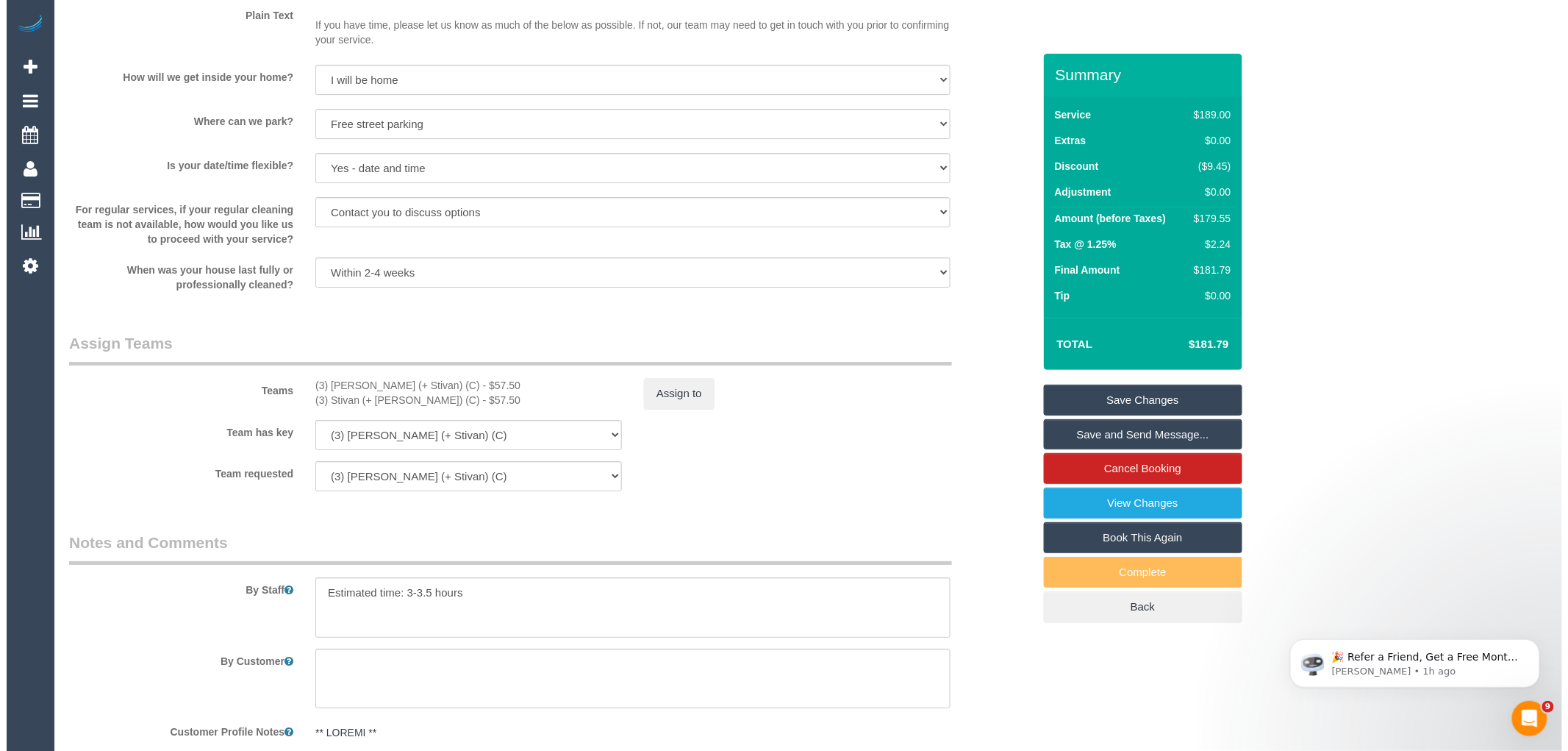
scroll to position [2237, 0]
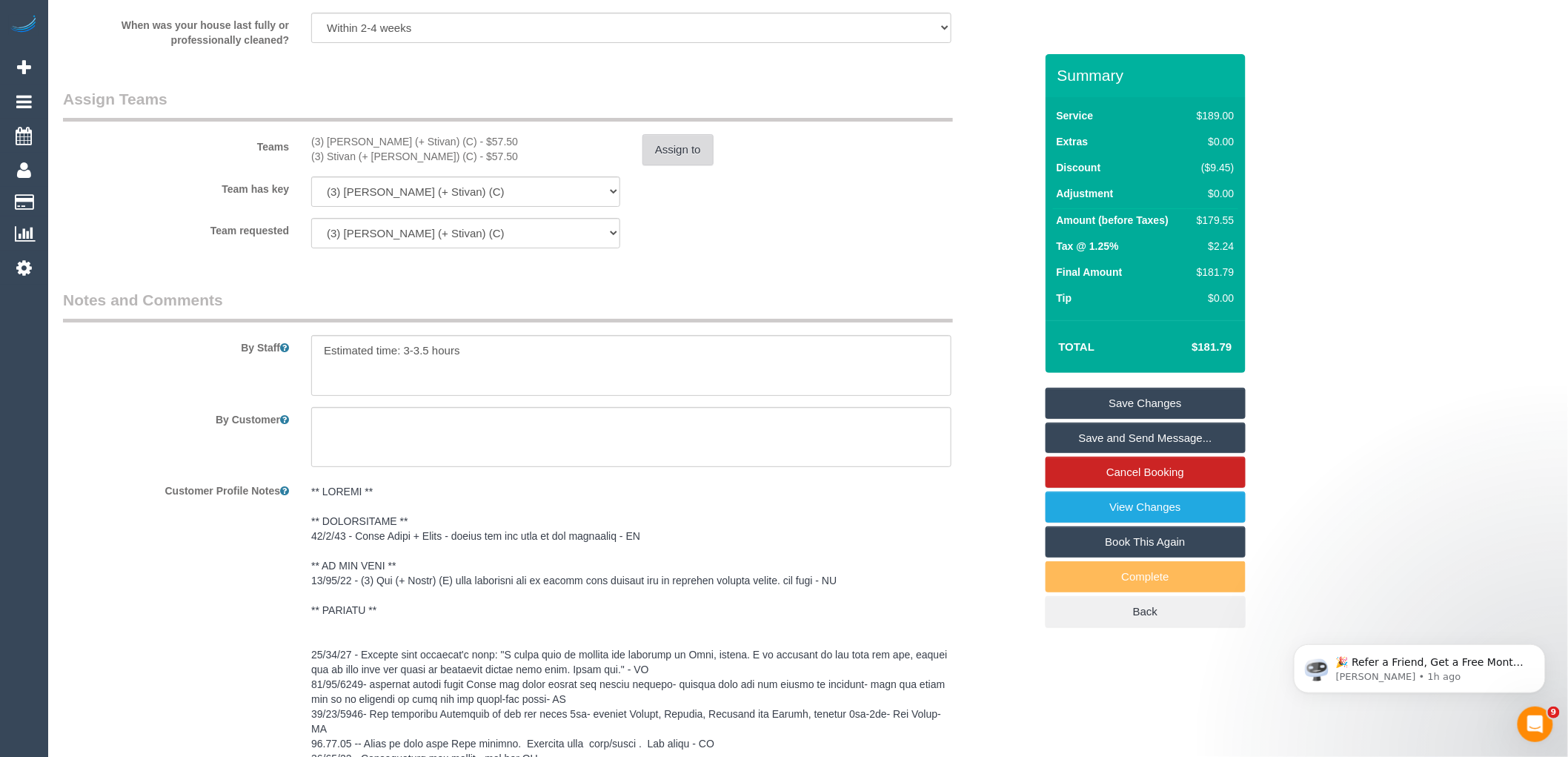
click at [707, 164] on button "Assign to" at bounding box center [678, 149] width 71 height 31
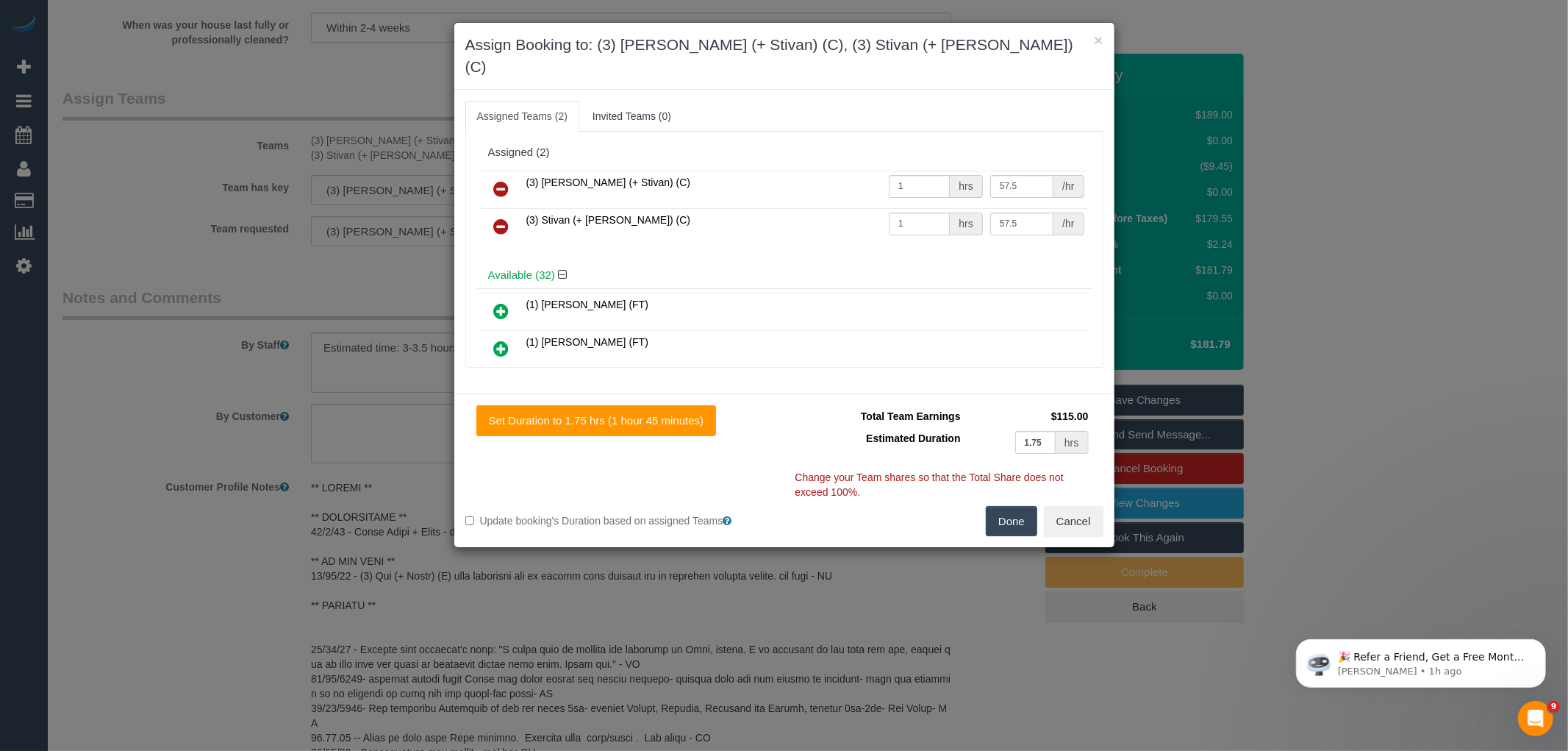
drag, startPoint x: 643, startPoint y: 159, endPoint x: 527, endPoint y: 159, distance: 116.0
click at [527, 171] on td "(3) Krunal (+ Stivan) (C)" at bounding box center [704, 189] width 363 height 37
copy span "(3) Krunal (+ Stivan) (C)"
click at [501, 180] on icon at bounding box center [502, 189] width 16 height 18
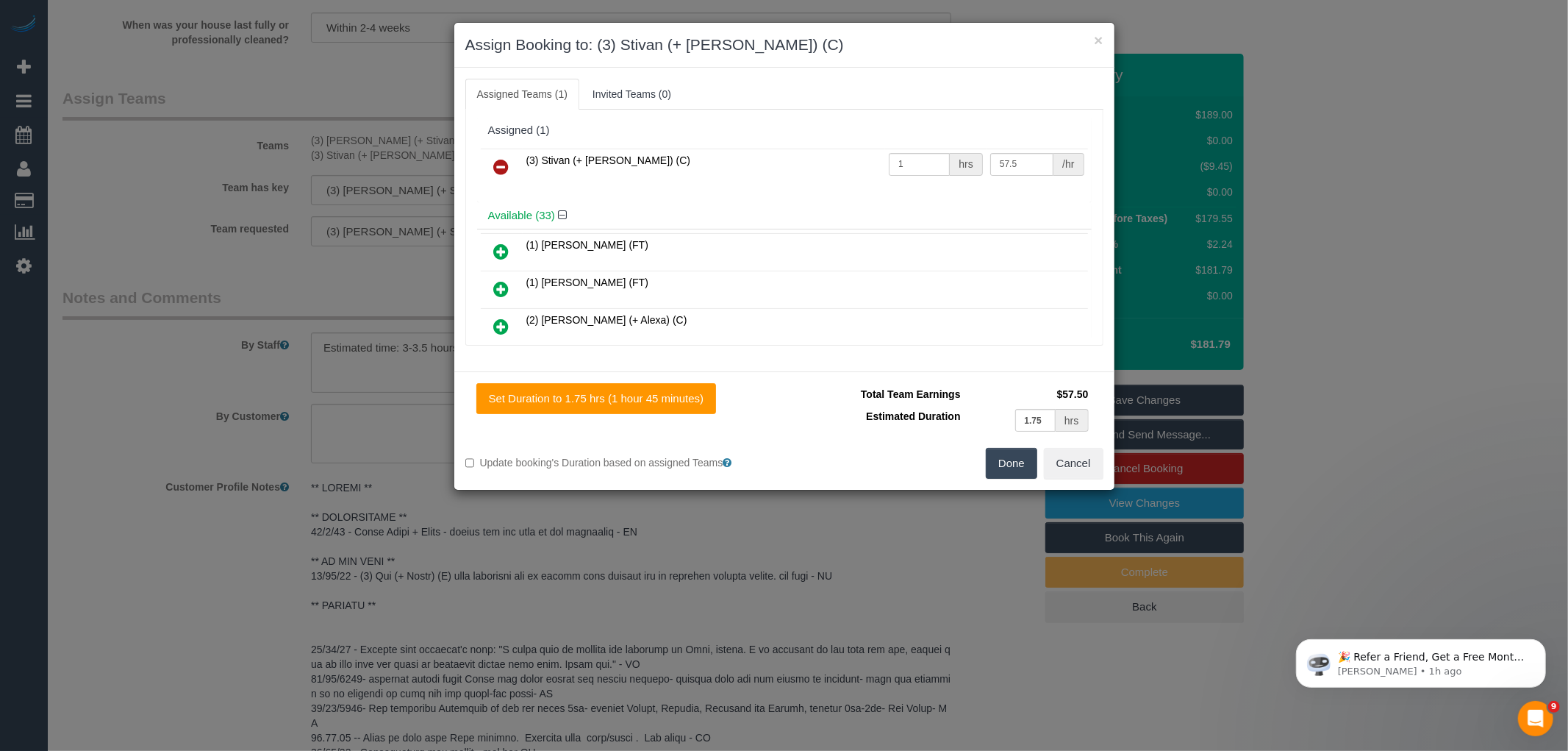
click at [501, 163] on icon at bounding box center [502, 167] width 16 height 18
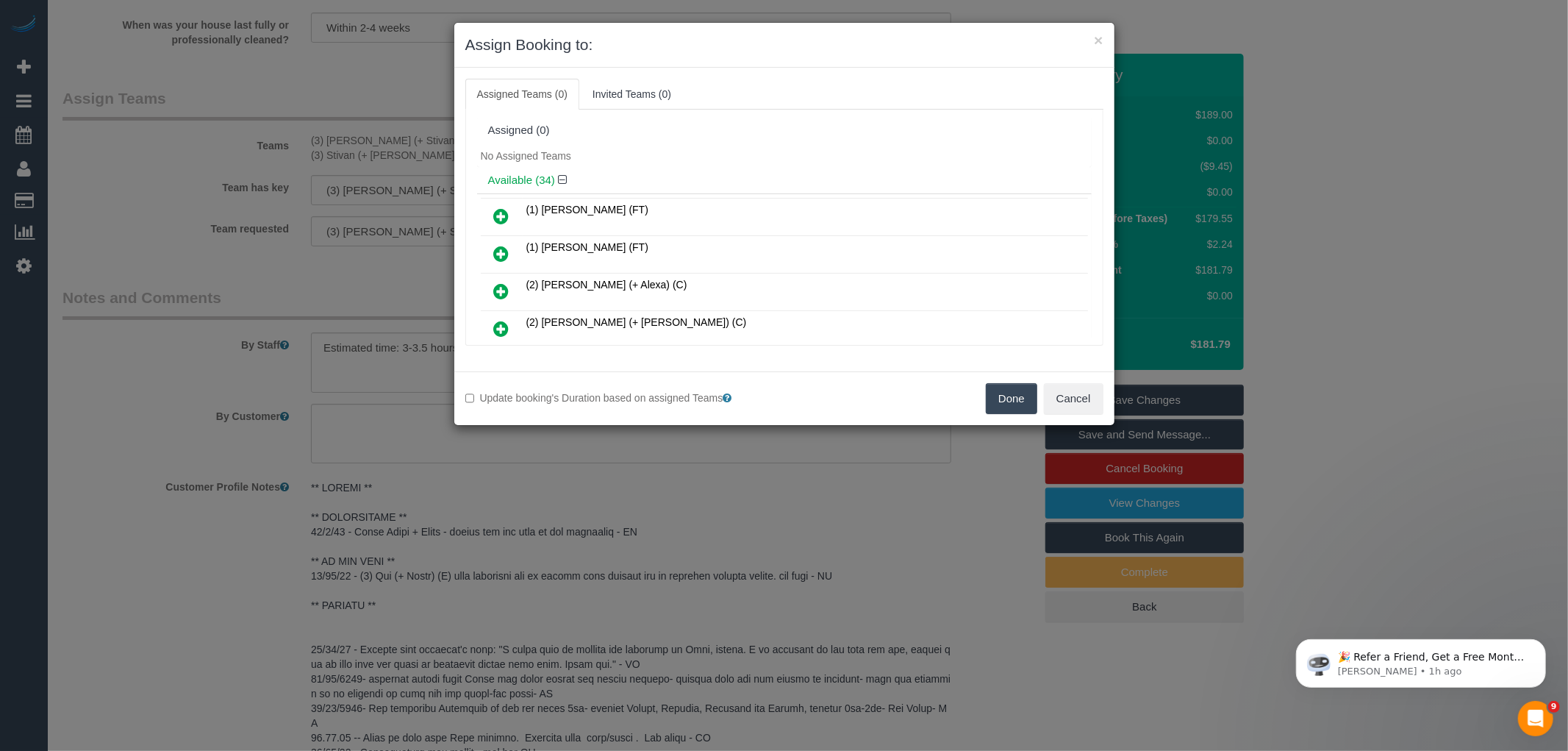
click at [1001, 396] on button "Done" at bounding box center [1011, 399] width 52 height 31
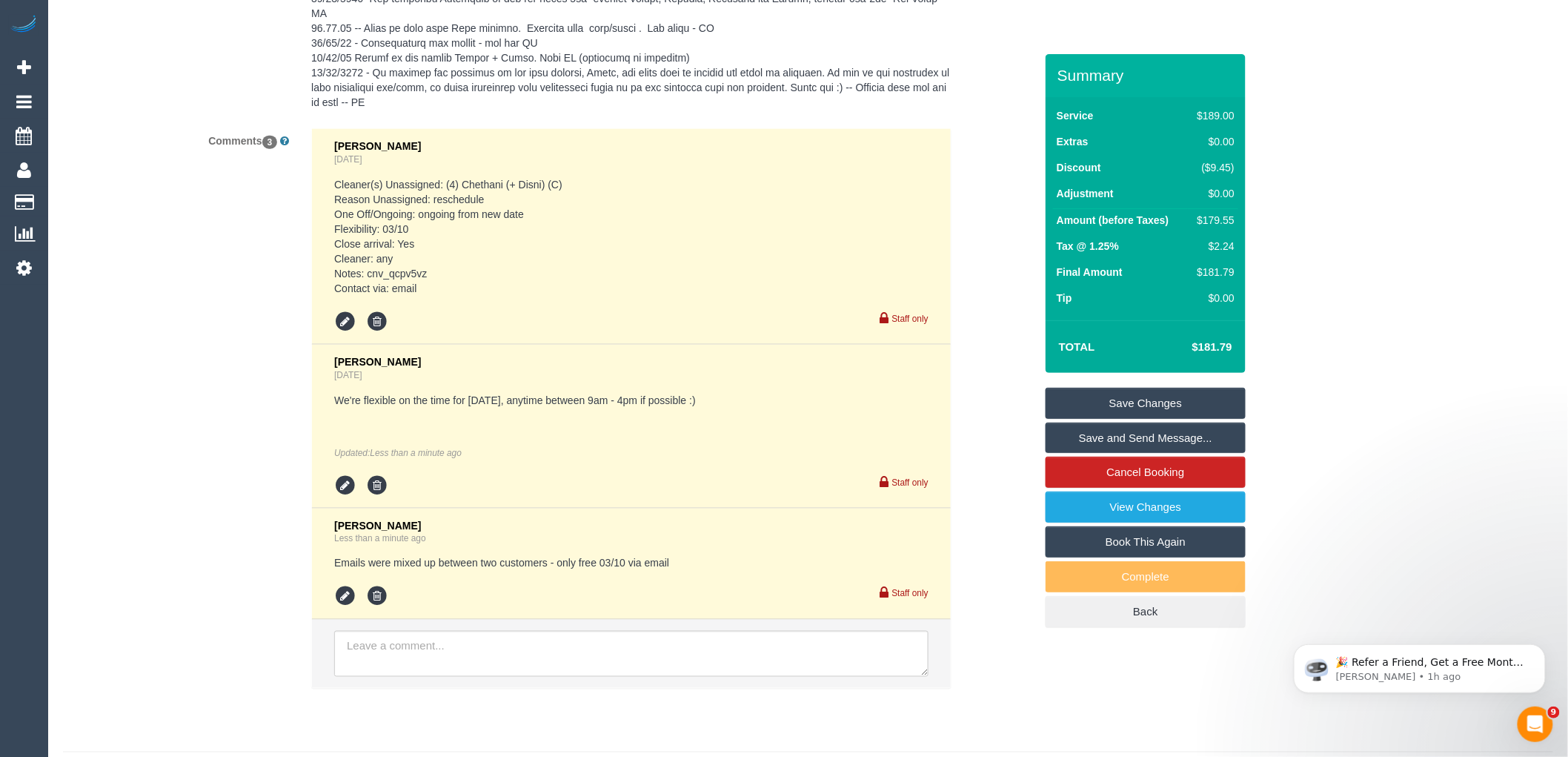
scroll to position [3026, 0]
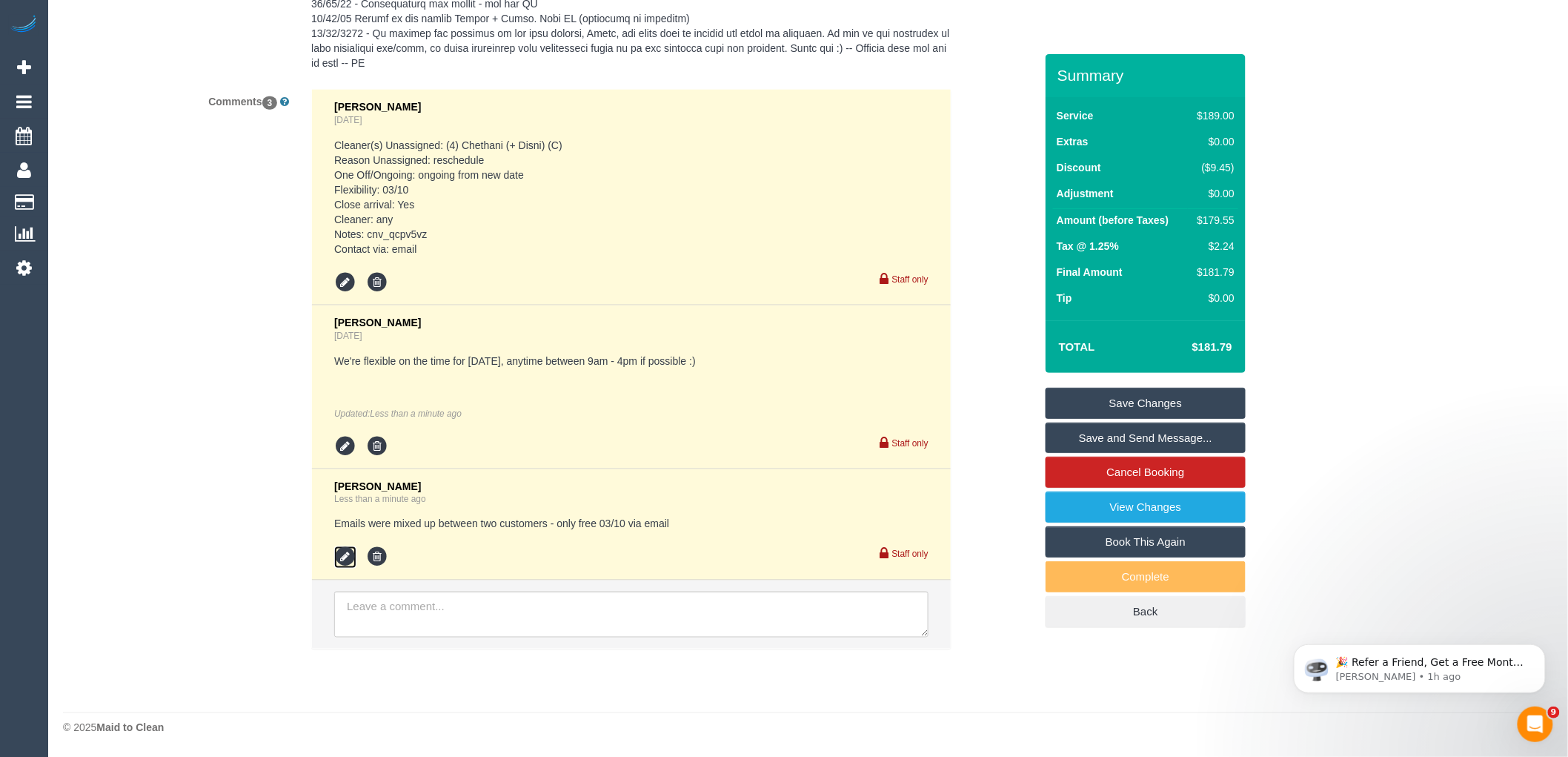
click at [349, 555] on icon at bounding box center [345, 557] width 23 height 23
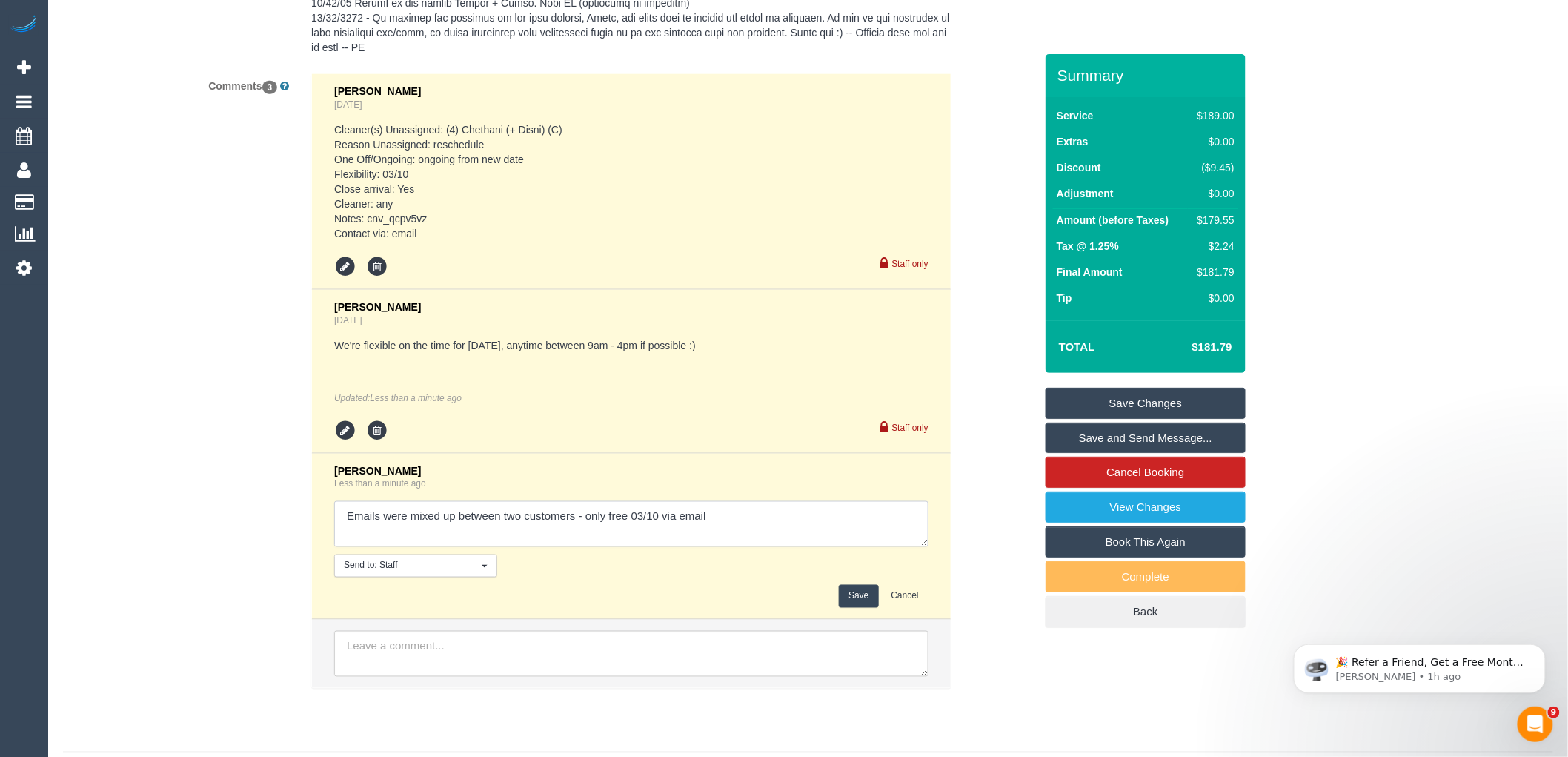
click at [833, 544] on textarea at bounding box center [631, 524] width 595 height 46
paste textarea "(3) Krunal (+ Stivan) (C)"
type textarea "Emails were mixed up between two customers - only free 03/10 via email (3) Krun…"
click at [875, 606] on button "Save" at bounding box center [859, 596] width 39 height 23
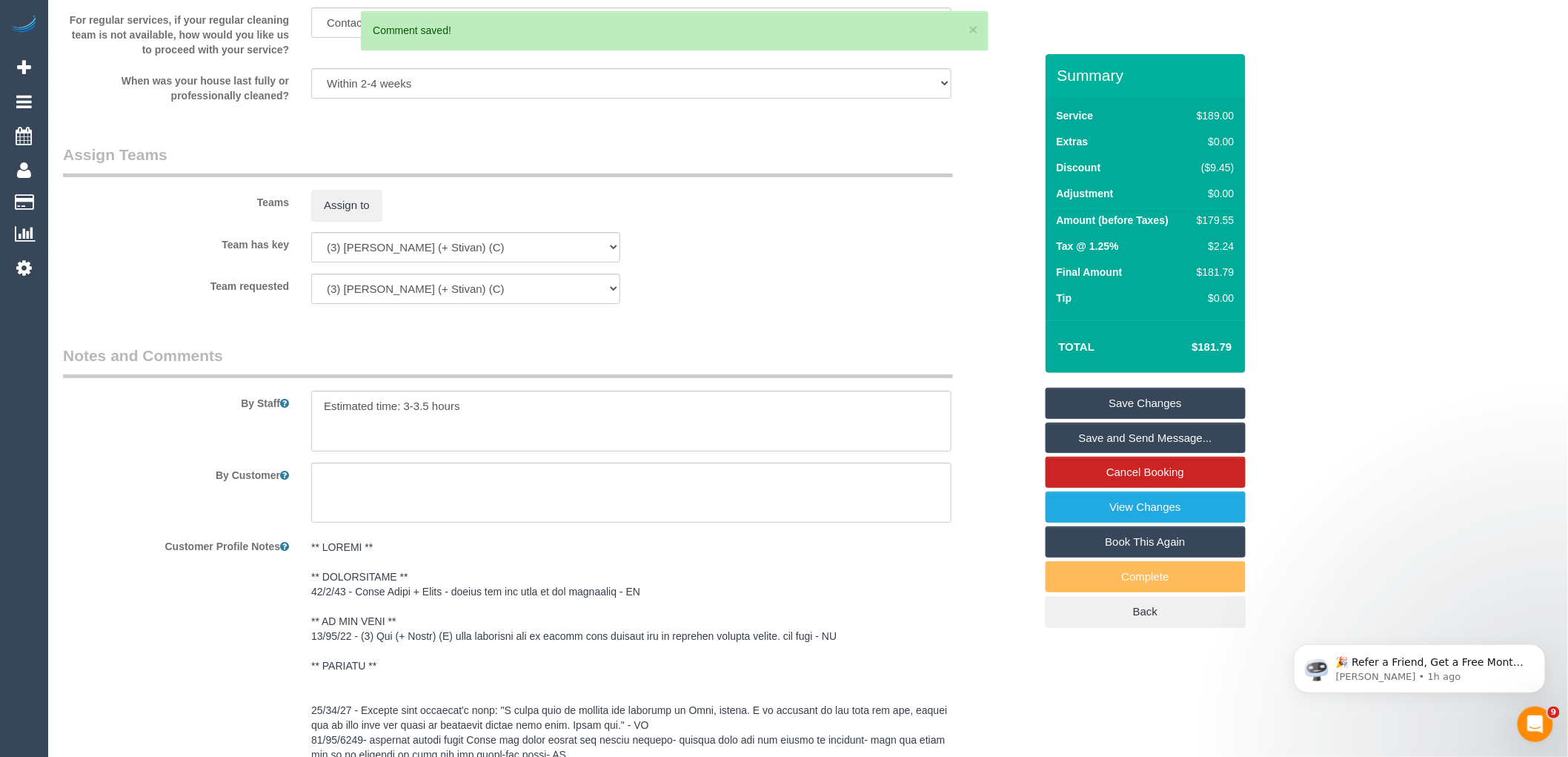
scroll to position [1954, 0]
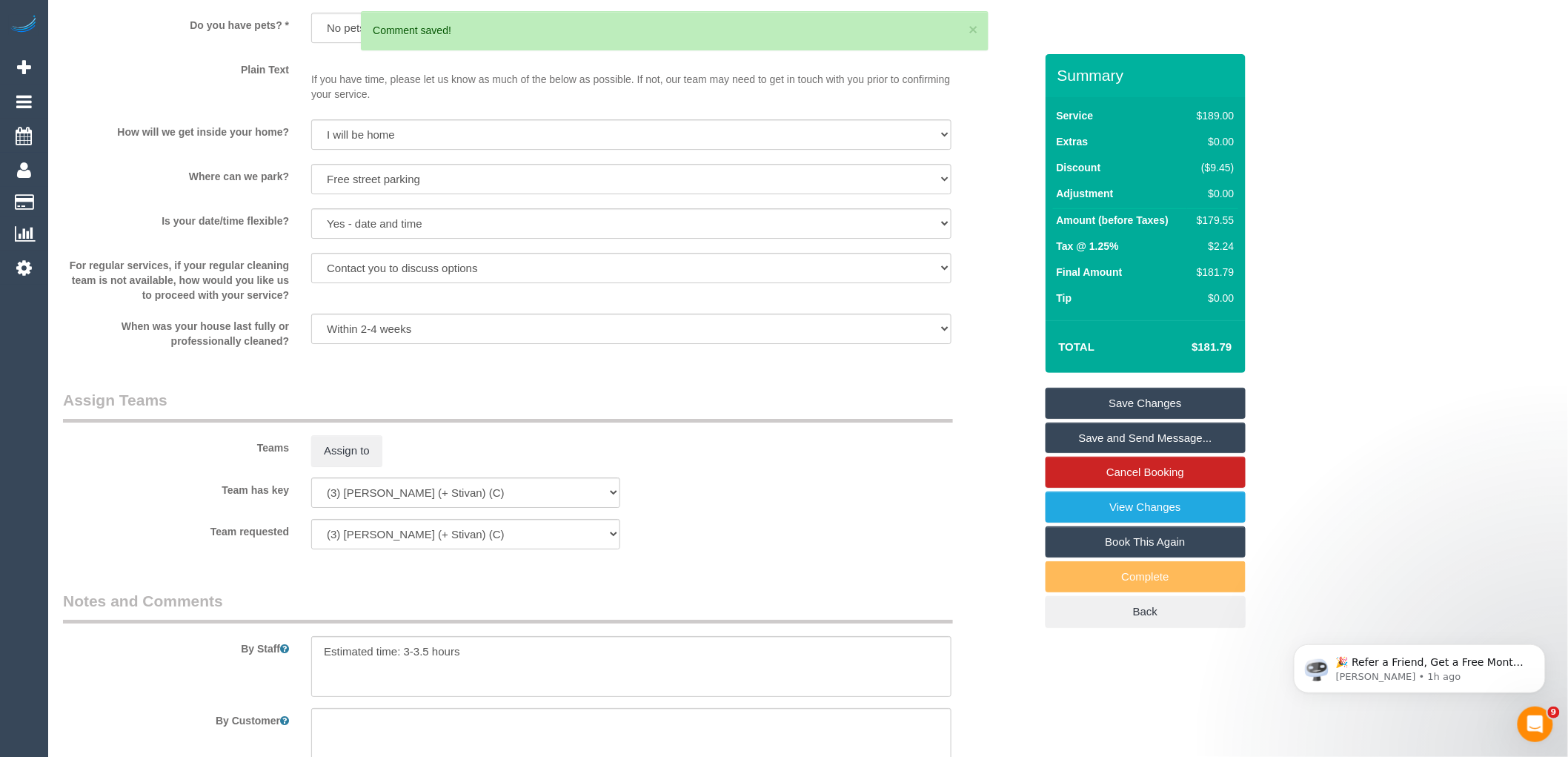
click at [1209, 399] on link "Save Changes" at bounding box center [1146, 403] width 201 height 31
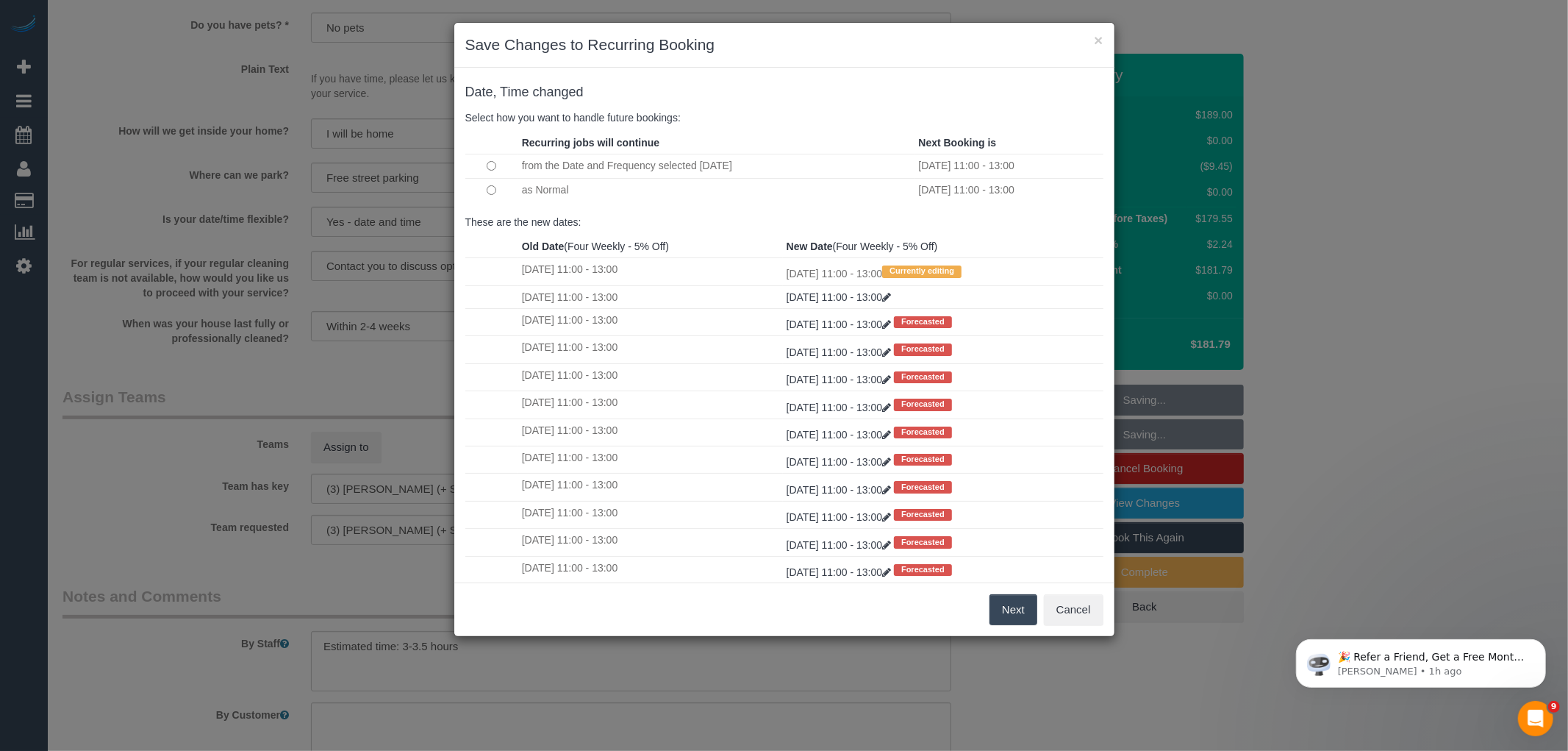
click at [1016, 608] on button "Next" at bounding box center [1013, 610] width 48 height 31
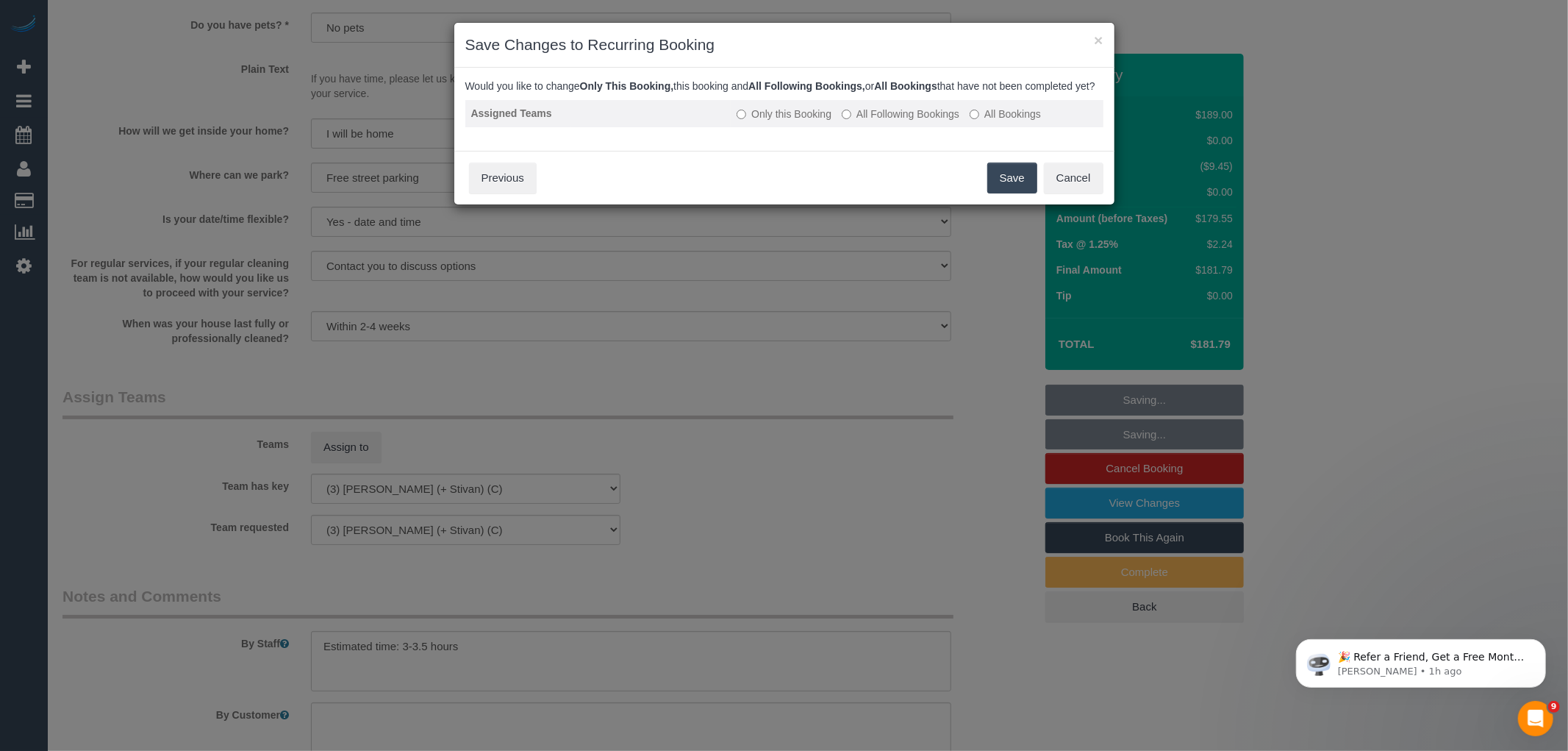
click at [879, 121] on label "All Following Bookings" at bounding box center [900, 113] width 118 height 15
click at [1016, 192] on button "Save" at bounding box center [1012, 178] width 50 height 31
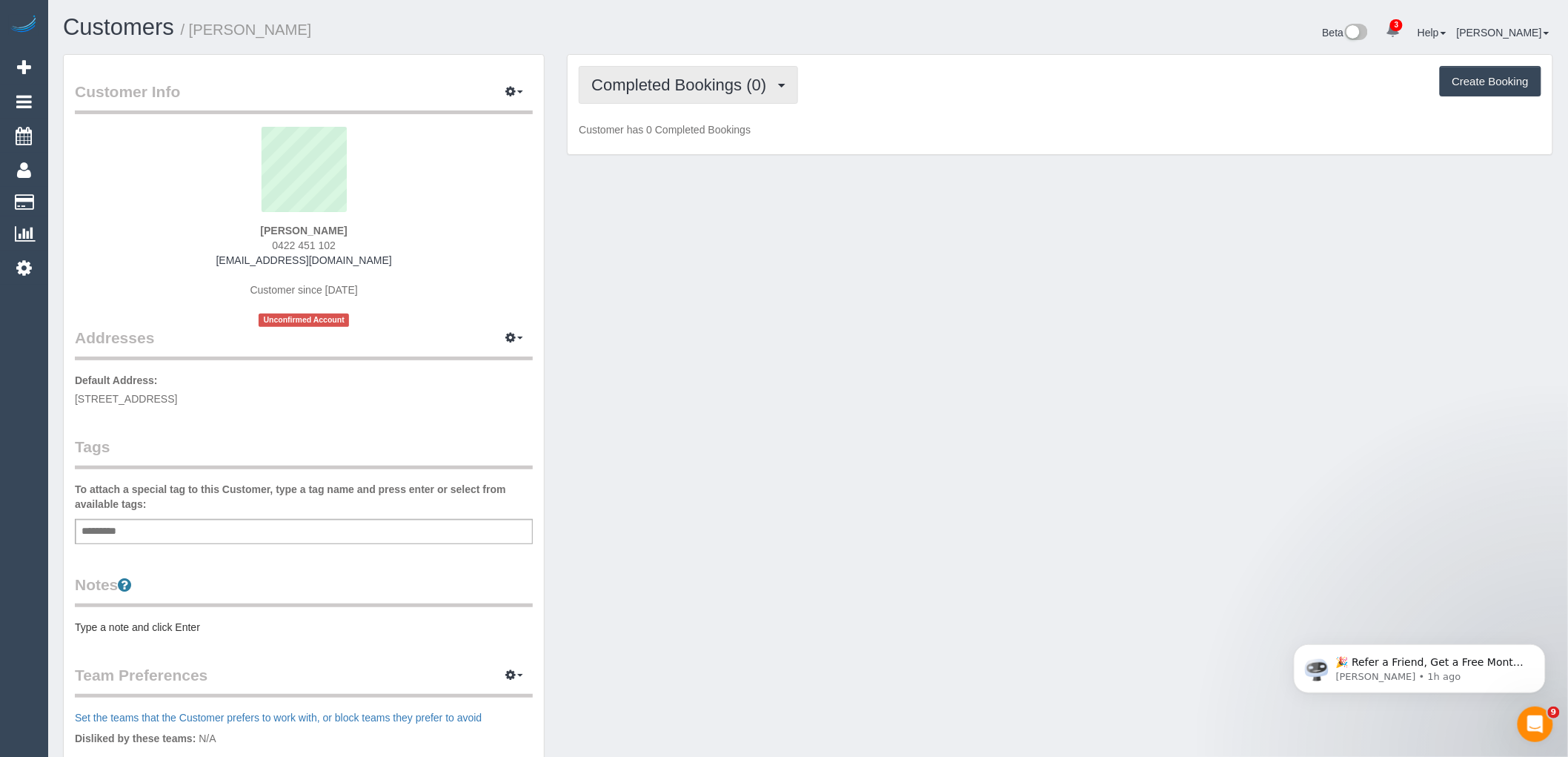
drag, startPoint x: 761, startPoint y: 85, endPoint x: 752, endPoint y: 98, distance: 15.8
click at [761, 85] on span "Completed Bookings (0)" at bounding box center [682, 85] width 182 height 19
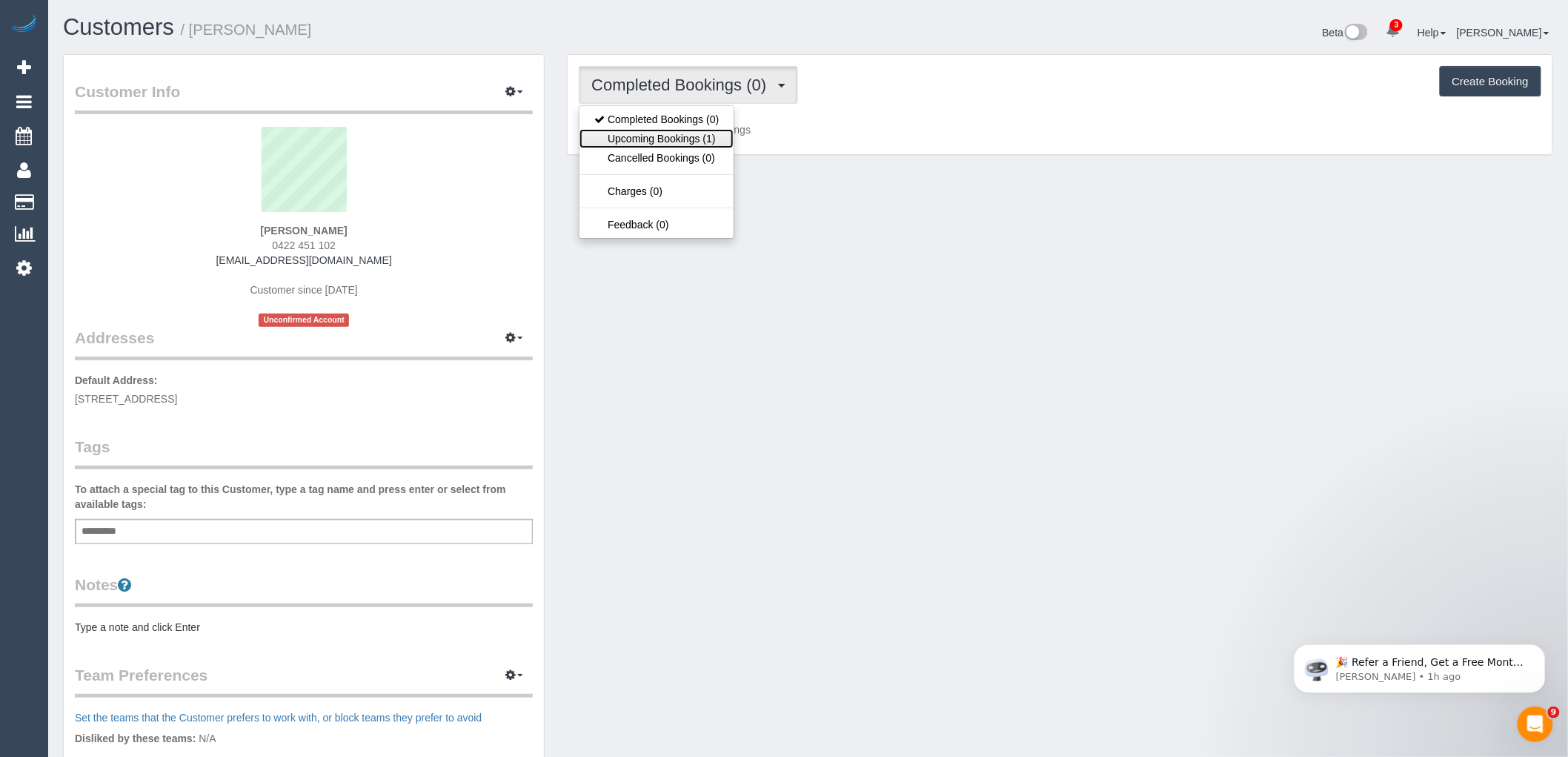
click at [726, 137] on link "Upcoming Bookings (1)" at bounding box center [657, 139] width 154 height 20
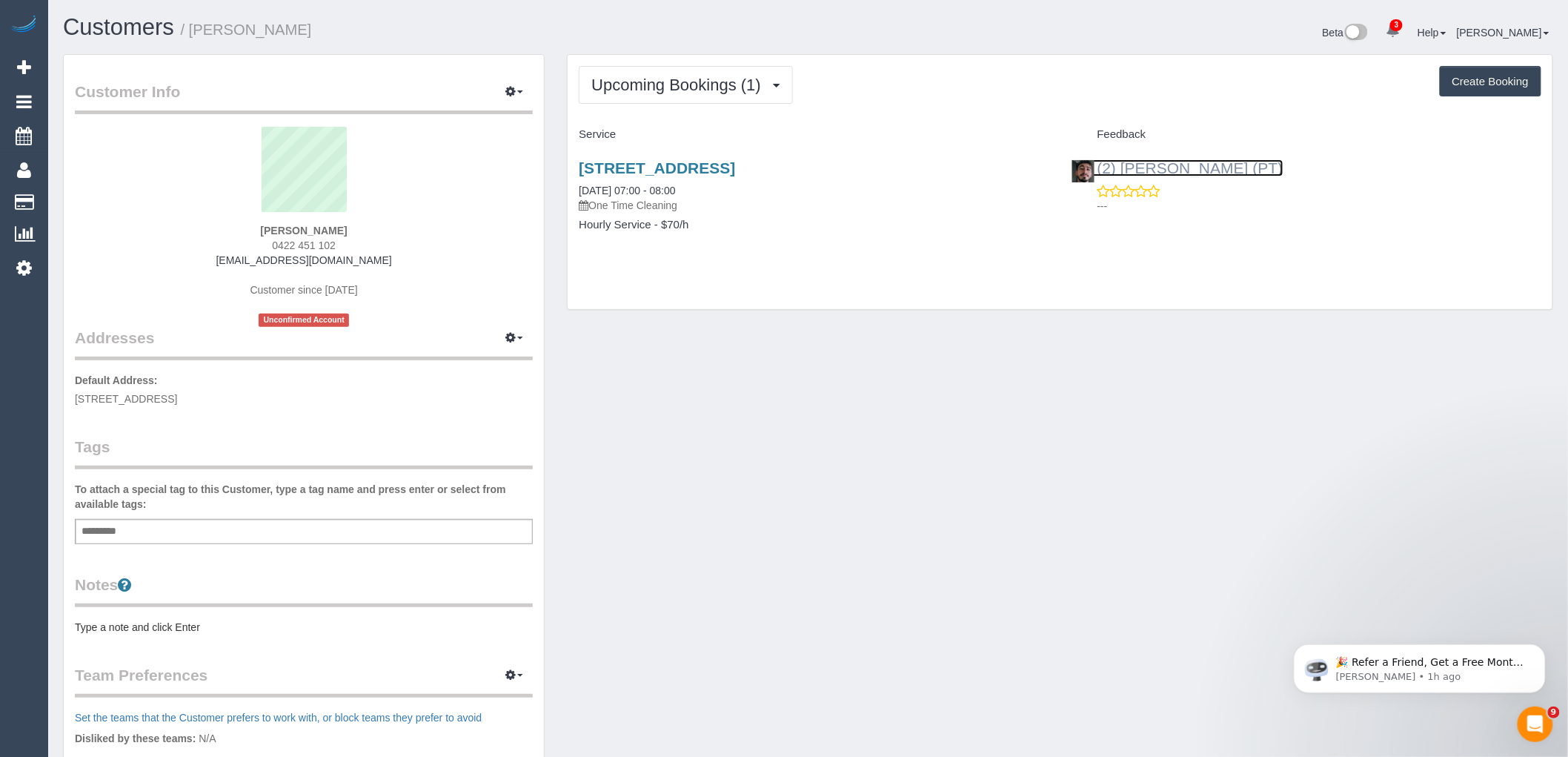
click at [1171, 164] on link "(2) [PERSON_NAME] (PT)" at bounding box center [1178, 167] width 212 height 17
drag, startPoint x: 361, startPoint y: 245, endPoint x: 182, endPoint y: 255, distance: 179.3
click at [194, 246] on div "[PERSON_NAME] 0422 451 102 [EMAIL_ADDRESS][DOMAIN_NAME] Customer since [DATE] U…" at bounding box center [304, 227] width 458 height 201
copy span "0422 451 102"
click at [487, 291] on div "[PERSON_NAME] 0422 451 102 [EMAIL_ADDRESS][DOMAIN_NAME] Customer since [DATE] U…" at bounding box center [304, 227] width 458 height 201
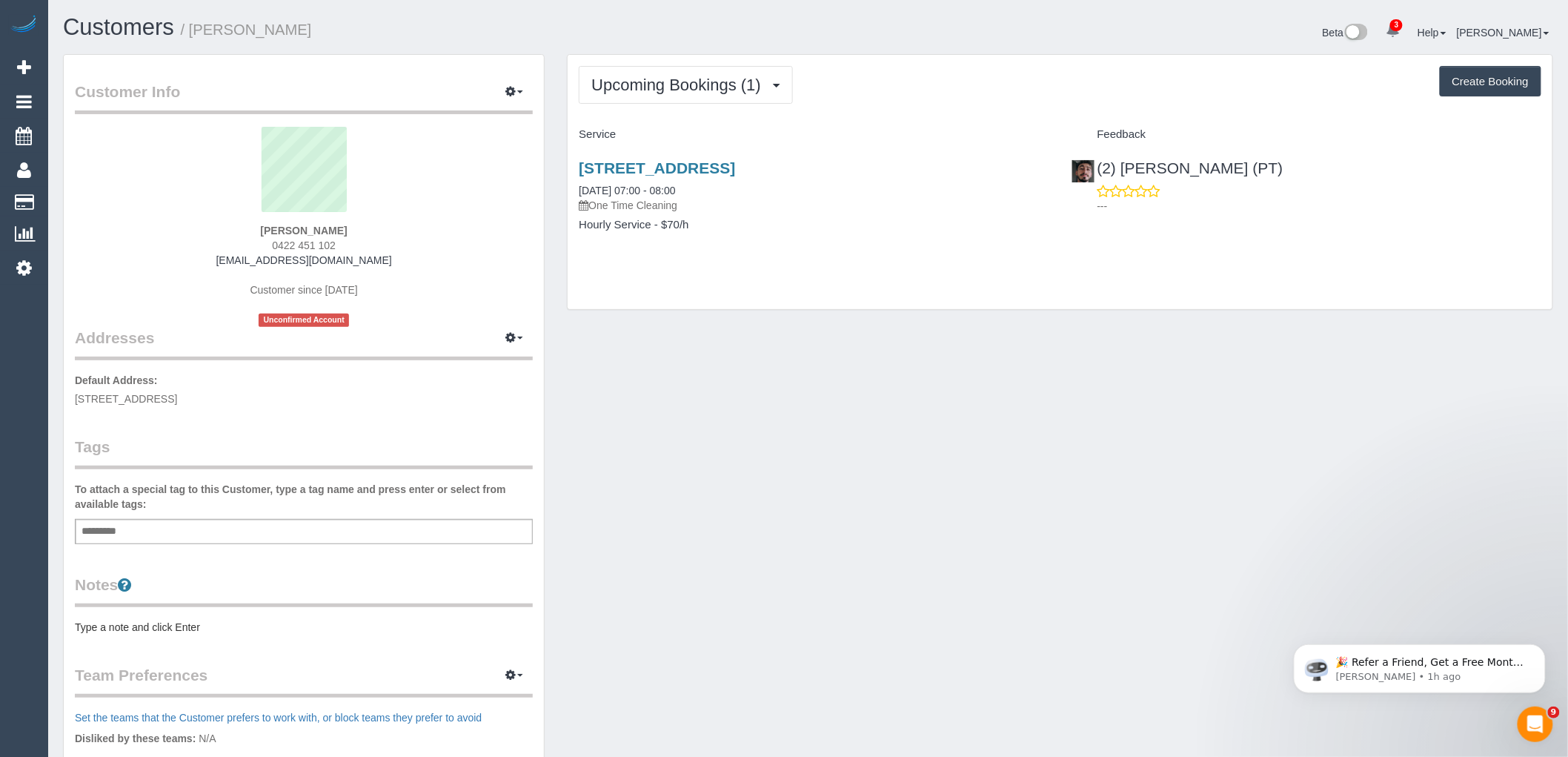
drag, startPoint x: 360, startPoint y: 240, endPoint x: 255, endPoint y: 240, distance: 105.0
click at [255, 240] on div "[PERSON_NAME] 0422 451 102 [EMAIL_ADDRESS][DOMAIN_NAME] Customer since [DATE] U…" at bounding box center [304, 227] width 458 height 201
copy span "0422 451 102"
click at [705, 90] on span "Upcoming Bookings (1)" at bounding box center [680, 85] width 177 height 19
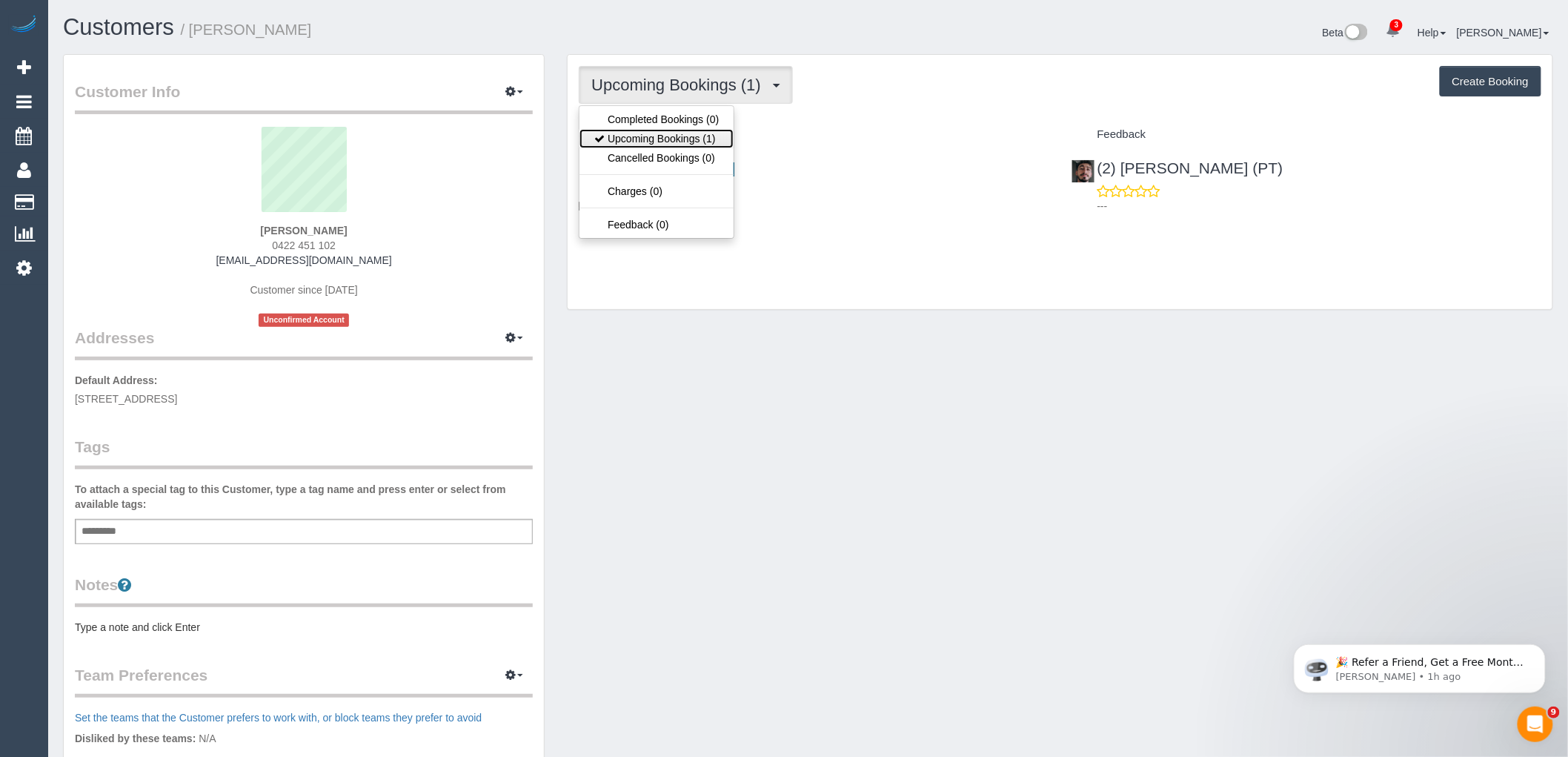
click at [697, 140] on link "Upcoming Bookings (1)" at bounding box center [657, 139] width 154 height 20
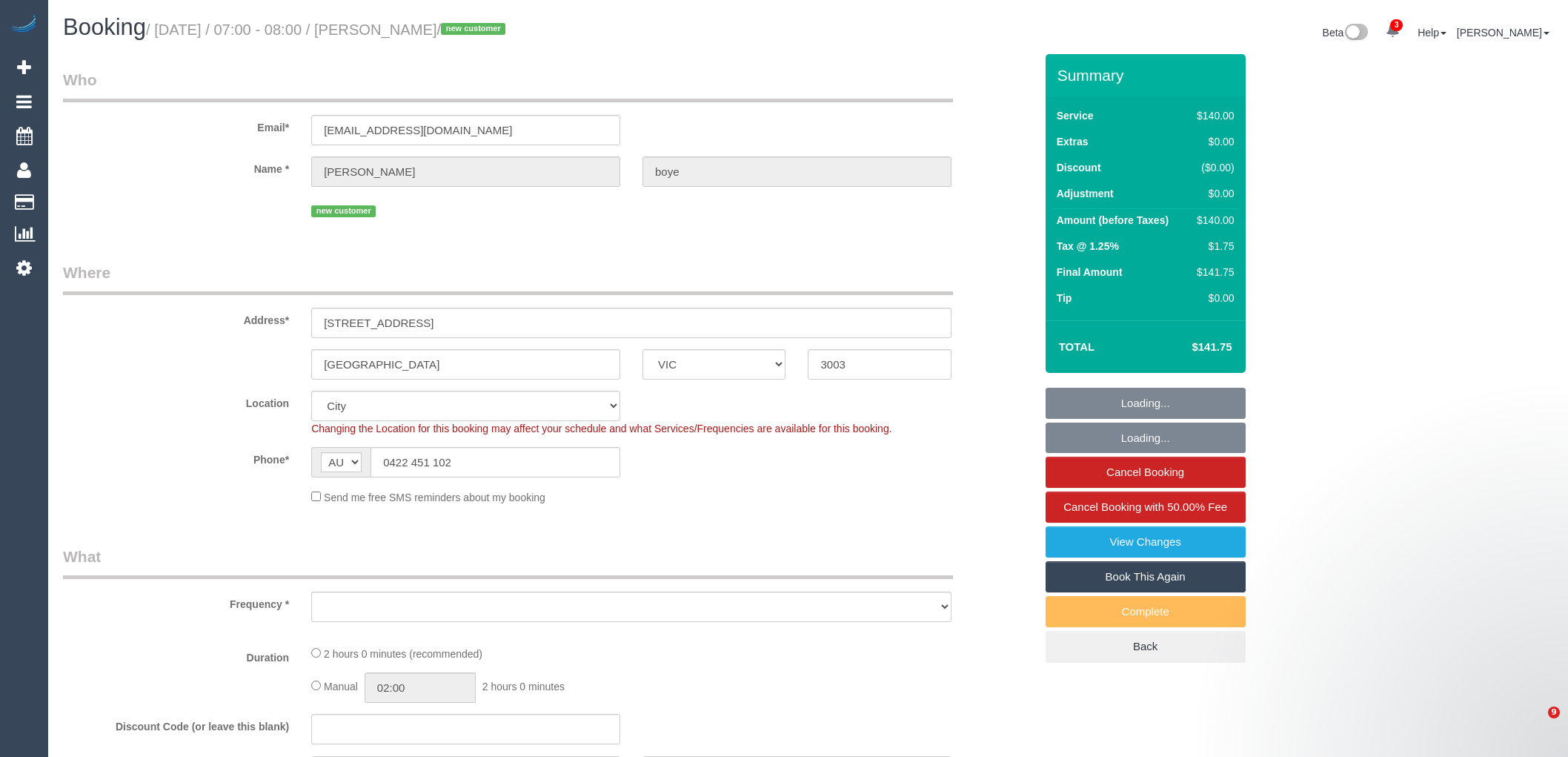
select select "VIC"
select select "object:1028"
select select "number:28"
select select "number:14"
select select "number:19"
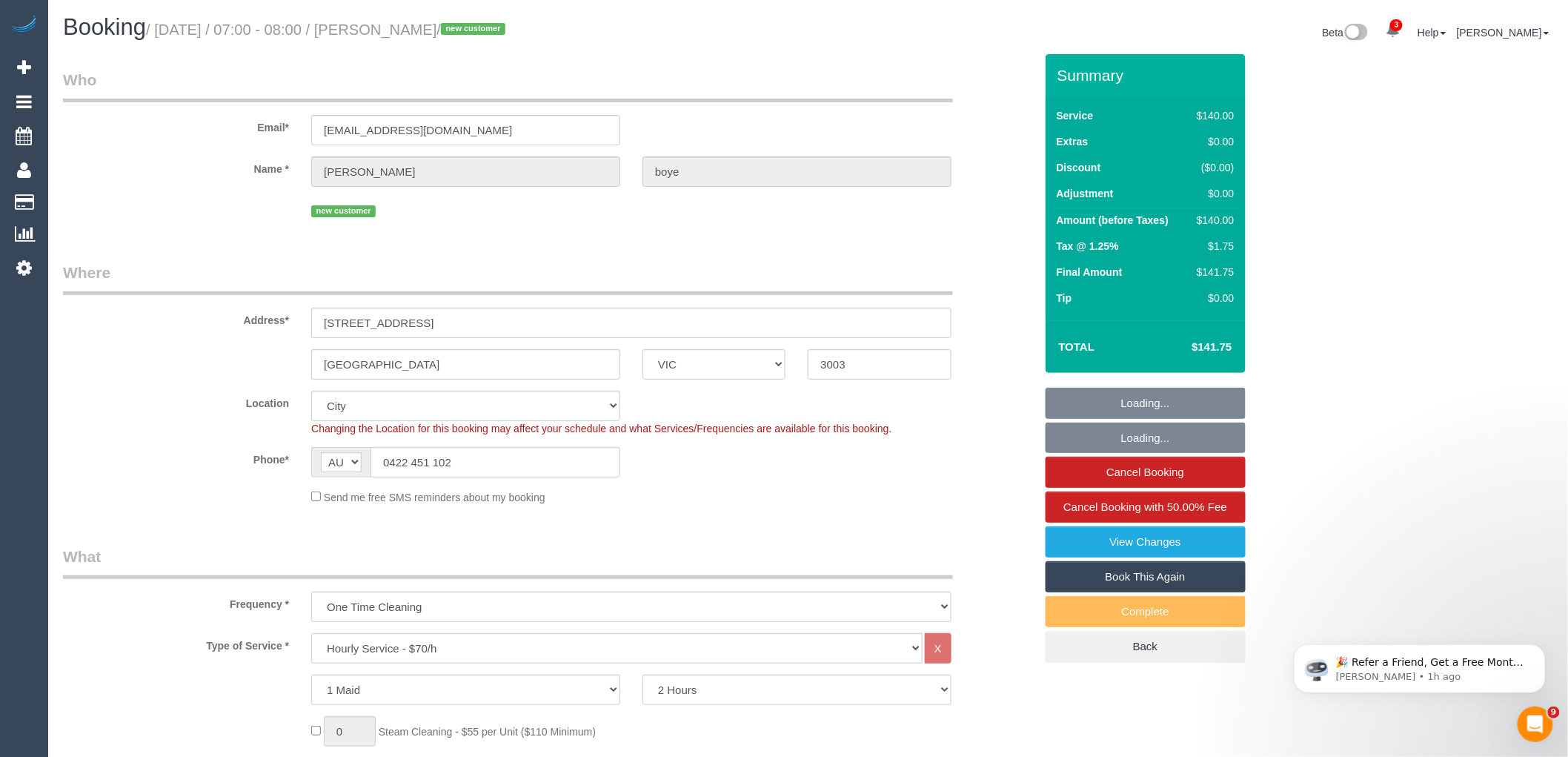
select select "object:1343"
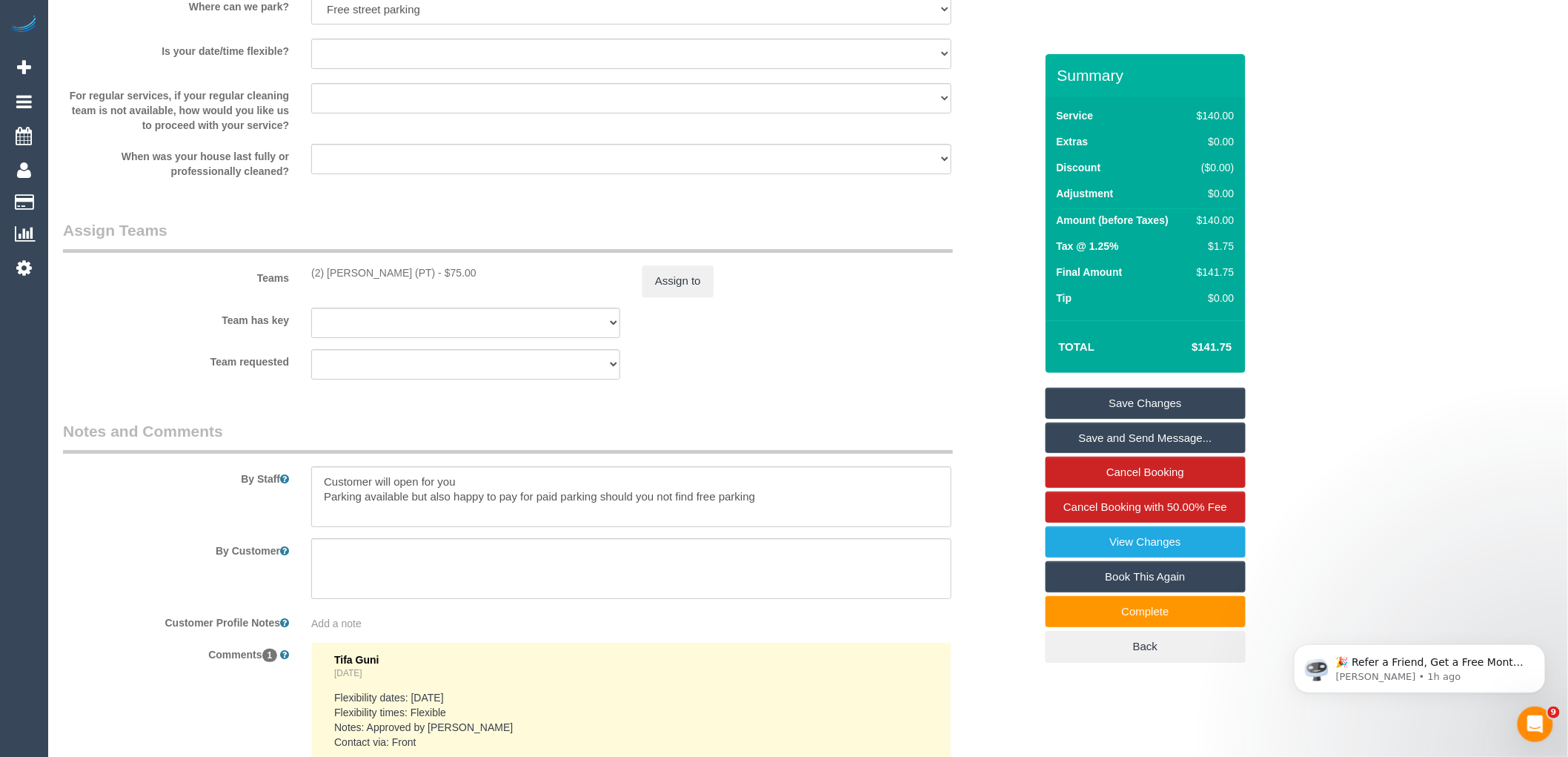
scroll to position [2288, 0]
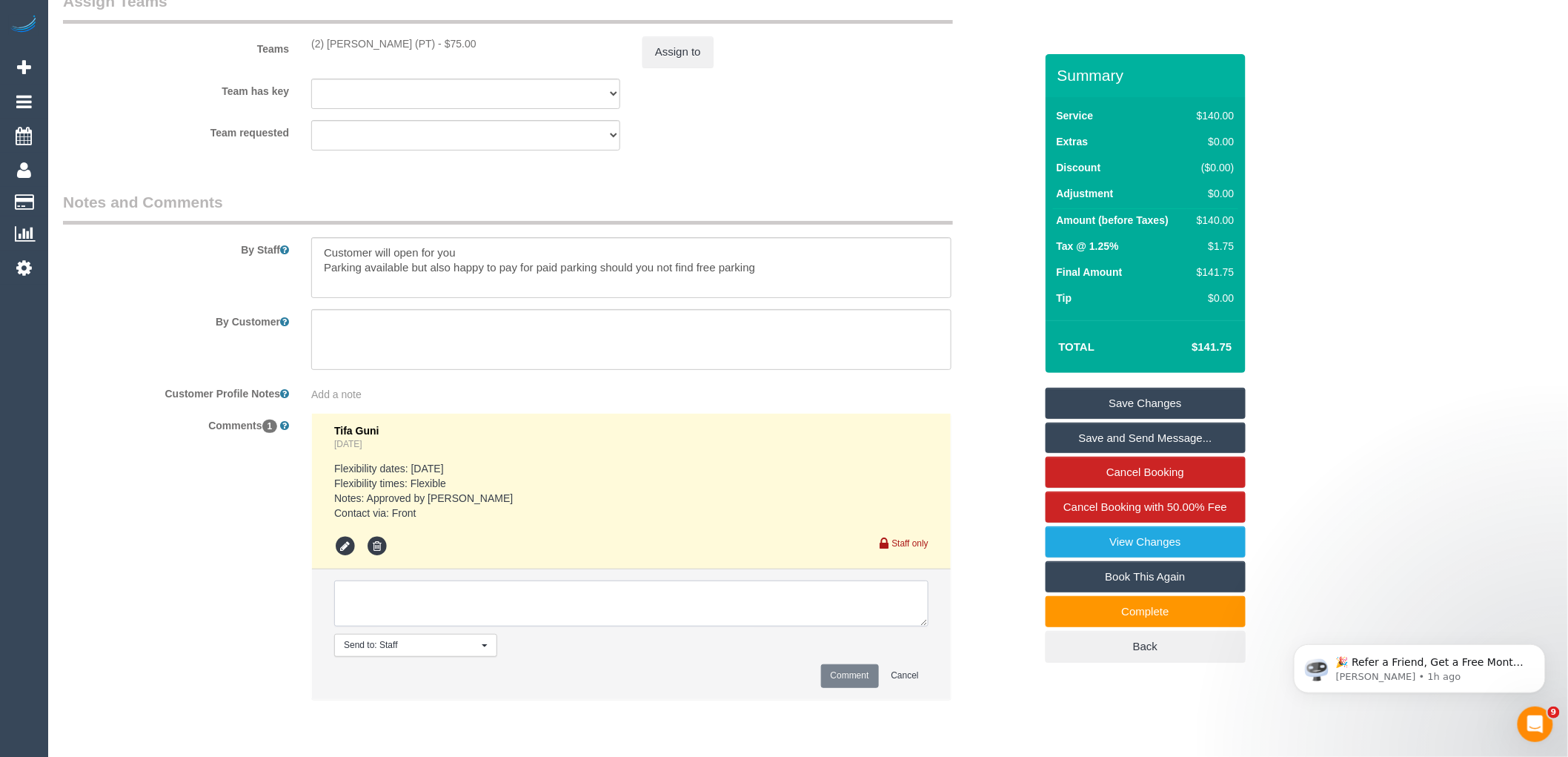
click at [462, 611] on textarea at bounding box center [631, 603] width 595 height 46
drag, startPoint x: 924, startPoint y: 632, endPoint x: 971, endPoint y: 786, distance: 161.0
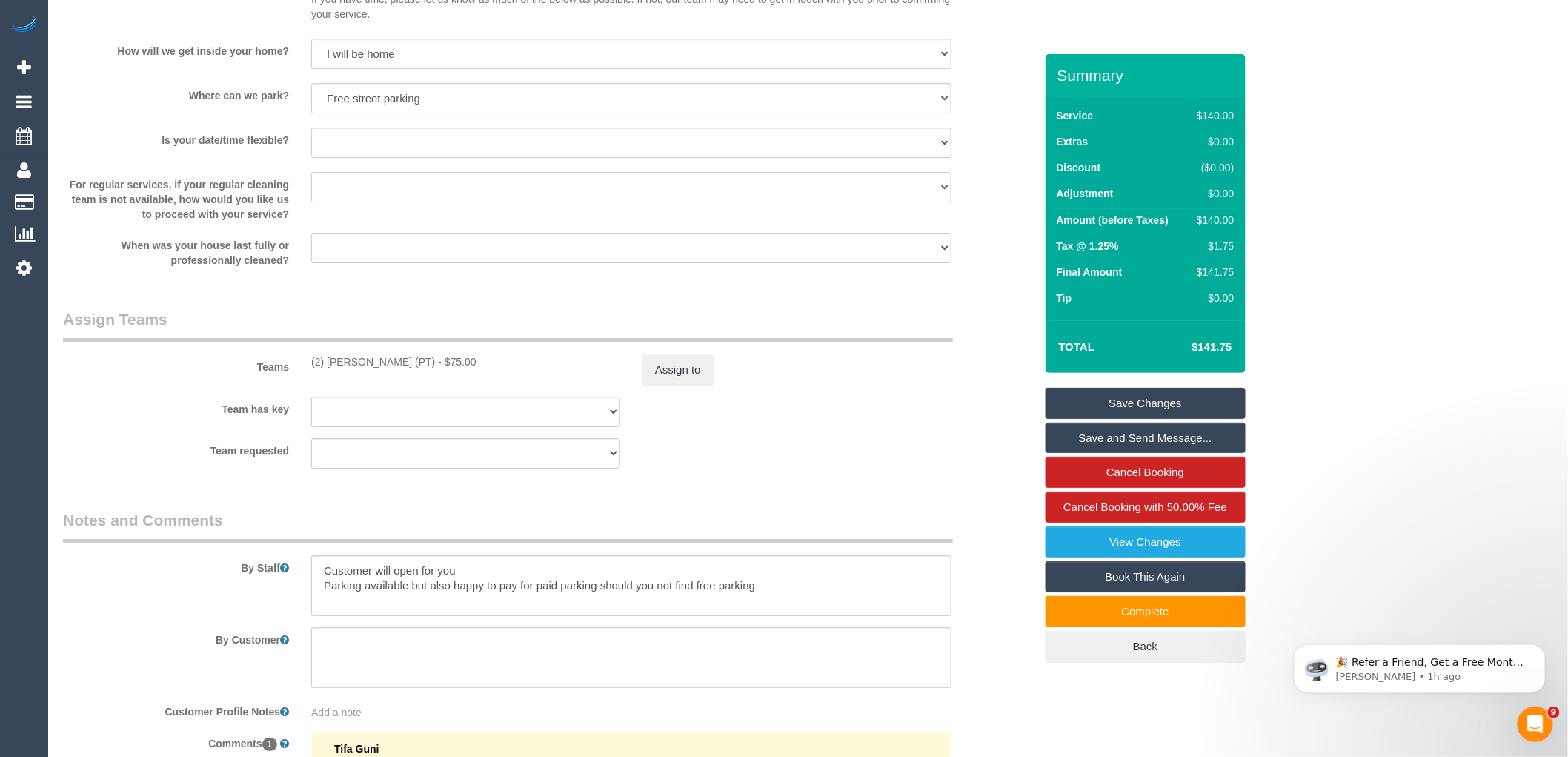
scroll to position [1958, 0]
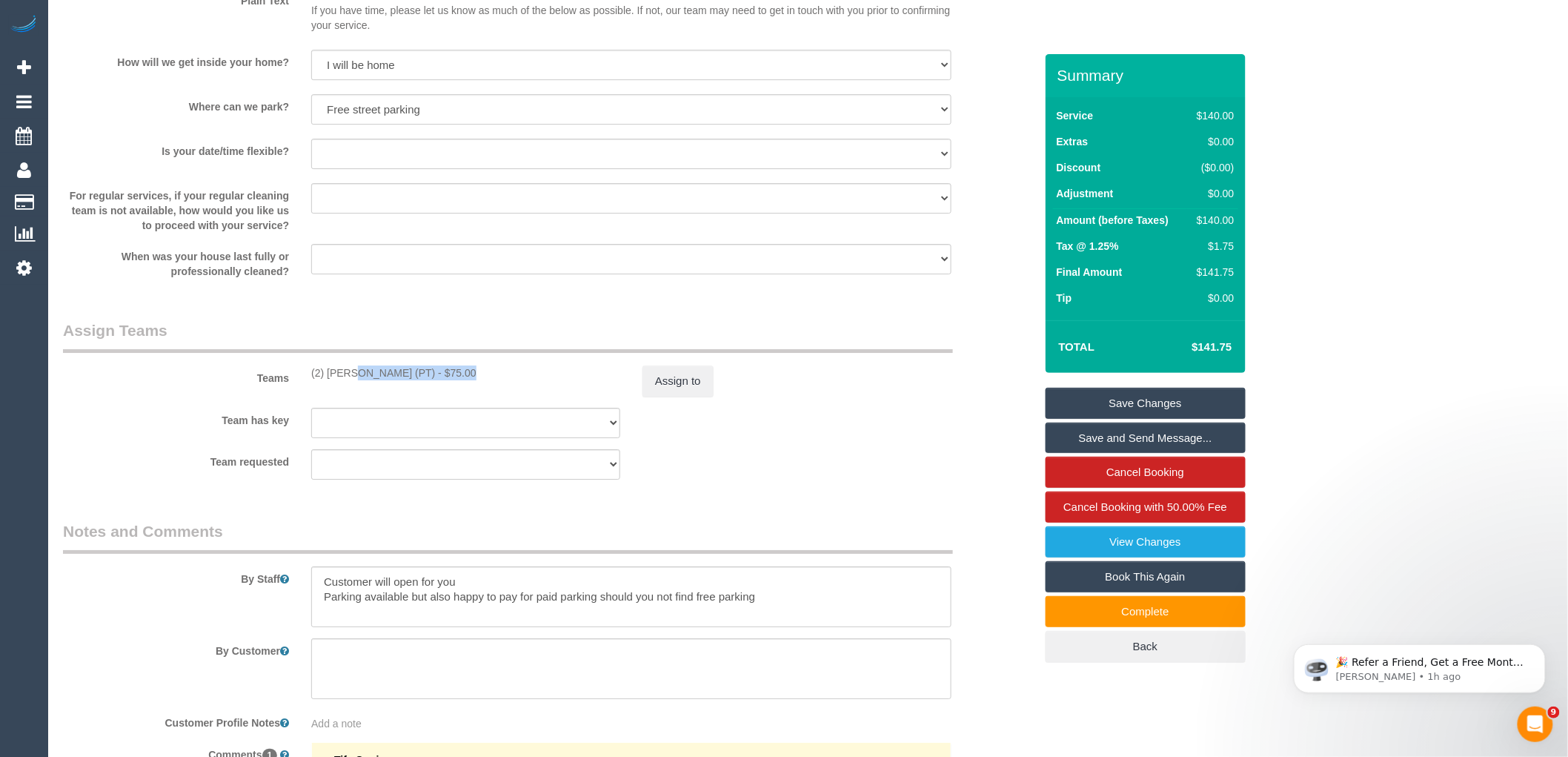
drag, startPoint x: 420, startPoint y: 386, endPoint x: 300, endPoint y: 383, distance: 120.0
click at [300, 380] on div "(2) [PERSON_NAME] (PT) - $75.00" at bounding box center [465, 373] width 331 height 15
copy div "(2) [PERSON_NAME] (PT)"
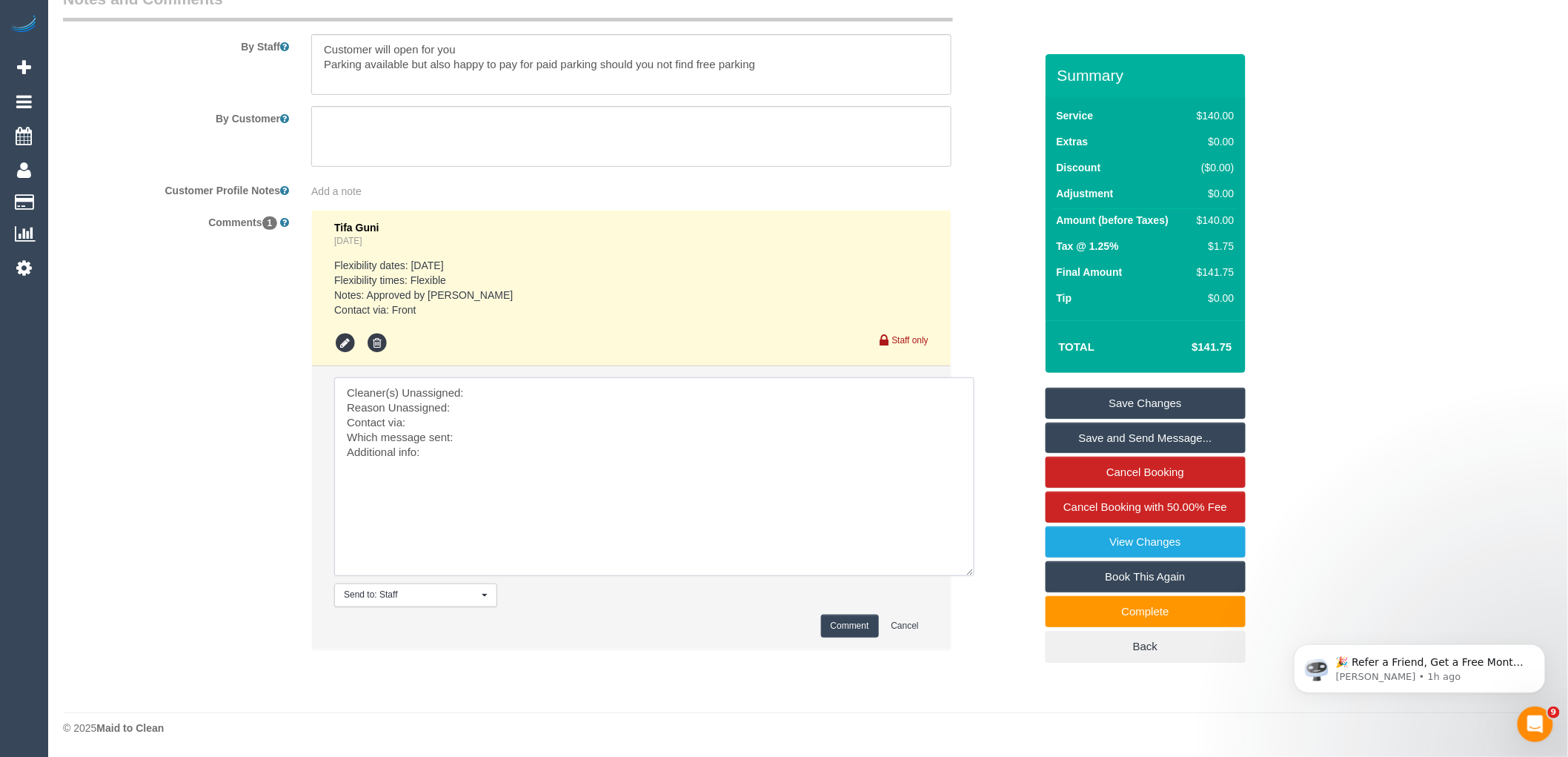
click at [538, 391] on textarea at bounding box center [654, 477] width 640 height 199
paste textarea "(2) [PERSON_NAME] (PT)"
click at [516, 411] on textarea at bounding box center [654, 477] width 640 height 199
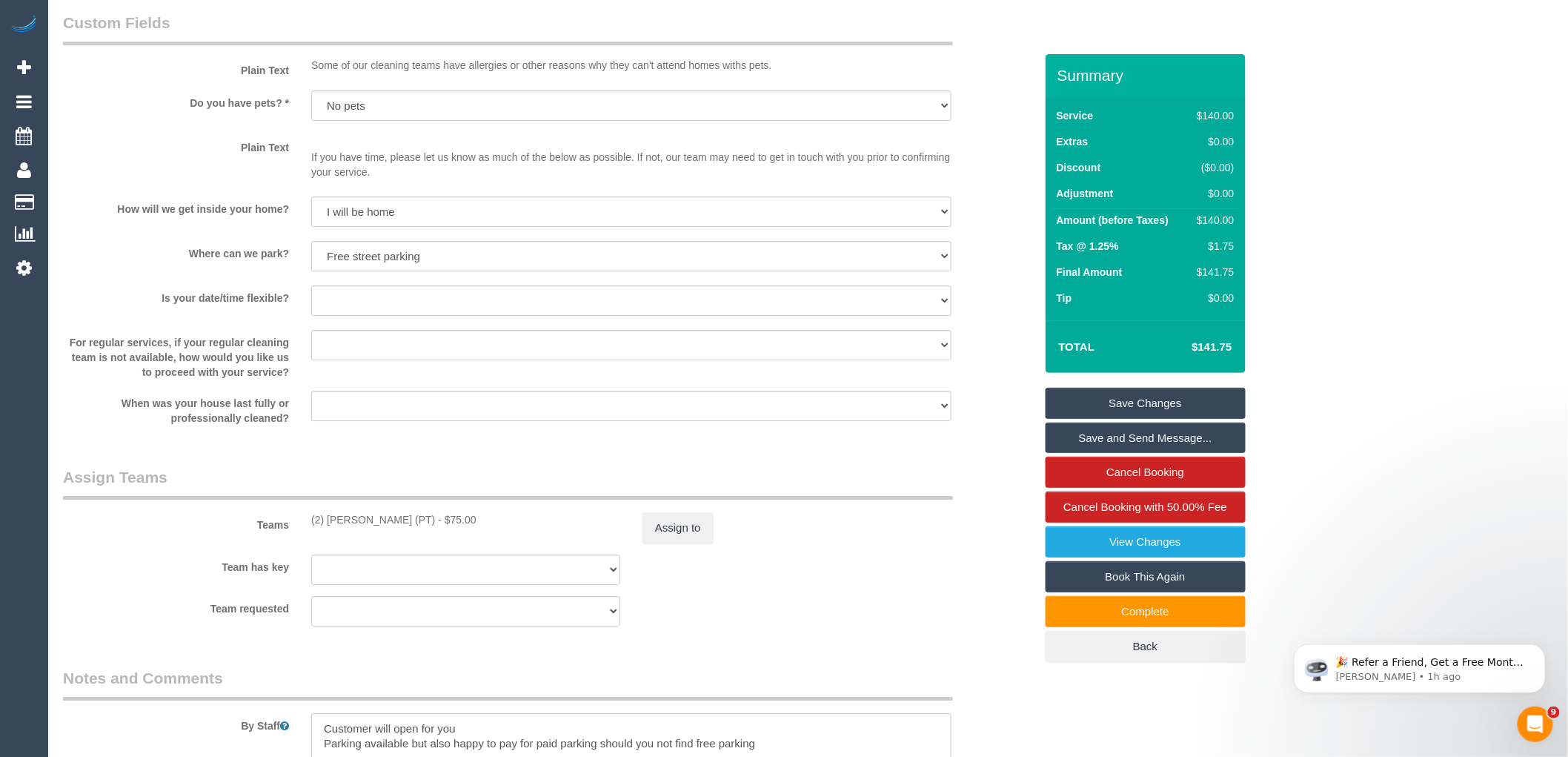
scroll to position [2388, 0]
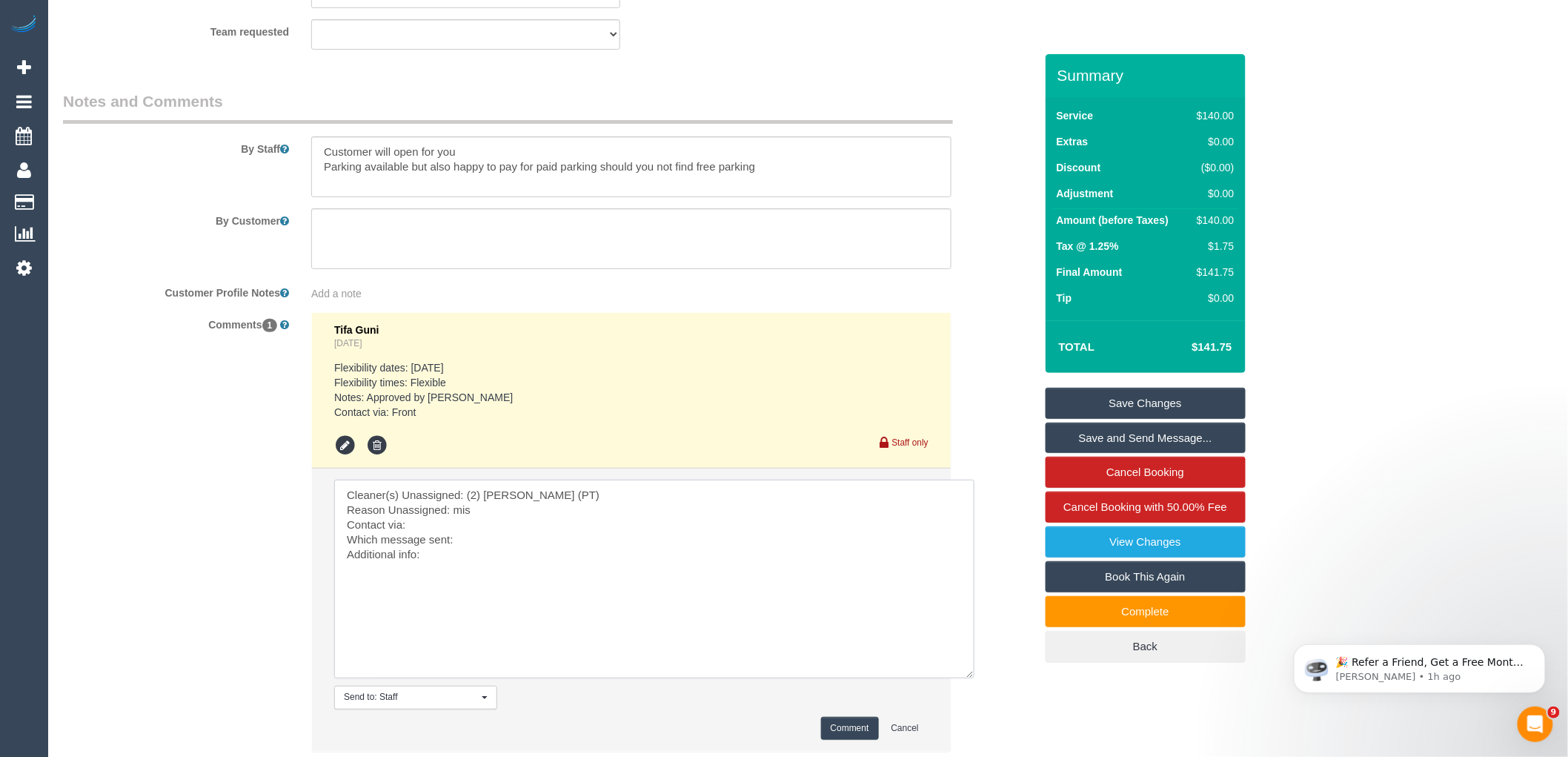
click at [525, 517] on textarea at bounding box center [654, 579] width 640 height 199
click at [487, 547] on textarea at bounding box center [654, 579] width 640 height 199
click at [492, 568] on textarea at bounding box center [654, 579] width 640 height 199
type textarea "Cleaner(s) Unassigned: (2) [PERSON_NAME] (PT) Reason Unassigned: misread schedu…"
click at [842, 739] on button "Comment" at bounding box center [849, 728] width 58 height 23
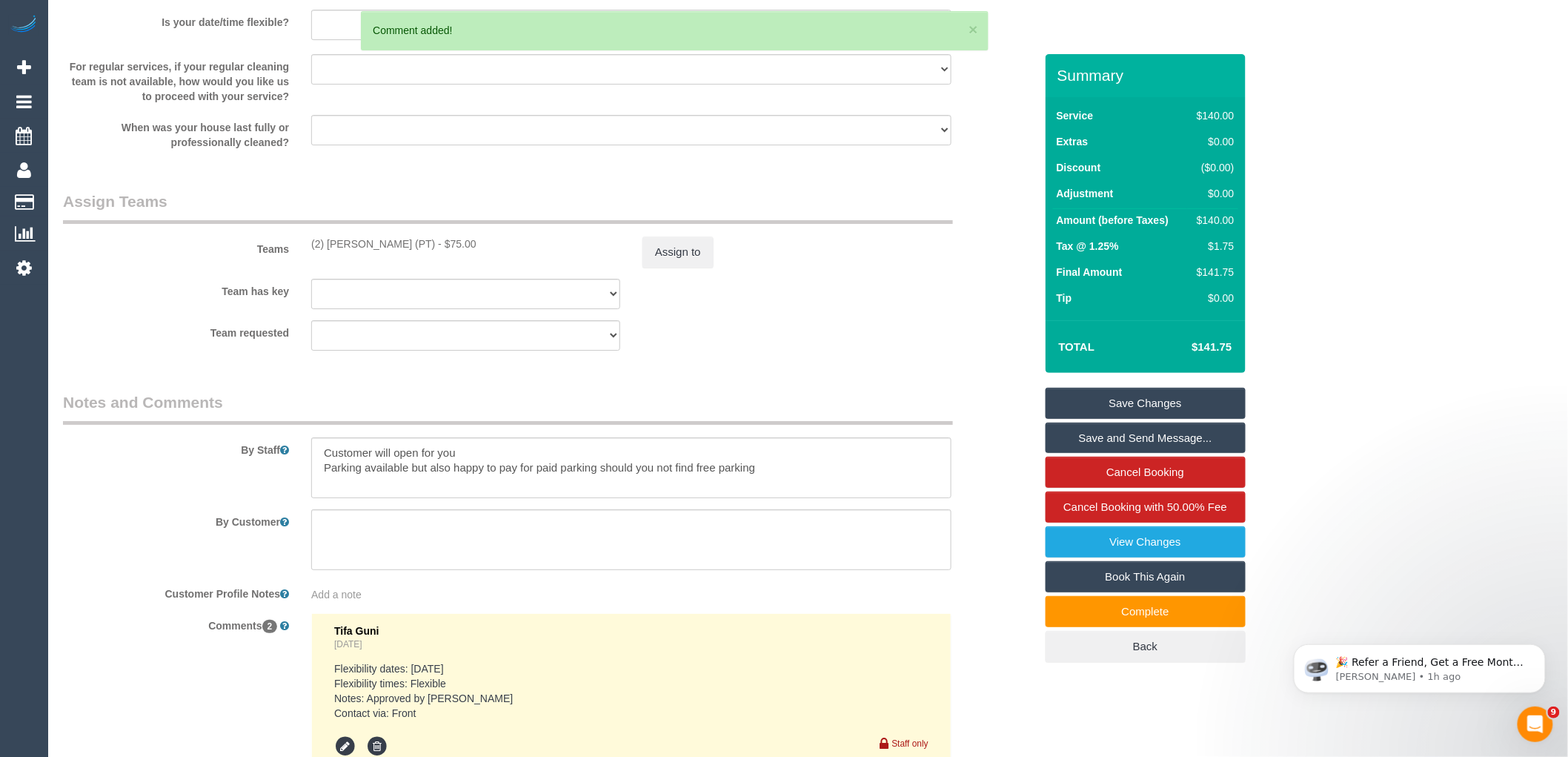
scroll to position [1812, 0]
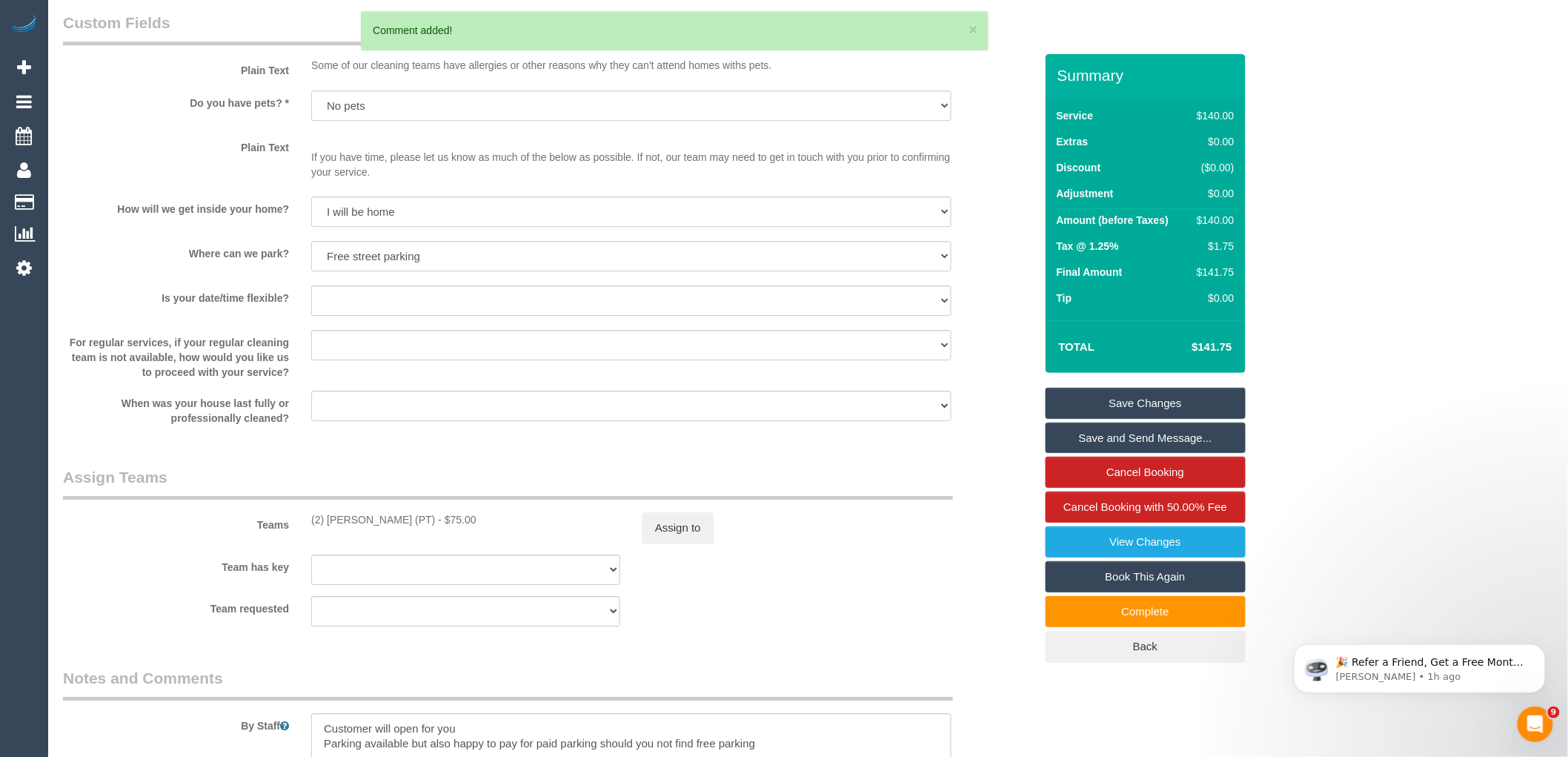
click at [676, 514] on div "Teams (2) [PERSON_NAME] (PT) - $75.00 Assign to" at bounding box center [549, 504] width 994 height 77
click at [679, 524] on button "Assign to" at bounding box center [678, 528] width 71 height 31
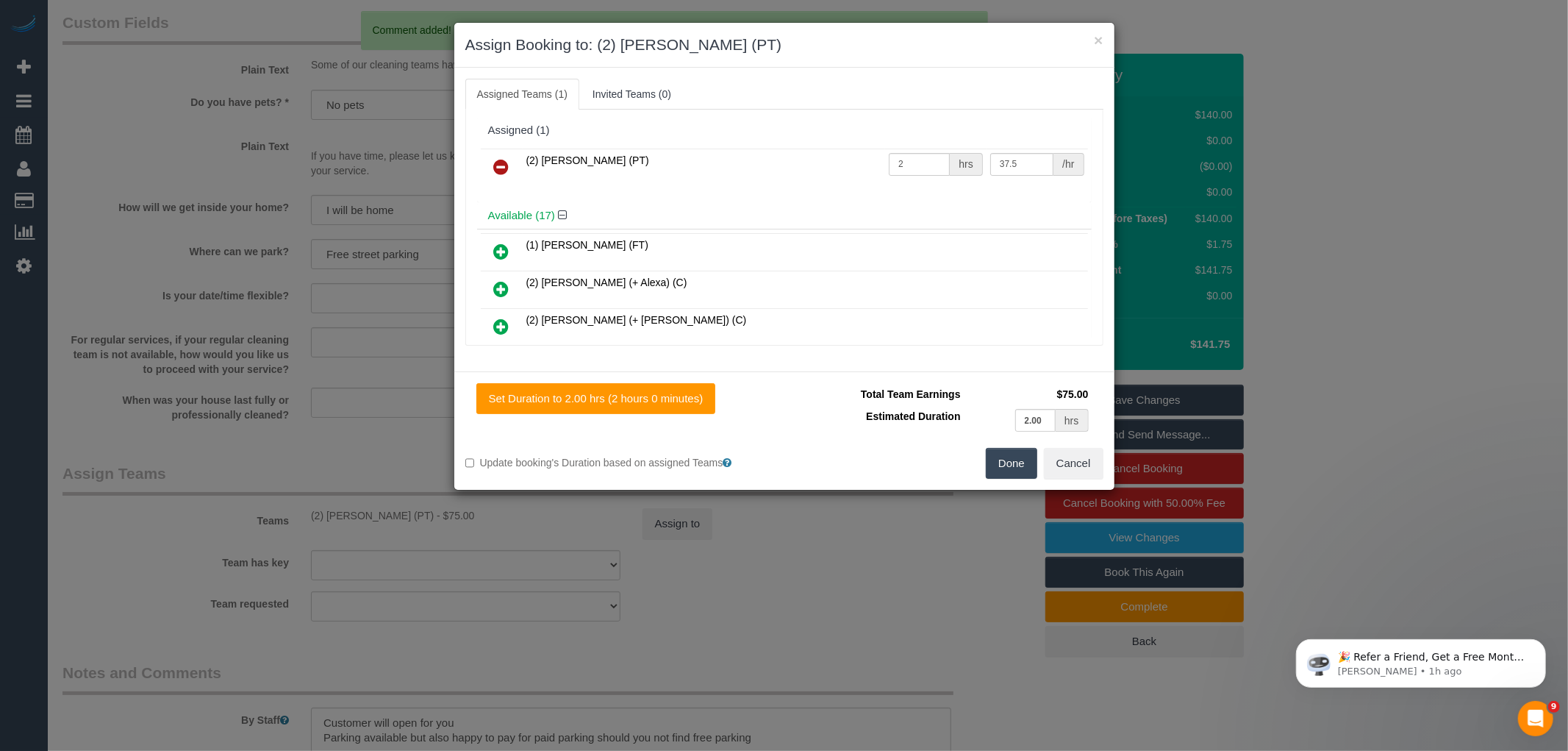
click at [503, 160] on icon at bounding box center [502, 167] width 16 height 18
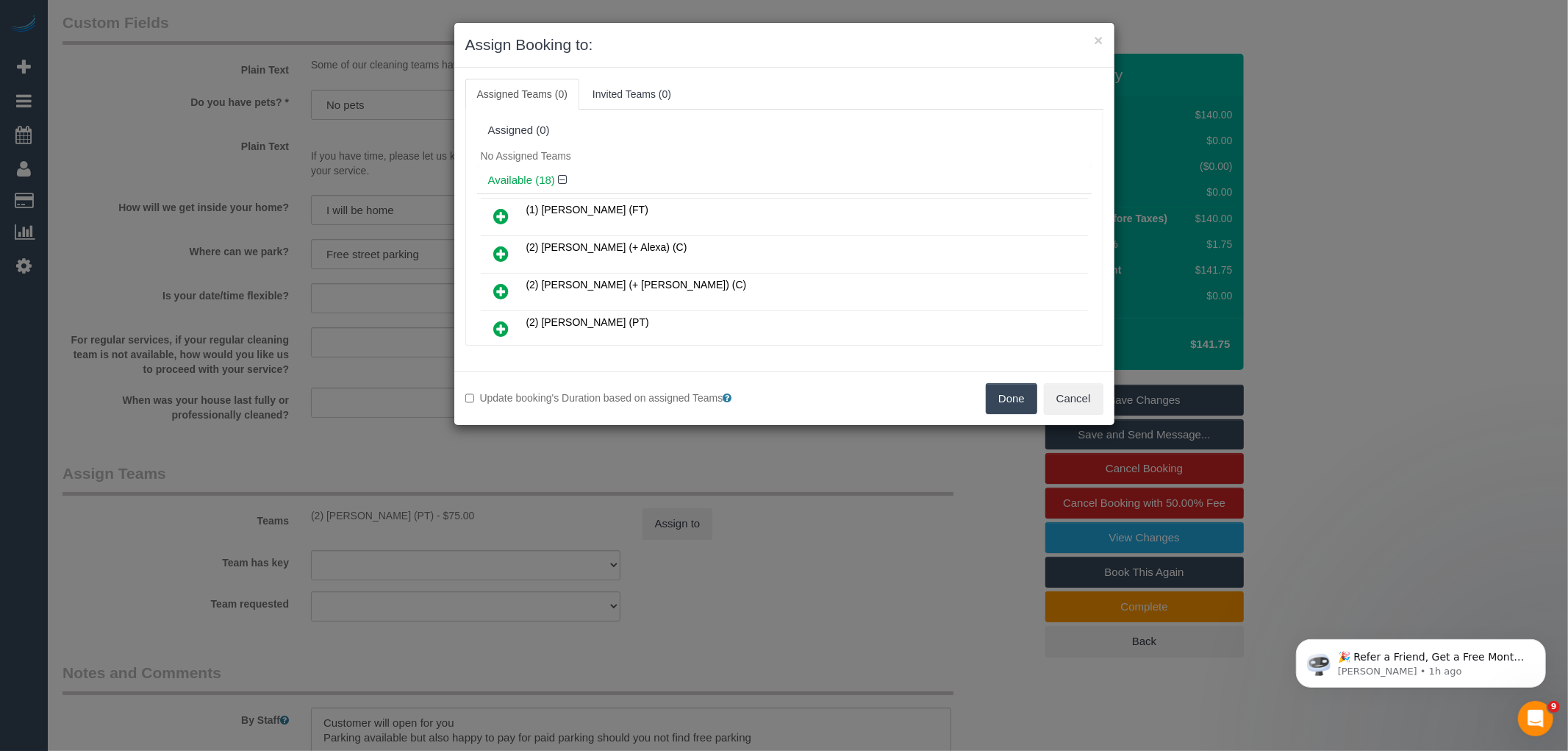
click at [1018, 401] on button "Done" at bounding box center [1011, 399] width 52 height 31
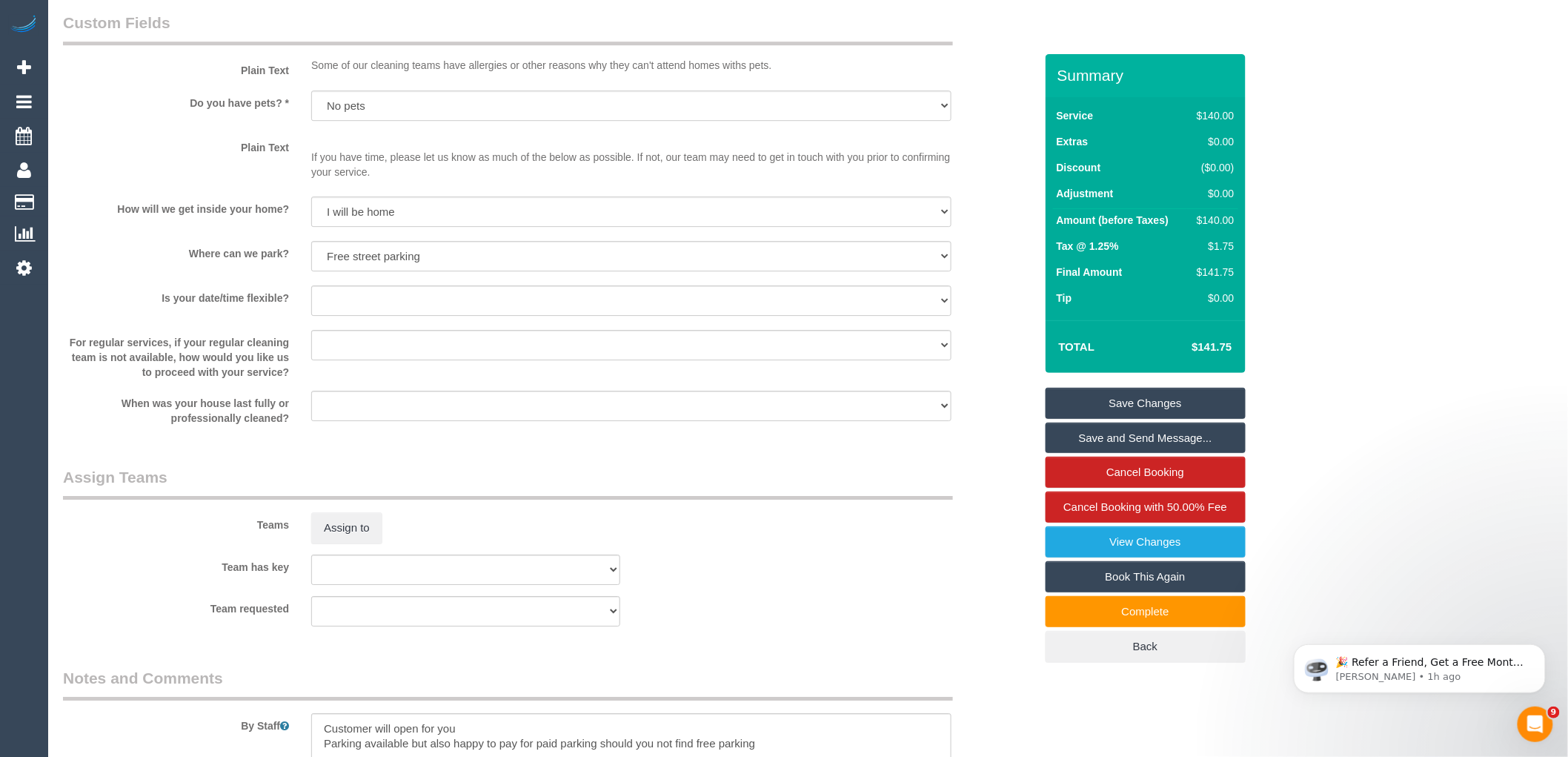
click at [1167, 400] on link "Save Changes" at bounding box center [1146, 403] width 201 height 31
